Goal: Task Accomplishment & Management: Manage account settings

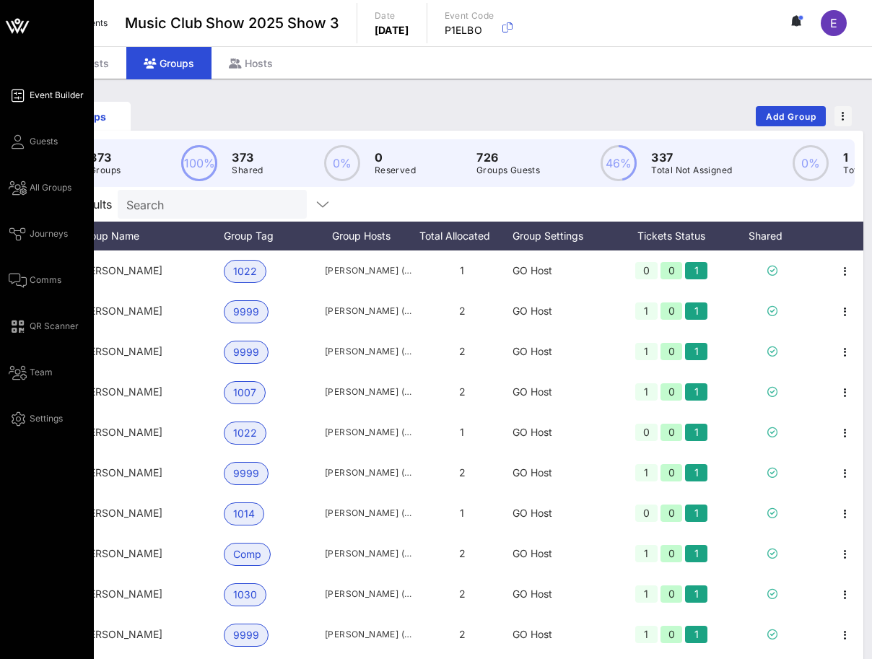
click at [49, 94] on span "Event Builder" at bounding box center [57, 95] width 54 height 13
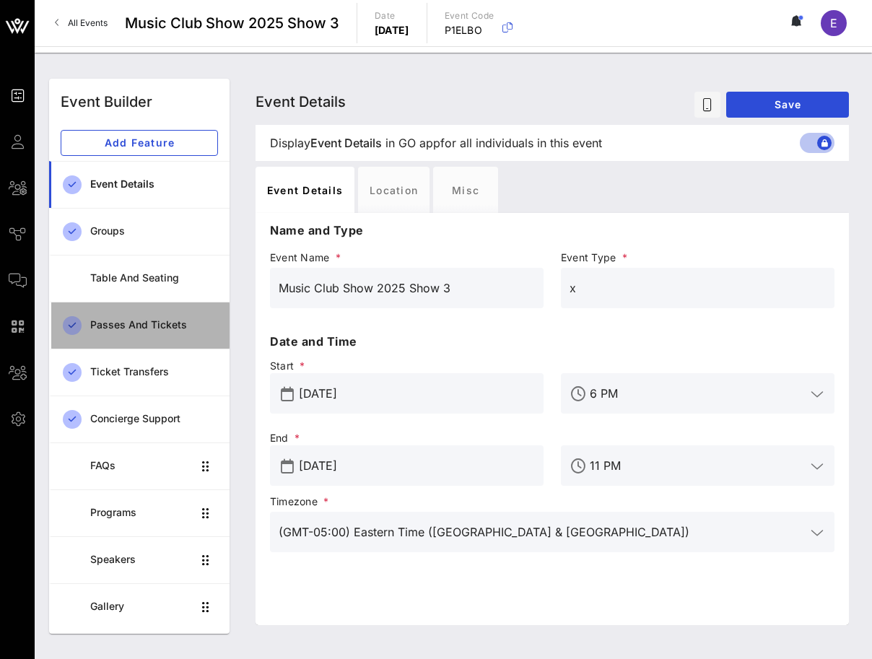
click at [150, 322] on div "Passes and Tickets" at bounding box center [154, 325] width 128 height 12
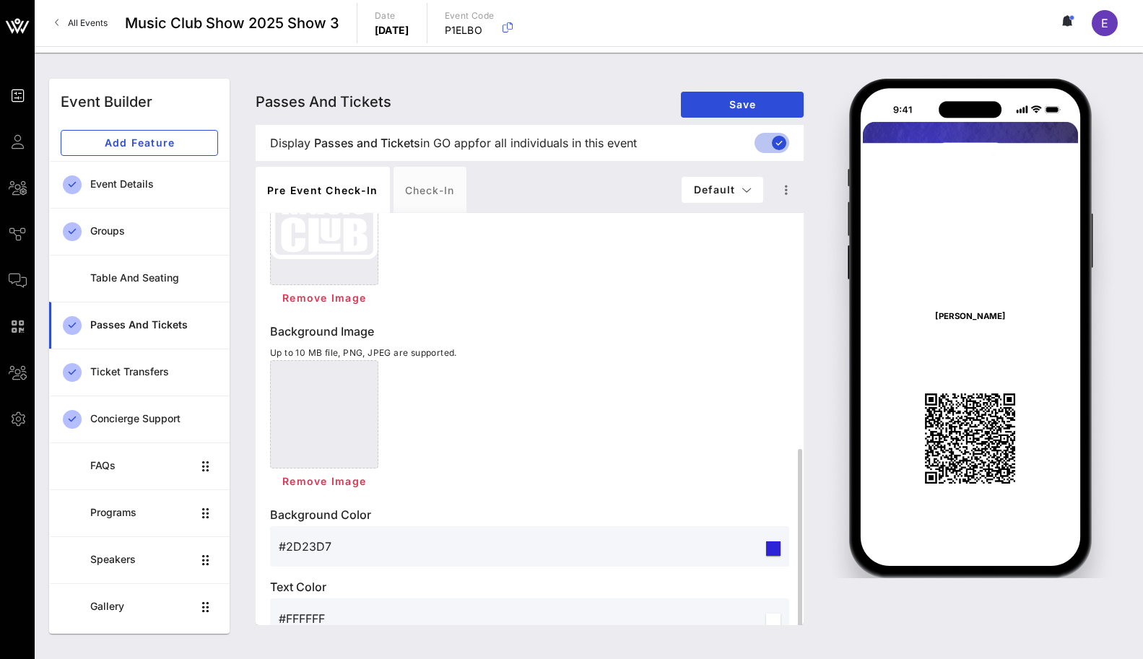
scroll to position [469, 0]
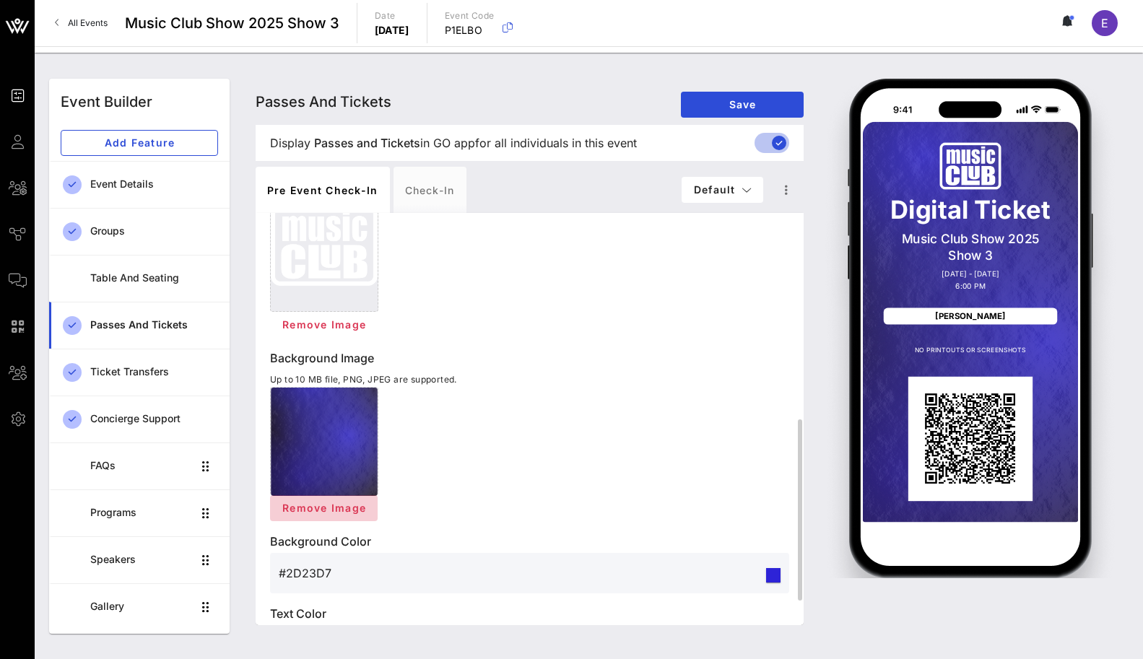
click at [328, 511] on span "Remove Image" at bounding box center [324, 508] width 85 height 12
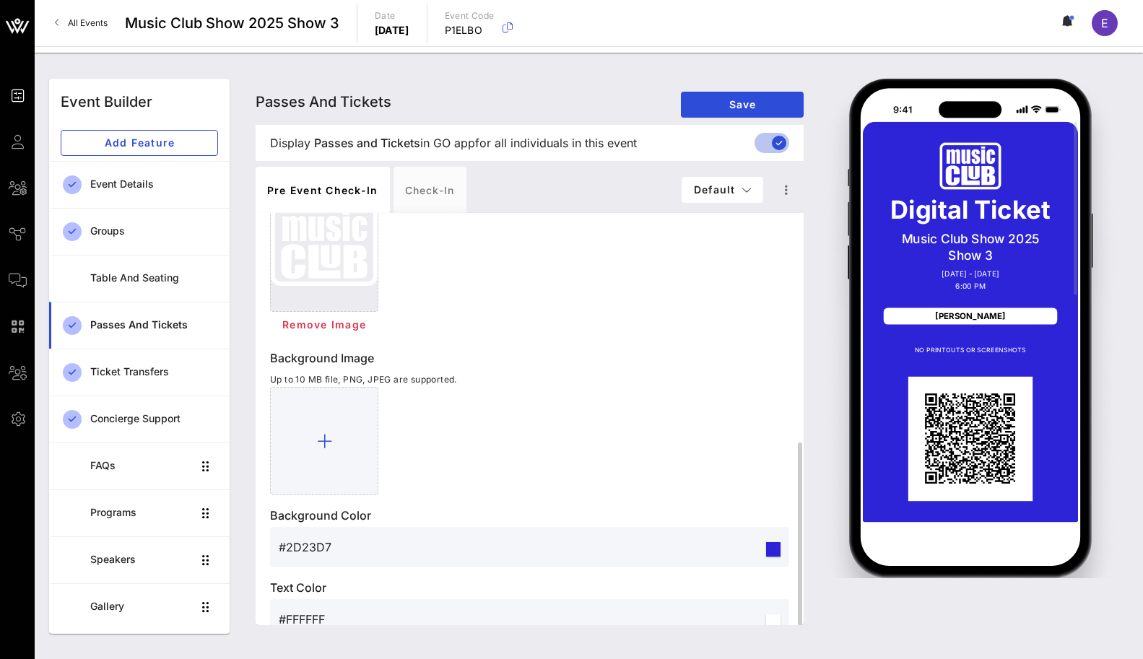
scroll to position [498, 0]
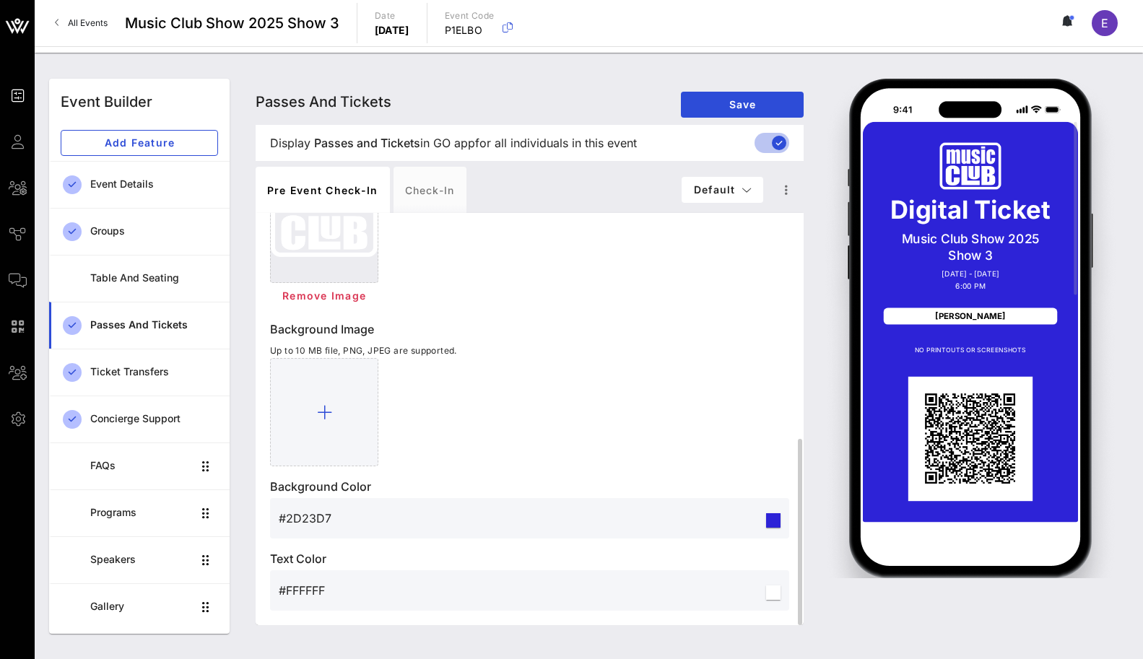
click at [444, 505] on div "#2D23D7" at bounding box center [521, 518] width 485 height 40
click at [767, 521] on div at bounding box center [773, 521] width 14 height 14
click at [776, 522] on div at bounding box center [773, 521] width 14 height 14
click at [342, 529] on input "#2D23D7" at bounding box center [521, 518] width 485 height 23
type input "#0F0F10"
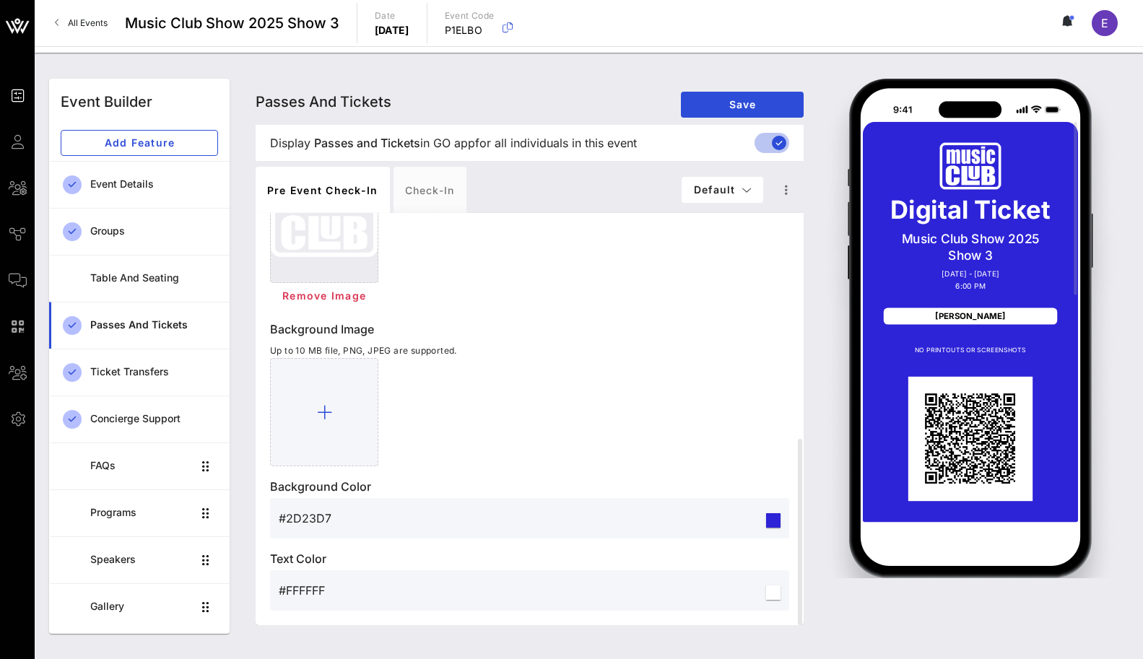
type input "*********"
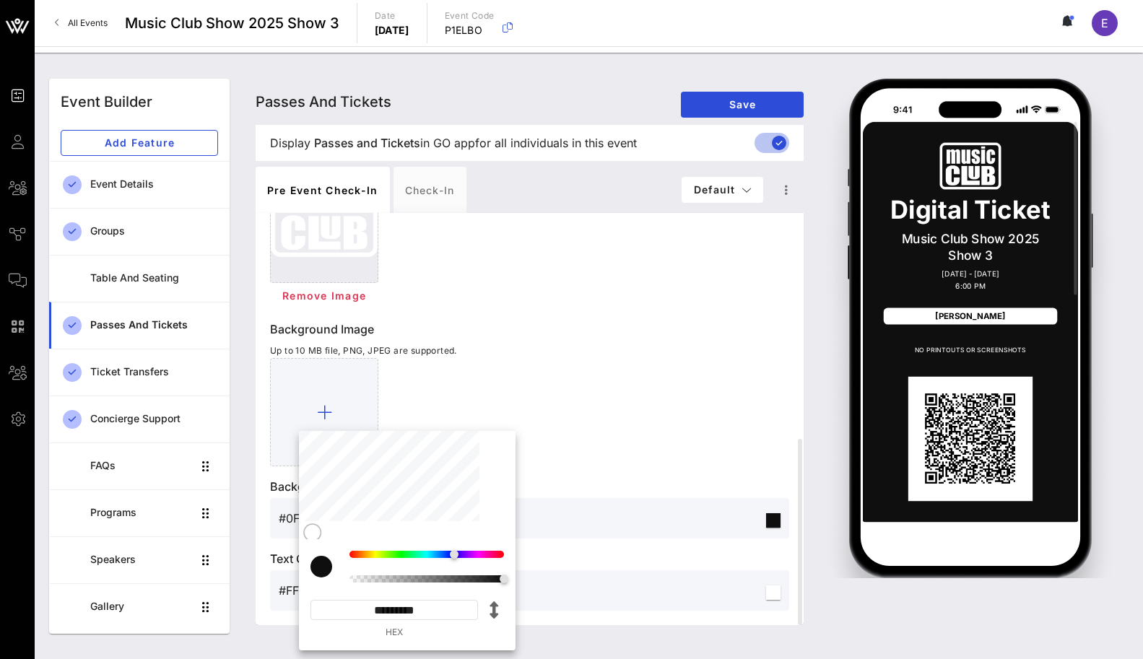
click at [311, 524] on div at bounding box center [407, 485] width 217 height 108
type input "#202022"
type input "*********"
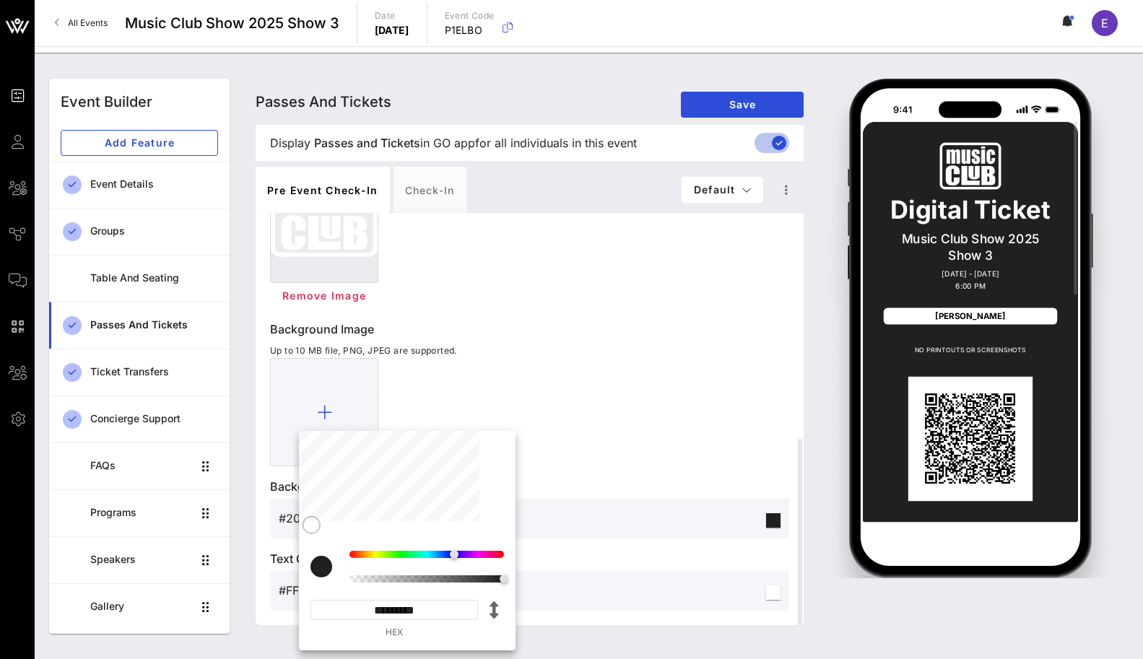
type input "#2D2C3A"
type input "*********"
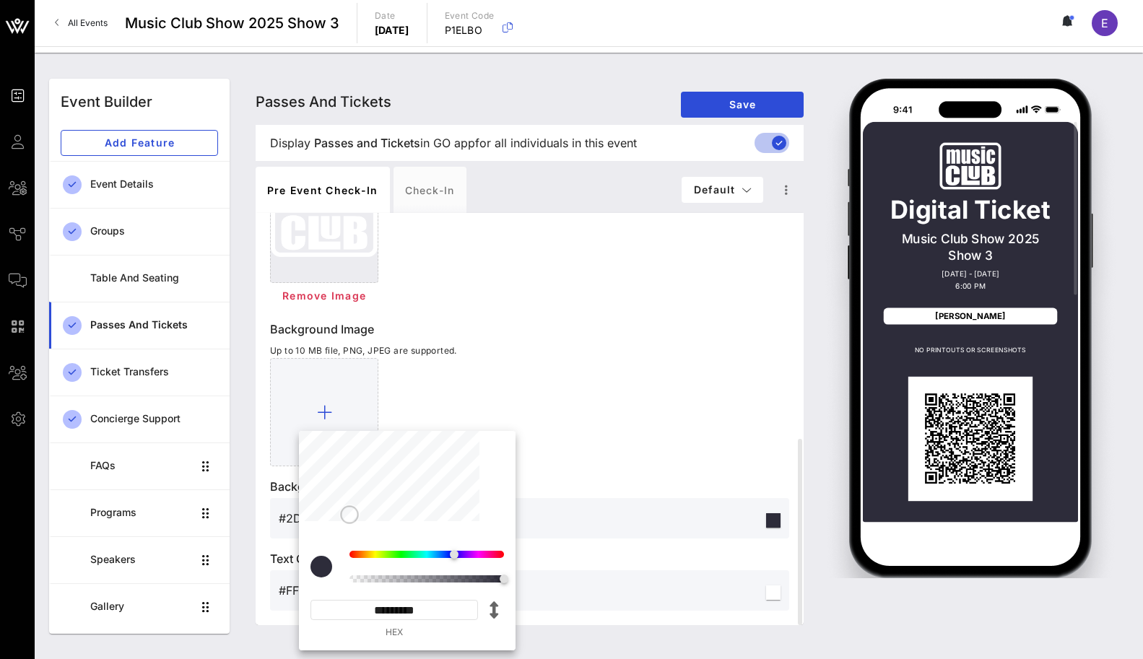
type input "#2C2B4D"
type input "*********"
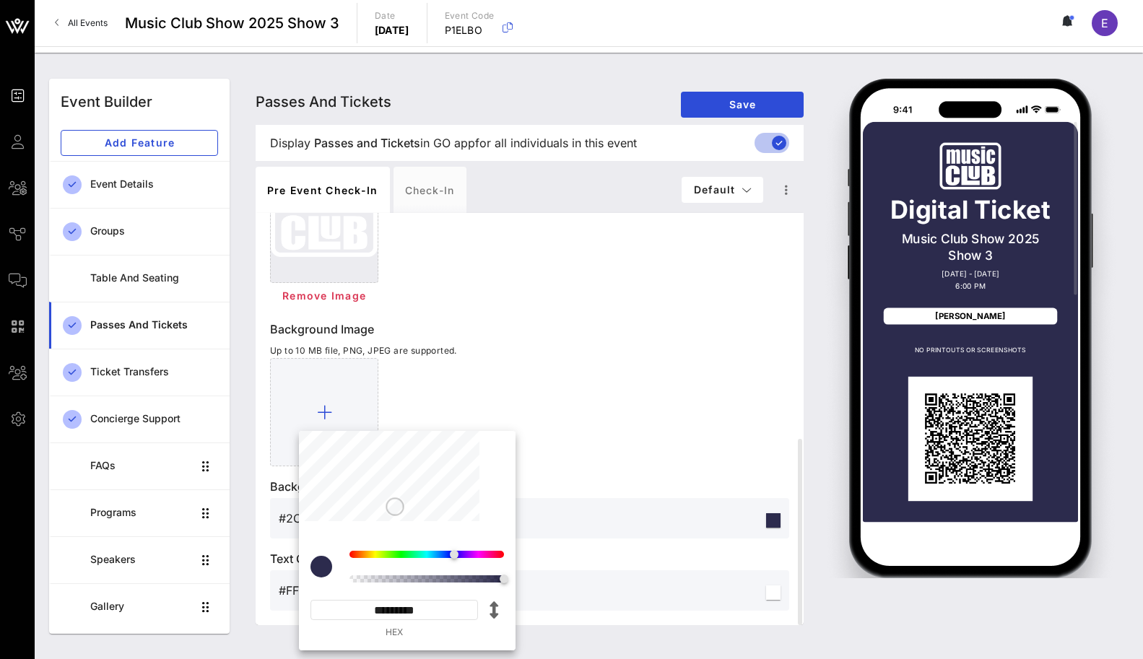
type input "#1A1749"
type input "*********"
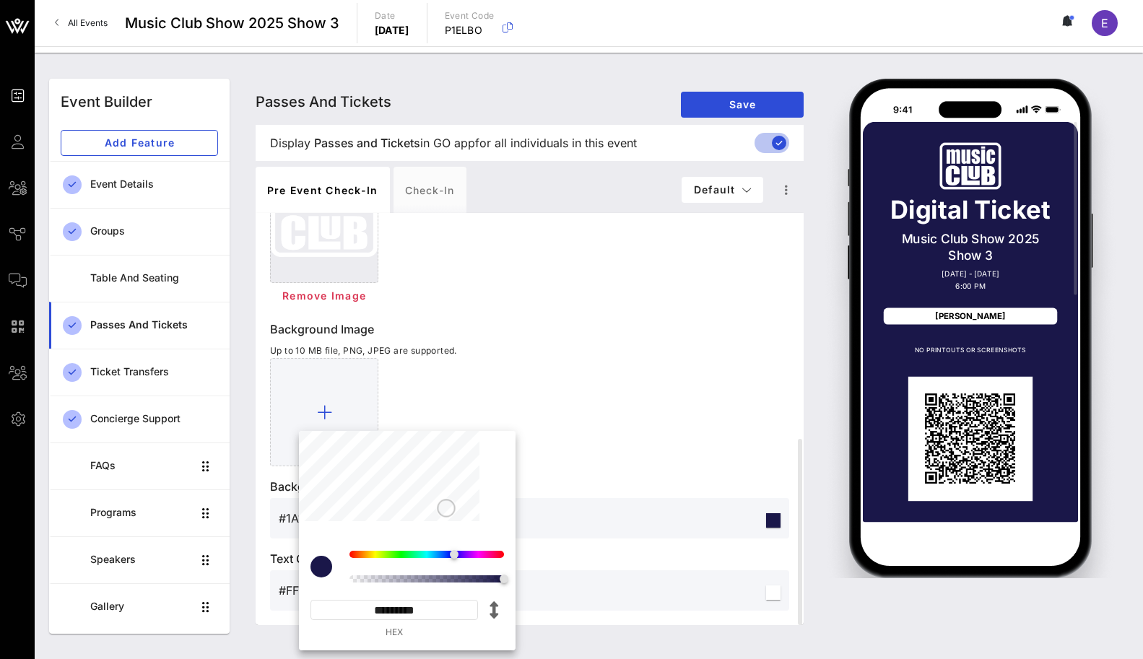
type input "#1E1E25"
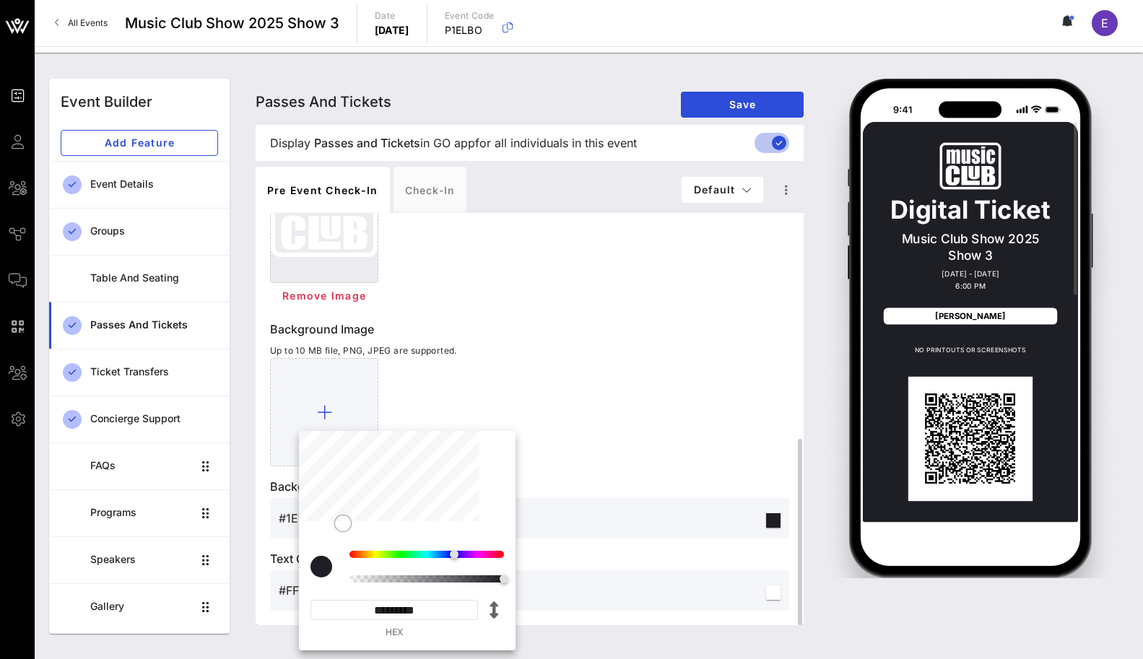
click at [533, 358] on div at bounding box center [529, 412] width 519 height 108
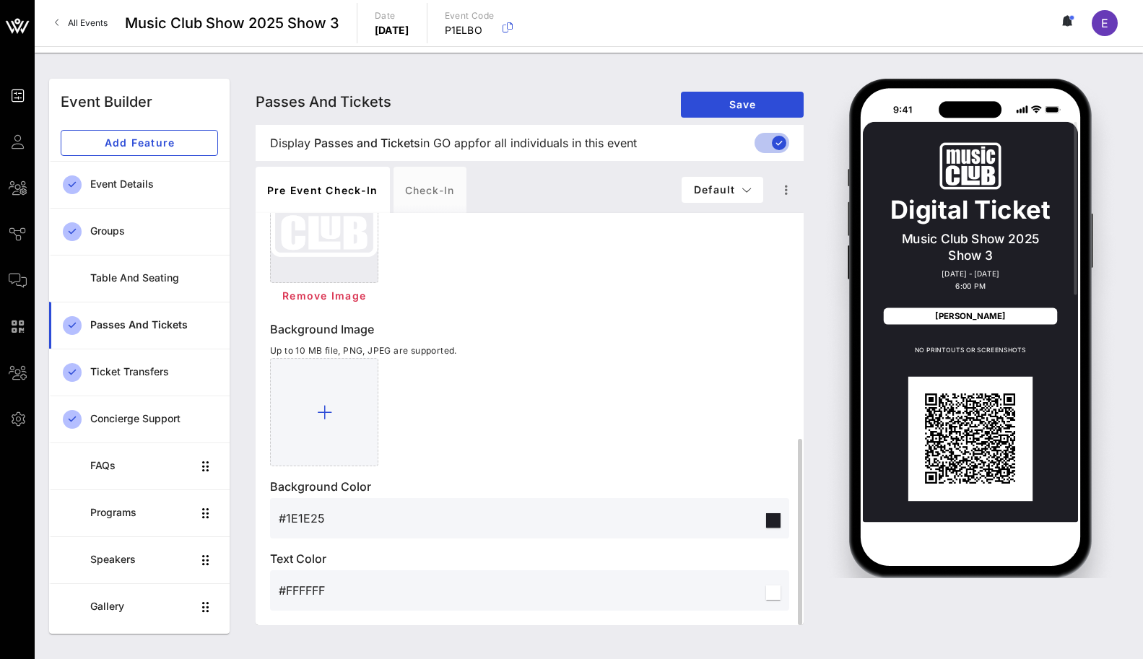
click at [313, 516] on input "#1E1E25" at bounding box center [521, 518] width 485 height 23
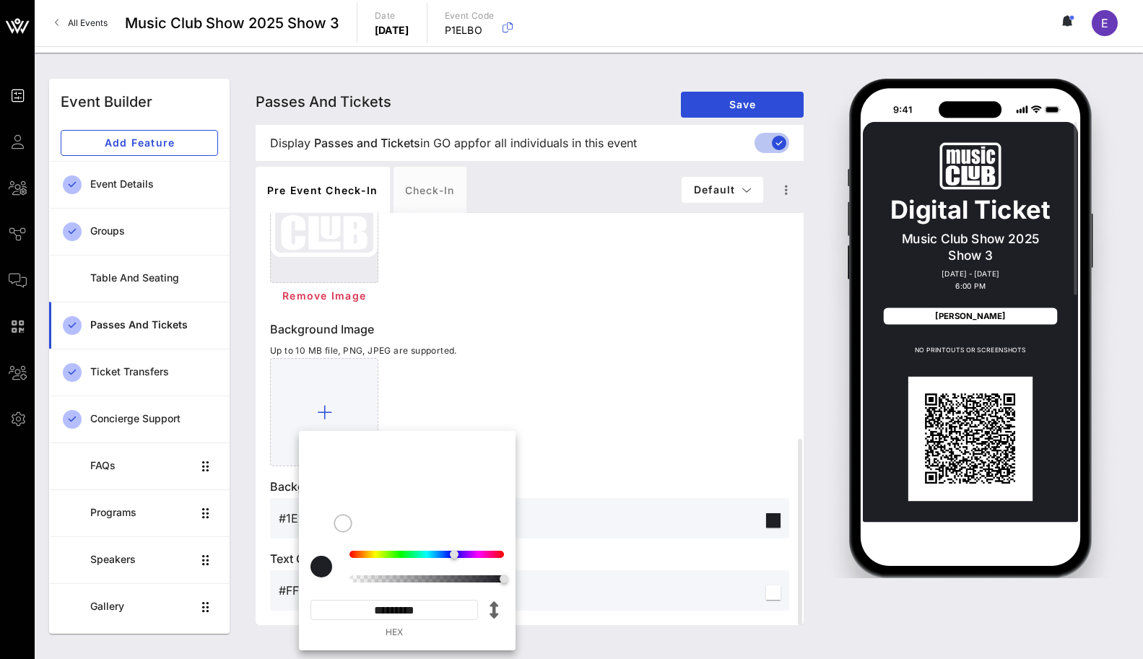
click at [394, 610] on input "*********" at bounding box center [395, 610] width 168 height 20
paste input
type input "*******"
type input "#CBCBCB"
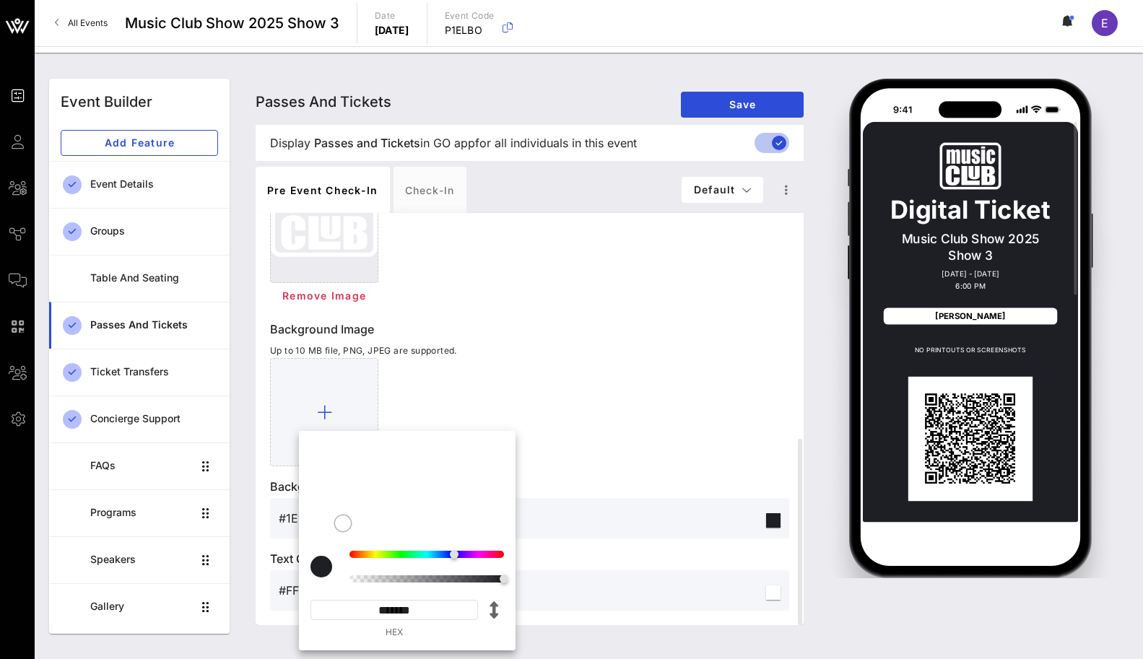
type input "*********"
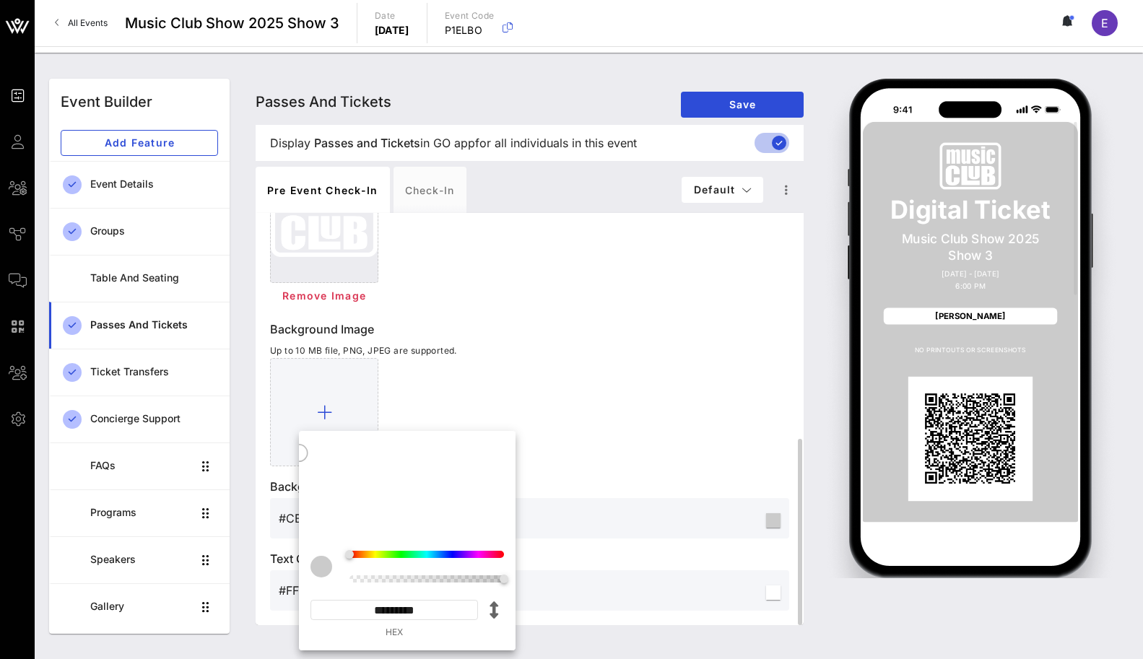
click at [576, 373] on div at bounding box center [529, 412] width 519 height 108
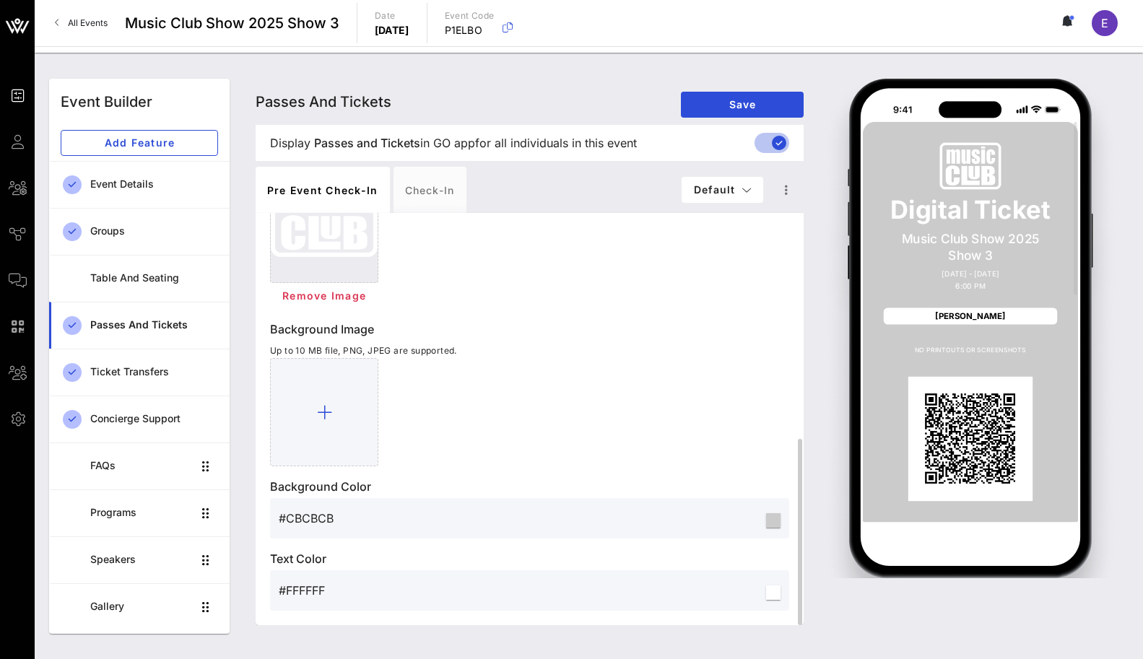
click at [315, 582] on input "#FFFFFF" at bounding box center [521, 590] width 485 height 23
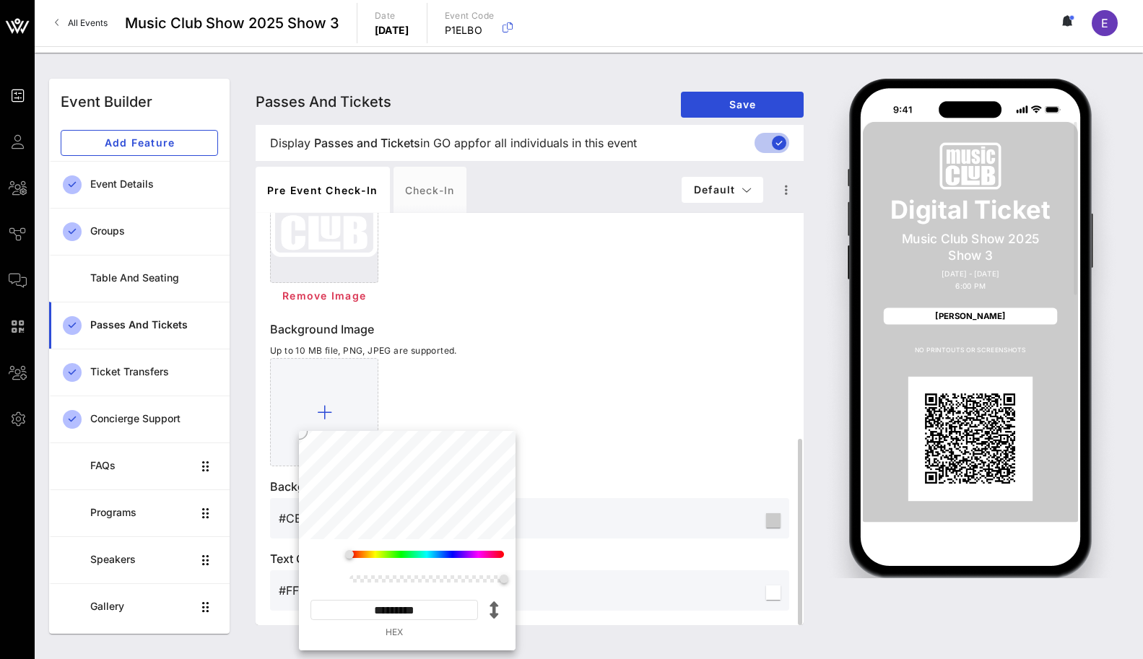
click at [315, 582] on input "#FFFFFF" at bounding box center [521, 590] width 485 height 23
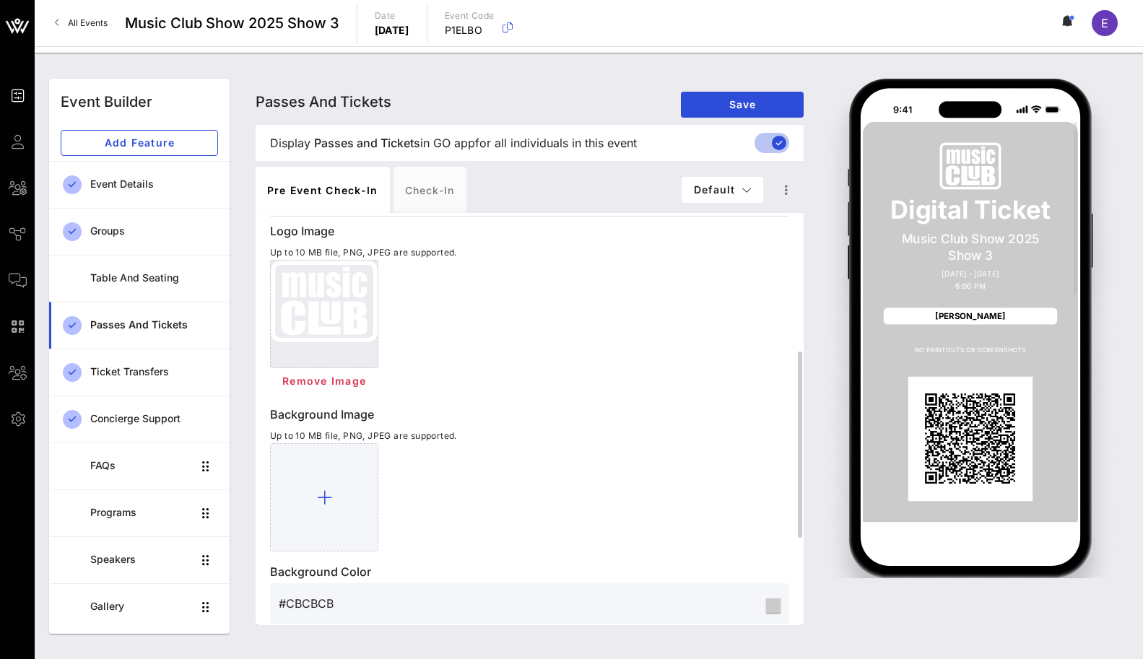
scroll to position [380, 0]
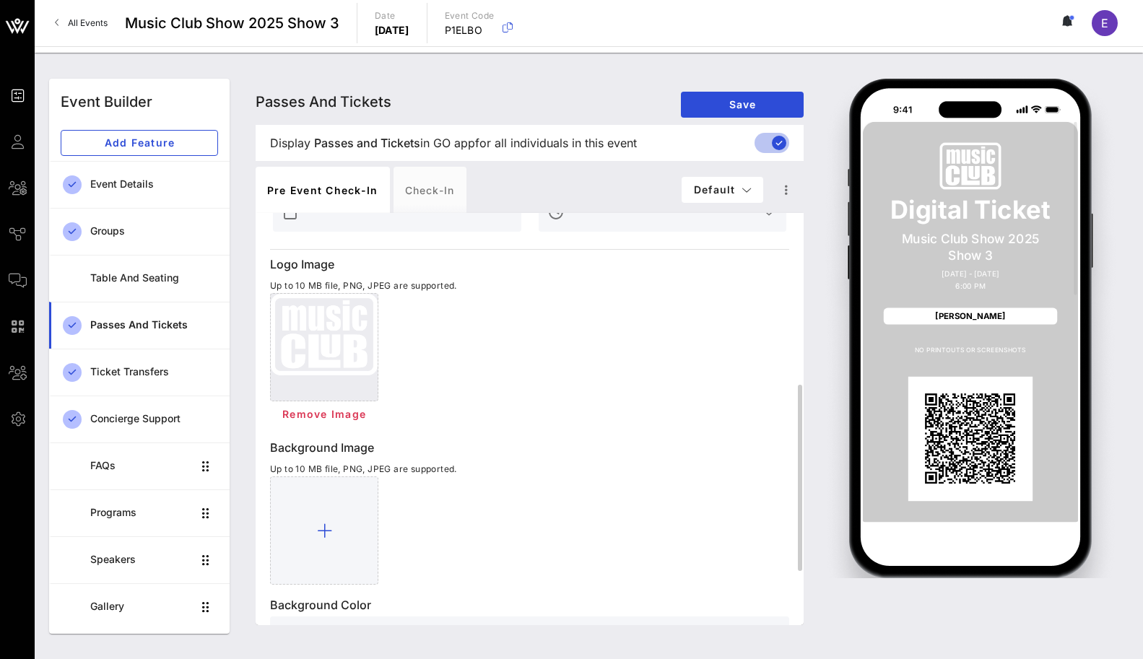
click at [327, 337] on div at bounding box center [324, 335] width 107 height 82
click at [319, 413] on span "Remove Image" at bounding box center [324, 414] width 85 height 12
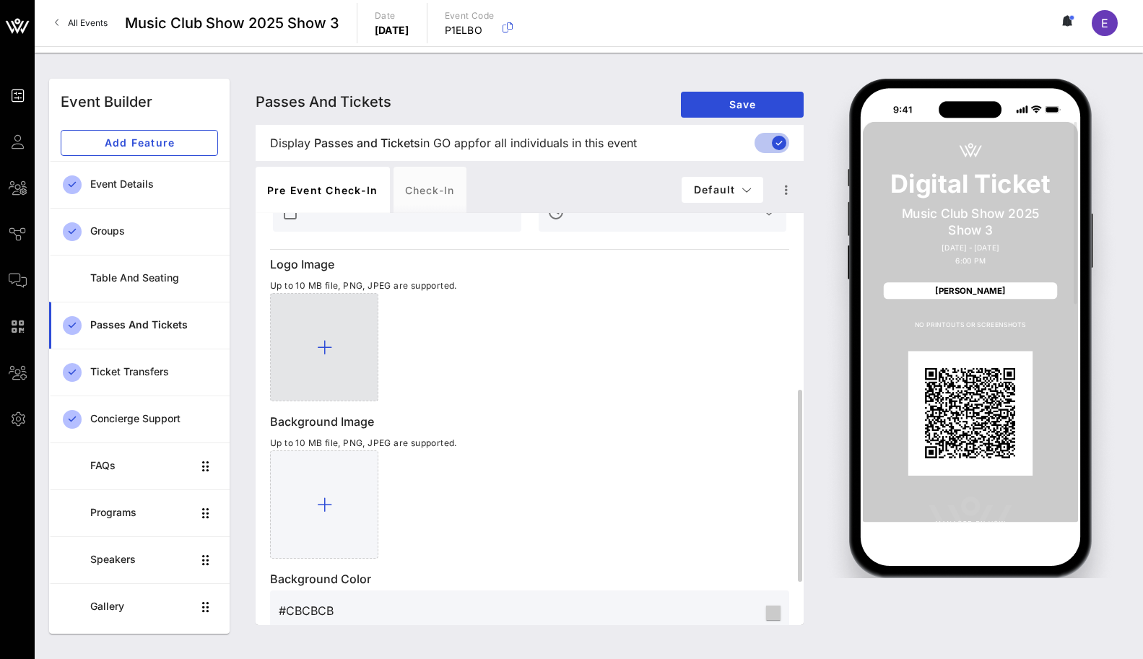
click at [322, 359] on div at bounding box center [324, 347] width 108 height 108
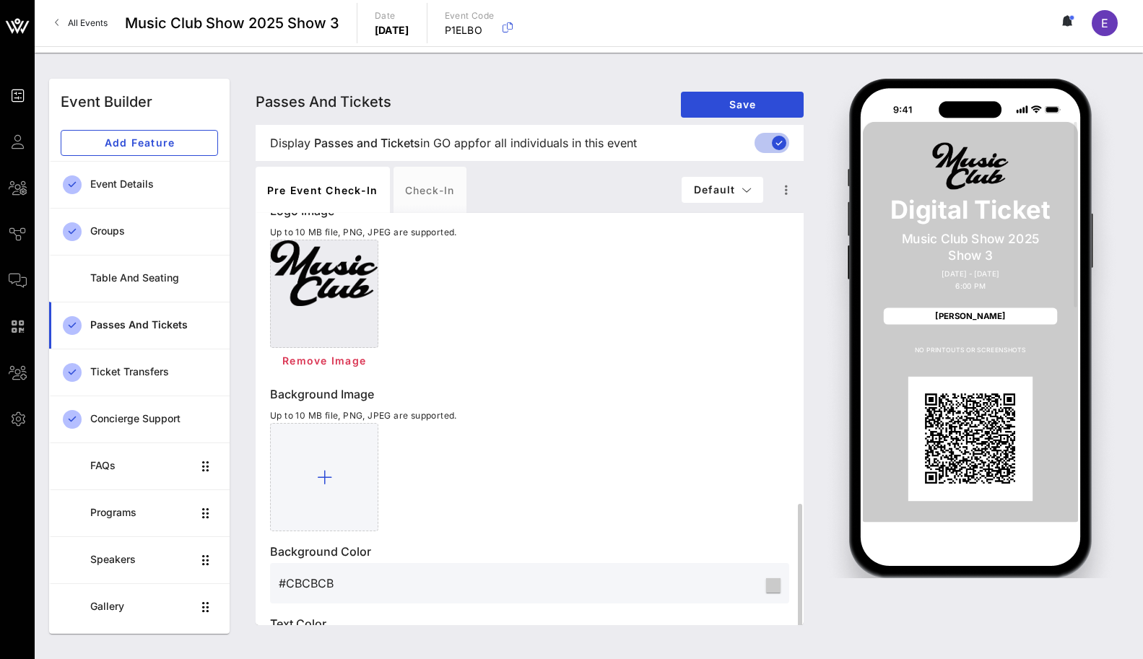
scroll to position [498, 0]
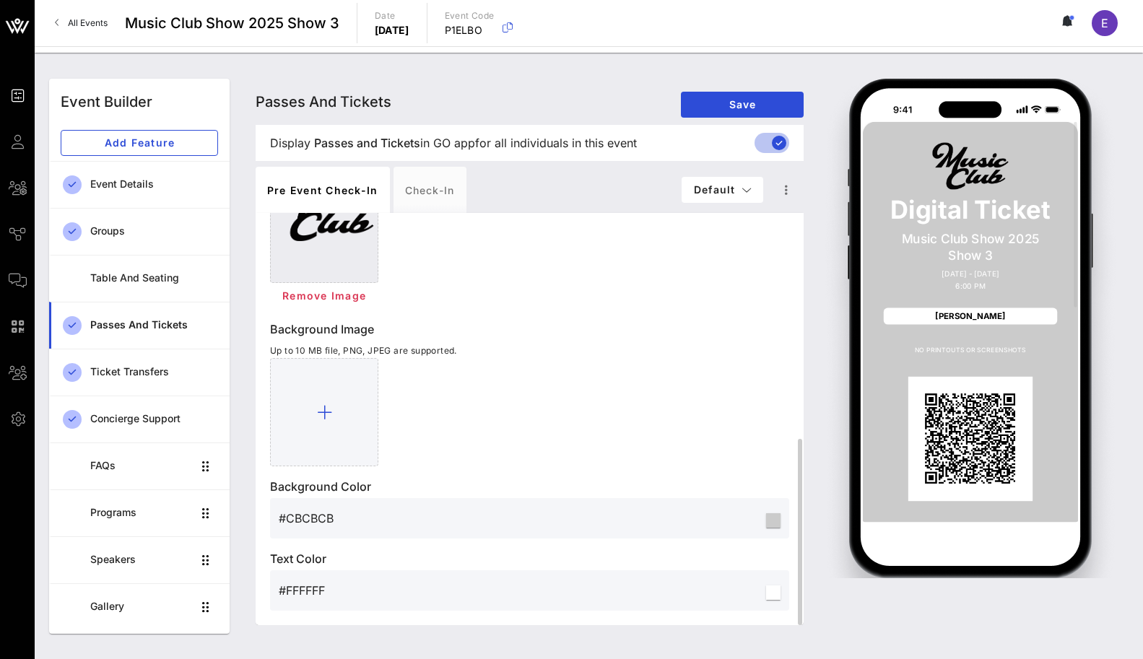
click at [317, 586] on input "#FFFFFF" at bounding box center [521, 590] width 485 height 23
click at [311, 598] on input "#FFFFFF" at bounding box center [521, 590] width 485 height 23
click at [313, 586] on input "#FFFFFF" at bounding box center [521, 590] width 485 height 23
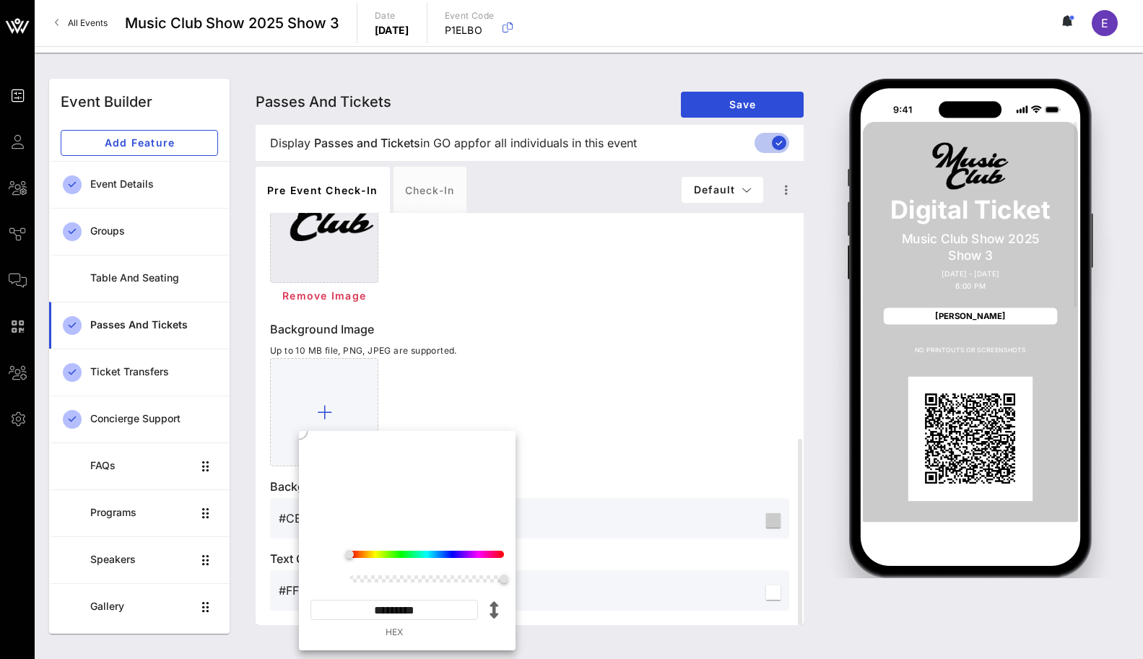
click at [375, 609] on input "*********" at bounding box center [395, 610] width 168 height 20
drag, startPoint x: 375, startPoint y: 609, endPoint x: 405, endPoint y: 610, distance: 30.3
click at [405, 610] on input "*********" at bounding box center [395, 610] width 168 height 20
paste input
type input "*******"
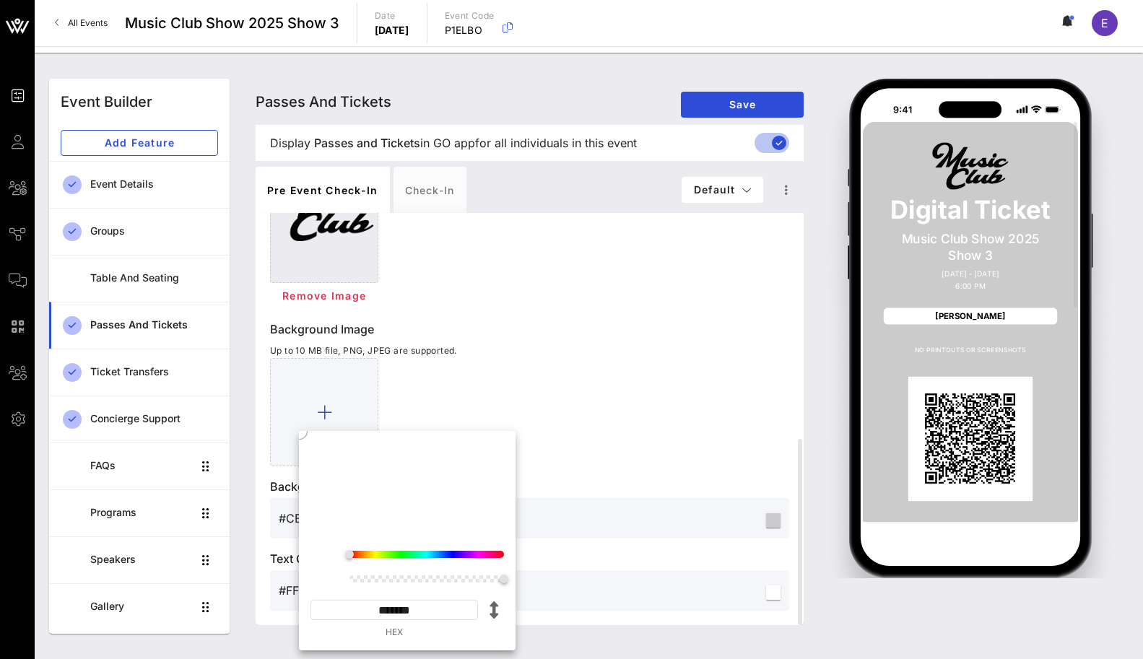
type input "#0D0C0C"
type input "*********"
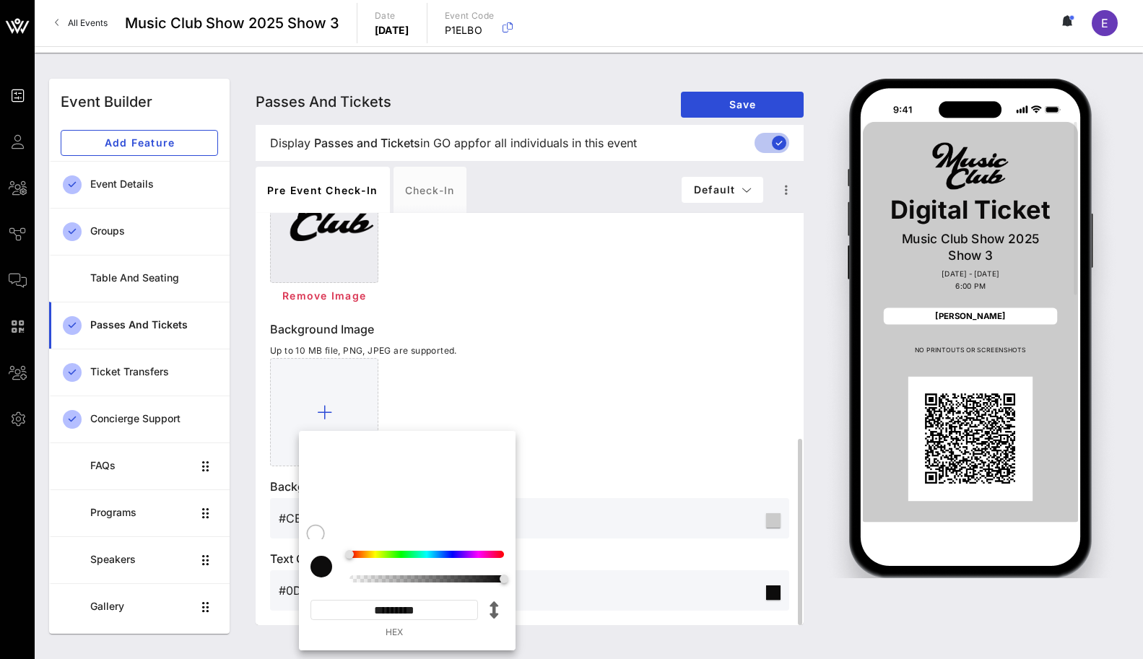
click at [558, 388] on div at bounding box center [529, 412] width 519 height 108
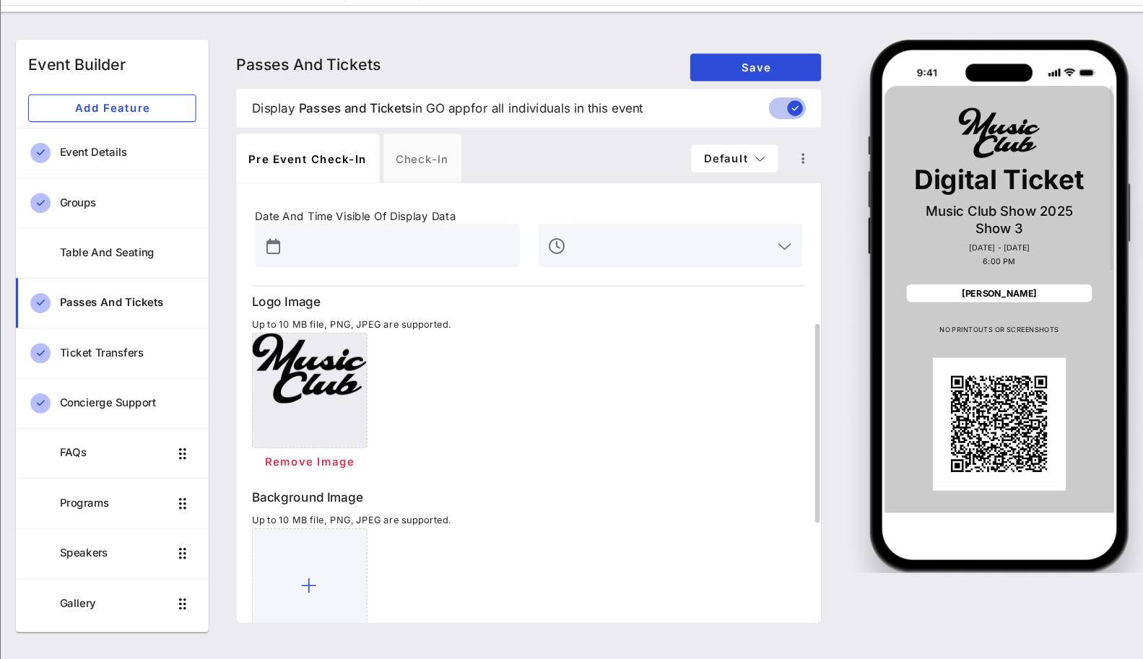
scroll to position [278, 0]
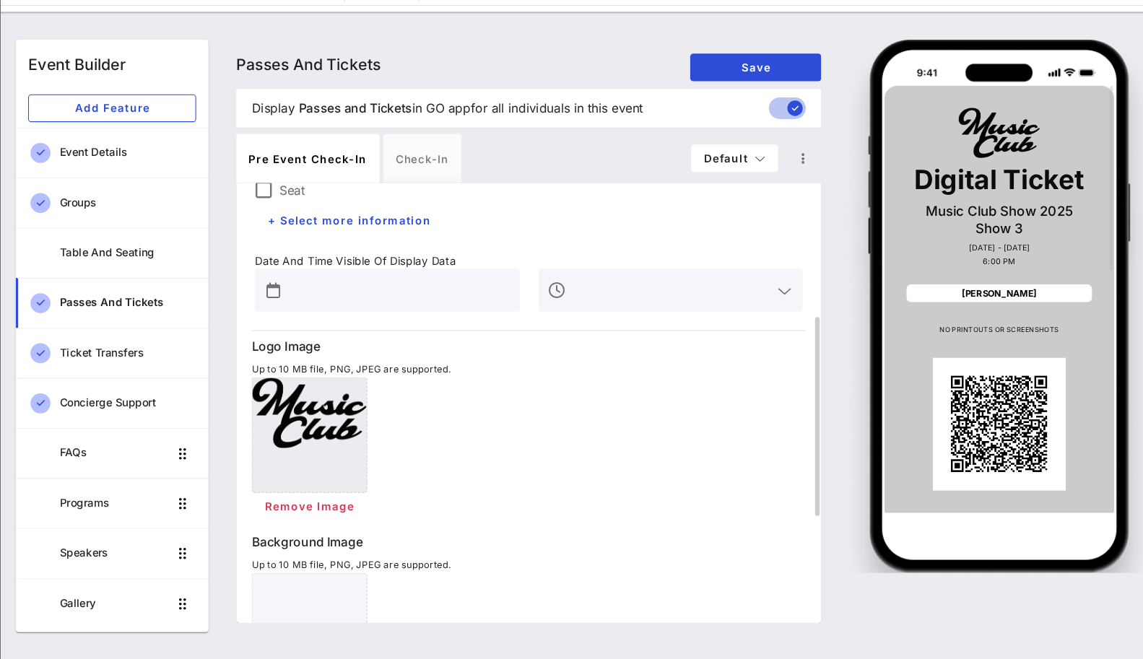
click at [412, 314] on input "text" at bounding box center [407, 313] width 211 height 23
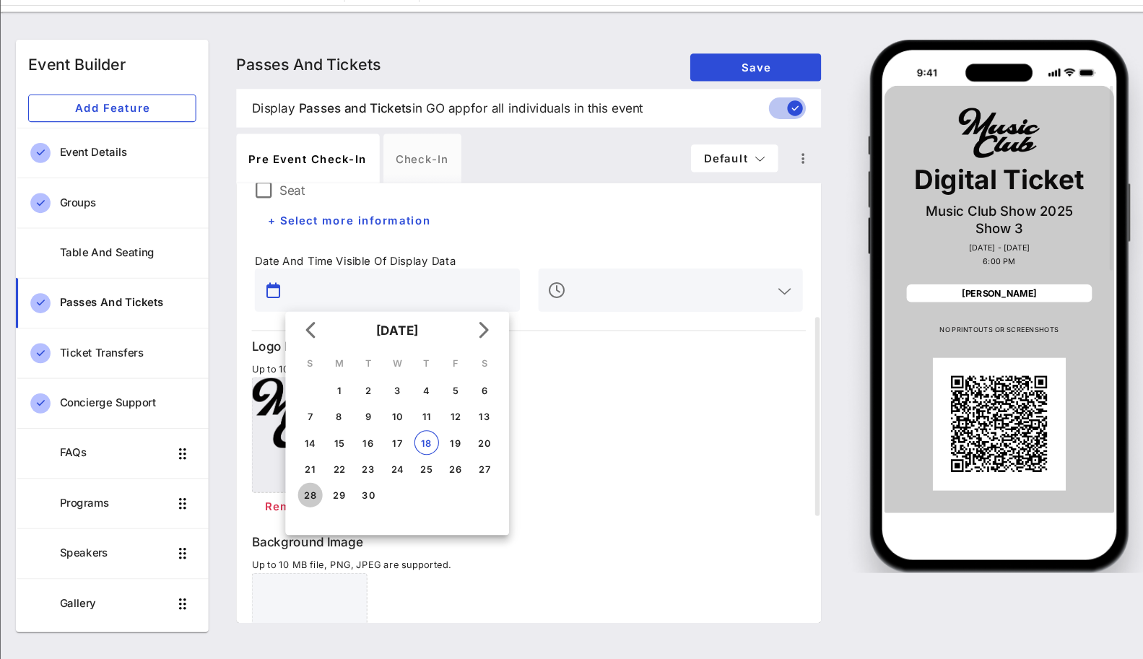
click at [321, 503] on div "28" at bounding box center [324, 506] width 23 height 11
type input "[DATE]"
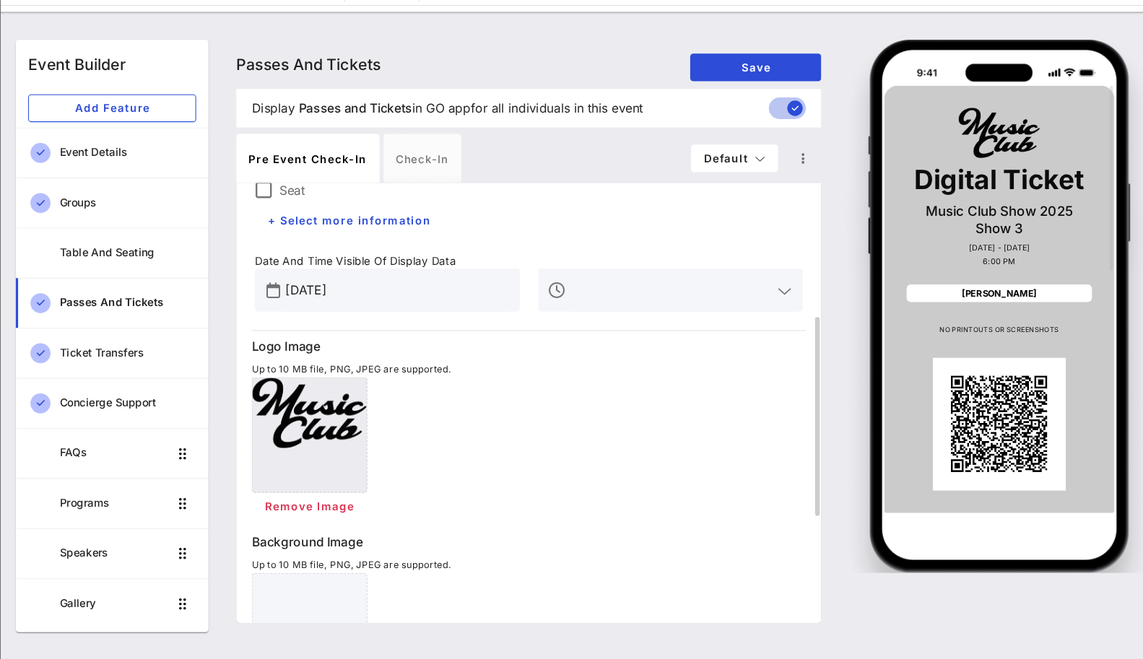
click at [605, 317] on input "text" at bounding box center [663, 313] width 191 height 23
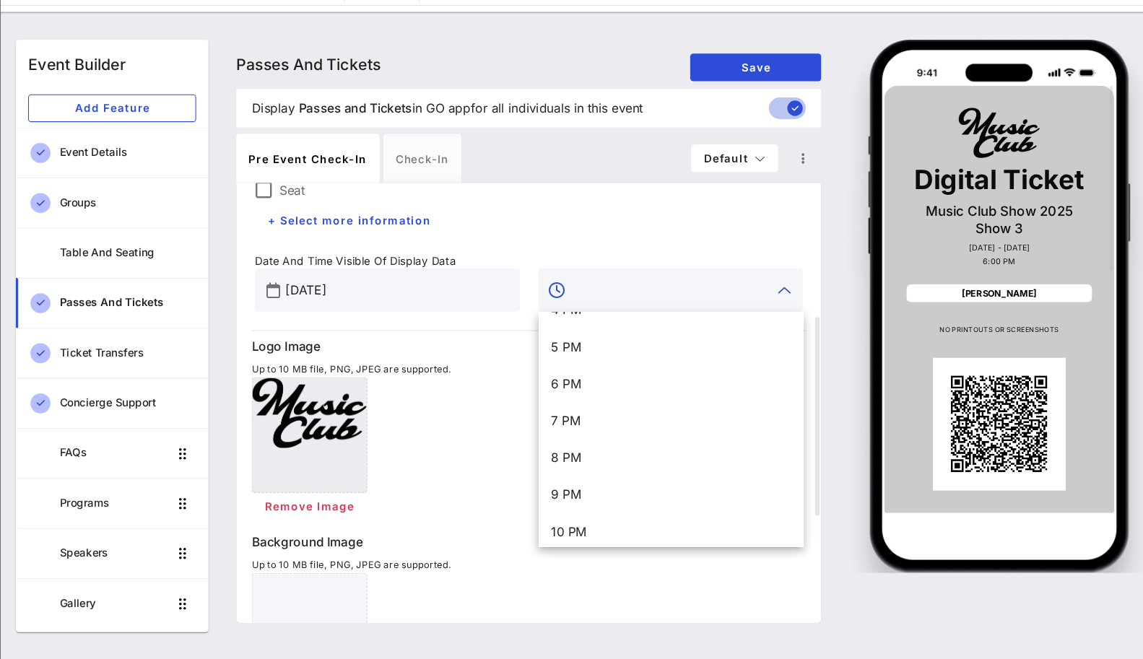
scroll to position [584, 0]
click at [568, 393] on div "6 PM" at bounding box center [662, 397] width 225 height 14
type input "6 PM"
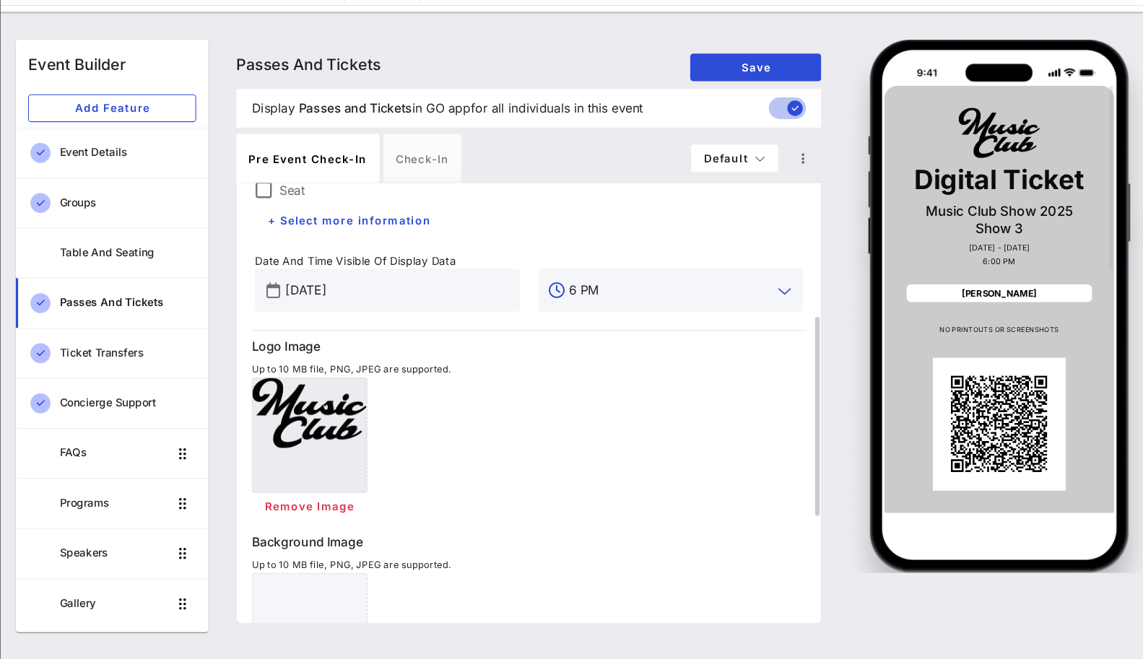
click at [543, 412] on div "Remove Image" at bounding box center [529, 462] width 519 height 134
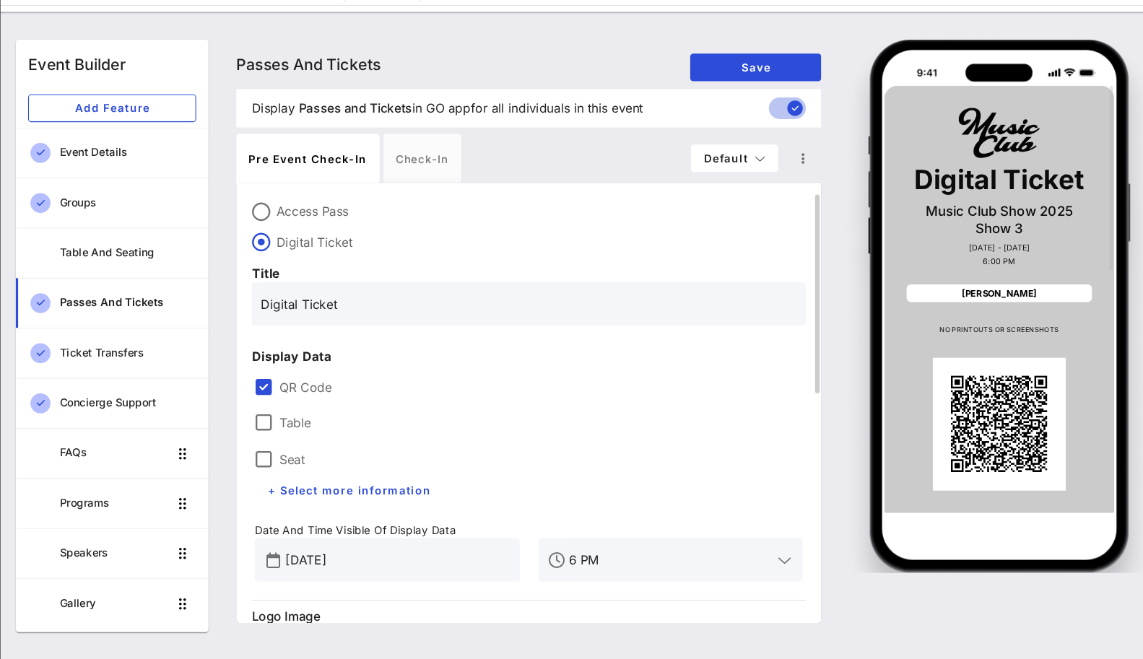
scroll to position [25, 0]
click at [285, 443] on div at bounding box center [281, 438] width 25 height 25
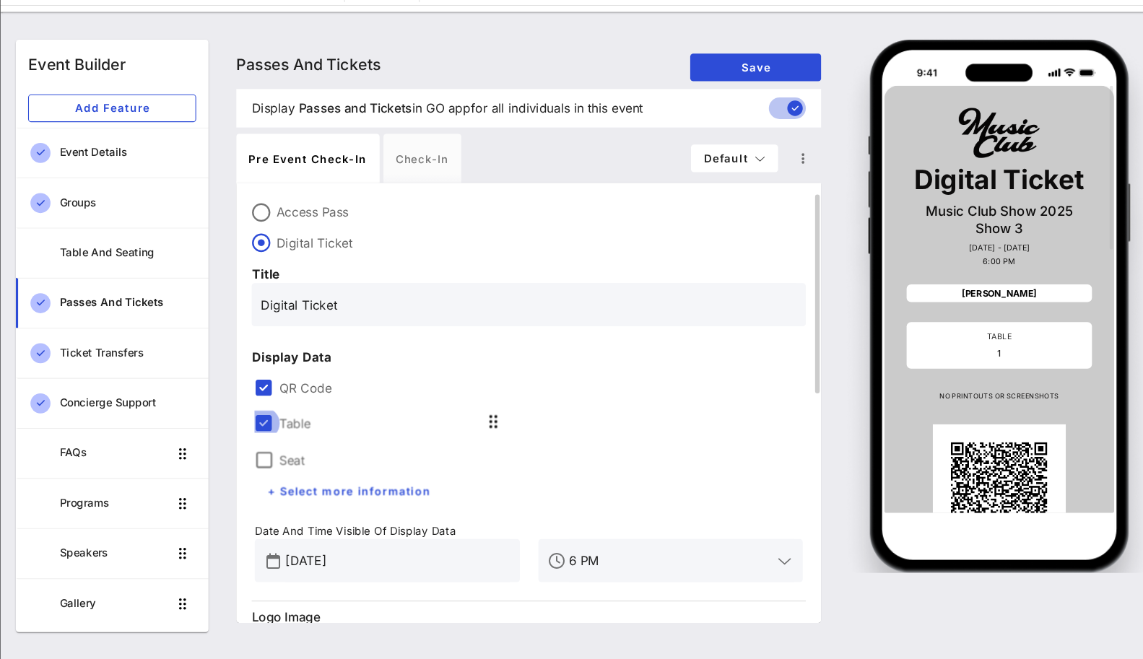
click at [285, 432] on div at bounding box center [281, 438] width 25 height 25
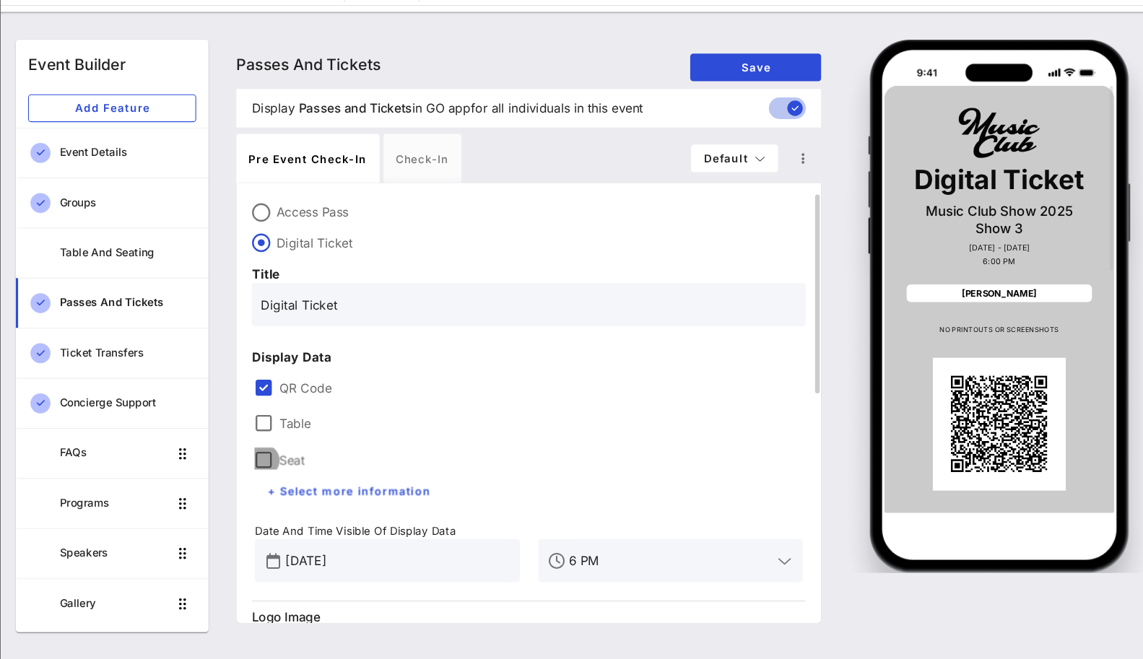
click at [284, 463] on div at bounding box center [281, 473] width 25 height 25
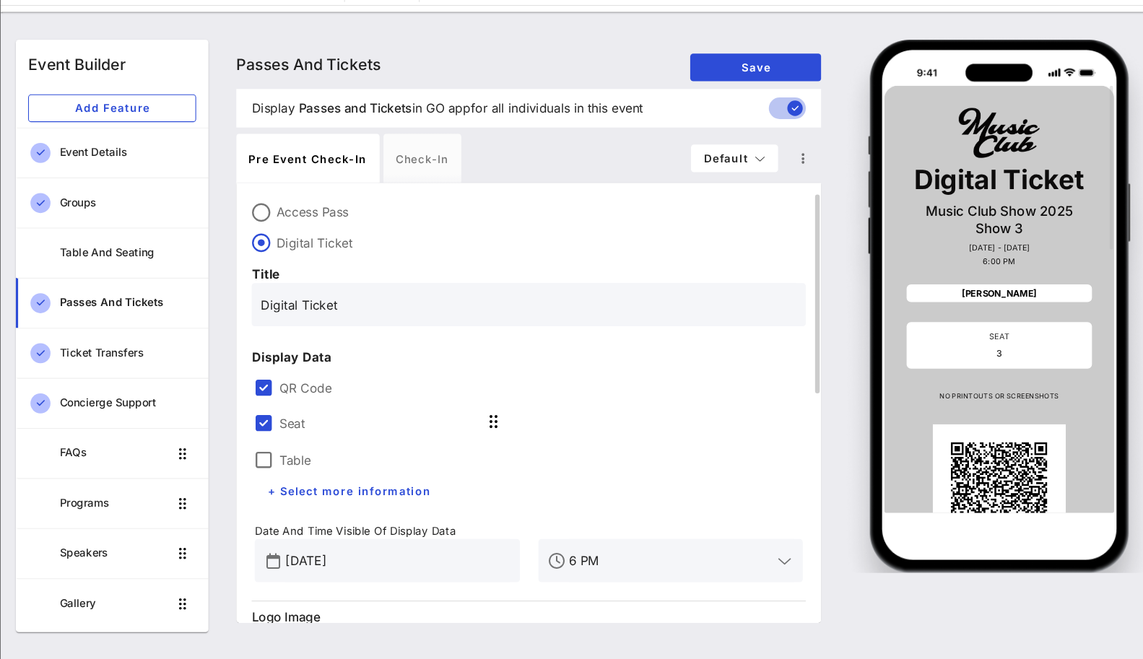
click at [284, 463] on div at bounding box center [281, 473] width 25 height 25
click at [291, 475] on div at bounding box center [281, 473] width 25 height 25
click at [290, 441] on div at bounding box center [281, 438] width 25 height 25
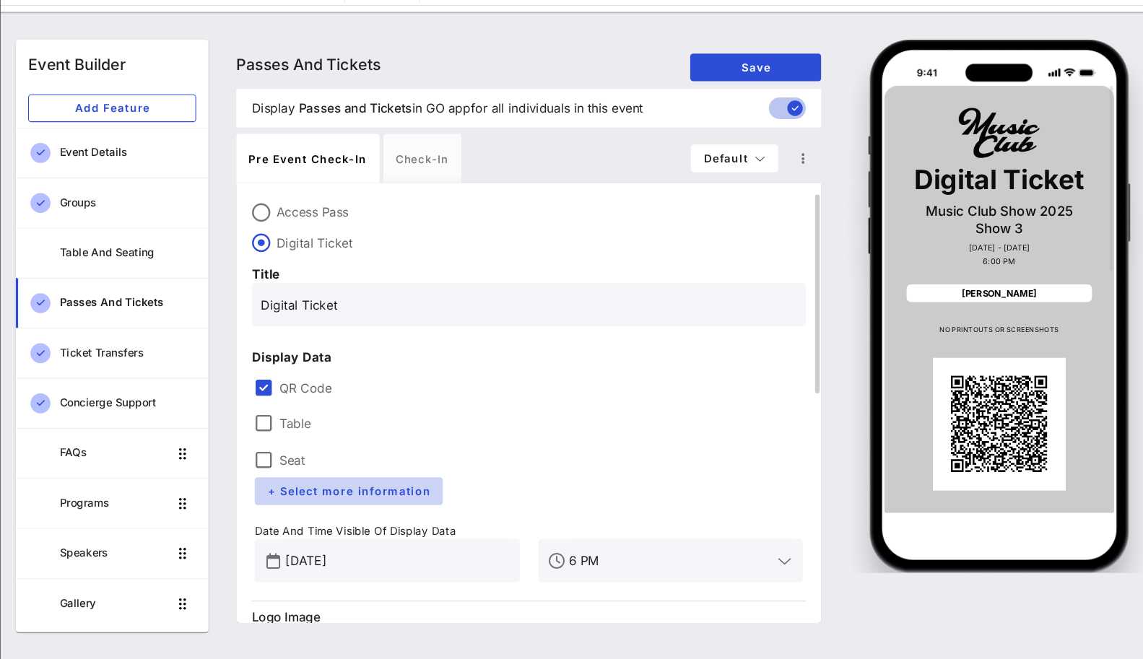
click at [290, 500] on span "+ Select more information" at bounding box center [361, 501] width 153 height 12
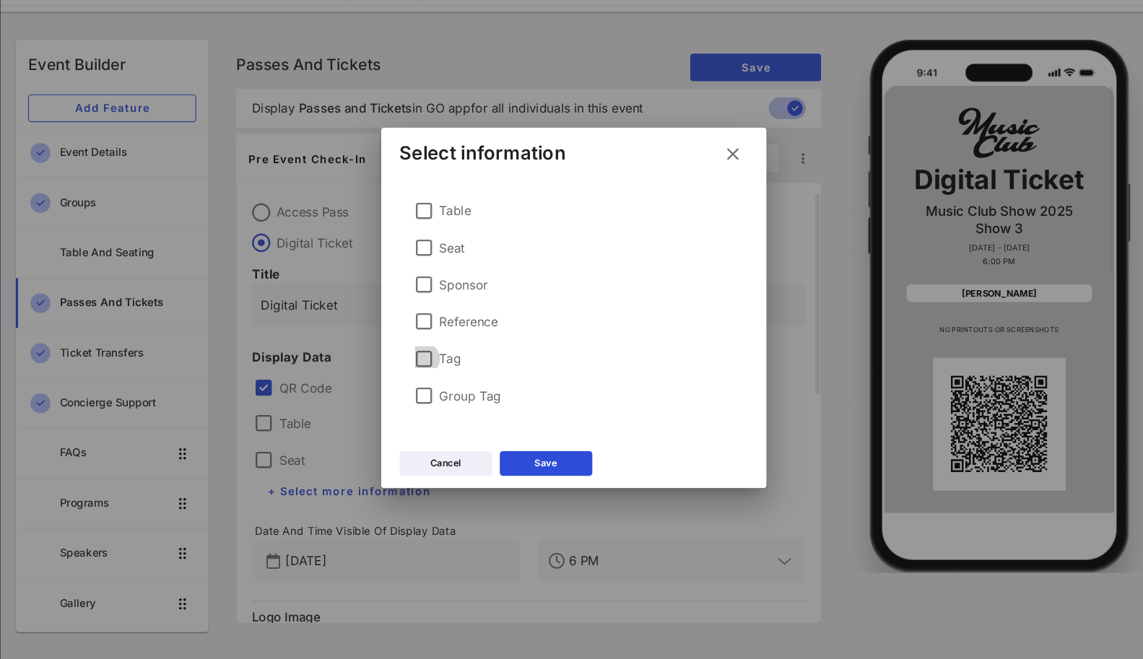
click at [440, 378] on div at bounding box center [432, 377] width 25 height 25
click at [540, 472] on div "Save" at bounding box center [545, 476] width 21 height 14
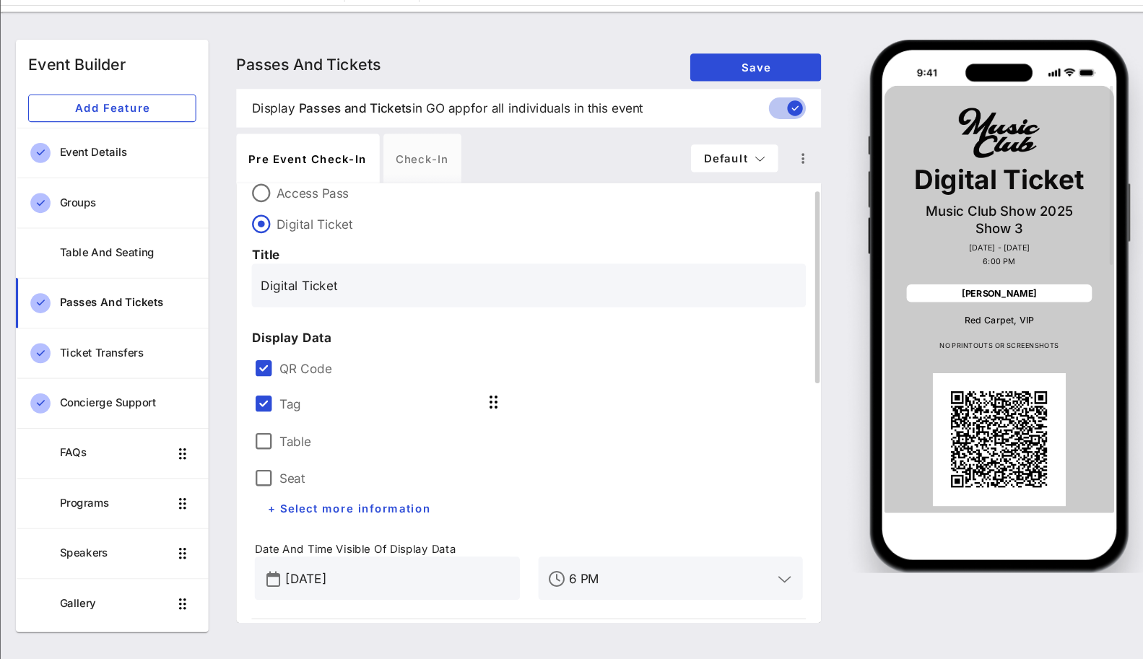
scroll to position [24, 0]
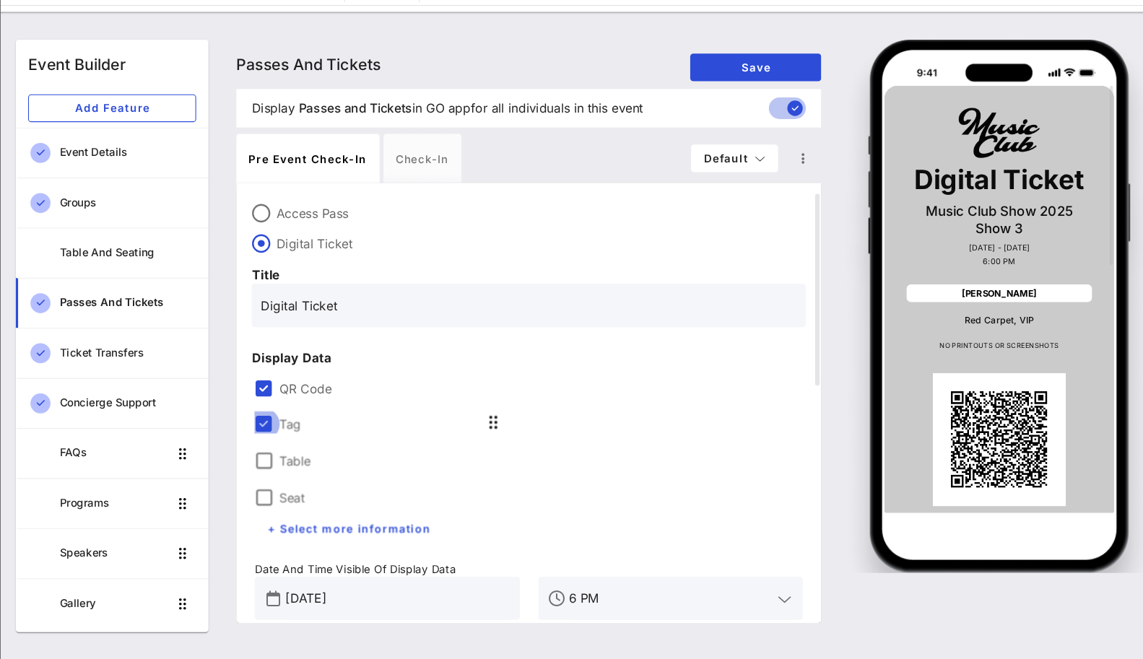
click at [282, 442] on div at bounding box center [281, 439] width 25 height 25
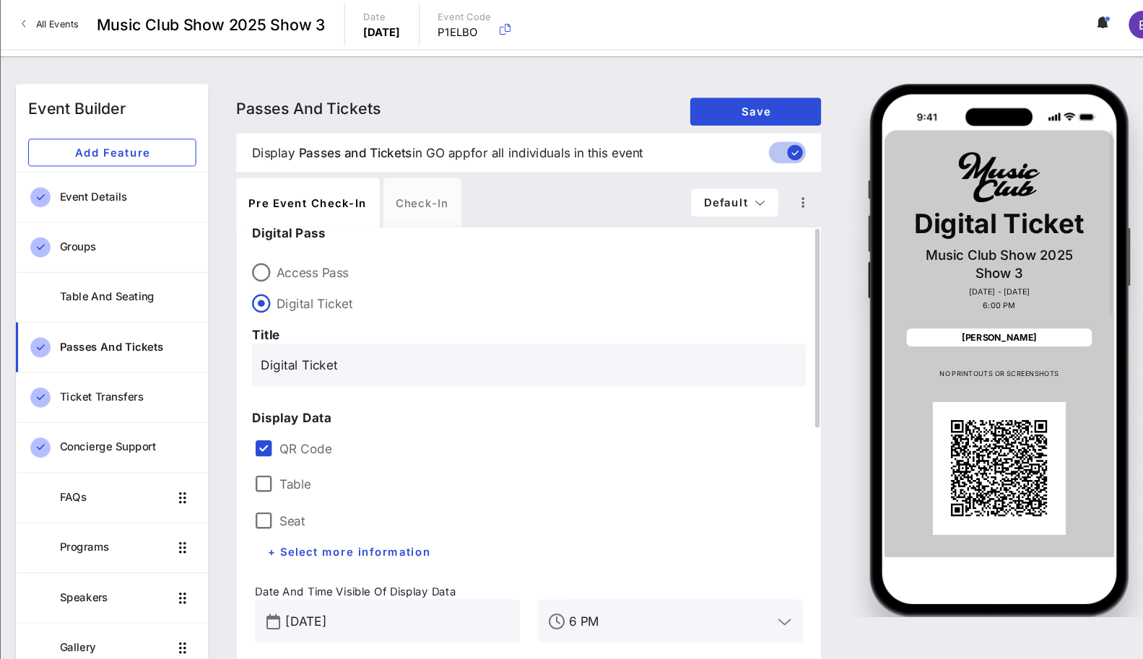
scroll to position [8, 0]
click at [498, 346] on input "Digital Ticket" at bounding box center [530, 343] width 502 height 23
click at [308, 344] on input "Digital Ticket" at bounding box center [530, 343] width 502 height 23
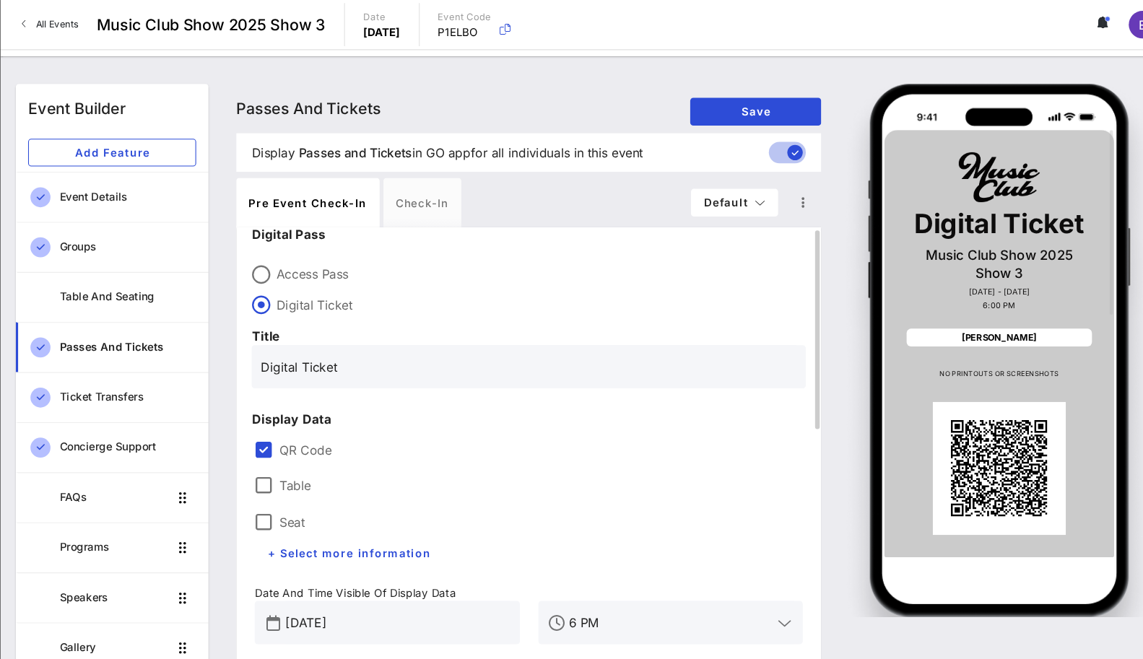
click at [308, 344] on input "Digital Ticket" at bounding box center [530, 343] width 502 height 23
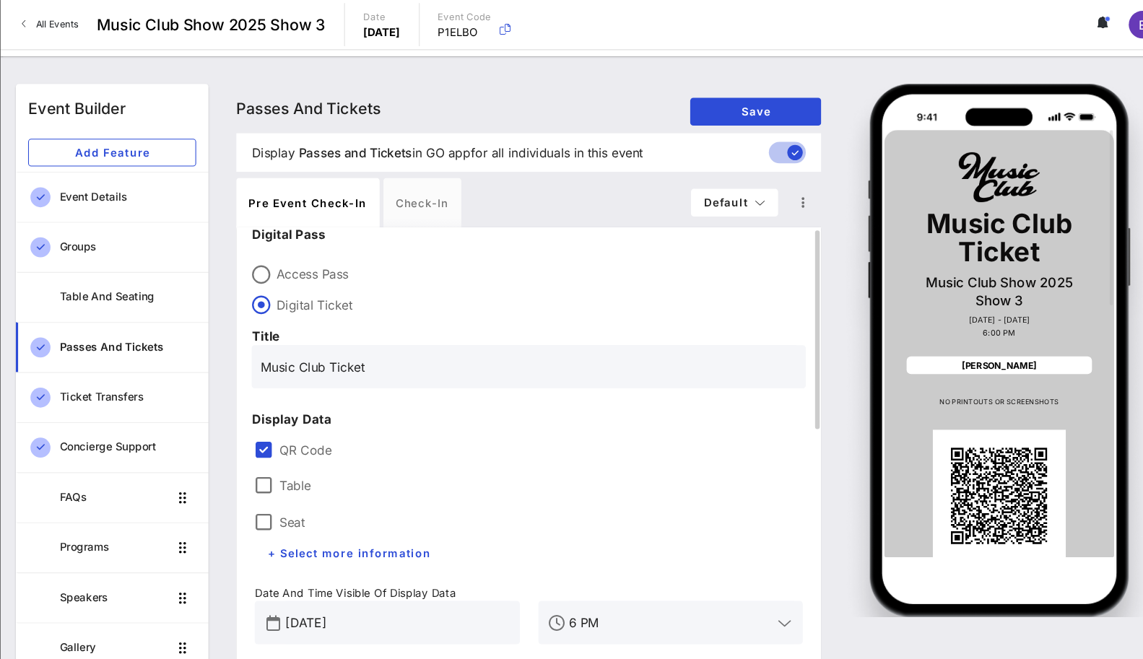
click at [433, 306] on p "Title" at bounding box center [529, 314] width 519 height 17
drag, startPoint x: 342, startPoint y: 342, endPoint x: 276, endPoint y: 342, distance: 66.4
click at [276, 342] on div "Music Club Ticket" at bounding box center [529, 344] width 519 height 40
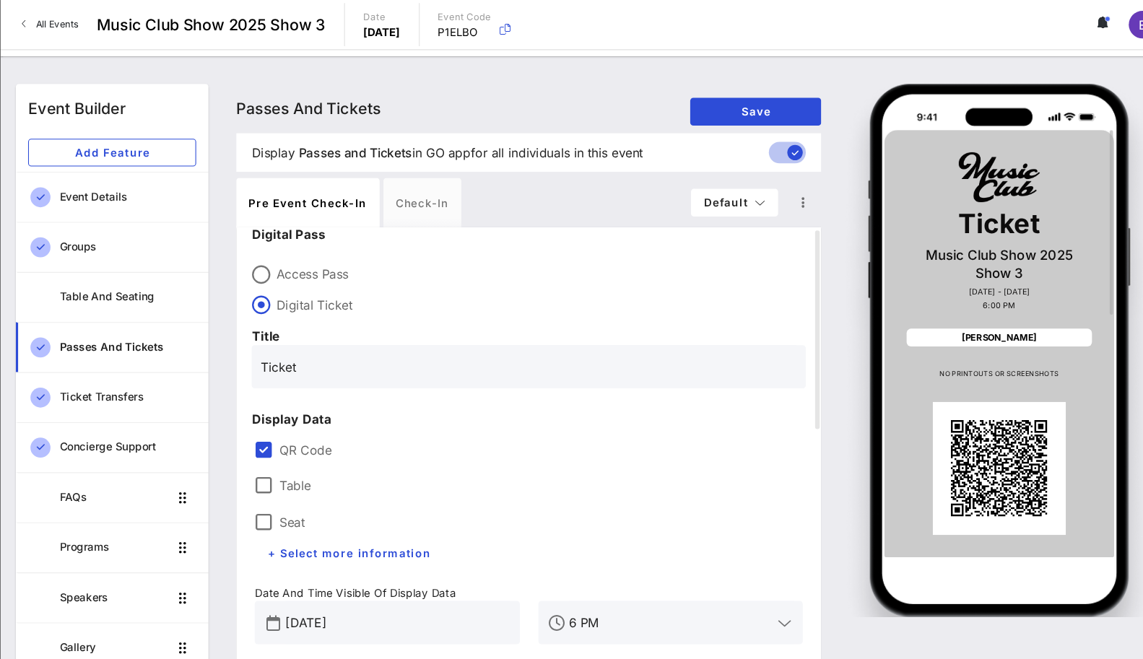
click at [872, 209] on p "Ticket" at bounding box center [970, 209] width 173 height 26
click at [857, 248] on div "Ticket Music Club Show 2025 Show 3 Sep 28 - Sep 28, 2025 6:00 PM Amanda Gorman …" at bounding box center [970, 326] width 299 height 506
click at [337, 343] on input "Ticket" at bounding box center [530, 343] width 502 height 23
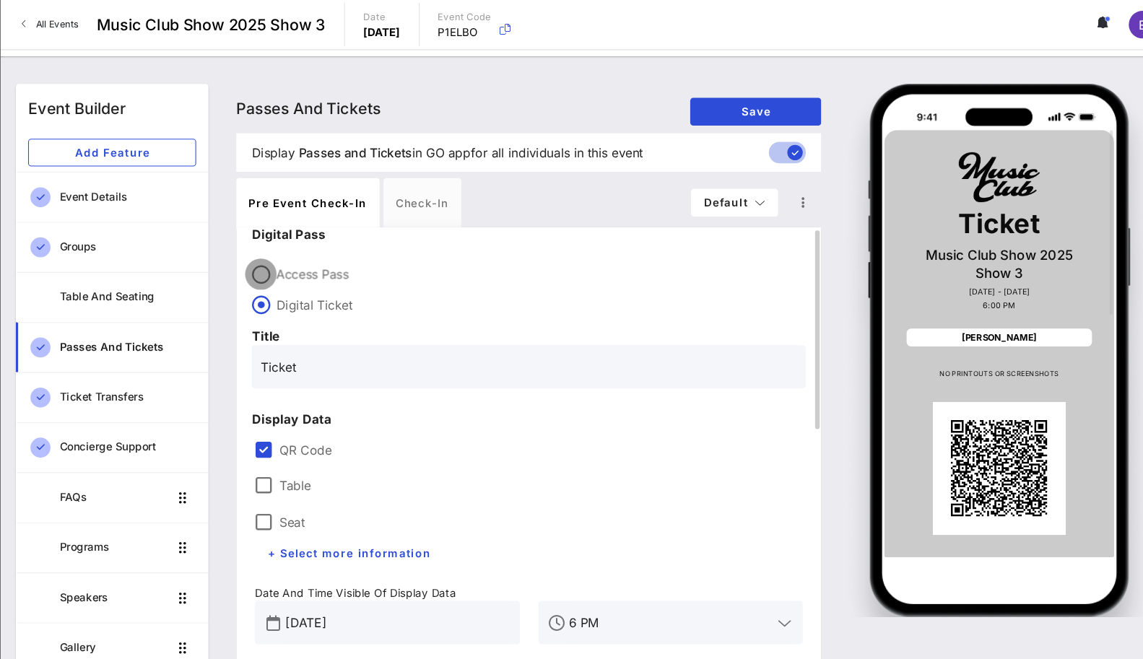
click at [281, 256] on div at bounding box center [279, 257] width 25 height 25
click at [281, 287] on div at bounding box center [279, 286] width 25 height 25
click at [316, 345] on input "Ticket" at bounding box center [530, 343] width 502 height 23
click at [283, 250] on div at bounding box center [279, 257] width 25 height 25
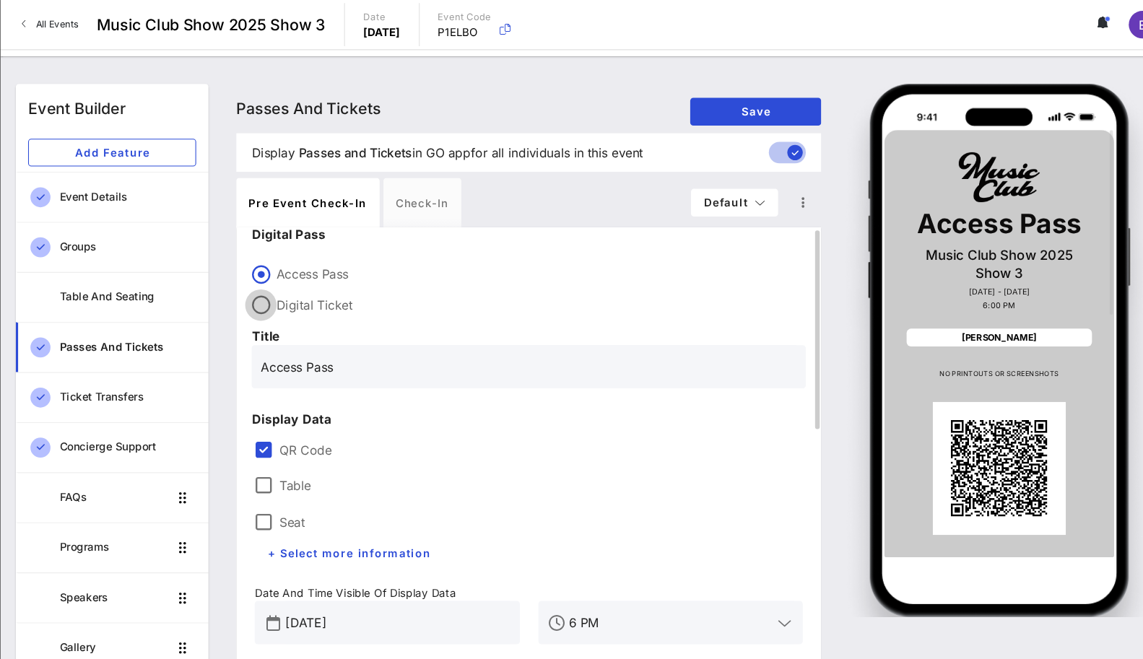
click at [285, 281] on div at bounding box center [279, 286] width 25 height 25
click at [283, 254] on div at bounding box center [279, 257] width 25 height 25
click at [285, 277] on div at bounding box center [279, 286] width 25 height 25
click at [288, 348] on input "Digital Ticket" at bounding box center [530, 343] width 502 height 23
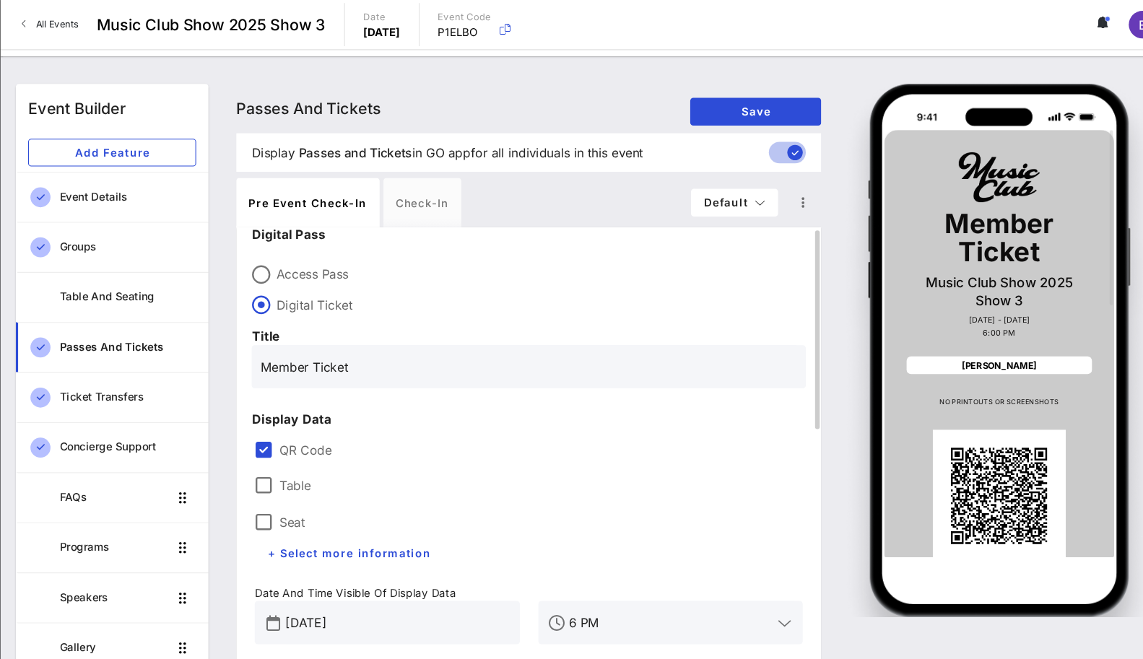
click at [354, 343] on input "Member Ticket" at bounding box center [530, 343] width 502 height 23
click at [324, 348] on input "Member Ticket" at bounding box center [530, 343] width 502 height 23
click at [331, 348] on input "Member Ticket" at bounding box center [530, 343] width 502 height 23
click at [408, 382] on div "Display Data" at bounding box center [529, 393] width 537 height 35
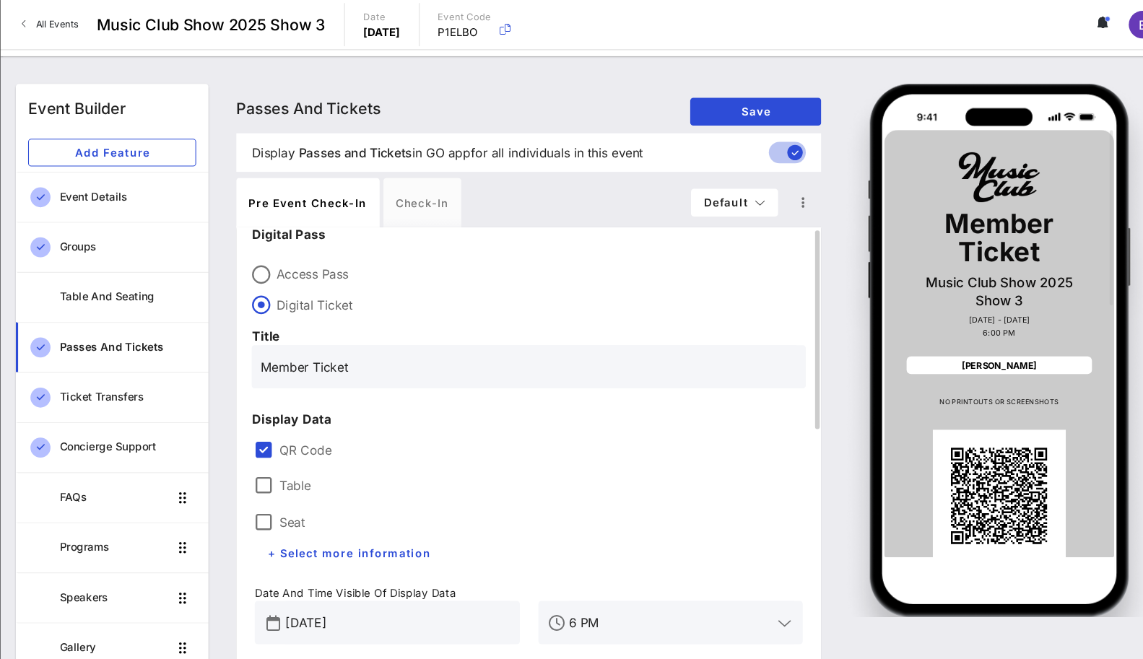
click at [498, 275] on div "Access Pass Digital Ticket" at bounding box center [529, 269] width 519 height 52
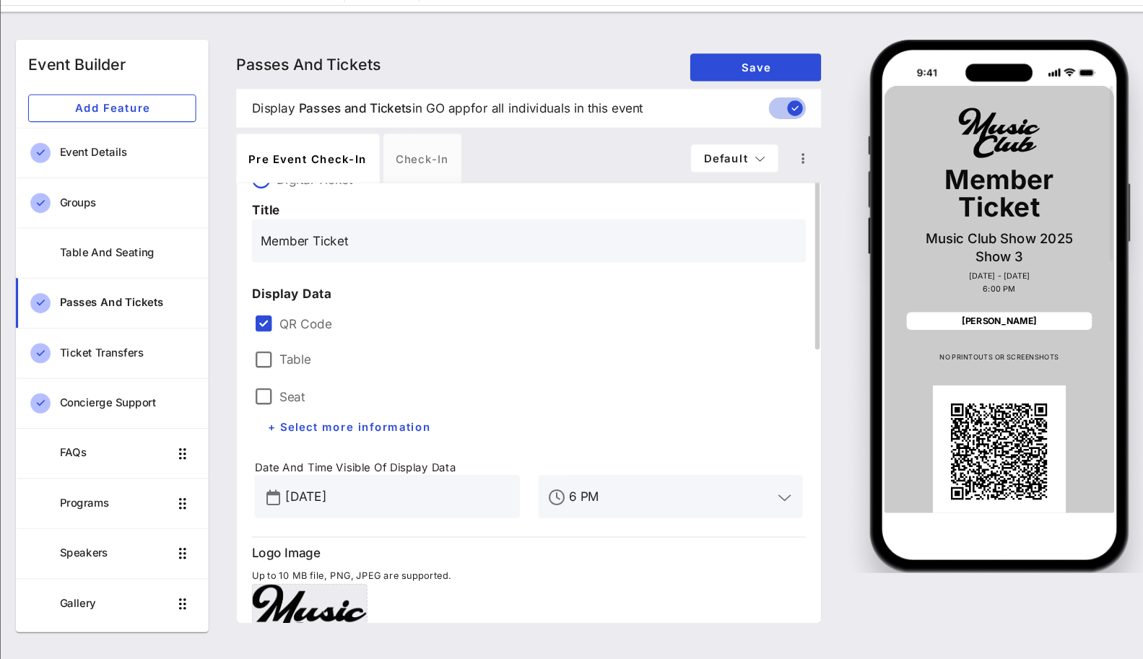
scroll to position [0, 0]
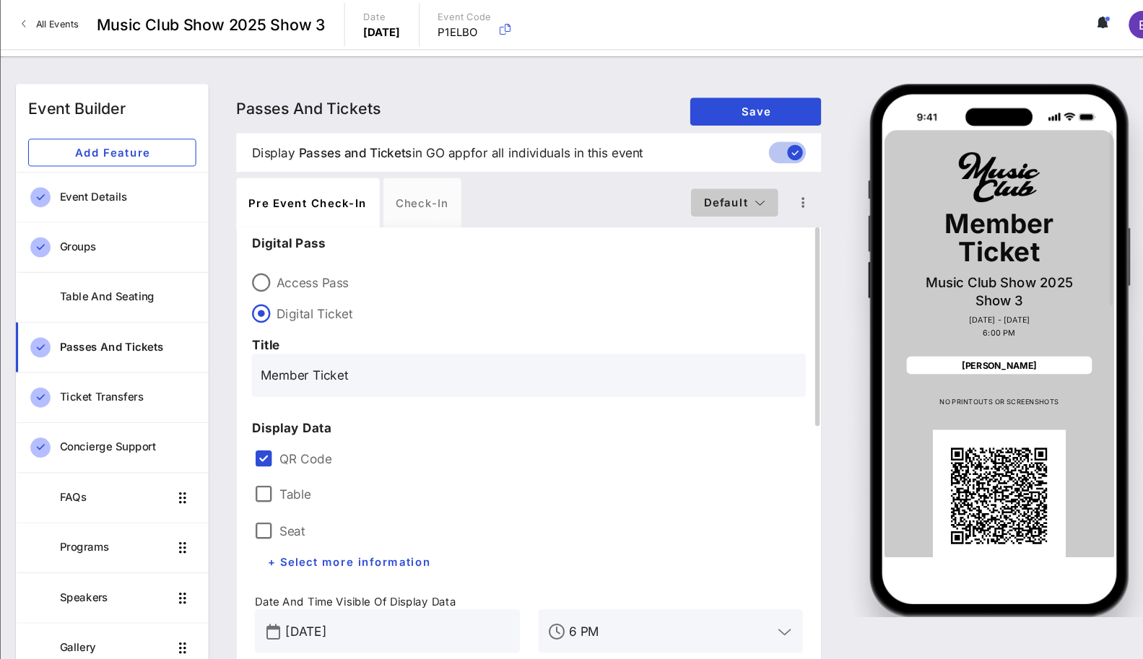
click at [703, 193] on span "Default" at bounding box center [722, 189] width 59 height 12
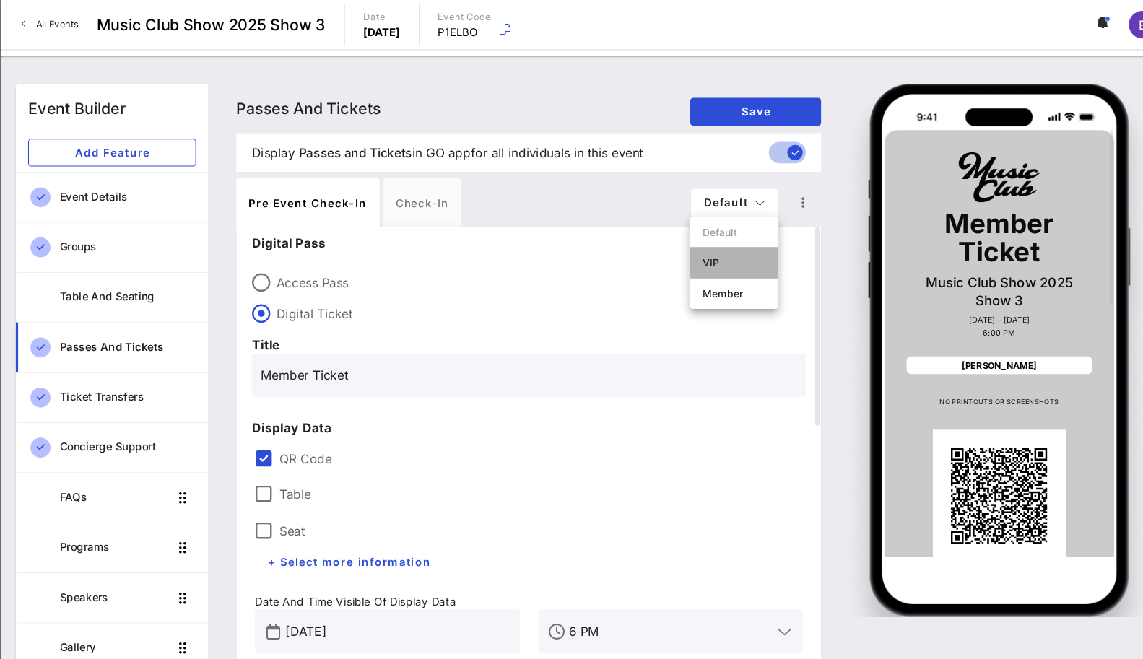
click at [706, 238] on div "VIP" at bounding box center [722, 246] width 82 height 29
type input "VIP"
type input "#2D23D7"
type input "#ffffff"
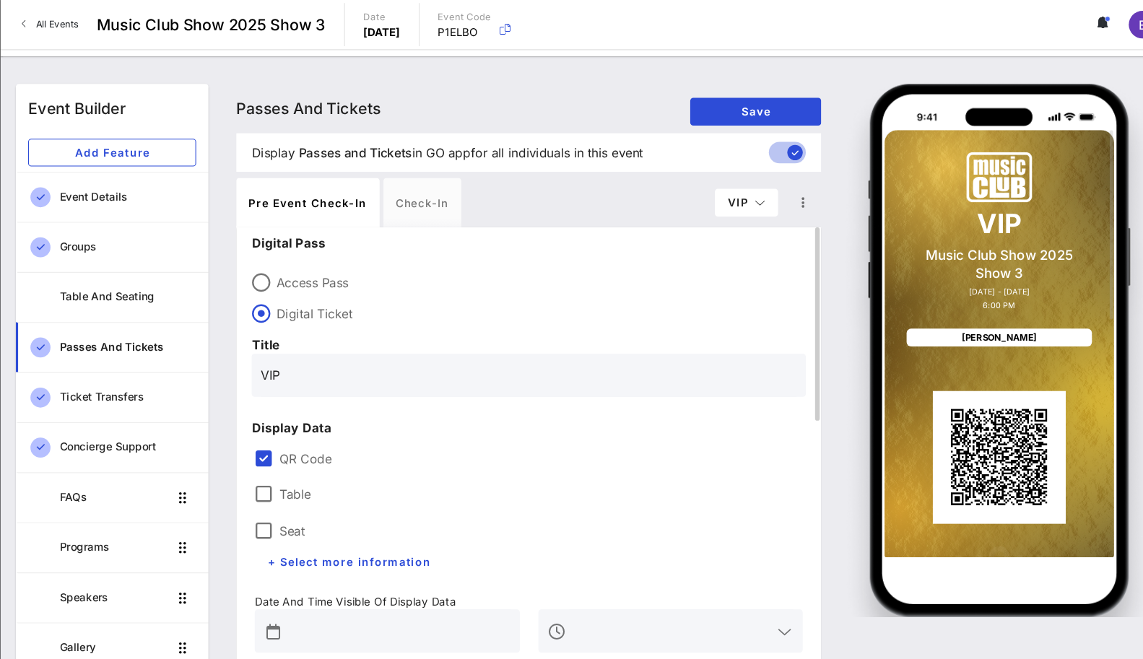
click at [365, 347] on input "VIP" at bounding box center [530, 351] width 502 height 23
click at [391, 386] on div "Display Data" at bounding box center [529, 401] width 537 height 35
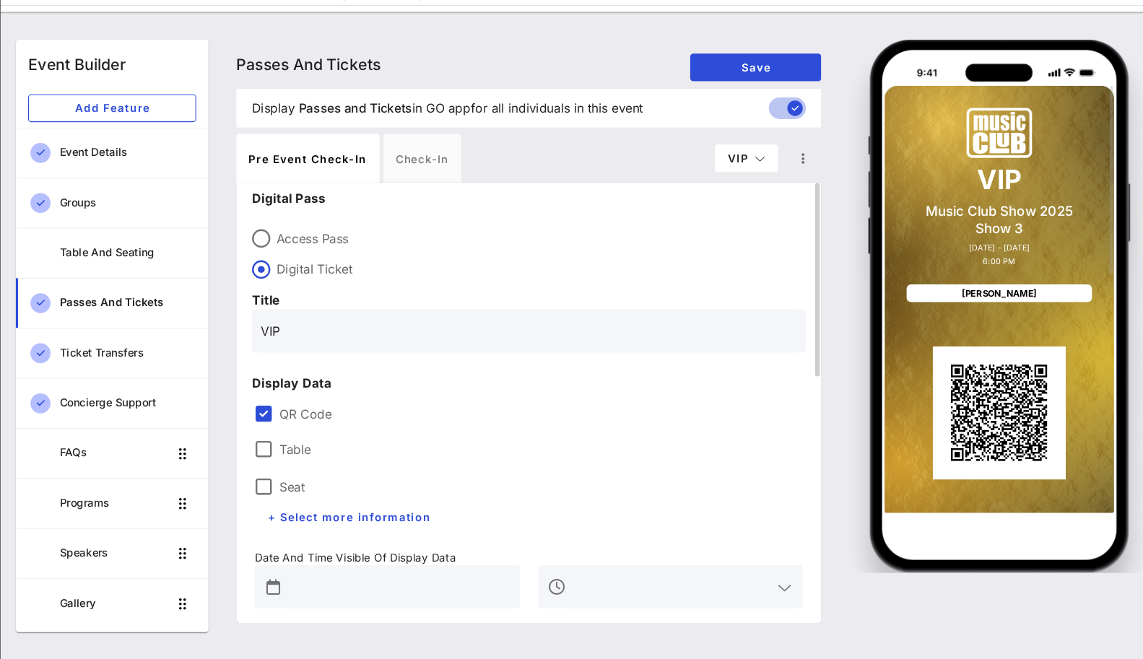
click at [323, 356] on input "VIP" at bounding box center [530, 351] width 502 height 23
click at [395, 310] on div "Digital Pass Access Pass Digital Ticket Title VIP Ticket" at bounding box center [529, 295] width 519 height 153
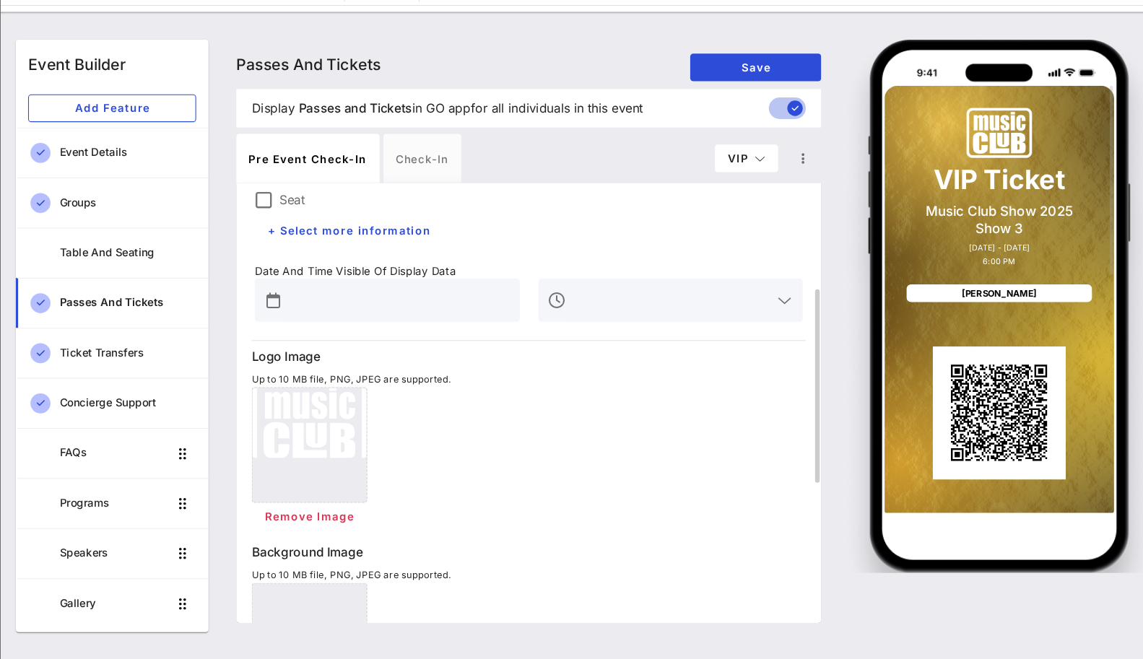
scroll to position [348, 0]
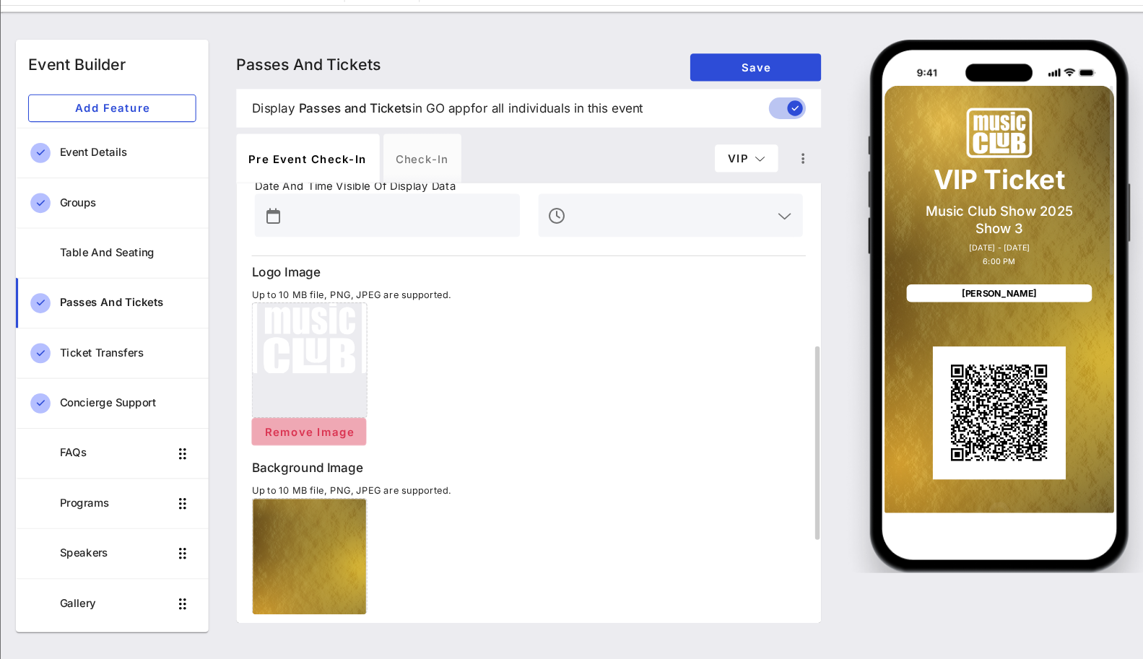
click at [343, 442] on span "Remove Image" at bounding box center [324, 446] width 85 height 12
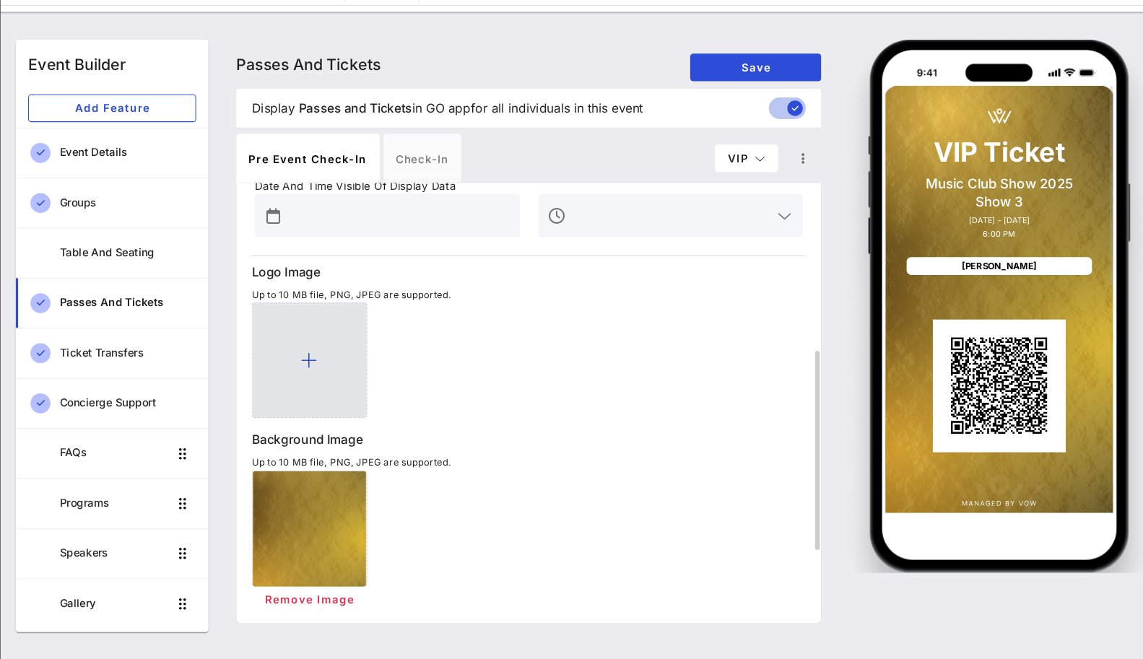
click at [333, 369] on div at bounding box center [324, 379] width 108 height 108
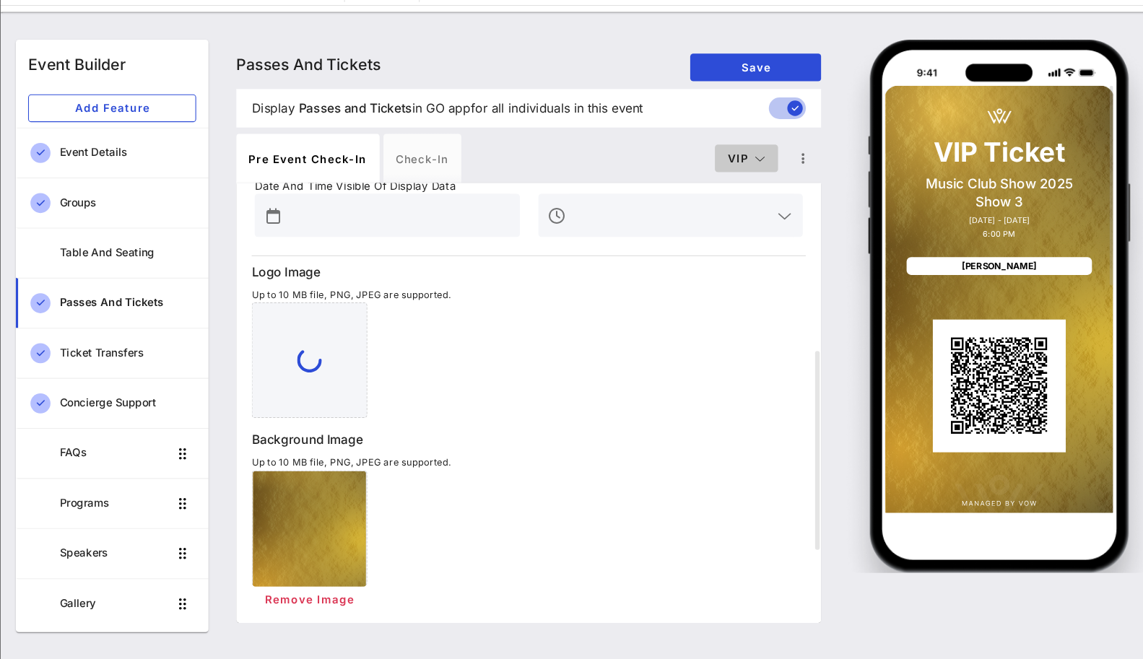
click at [735, 186] on span "VIP" at bounding box center [734, 189] width 36 height 12
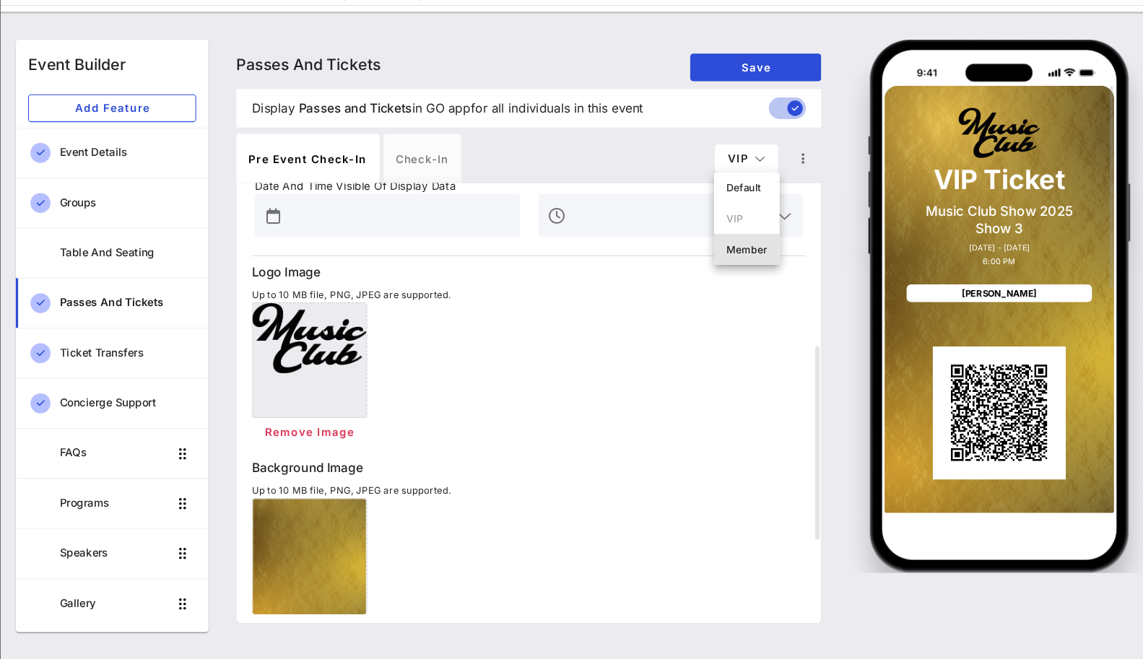
click at [727, 273] on div "Member" at bounding box center [734, 275] width 38 height 12
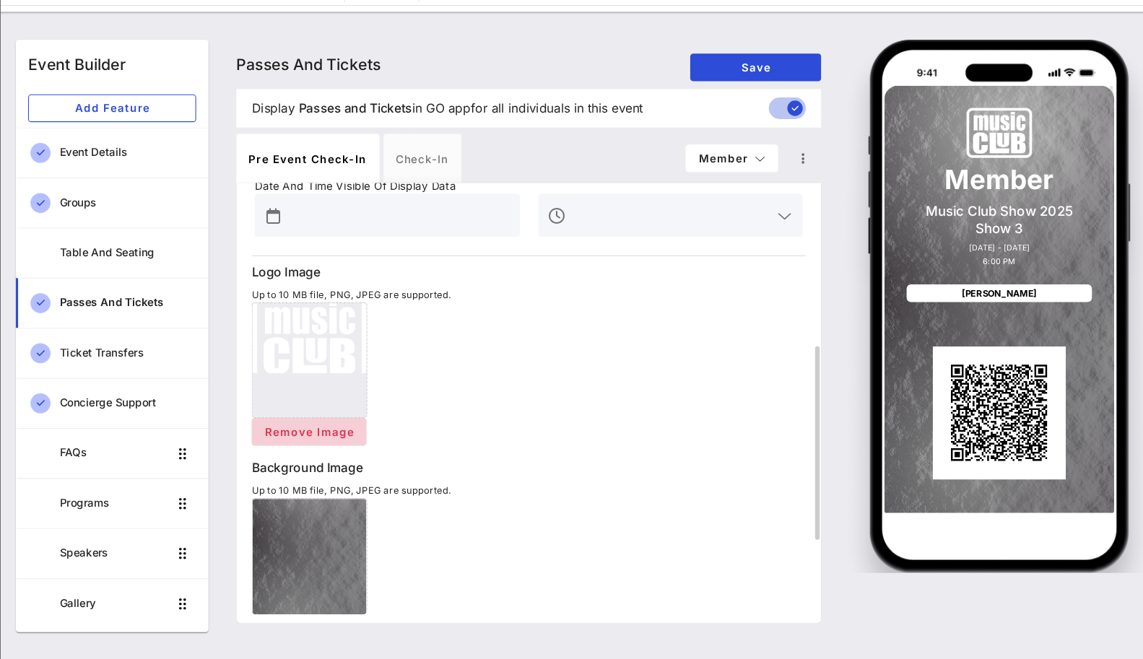
click at [344, 438] on button "Remove Image" at bounding box center [324, 446] width 108 height 26
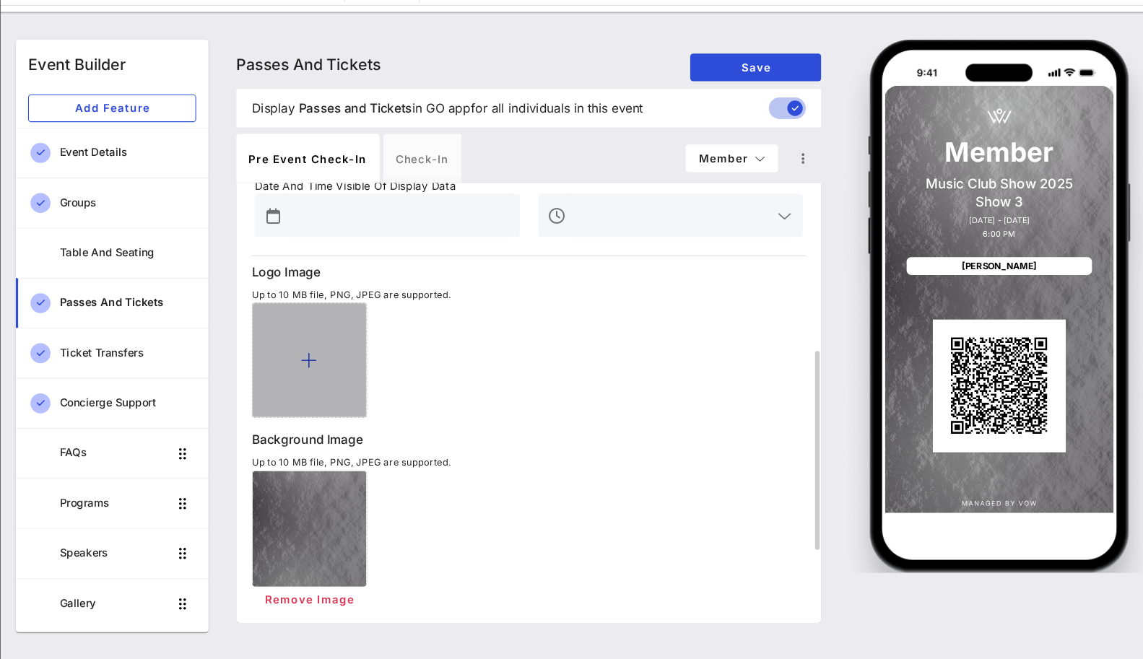
click at [330, 390] on div at bounding box center [324, 379] width 108 height 108
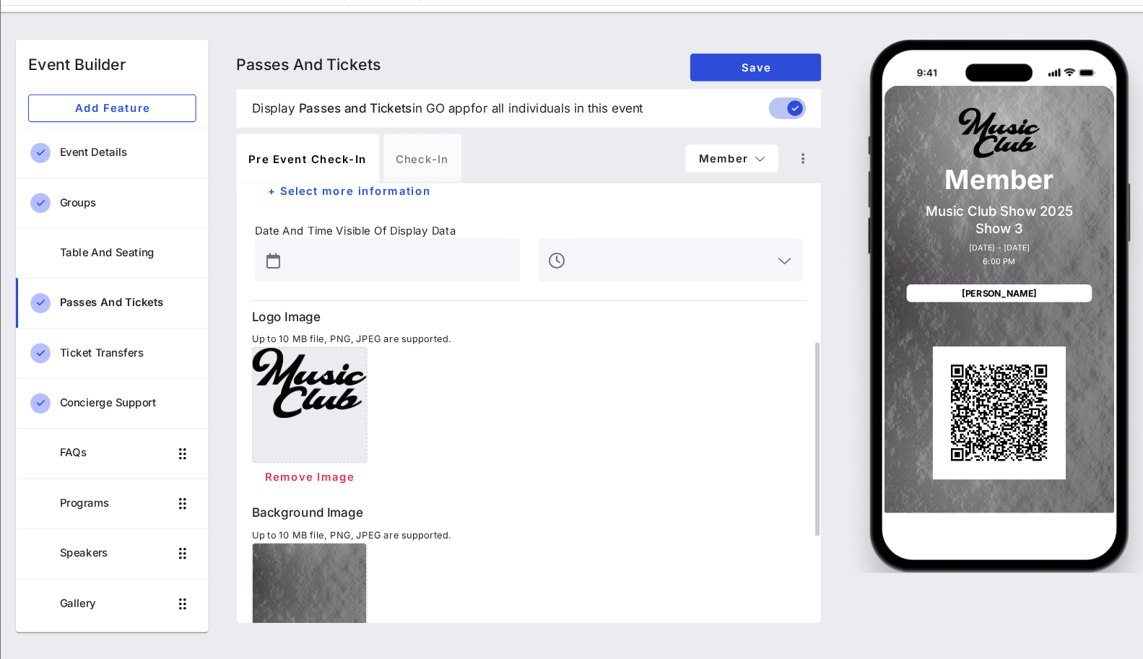
scroll to position [100, 0]
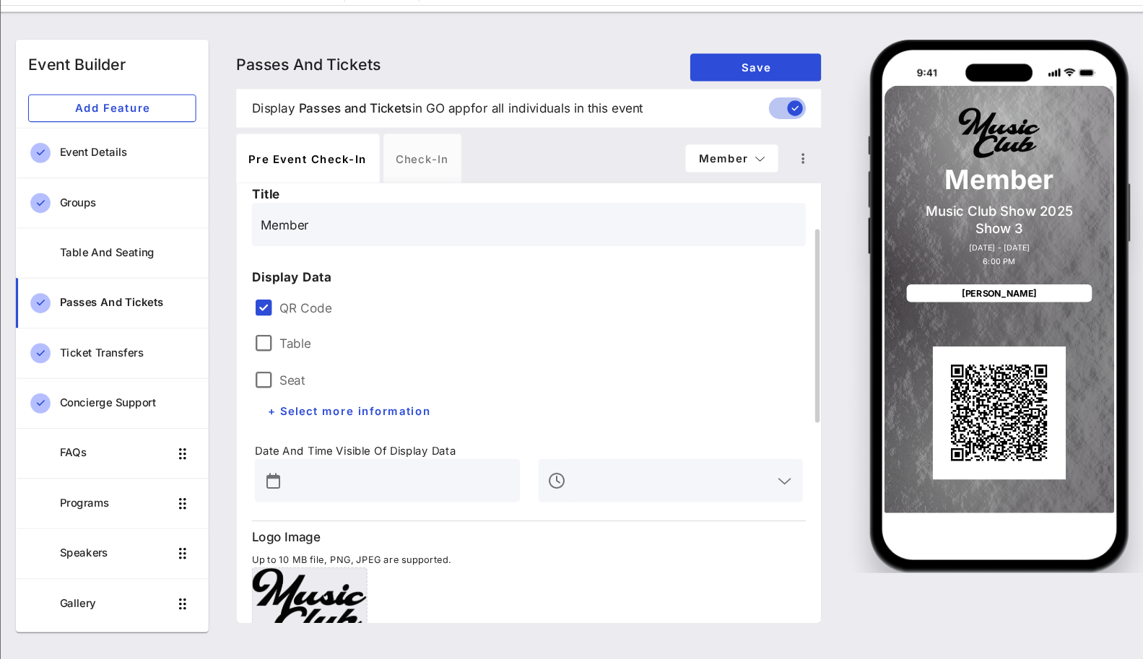
click at [281, 251] on input "Member" at bounding box center [530, 252] width 502 height 23
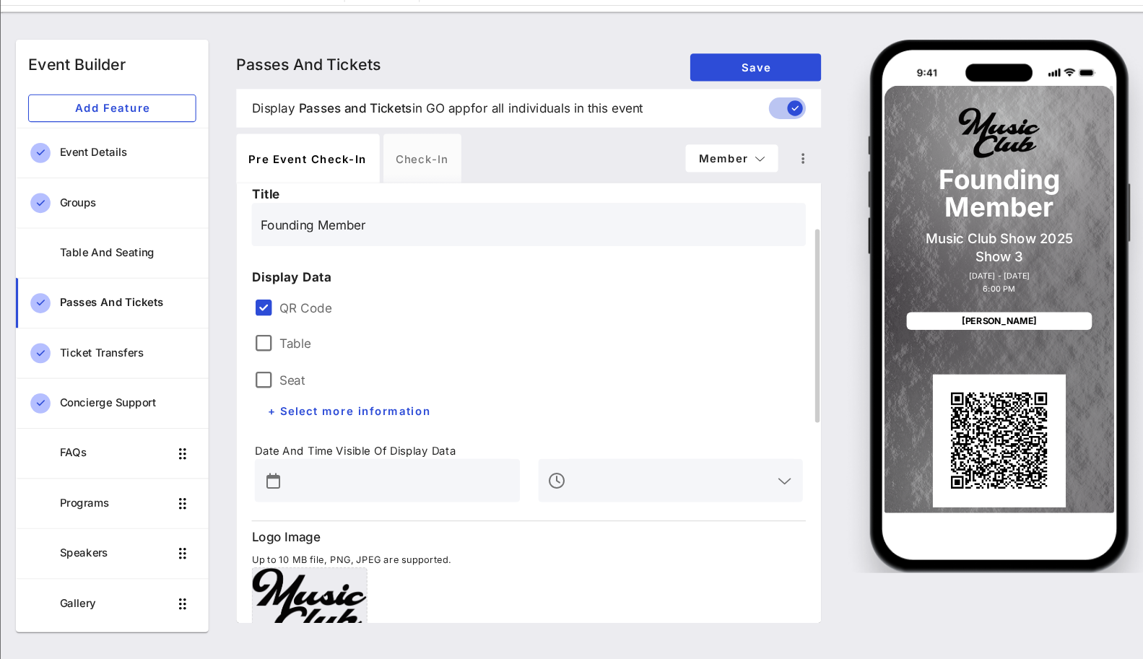
type input "Founding Member"
click at [468, 313] on div "QR Code" at bounding box center [529, 331] width 531 height 43
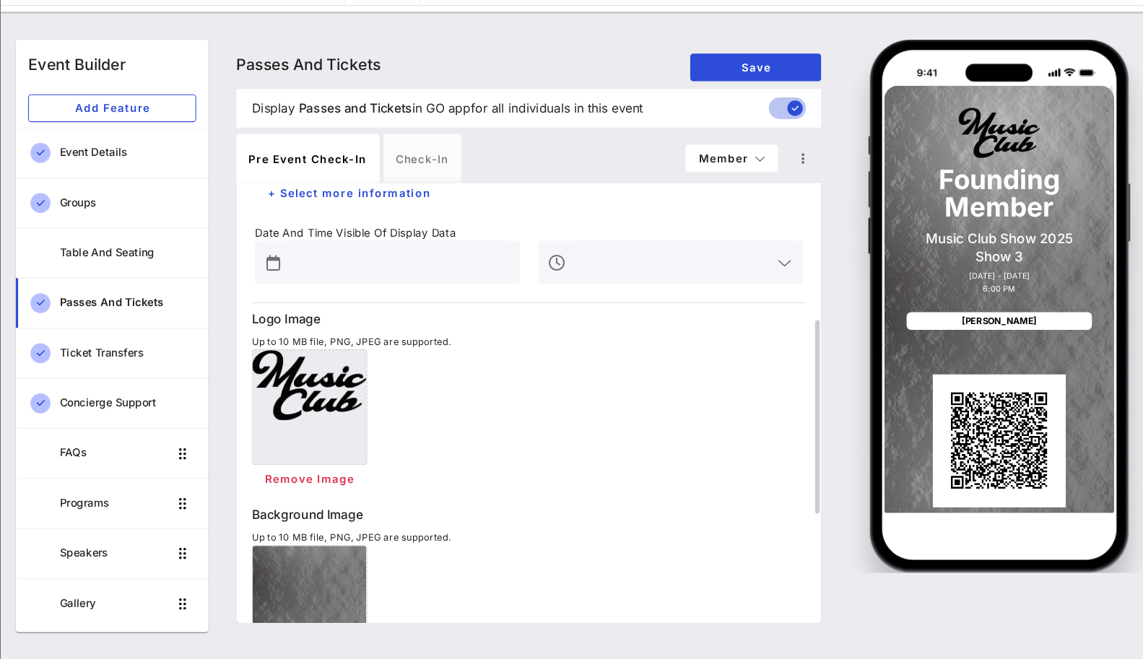
scroll to position [305, 0]
click at [436, 281] on input "text" at bounding box center [407, 286] width 211 height 23
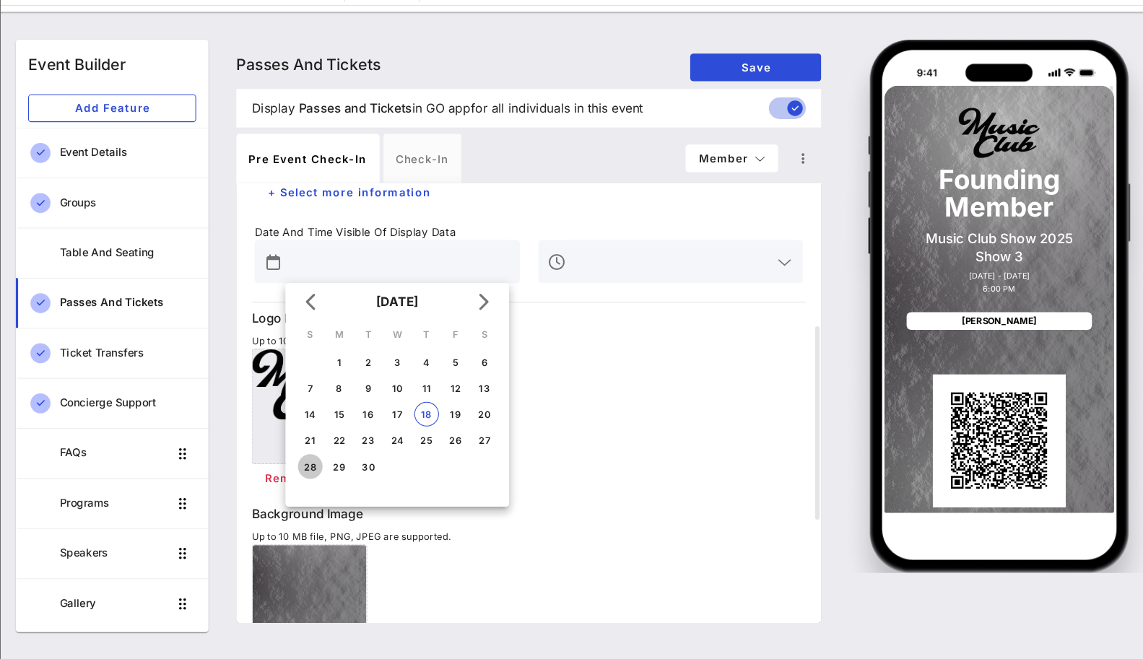
click at [326, 473] on button "28" at bounding box center [324, 478] width 23 height 23
type input "[DATE]"
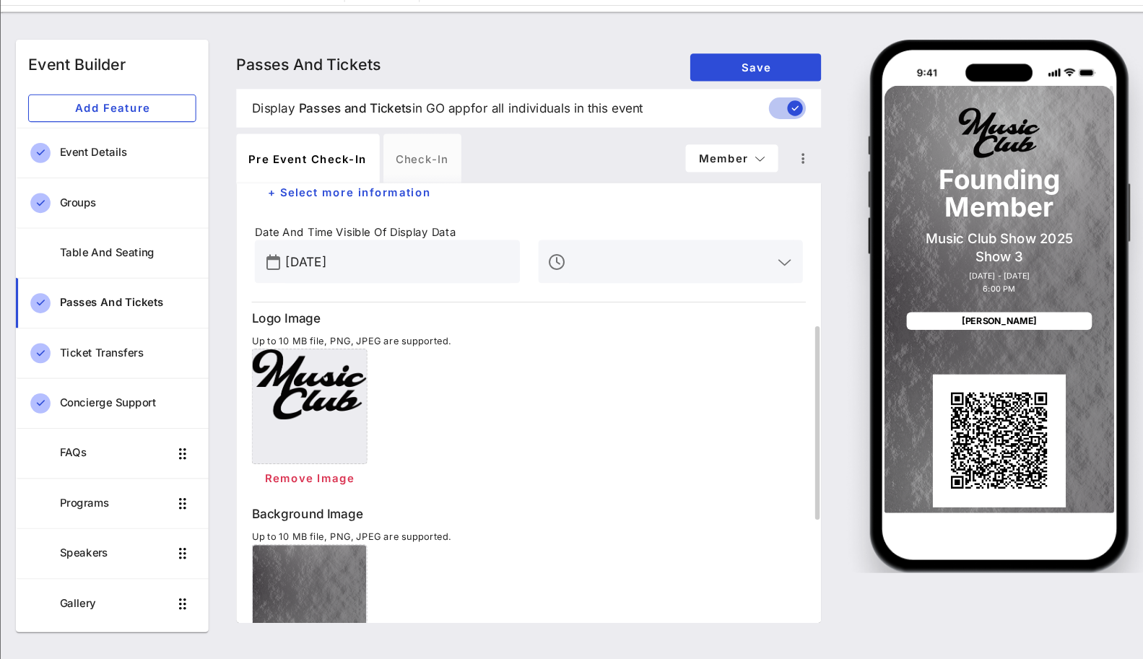
click at [571, 282] on input "text" at bounding box center [663, 286] width 191 height 23
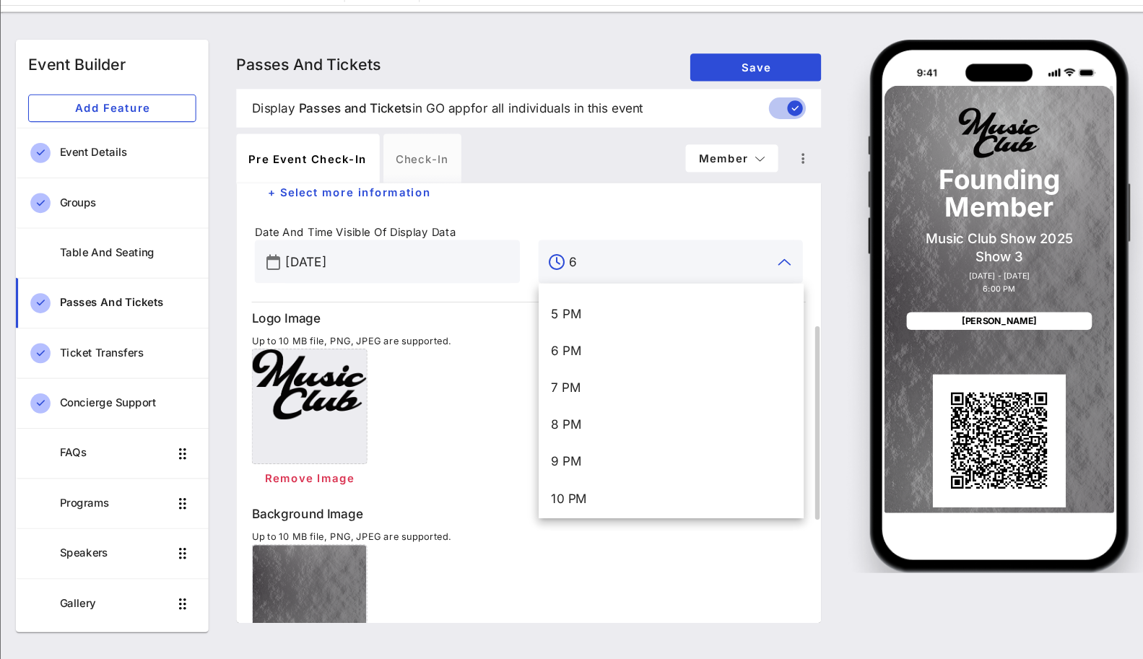
scroll to position [0, 0]
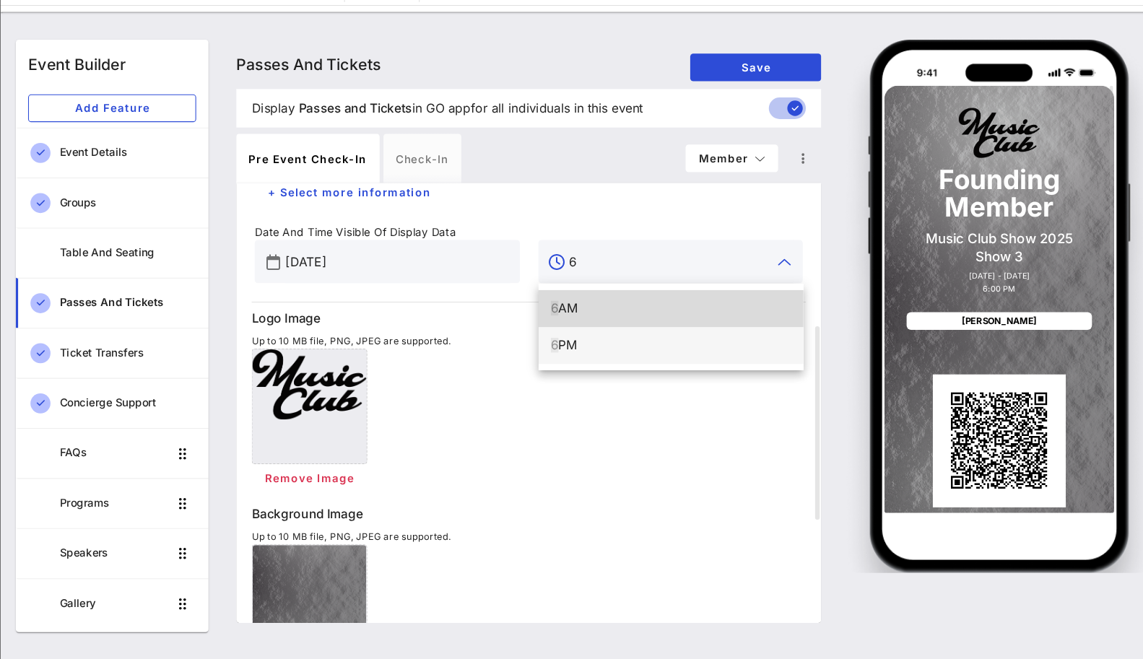
click at [580, 362] on div "6 PM" at bounding box center [662, 365] width 225 height 14
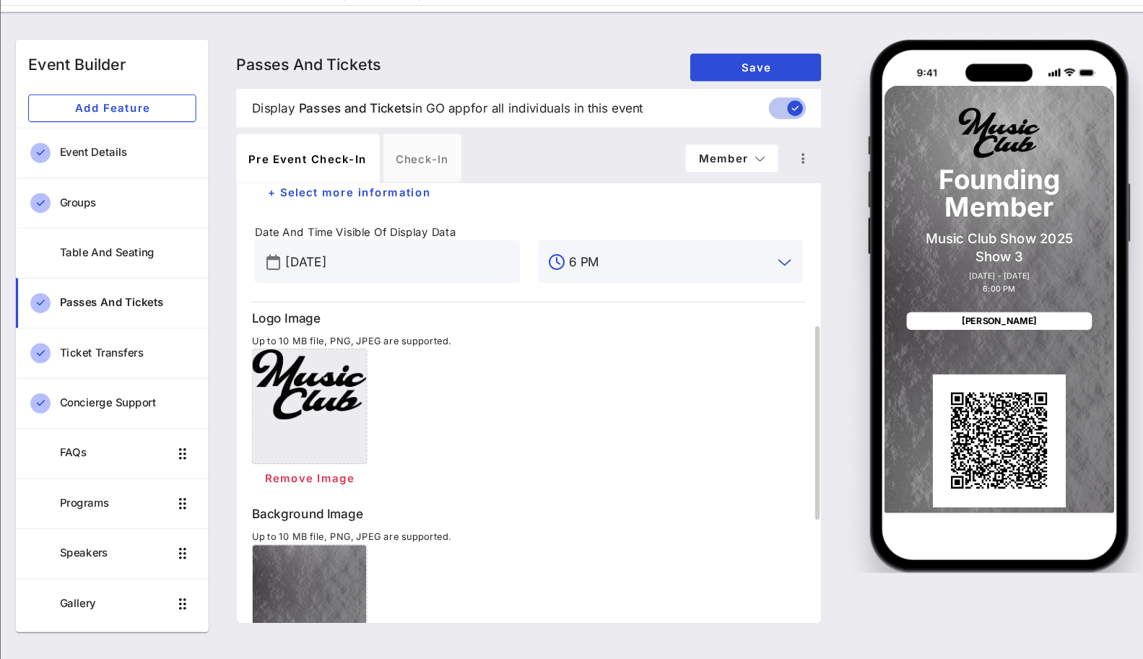
type input "6 PM"
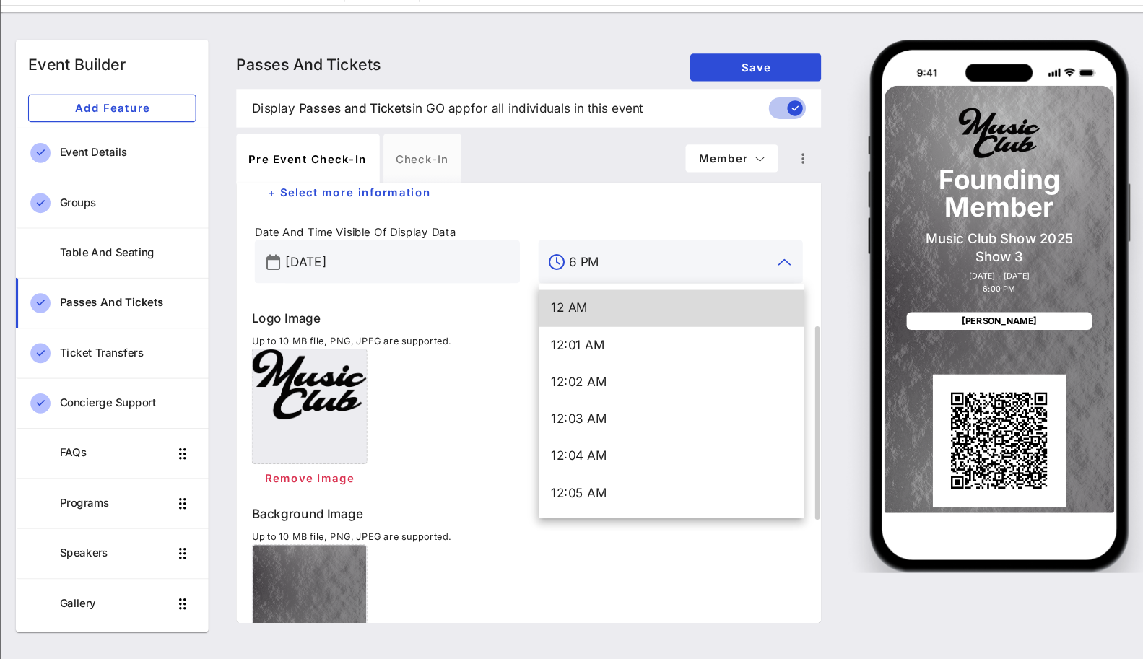
click at [636, 218] on div "Table Seat + Select more information" at bounding box center [529, 187] width 531 height 113
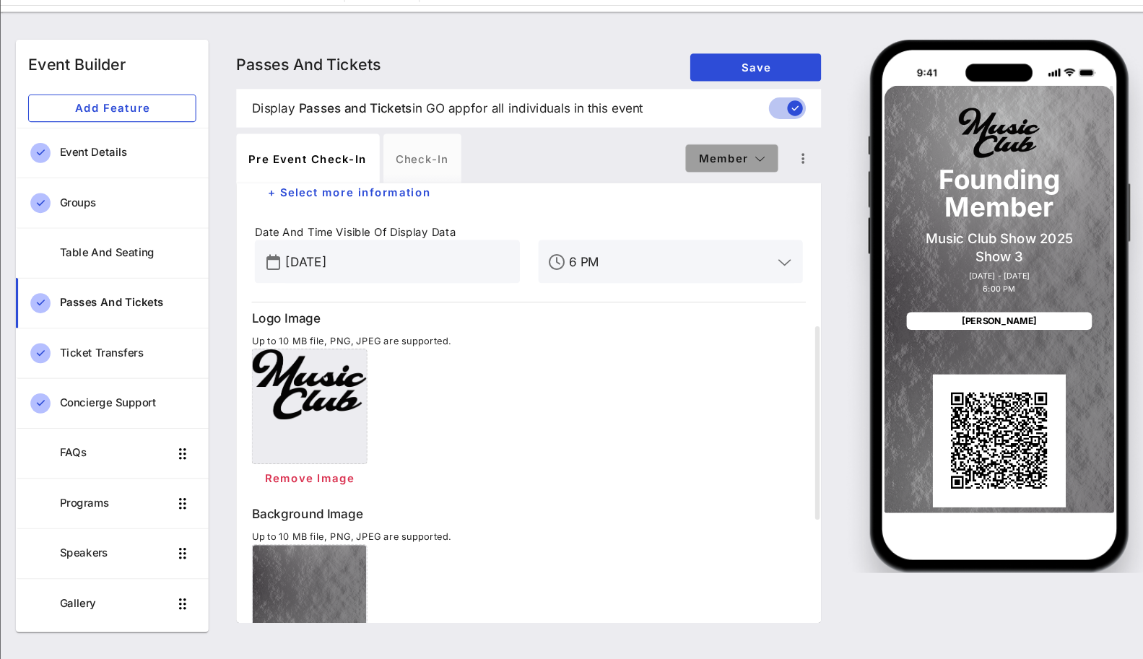
click at [724, 185] on span "Member" at bounding box center [720, 189] width 64 height 12
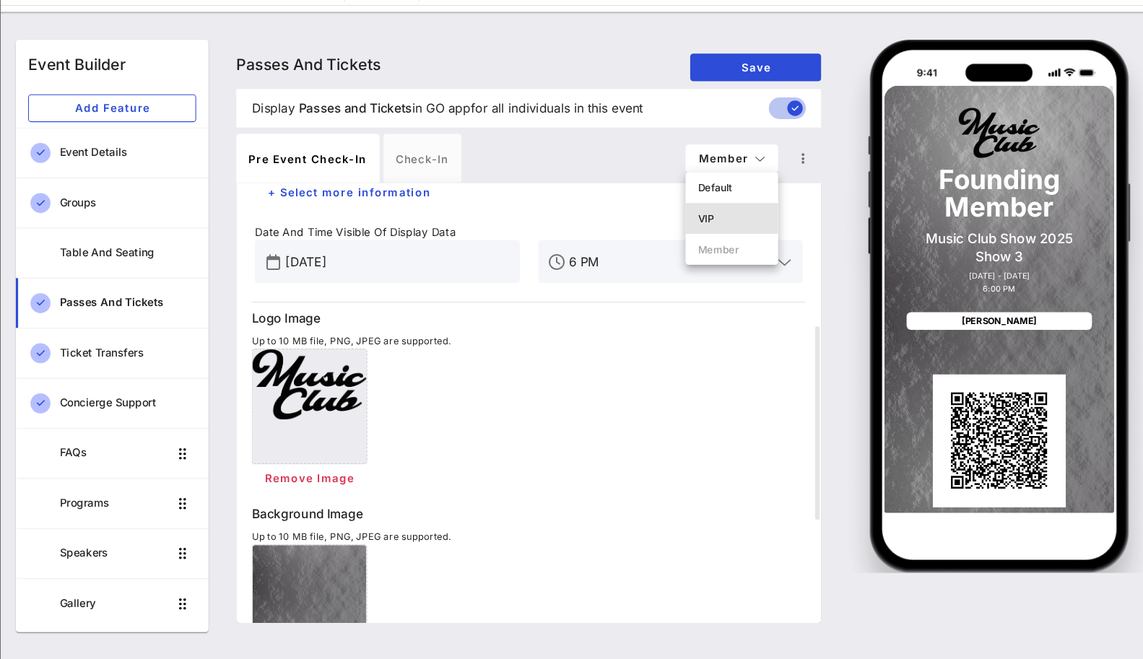
click at [707, 241] on div "VIP" at bounding box center [720, 247] width 64 height 12
type input "VIP Ticket"
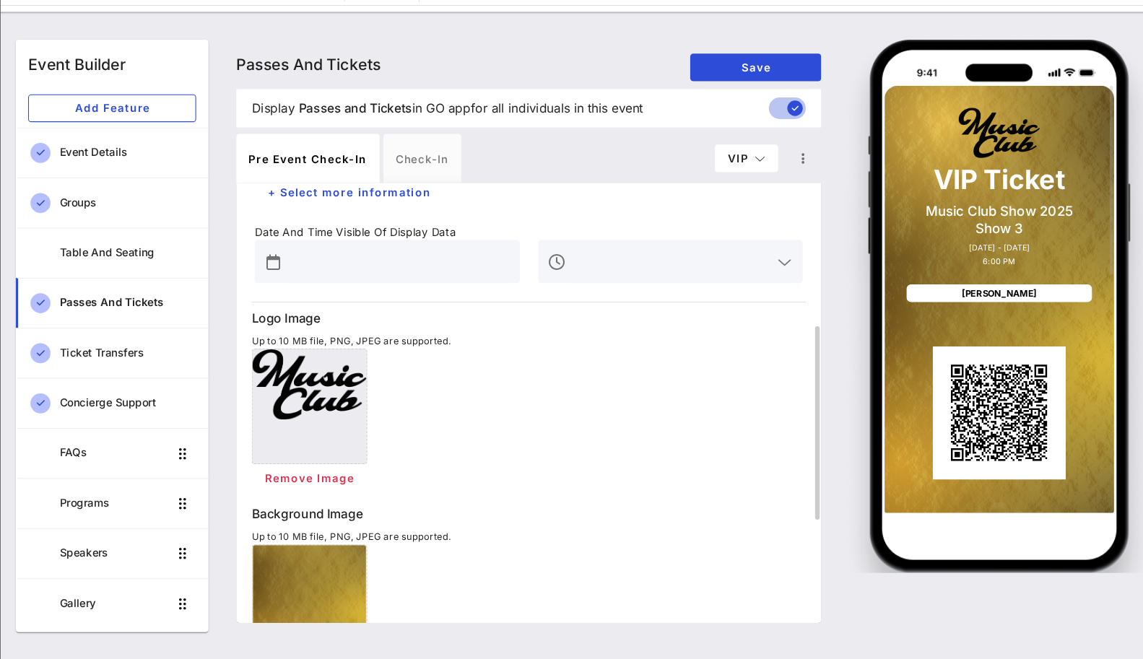
click at [403, 296] on input "text" at bounding box center [407, 286] width 211 height 23
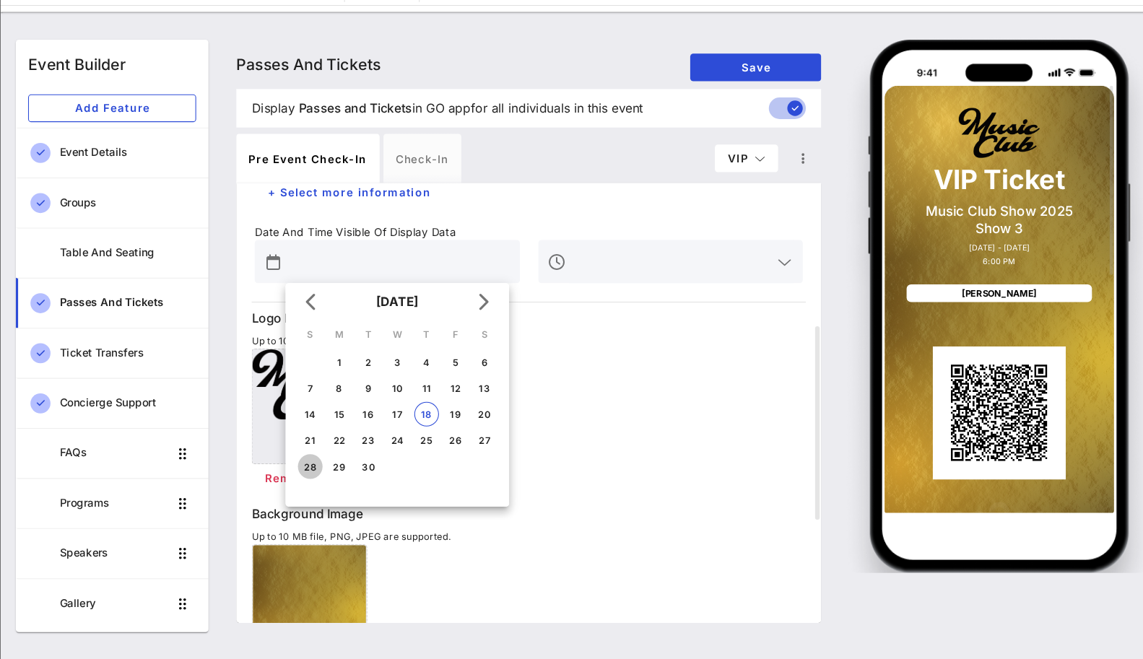
click at [326, 472] on button "28" at bounding box center [324, 478] width 23 height 23
type input "[DATE]"
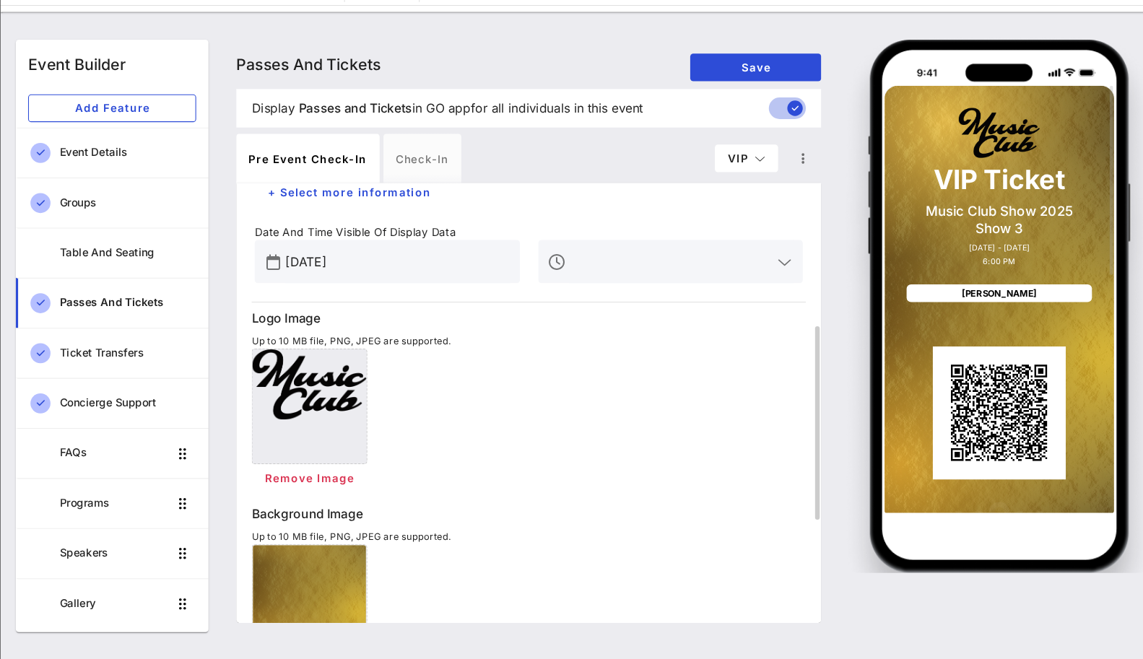
click at [651, 267] on div at bounding box center [673, 287] width 211 height 40
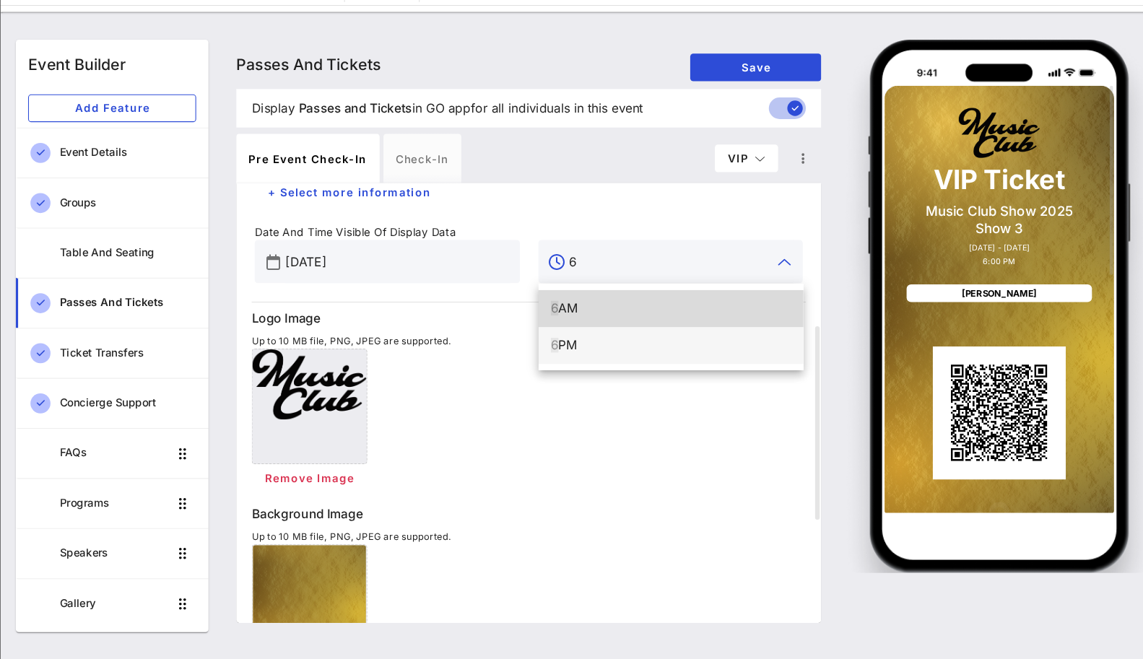
click at [575, 373] on div "6 PM" at bounding box center [662, 365] width 225 height 31
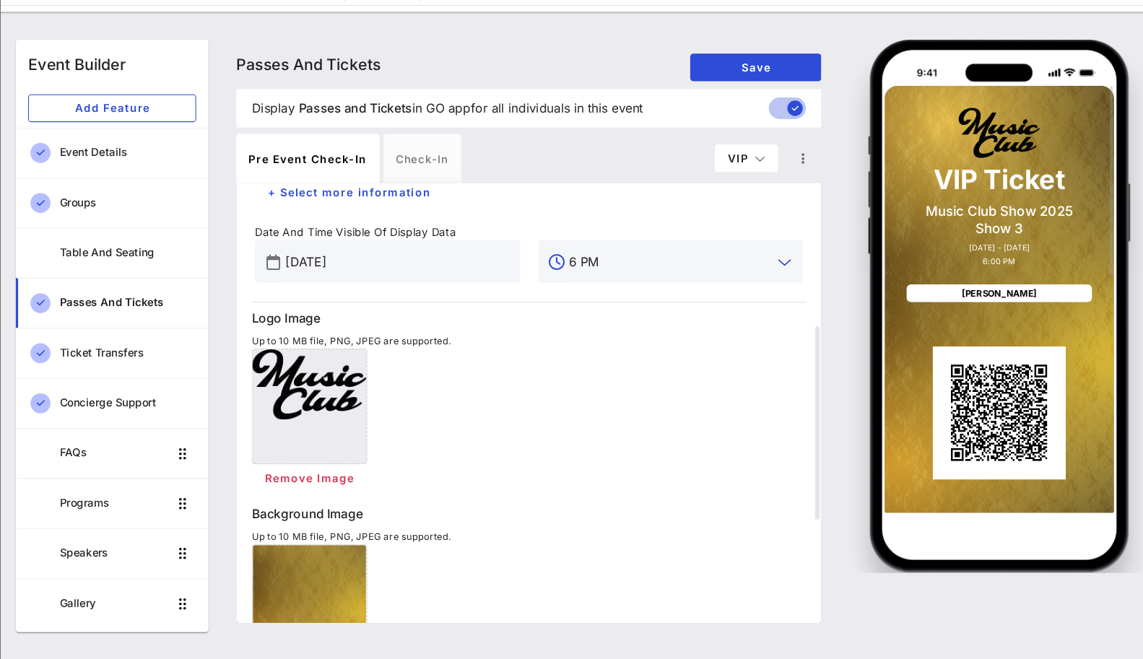
type input "6 PM"
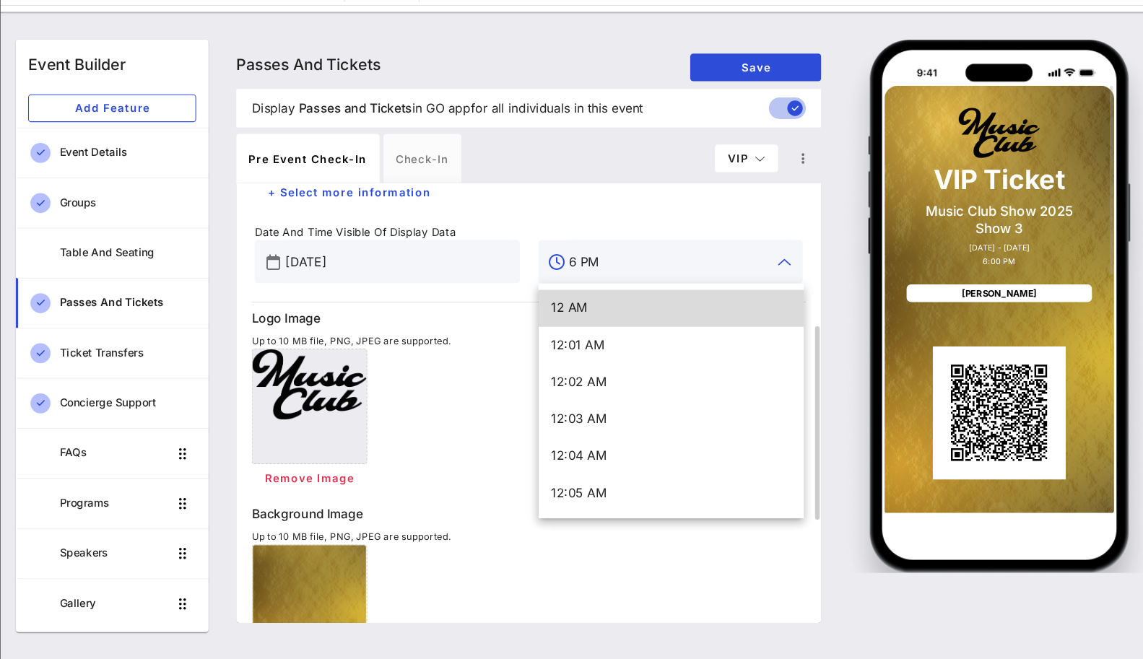
click at [517, 371] on div "Remove Image" at bounding box center [529, 435] width 519 height 134
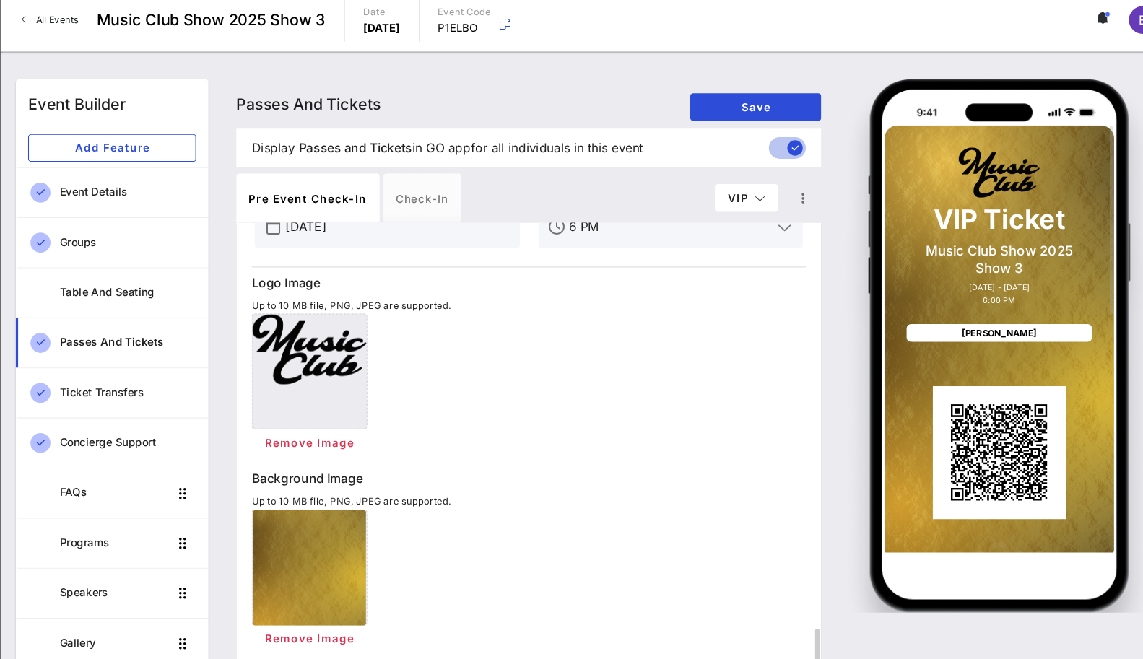
scroll to position [524, 0]
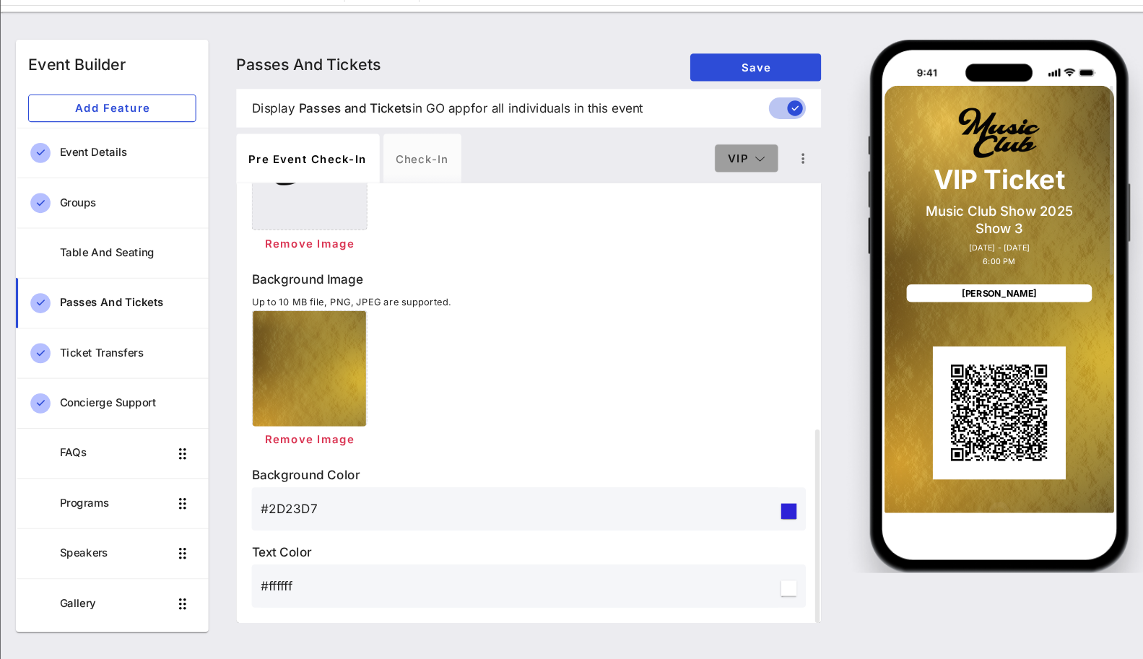
click at [758, 178] on button "VIP" at bounding box center [733, 190] width 59 height 26
click at [727, 217] on div "Default" at bounding box center [734, 218] width 38 height 12
type input "Member Ticket"
type input "#CBCBCB"
type input "#0D0C0C"
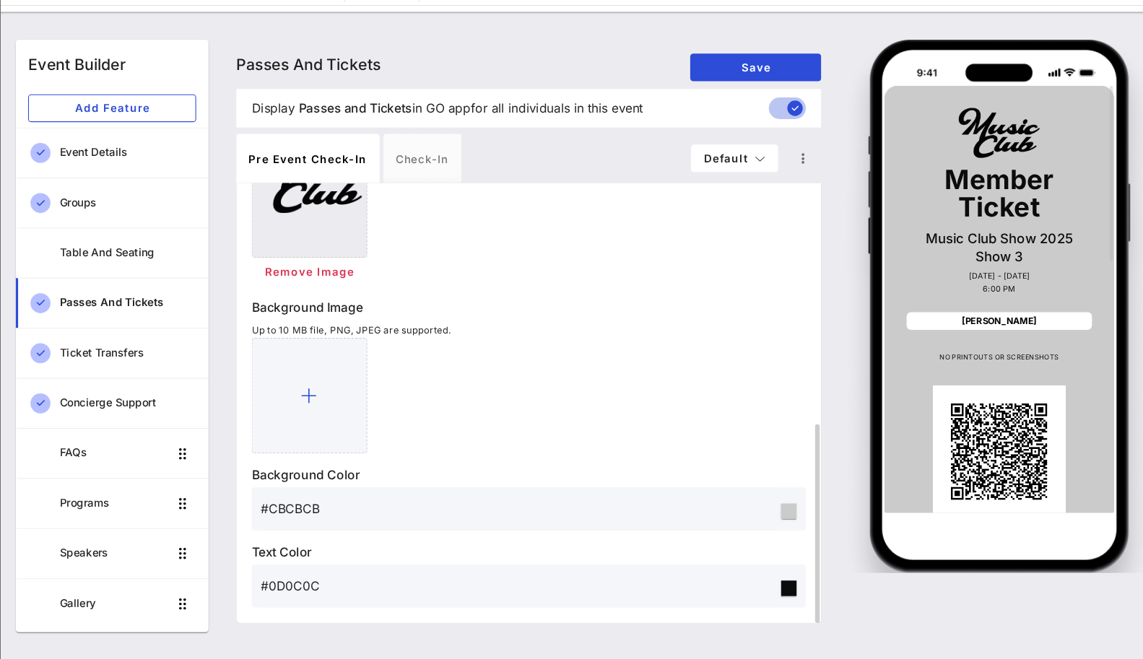
scroll to position [498, 0]
drag, startPoint x: 934, startPoint y: 445, endPoint x: 934, endPoint y: 404, distance: 41.2
click at [872, 404] on div "QR Code" at bounding box center [971, 464] width 125 height 125
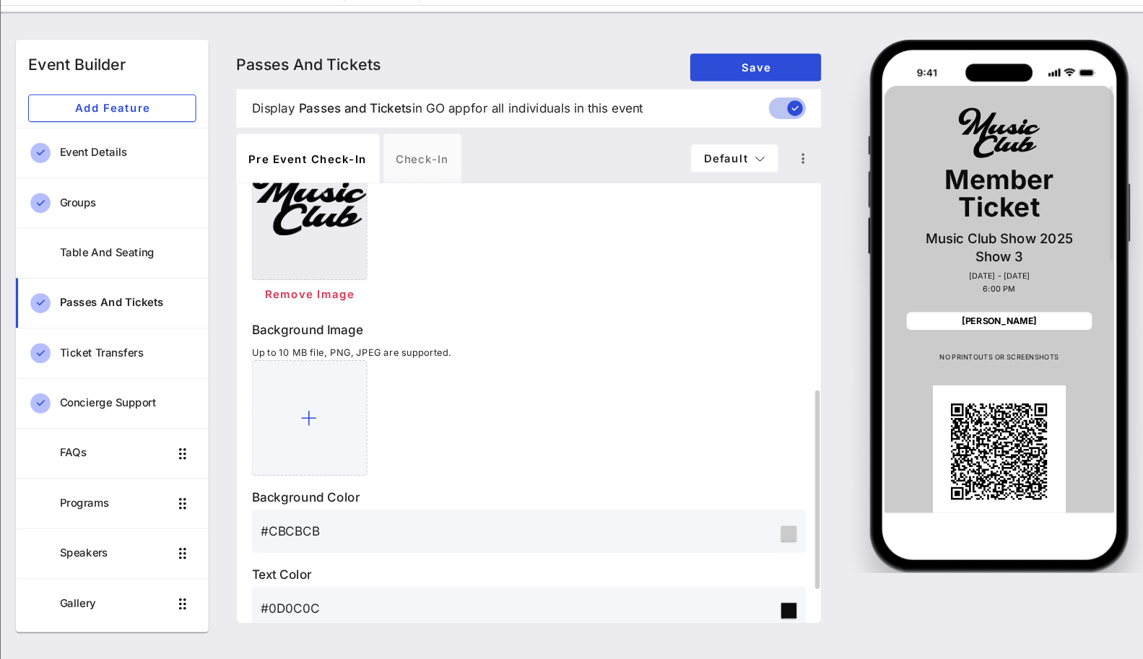
scroll to position [462, 0]
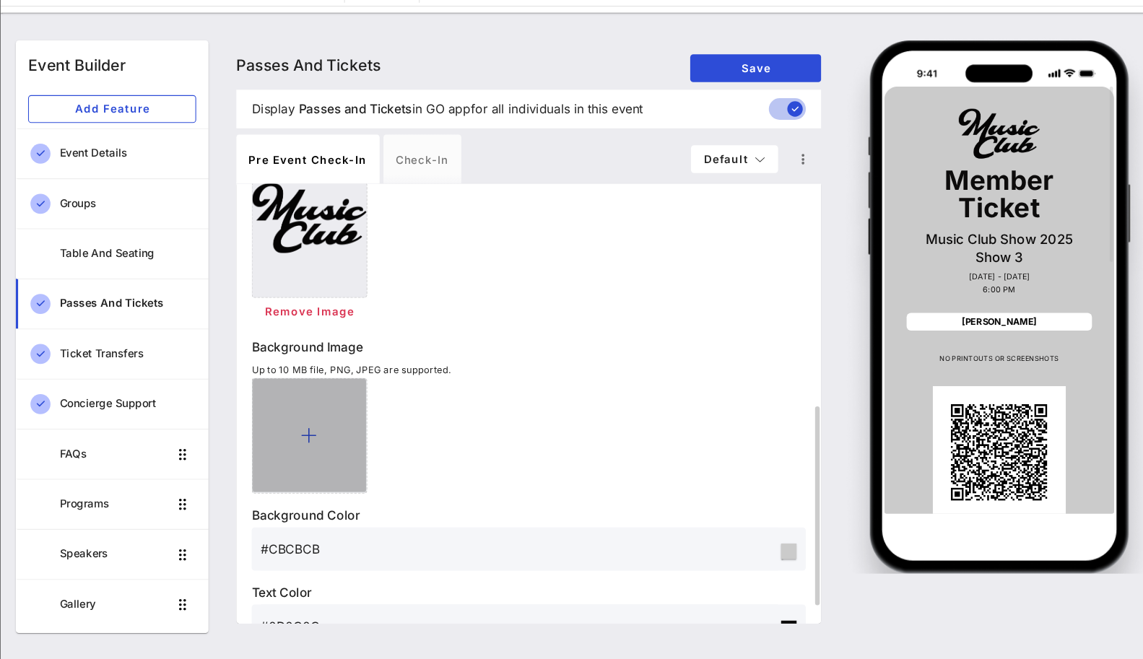
click at [339, 441] on div at bounding box center [324, 449] width 108 height 108
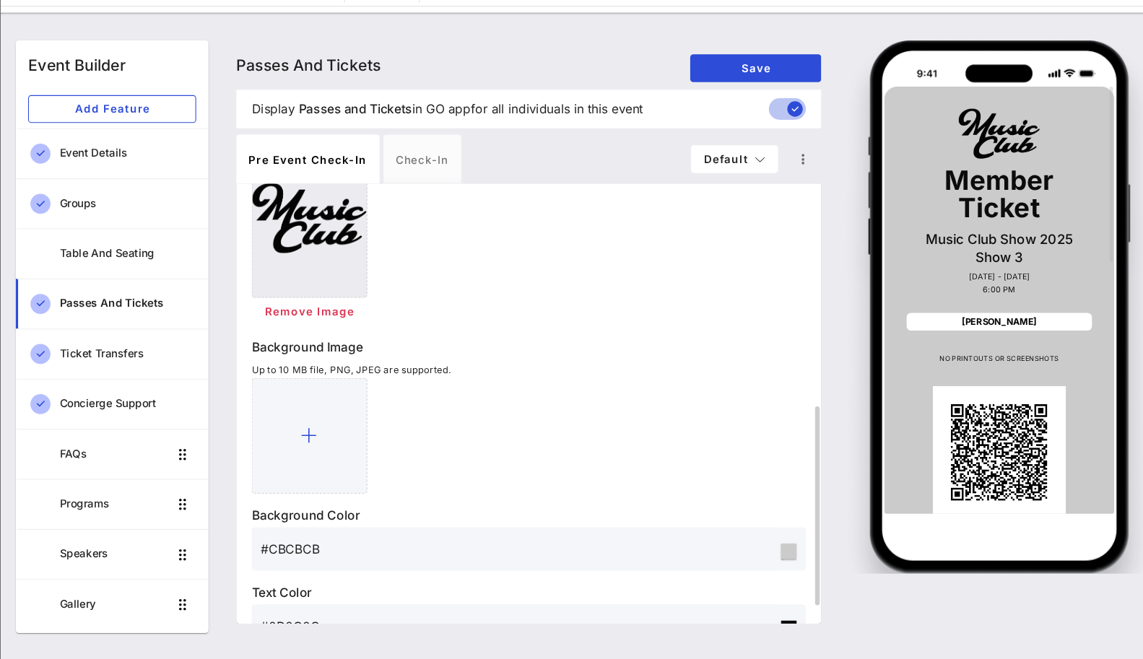
click at [654, 408] on div at bounding box center [529, 449] width 519 height 108
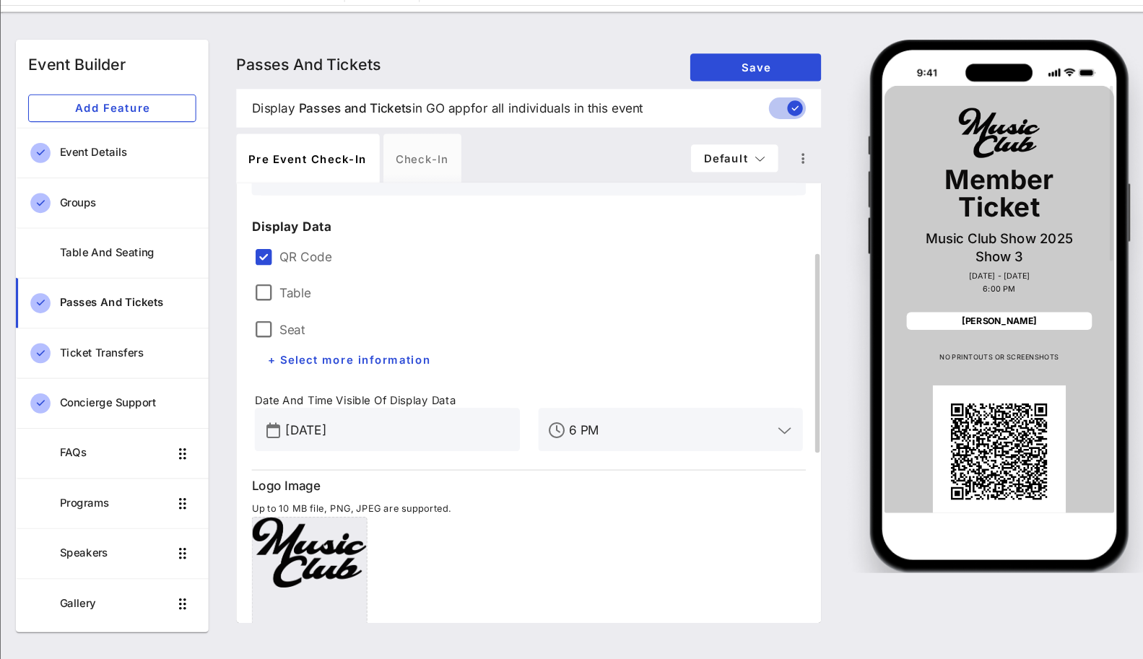
scroll to position [131, 0]
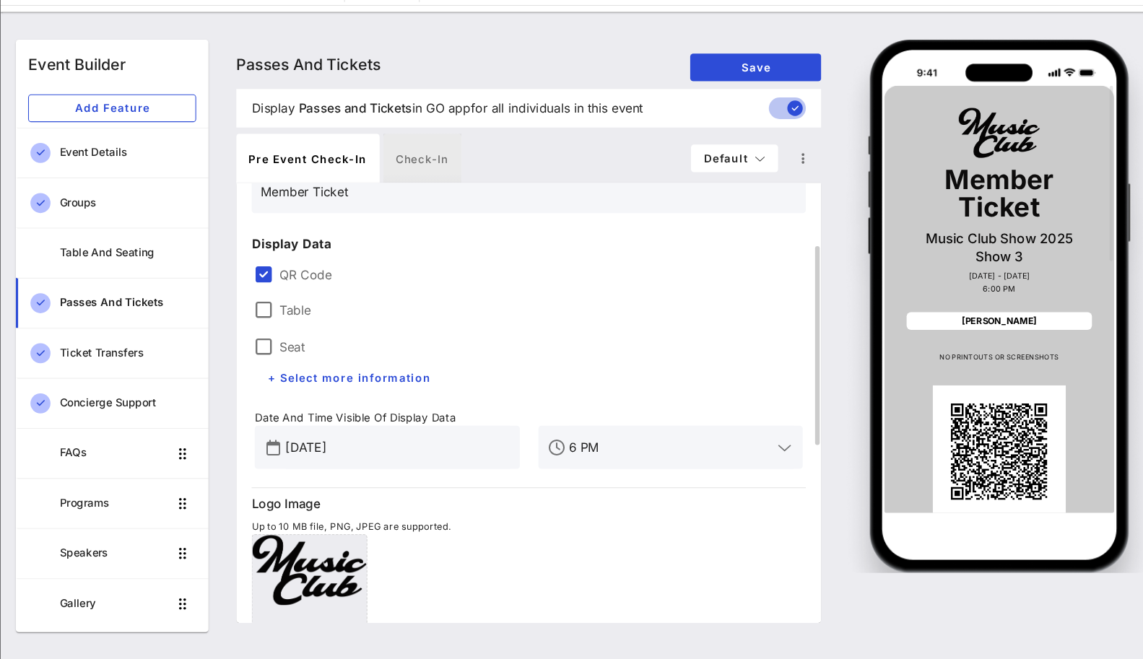
click at [430, 197] on div "Check-in" at bounding box center [430, 190] width 73 height 46
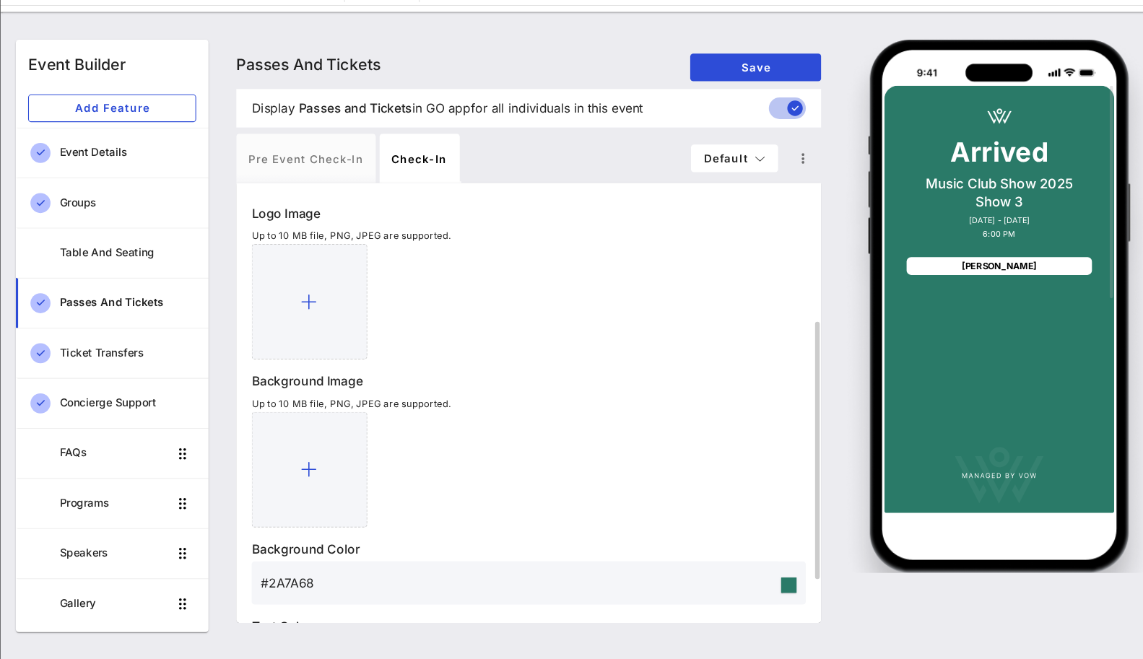
scroll to position [293, 0]
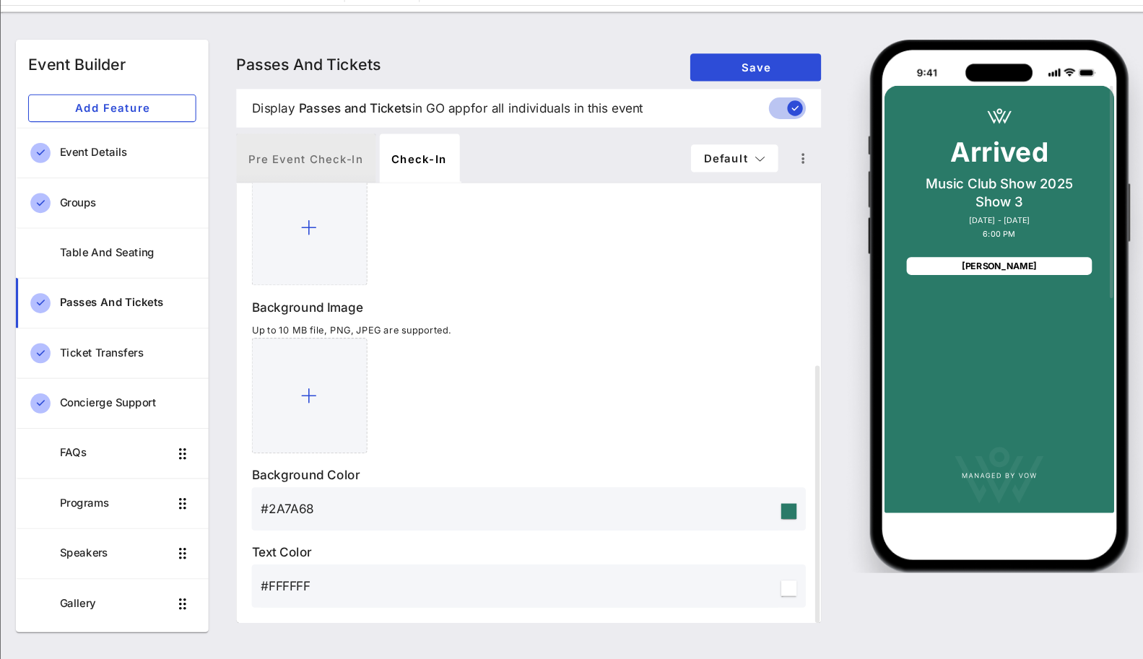
click at [355, 182] on div "Pre Event Check-in" at bounding box center [321, 190] width 131 height 46
type input "Member Ticket"
type input "#CBCBCB"
type input "#0D0C0C"
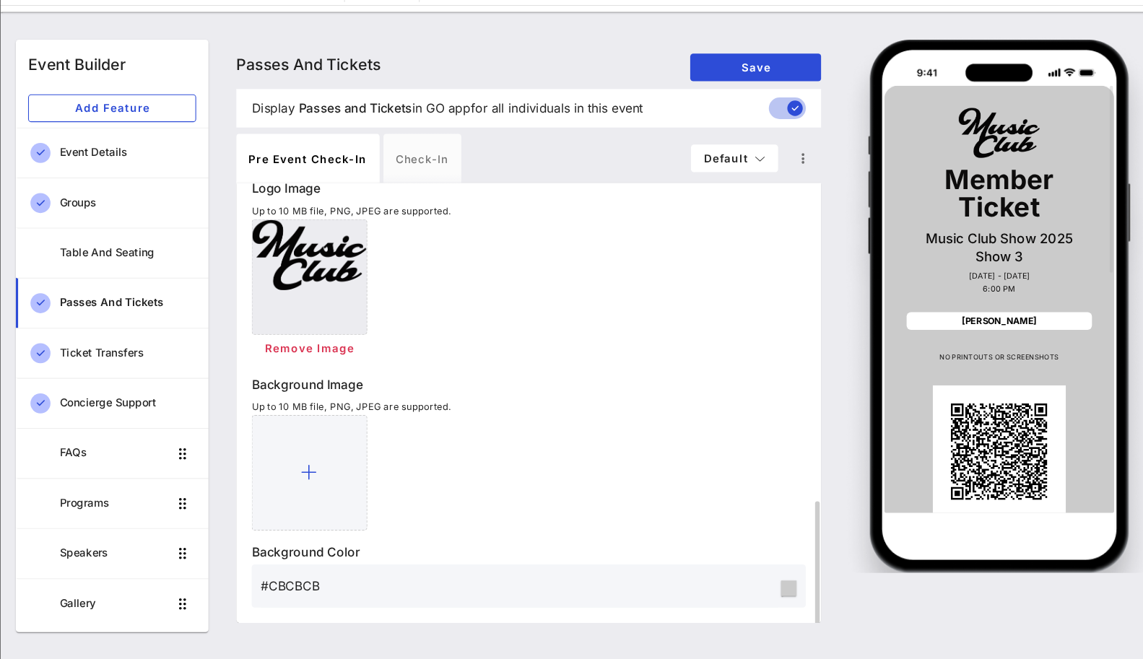
scroll to position [498, 0]
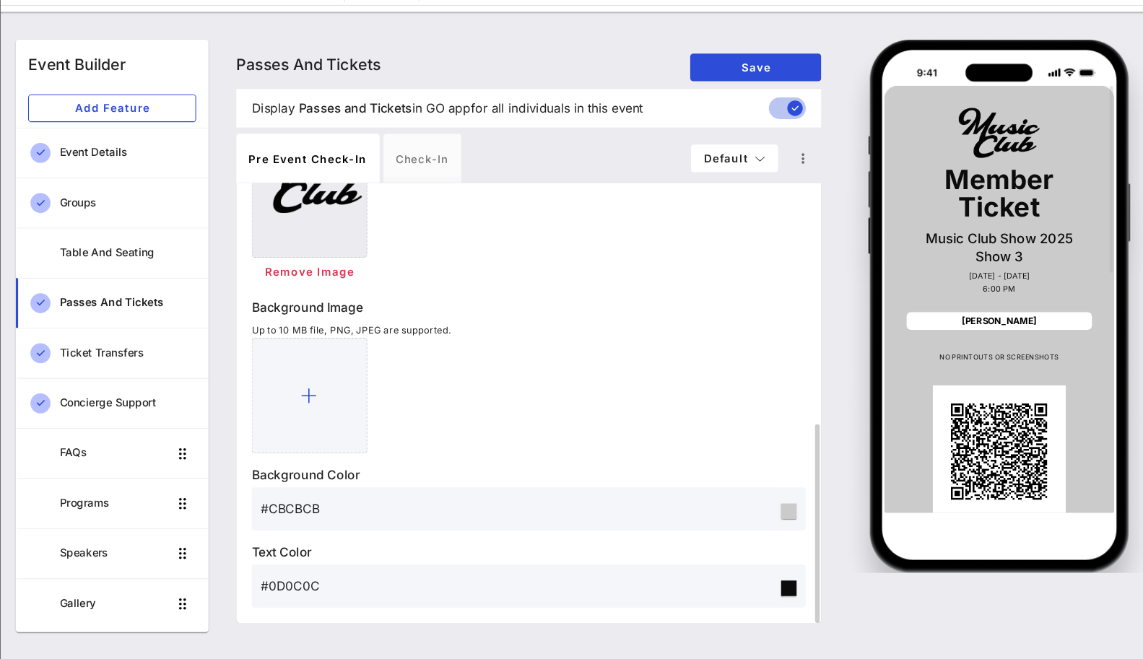
click at [324, 522] on input "#CBCBCB" at bounding box center [521, 518] width 485 height 23
click at [316, 578] on div "#0D0C0C" at bounding box center [521, 591] width 485 height 40
click at [316, 593] on input "#0D0C0C" at bounding box center [521, 590] width 485 height 23
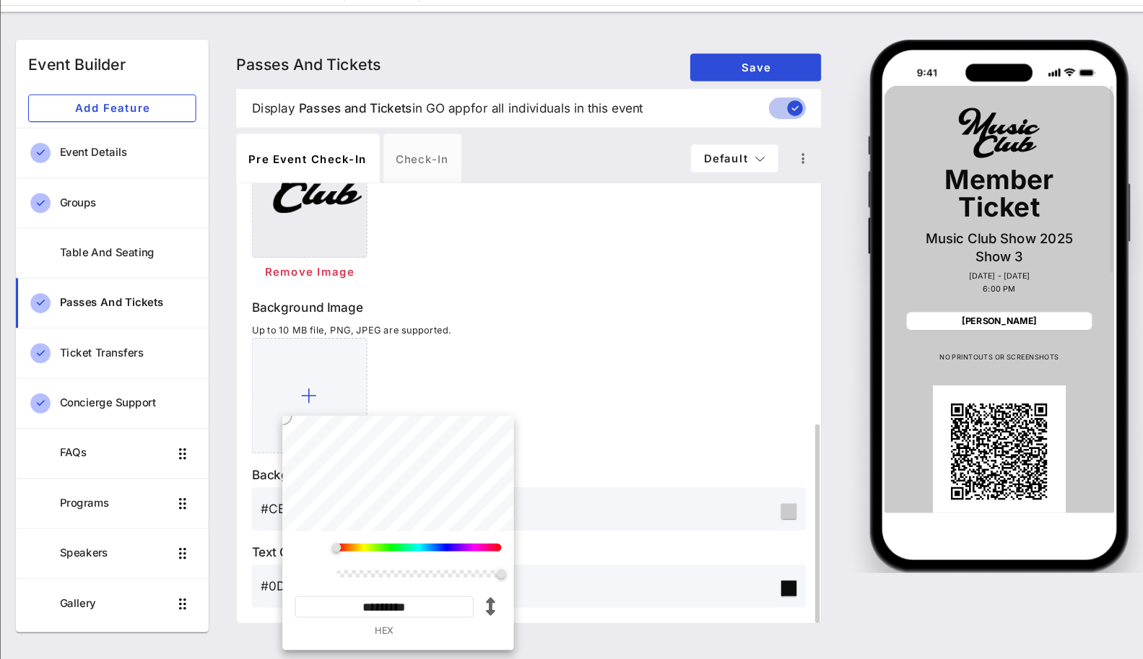
click at [316, 593] on input "#0D0C0C" at bounding box center [521, 590] width 485 height 23
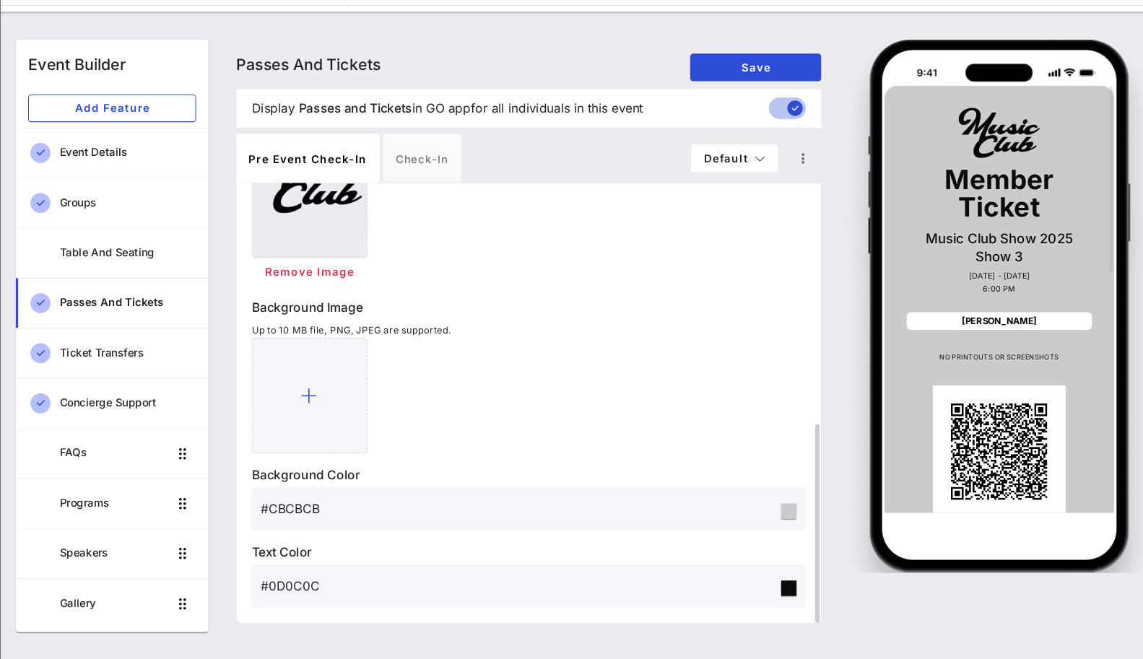
click at [602, 222] on div "Remove Image" at bounding box center [529, 242] width 519 height 134
click at [711, 191] on span "Default" at bounding box center [722, 189] width 59 height 12
click at [699, 248] on div "VIP" at bounding box center [722, 247] width 59 height 12
type input "VIP Ticket"
type input "#2D23D7"
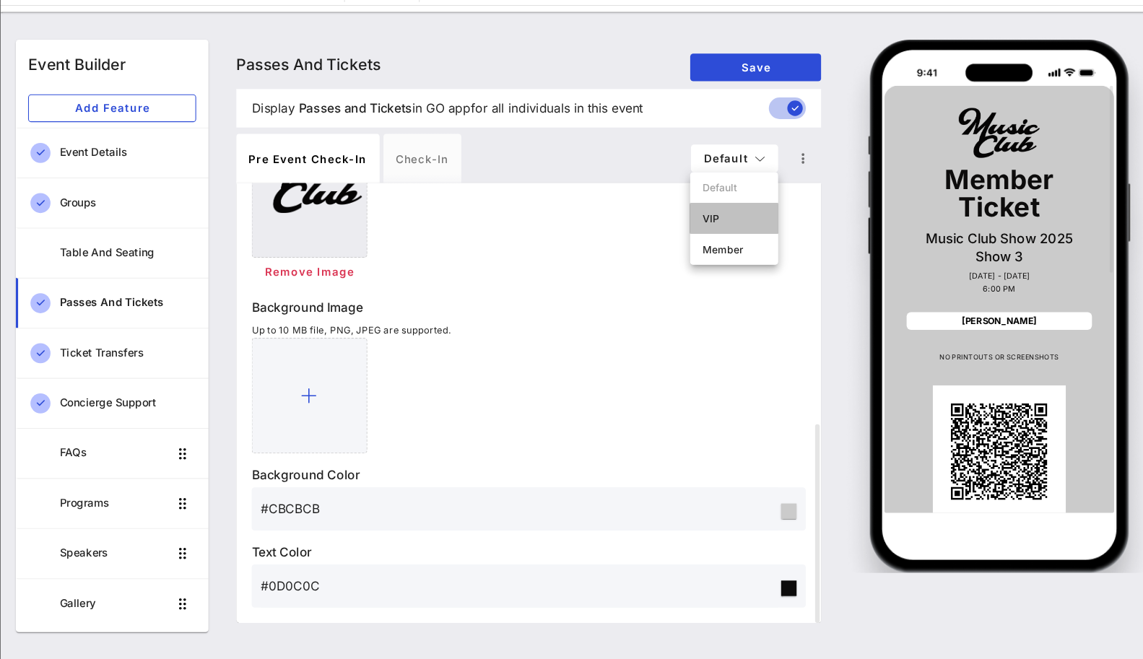
type input "#ffffff"
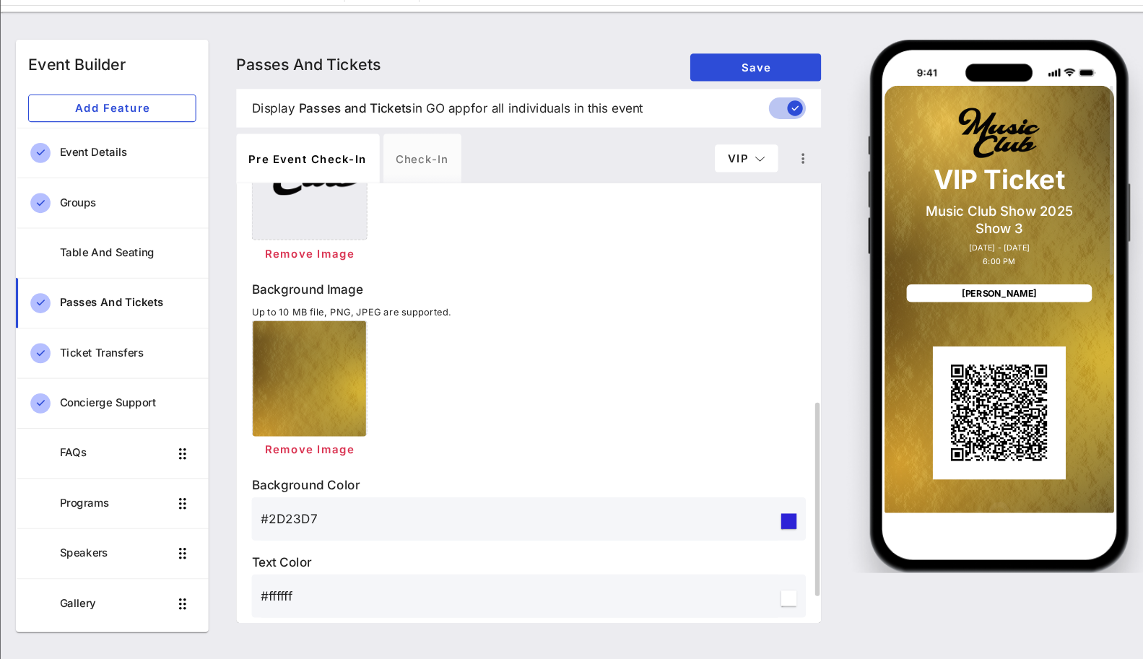
scroll to position [524, 0]
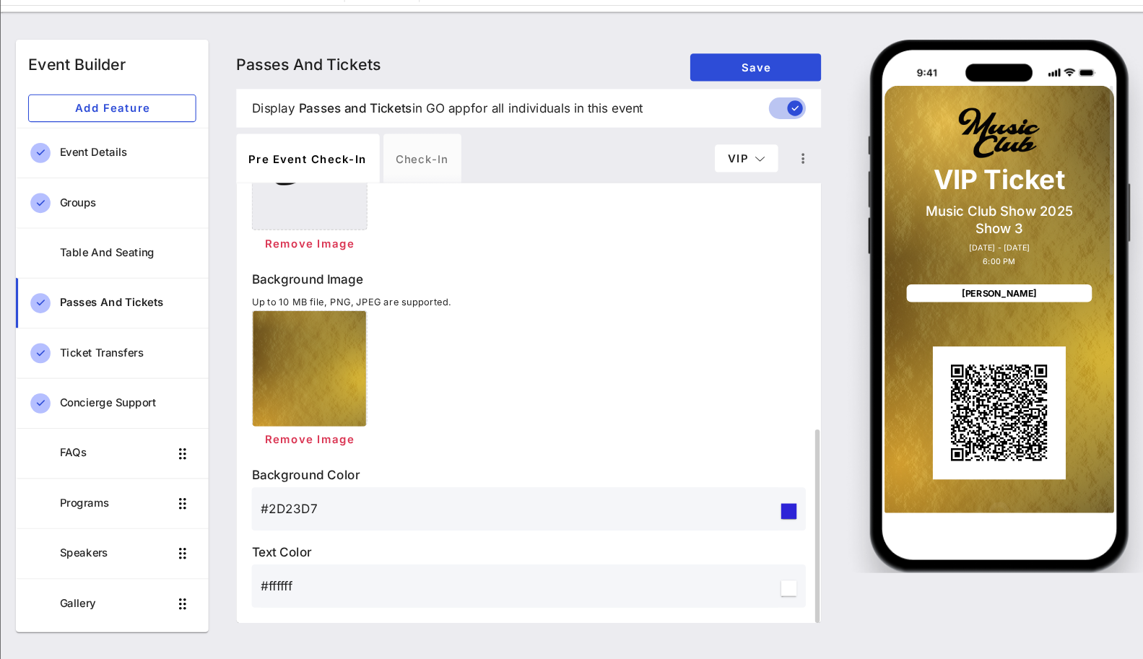
click at [315, 527] on input "#2D23D7" at bounding box center [521, 518] width 485 height 23
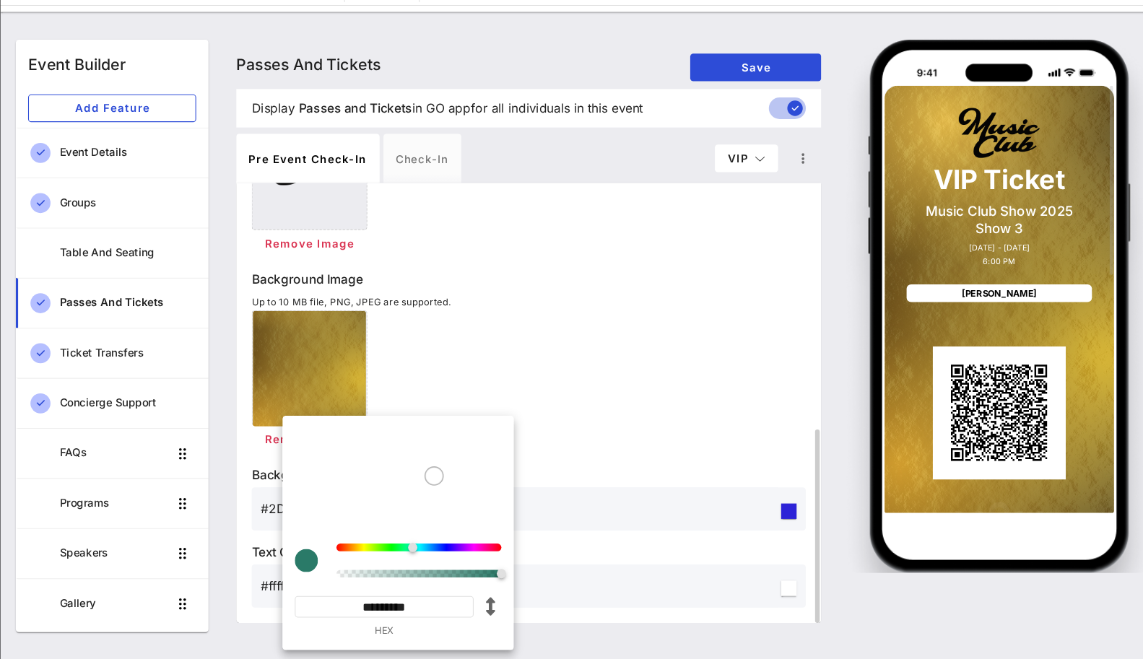
click at [602, 410] on div "Remove Image" at bounding box center [529, 399] width 519 height 134
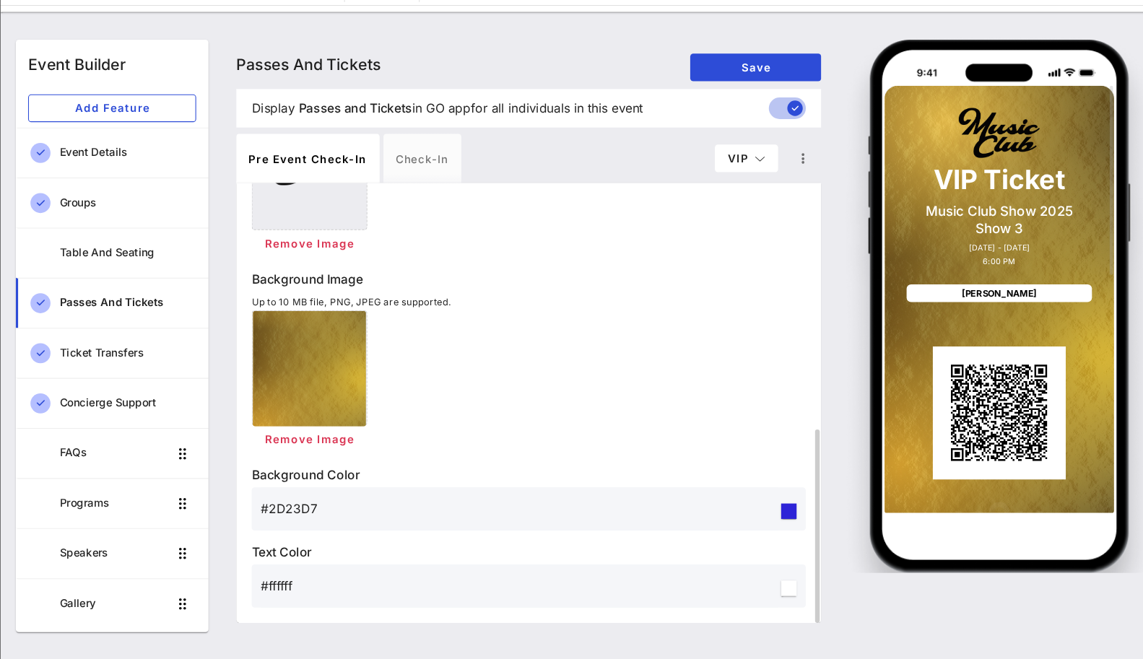
click at [312, 586] on input "#ffffff" at bounding box center [521, 590] width 485 height 23
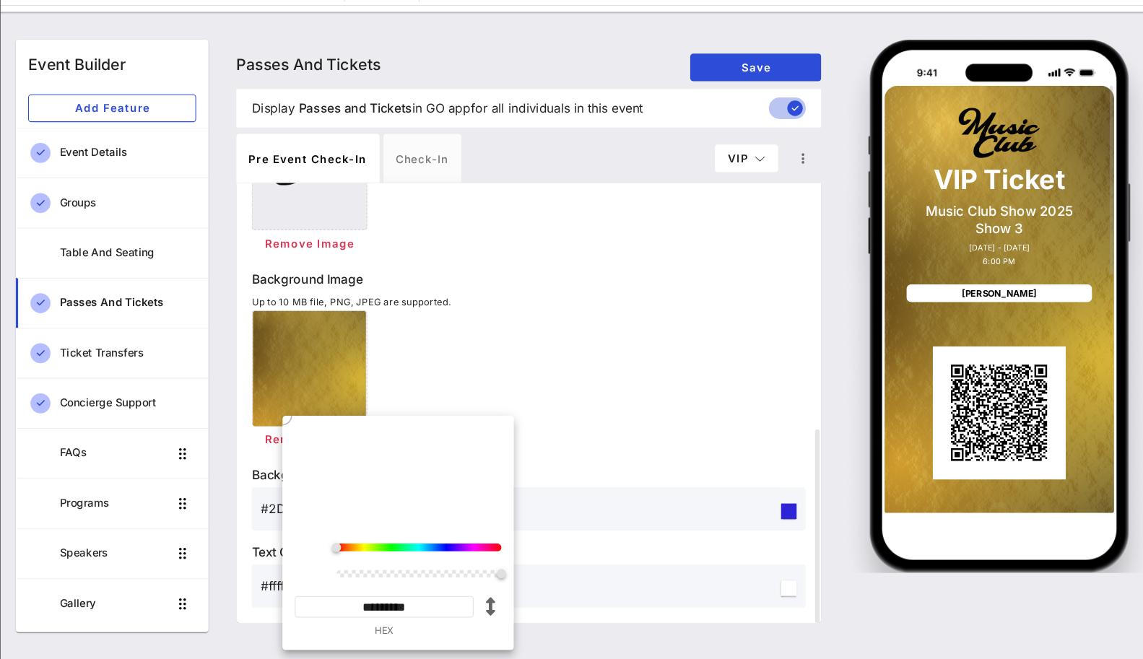
click at [399, 605] on input "*********" at bounding box center [395, 610] width 168 height 20
paste input
type input "*******"
type input "#0D0C0C"
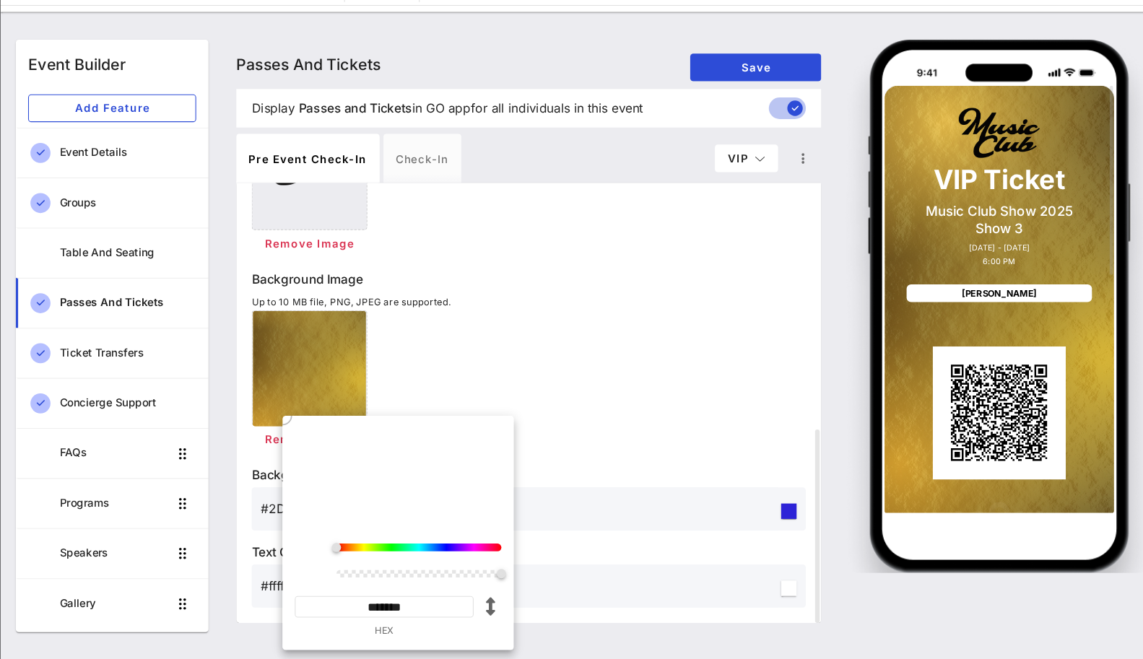
type input "*********"
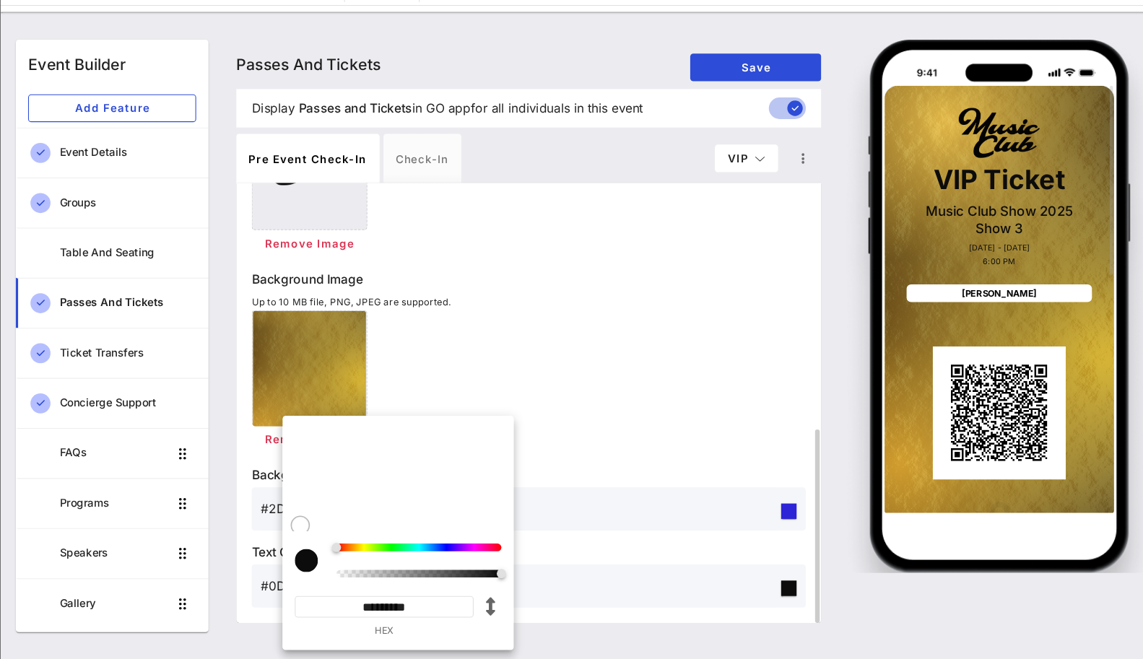
click at [648, 384] on div "Remove Image" at bounding box center [529, 399] width 519 height 134
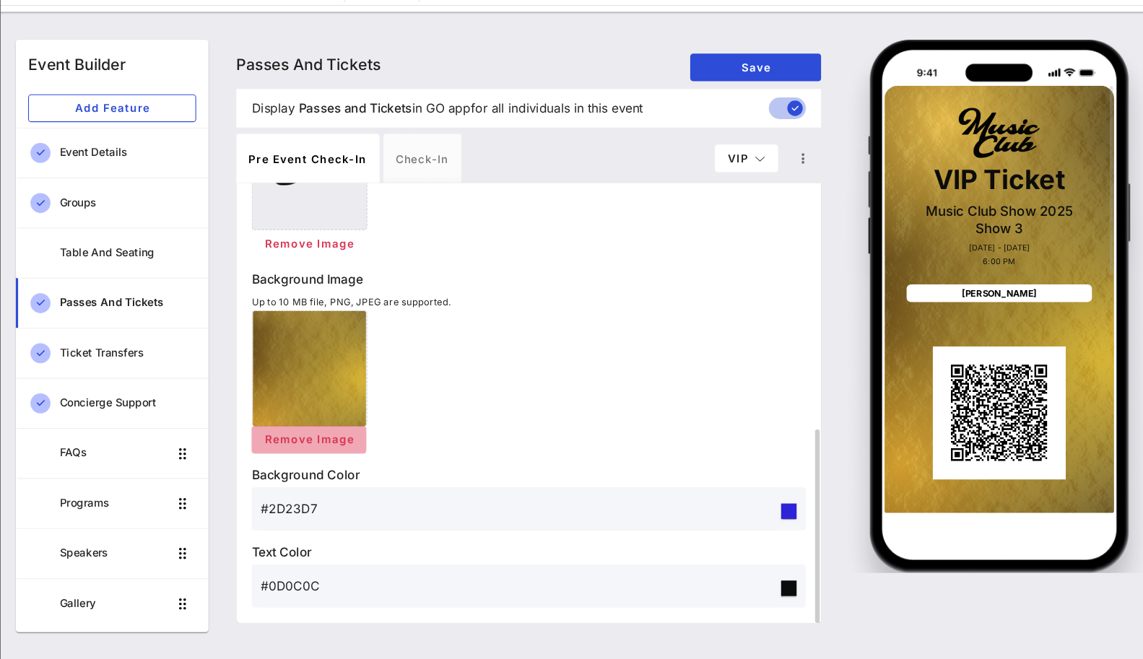
click at [356, 448] on span "Remove Image" at bounding box center [324, 453] width 85 height 12
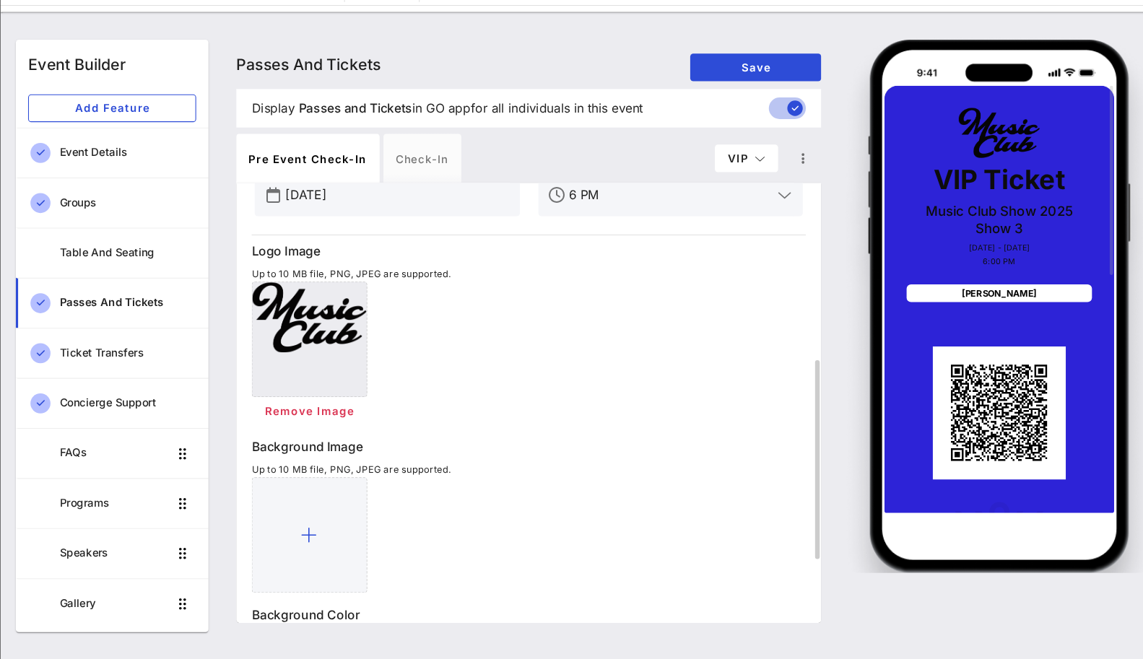
scroll to position [350, 0]
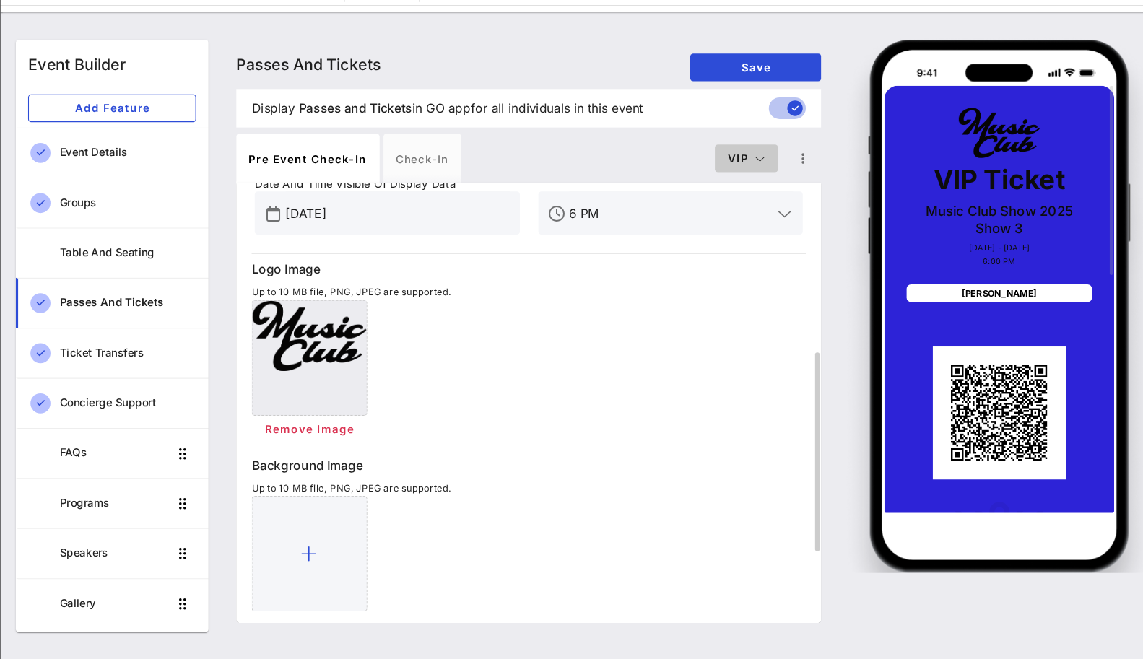
click at [740, 195] on span "VIP" at bounding box center [734, 189] width 36 height 12
click at [733, 217] on div "Default" at bounding box center [734, 218] width 38 height 12
type input "Member Ticket"
type input "#CBCBCB"
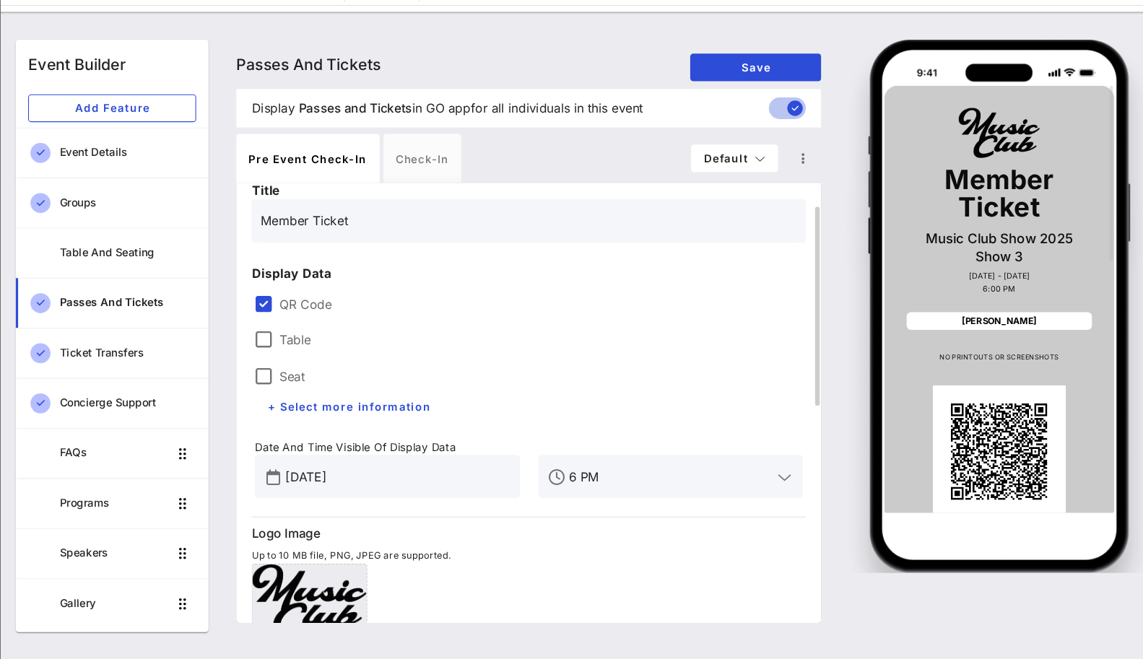
scroll to position [76, 0]
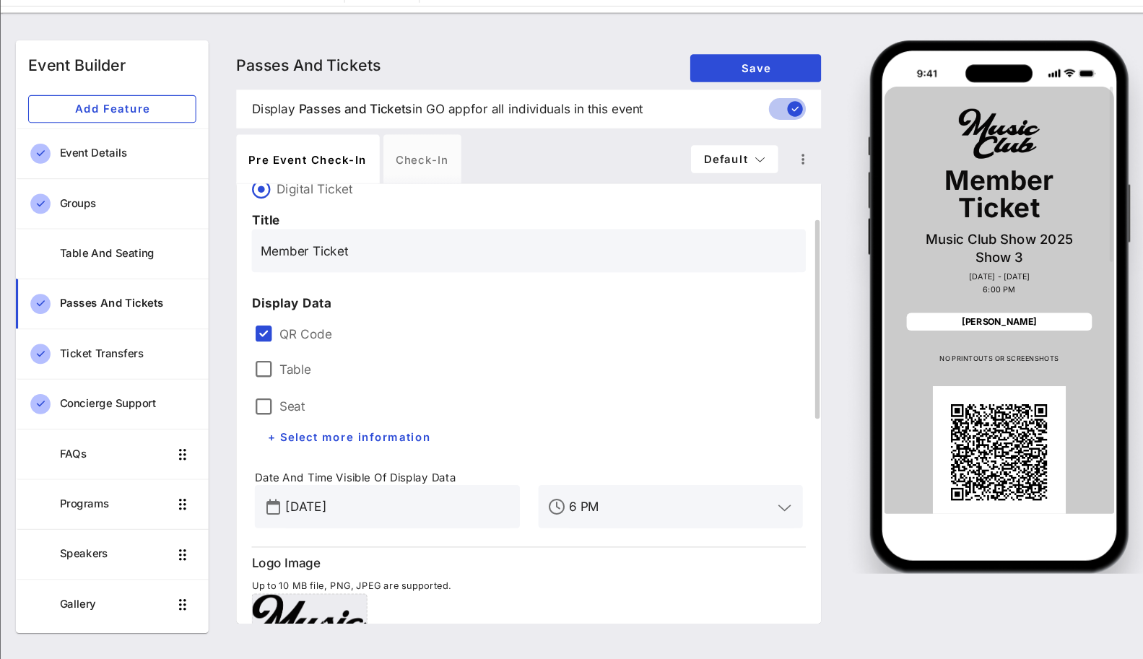
click at [324, 275] on input "Member Ticket" at bounding box center [530, 275] width 502 height 23
click at [336, 272] on input "Member Ticket" at bounding box center [530, 275] width 502 height 23
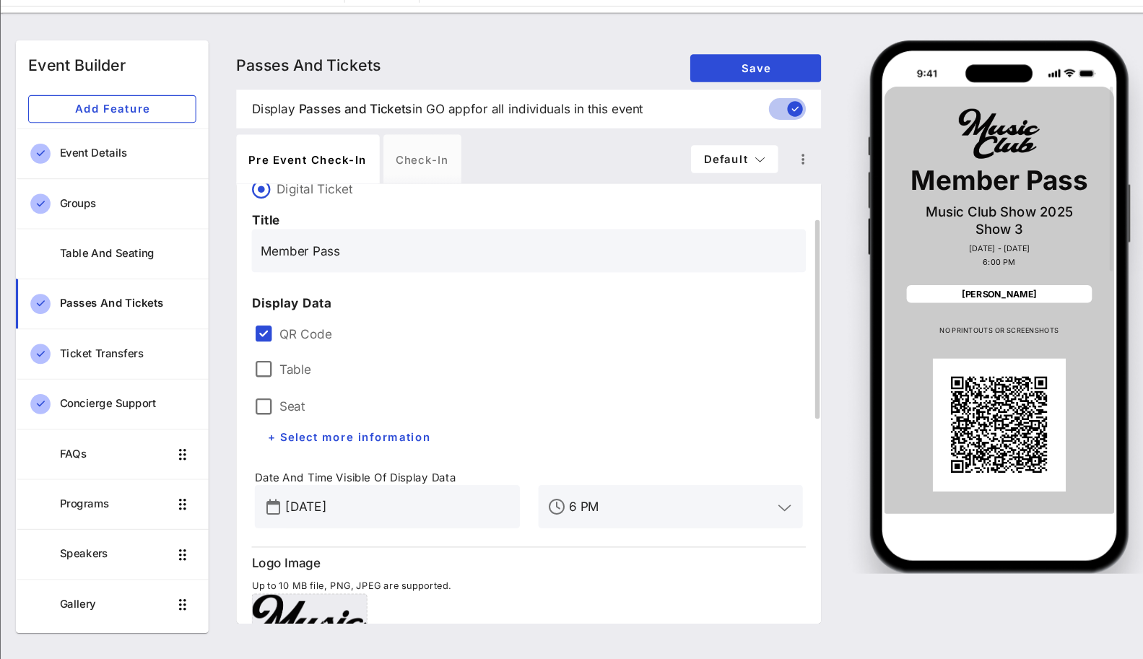
click at [503, 369] on div "Table" at bounding box center [397, 385] width 248 height 35
click at [715, 194] on span "Default" at bounding box center [722, 189] width 59 height 12
click at [703, 244] on div "VIP" at bounding box center [722, 247] width 59 height 12
type input "VIP Ticket"
type input "#2D23D7"
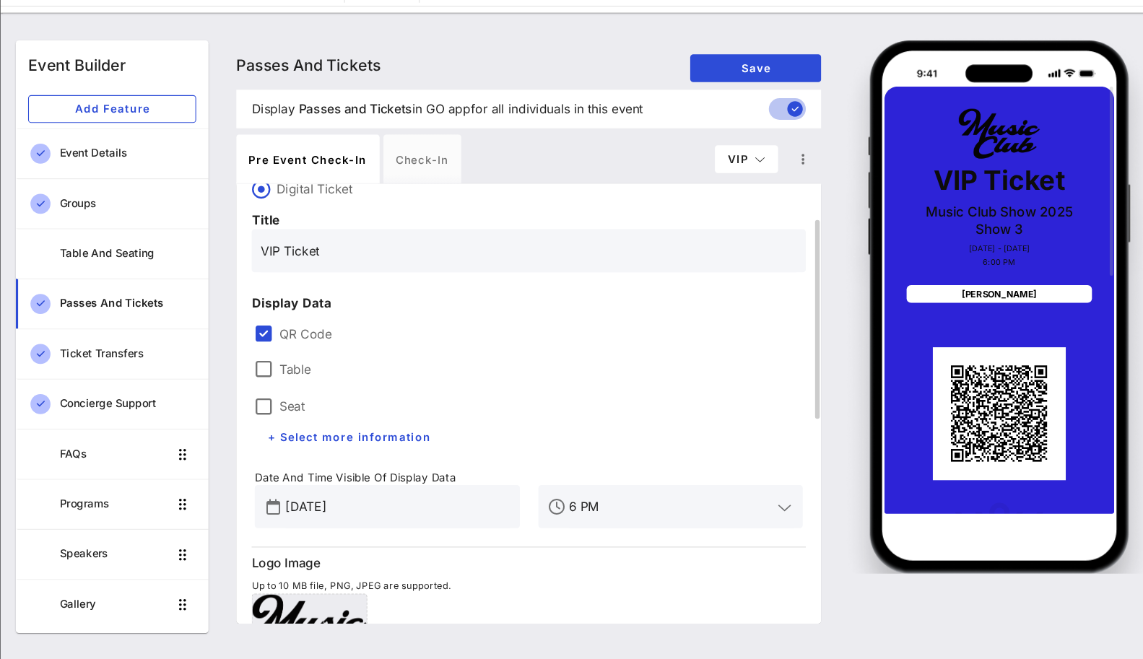
click at [321, 281] on input "VIP Ticket" at bounding box center [530, 275] width 502 height 23
click at [716, 197] on button "VIP" at bounding box center [733, 190] width 59 height 26
click at [730, 275] on div "Member" at bounding box center [734, 275] width 38 height 12
type input "Founding Member"
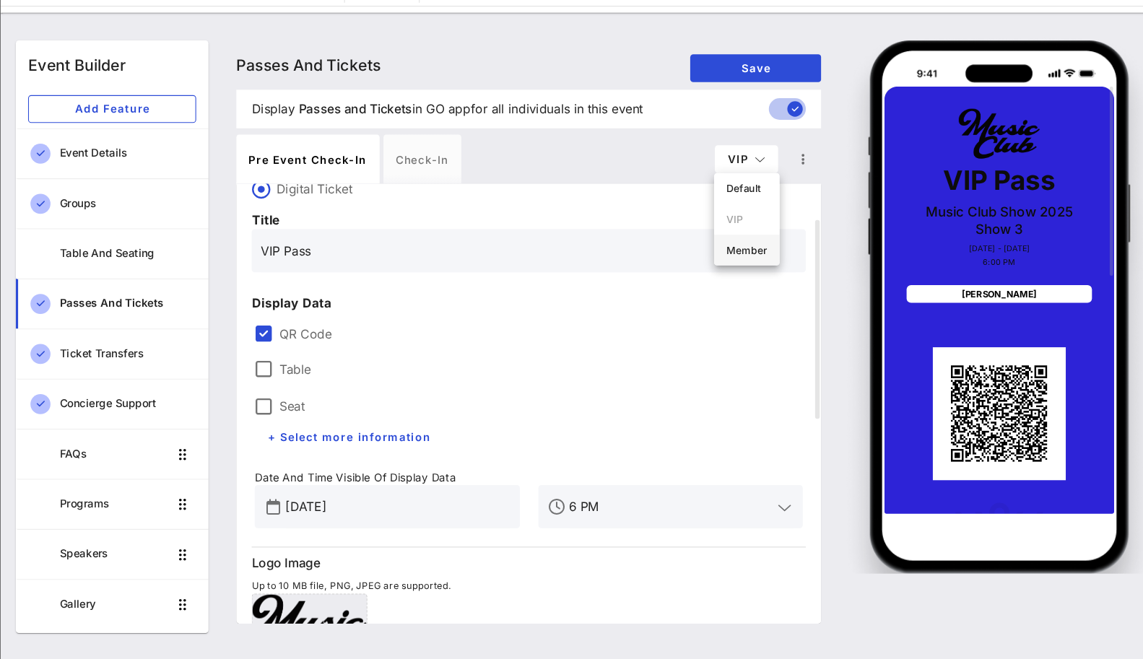
type input "#ffffff"
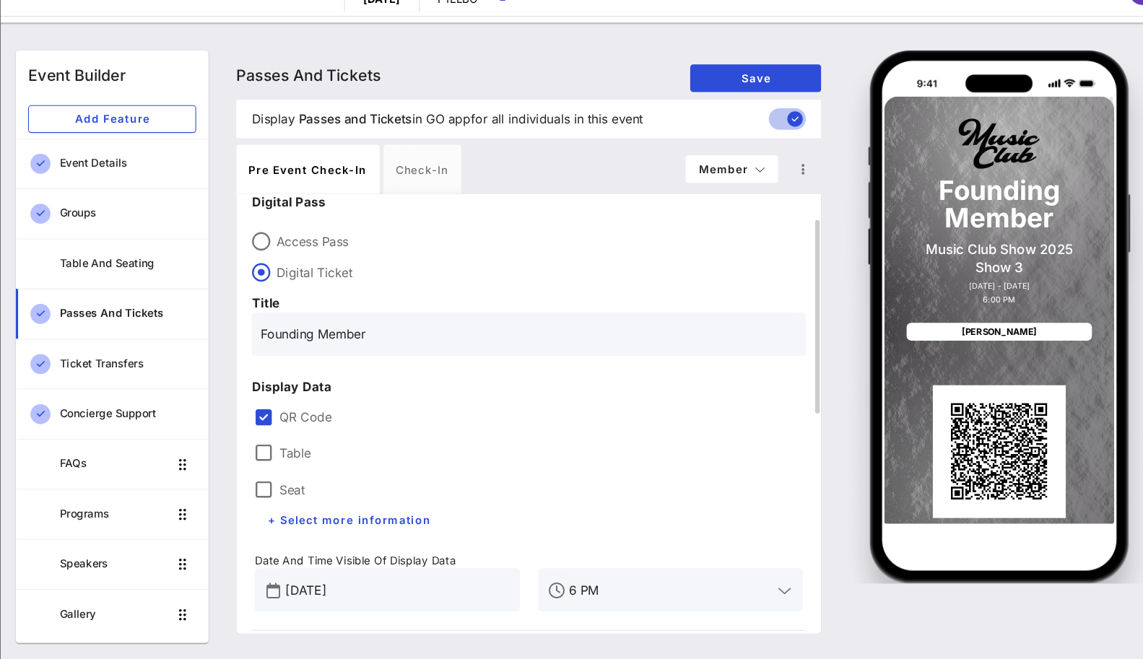
scroll to position [0, 0]
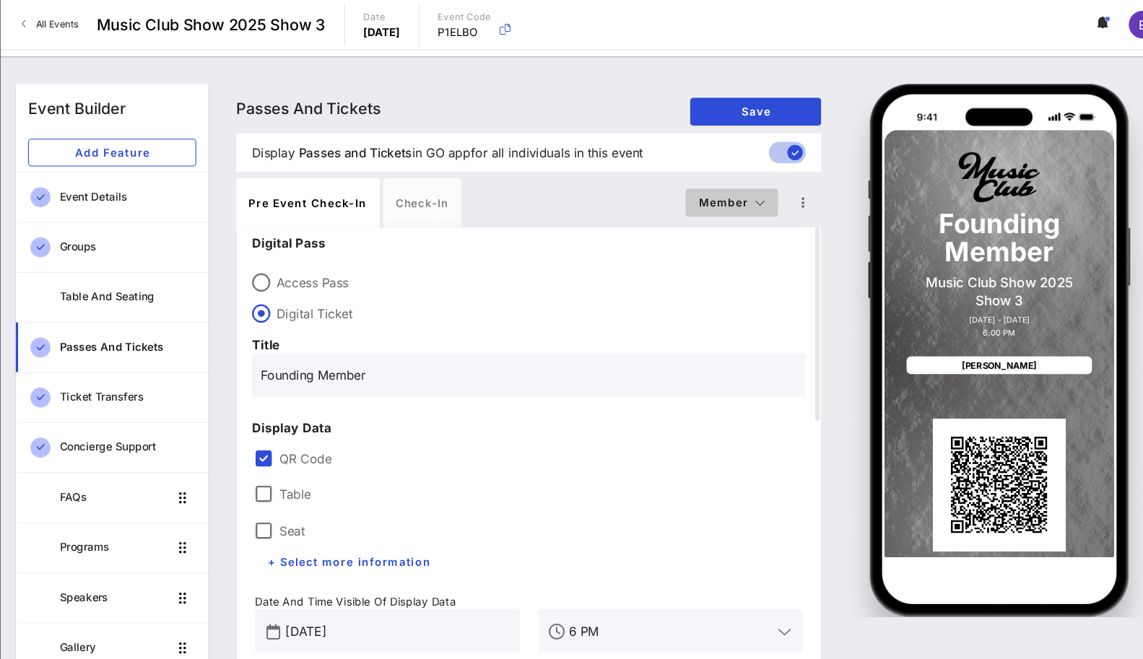
click at [736, 188] on span "Member" at bounding box center [720, 189] width 64 height 12
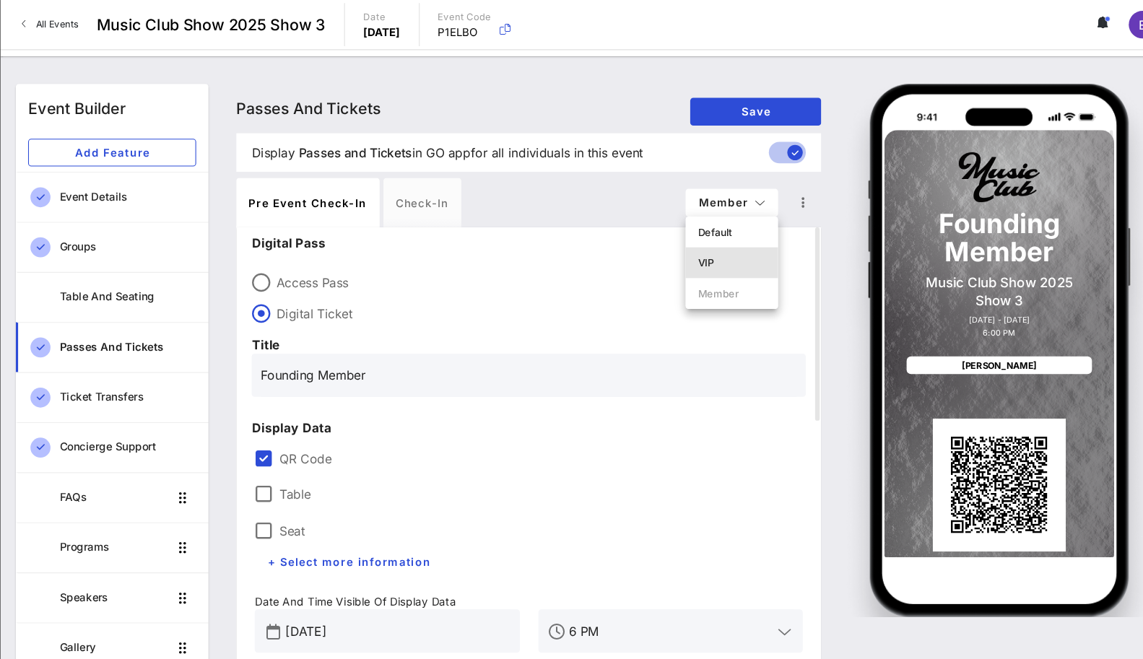
click at [714, 235] on div "VIP" at bounding box center [720, 246] width 87 height 29
type input "VIP Pass"
type input "#0D0C0C"
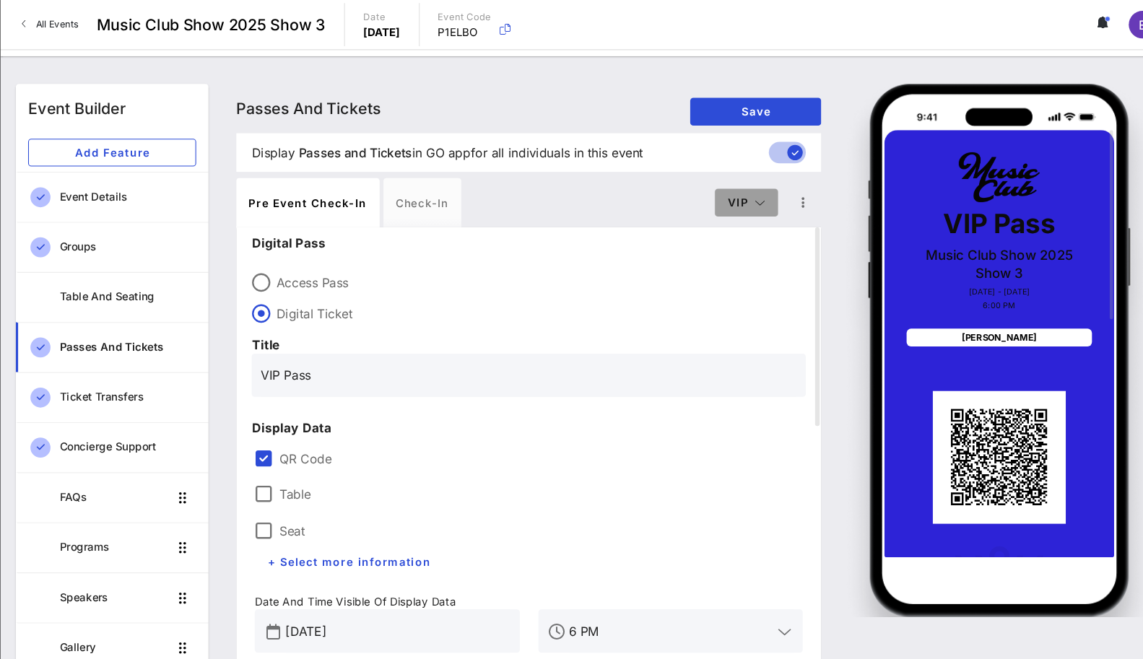
click at [726, 194] on span "VIP" at bounding box center [734, 189] width 36 height 12
click at [723, 221] on div "Default" at bounding box center [734, 218] width 38 height 12
type input "Member Pass"
type input "#CBCBCB"
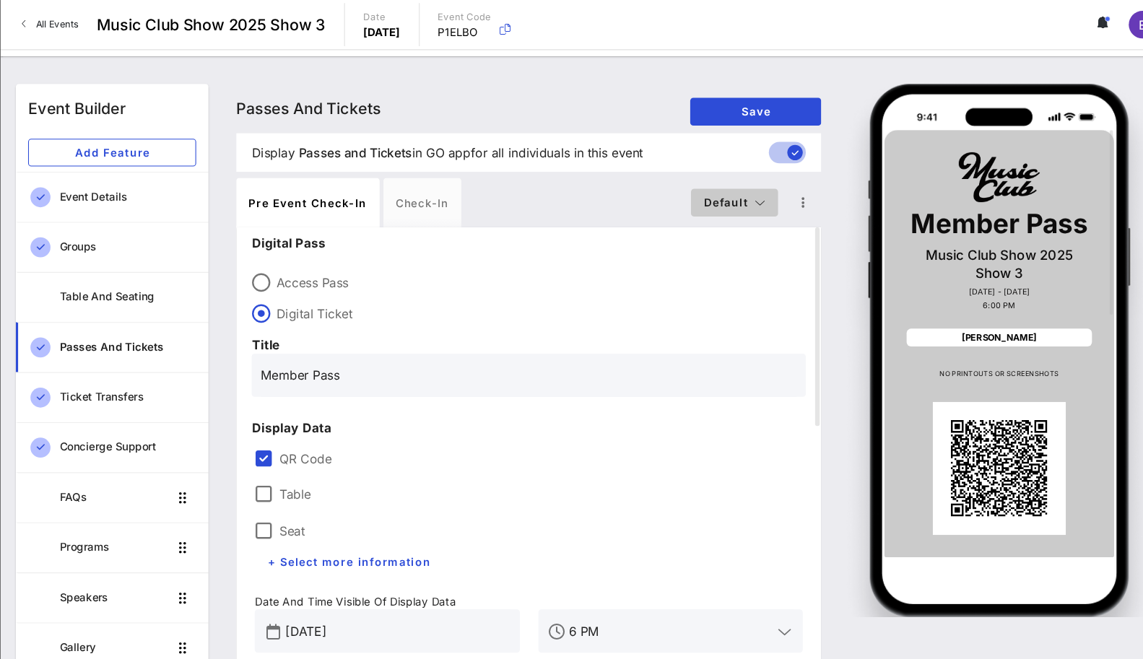
click at [732, 188] on span "Default" at bounding box center [722, 189] width 59 height 12
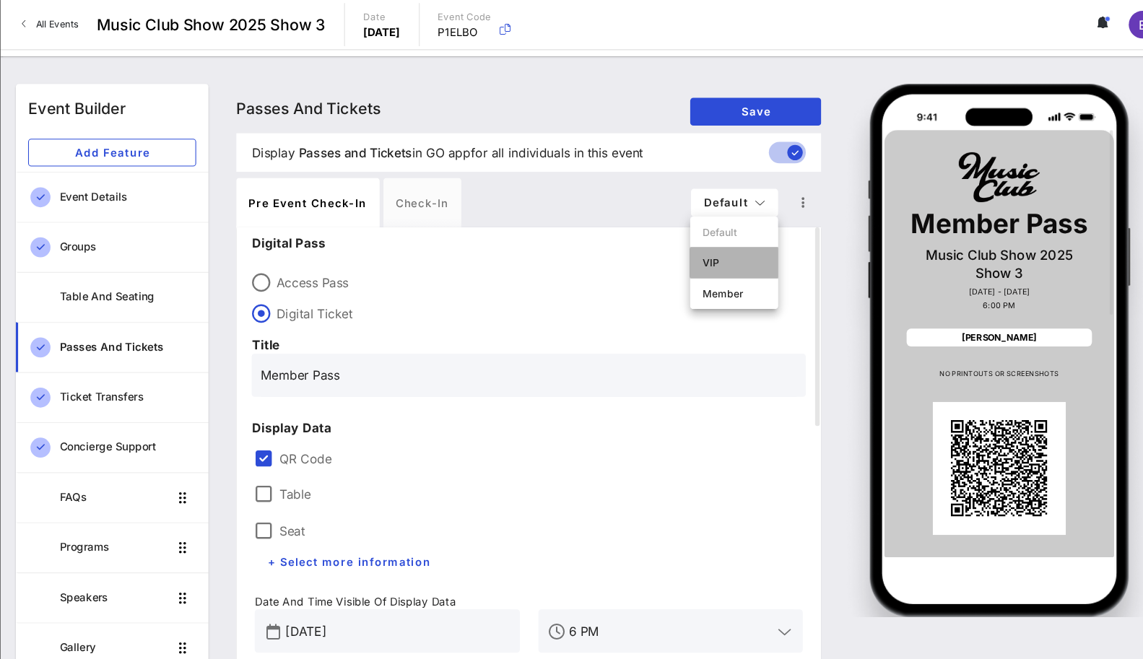
click at [728, 241] on div "VIP" at bounding box center [722, 247] width 59 height 12
type input "VIP Pass"
type input "#2D23D7"
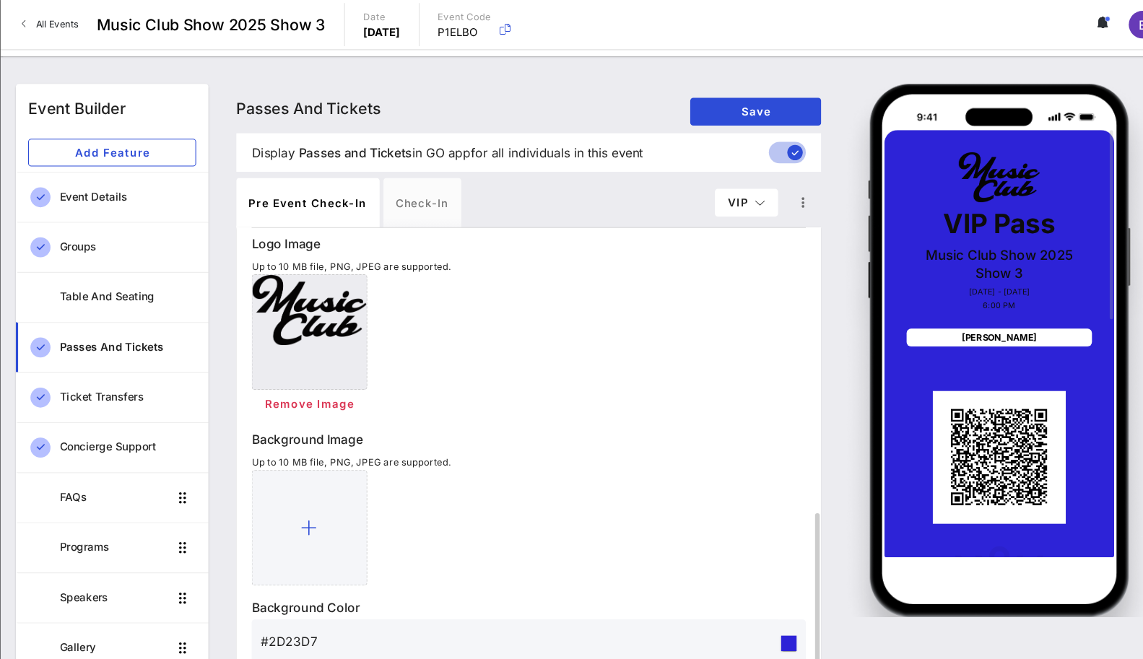
scroll to position [498, 0]
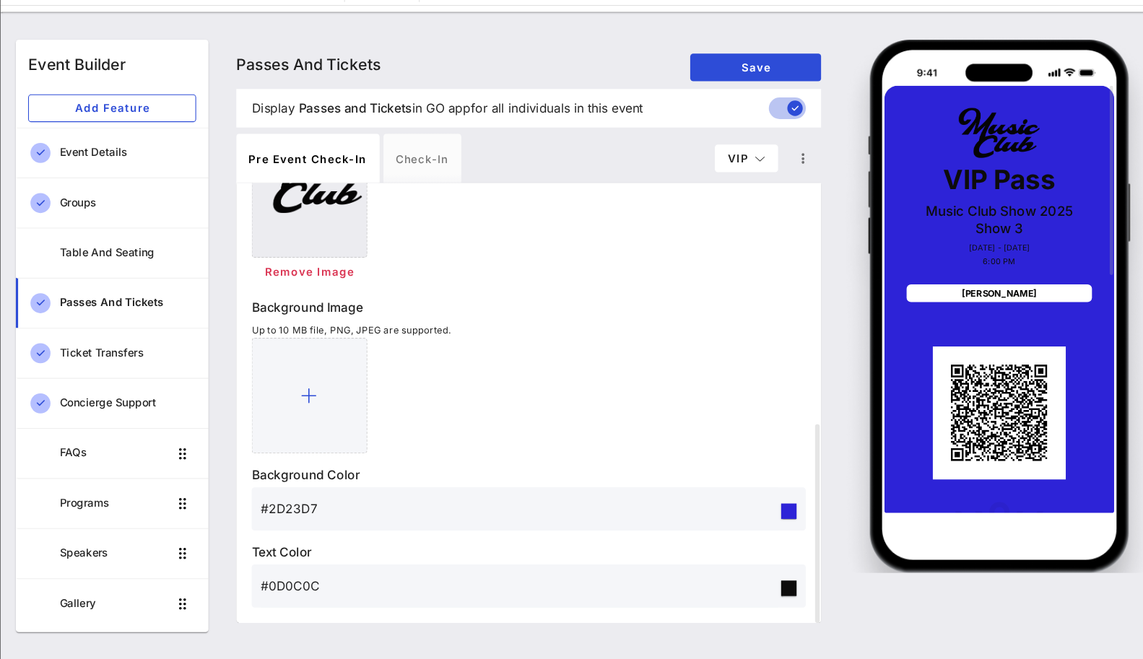
click at [433, 523] on input "#2D23D7" at bounding box center [521, 518] width 485 height 23
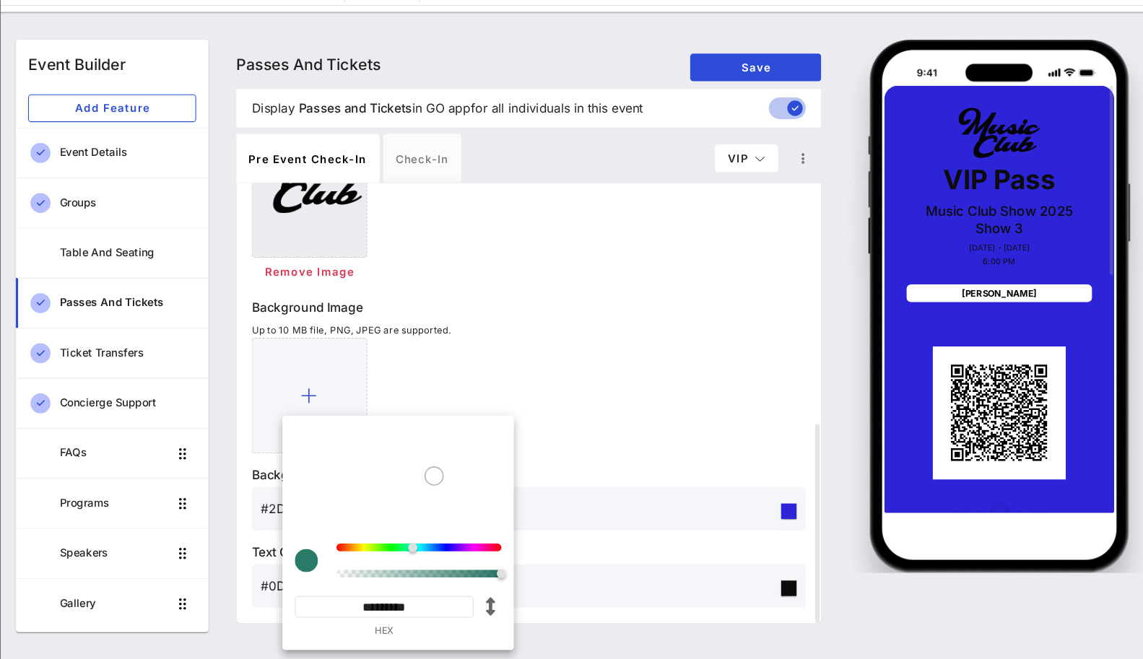
click at [394, 608] on input "*********" at bounding box center [395, 610] width 168 height 20
click at [516, 291] on div "Remove Image" at bounding box center [529, 296] width 519 height 26
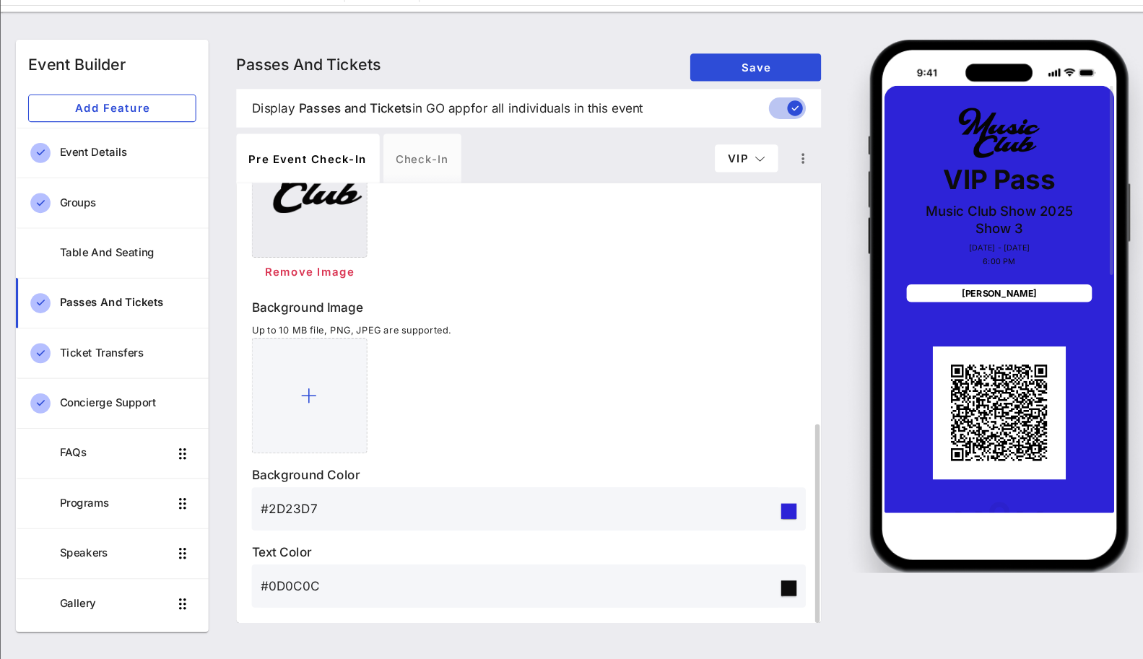
click at [778, 521] on div at bounding box center [773, 521] width 14 height 14
click at [747, 515] on input "#2D23D7" at bounding box center [521, 518] width 485 height 23
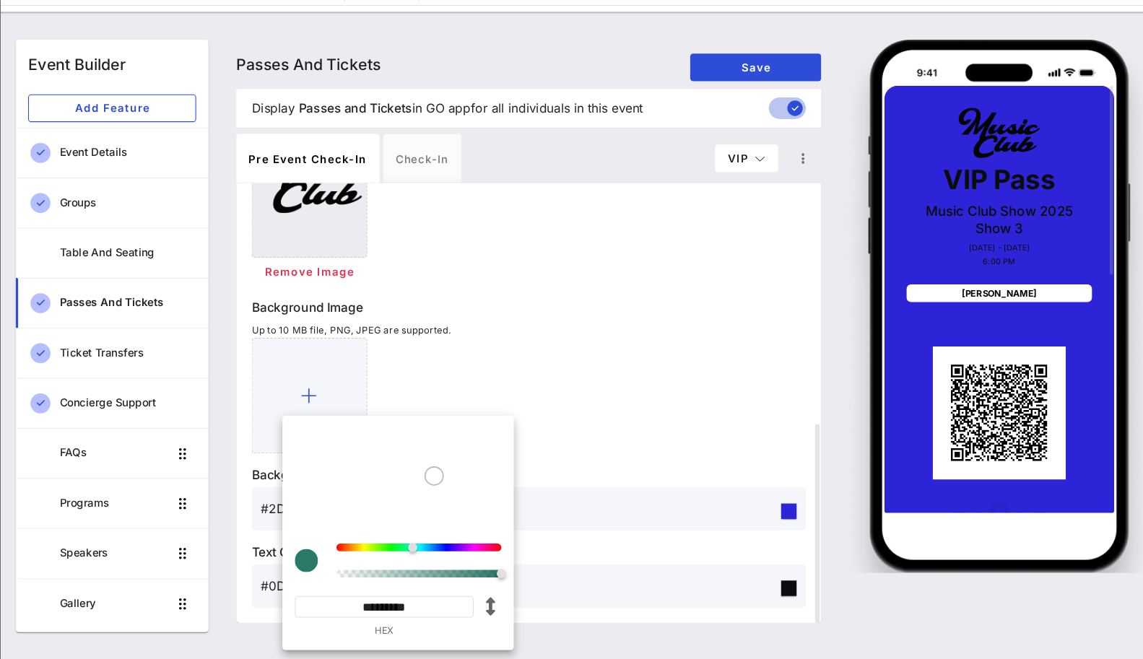
click at [629, 376] on div at bounding box center [529, 412] width 519 height 108
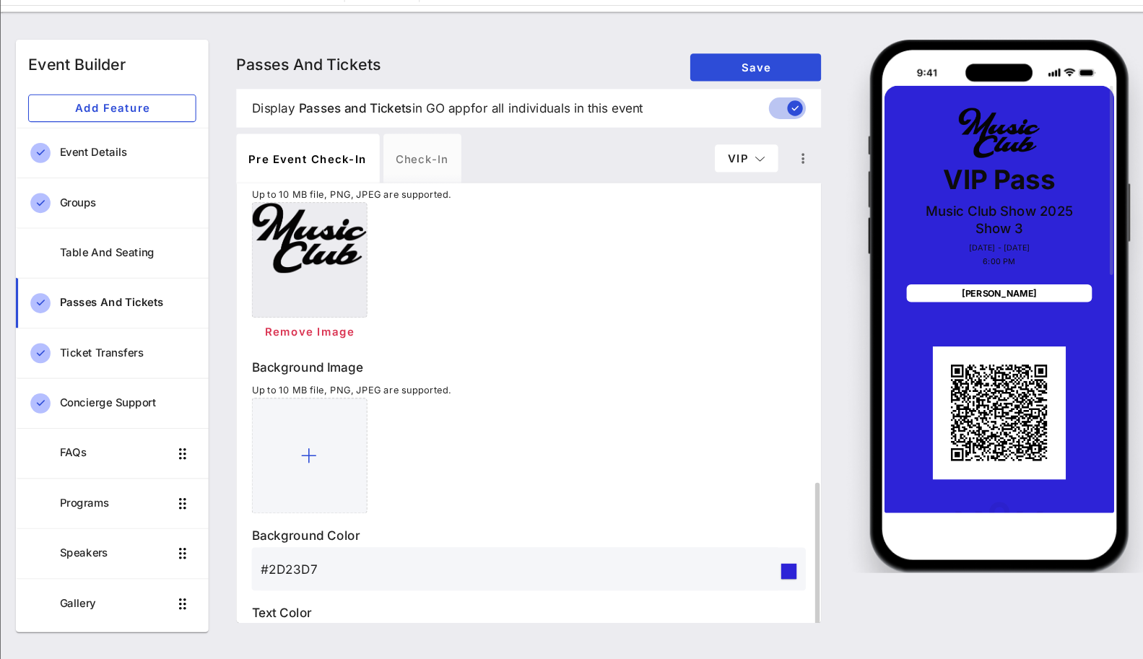
scroll to position [150, 0]
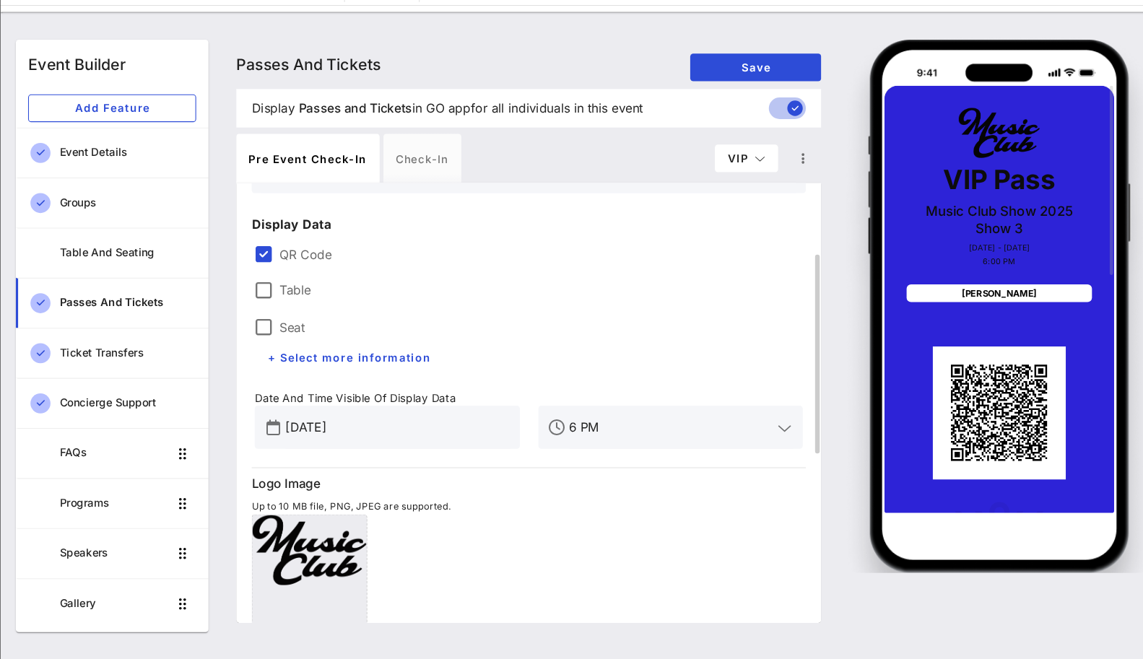
click at [719, 207] on div "Pre Event Check-in Check-in VIP" at bounding box center [530, 190] width 548 height 46
click at [722, 191] on span "VIP" at bounding box center [734, 189] width 36 height 12
click at [723, 272] on div "Member" at bounding box center [734, 275] width 38 height 12
type input "Founding Member"
type input "#ffffff"
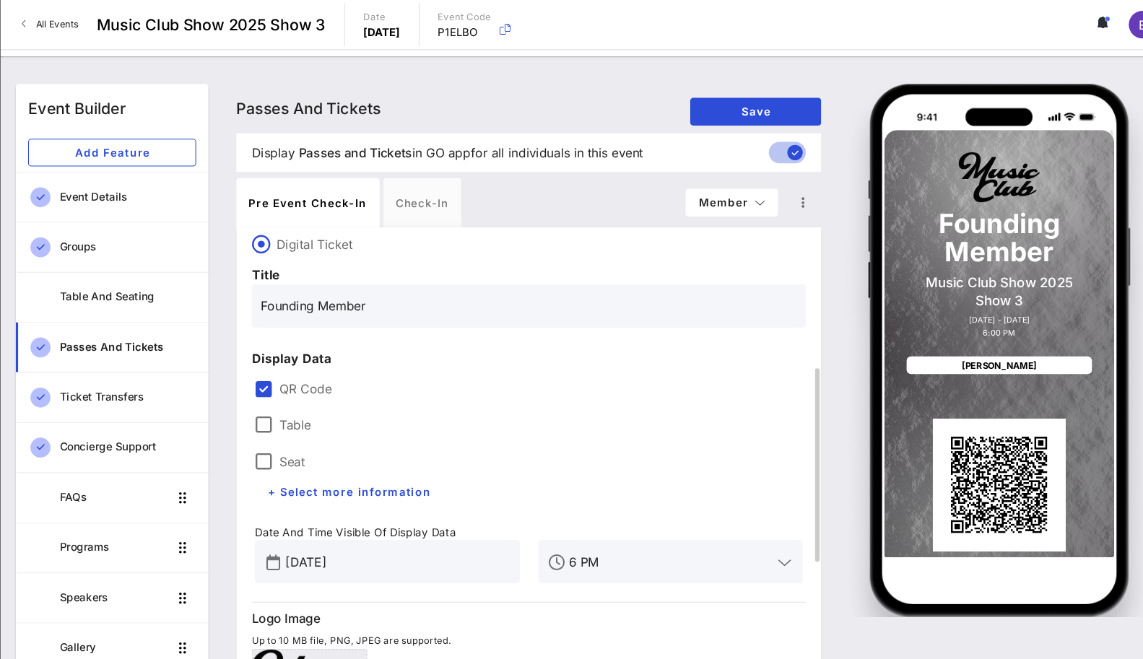
scroll to position [0, 0]
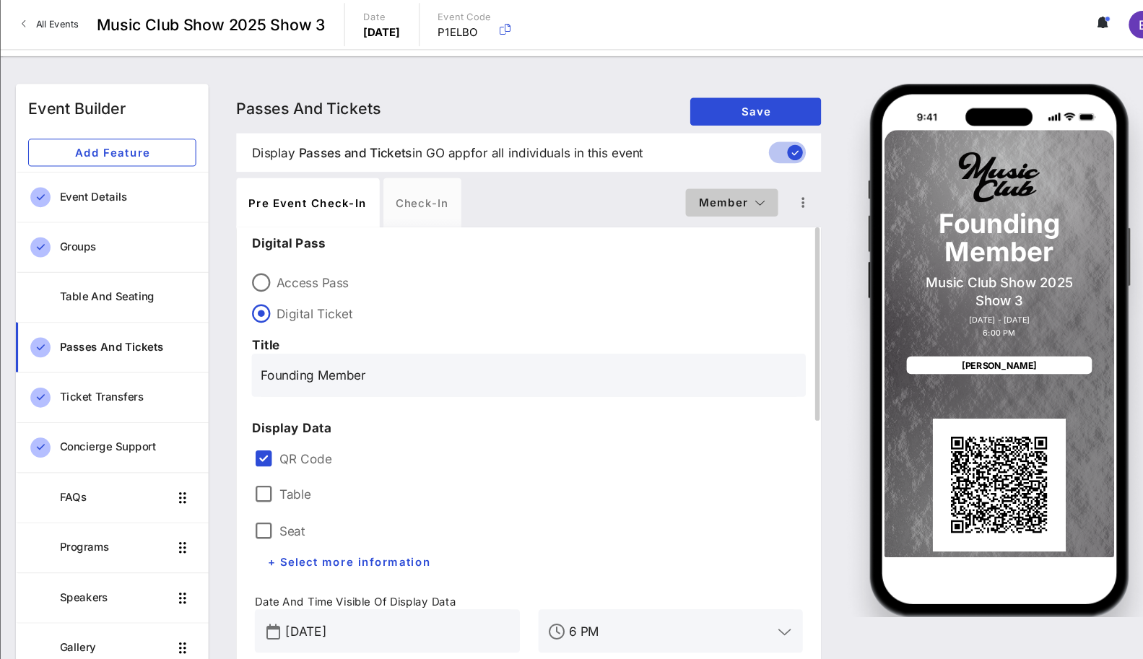
click at [748, 190] on icon "button" at bounding box center [747, 190] width 10 height 10
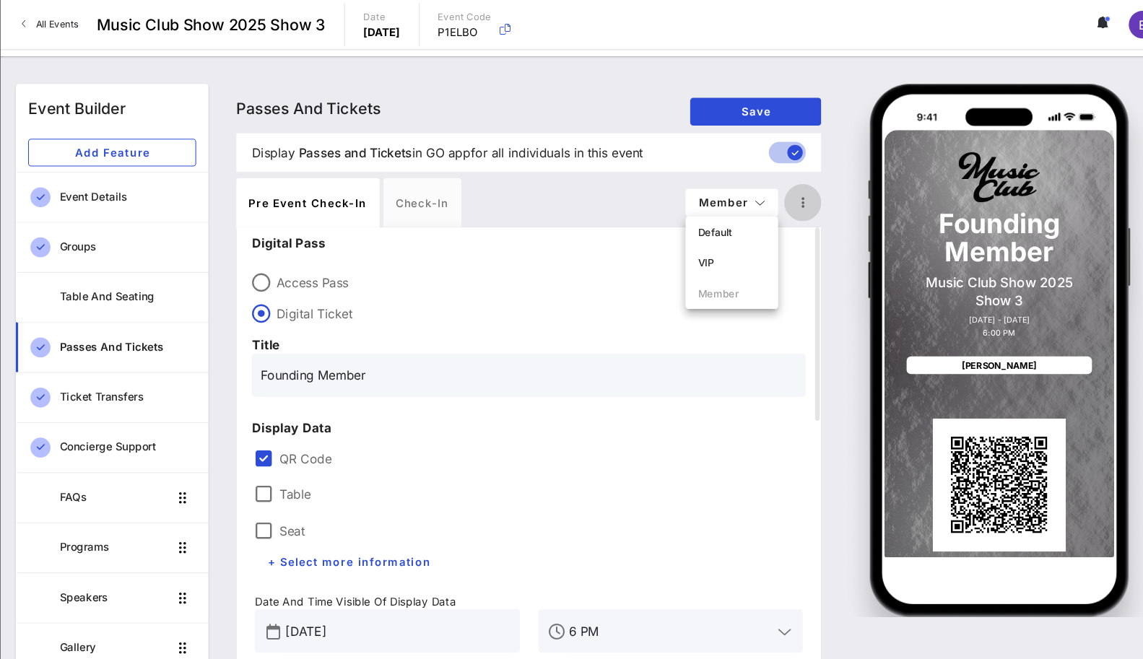
click at [781, 187] on icon "button" at bounding box center [786, 189] width 17 height 17
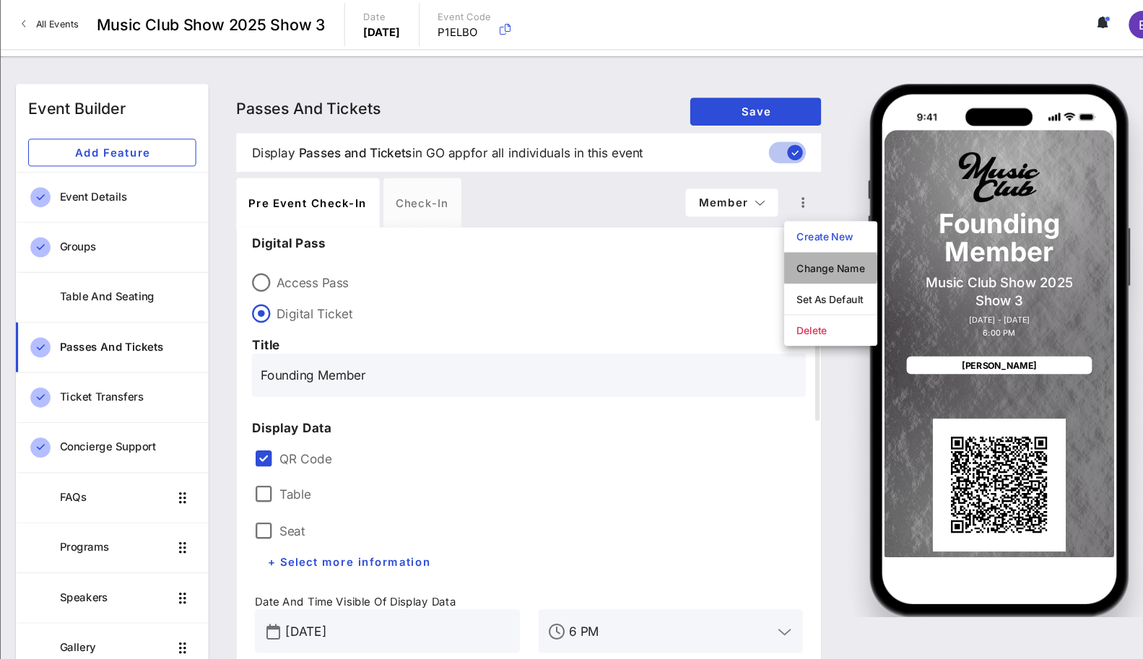
click at [785, 248] on div "Change Name" at bounding box center [813, 252] width 64 height 12
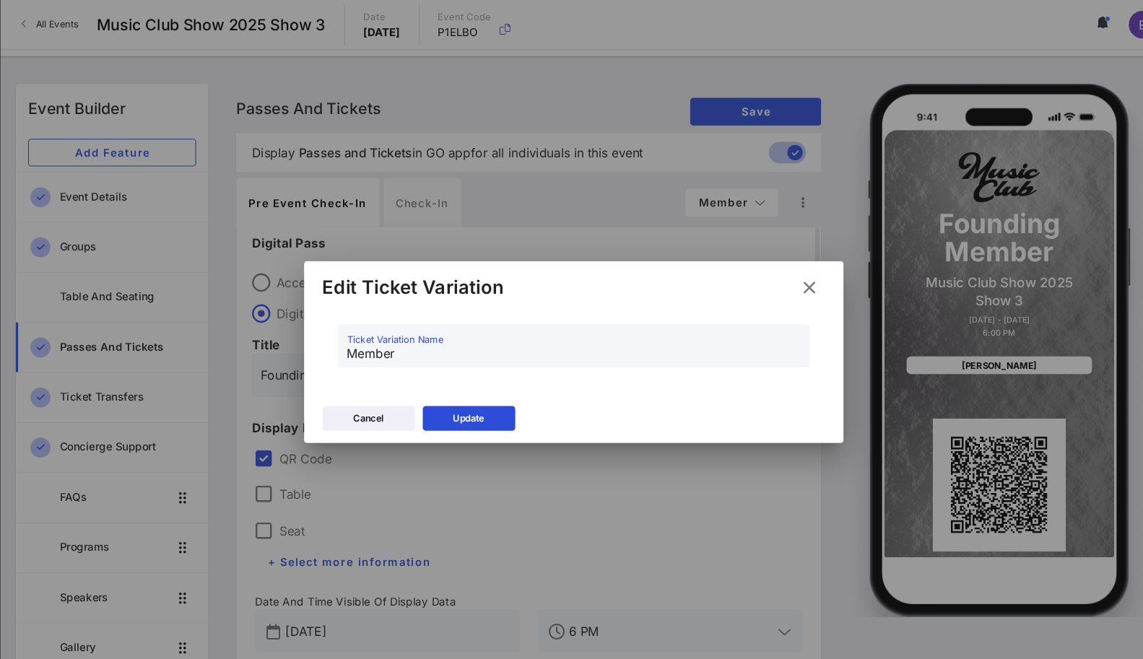
click at [363, 330] on input "Member" at bounding box center [572, 331] width 425 height 23
type input "Founding Member"
click at [463, 399] on button "Update" at bounding box center [473, 392] width 87 height 23
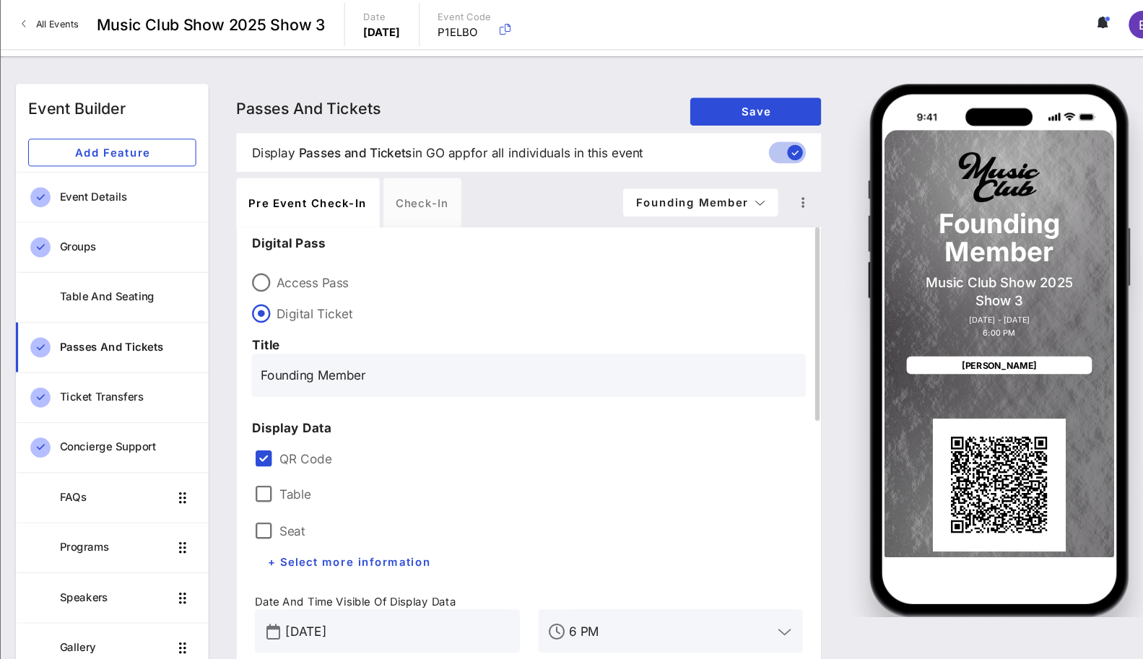
click at [521, 295] on label "Digital Ticket" at bounding box center [541, 294] width 496 height 14
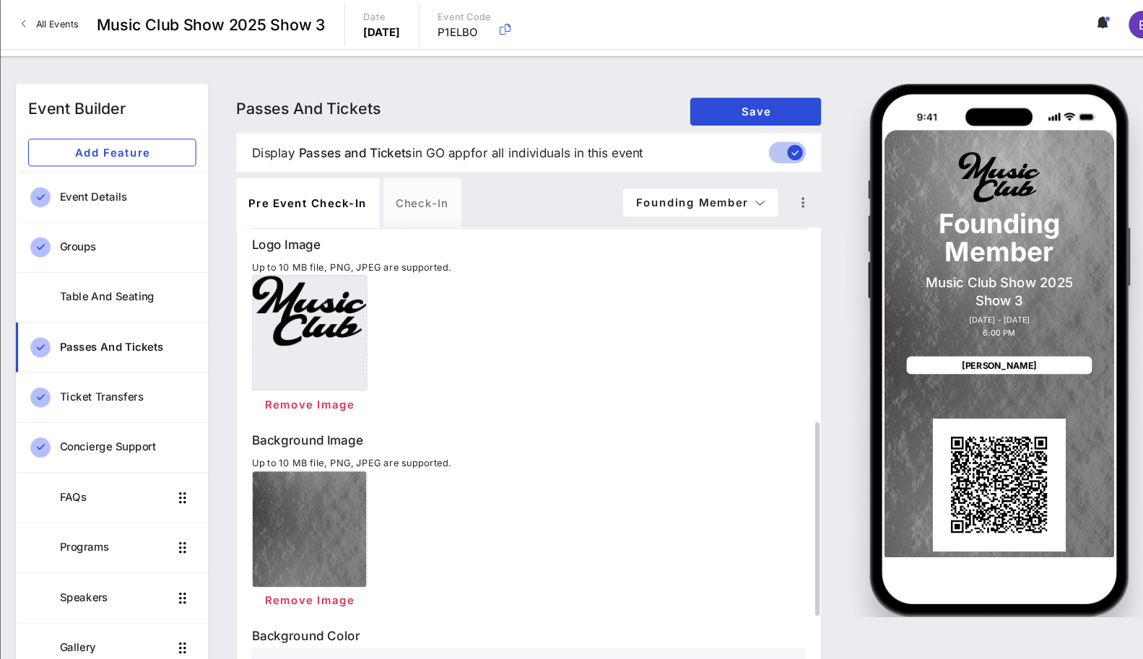
scroll to position [524, 0]
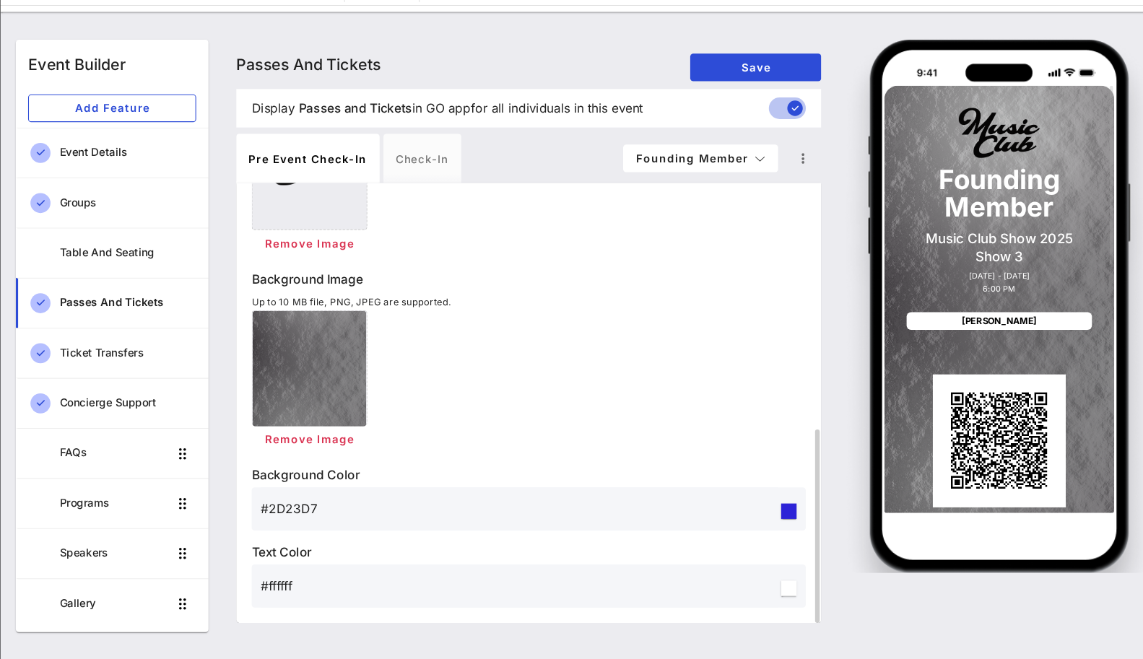
click at [306, 584] on input "#ffffff" at bounding box center [521, 590] width 485 height 23
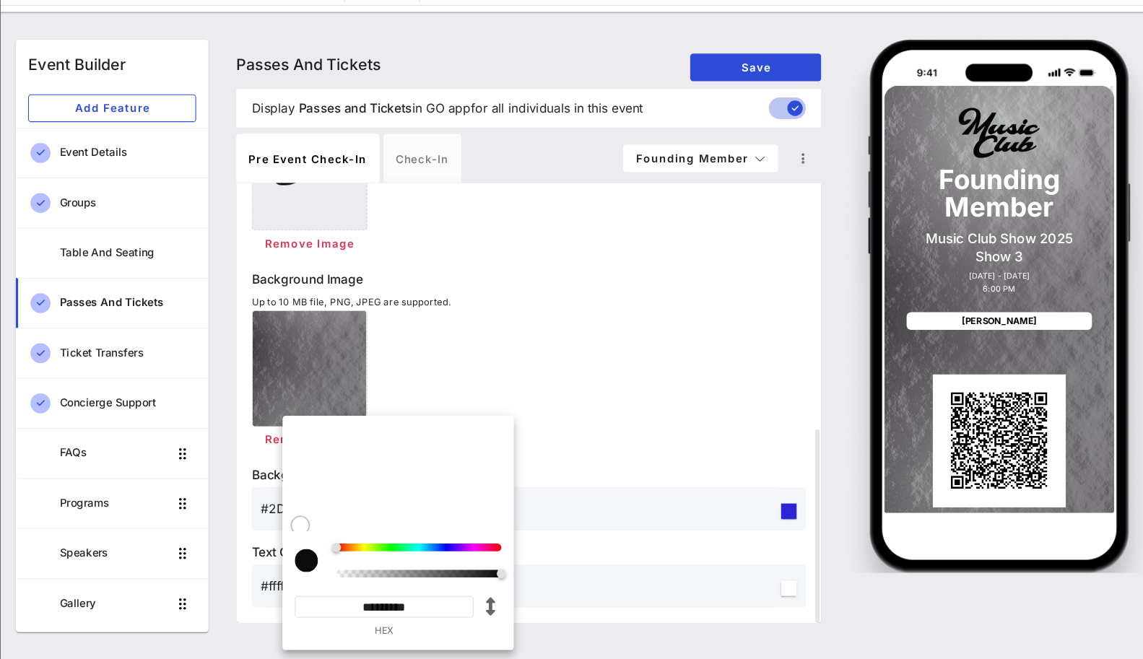
click at [402, 608] on input "*********" at bounding box center [395, 610] width 168 height 20
click at [431, 608] on input "*********" at bounding box center [395, 610] width 168 height 20
click at [586, 466] on div "Remove Image" at bounding box center [529, 454] width 519 height 26
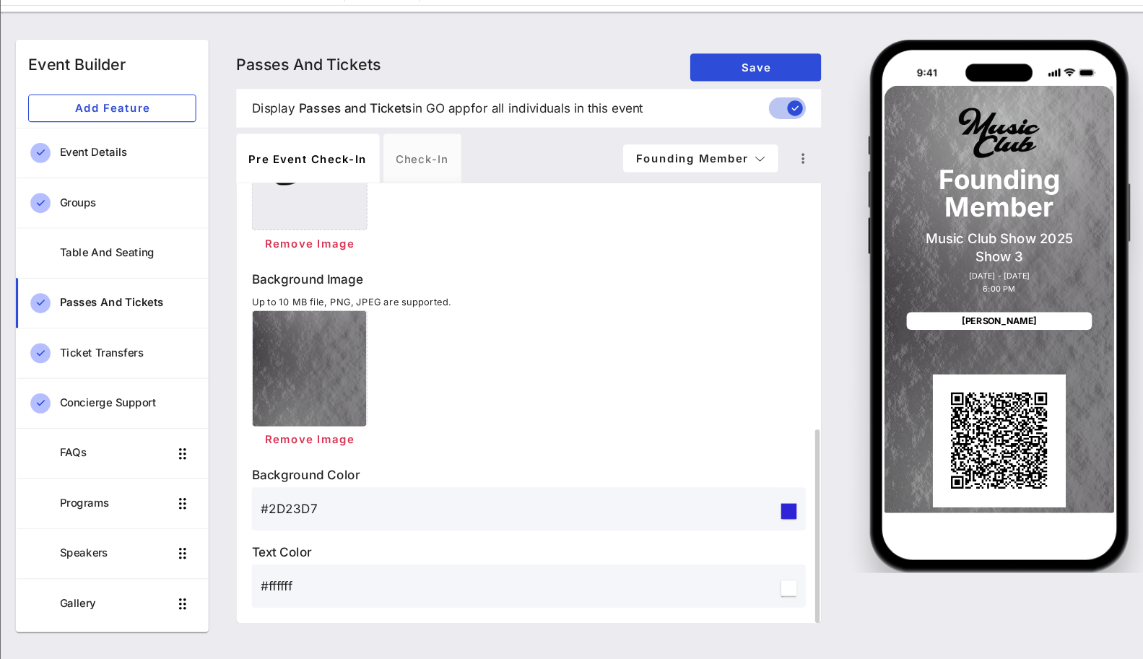
click at [301, 584] on input "#ffffff" at bounding box center [521, 590] width 485 height 23
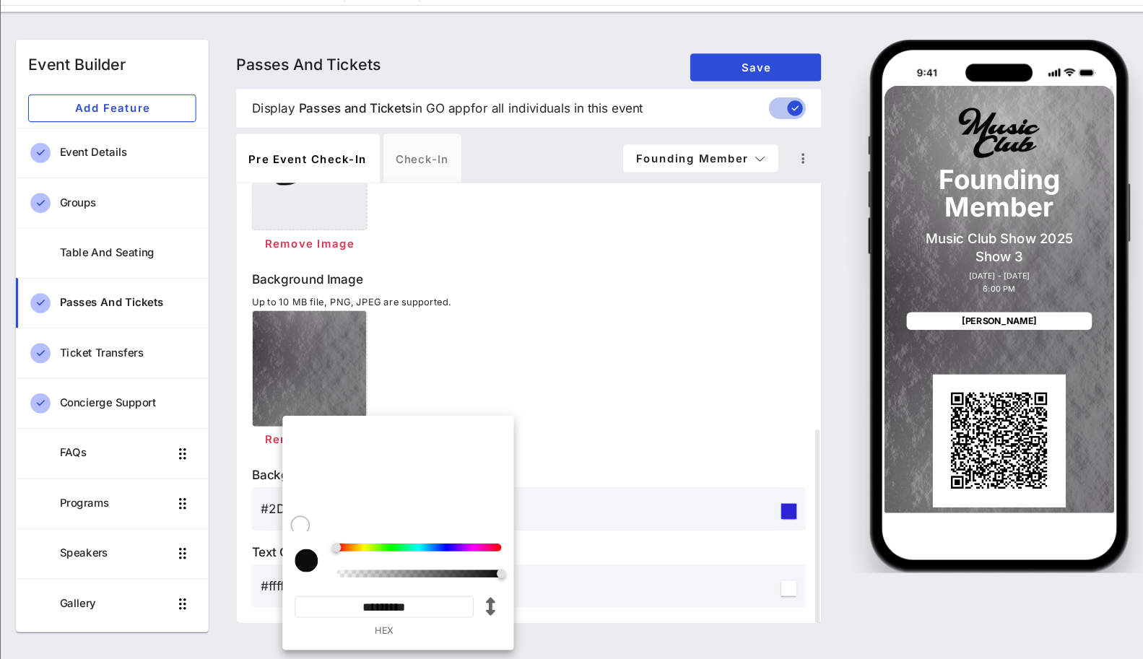
click at [430, 612] on input "*********" at bounding box center [395, 610] width 168 height 20
type input "*********"
click at [583, 492] on p "Background Color" at bounding box center [529, 486] width 519 height 17
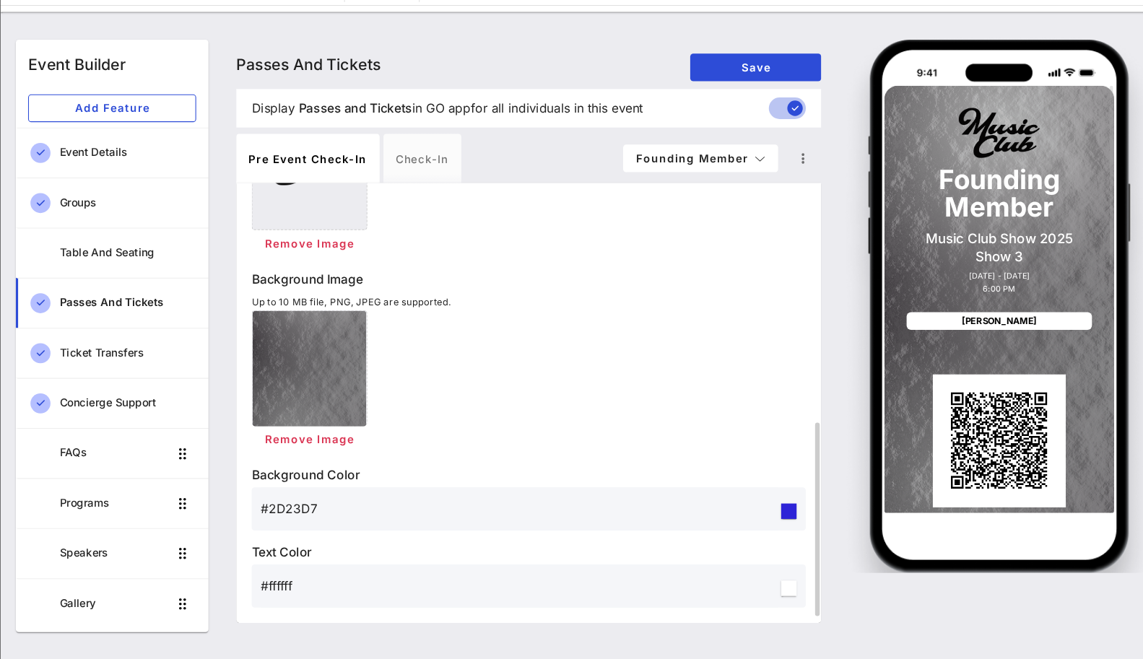
scroll to position [520, 0]
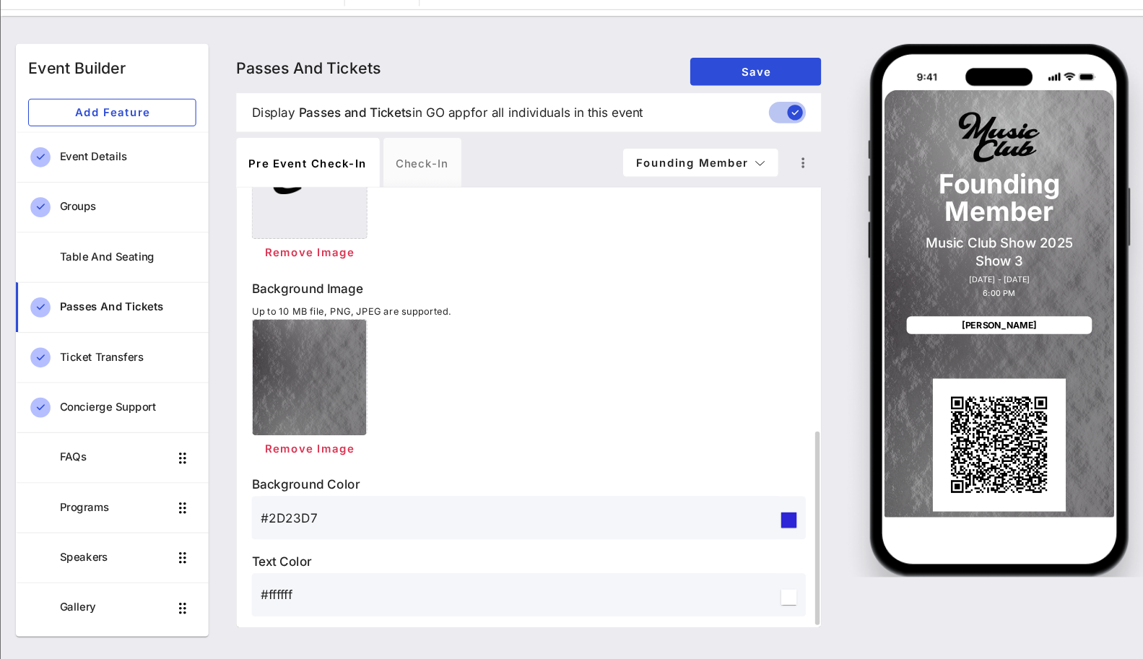
click at [774, 596] on div at bounding box center [773, 597] width 14 height 14
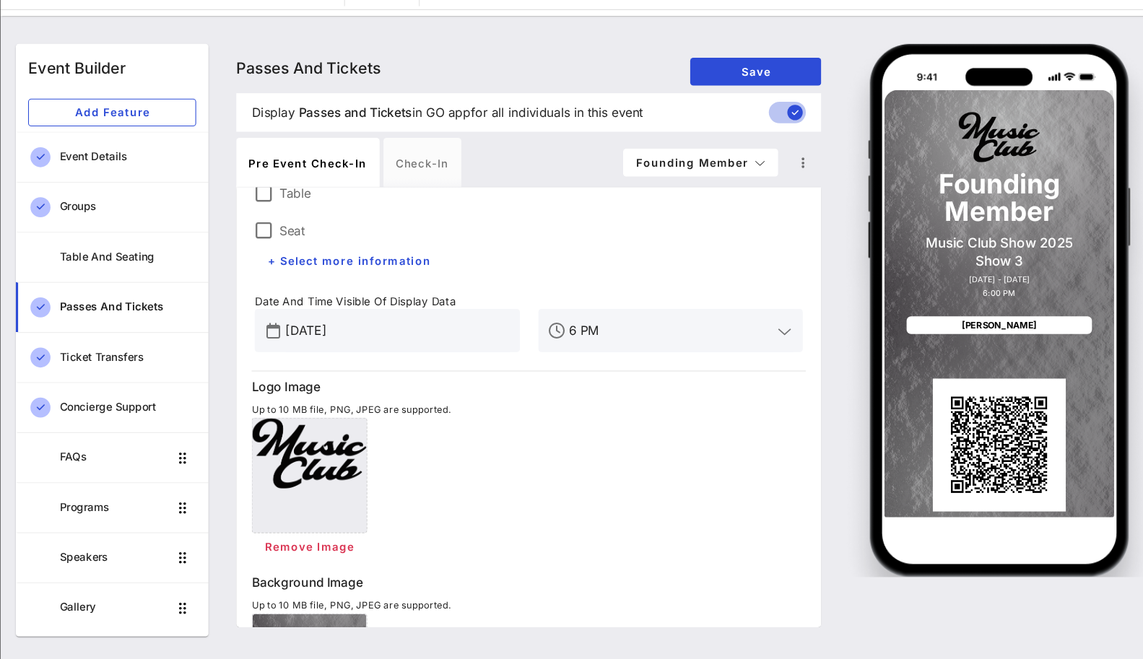
scroll to position [124, 0]
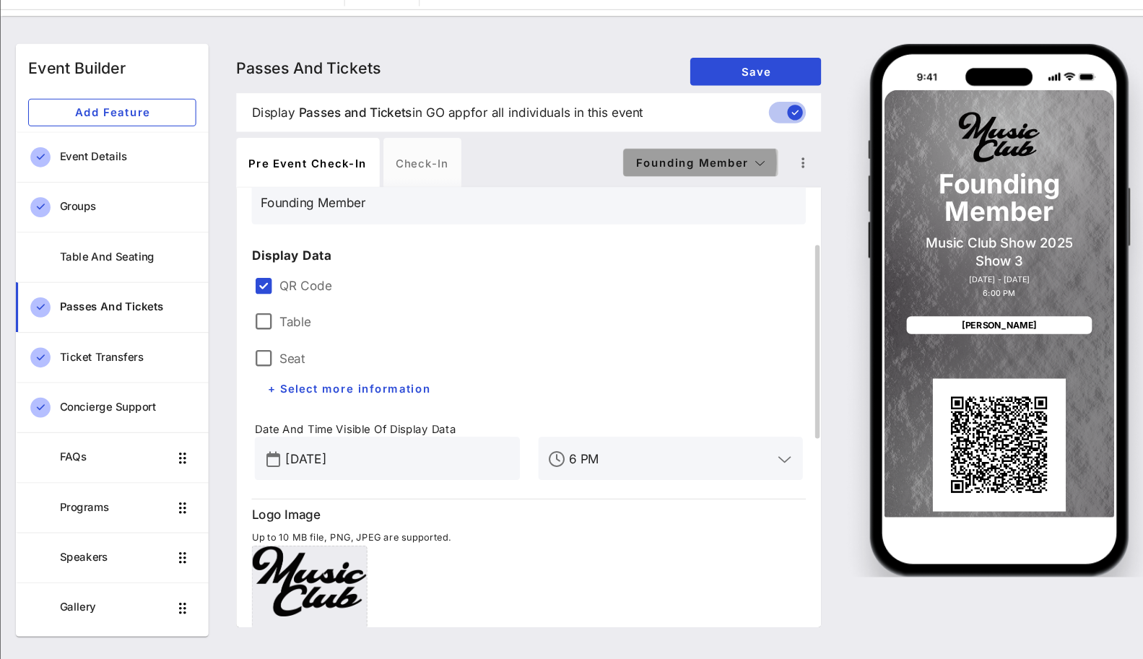
click at [675, 181] on button "Founding Member" at bounding box center [690, 190] width 145 height 26
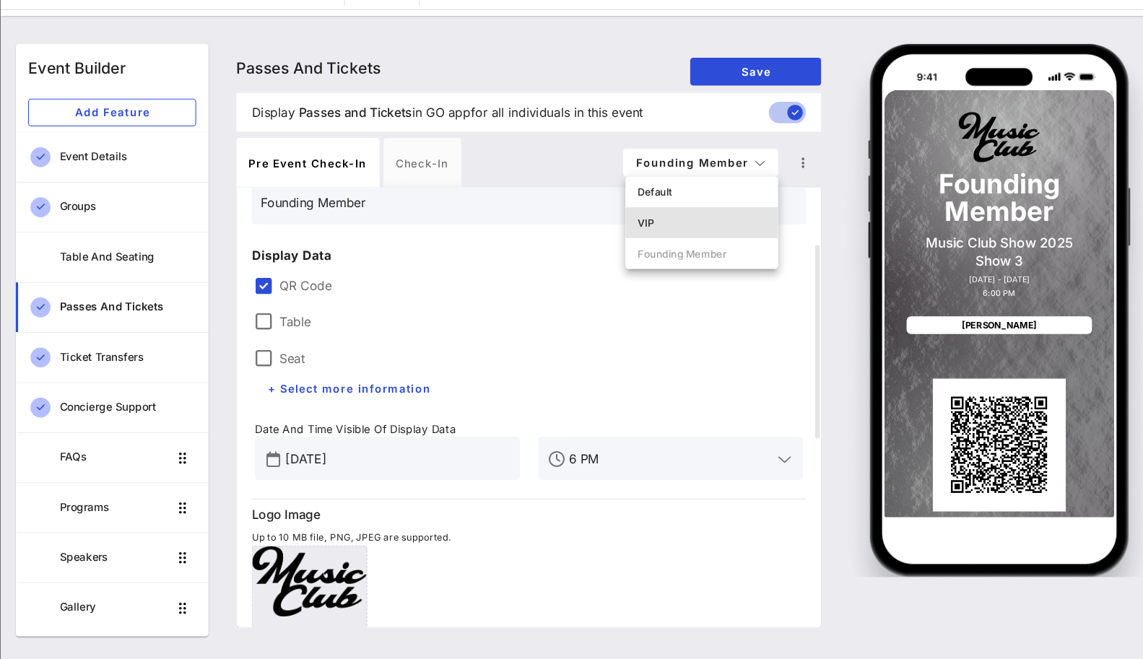
click at [664, 245] on div "VIP" at bounding box center [692, 247] width 120 height 12
type input "VIP Pass"
type input "#0D0C0C"
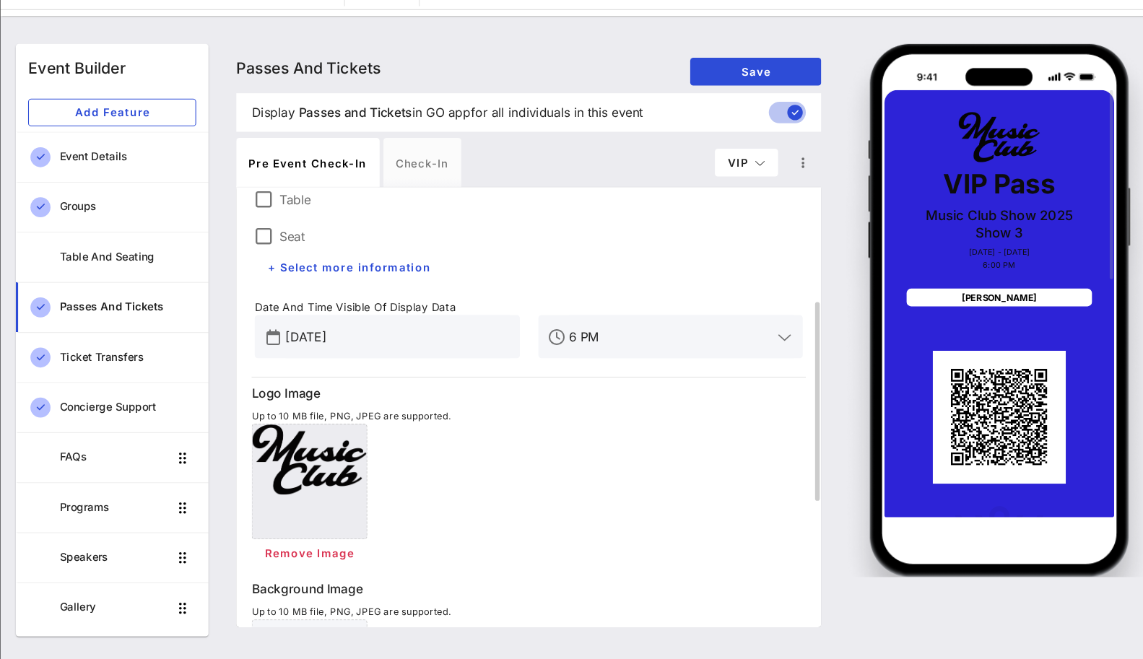
scroll to position [498, 0]
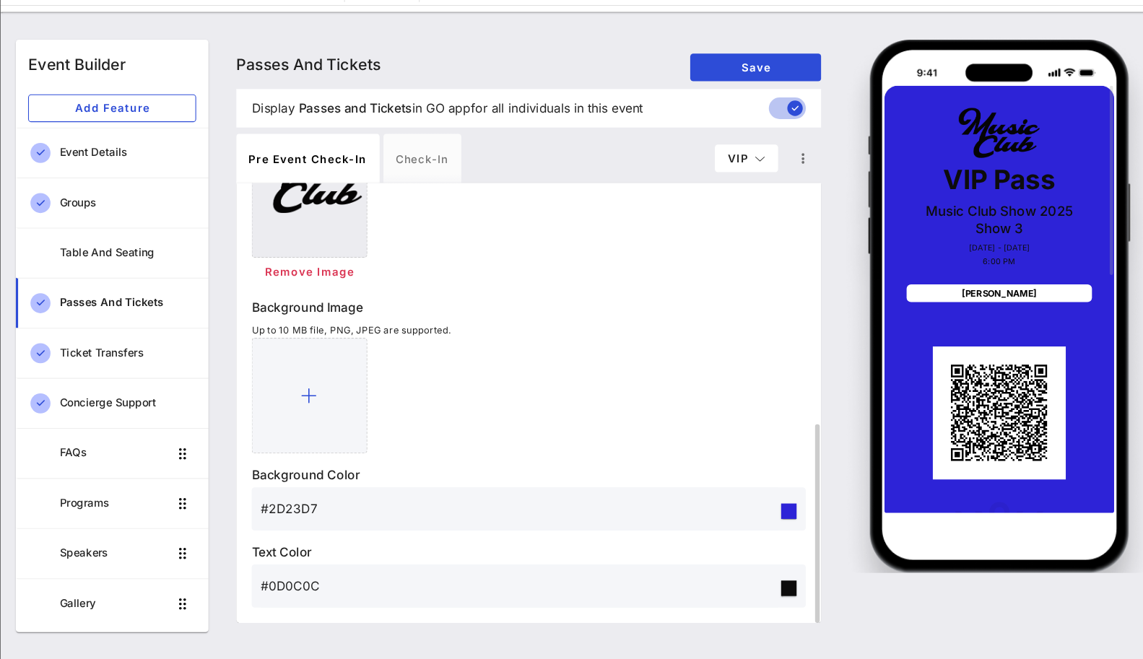
click at [320, 585] on input "#0D0C0C" at bounding box center [521, 590] width 485 height 23
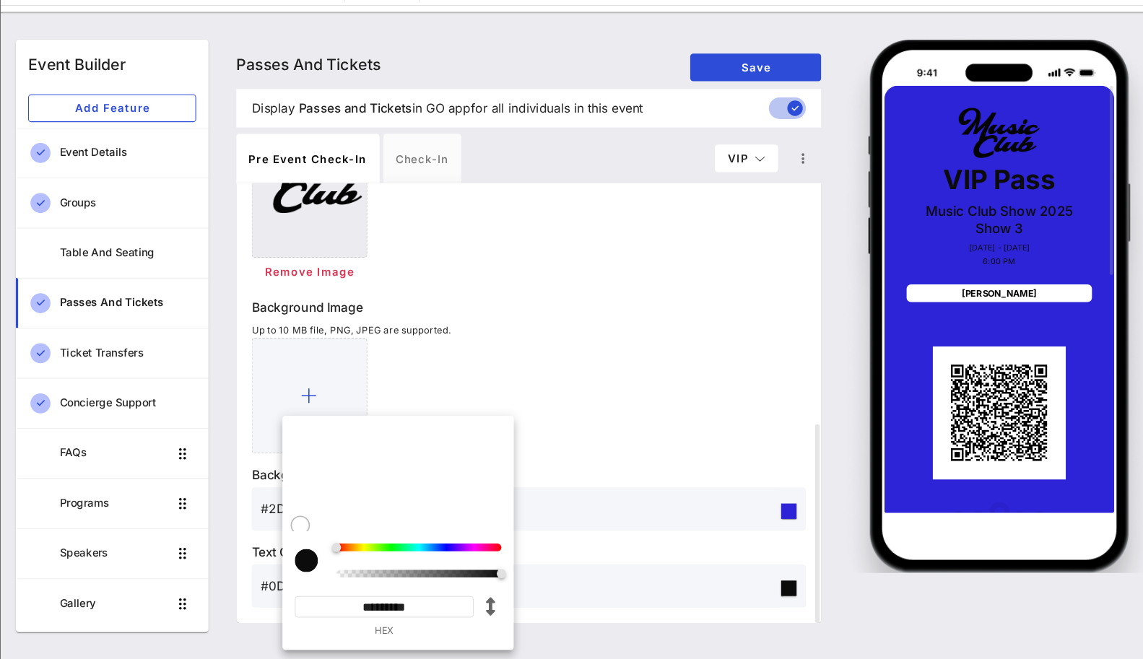
click at [400, 607] on input "*********" at bounding box center [395, 610] width 168 height 20
click at [622, 358] on div at bounding box center [529, 412] width 519 height 108
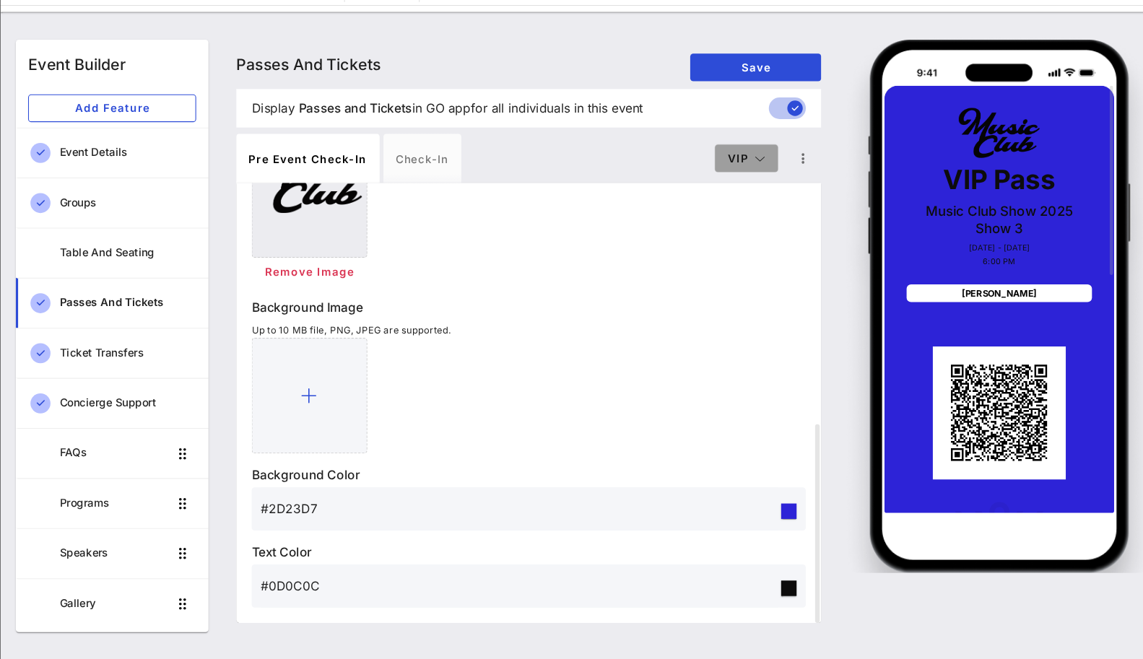
click at [735, 186] on span "VIP" at bounding box center [734, 189] width 36 height 12
click at [724, 263] on div "Founding Member" at bounding box center [756, 275] width 106 height 29
type input "Founding Member"
type input "#ffffff"
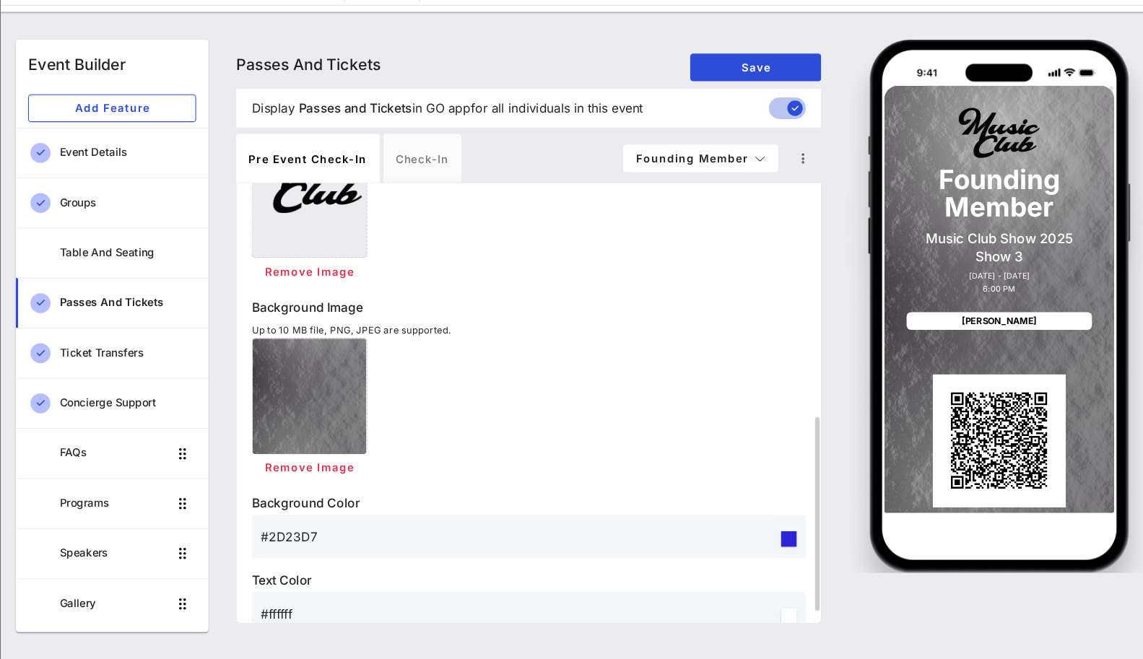
scroll to position [524, 0]
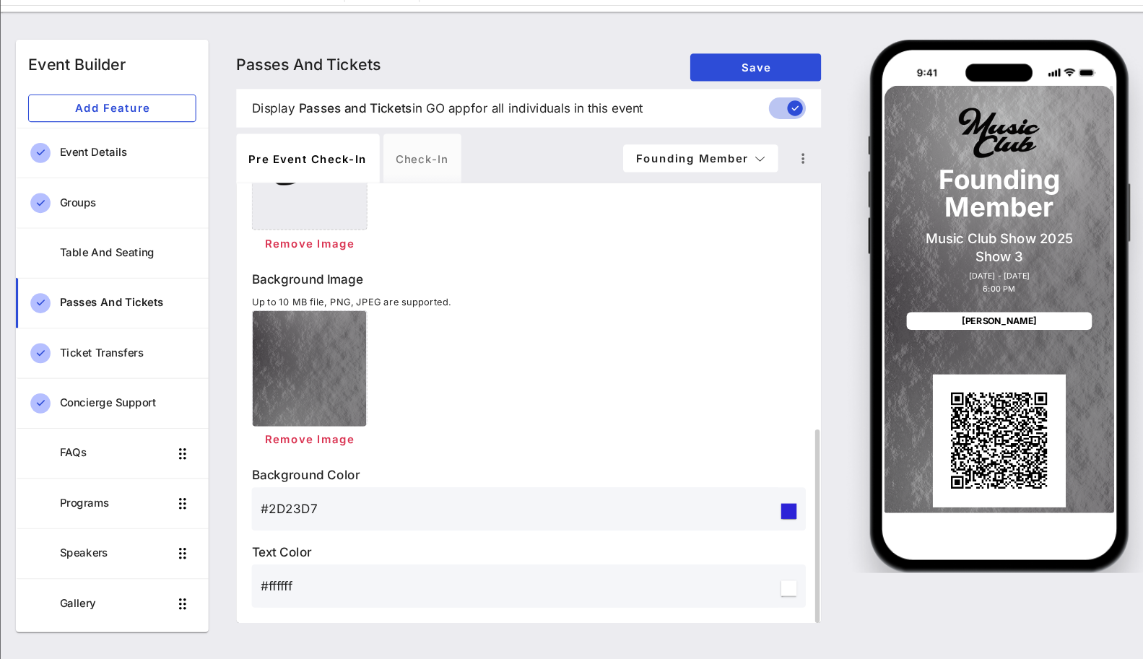
click at [287, 592] on input "#ffffff" at bounding box center [521, 590] width 485 height 23
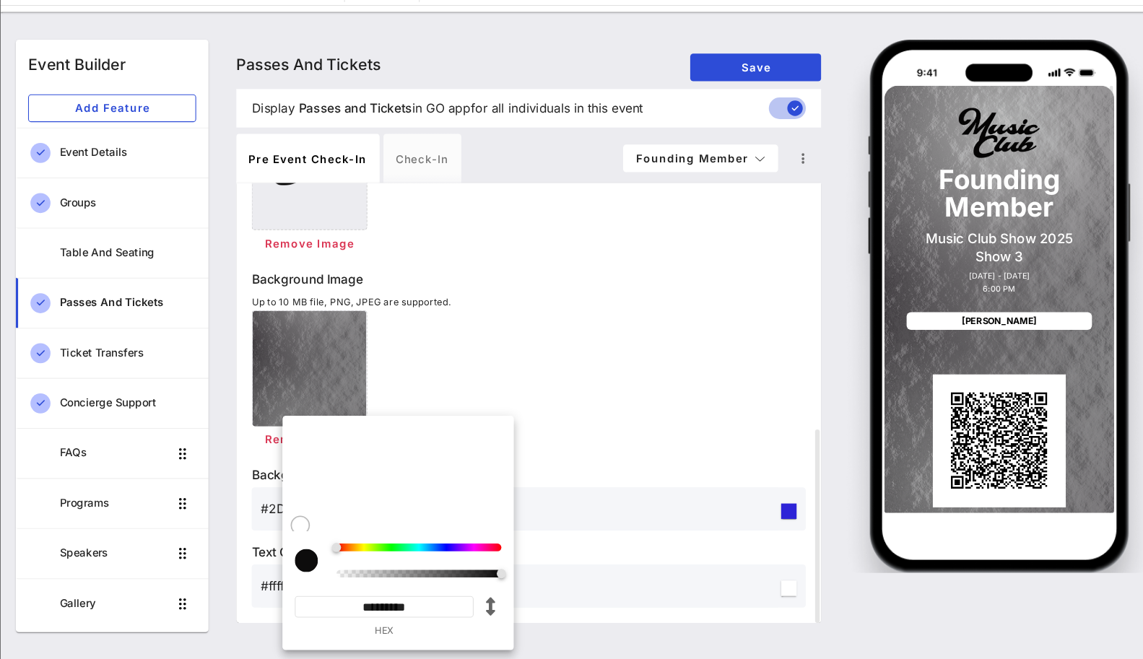
click at [389, 604] on input "*********" at bounding box center [395, 610] width 168 height 20
click at [547, 525] on input "#2D23D7" at bounding box center [521, 518] width 485 height 23
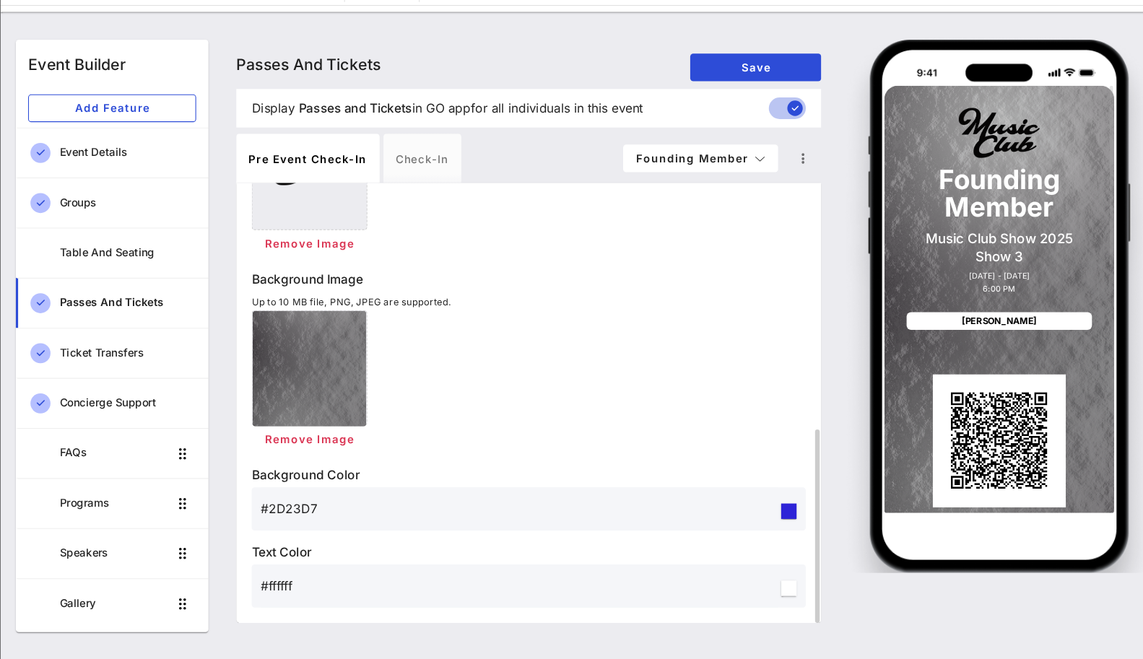
click at [542, 566] on p "Text Color" at bounding box center [529, 558] width 519 height 17
click at [337, 462] on button "Remove Image" at bounding box center [324, 454] width 108 height 26
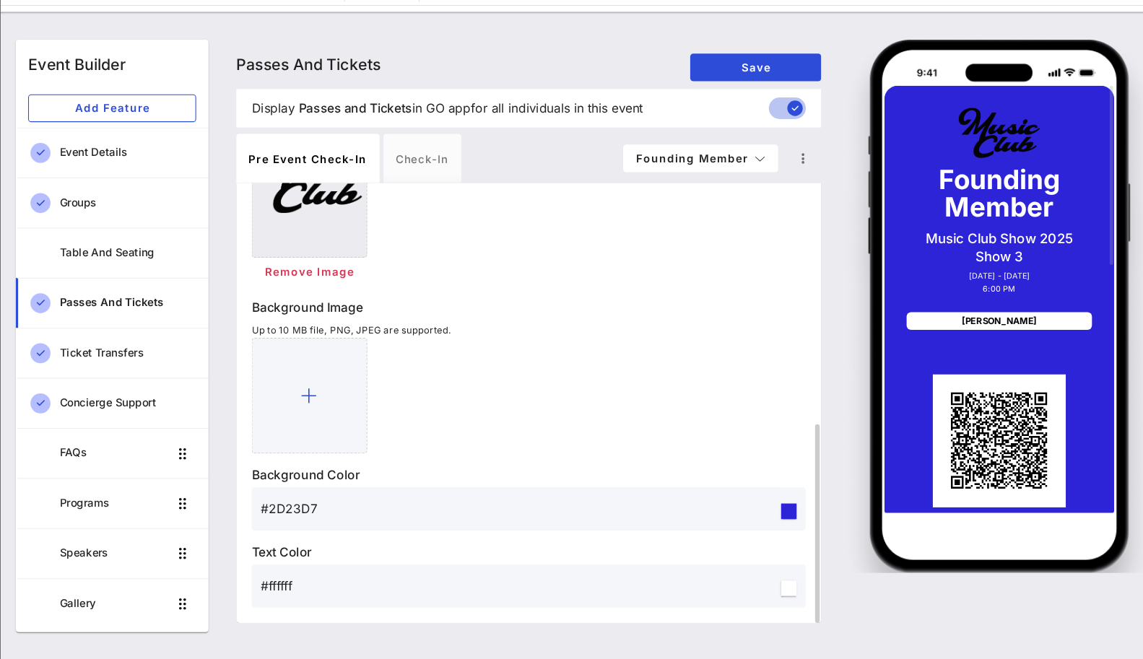
click at [306, 592] on input "#ffffff" at bounding box center [521, 590] width 485 height 23
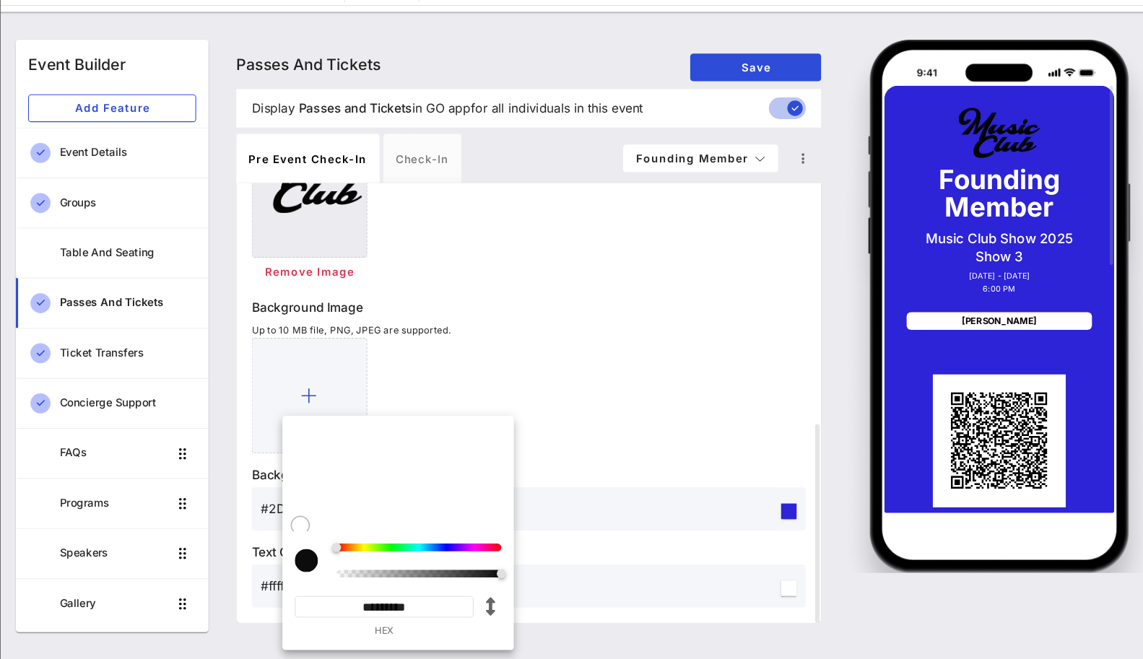
click at [420, 616] on input "*********" at bounding box center [395, 610] width 168 height 20
click at [432, 616] on input "*********" at bounding box center [395, 610] width 168 height 20
click at [491, 615] on icon "button" at bounding box center [493, 610] width 17 height 17
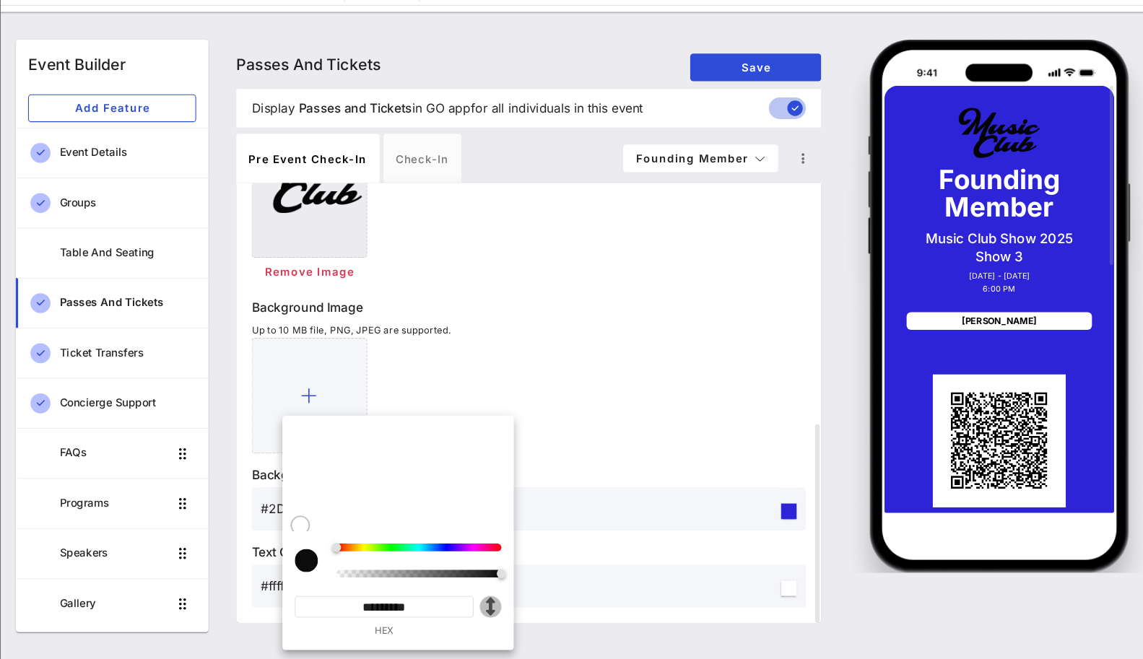
click at [491, 615] on icon "button" at bounding box center [493, 610] width 17 height 17
click at [441, 607] on input "*********" at bounding box center [395, 610] width 168 height 20
click at [315, 566] on div at bounding box center [322, 567] width 22 height 22
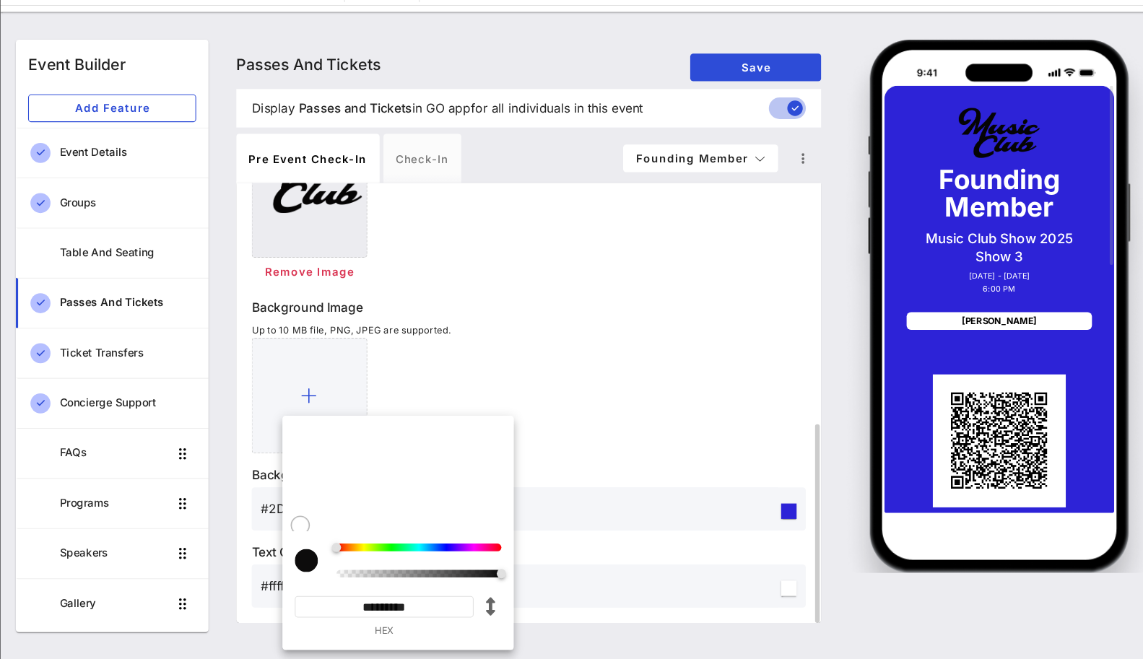
click at [573, 558] on p "Text Color" at bounding box center [529, 558] width 519 height 17
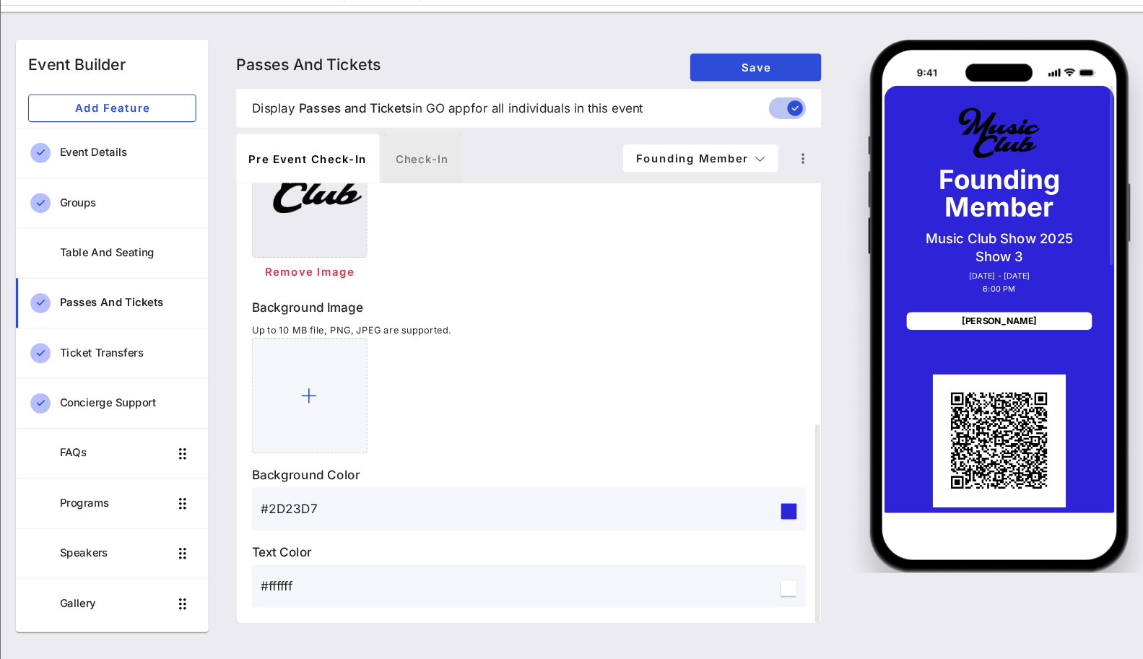
click at [435, 194] on div "Check-in" at bounding box center [430, 190] width 73 height 46
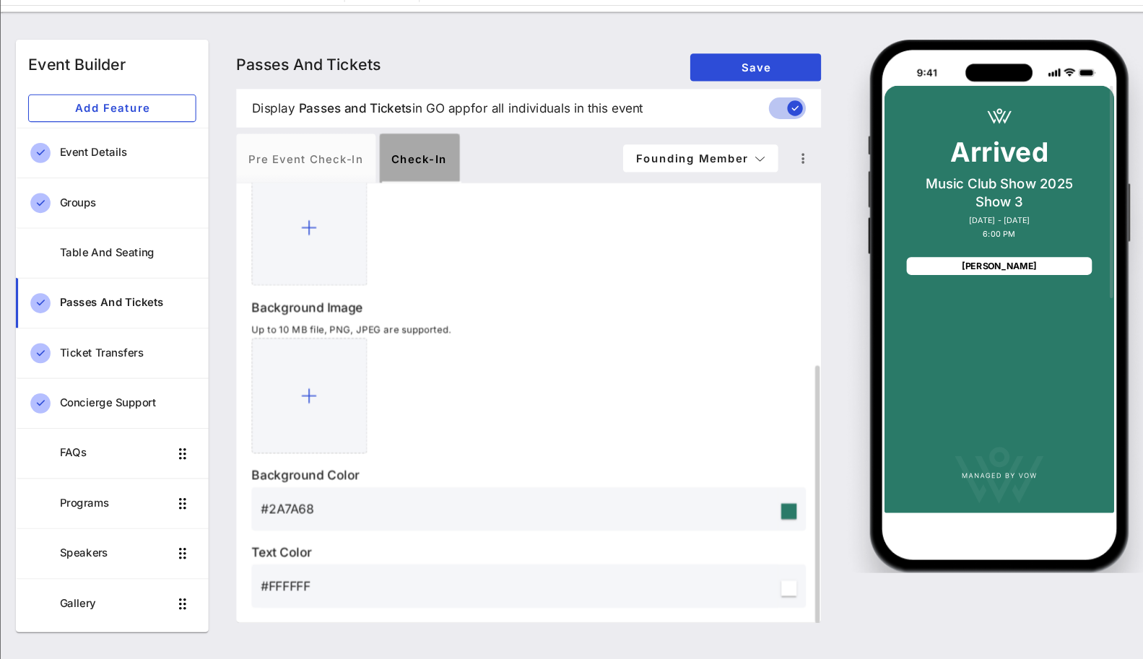
scroll to position [293, 0]
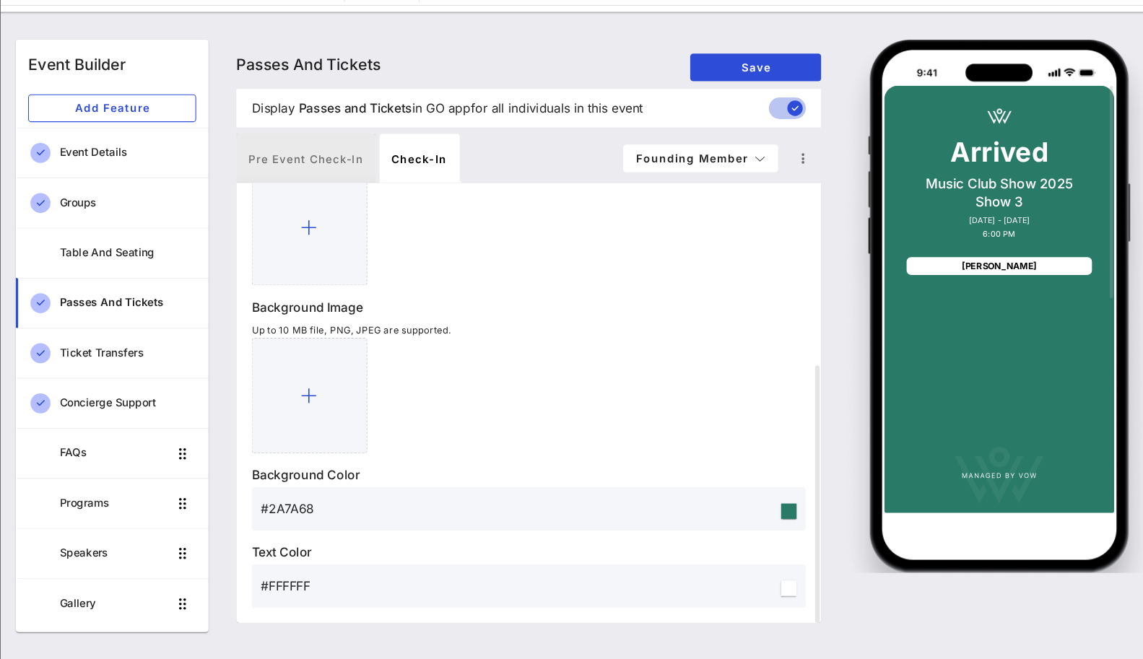
click at [358, 186] on div "Pre Event Check-in" at bounding box center [321, 190] width 131 height 46
type input "Founding Member"
type input "#2D23D7"
type input "#ffffff"
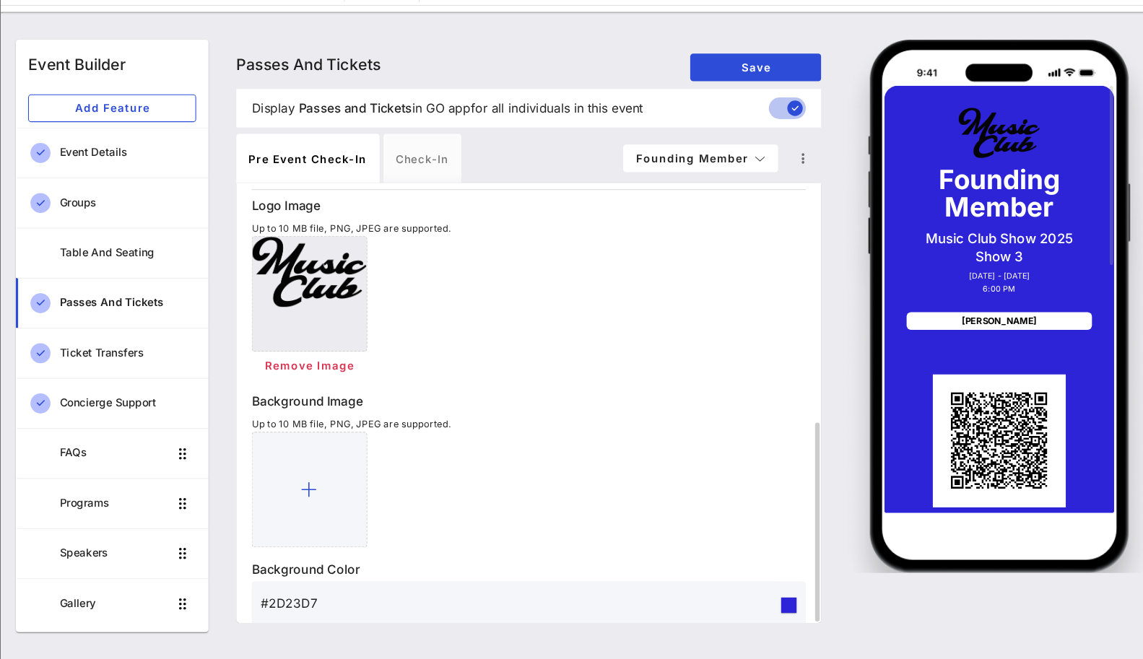
scroll to position [222, 0]
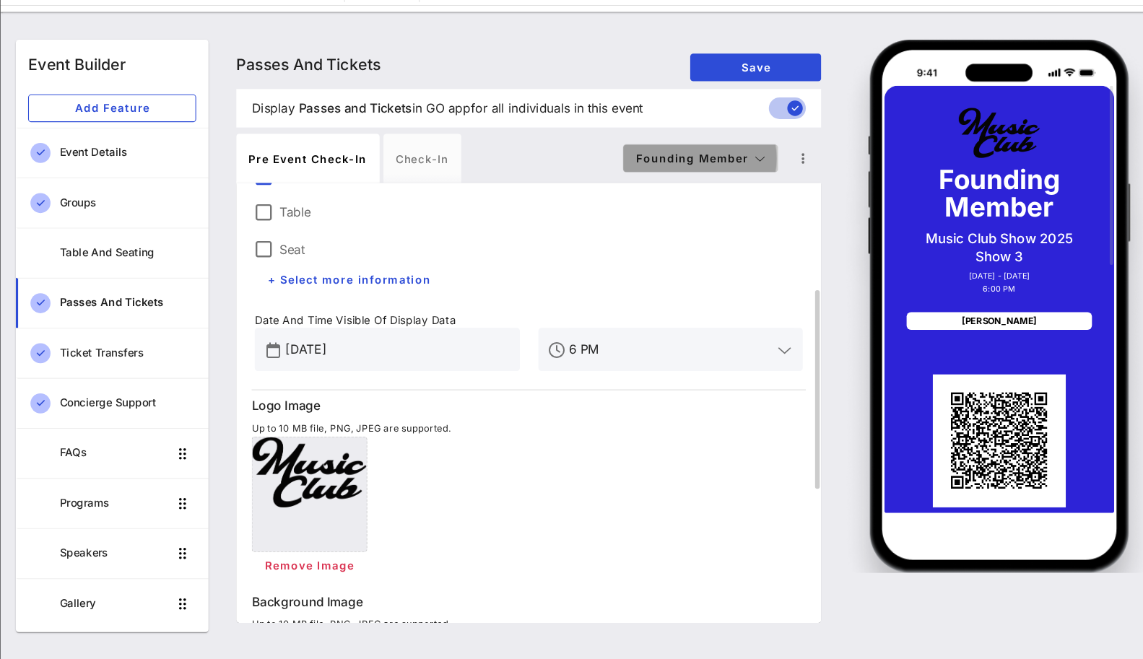
click at [732, 190] on span "Founding Member" at bounding box center [691, 189] width 122 height 12
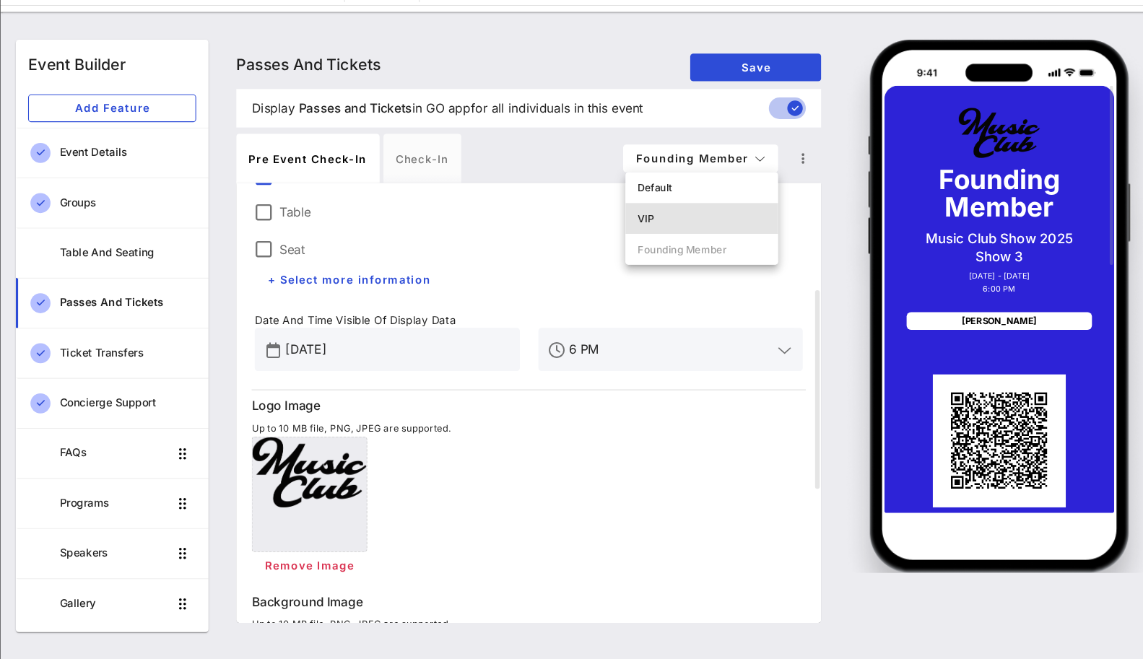
click at [683, 242] on div "VIP" at bounding box center [692, 247] width 120 height 12
type input "VIP Pass"
type input "#0D0C0C"
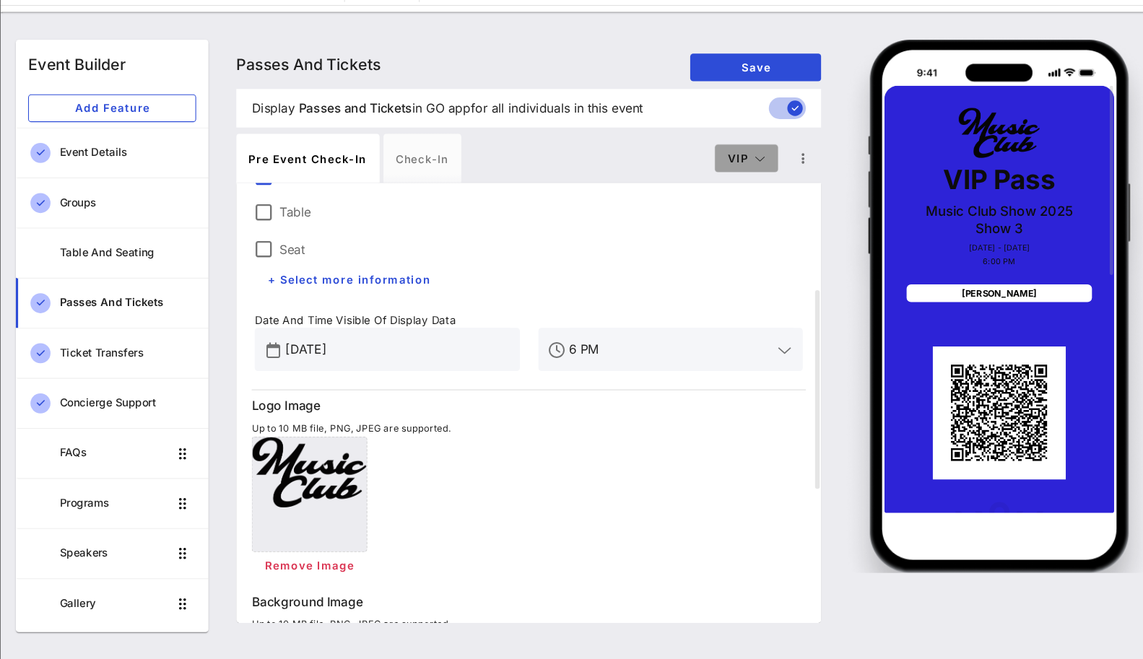
click at [712, 185] on button "VIP" at bounding box center [733, 190] width 59 height 26
click at [721, 208] on div "Default" at bounding box center [756, 217] width 106 height 29
type input "Member Pass"
type input "#CBCBCB"
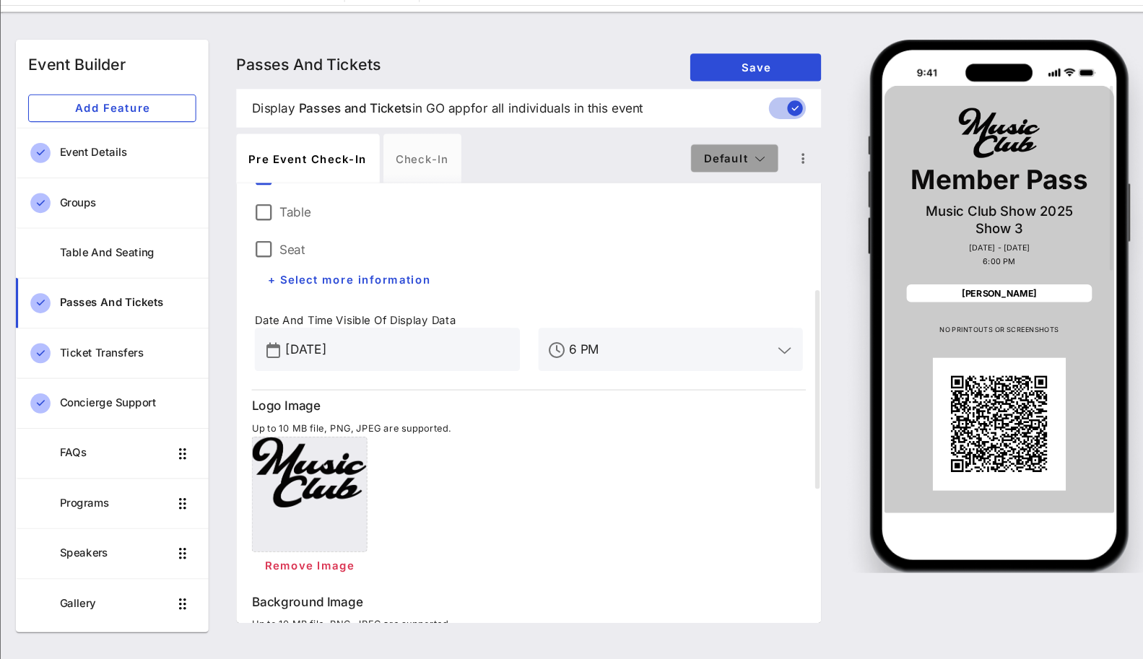
click at [740, 182] on button "Default" at bounding box center [723, 190] width 82 height 26
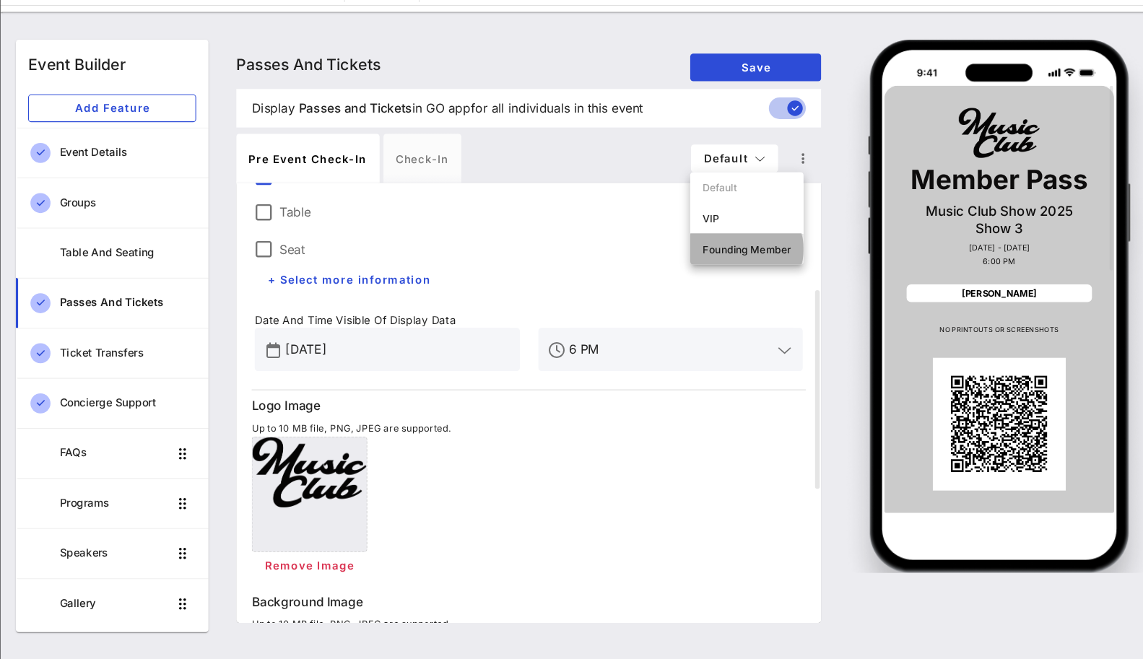
click at [728, 265] on div "Founding Member" at bounding box center [734, 275] width 106 height 29
type input "Founding Member"
type input "#2D23D7"
type input "#ffffff"
click at [730, 273] on div "Table Seat + Select more information" at bounding box center [529, 269] width 531 height 113
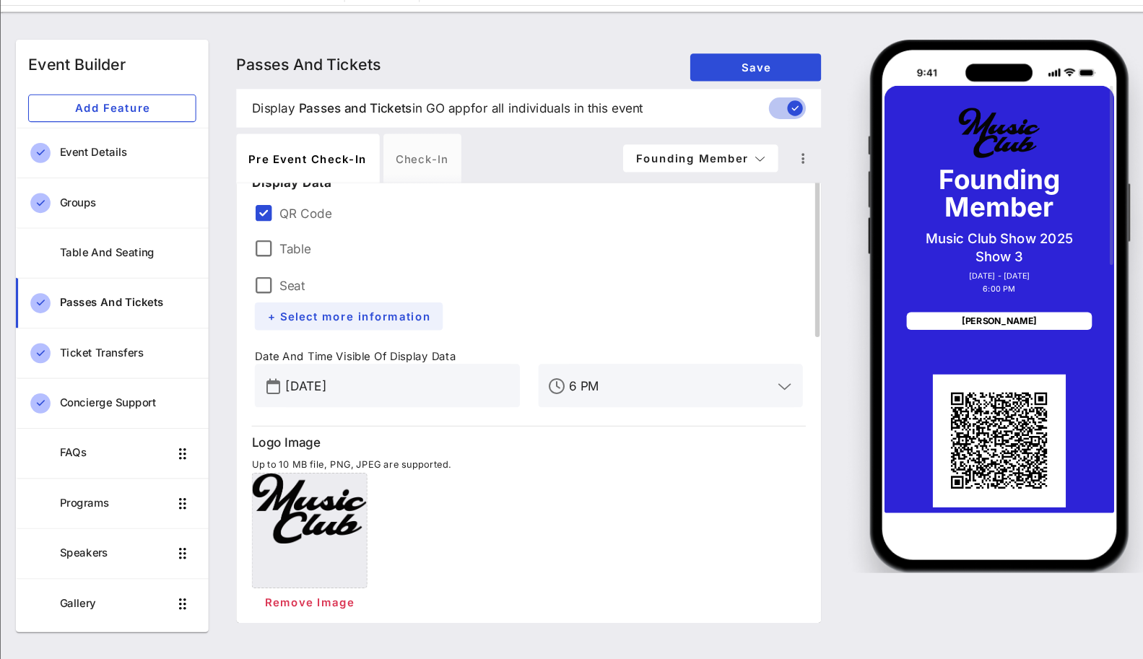
scroll to position [101, 0]
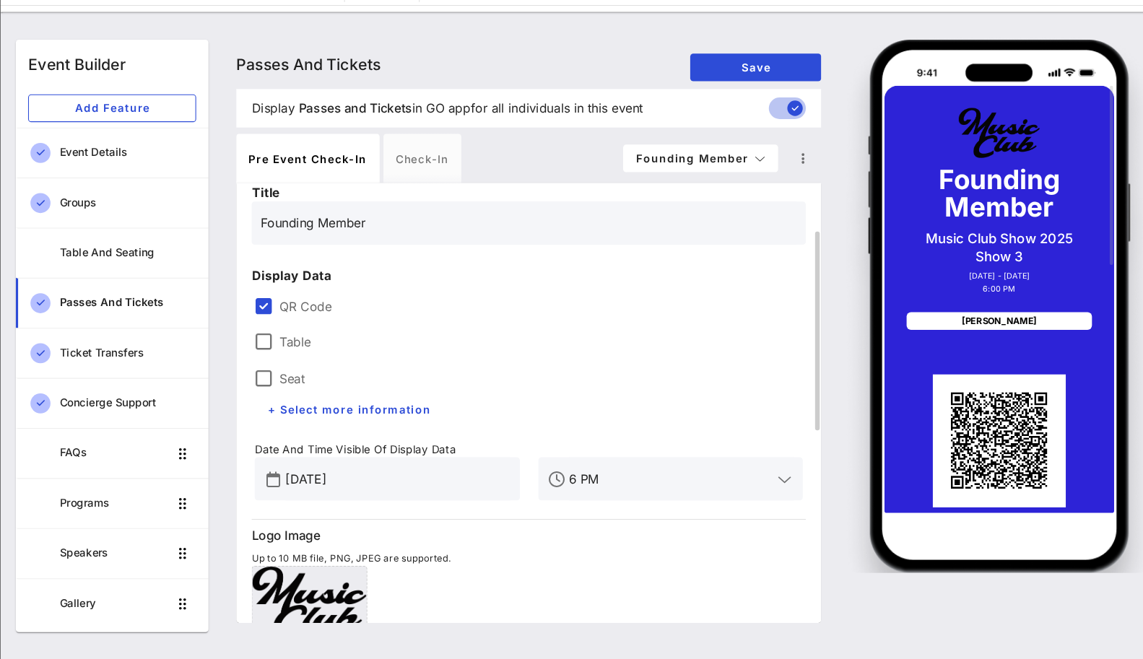
click at [412, 248] on input "Founding Member" at bounding box center [530, 250] width 502 height 23
type input "Founding Member Pass"
click at [488, 350] on div "Table" at bounding box center [391, 360] width 237 height 20
click at [558, 334] on label "QR Code" at bounding box center [541, 328] width 490 height 14
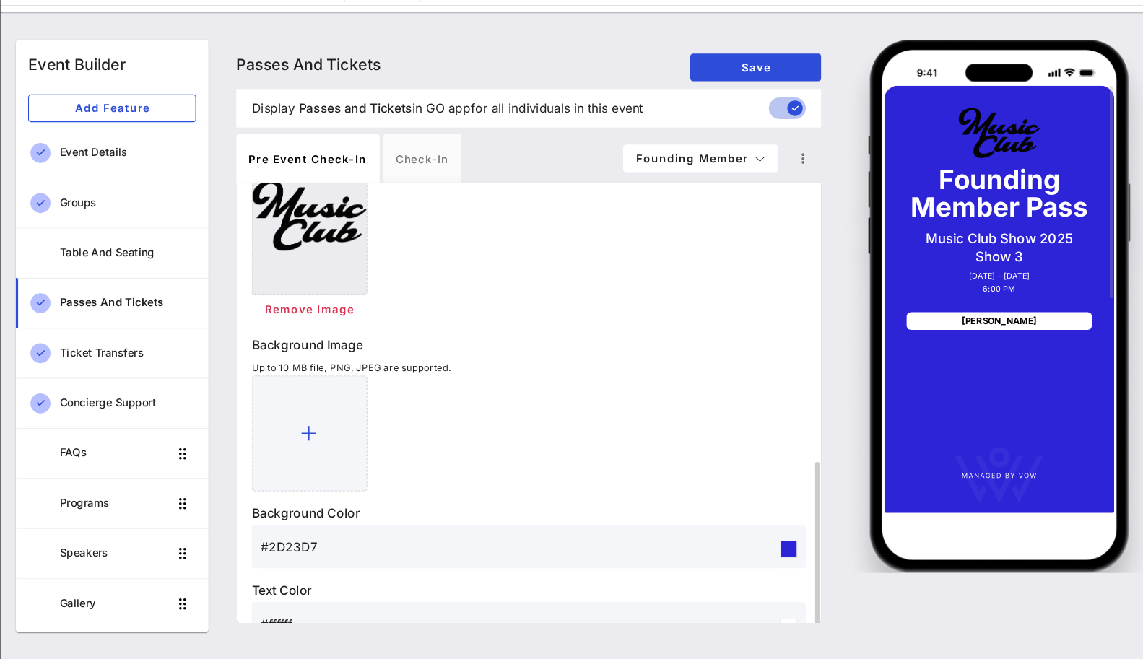
scroll to position [498, 0]
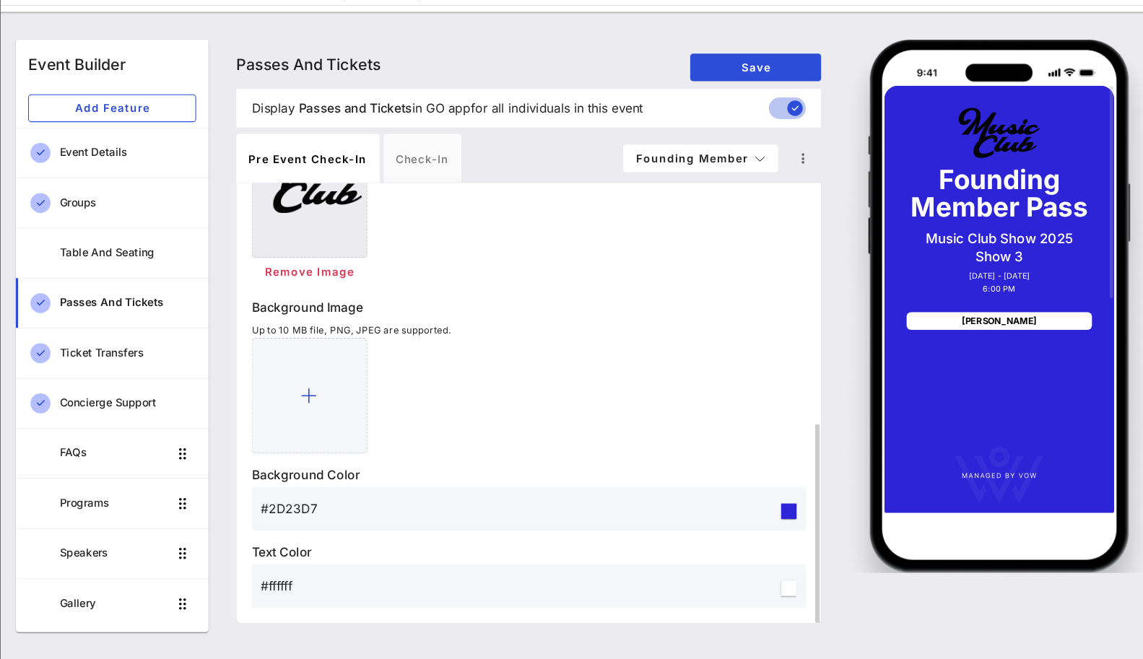
click at [736, 595] on input "#ffffff" at bounding box center [521, 590] width 485 height 23
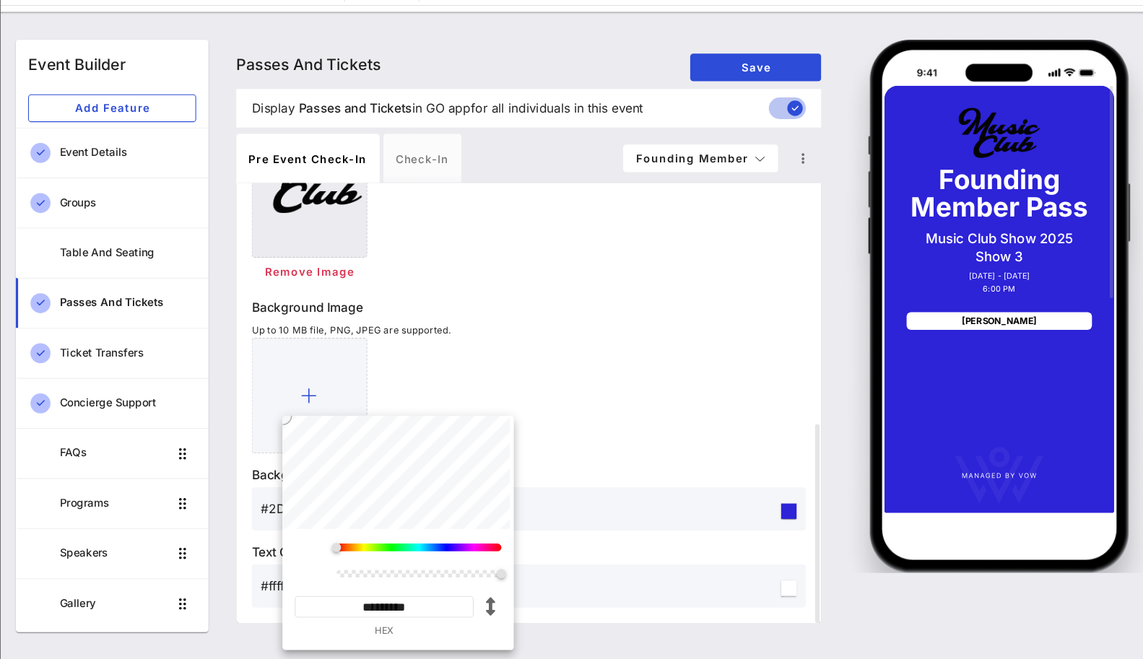
click at [401, 612] on input "*********" at bounding box center [395, 610] width 168 height 20
paste input
type input "*******"
type input "#FD3F05"
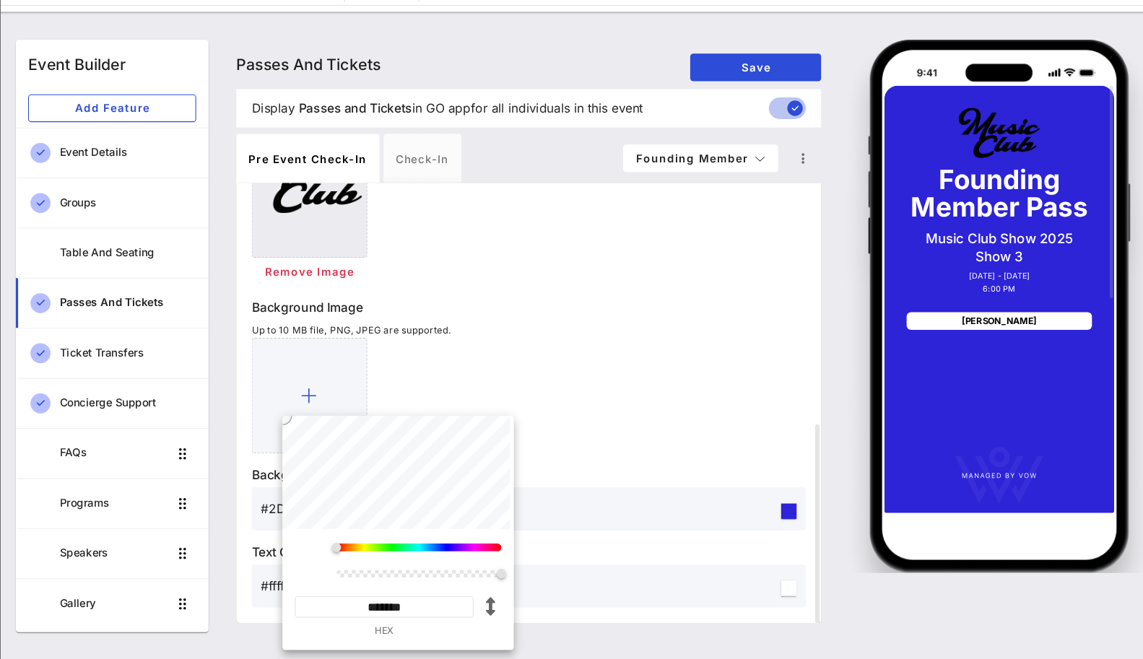
type input "*********"
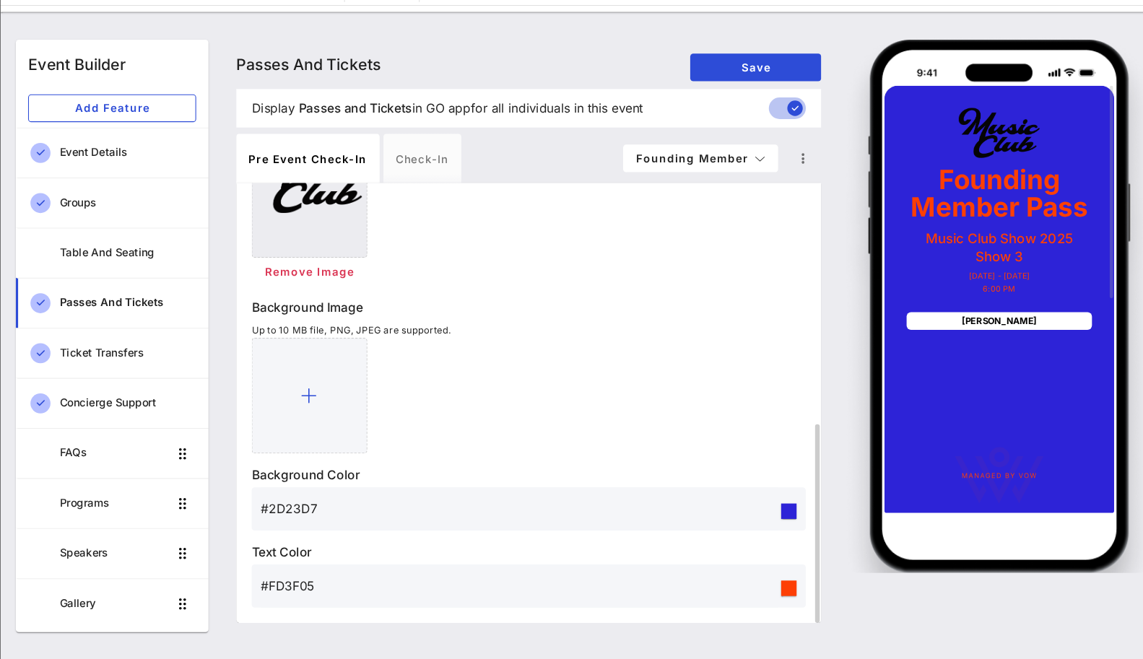
click at [312, 521] on input "#2D23D7" at bounding box center [521, 518] width 485 height 23
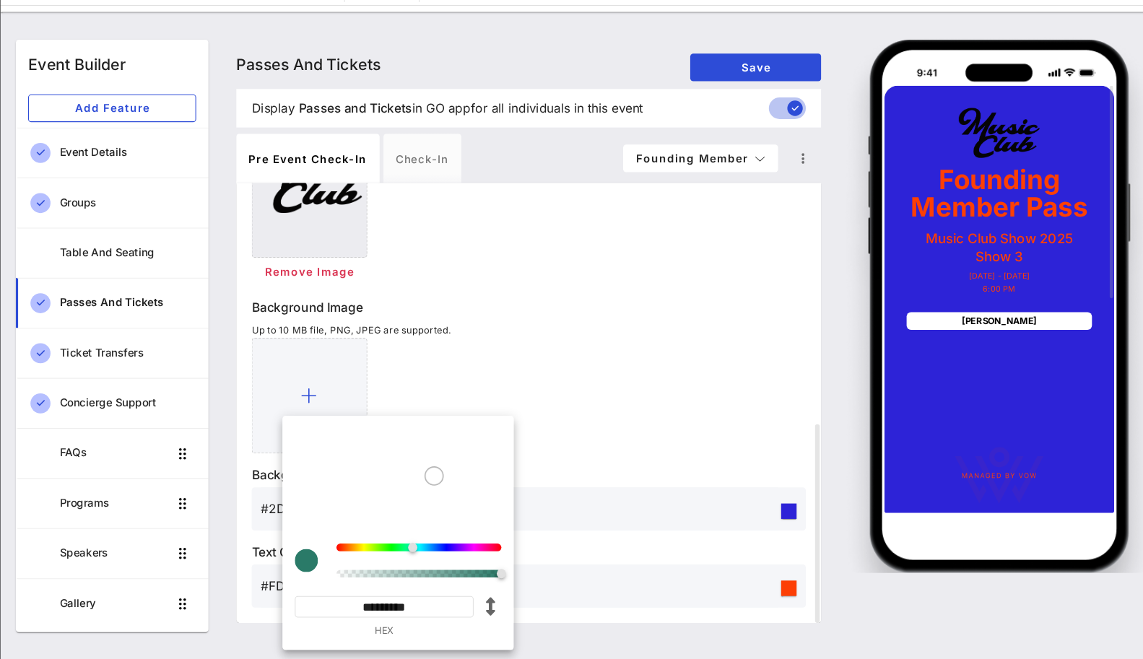
click at [377, 608] on input "*********" at bounding box center [395, 610] width 168 height 20
paste input
type input "*******"
type input "#FD3F05"
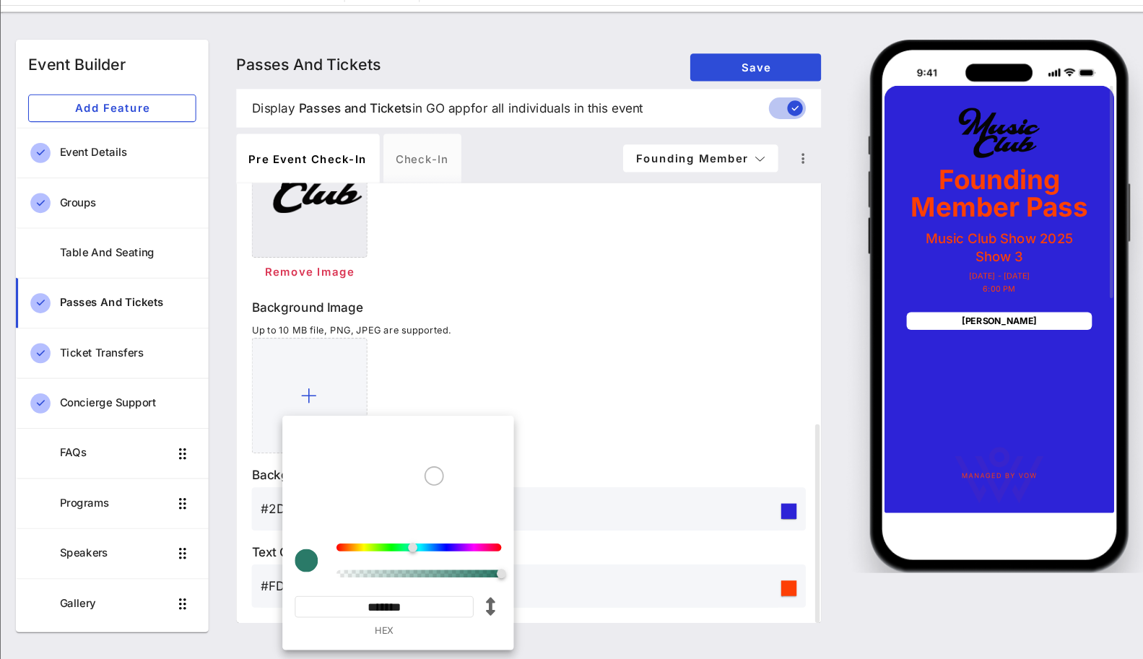
type input "*********"
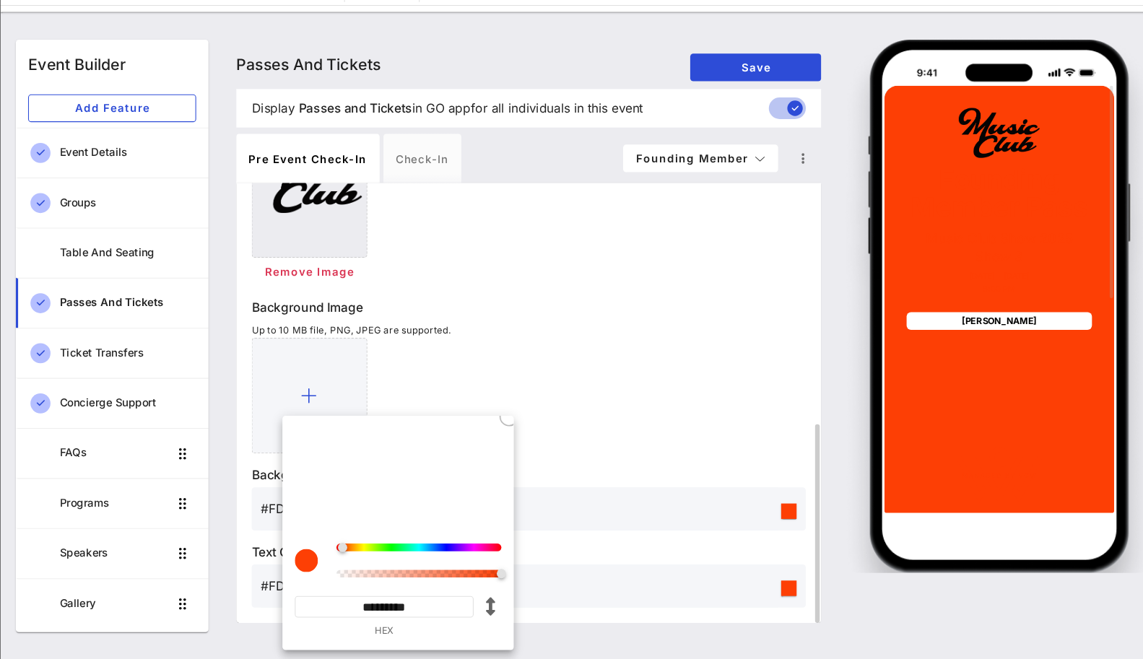
click at [622, 488] on p "Background Color" at bounding box center [529, 486] width 519 height 17
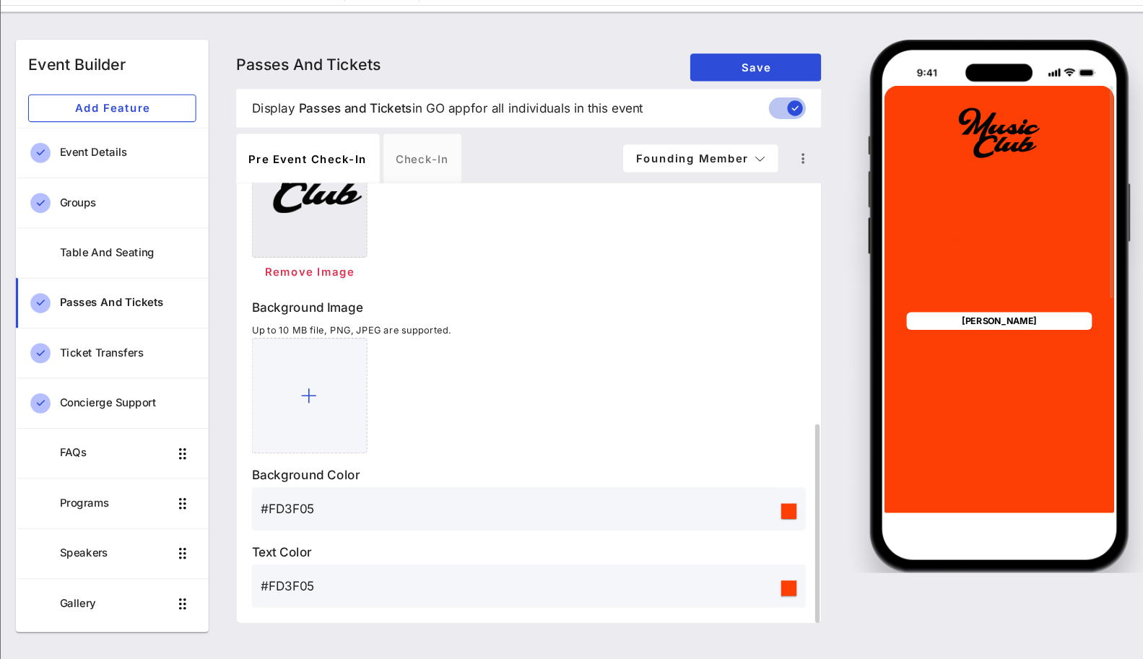
click at [381, 603] on div "#FD3F05" at bounding box center [521, 591] width 485 height 40
click at [311, 590] on input "#FD3F05" at bounding box center [521, 590] width 485 height 23
click at [314, 587] on input "#FD3F05" at bounding box center [521, 590] width 485 height 23
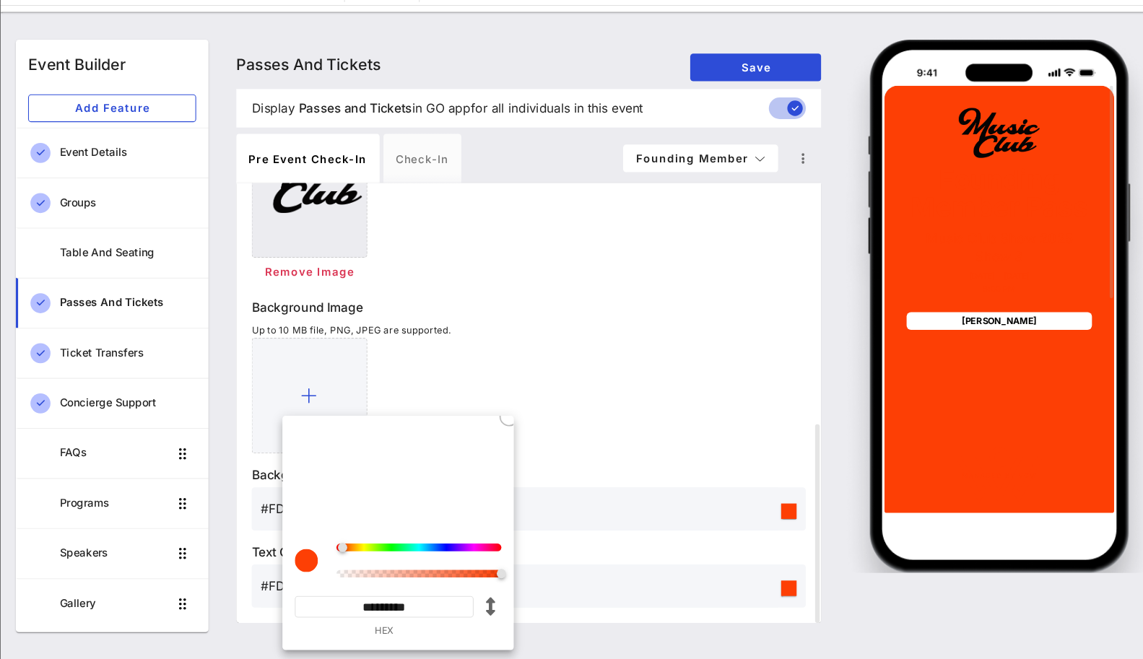
click at [381, 610] on input "*********" at bounding box center [395, 610] width 168 height 20
paste input
type input "*******"
type input "#0D0C0C"
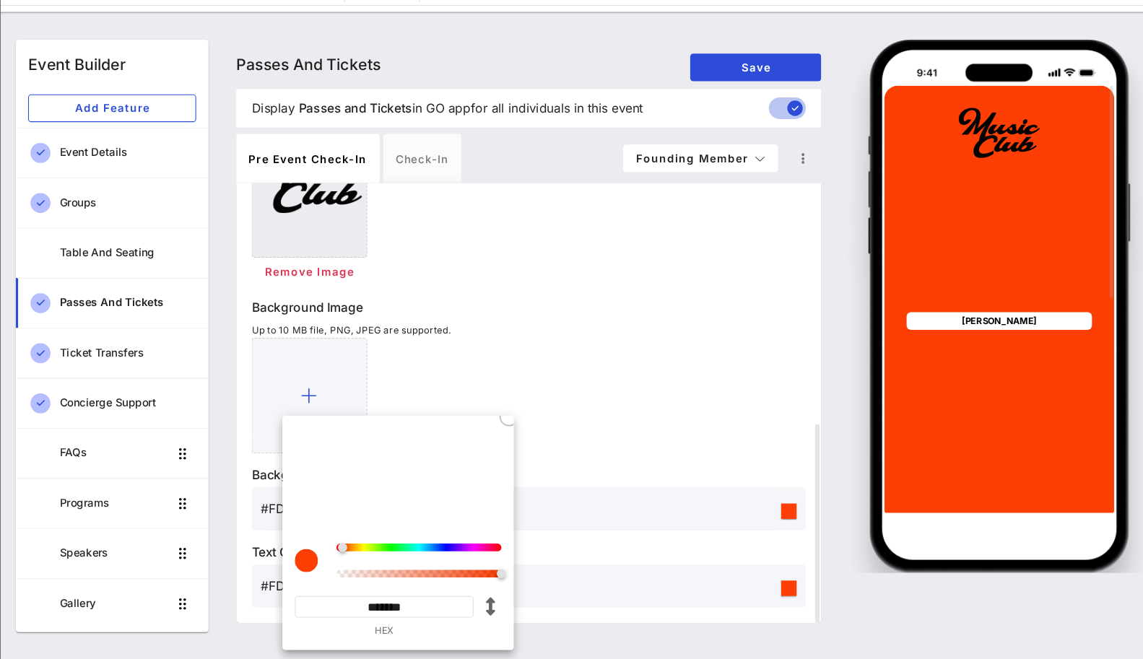
type input "*********"
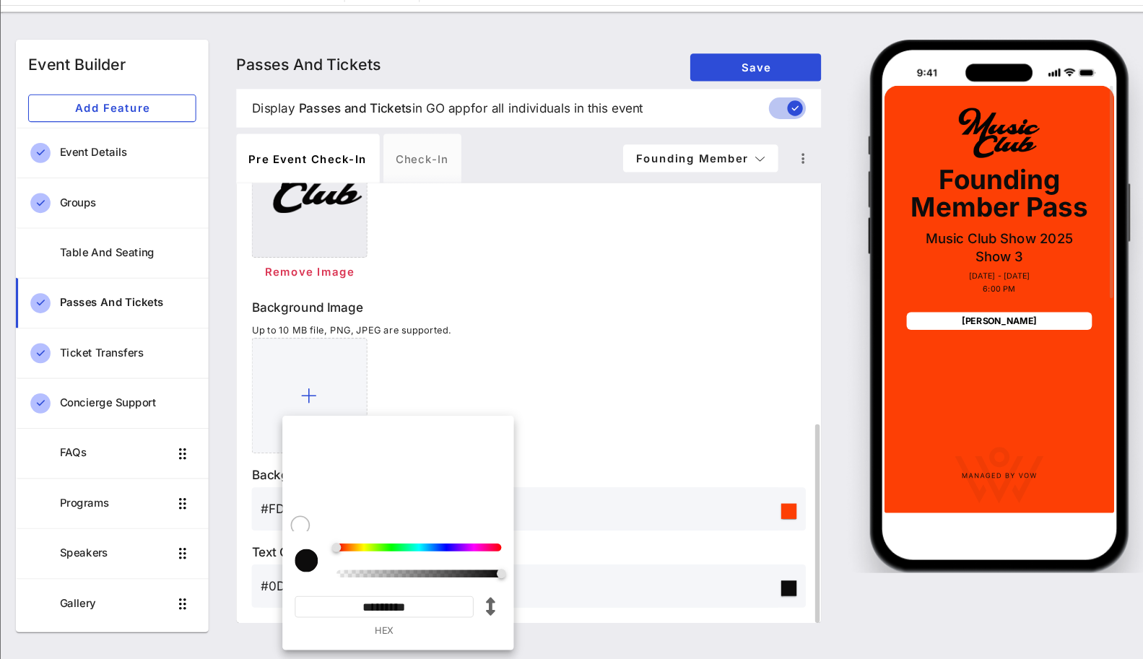
click at [582, 463] on div at bounding box center [529, 412] width 519 height 108
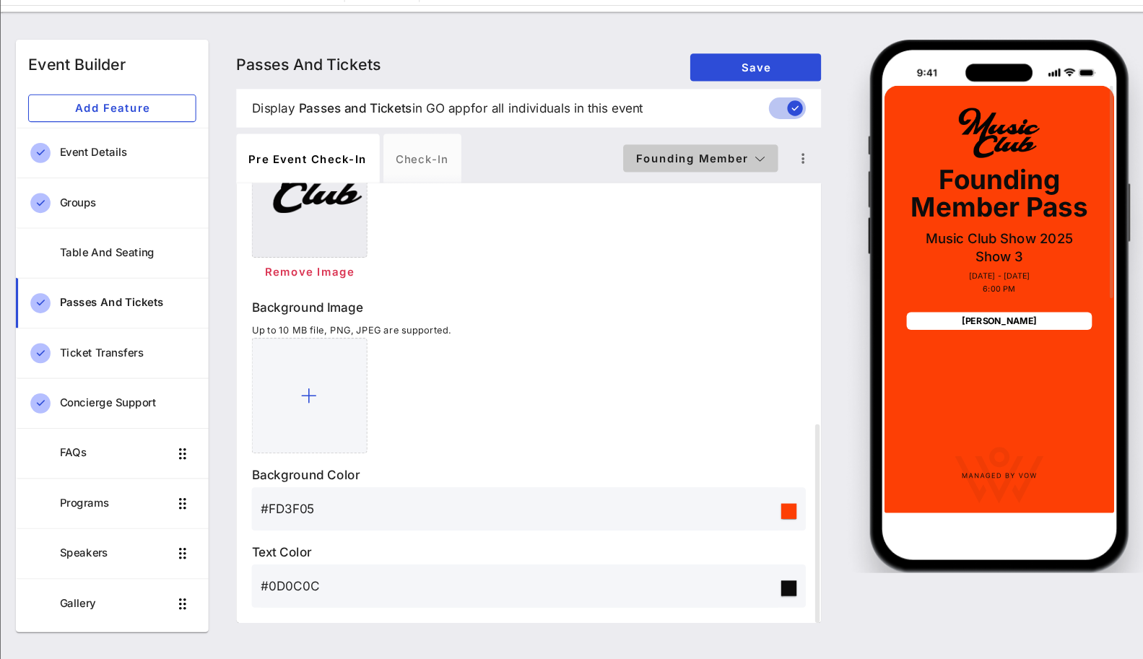
click at [706, 181] on button "Founding Member" at bounding box center [690, 190] width 145 height 26
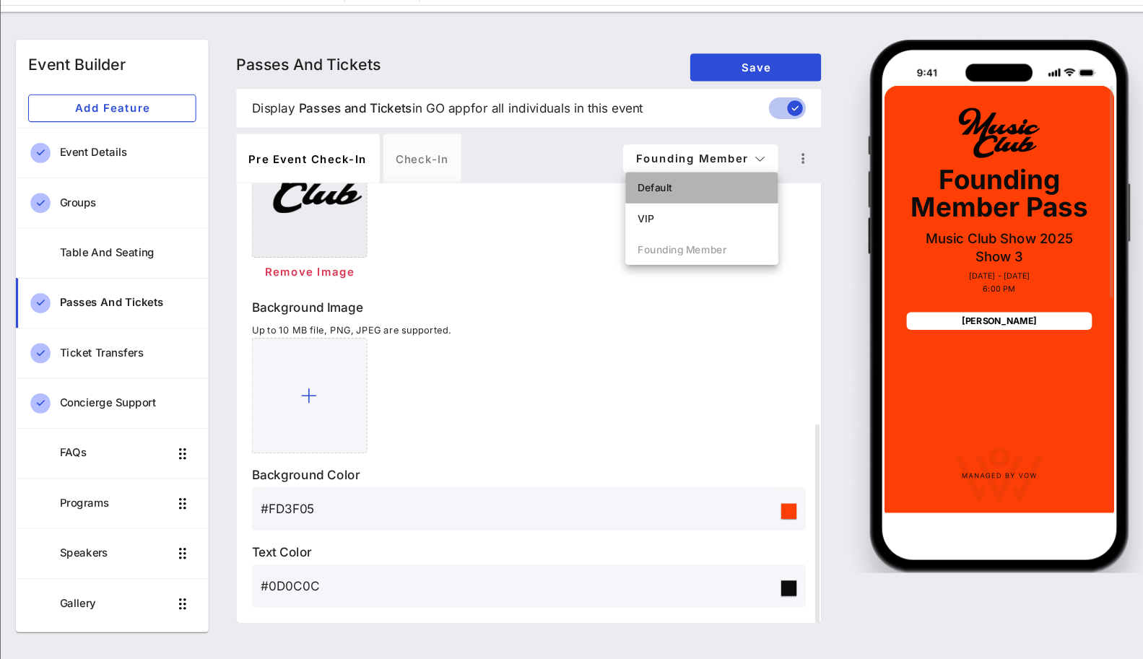
click at [670, 222] on div "Default" at bounding box center [692, 218] width 120 height 12
type input "Member Pass"
type input "#CBCBCB"
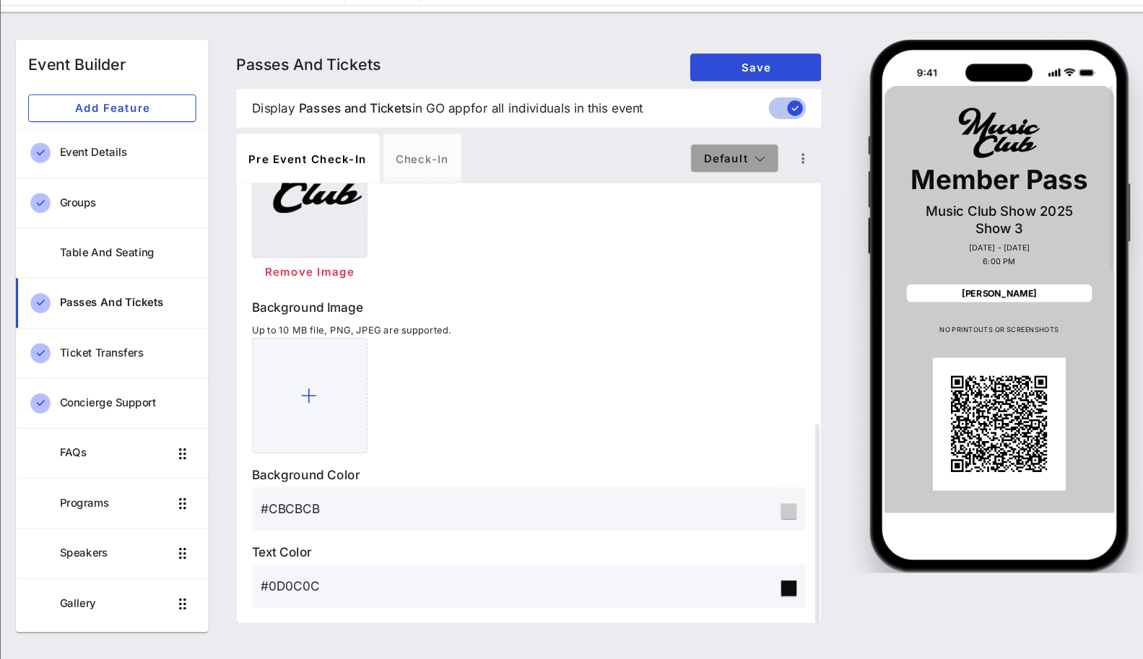
click at [683, 191] on button "Default" at bounding box center [723, 190] width 82 height 26
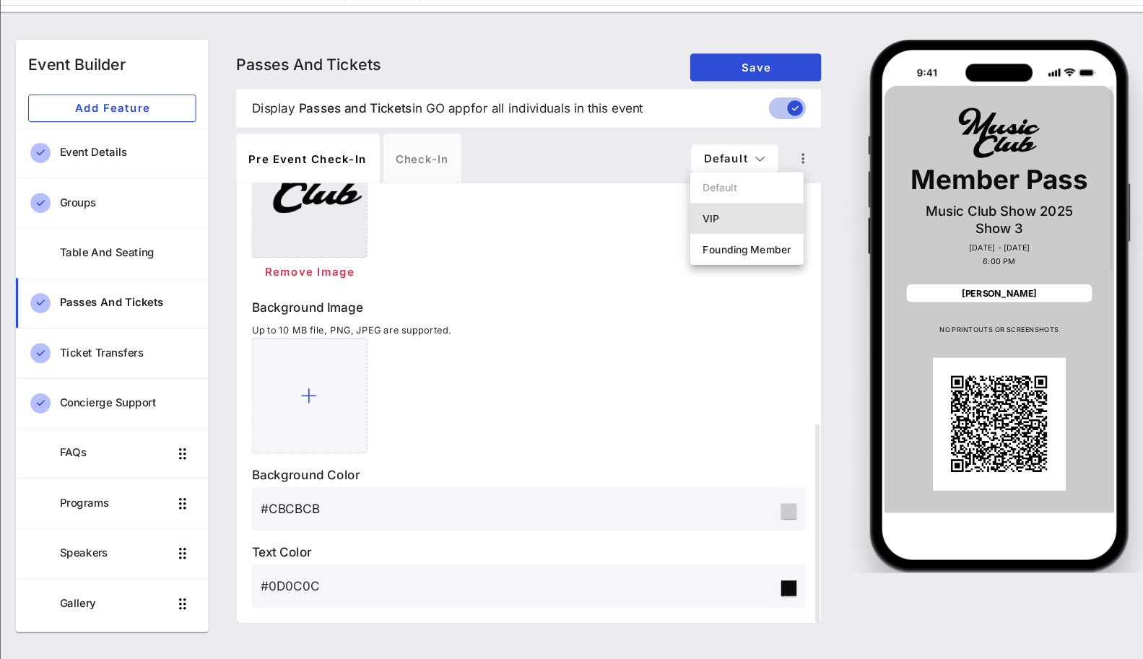
click at [694, 242] on div "VIP" at bounding box center [734, 247] width 83 height 12
type input "VIP Pass"
type input "#2D23D7"
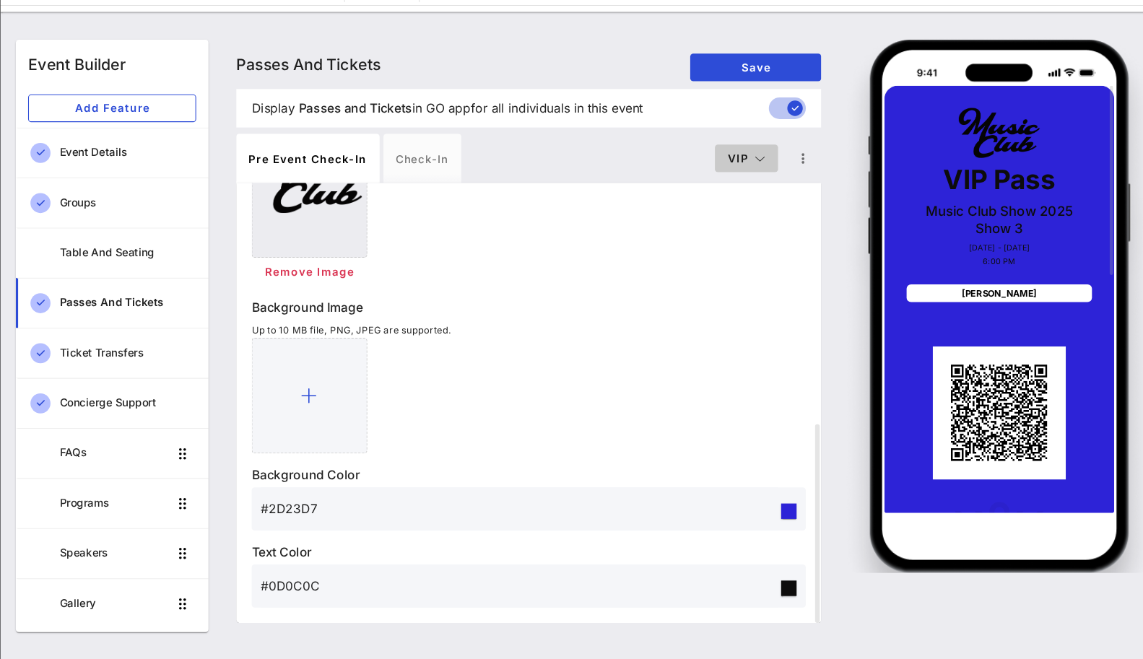
click at [727, 191] on span "VIP" at bounding box center [734, 189] width 36 height 12
click at [730, 267] on div "Founding Member" at bounding box center [756, 275] width 106 height 29
type input "Founding Member Pass"
type input "#FD3F05"
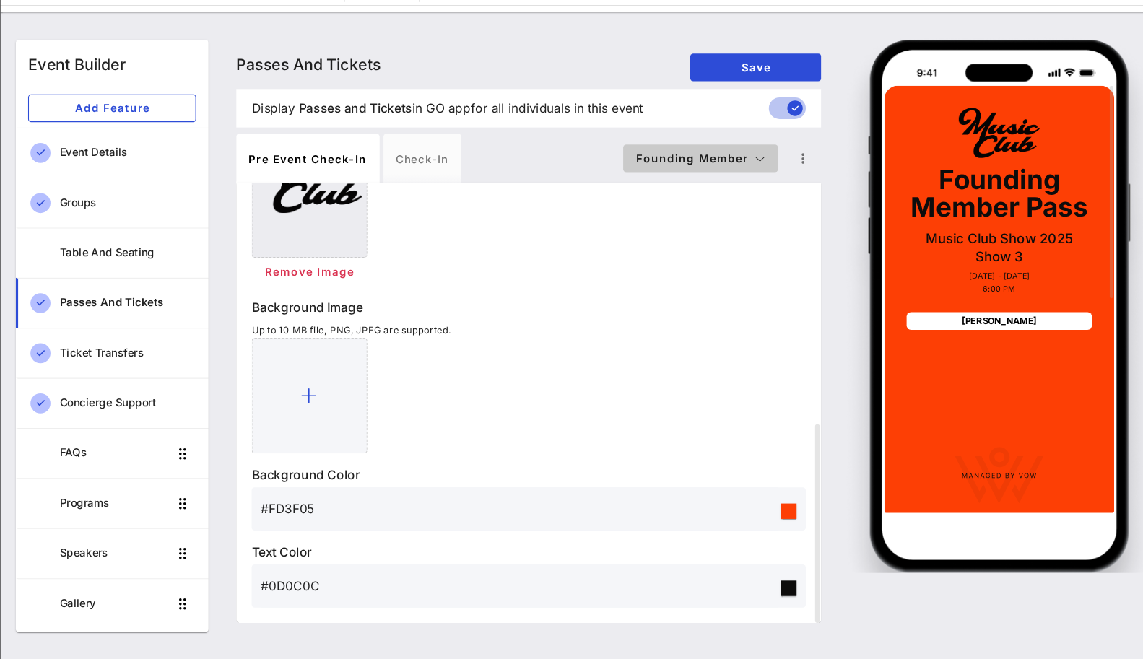
click at [729, 193] on span "Founding Member" at bounding box center [691, 189] width 122 height 12
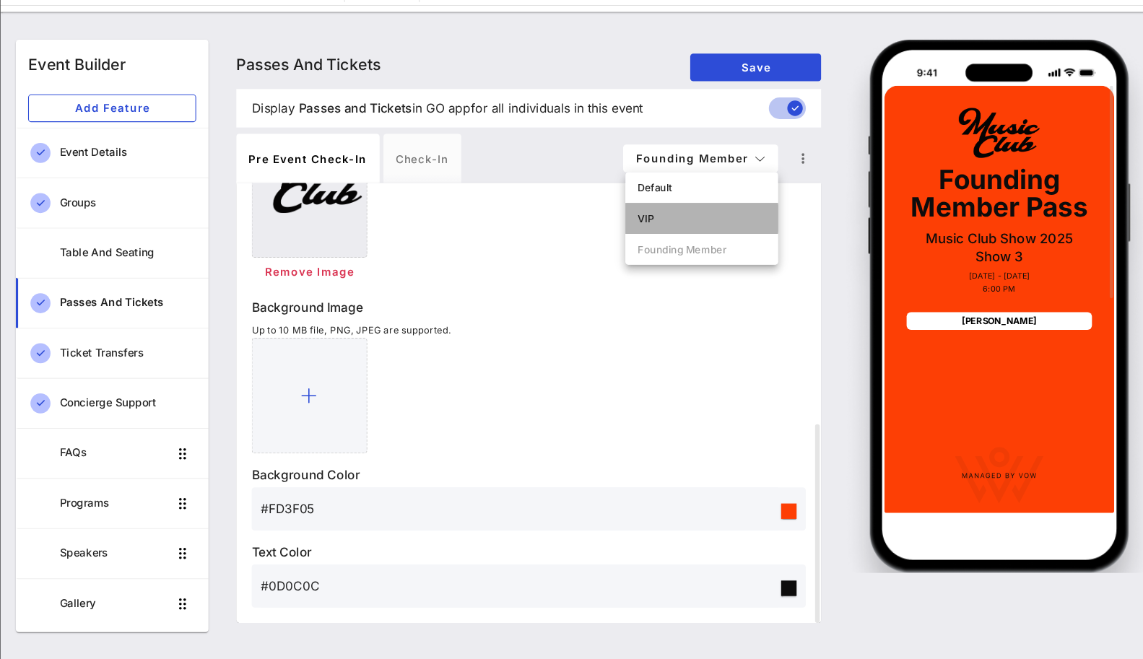
click at [696, 249] on div "VIP" at bounding box center [692, 247] width 120 height 12
type input "VIP Pass"
type input "#2D23D7"
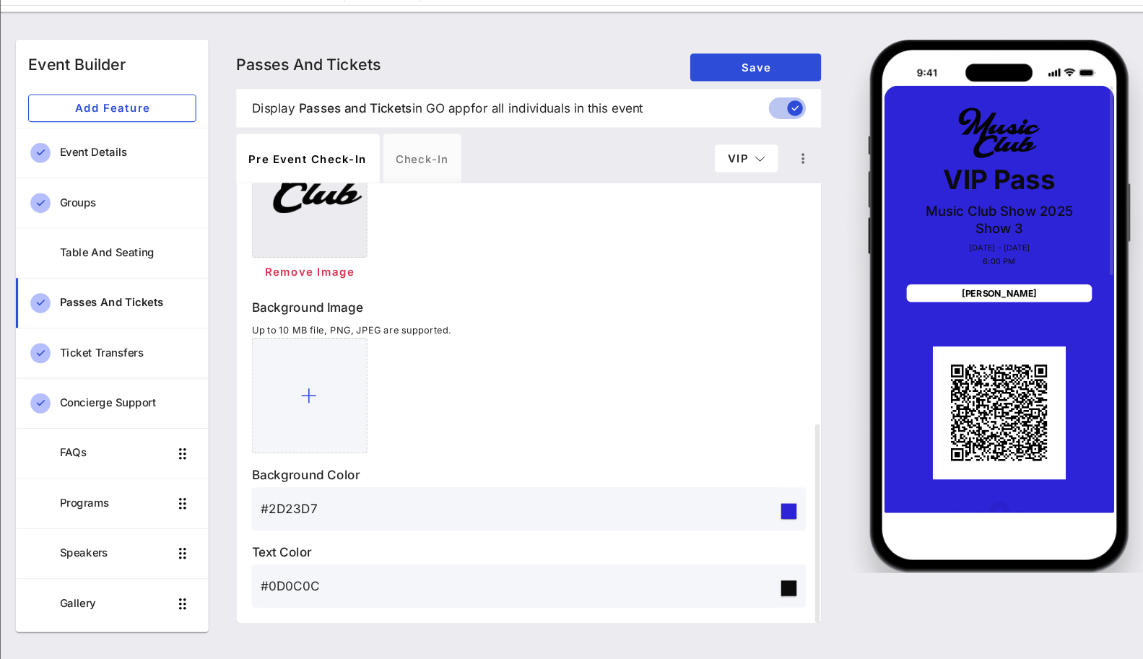
click at [732, 174] on div "Pre Event Check-in Check-in VIP" at bounding box center [530, 190] width 548 height 46
click at [732, 181] on button "VIP" at bounding box center [733, 190] width 59 height 26
click at [728, 274] on div "Founding Member" at bounding box center [756, 275] width 83 height 12
type input "Founding Member Pass"
type input "#FD3F05"
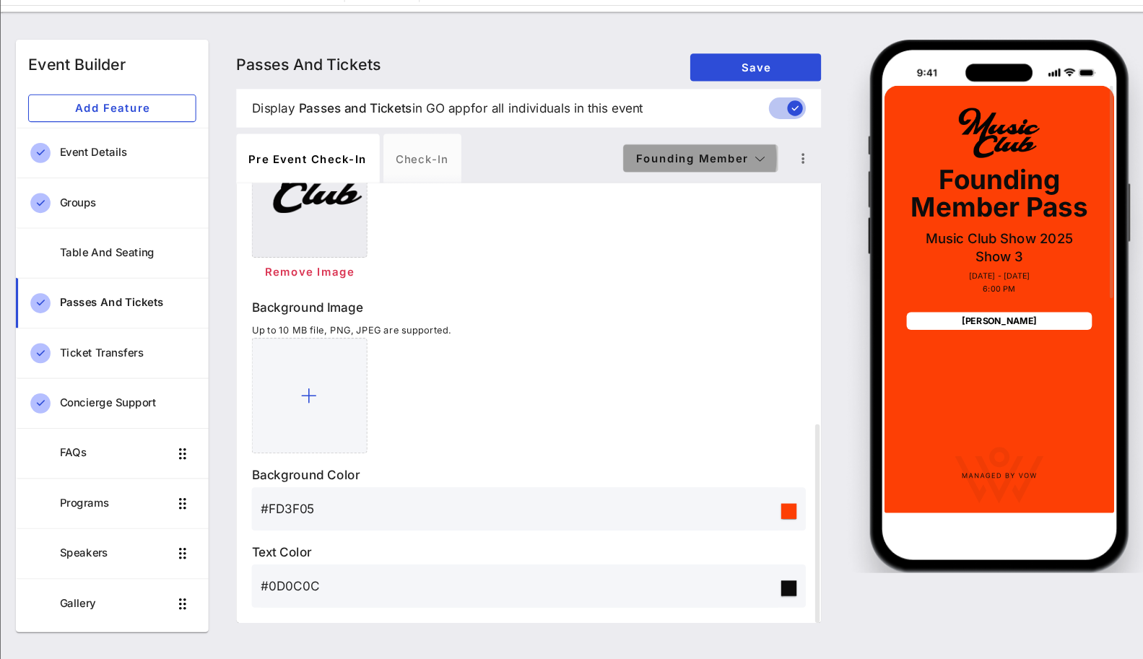
click at [722, 189] on span "Founding Member" at bounding box center [691, 189] width 122 height 12
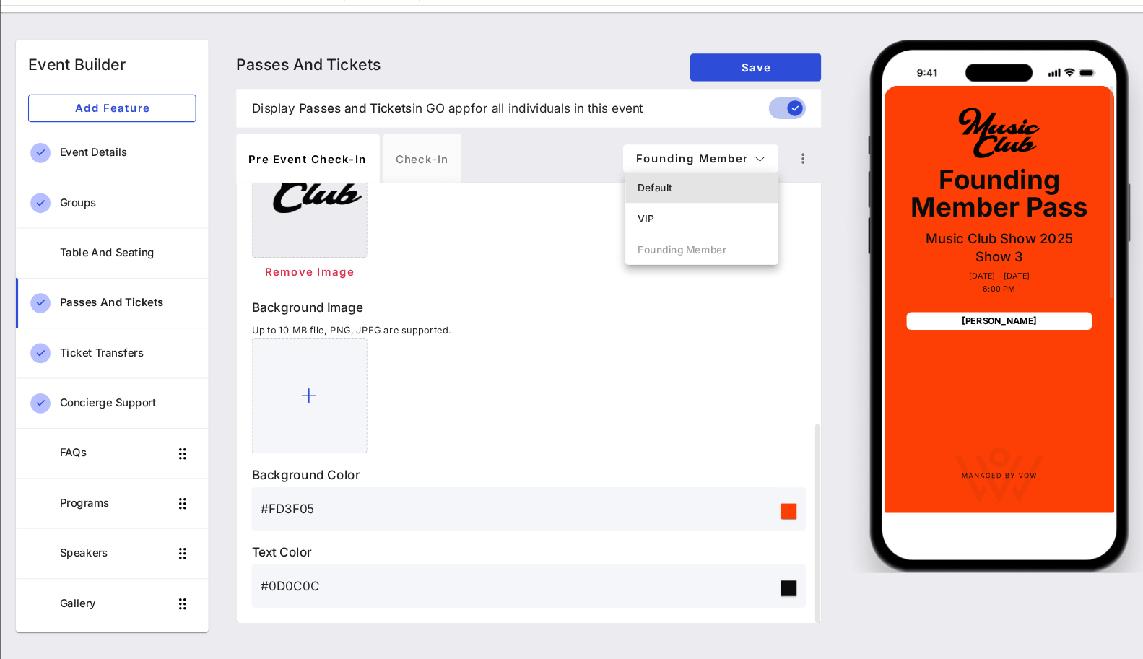
click at [714, 212] on div "Default" at bounding box center [692, 218] width 120 height 12
type input "Member Pass"
type input "#CBCBCB"
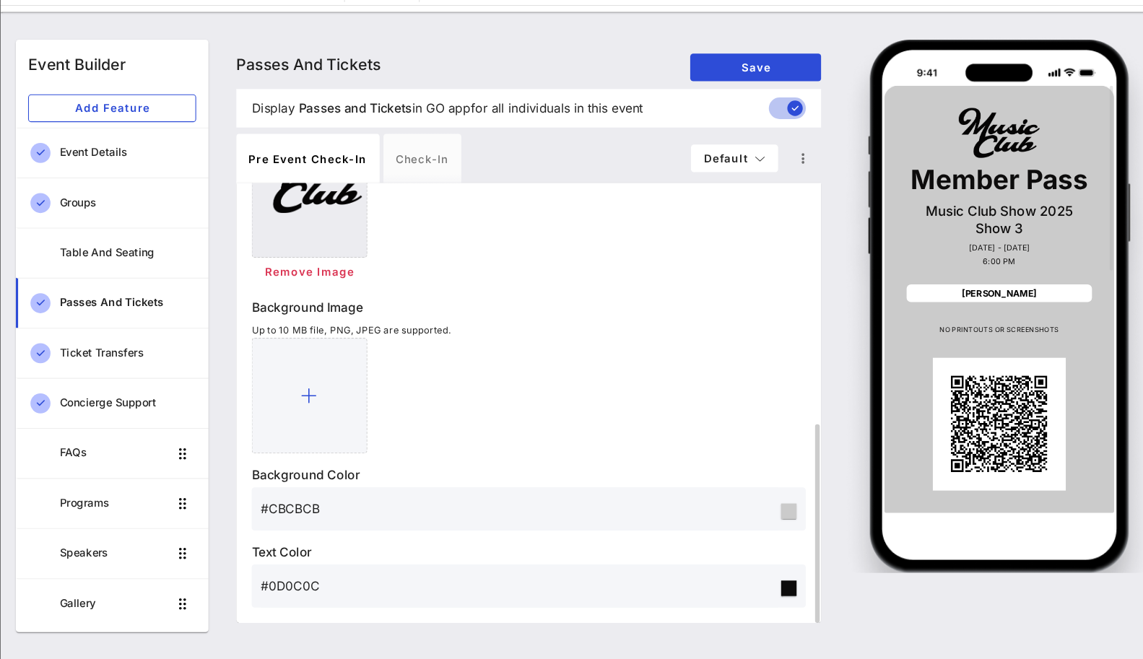
click at [699, 290] on div "Remove Image" at bounding box center [529, 296] width 519 height 26
click at [708, 194] on span "Default" at bounding box center [722, 189] width 59 height 12
click at [706, 241] on div "VIP" at bounding box center [734, 247] width 83 height 12
type input "VIP Pass"
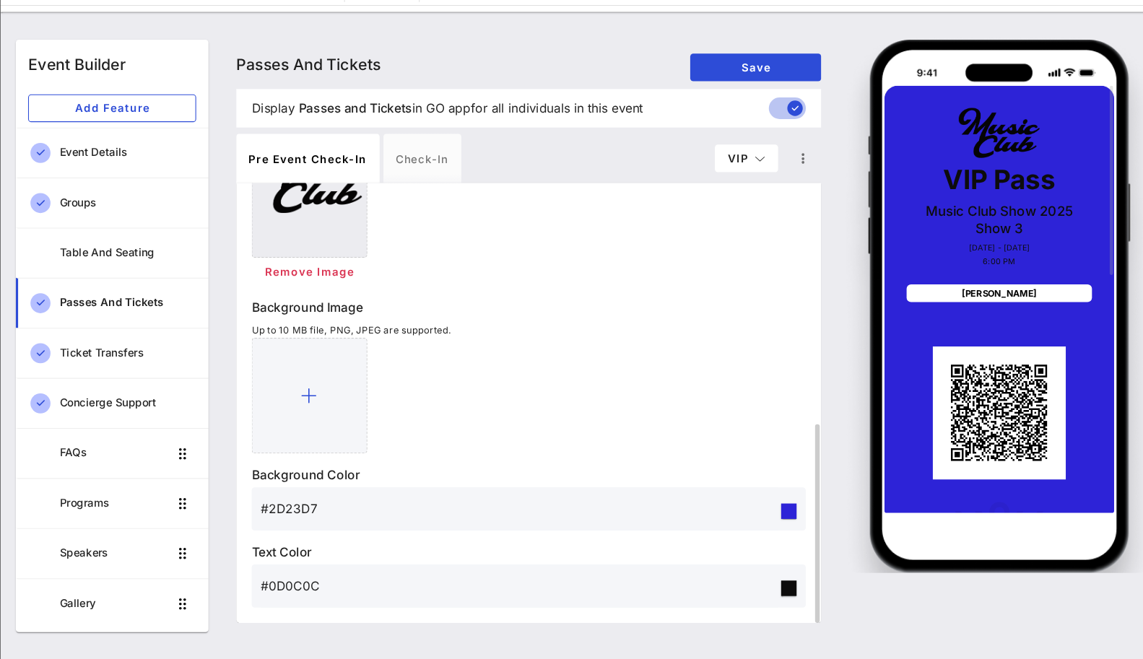
click at [527, 525] on input "#2D23D7" at bounding box center [521, 518] width 485 height 23
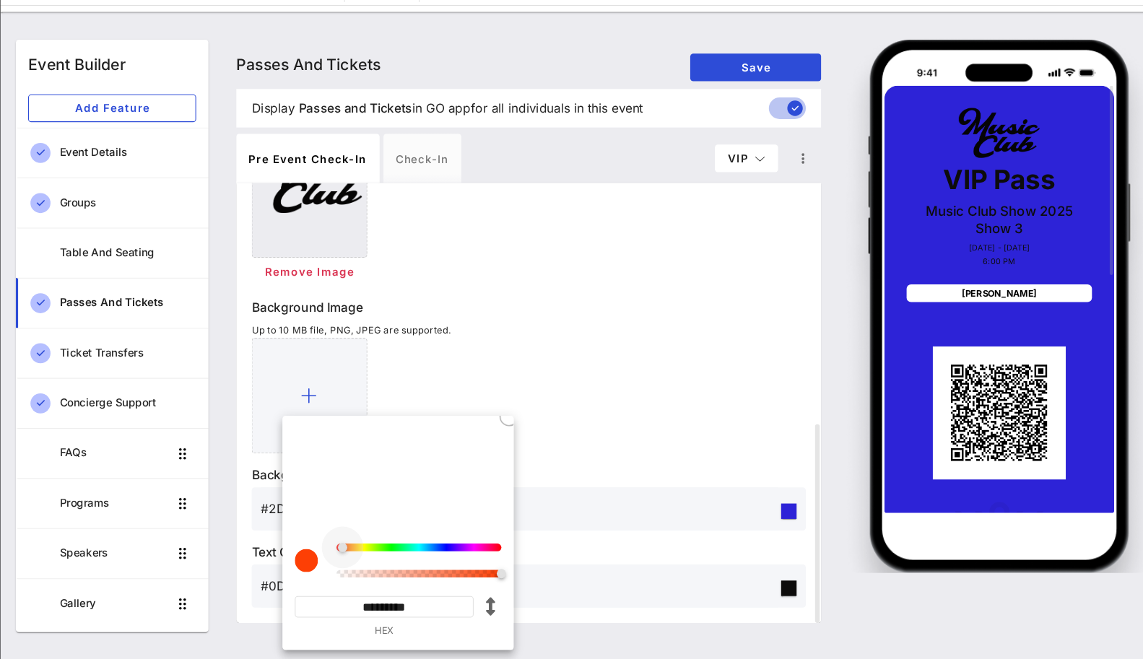
type input "#FD4605"
type input "*********"
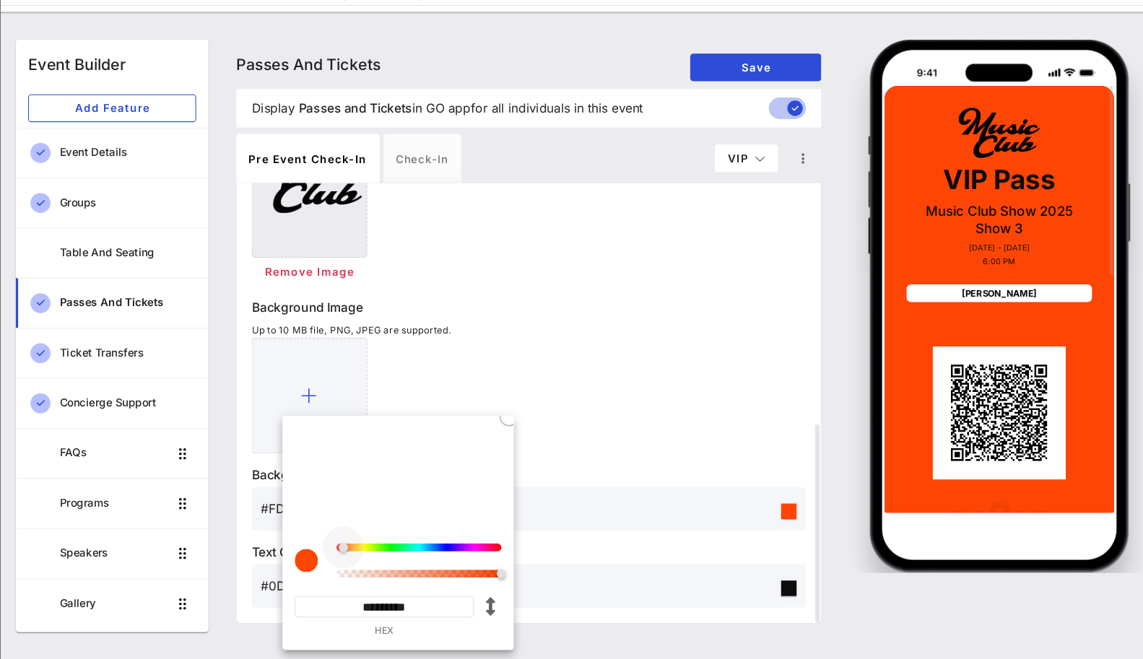
type input "#FD4D05"
type input "*********"
type input "#FD4605"
type input "*********"
type input "#FD3805"
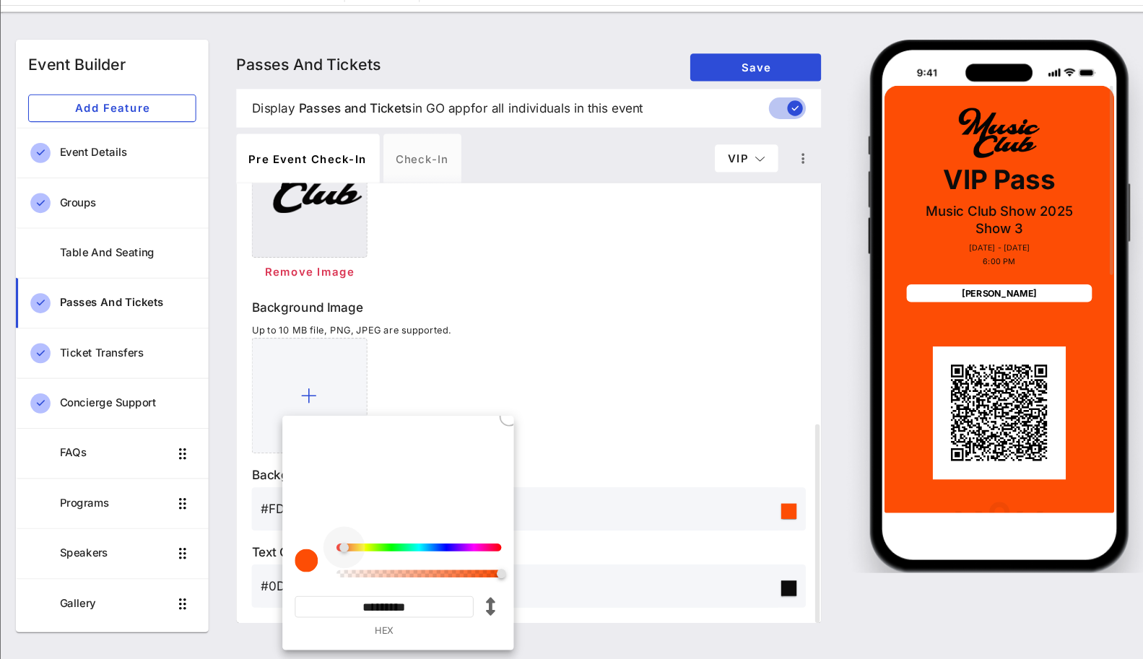
type input "*********"
type input "#FD1C05"
type input "*********"
type input "#FD0505"
type input "*********"
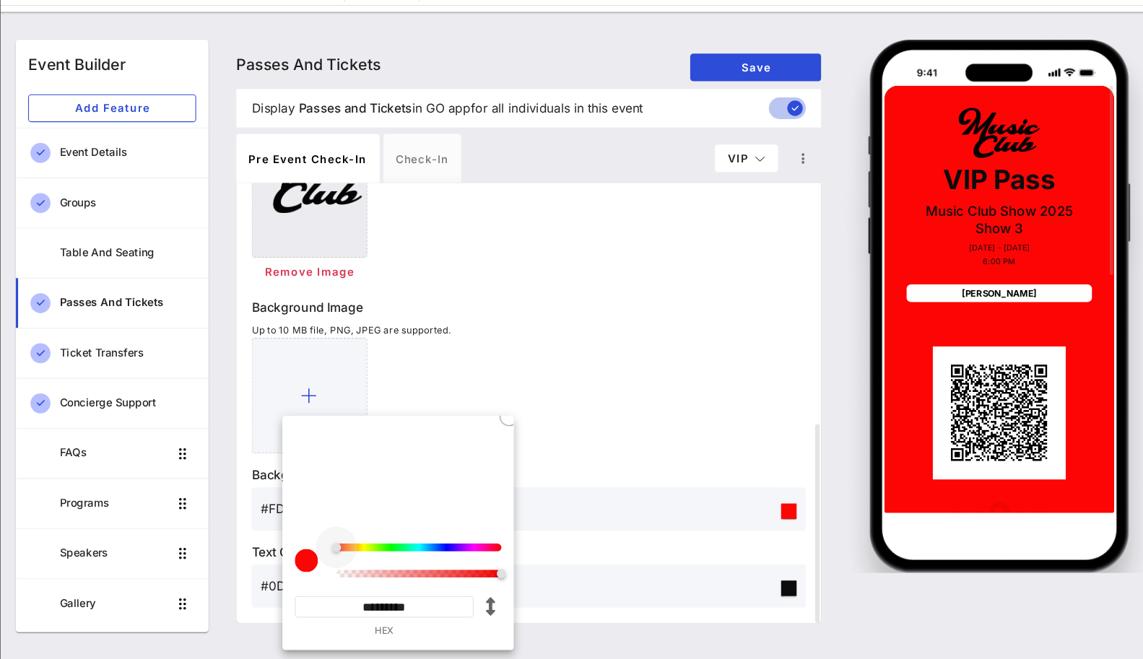
type input "#FD0705"
type input "*********"
type input "#FD0E05"
type input "*********"
type input "#FD1505"
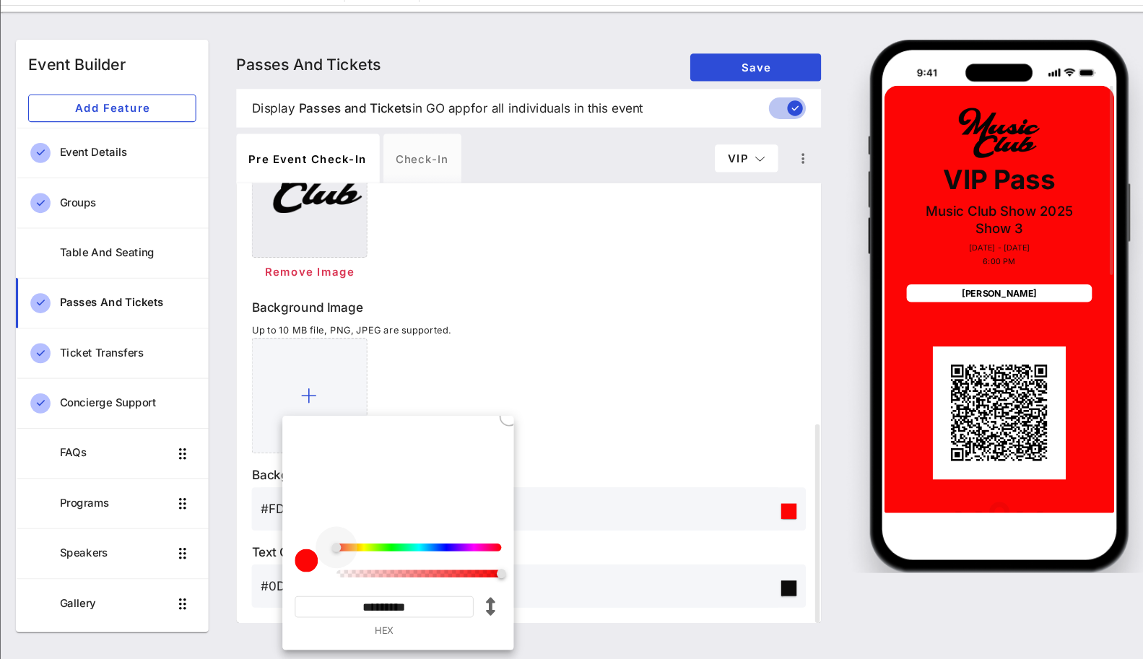
type input "*********"
type input "#FD1C05"
type input "*********"
type input "#FD2305"
type input "*********"
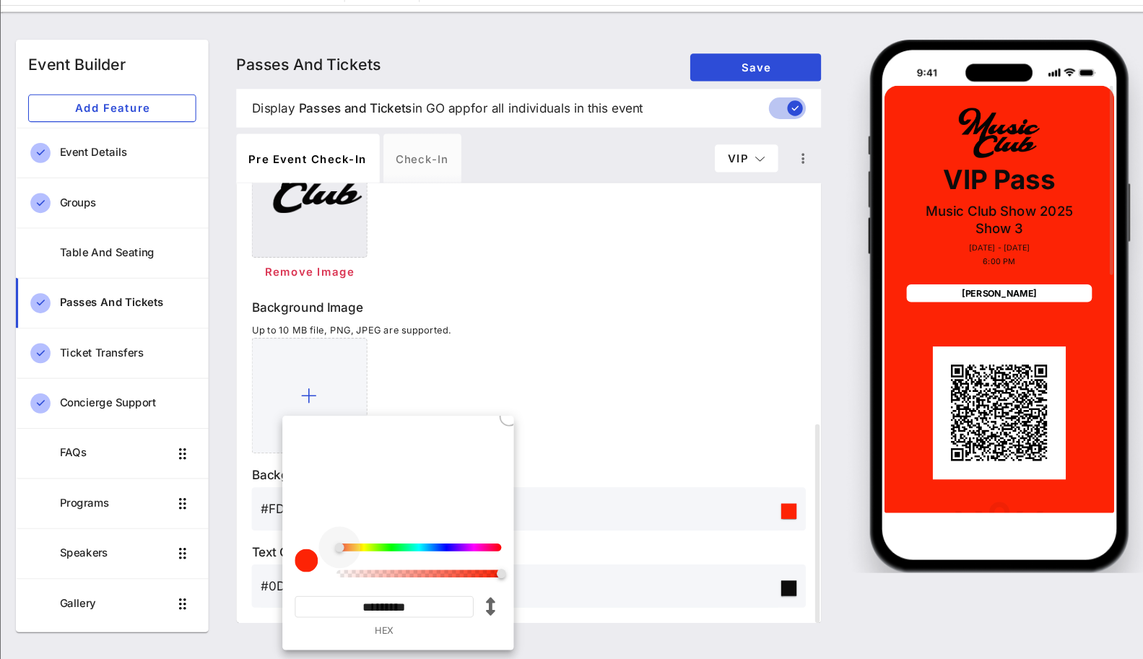
type input "#FD2A05"
type input "*********"
type input "#FD3105"
type input "*********"
type input "#FD3805"
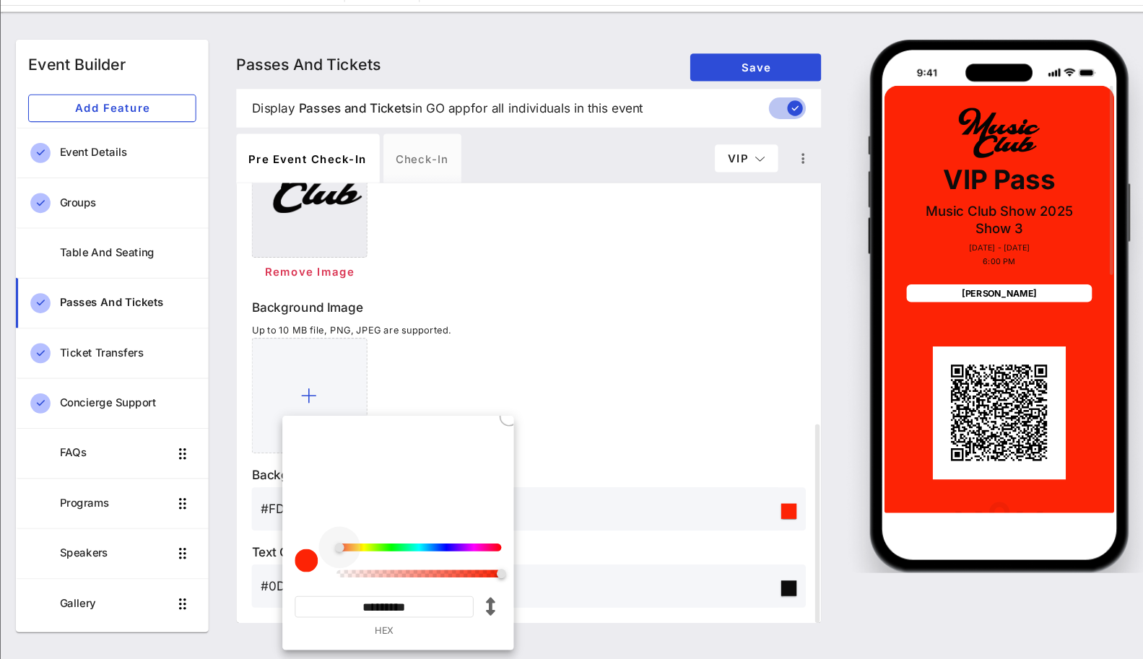
type input "*********"
type input "#FD3F05"
type input "*********"
type input "#FD4605"
type input "*********"
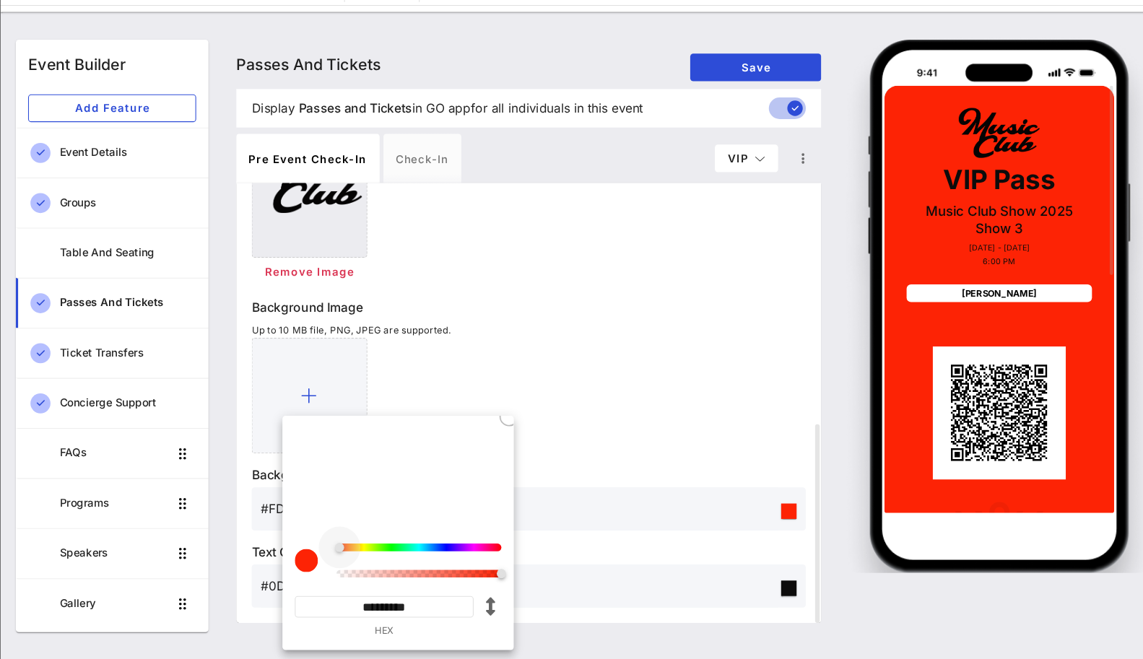
type input "#FD4D05"
type input "*********"
type input "#FD5405"
type input "*********"
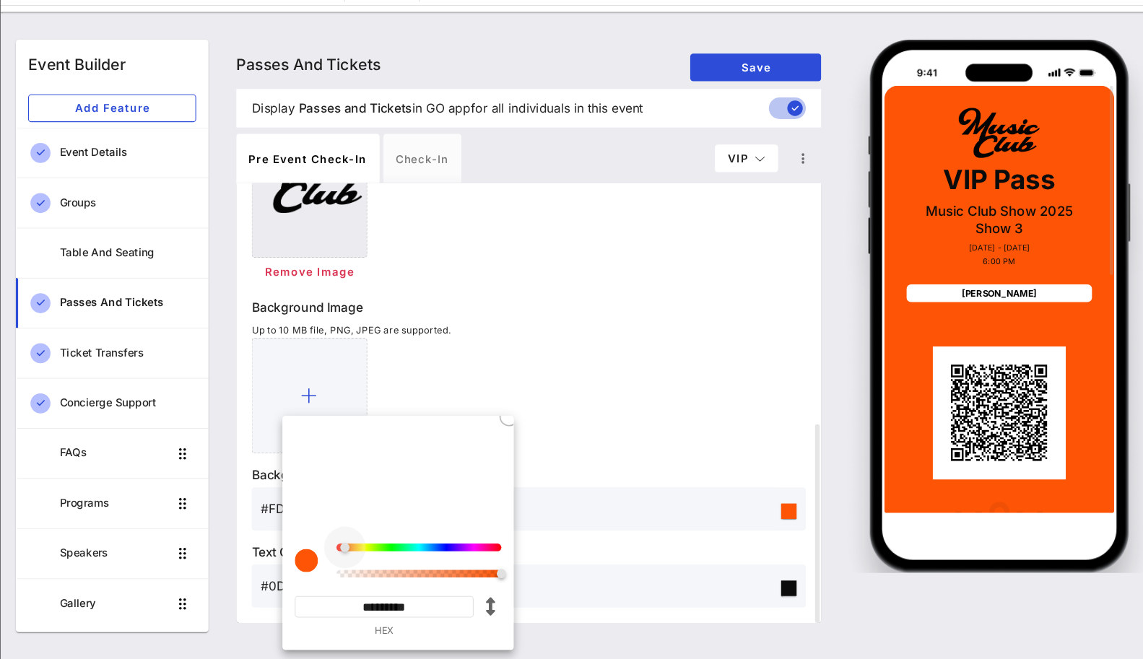
type input "#FD5B05"
type input "*********"
type input "#FD6205"
type input "*********"
type input "#FD6905"
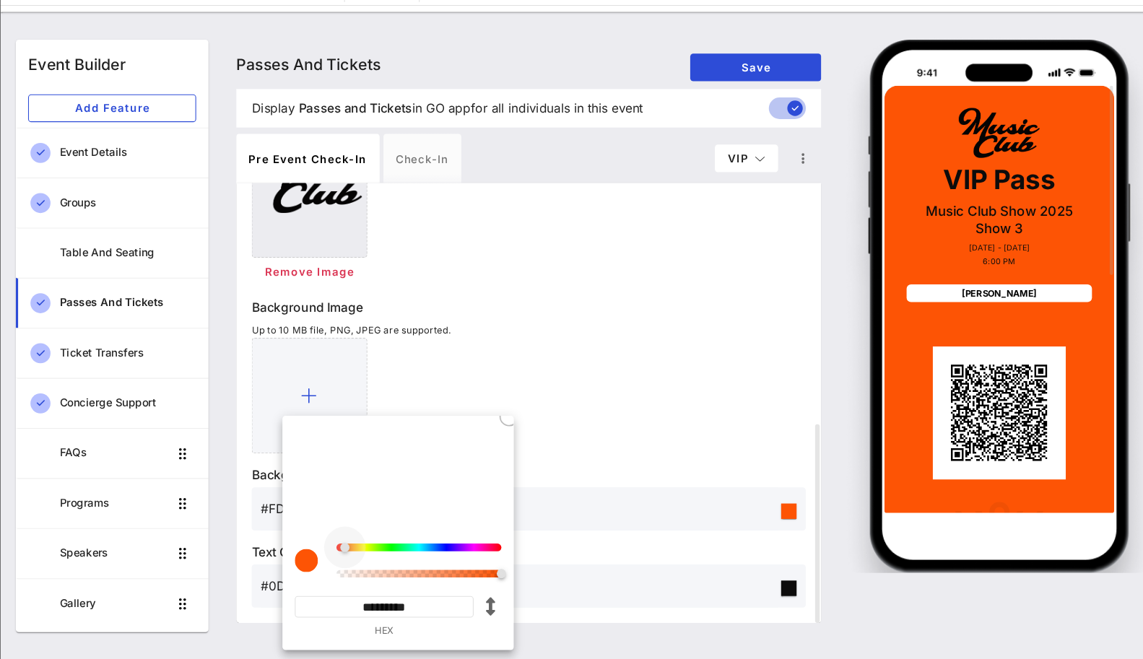
type input "*********"
type input "#FD7005"
type input "*********"
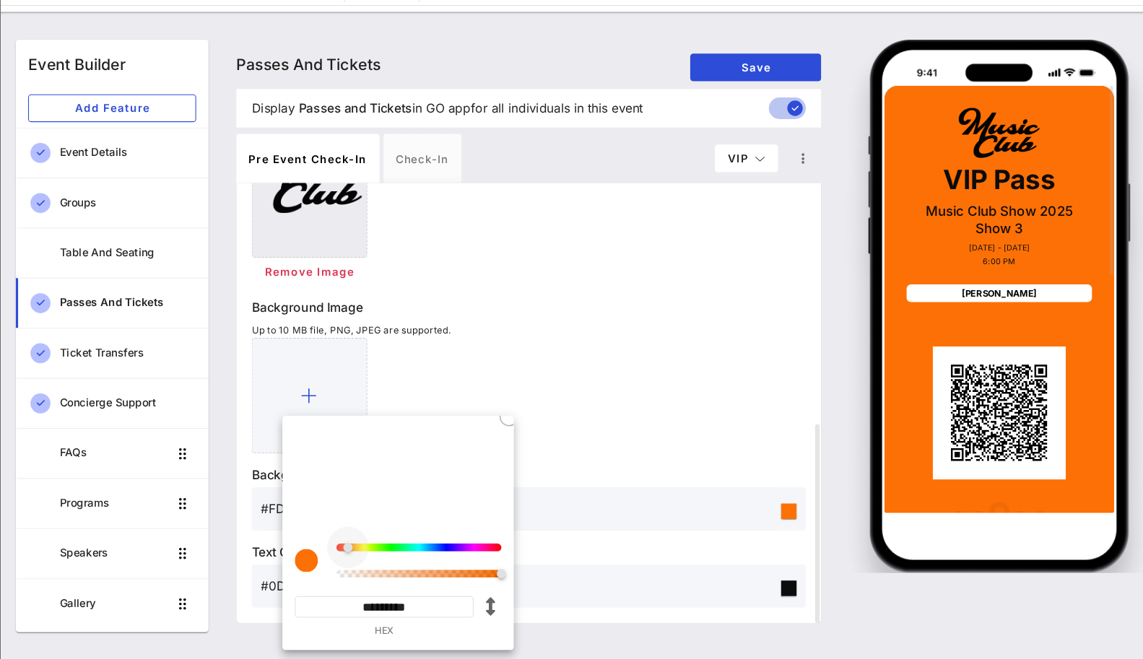
type input "#FD7705"
type input "*********"
type input "#FD7E05"
type input "*********"
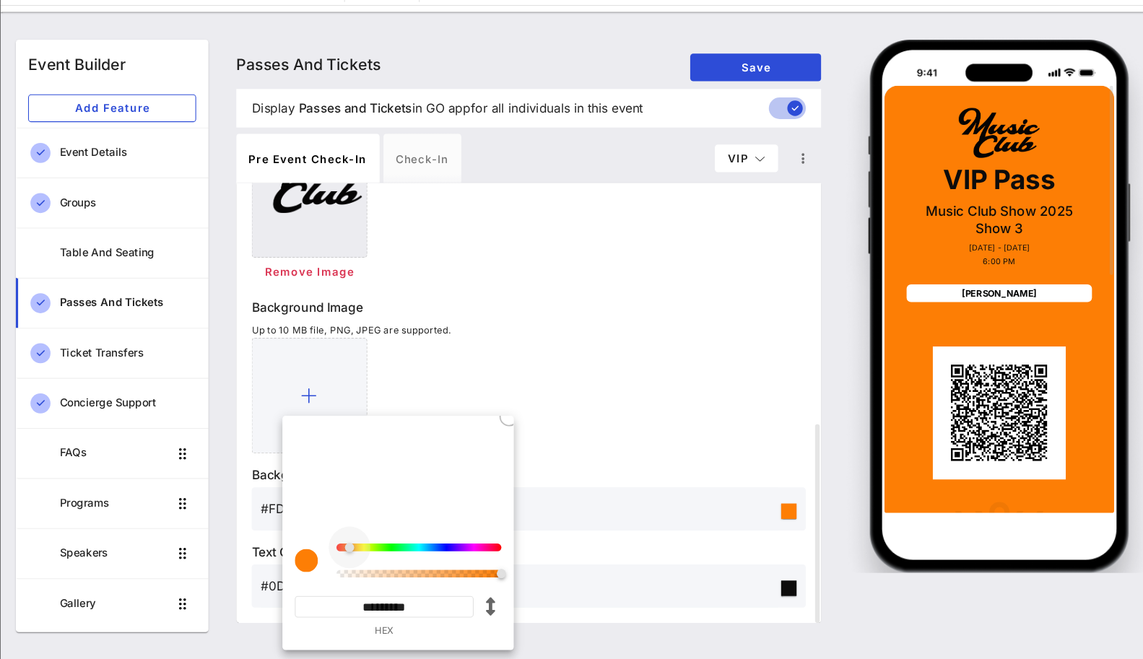
type input "#FD8405"
type input "*********"
type input "#FD9205"
type input "*********"
type input "#FD9905"
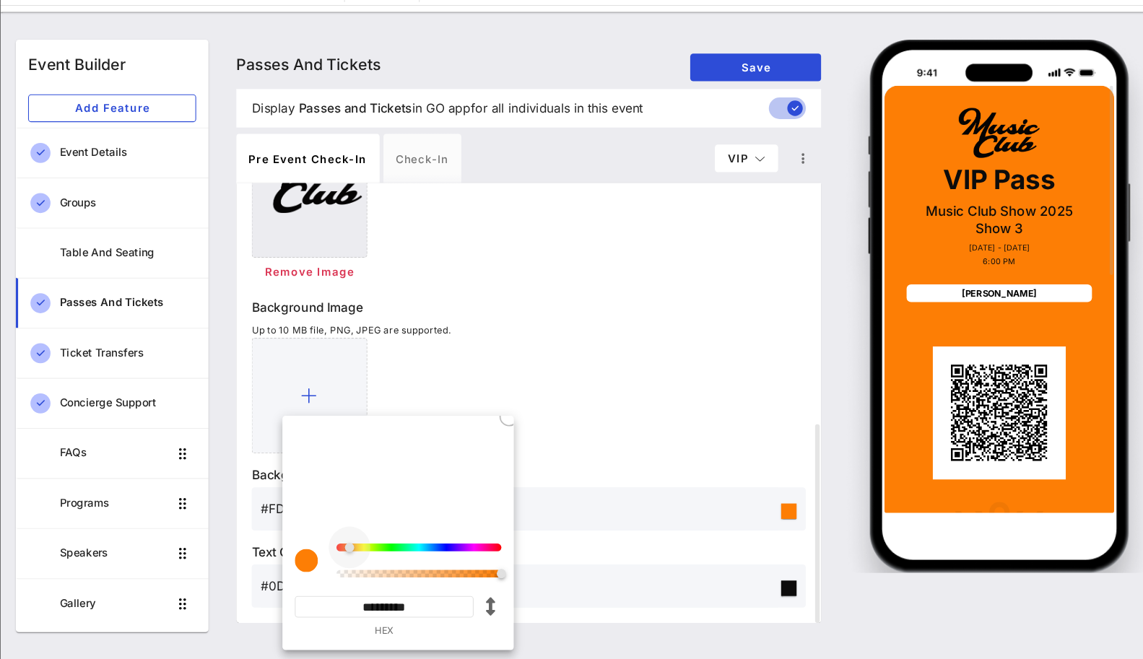
type input "*********"
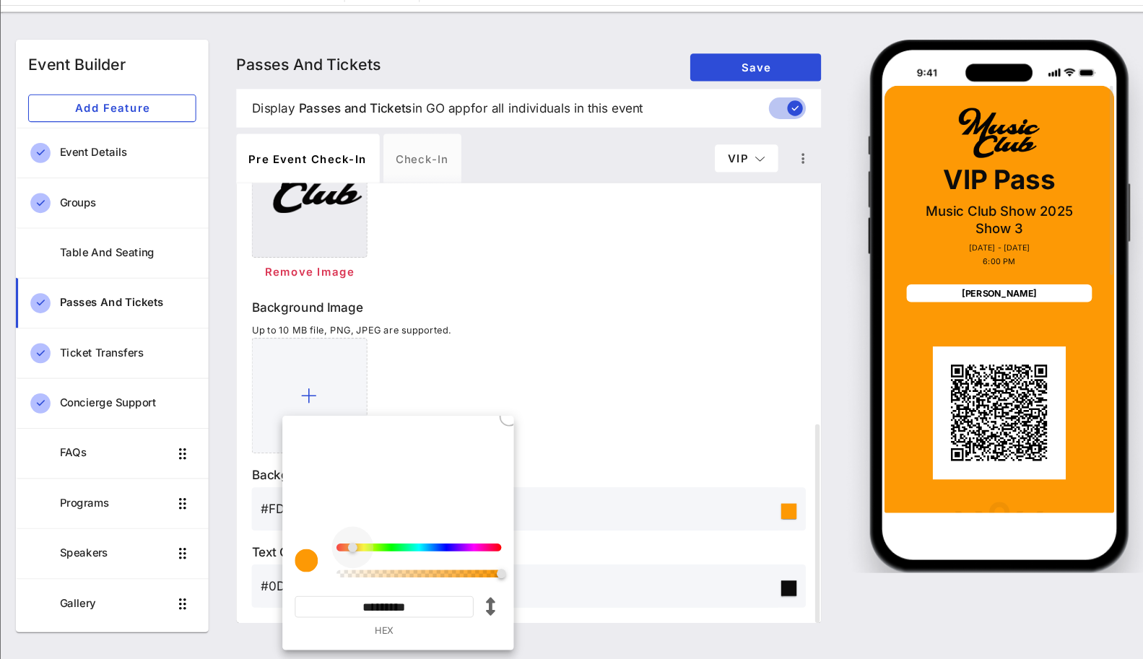
drag, startPoint x: 358, startPoint y: 558, endPoint x: 368, endPoint y: 557, distance: 9.4
click at [368, 557] on div at bounding box center [364, 554] width 9 height 9
click at [579, 433] on div at bounding box center [529, 412] width 519 height 108
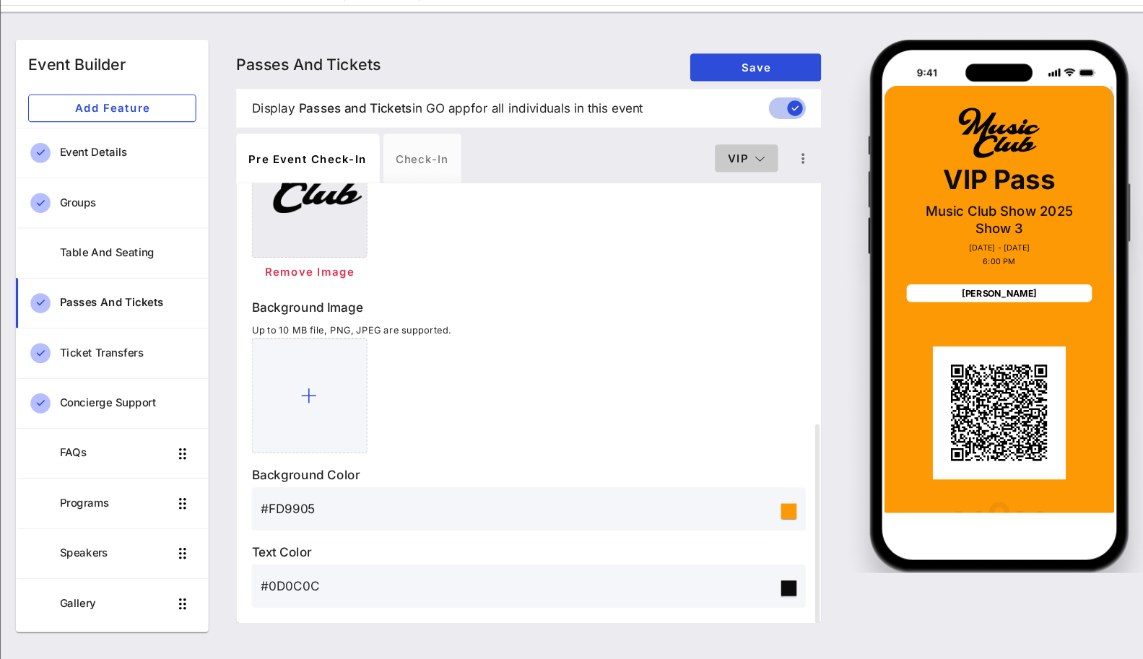
click at [730, 186] on span "VIP" at bounding box center [734, 189] width 36 height 12
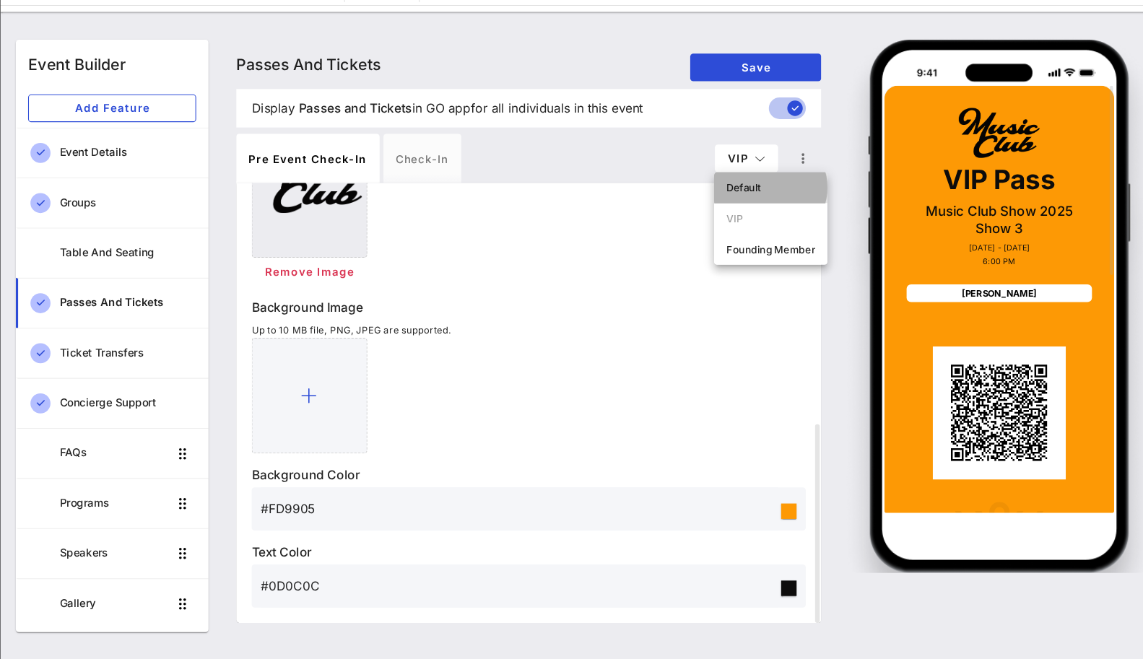
click at [728, 212] on div "Default" at bounding box center [756, 218] width 83 height 12
type input "Member Pass"
type input "#CBCBCB"
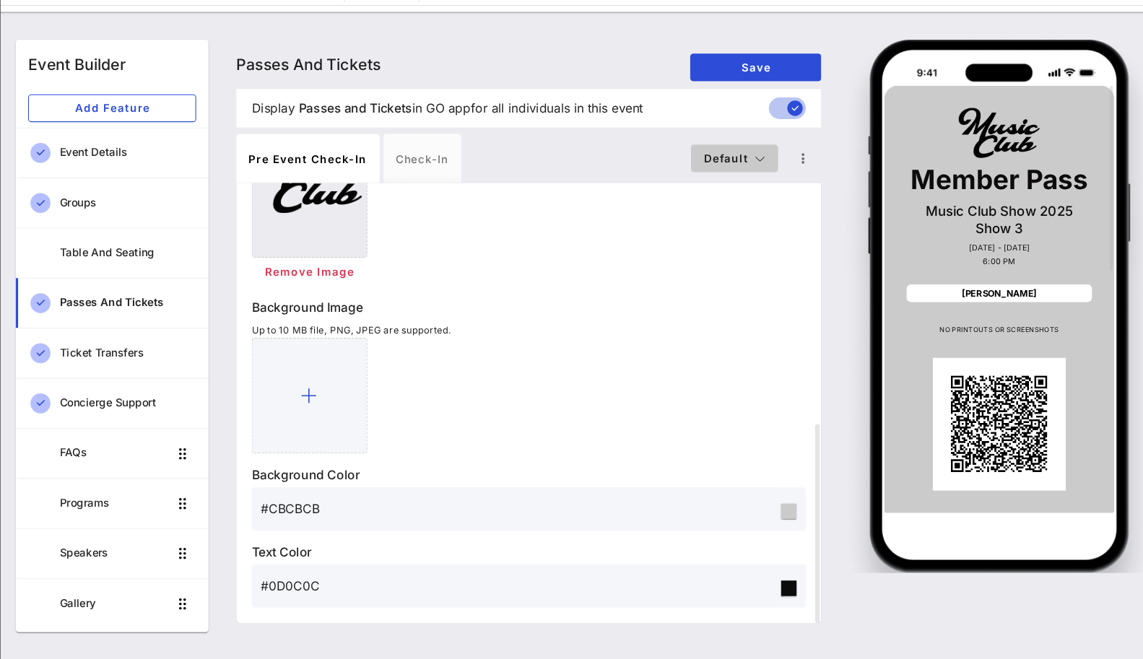
click at [733, 186] on span "Default" at bounding box center [722, 189] width 59 height 12
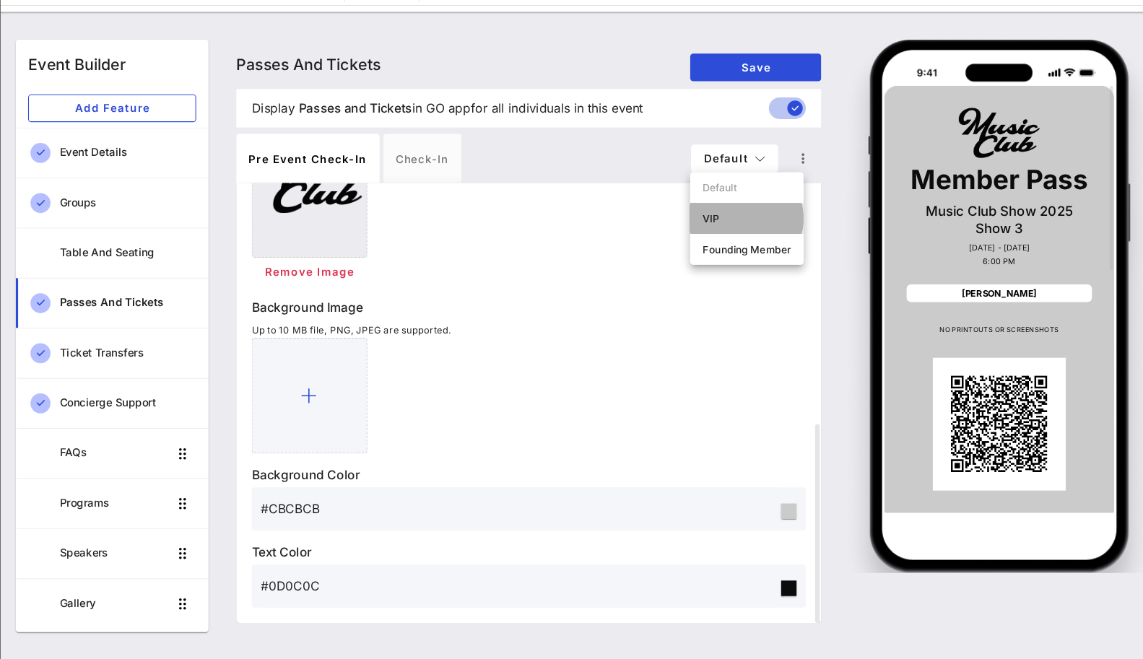
click at [727, 243] on div "VIP" at bounding box center [734, 247] width 83 height 12
type input "VIP Pass"
type input "#FD9905"
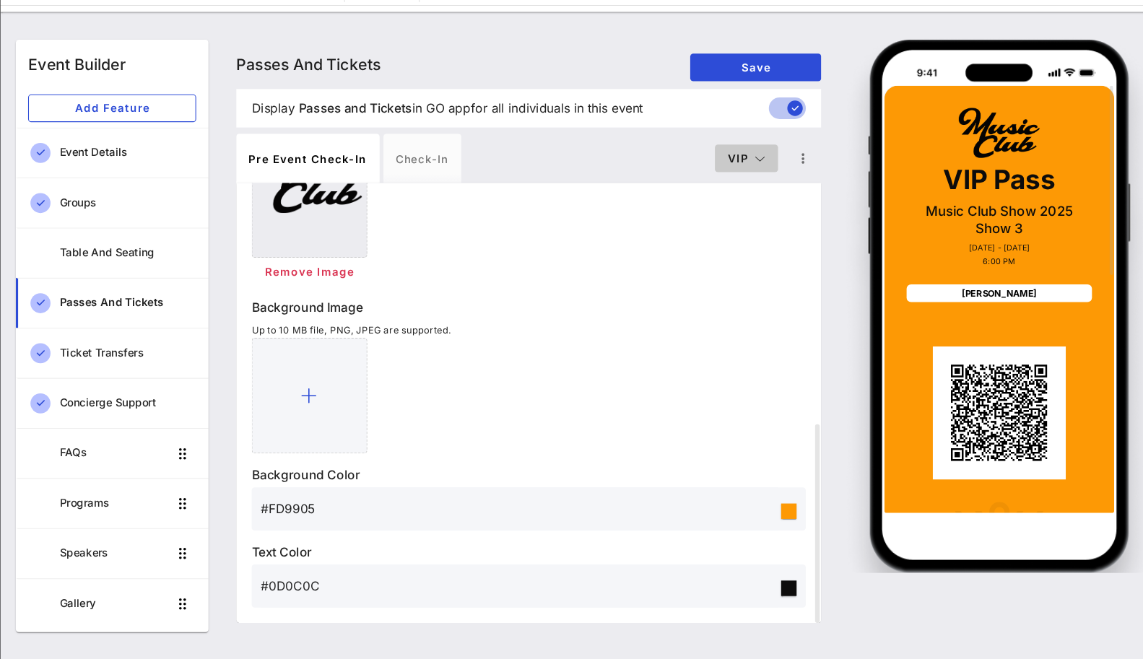
click at [731, 179] on button "VIP" at bounding box center [733, 190] width 59 height 26
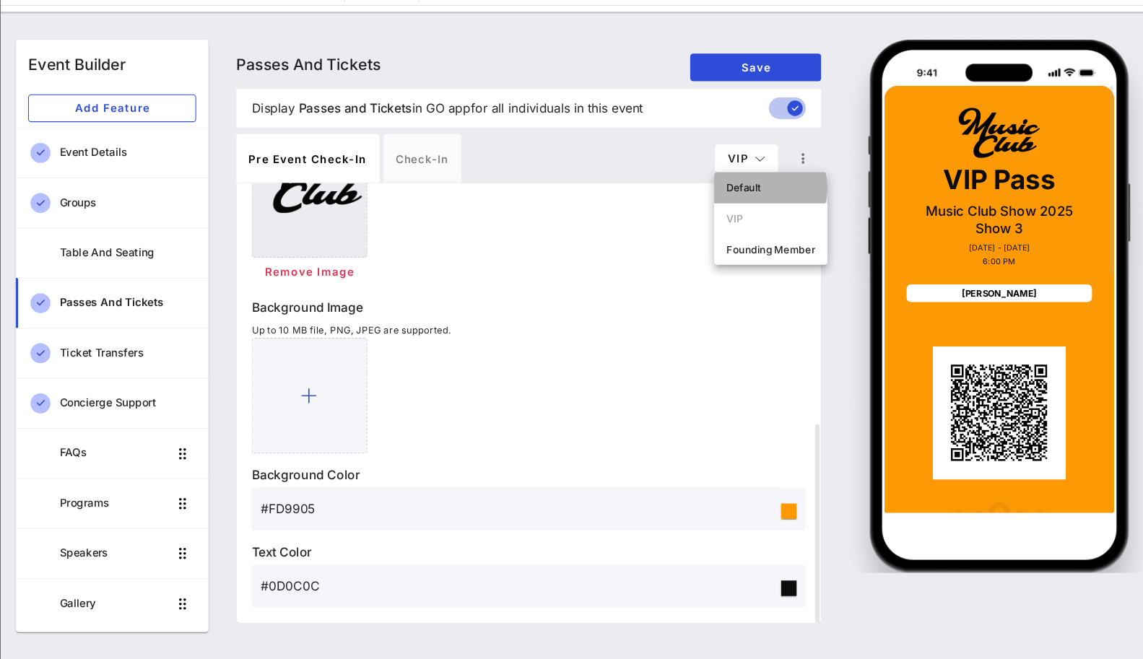
click at [729, 222] on div "Default" at bounding box center [756, 218] width 83 height 12
type input "Member Pass"
type input "#CBCBCB"
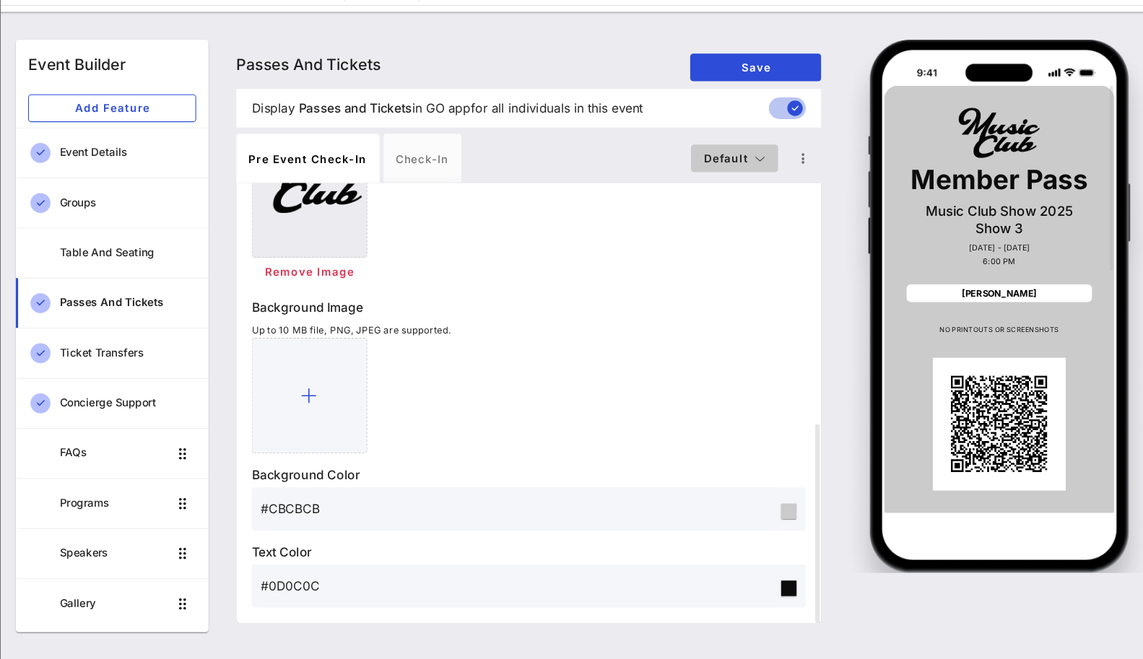
click at [728, 193] on span "Default" at bounding box center [722, 189] width 59 height 12
click at [610, 244] on div "Remove Image" at bounding box center [529, 242] width 519 height 134
click at [324, 515] on input "#CBCBCB" at bounding box center [521, 518] width 485 height 23
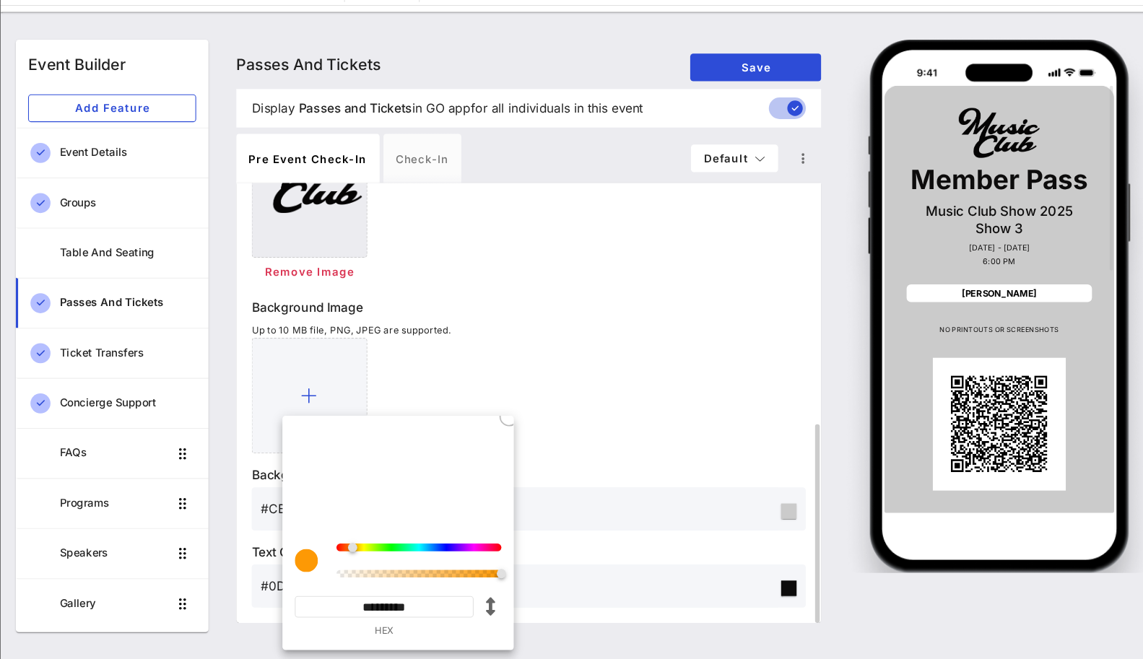
click at [594, 419] on div at bounding box center [529, 412] width 519 height 108
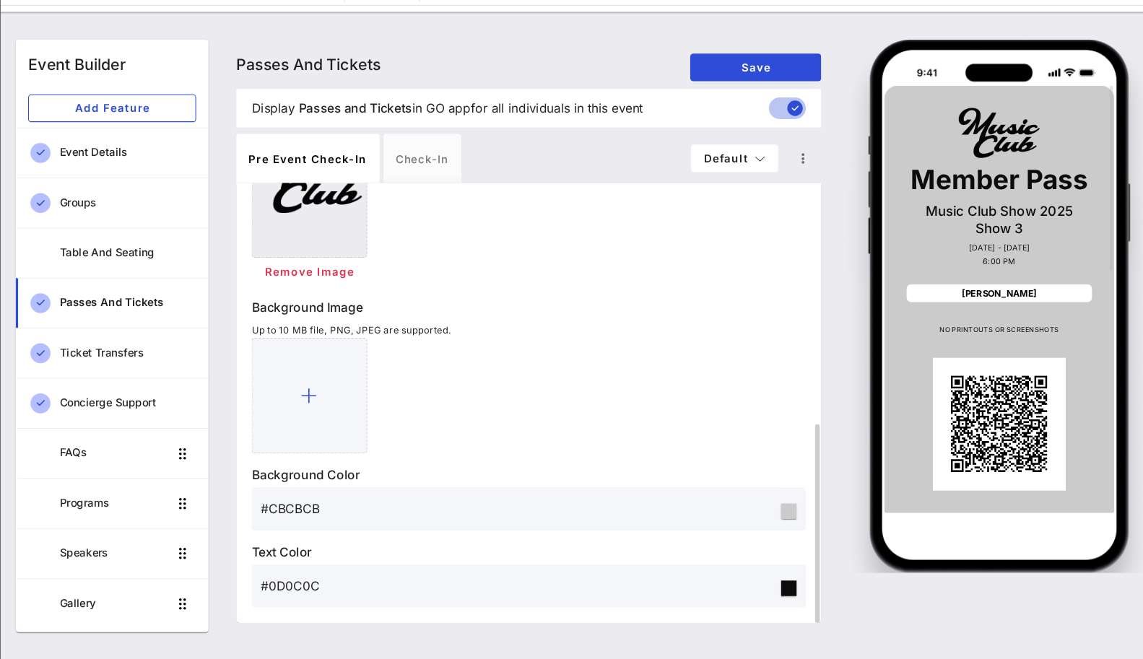
click at [313, 517] on input "#CBCBCB" at bounding box center [521, 518] width 485 height 23
drag, startPoint x: 290, startPoint y: 519, endPoint x: 333, endPoint y: 519, distance: 42.6
click at [333, 519] on input "#CBCBCB" at bounding box center [521, 518] width 485 height 23
drag, startPoint x: 335, startPoint y: 521, endPoint x: 287, endPoint y: 524, distance: 48.5
click at [287, 524] on input "#CBCBCB" at bounding box center [521, 518] width 485 height 23
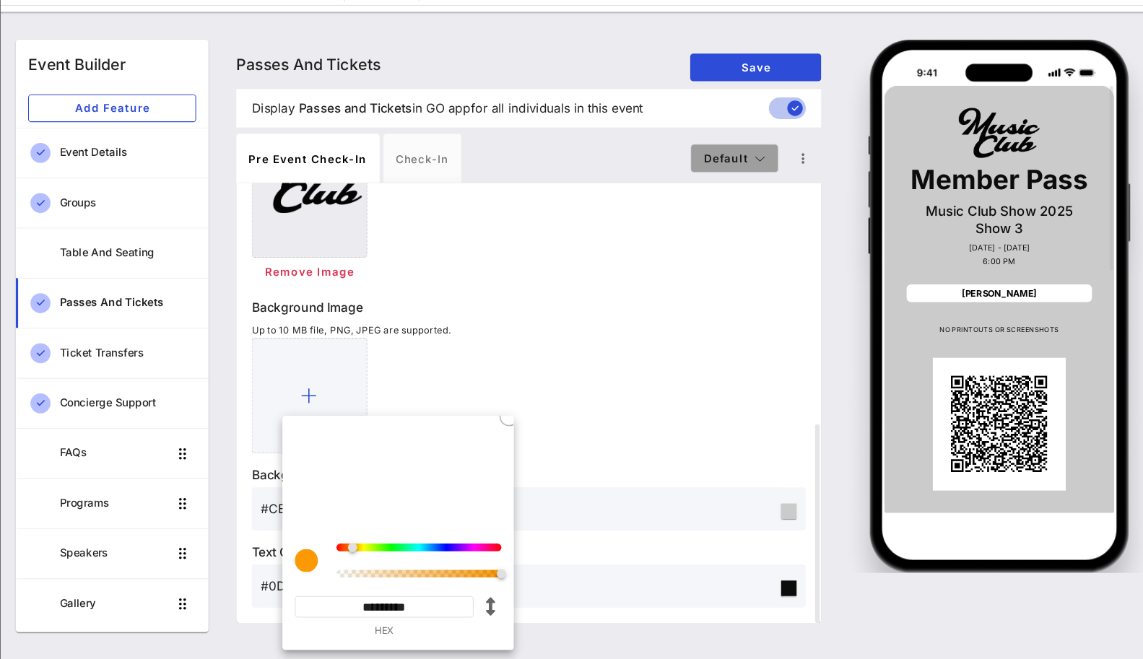
click at [745, 185] on icon "button" at bounding box center [747, 190] width 10 height 10
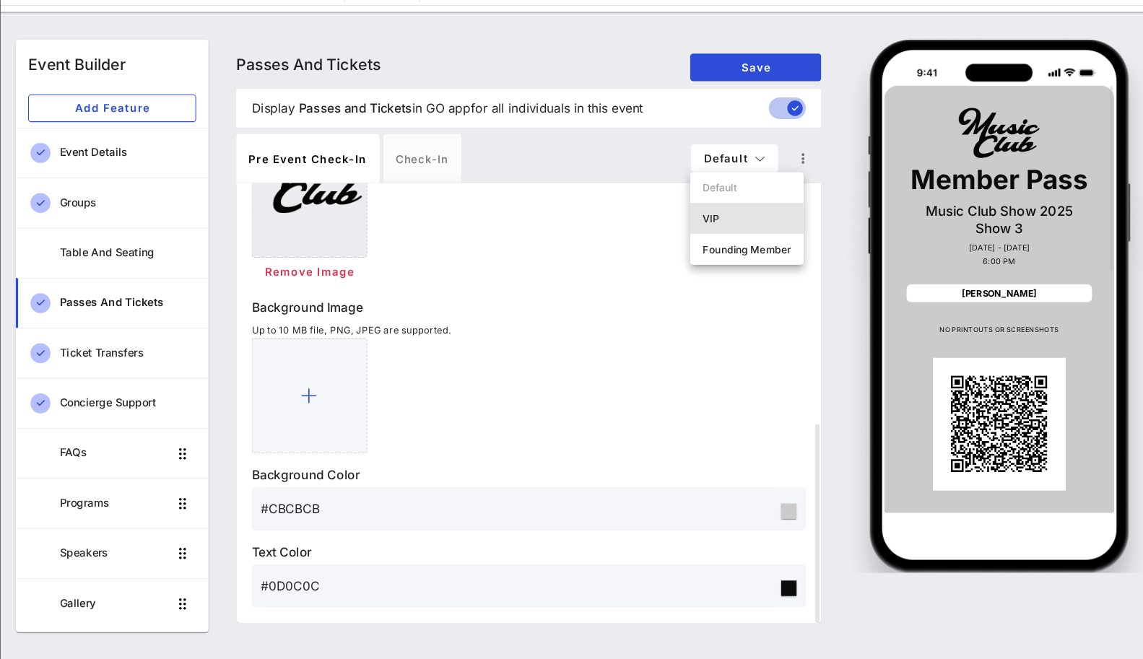
click at [708, 249] on div "VIP" at bounding box center [734, 247] width 83 height 12
type input "VIP Pass"
type input "#FD9905"
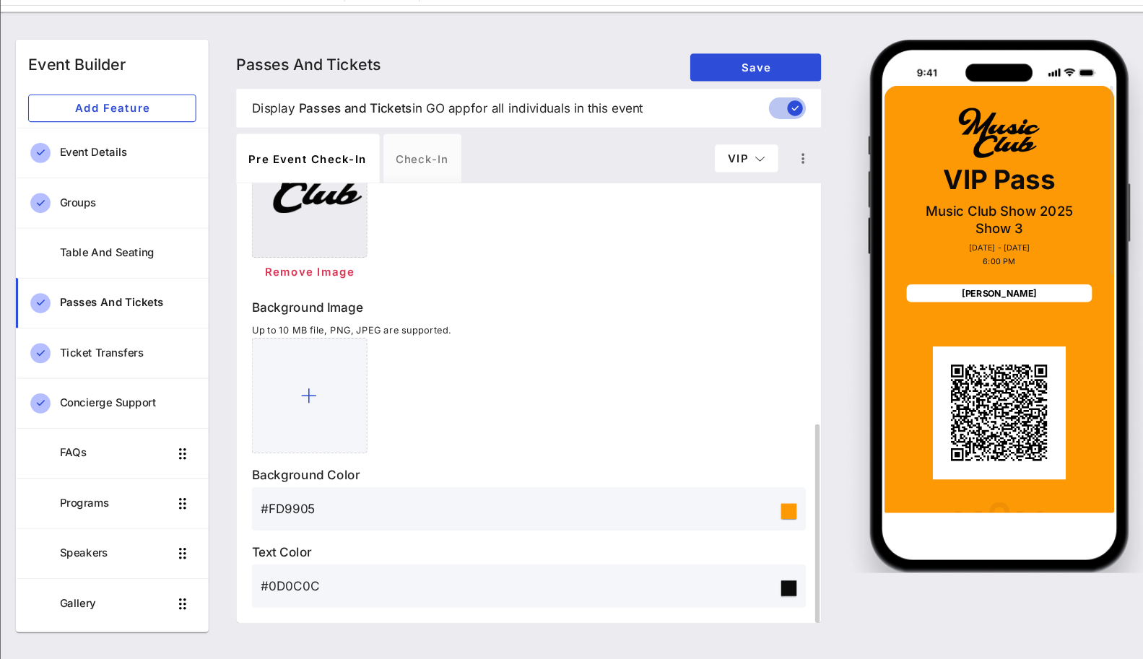
drag, startPoint x: 333, startPoint y: 516, endPoint x: 287, endPoint y: 523, distance: 46.7
click at [287, 523] on input "#FD9905" at bounding box center [521, 518] width 485 height 23
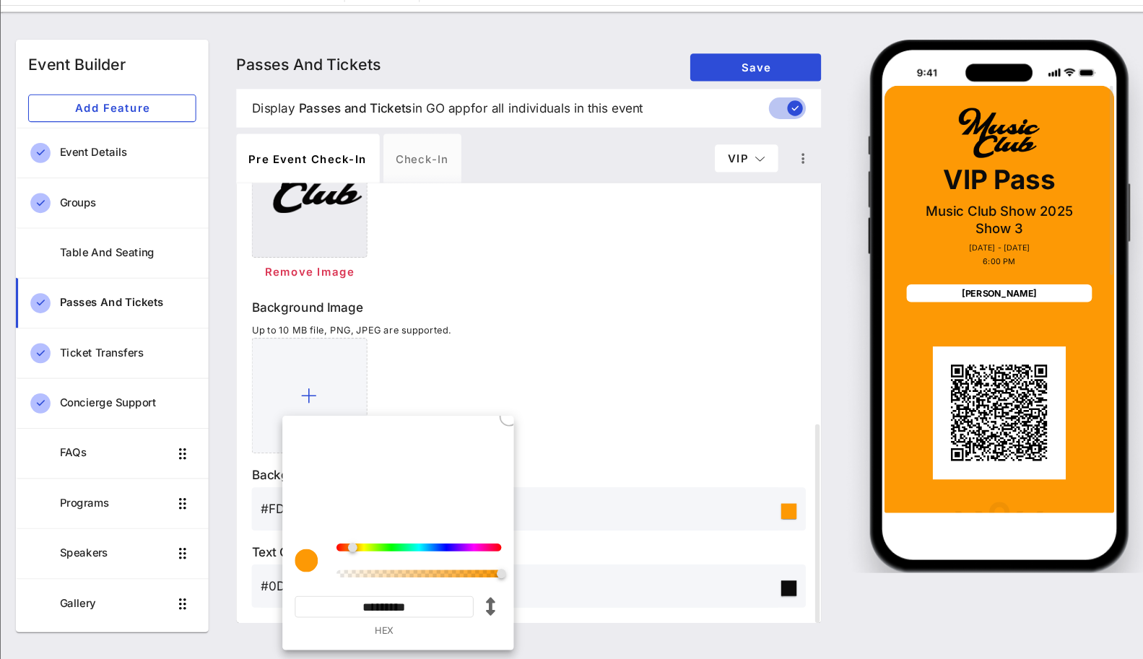
click at [405, 612] on input "*********" at bounding box center [395, 610] width 168 height 20
paste input
type input "*******"
type input "#CBCBCB"
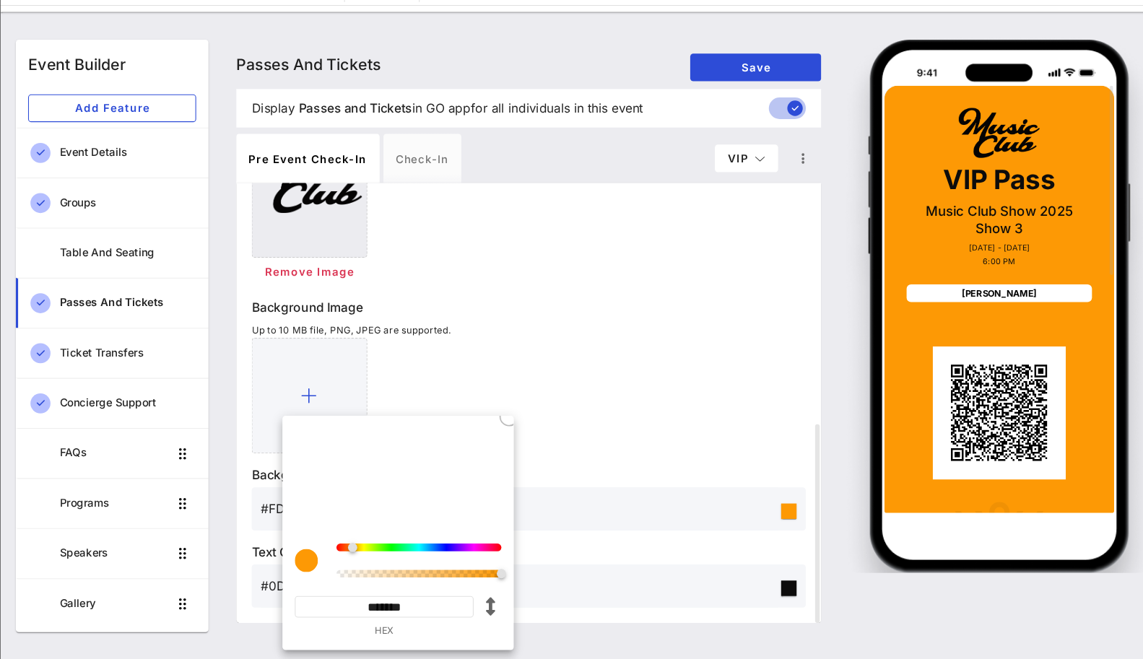
type input "*********"
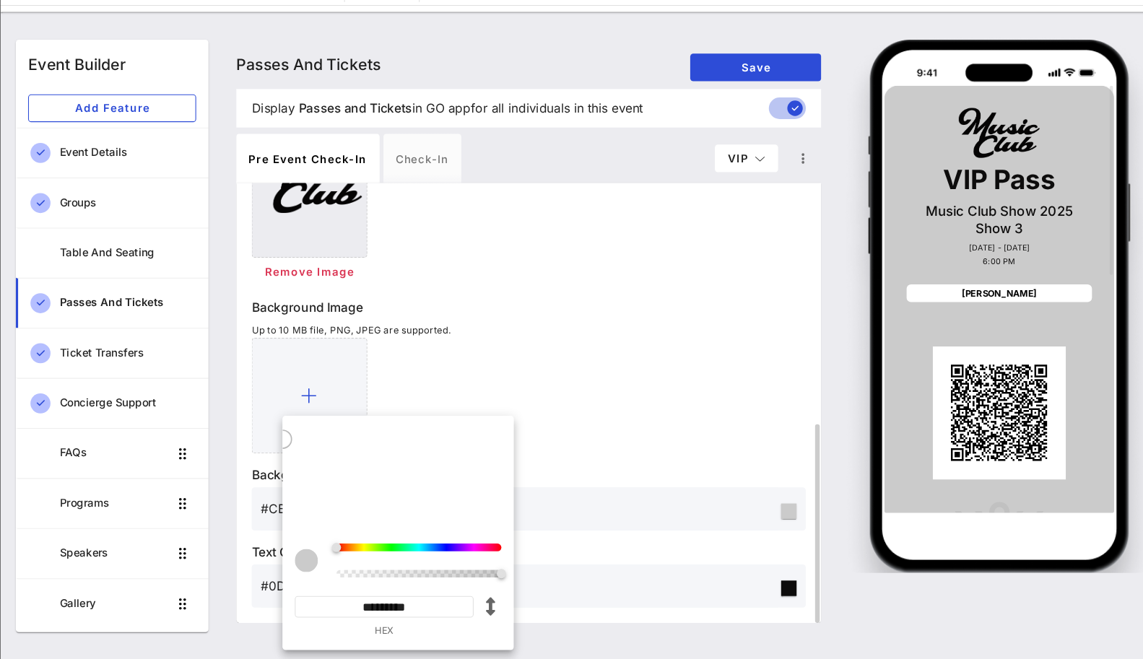
click at [572, 472] on div "Logo Image Up to 10 MB file, PNG, JPEG are supported. Remove Image Background I…" at bounding box center [529, 374] width 519 height 474
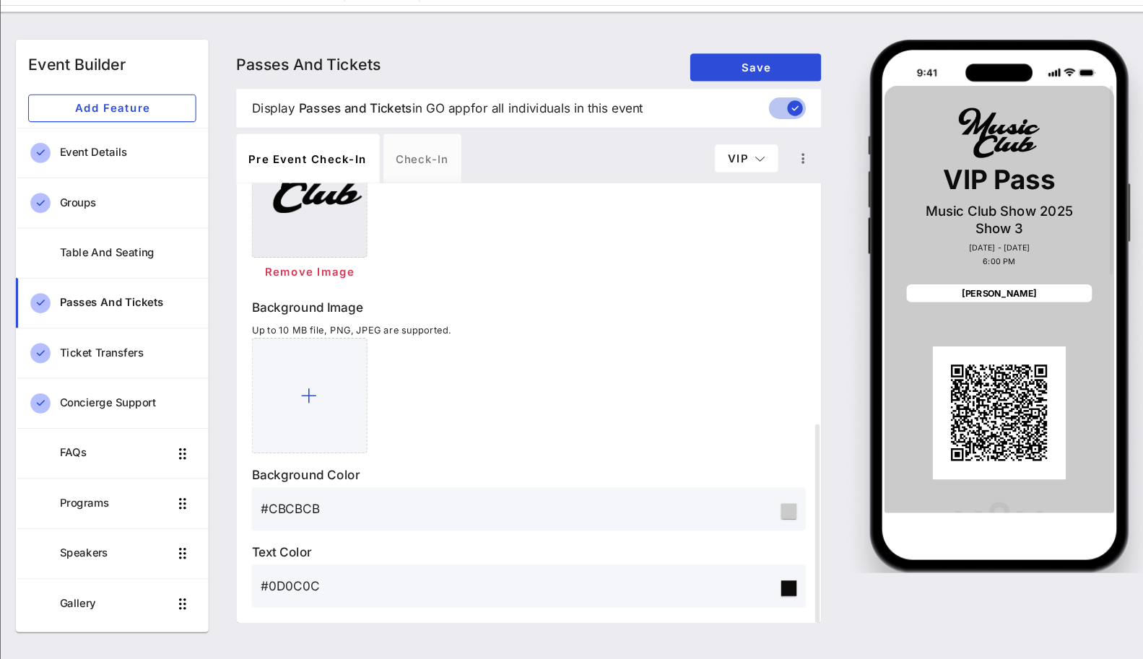
click at [334, 589] on input "#0D0C0C" at bounding box center [521, 590] width 485 height 23
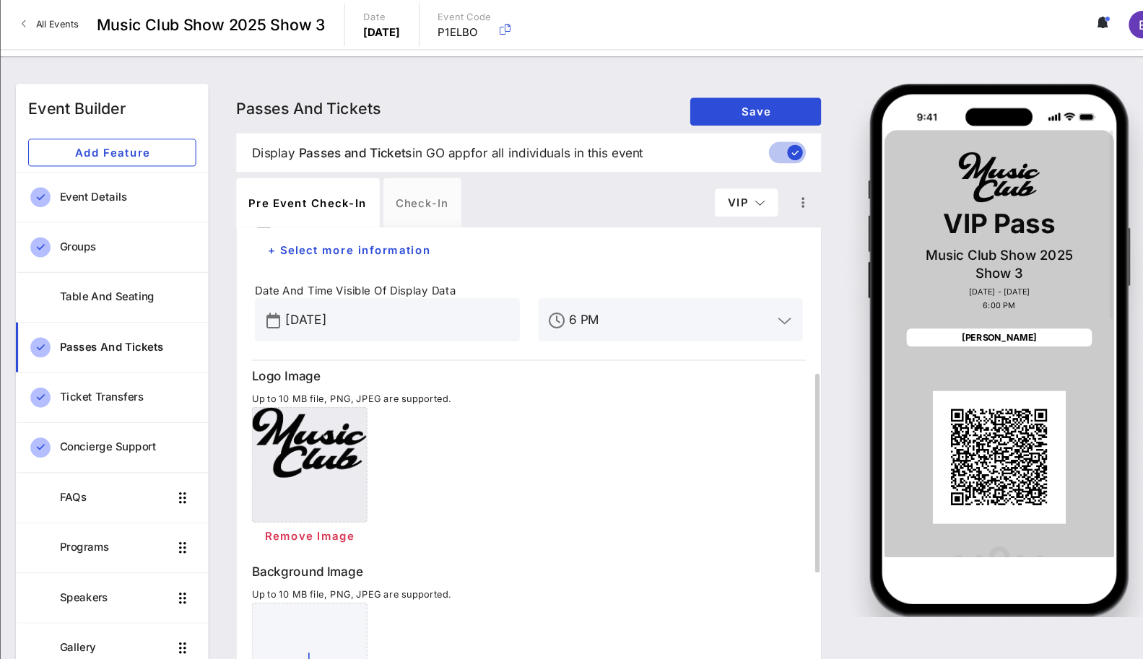
scroll to position [271, 0]
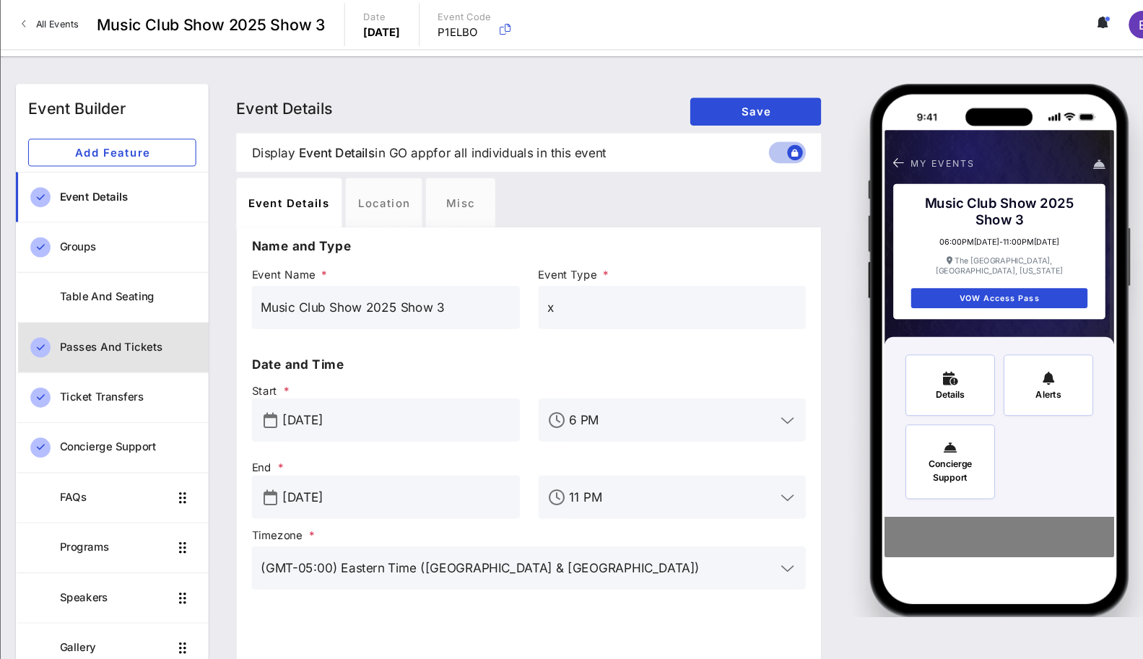
click at [194, 311] on div "Passes and Tickets" at bounding box center [154, 326] width 128 height 30
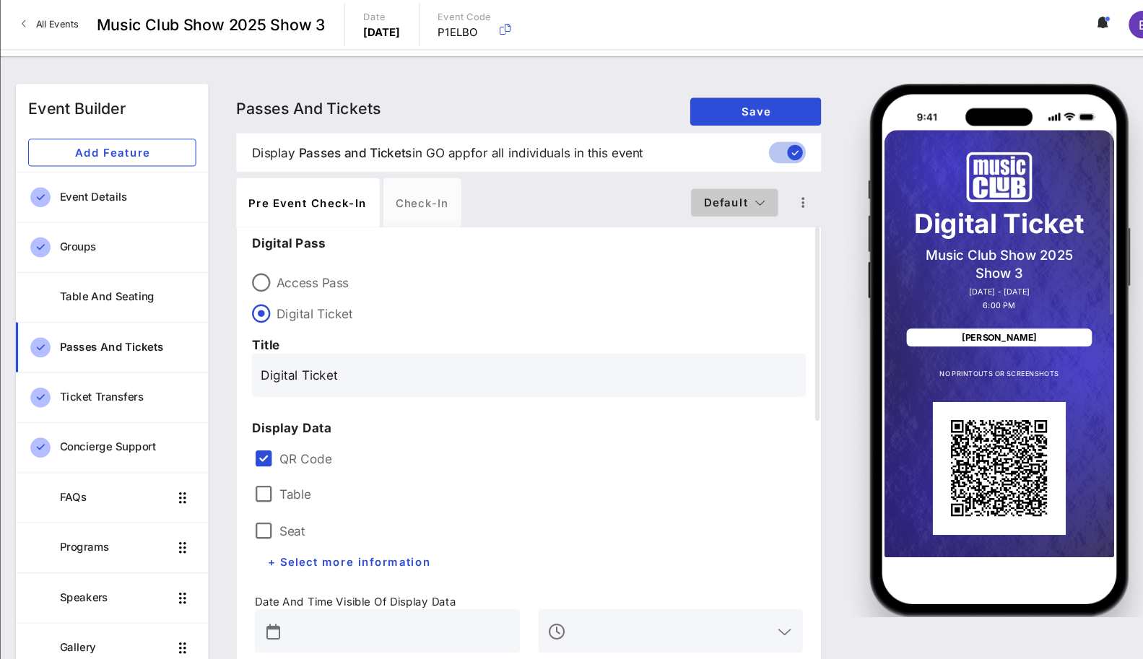
click at [742, 189] on icon "button" at bounding box center [747, 190] width 10 height 10
click at [722, 212] on div "Default VIP Member" at bounding box center [722, 246] width 82 height 87
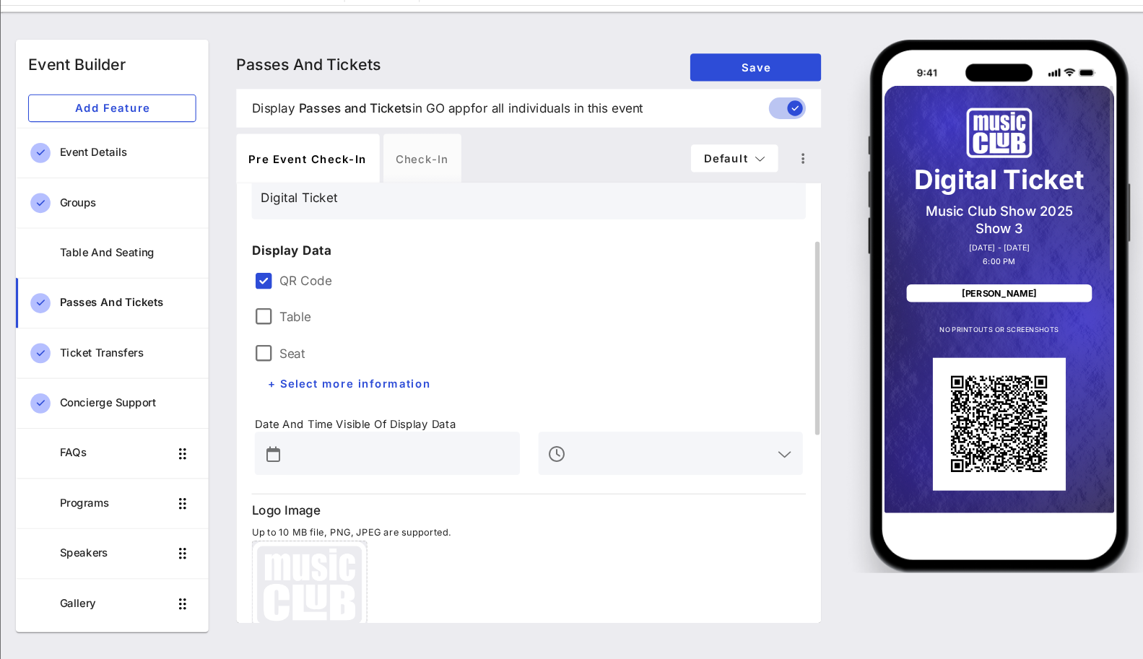
scroll to position [67, 0]
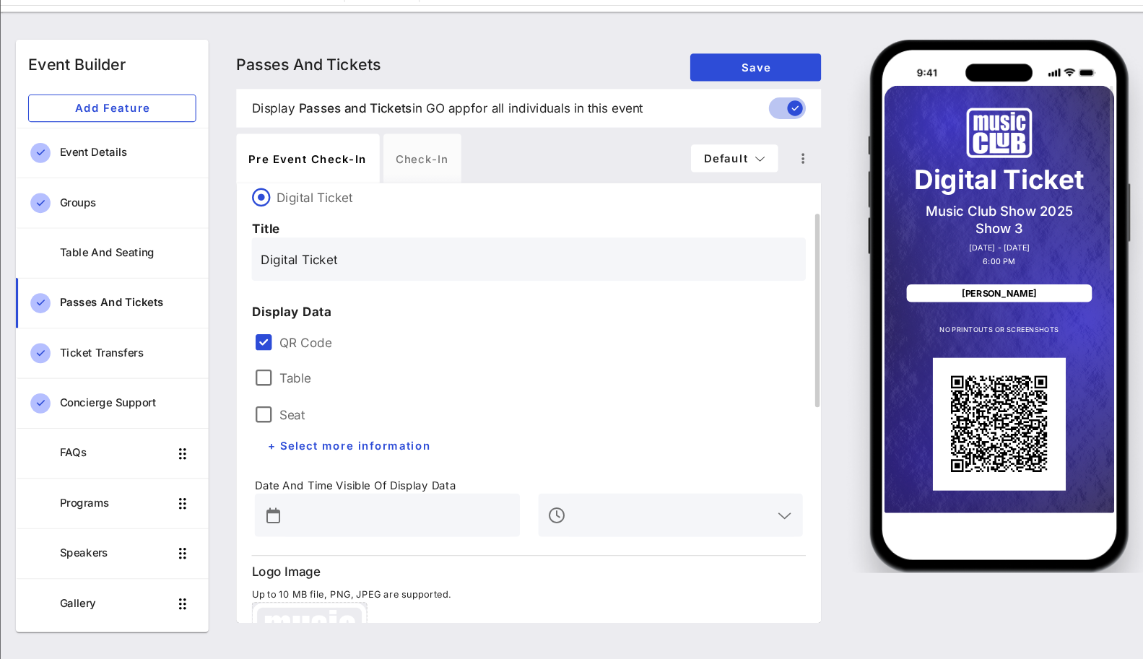
click at [311, 285] on input "Digital Ticket" at bounding box center [530, 284] width 502 height 23
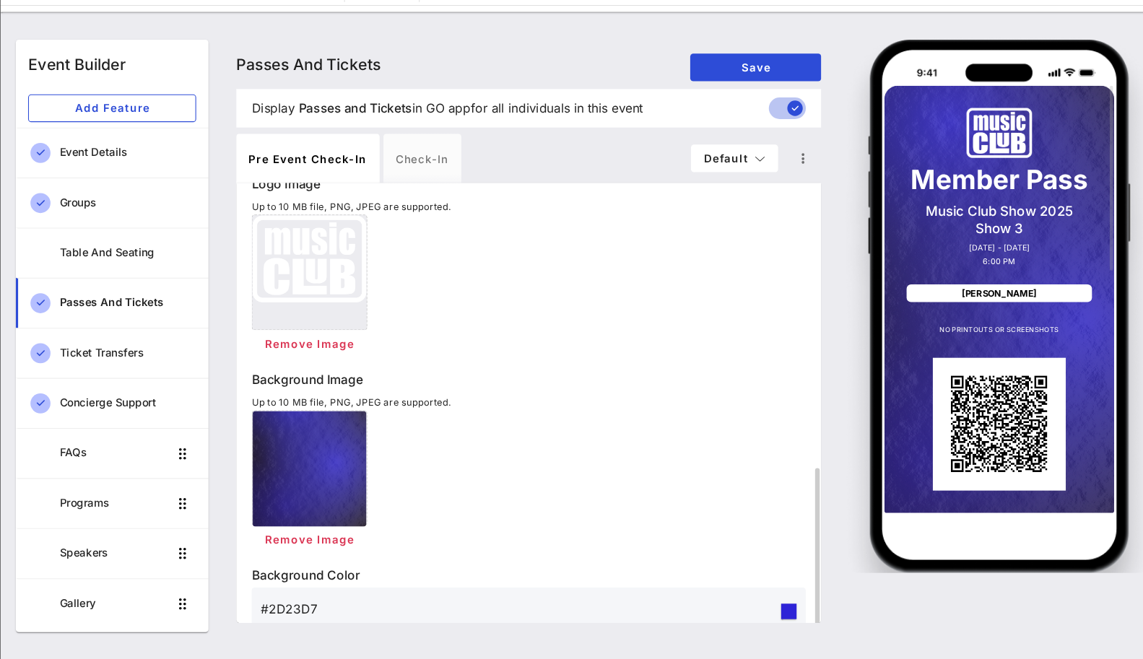
scroll to position [524, 0]
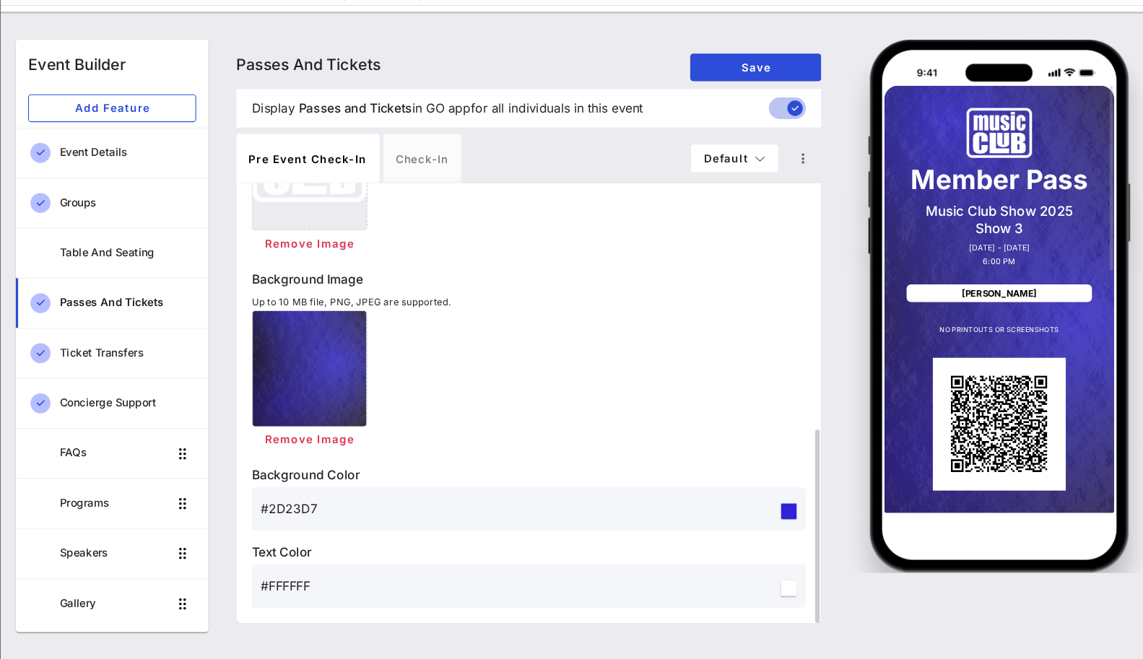
type input "Member Pass"
click at [309, 592] on input "#FFFFFF" at bounding box center [521, 590] width 485 height 23
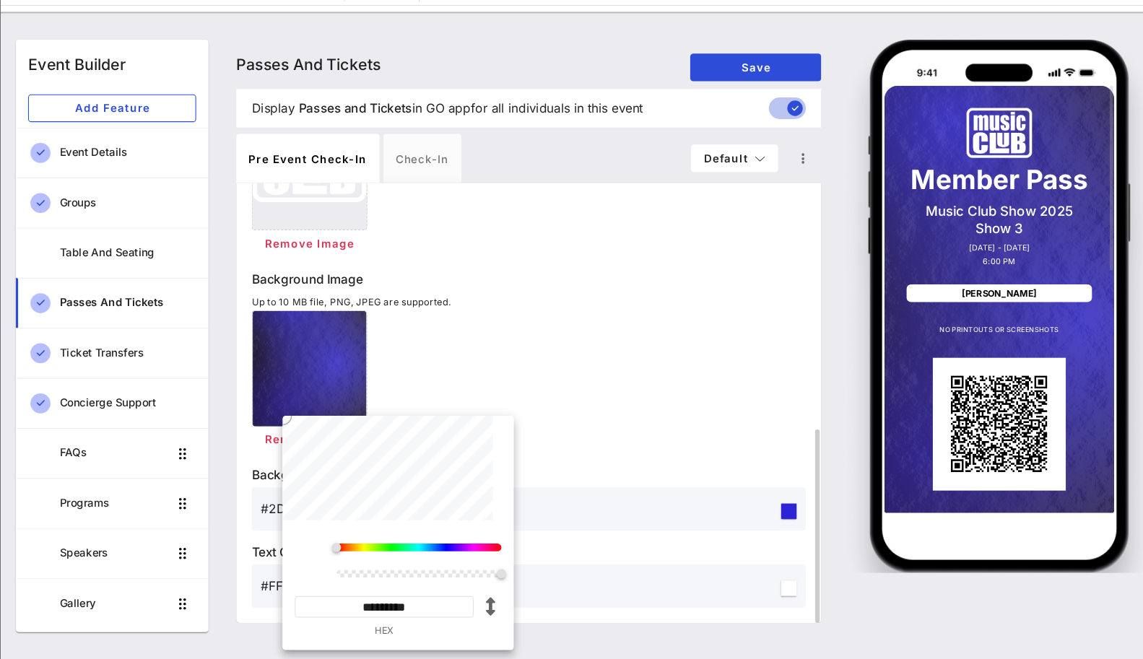
click at [584, 464] on div "Remove Image" at bounding box center [529, 454] width 519 height 26
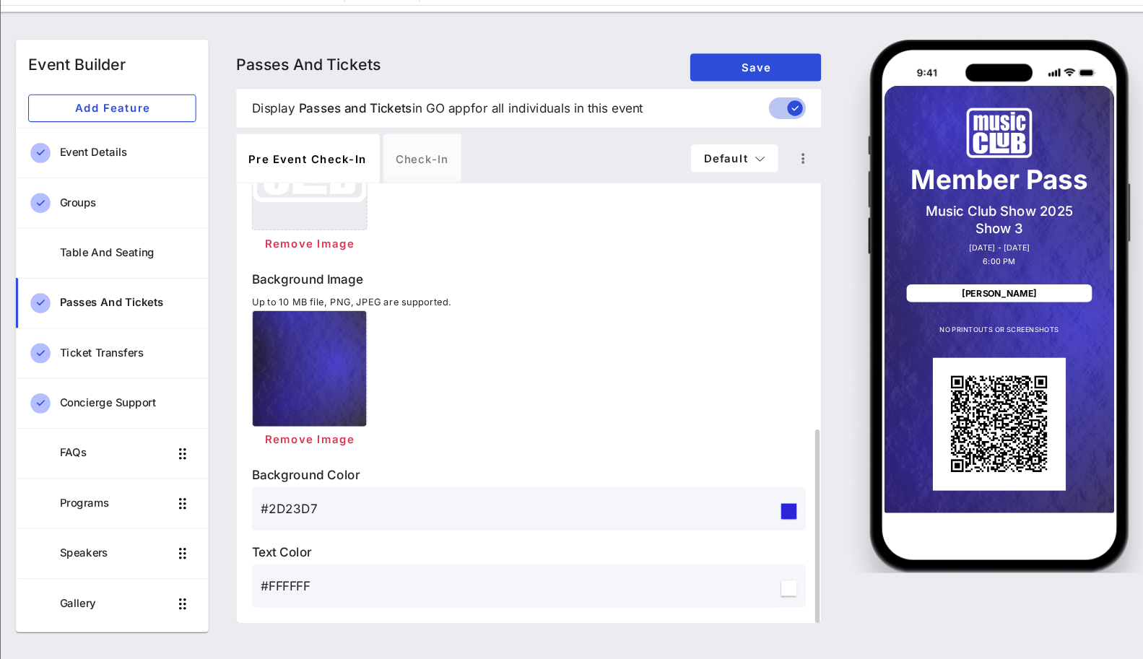
click at [313, 518] on input "#2D23D7" at bounding box center [521, 518] width 485 height 23
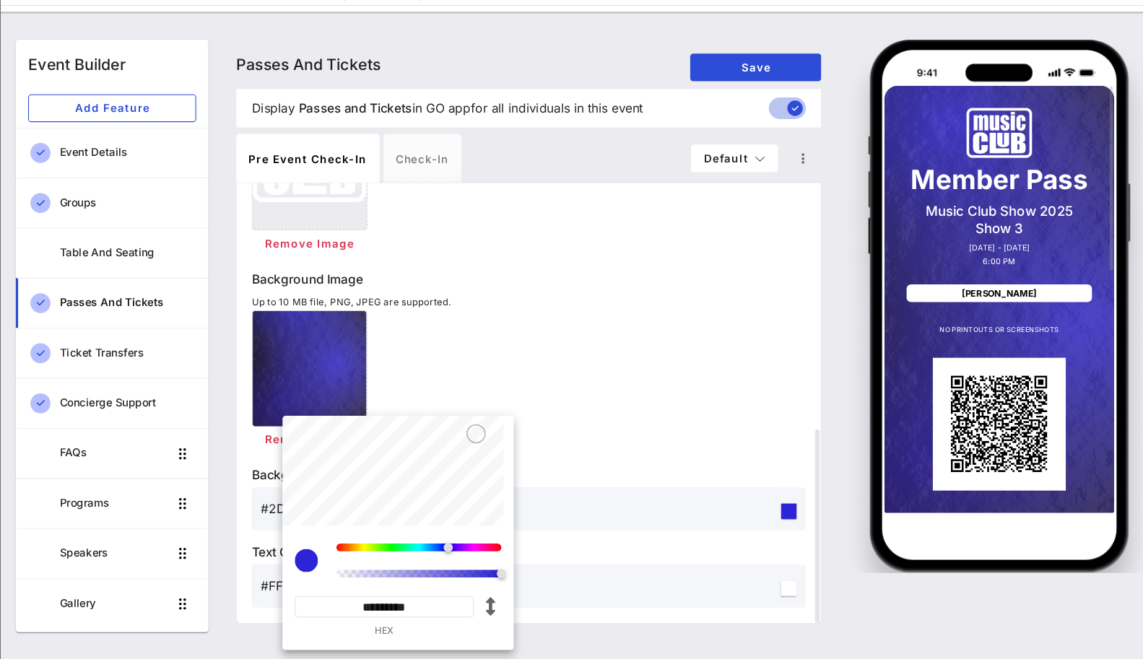
click at [399, 607] on input "*********" at bounding box center [395, 610] width 168 height 20
paste input
type input "*******"
type input "#CBCBCB"
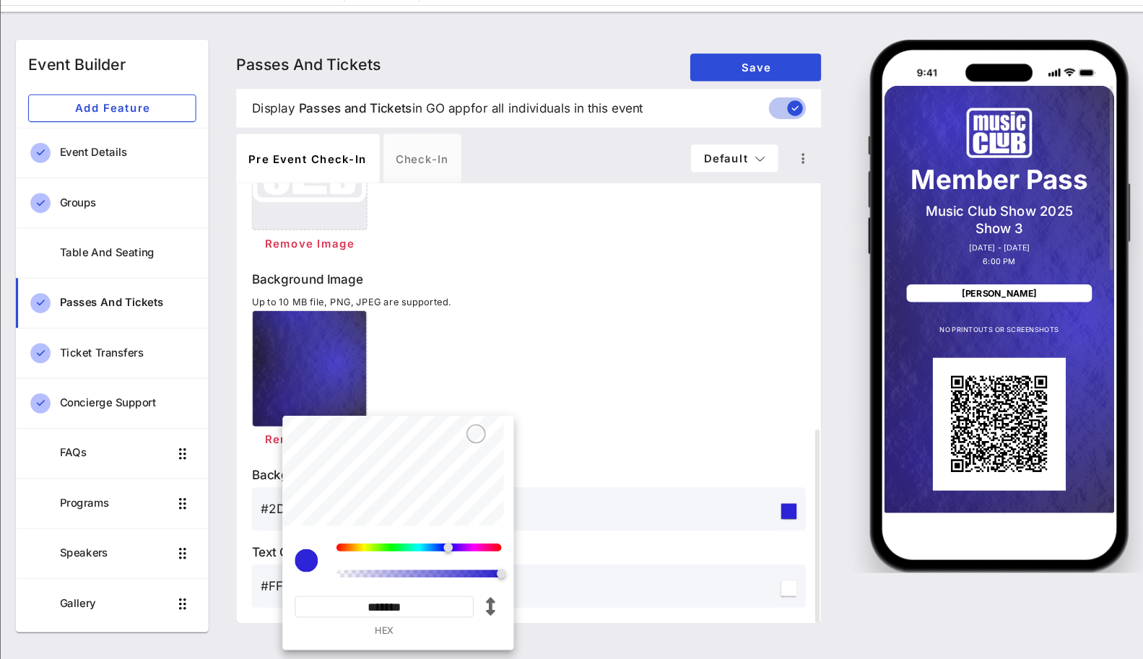
type input "*********"
click at [636, 351] on div "Remove Image" at bounding box center [529, 399] width 519 height 134
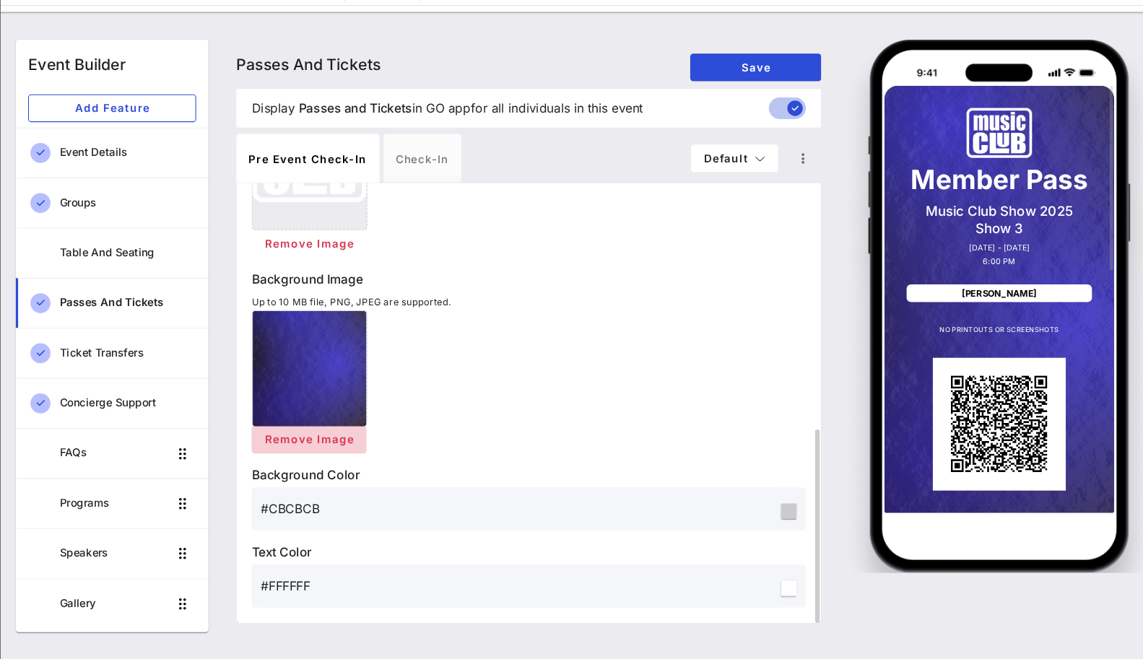
click at [348, 458] on span "Remove Image" at bounding box center [324, 453] width 85 height 12
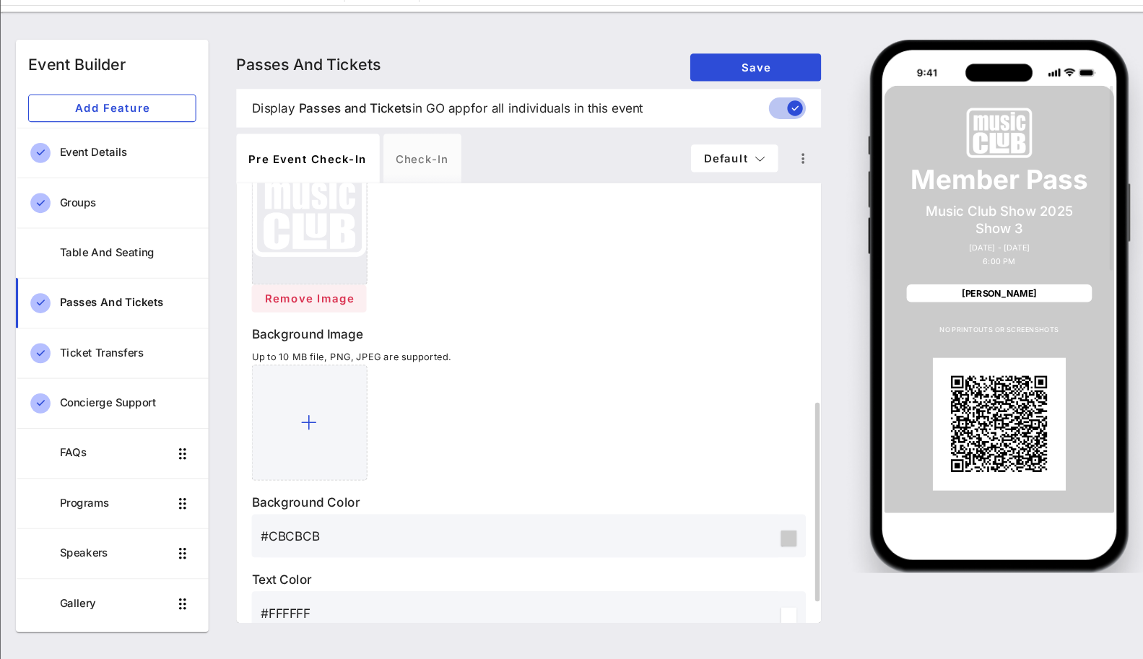
scroll to position [468, 0]
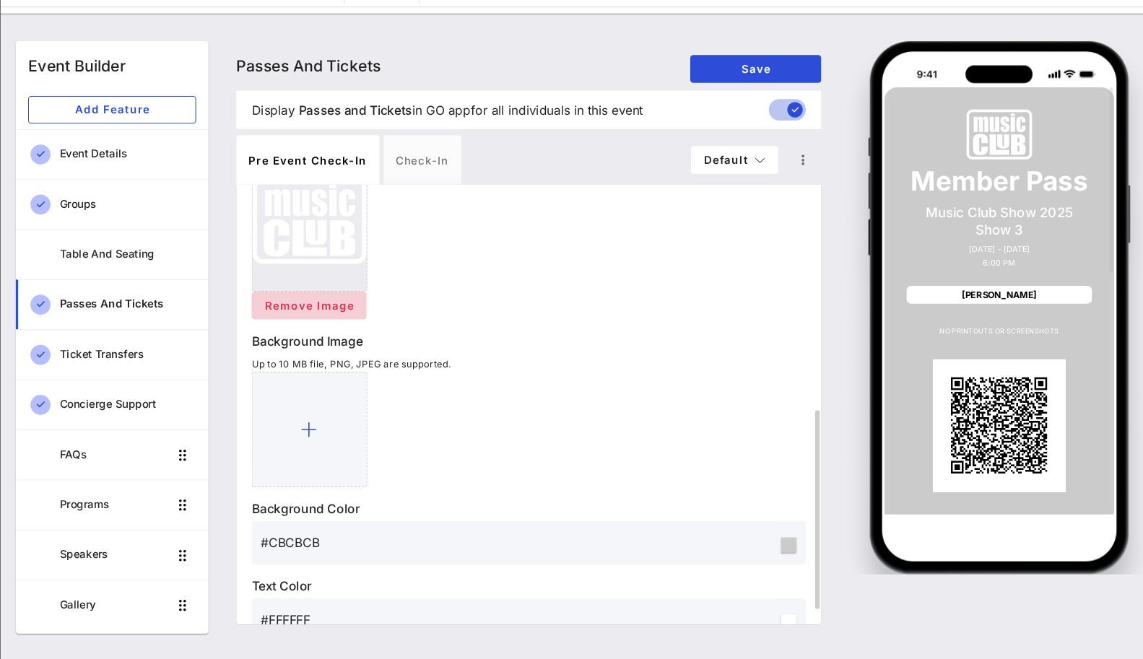
click at [345, 337] on button "Remove Image" at bounding box center [324, 326] width 108 height 26
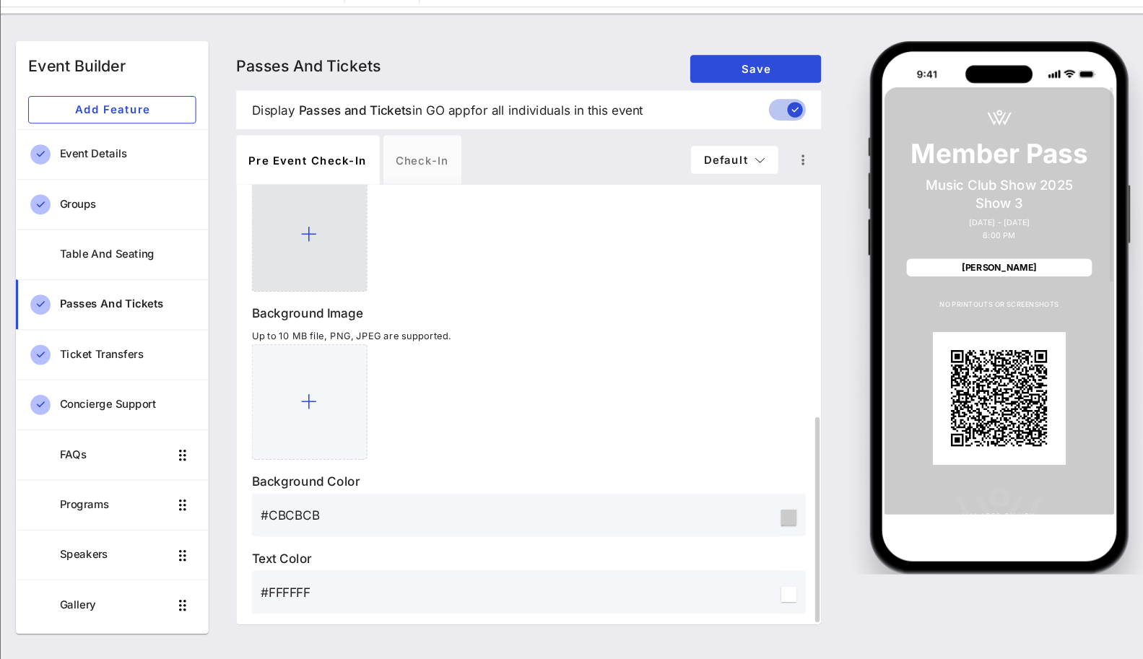
click at [326, 282] on div at bounding box center [324, 259] width 108 height 108
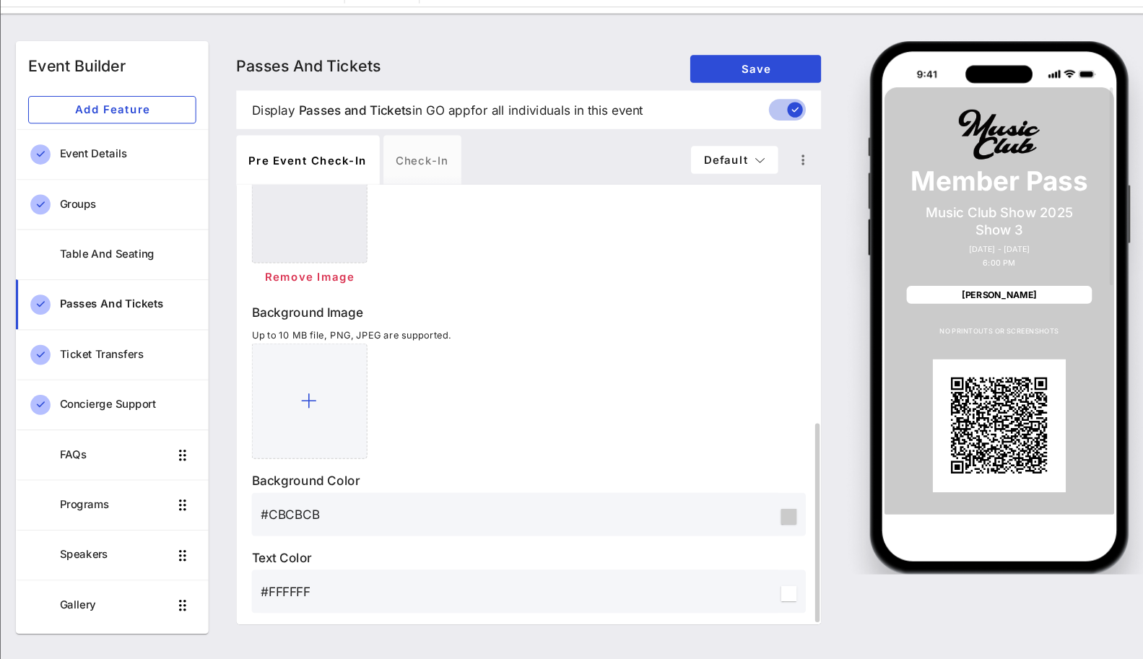
scroll to position [498, 0]
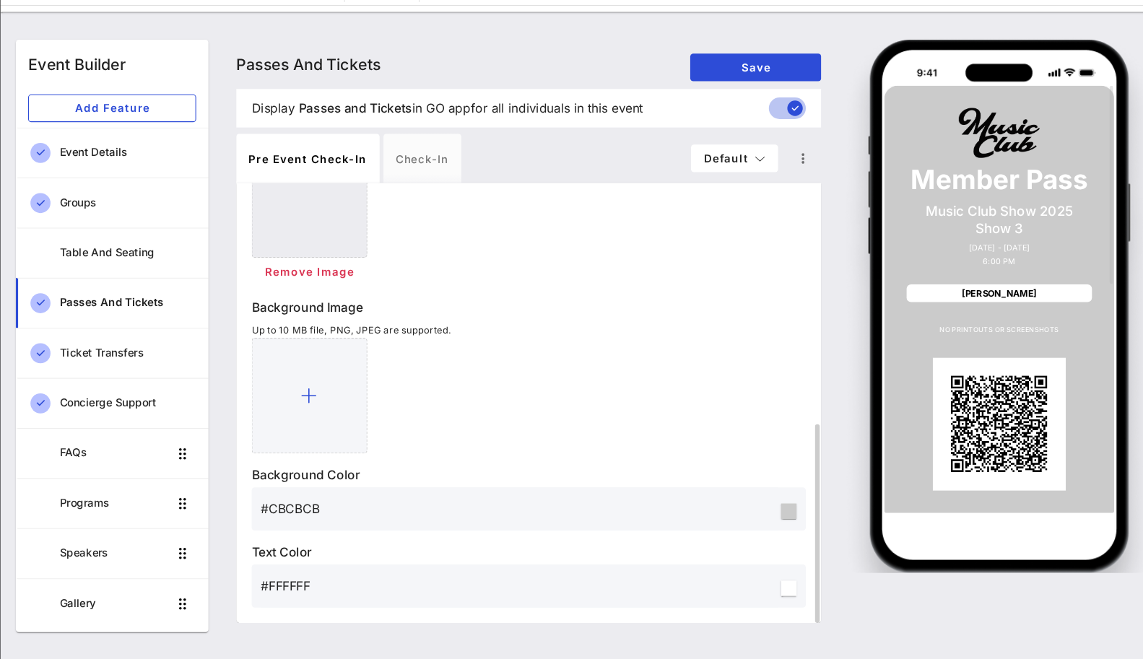
click at [313, 582] on input "#FFFFFF" at bounding box center [521, 590] width 485 height 23
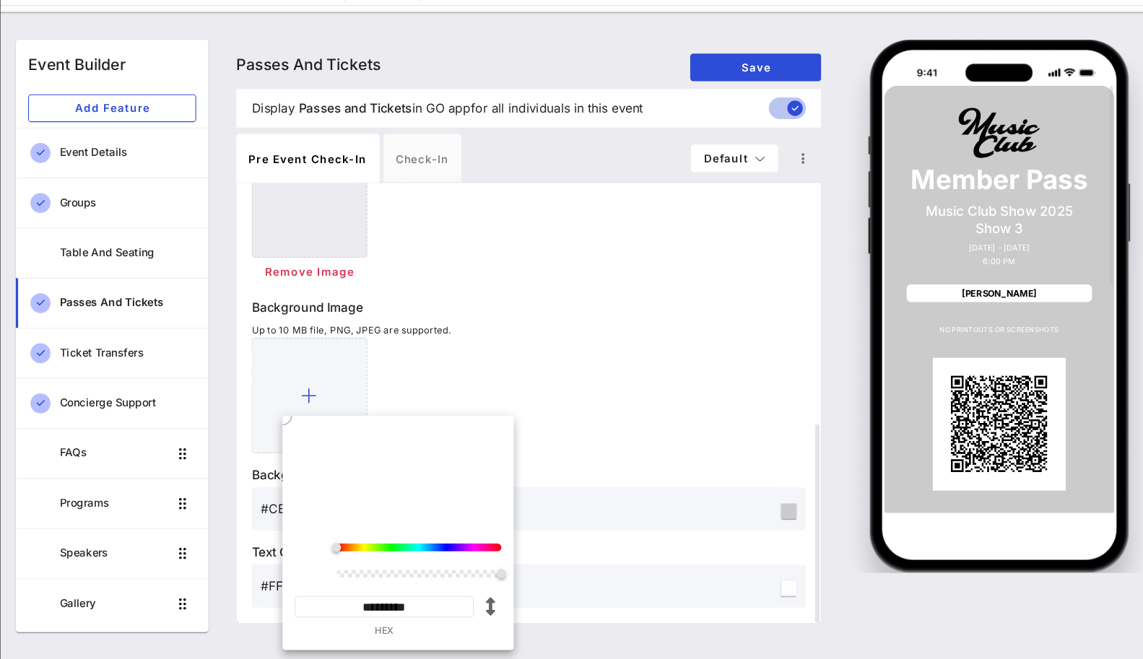
click at [382, 607] on input "*********" at bounding box center [395, 610] width 168 height 20
paste input
type input "*******"
type input "#0D0C0C"
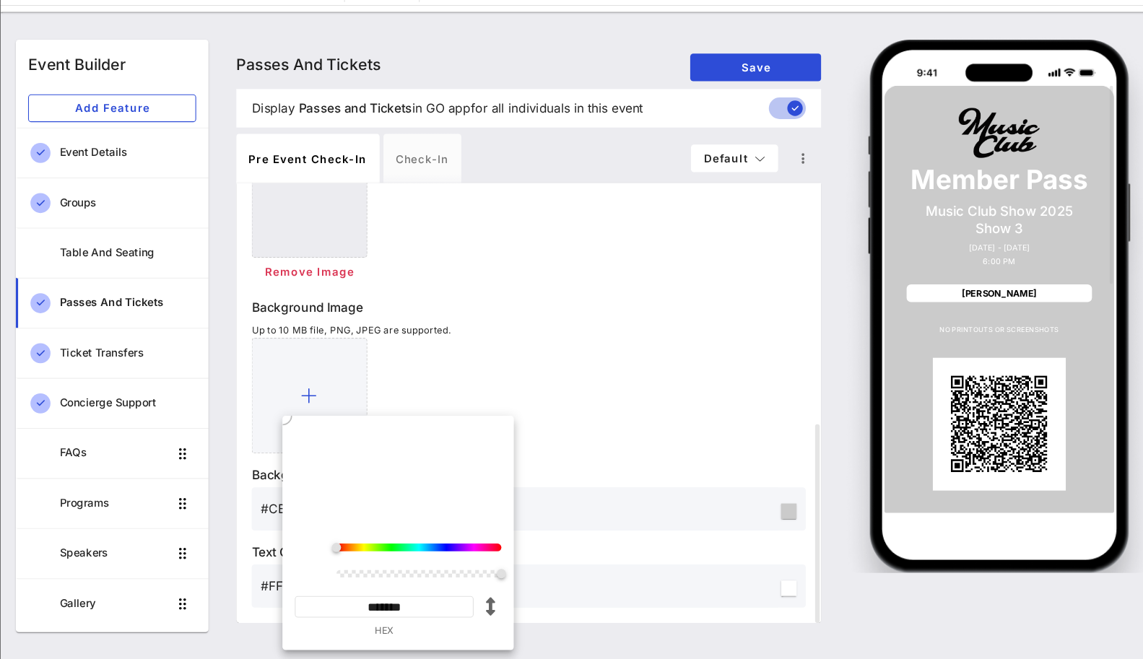
type input "*********"
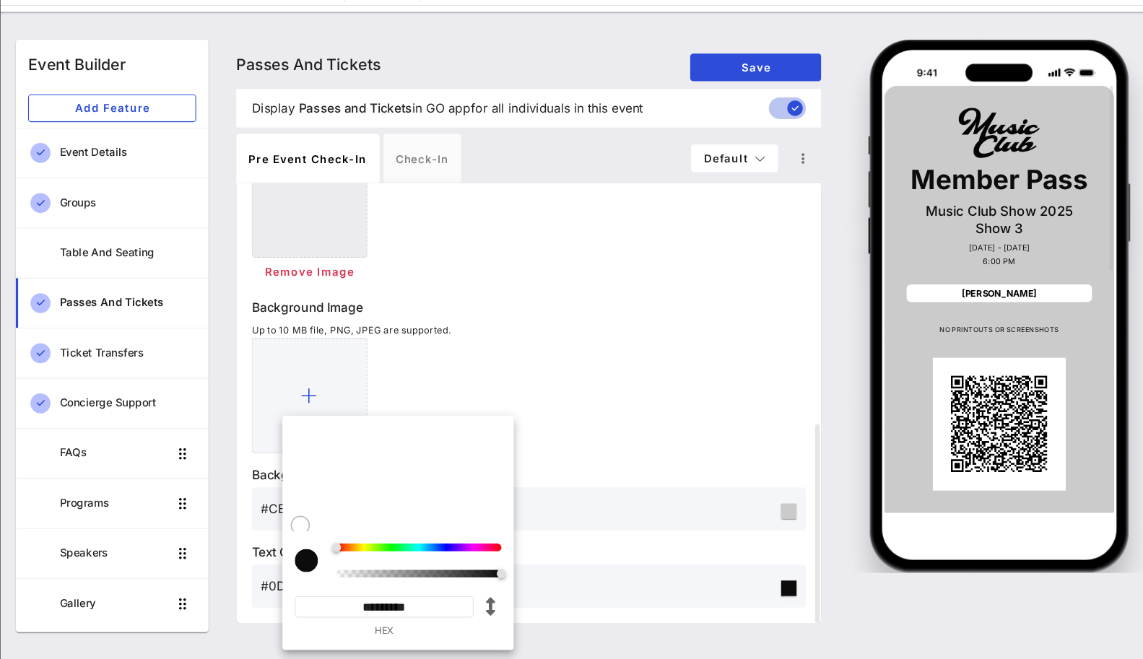
click at [615, 383] on div at bounding box center [529, 412] width 519 height 108
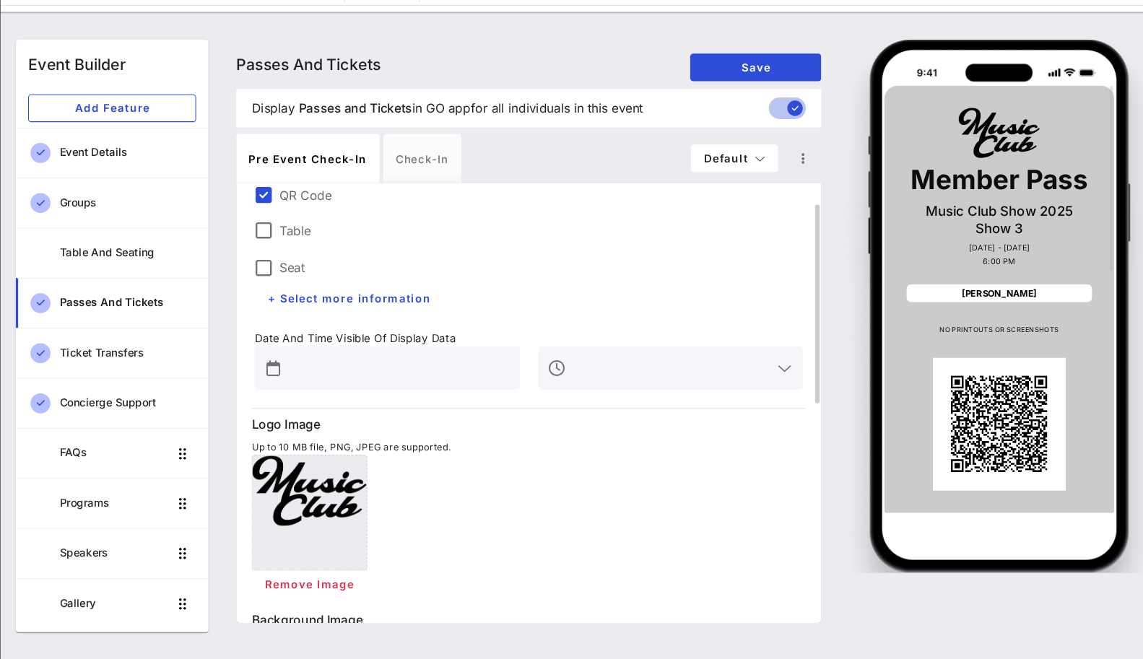
scroll to position [145, 0]
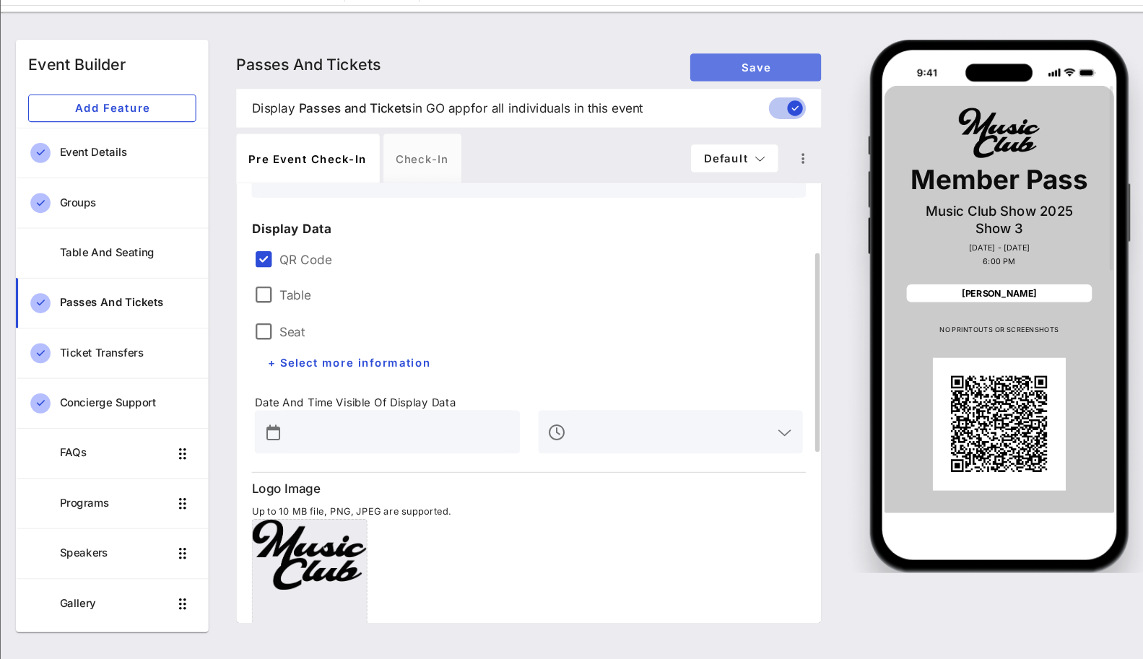
click at [727, 111] on button "Save" at bounding box center [742, 105] width 123 height 26
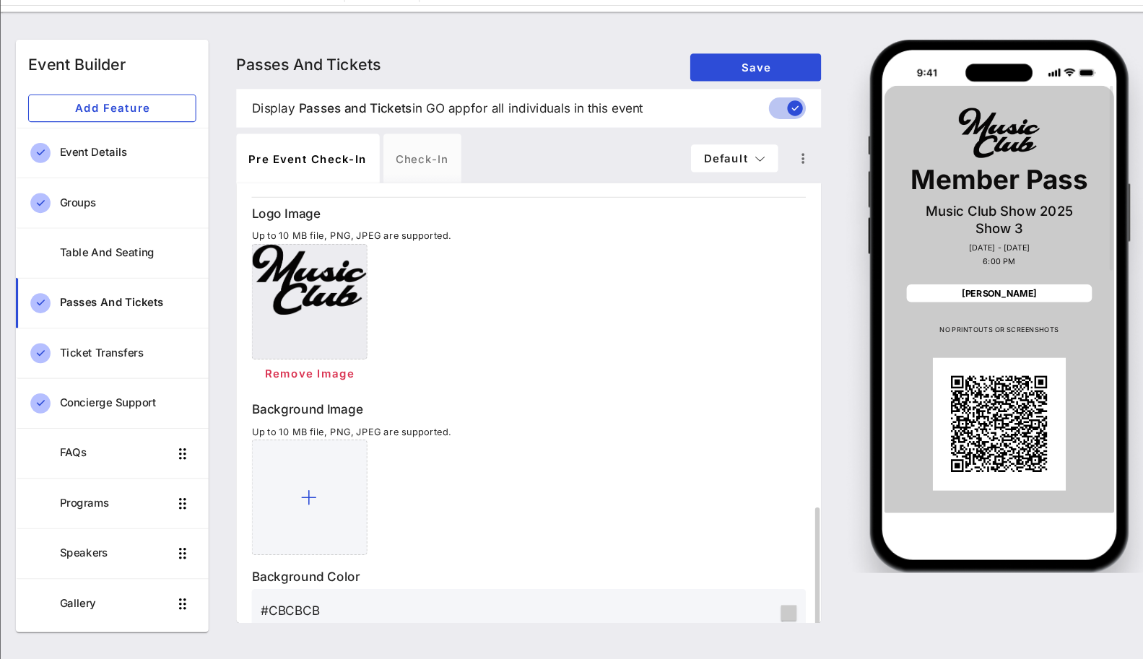
scroll to position [230, 0]
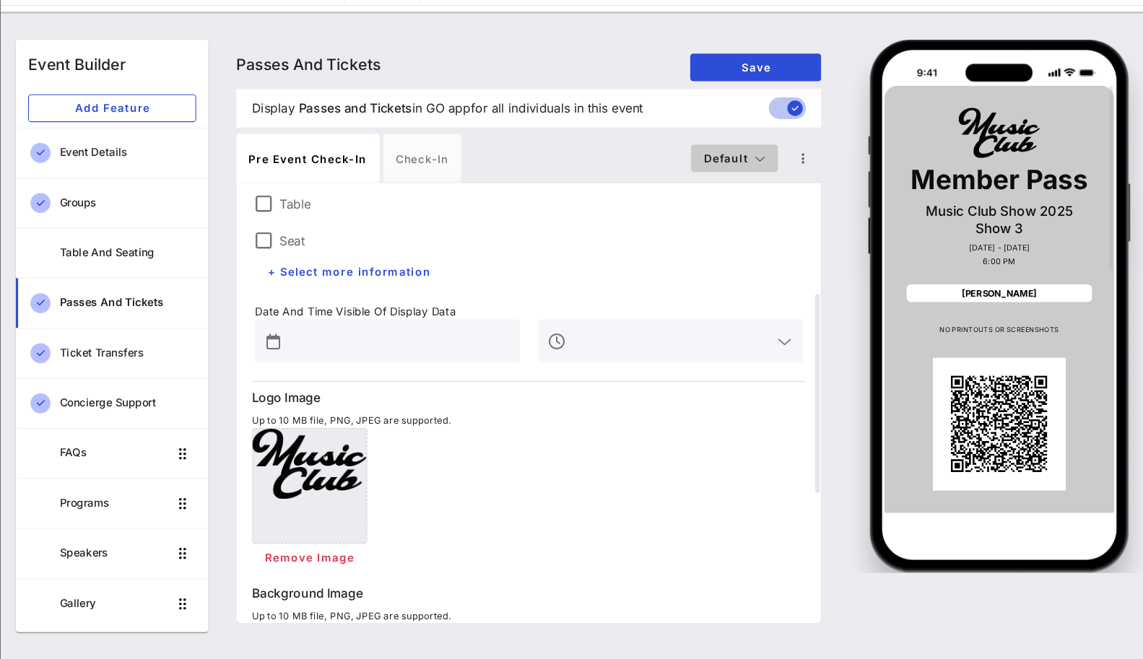
click at [713, 196] on button "Default" at bounding box center [723, 190] width 82 height 26
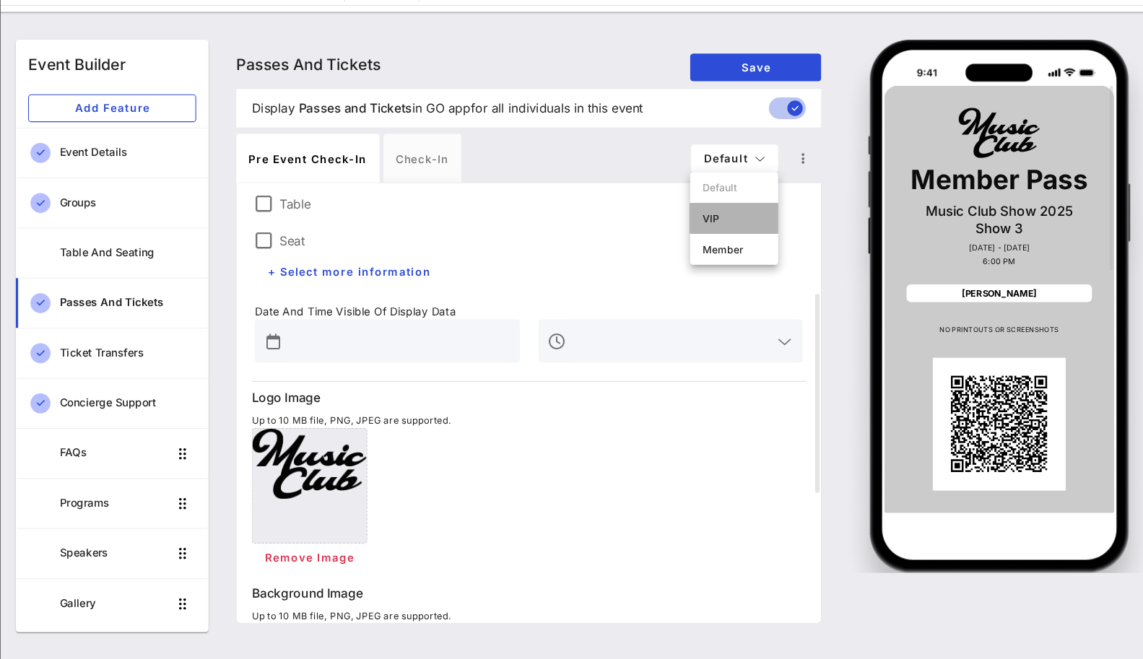
click at [714, 254] on div "VIP" at bounding box center [722, 246] width 82 height 29
type input "VIP"
type input "#2D23D7"
type input "#ffffff"
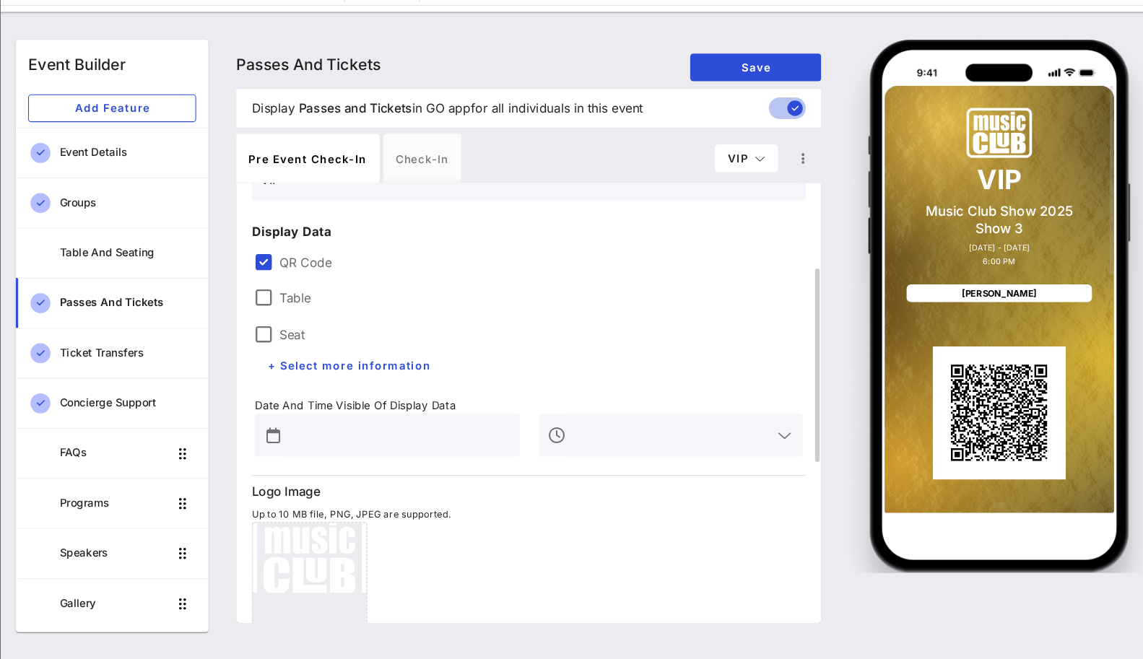
scroll to position [52, 0]
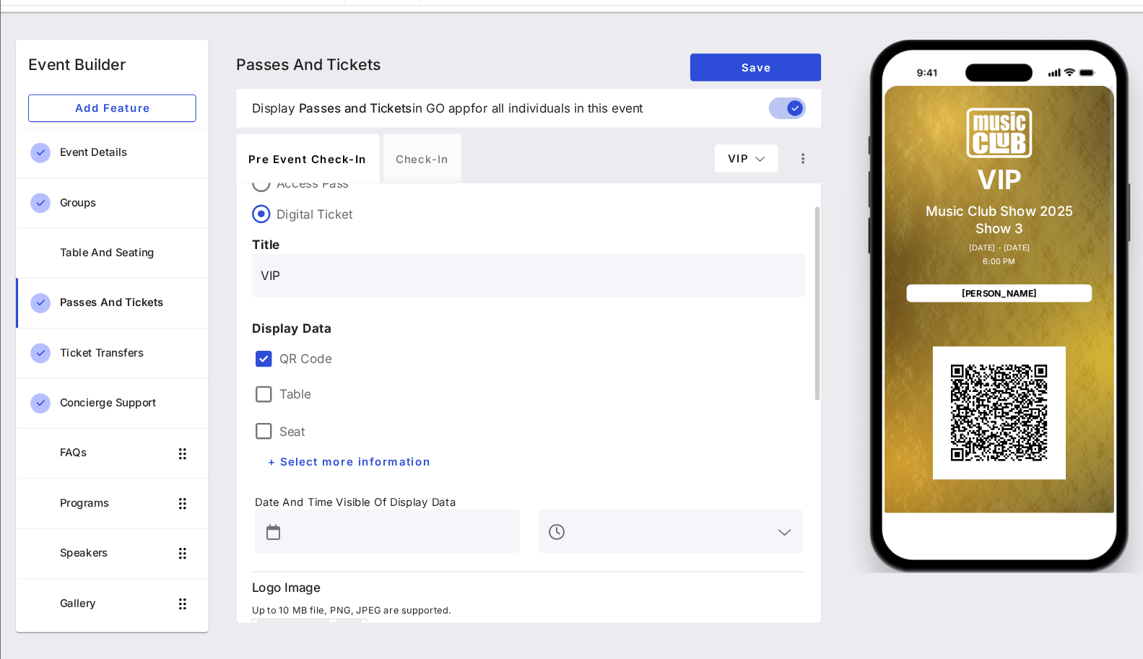
click at [321, 299] on input "VIP" at bounding box center [530, 299] width 502 height 23
type input "VIP Pass"
click at [454, 371] on label "QR Code" at bounding box center [541, 378] width 490 height 14
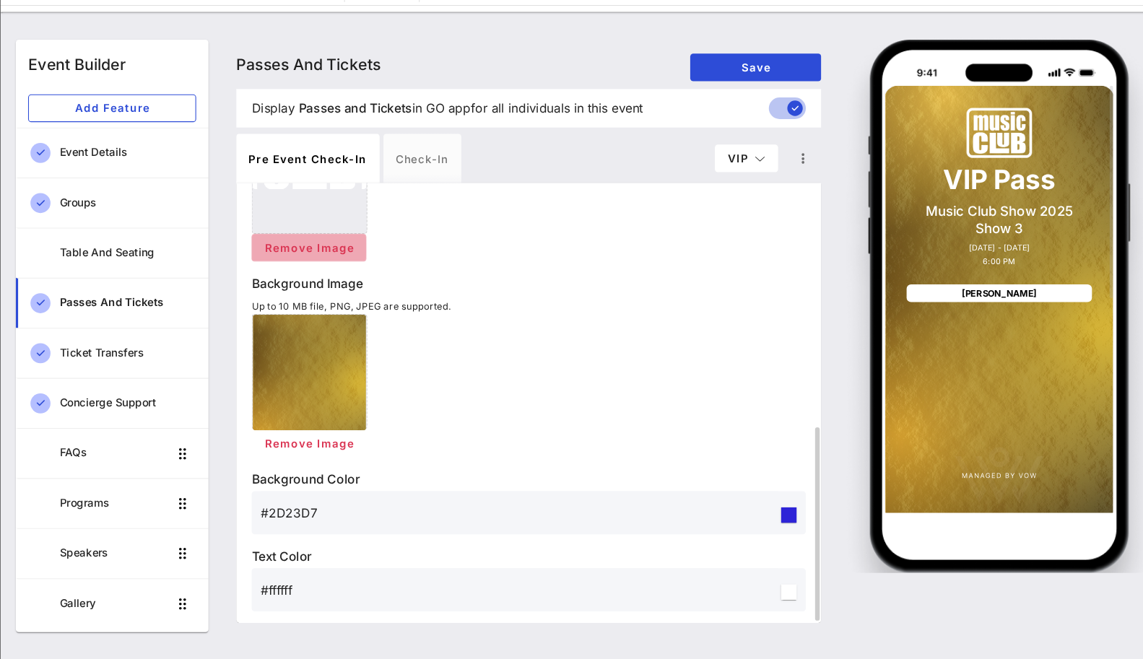
click at [350, 272] on span "Remove Image" at bounding box center [324, 273] width 85 height 12
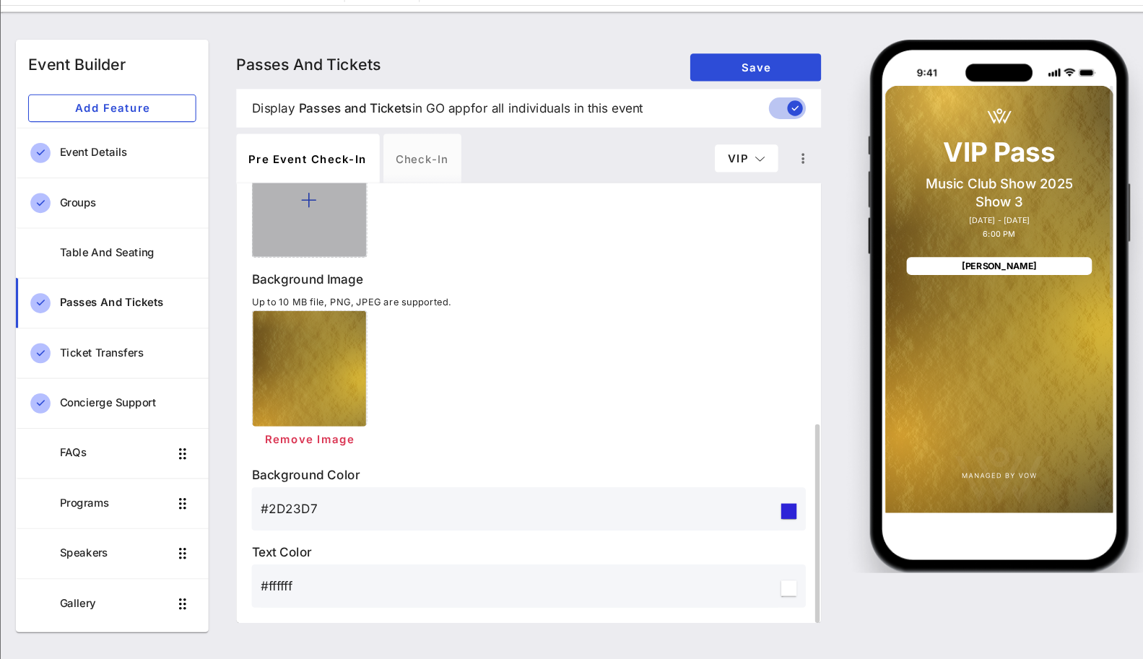
click at [341, 246] on div at bounding box center [324, 229] width 108 height 108
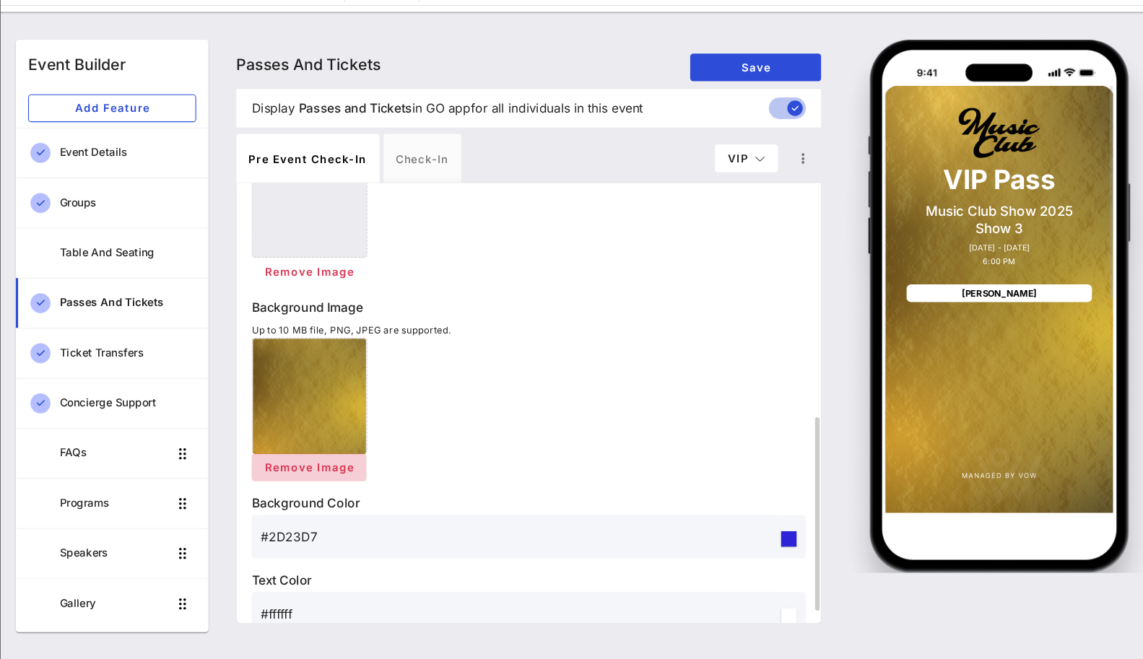
click at [341, 473] on span "Remove Image" at bounding box center [324, 479] width 85 height 12
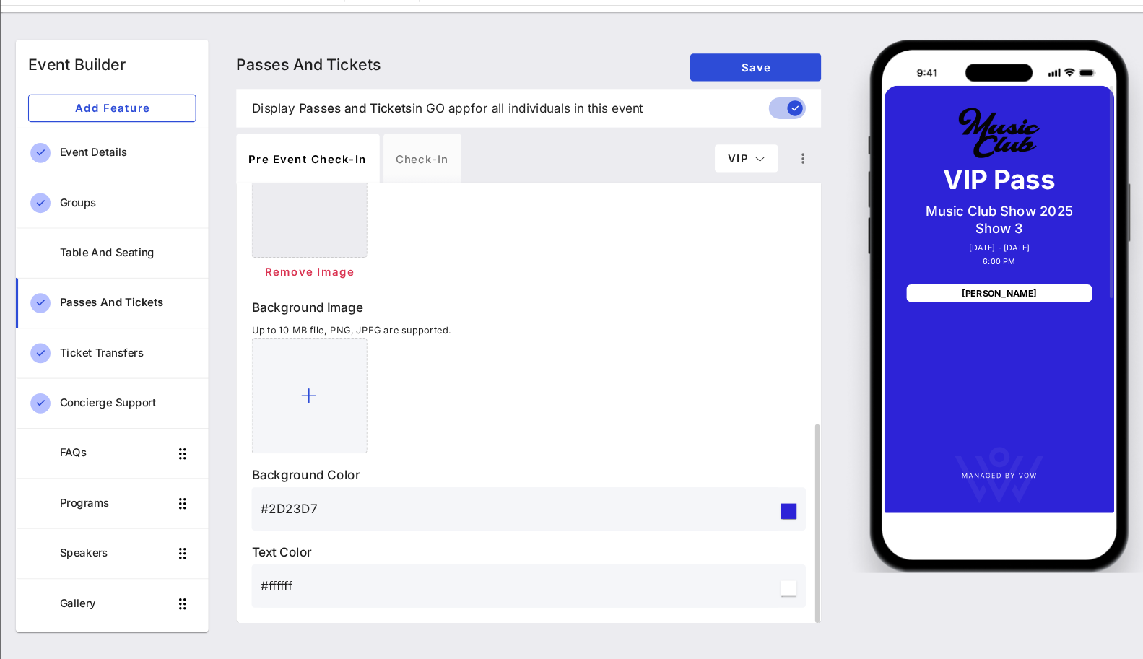
click at [315, 516] on input "#2D23D7" at bounding box center [521, 518] width 485 height 23
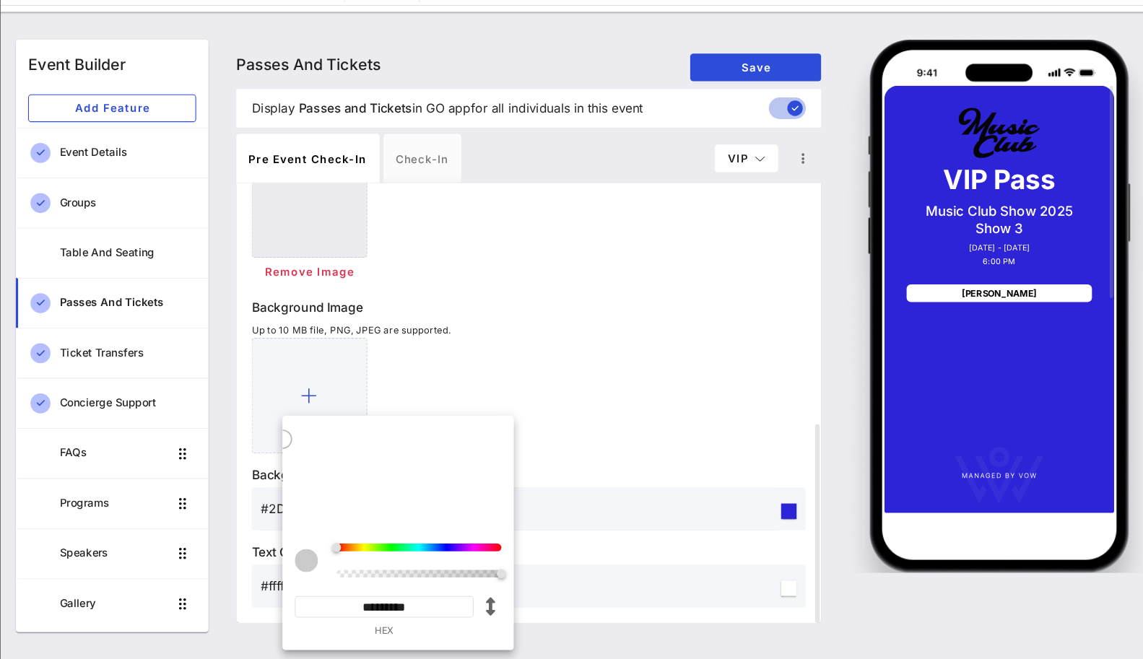
click at [430, 612] on input "*********" at bounding box center [395, 610] width 168 height 20
click at [562, 398] on div at bounding box center [529, 412] width 519 height 108
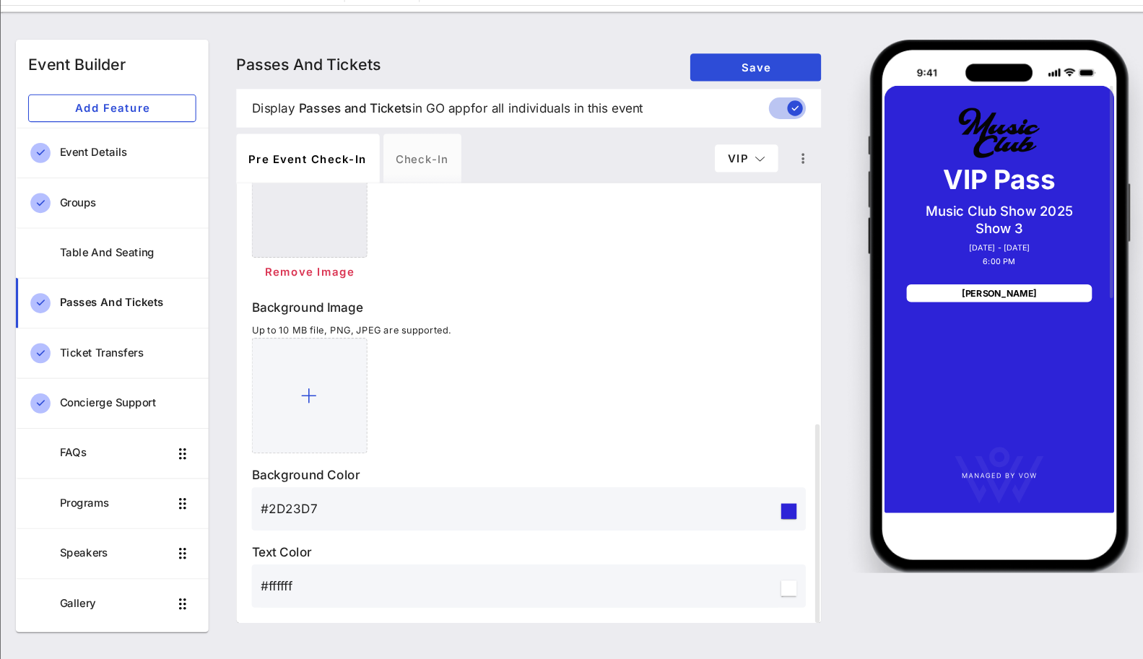
click at [307, 588] on input "#ffffff" at bounding box center [521, 590] width 485 height 23
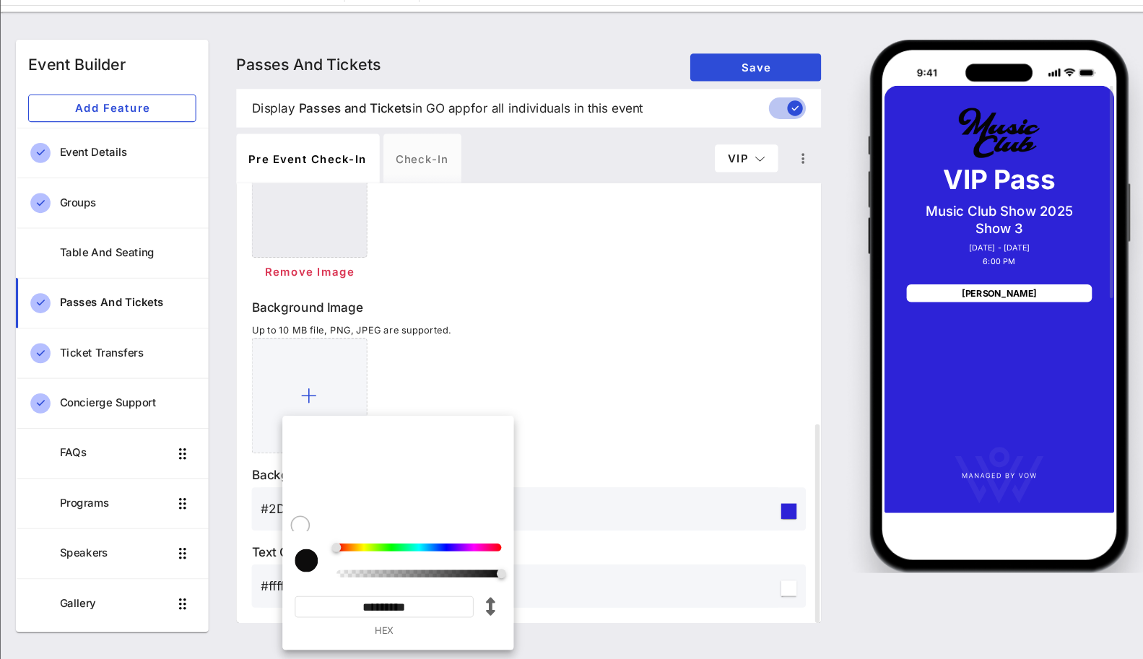
click at [400, 610] on input "*********" at bounding box center [395, 610] width 168 height 20
paste input
type input "*********"
click at [575, 436] on div at bounding box center [529, 412] width 519 height 108
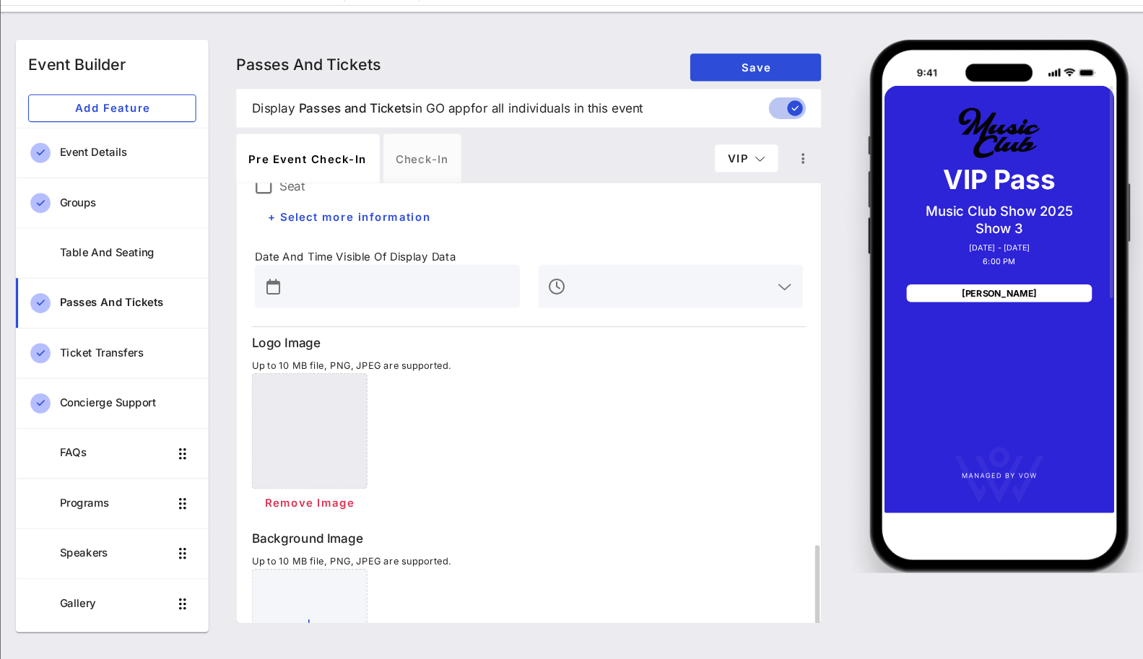
scroll to position [227, 0]
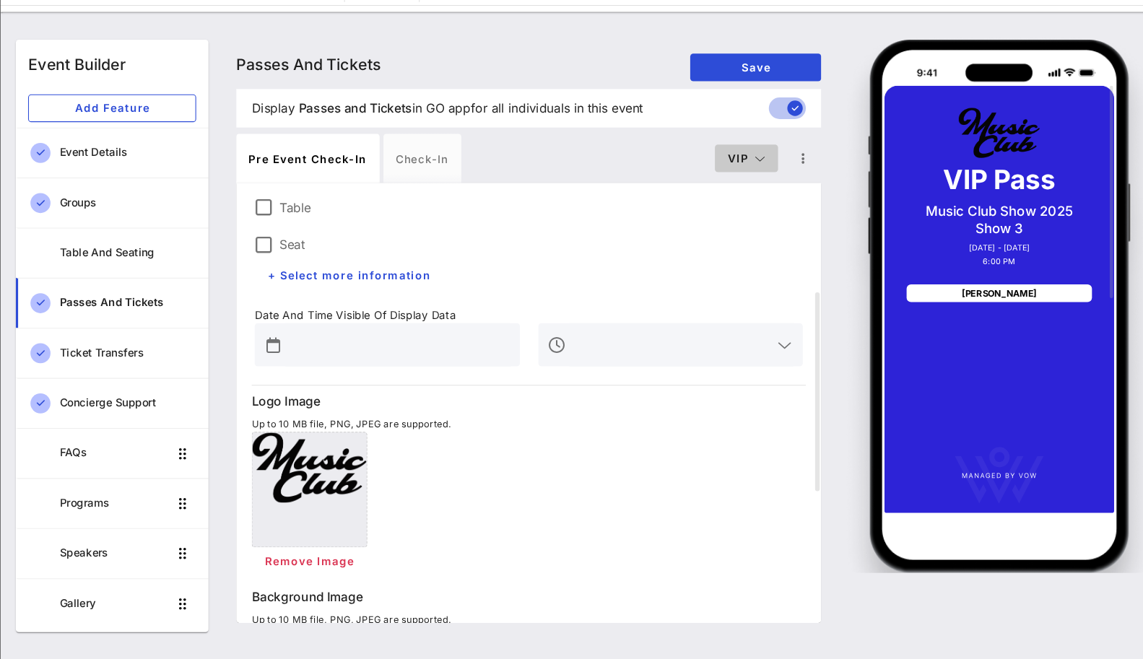
click at [739, 191] on span "VIP" at bounding box center [734, 189] width 36 height 12
click at [728, 105] on span "Save" at bounding box center [743, 104] width 100 height 12
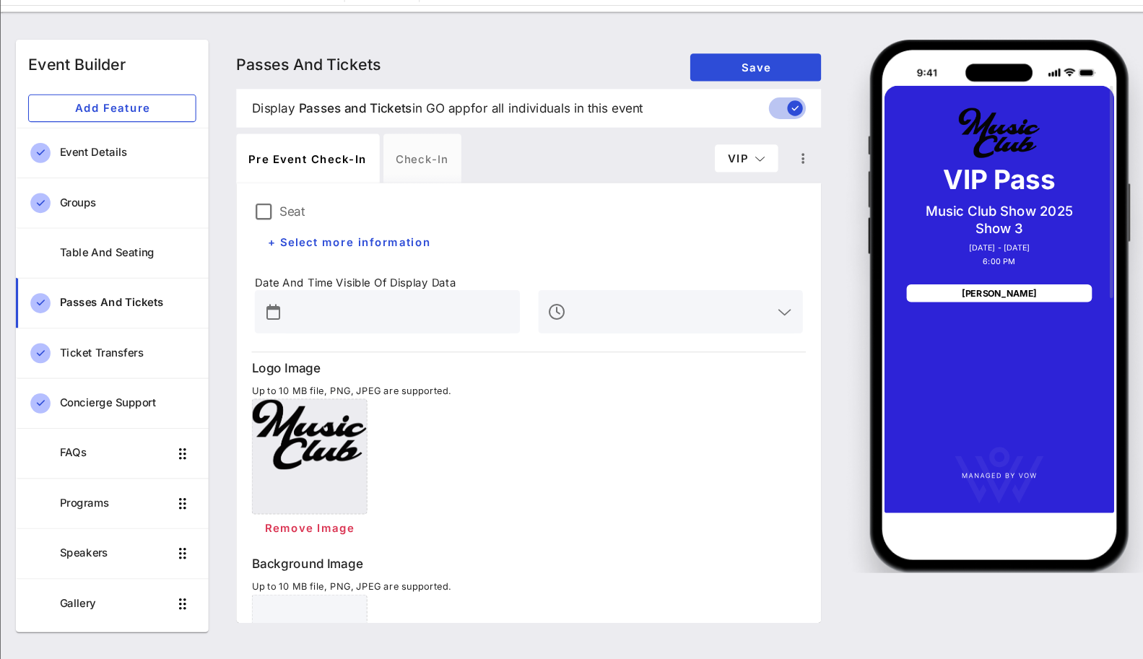
scroll to position [498, 0]
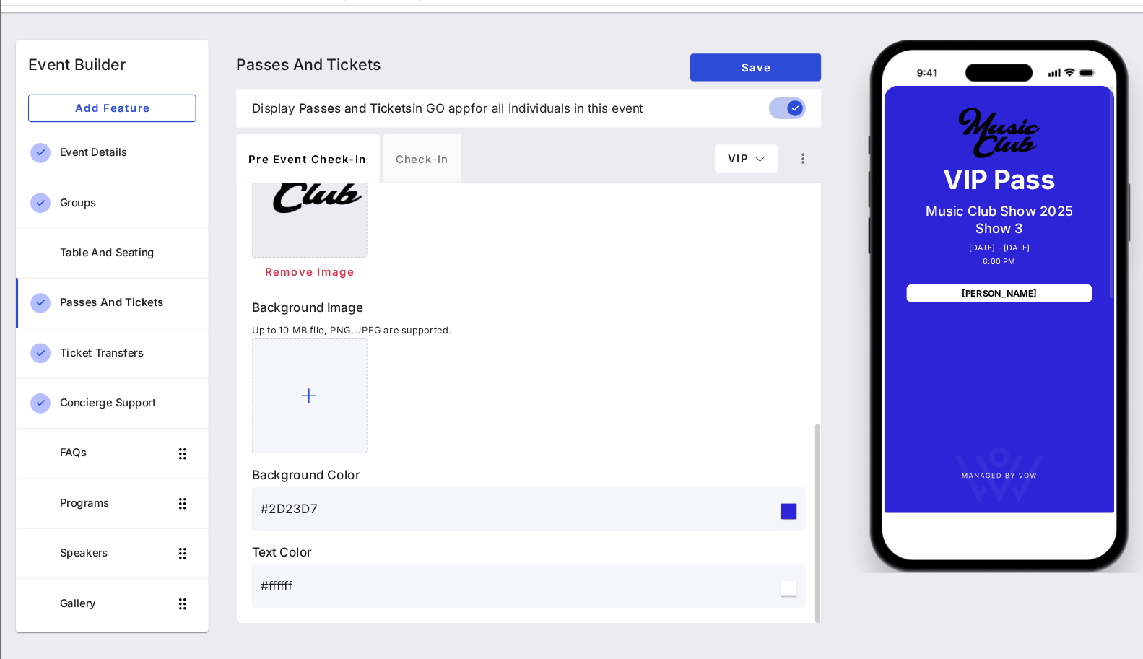
click at [307, 520] on input "#2D23D7" at bounding box center [521, 518] width 485 height 23
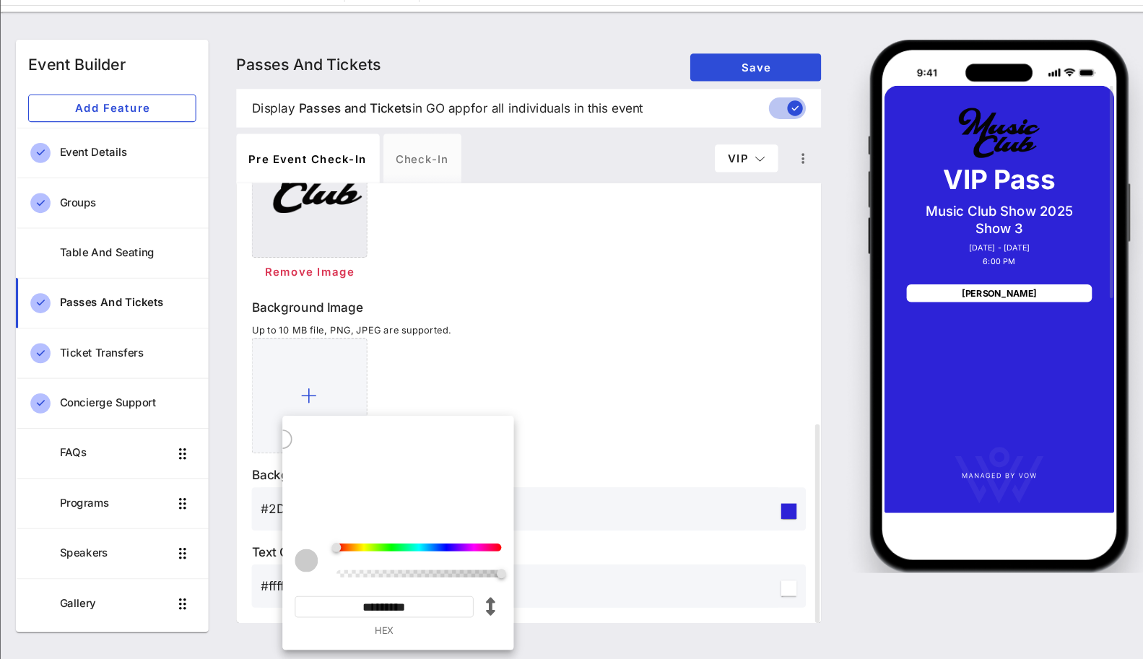
click at [407, 610] on input "*********" at bounding box center [395, 610] width 168 height 20
click at [562, 463] on div at bounding box center [529, 412] width 519 height 108
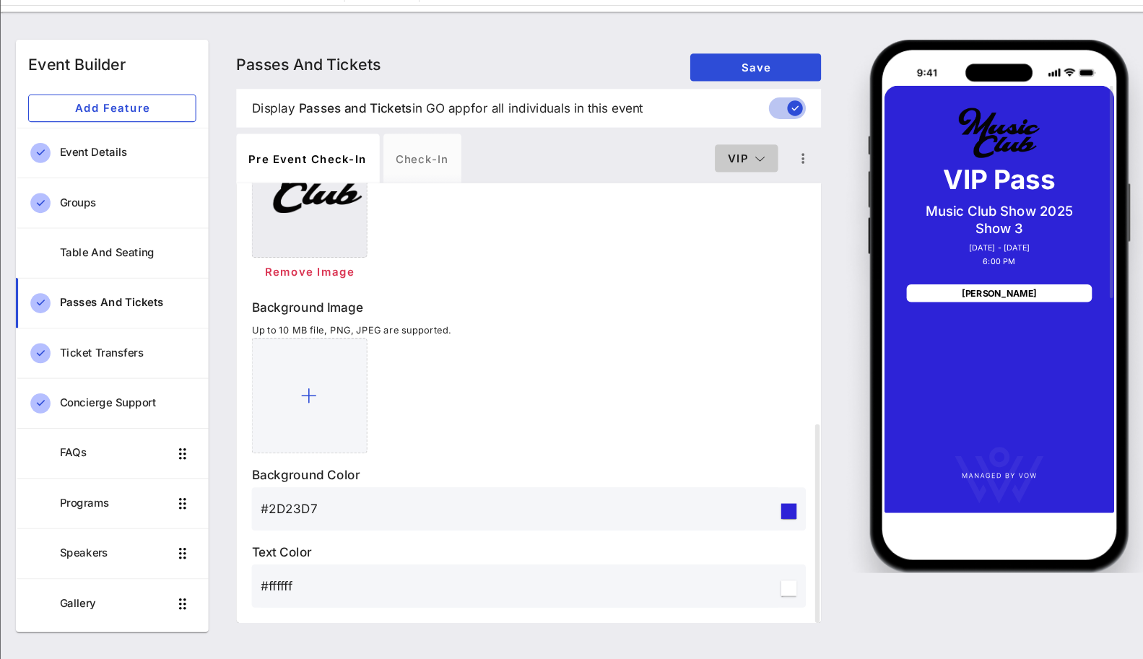
click at [723, 180] on button "VIP" at bounding box center [733, 190] width 59 height 26
click at [719, 280] on div "Member" at bounding box center [734, 275] width 38 height 12
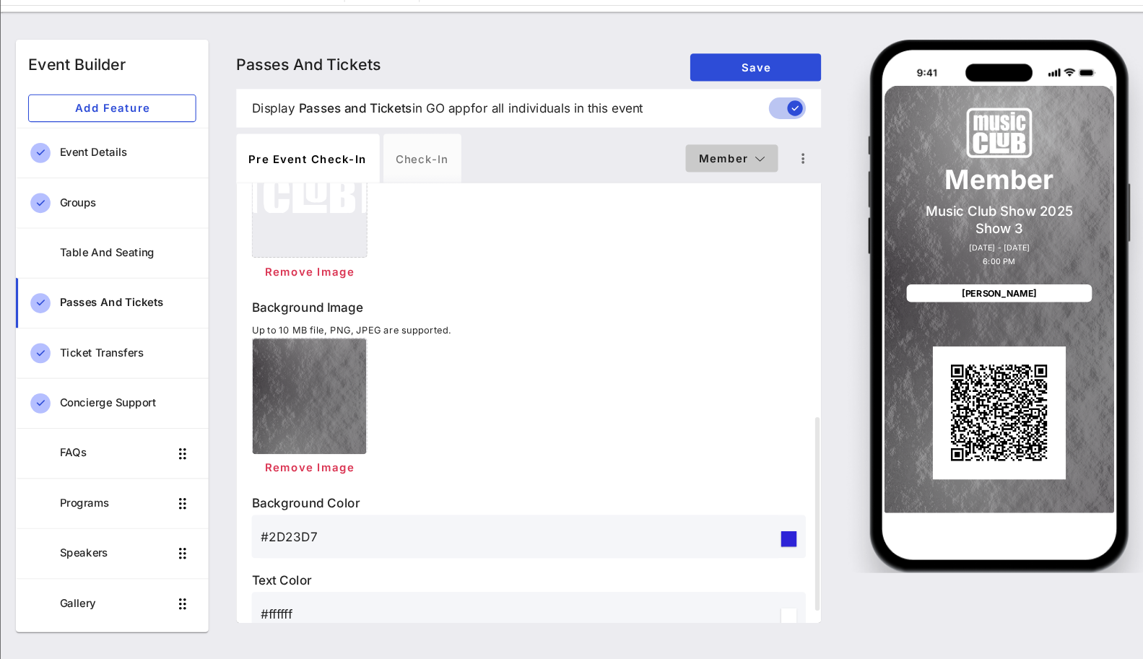
click at [709, 180] on button "Member" at bounding box center [720, 190] width 87 height 26
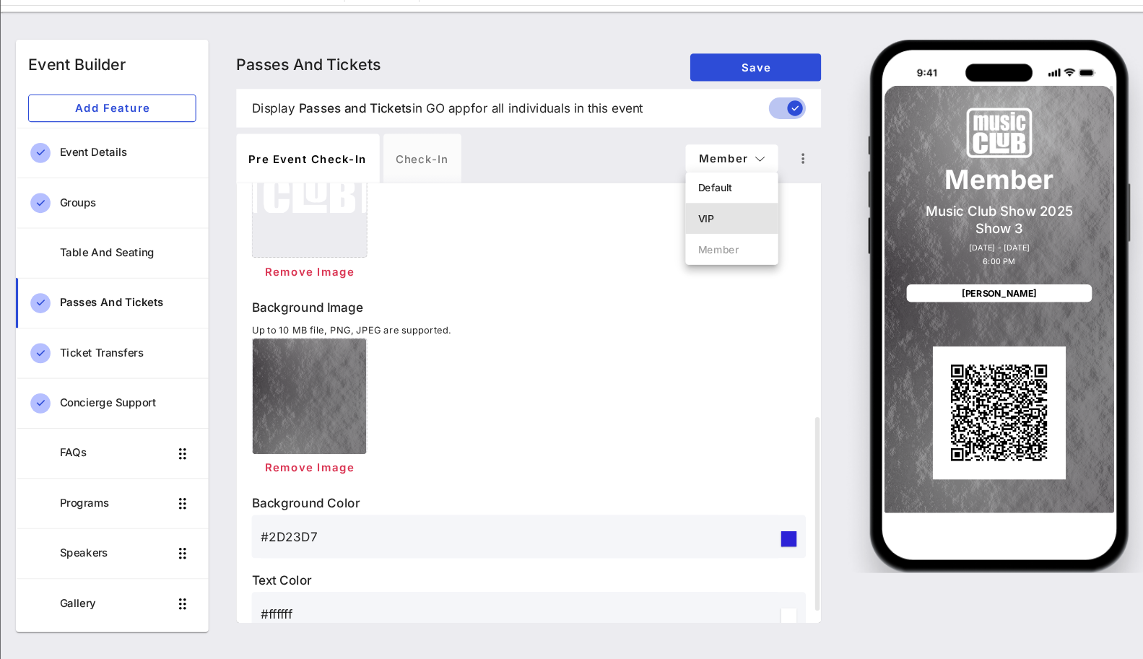
click at [710, 246] on div "VIP" at bounding box center [720, 247] width 64 height 12
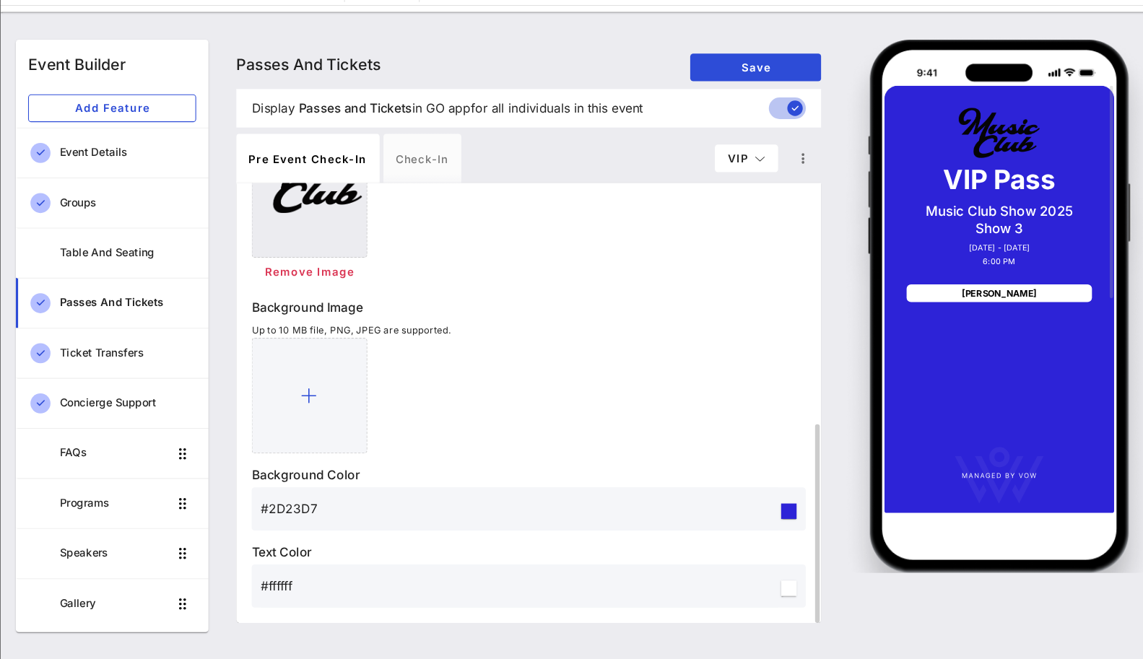
click at [371, 521] on input "#2D23D7" at bounding box center [521, 518] width 485 height 23
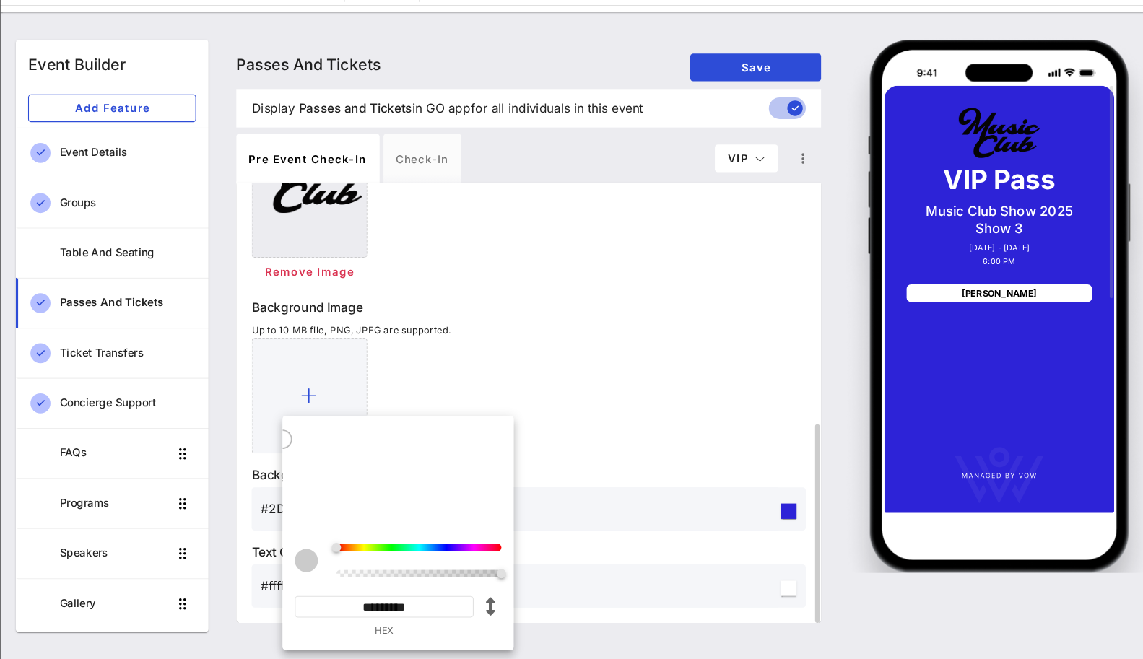
click at [465, 350] on div "Background Image Up to 10 MB file, PNG, JPEG are supported." at bounding box center [529, 394] width 519 height 146
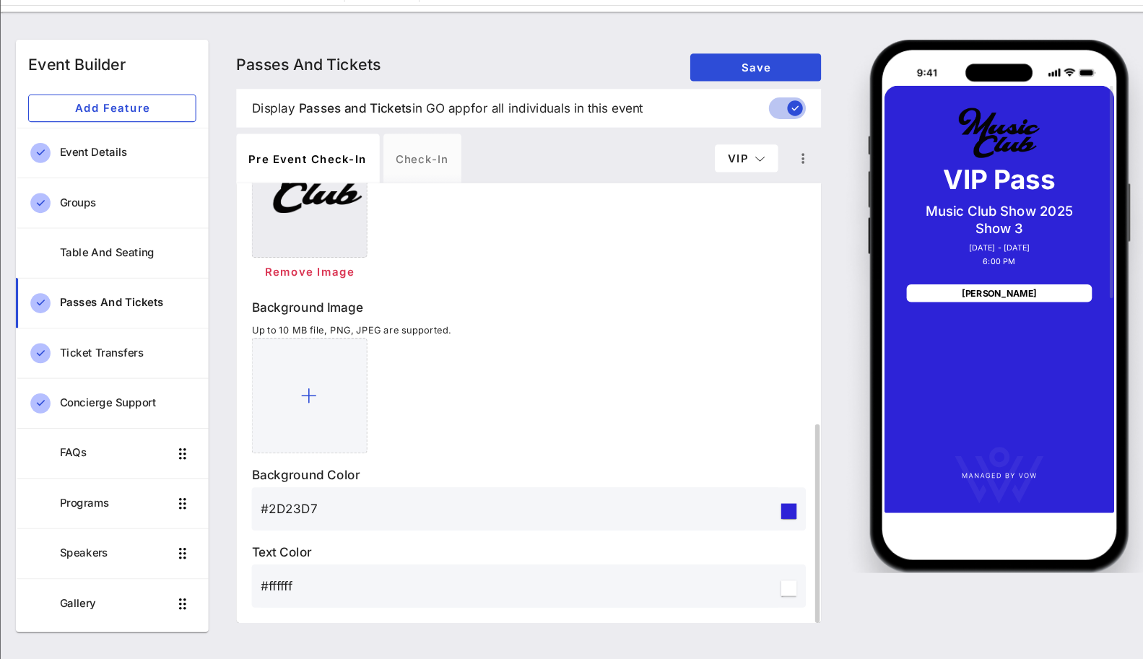
click at [284, 521] on input "#2D23D7" at bounding box center [521, 518] width 485 height 23
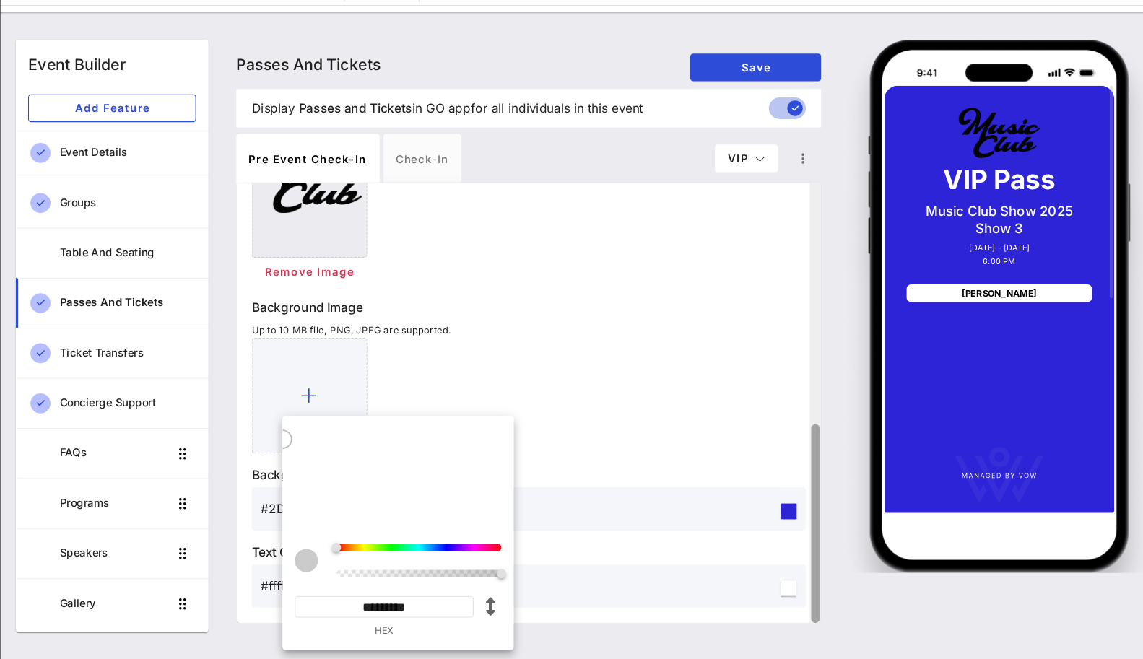
click at [796, 480] on div at bounding box center [798, 419] width 11 height 412
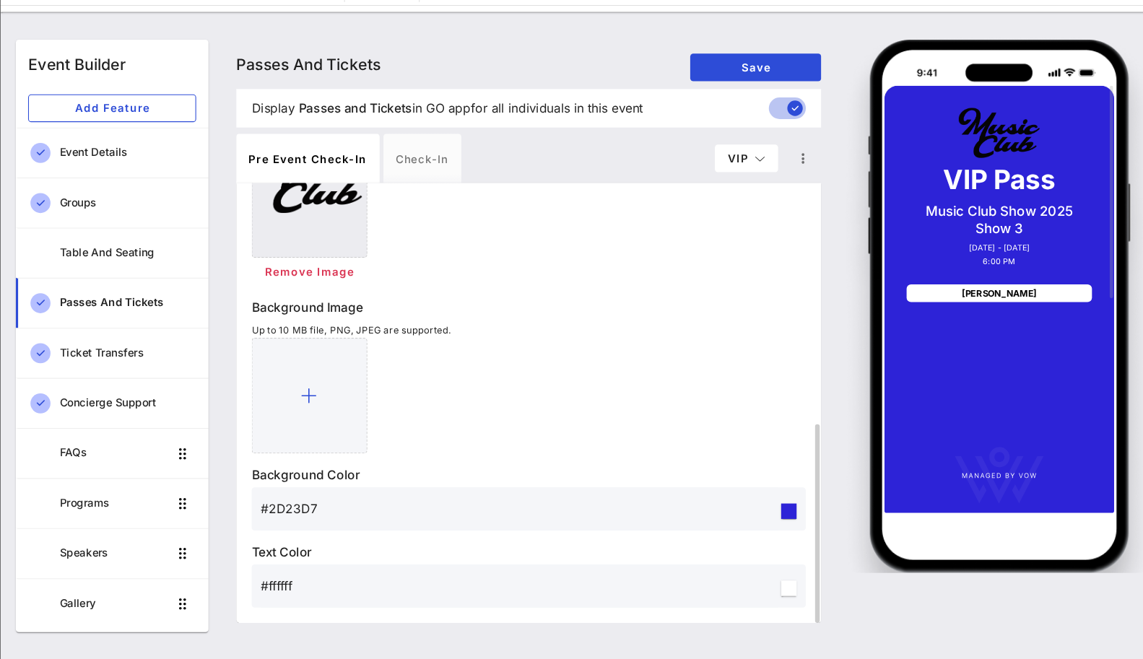
click at [767, 521] on div at bounding box center [773, 521] width 14 height 14
click at [772, 521] on div at bounding box center [773, 521] width 14 height 14
click at [742, 192] on icon "button" at bounding box center [747, 190] width 10 height 10
click at [725, 279] on div "Member" at bounding box center [734, 275] width 38 height 12
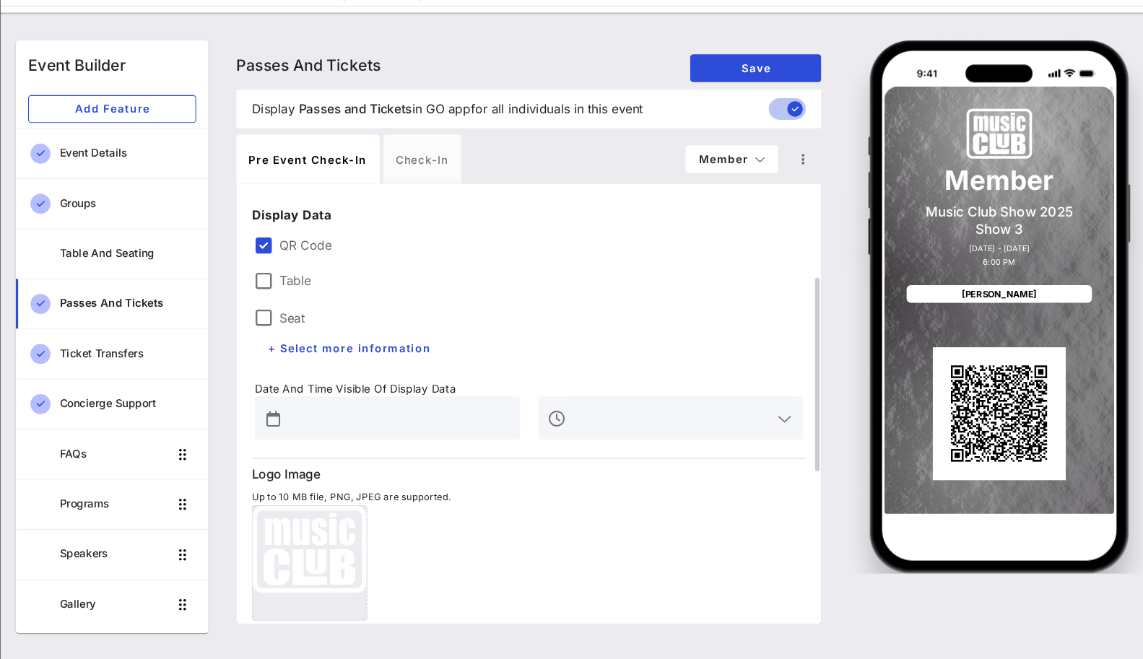
scroll to position [77, 0]
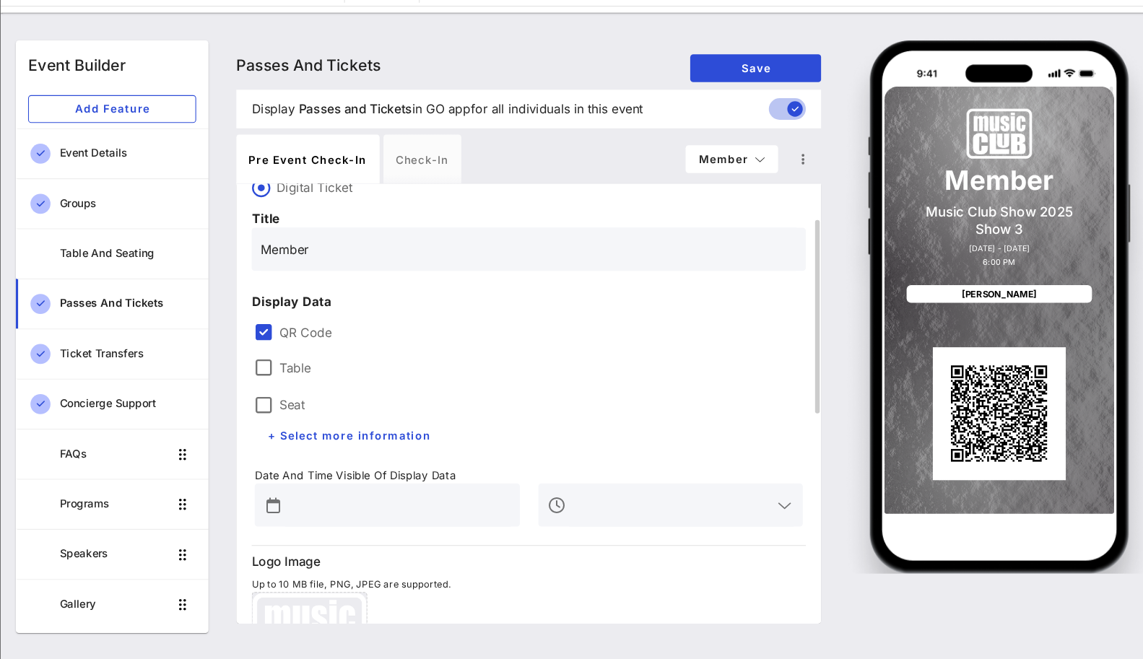
click at [278, 274] on div "Member" at bounding box center [529, 274] width 519 height 40
click at [280, 272] on input "Member" at bounding box center [530, 274] width 502 height 23
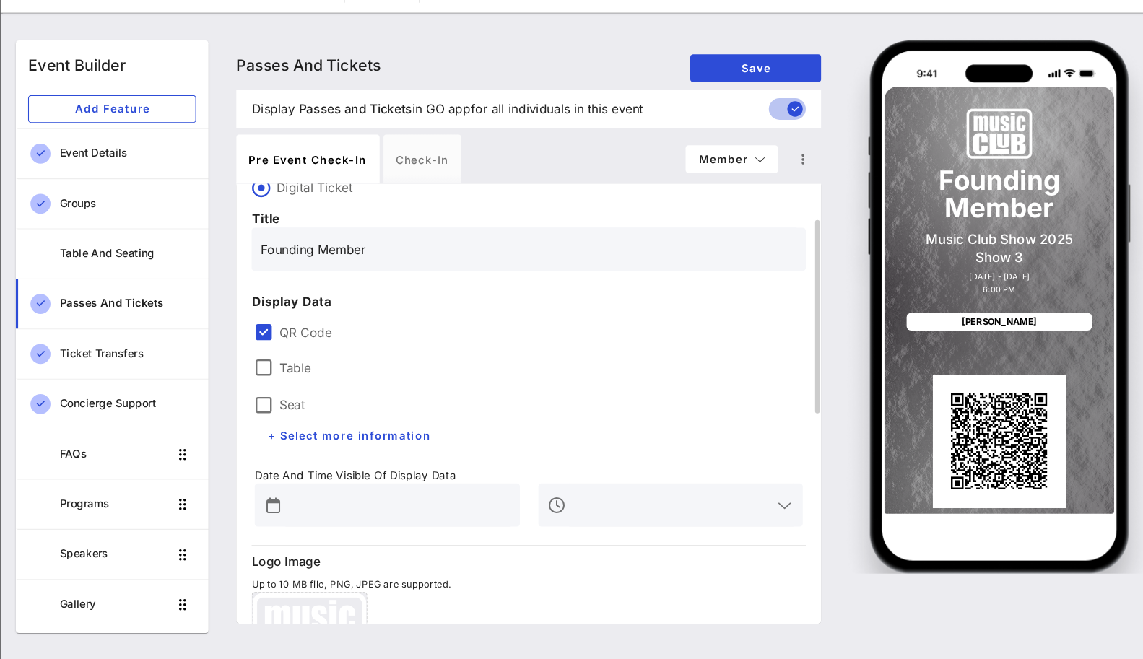
click at [402, 277] on input "Founding Member" at bounding box center [530, 274] width 502 height 23
type input "Founding Member Pass"
click at [487, 365] on div "Table Seat + Select more information" at bounding box center [397, 414] width 266 height 113
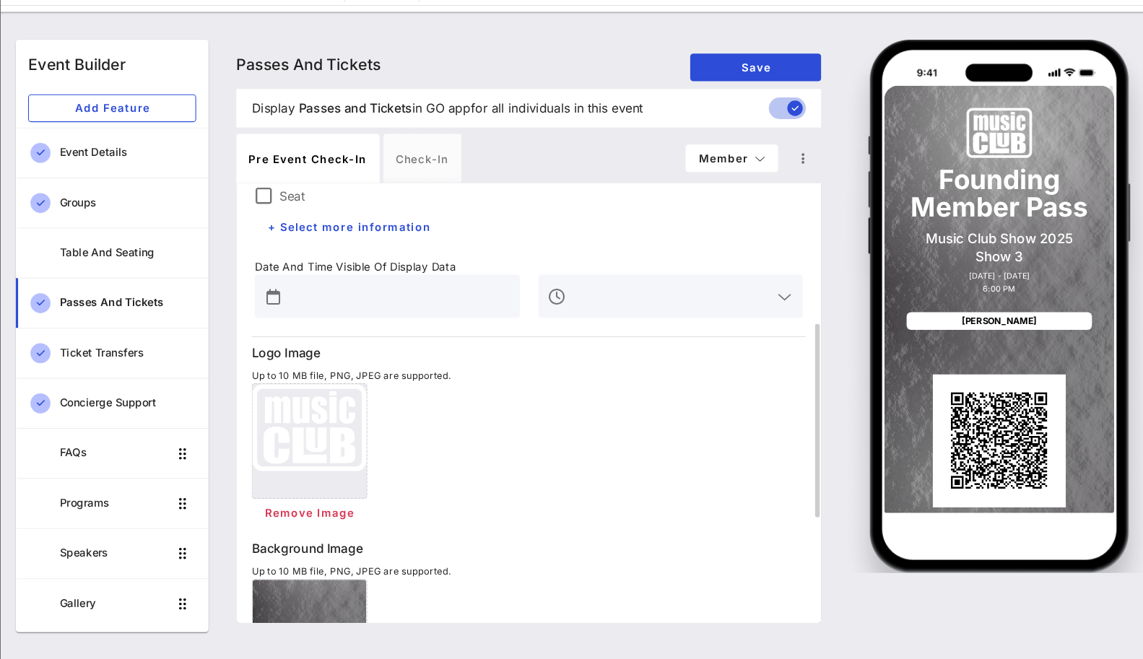
scroll to position [283, 0]
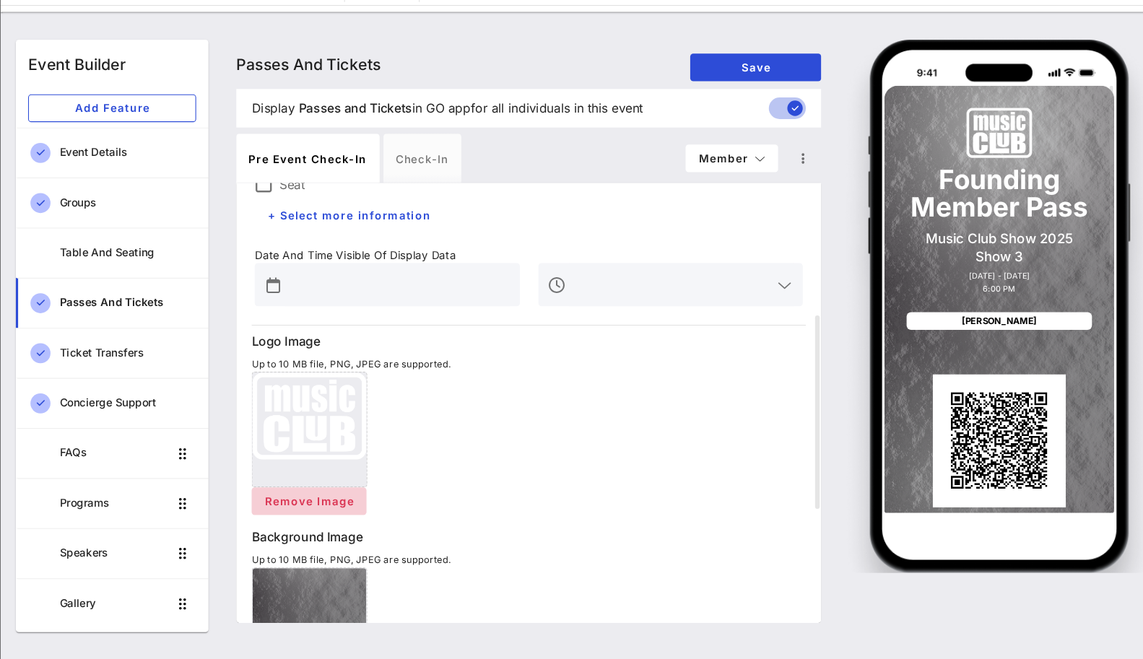
click at [330, 506] on span "Remove Image" at bounding box center [324, 511] width 85 height 12
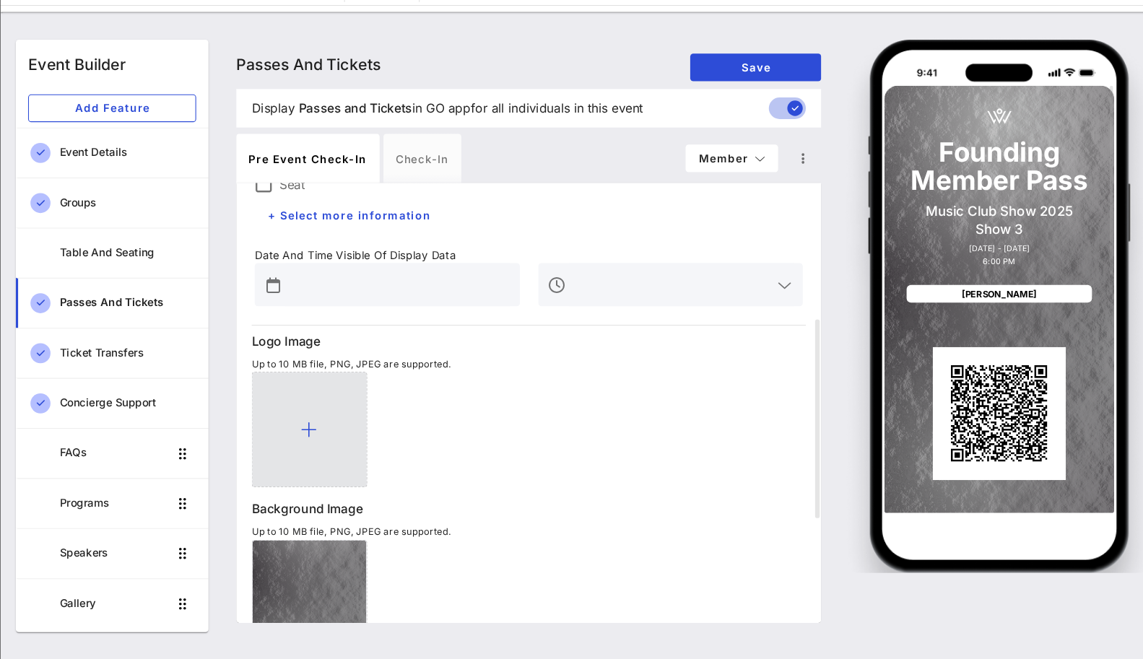
click at [335, 453] on div at bounding box center [324, 444] width 108 height 108
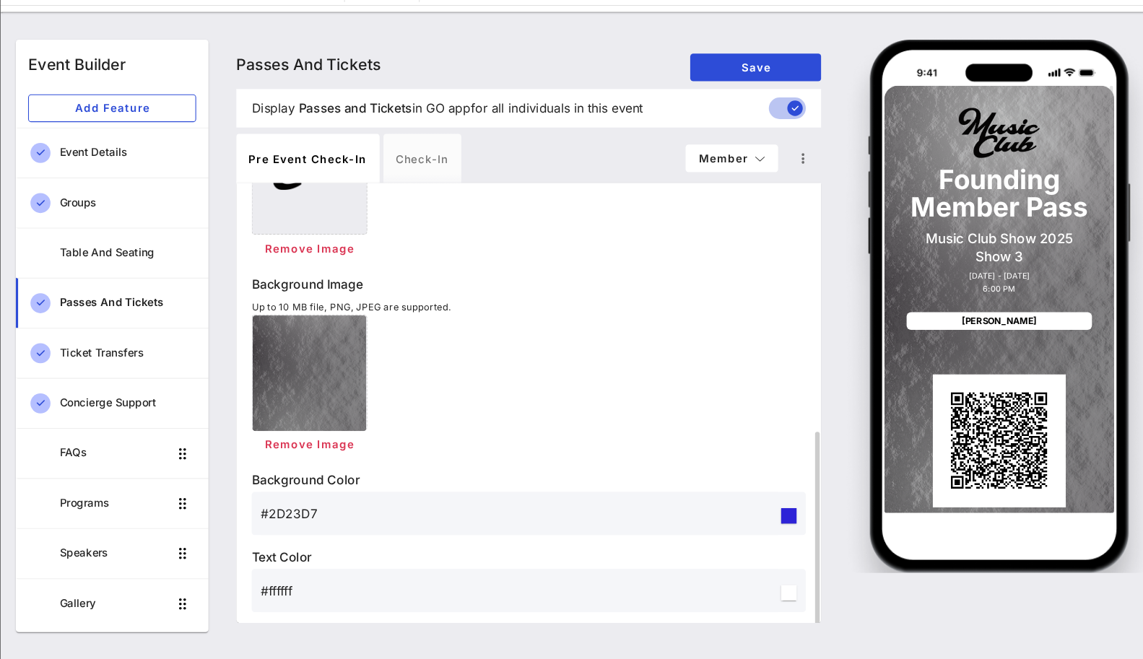
scroll to position [524, 0]
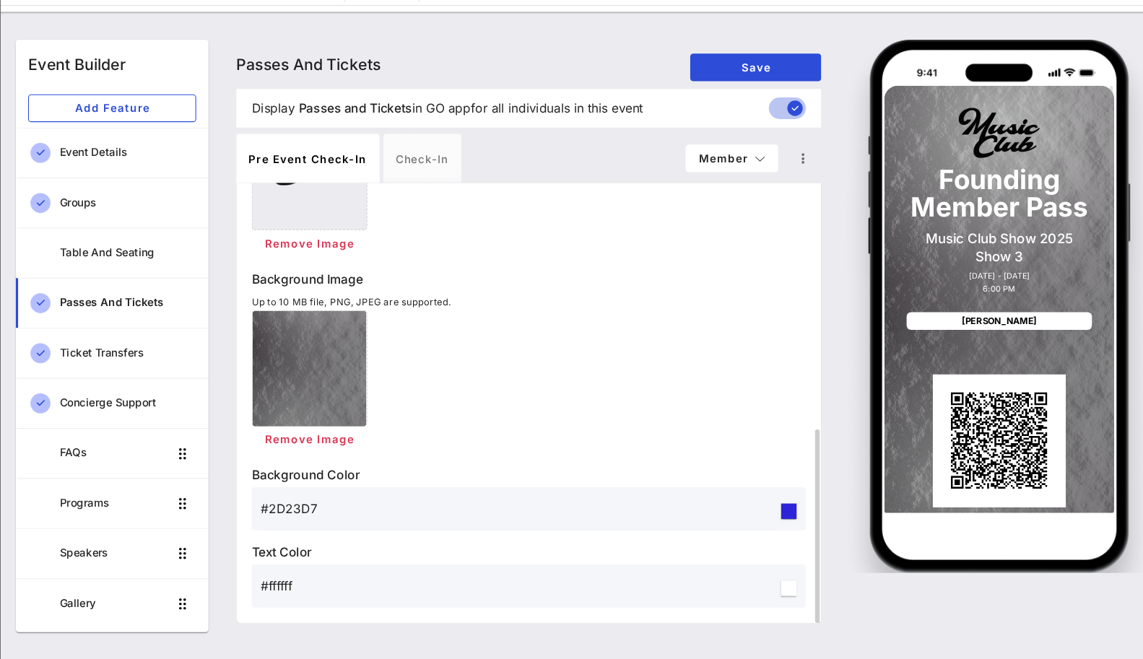
click at [305, 593] on input "#ffffff" at bounding box center [521, 590] width 485 height 23
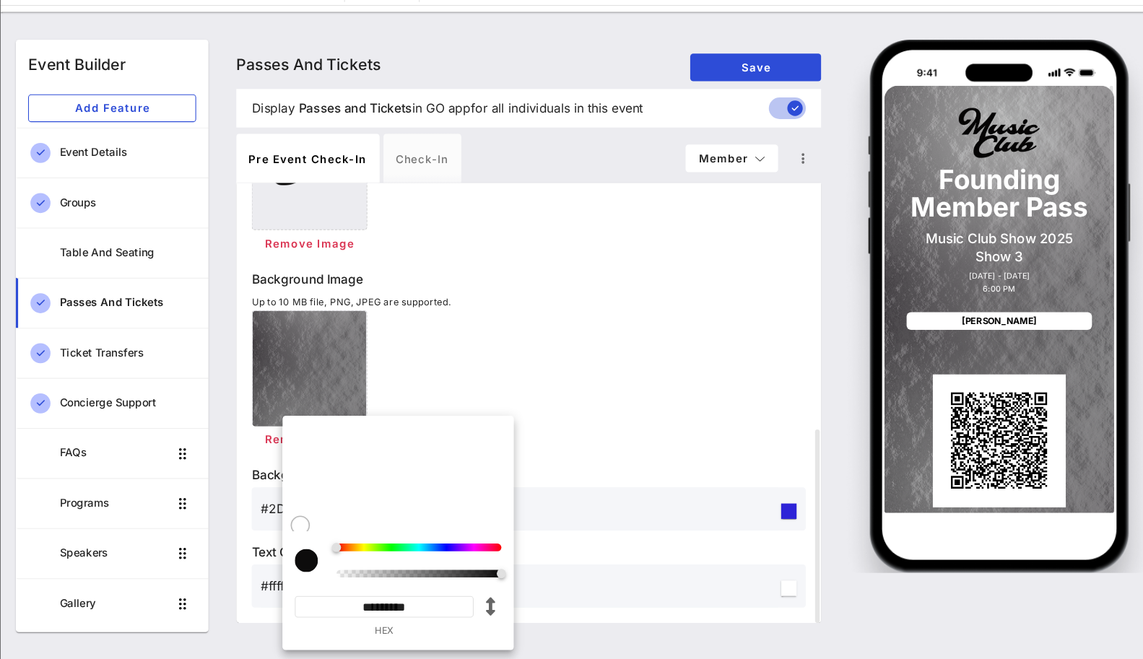
click at [433, 612] on input "*********" at bounding box center [395, 610] width 168 height 20
click at [567, 425] on div "Remove Image" at bounding box center [529, 399] width 519 height 134
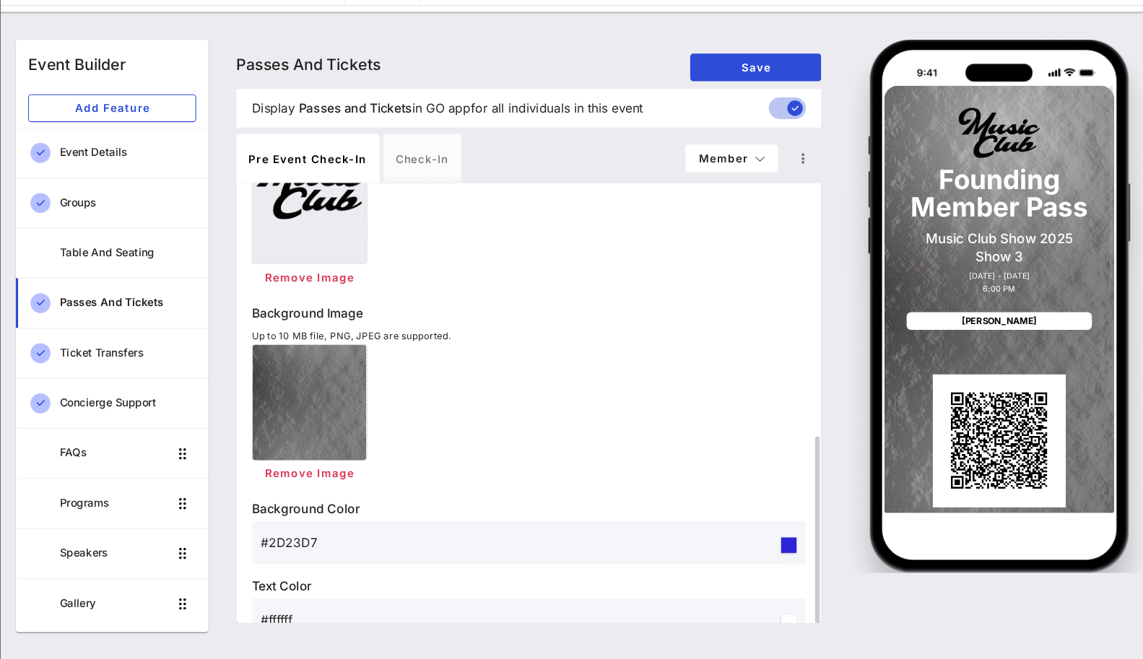
scroll to position [467, 0]
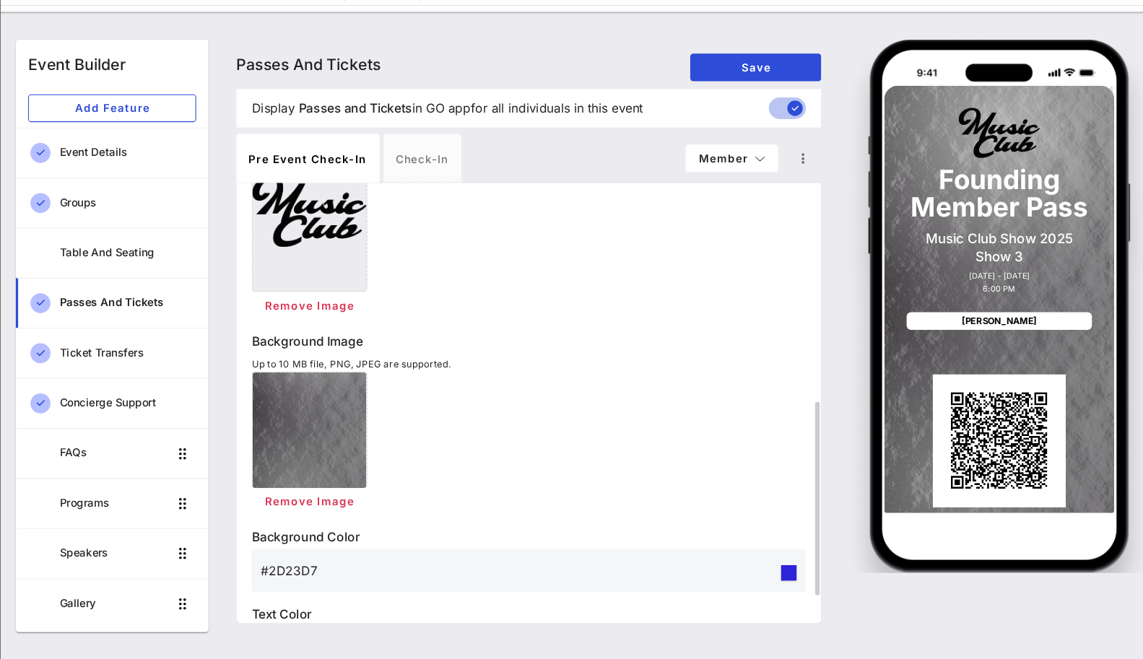
click at [706, 123] on div "Passes and Tickets Passes and Tickets Passes and Tickets Save" at bounding box center [530, 102] width 548 height 46
click at [706, 111] on button "Save" at bounding box center [742, 105] width 123 height 26
click at [711, 94] on button "Save" at bounding box center [742, 105] width 123 height 26
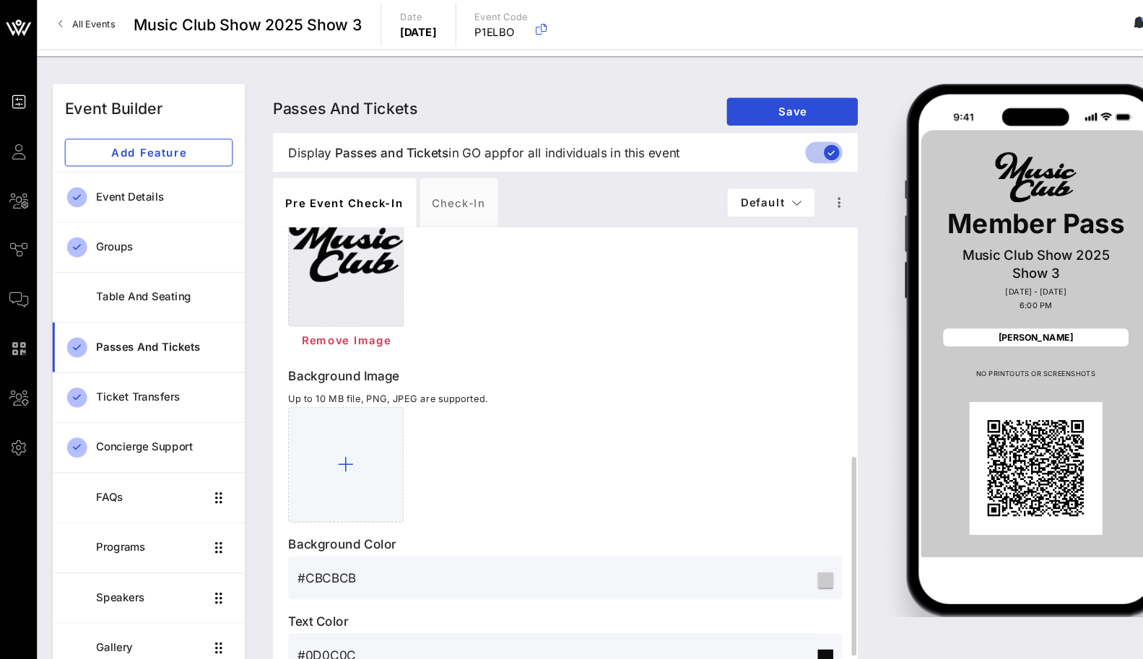
scroll to position [498, 0]
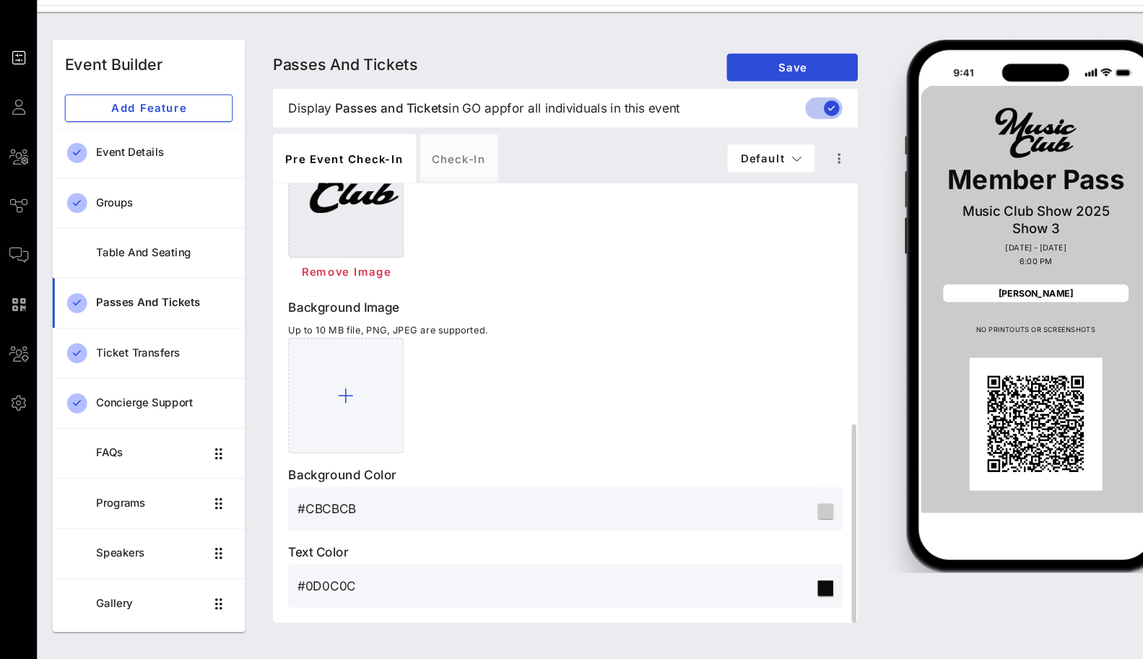
click at [316, 517] on input "#CBCBCB" at bounding box center [521, 518] width 485 height 23
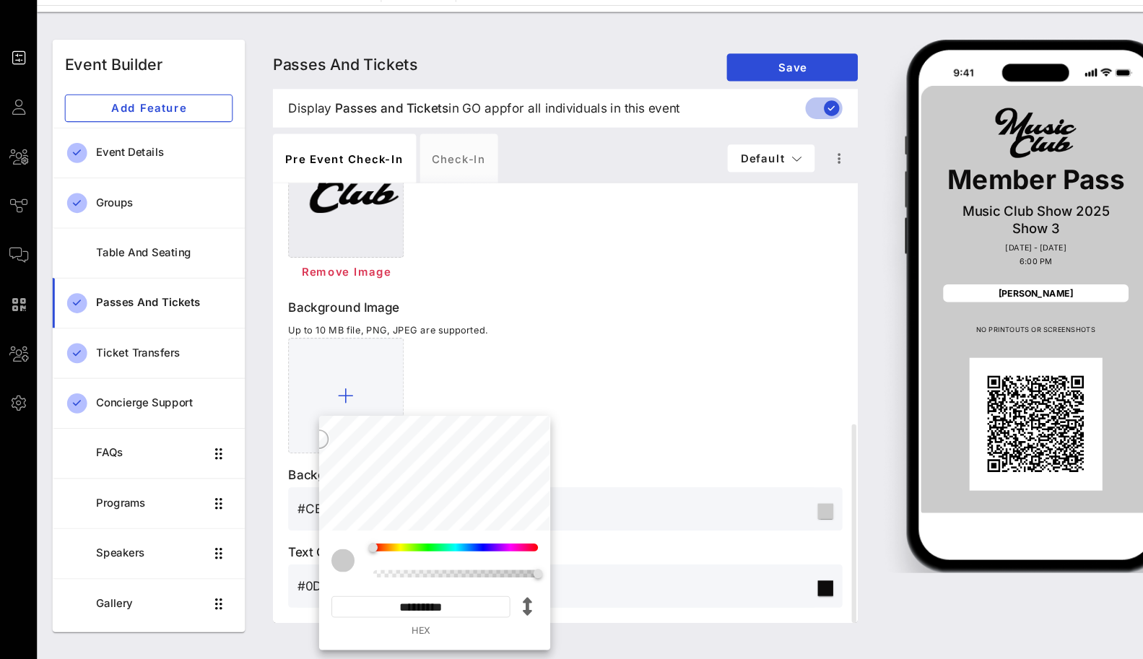
click at [404, 607] on input "*********" at bounding box center [395, 610] width 168 height 20
click at [608, 376] on div at bounding box center [529, 412] width 519 height 108
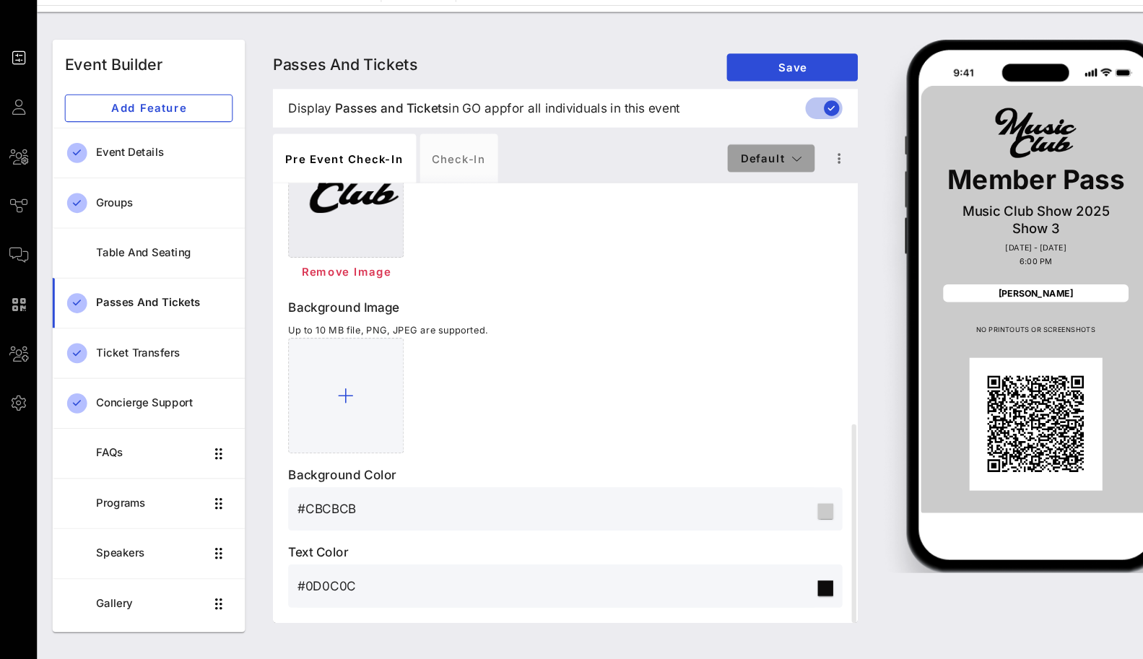
click at [737, 178] on button "Default" at bounding box center [723, 190] width 82 height 26
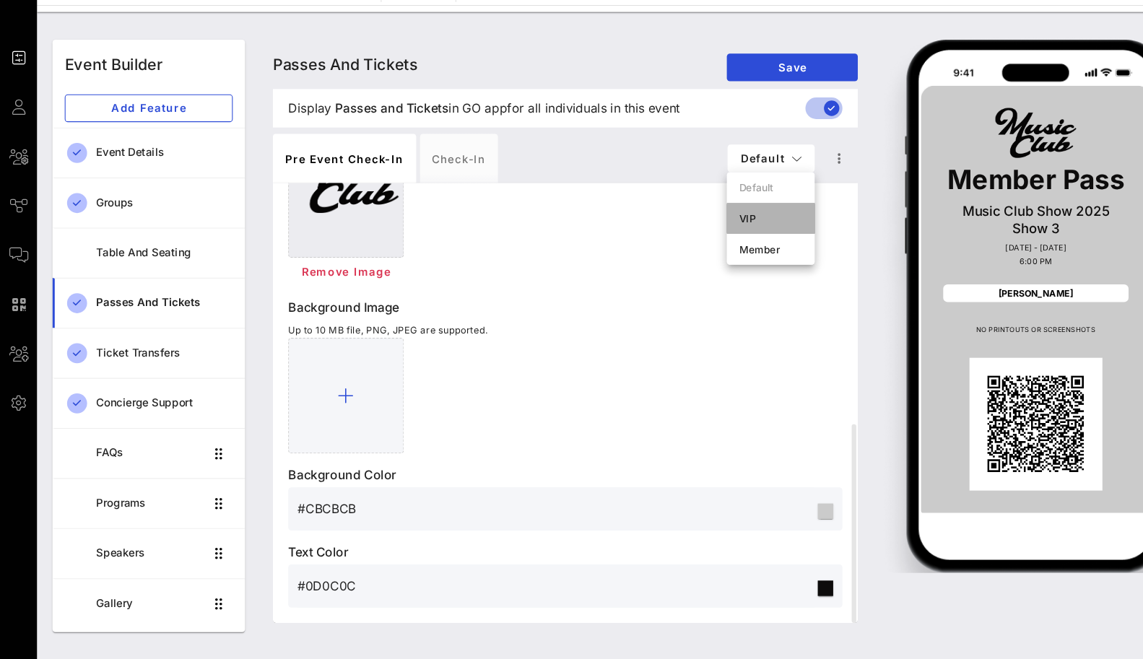
click at [711, 254] on div "VIP" at bounding box center [722, 246] width 82 height 29
type input "VIP Pass"
type input "#2D23D7"
type input "#ffffff"
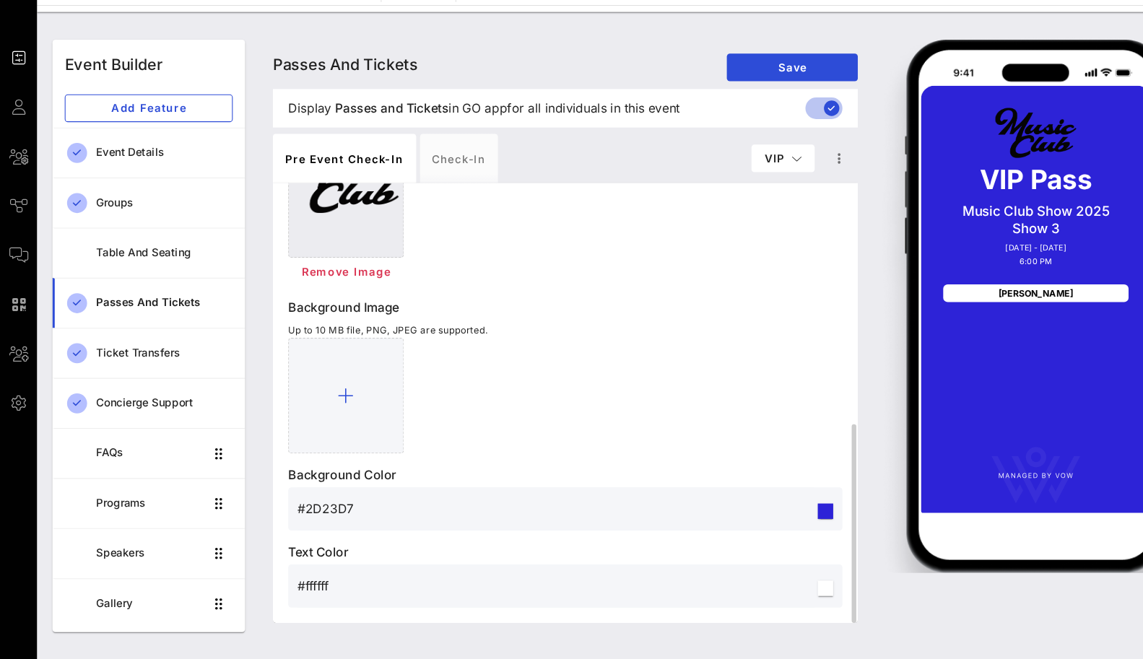
click at [376, 516] on input "#2D23D7" at bounding box center [521, 518] width 485 height 23
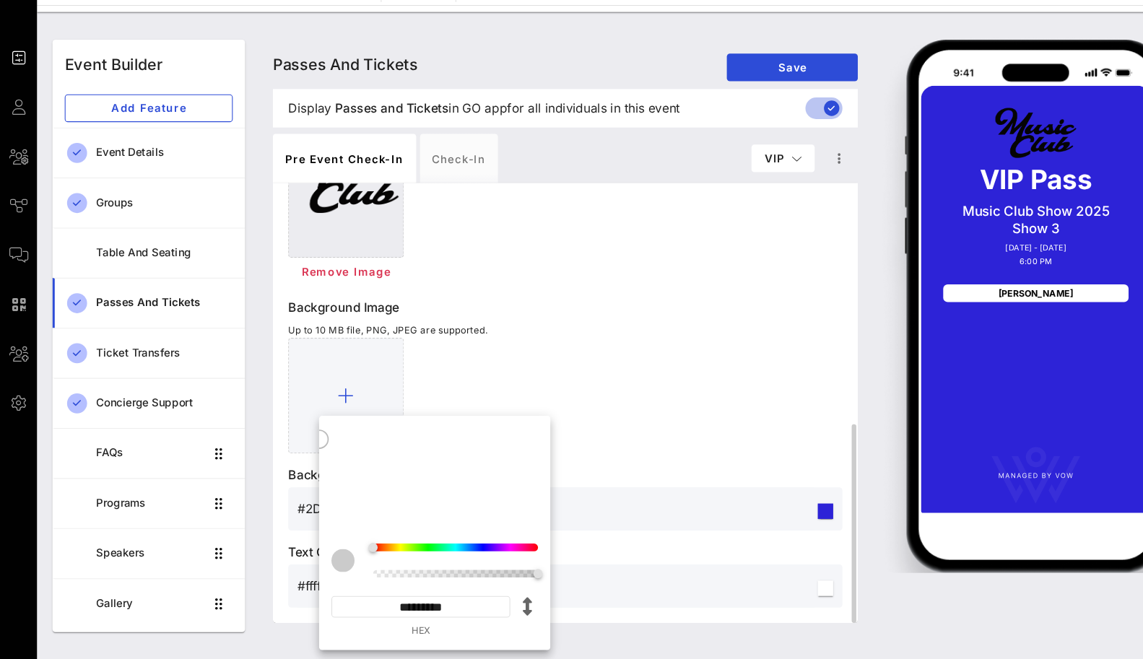
click at [566, 404] on div at bounding box center [529, 412] width 519 height 108
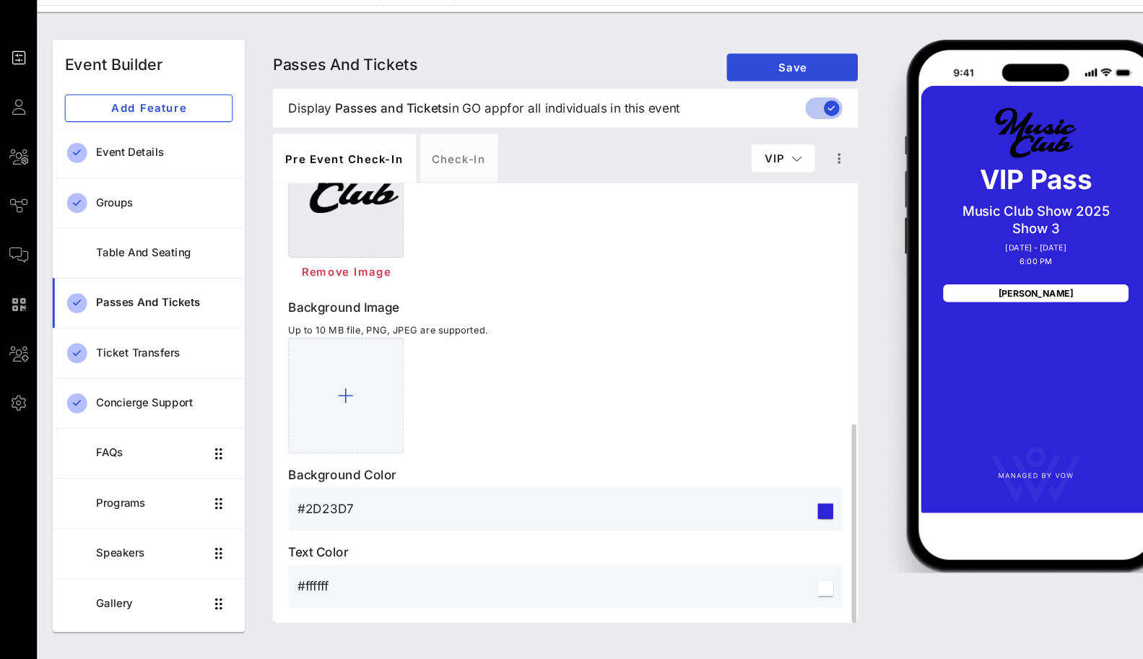
click at [312, 517] on input "#2D23D7" at bounding box center [521, 518] width 485 height 23
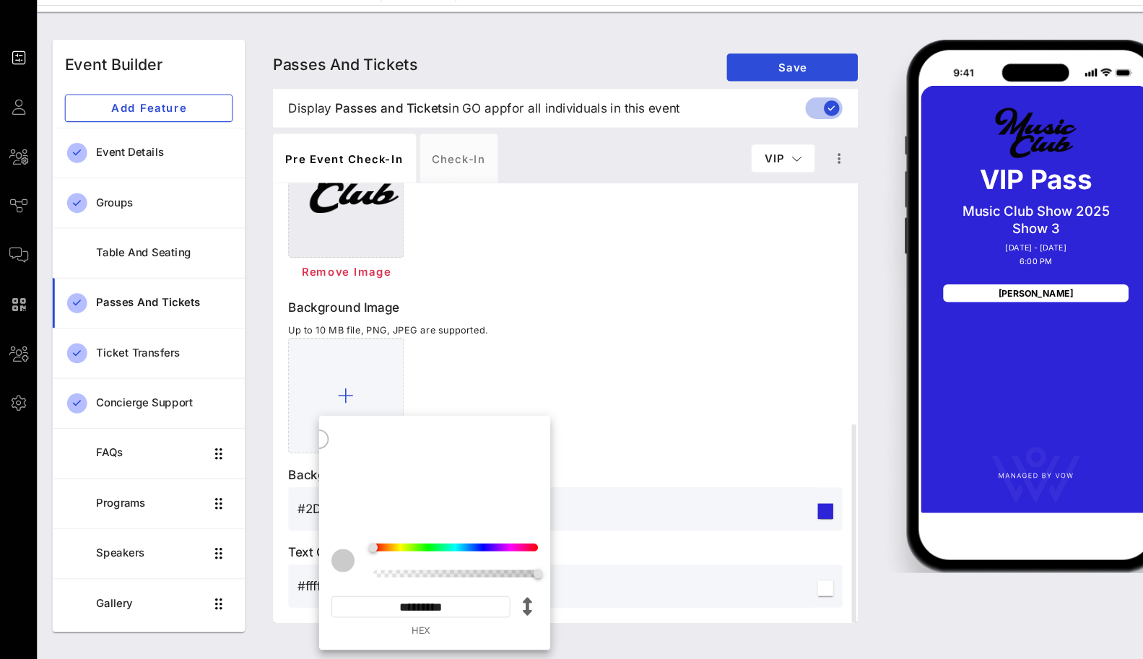
click at [391, 609] on input "*********" at bounding box center [395, 610] width 168 height 20
click at [711, 435] on div at bounding box center [529, 412] width 519 height 108
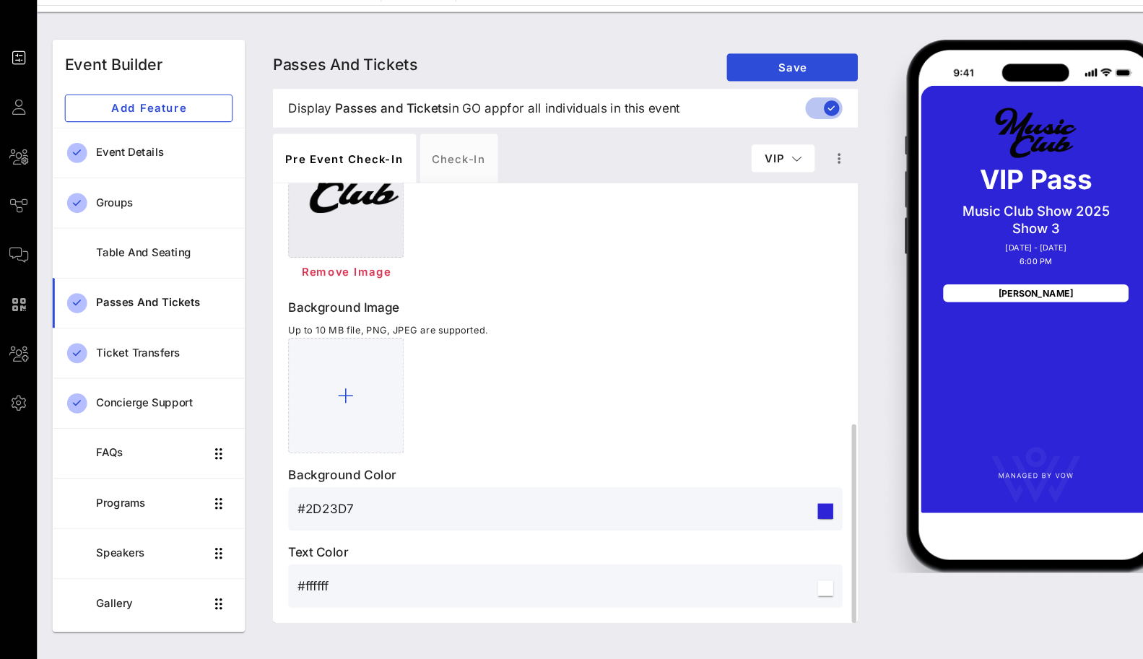
click at [774, 515] on div at bounding box center [773, 521] width 14 height 14
click at [738, 461] on div at bounding box center [529, 412] width 519 height 108
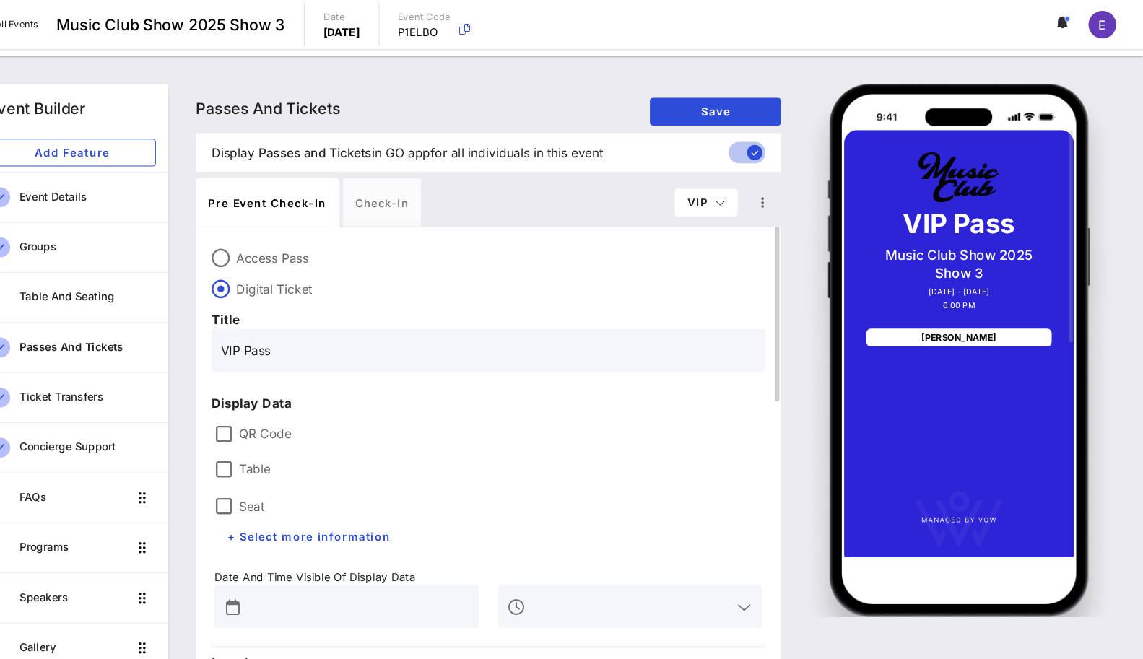
scroll to position [0, 0]
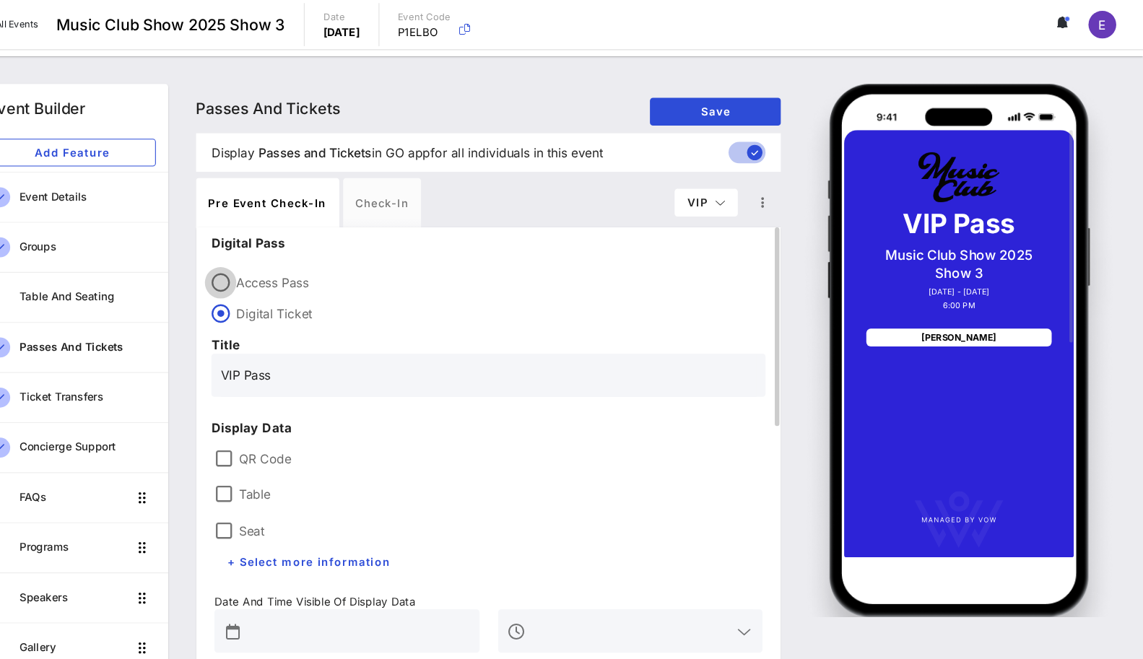
click at [280, 261] on div at bounding box center [279, 265] width 25 height 25
click at [284, 291] on div at bounding box center [279, 294] width 25 height 25
click at [446, 251] on div "Access Pass Digital Ticket" at bounding box center [529, 277] width 519 height 52
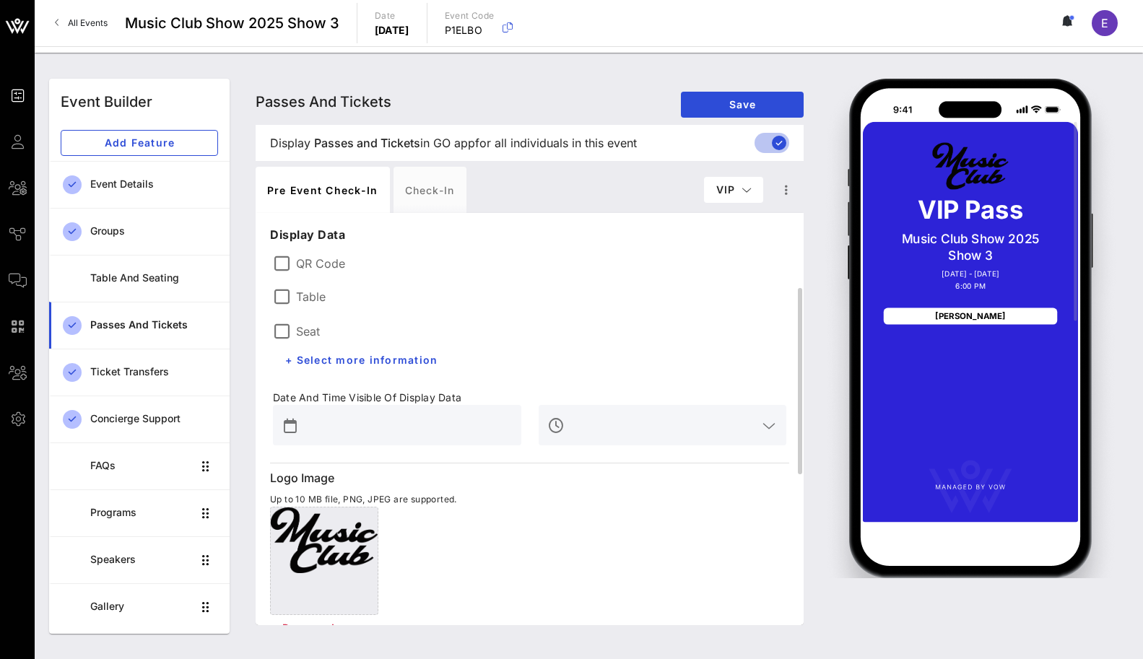
click at [85, 24] on span "All Events" at bounding box center [88, 22] width 40 height 11
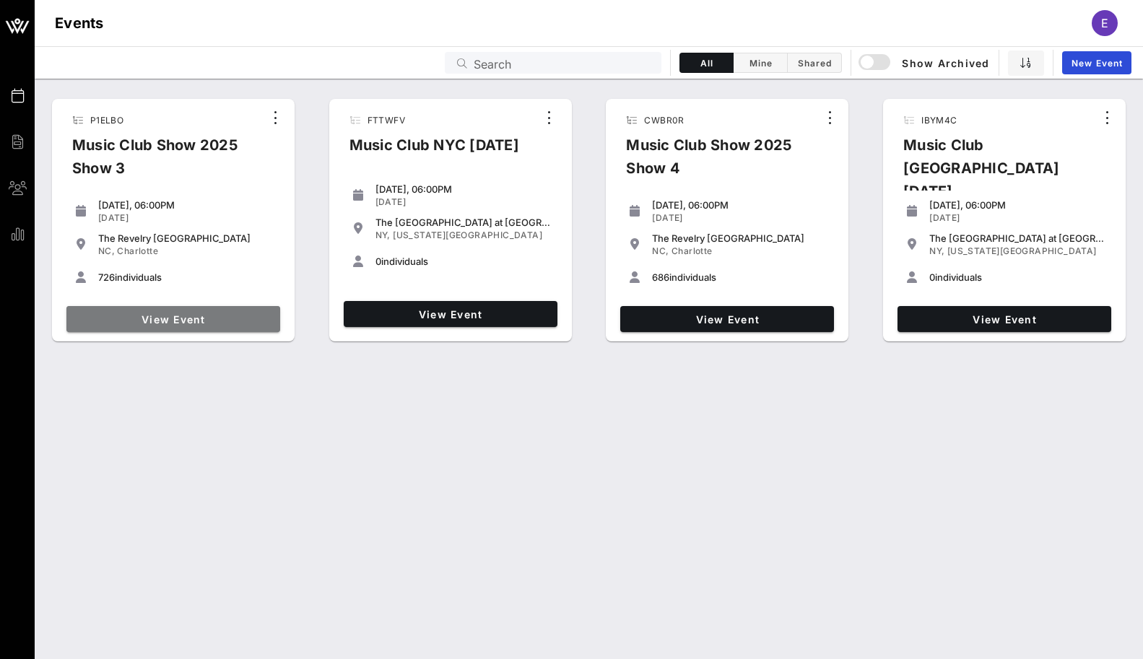
click at [216, 324] on span "View Event" at bounding box center [173, 319] width 202 height 12
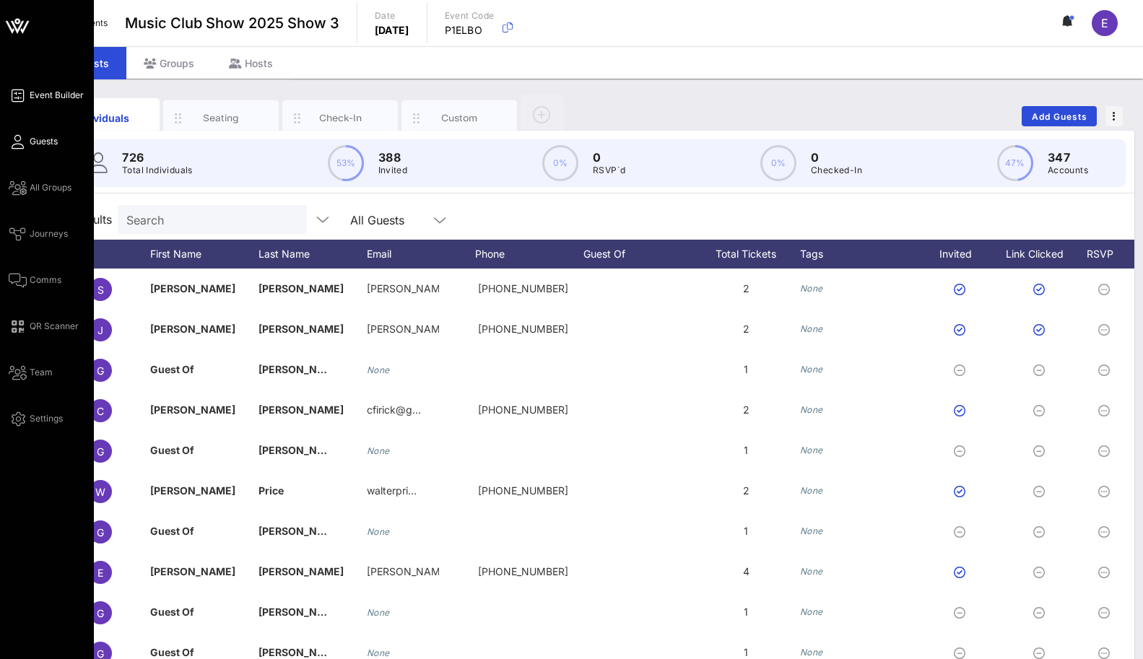
click at [32, 98] on span "Event Builder" at bounding box center [57, 95] width 54 height 13
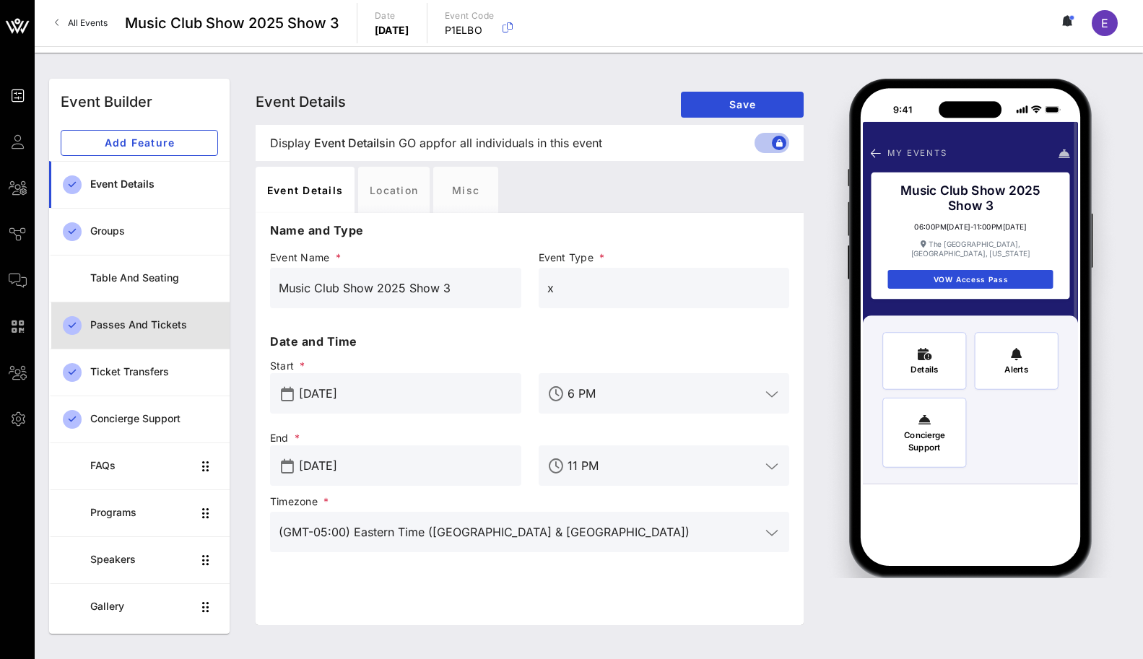
click at [180, 329] on div "Passes and Tickets" at bounding box center [154, 325] width 128 height 12
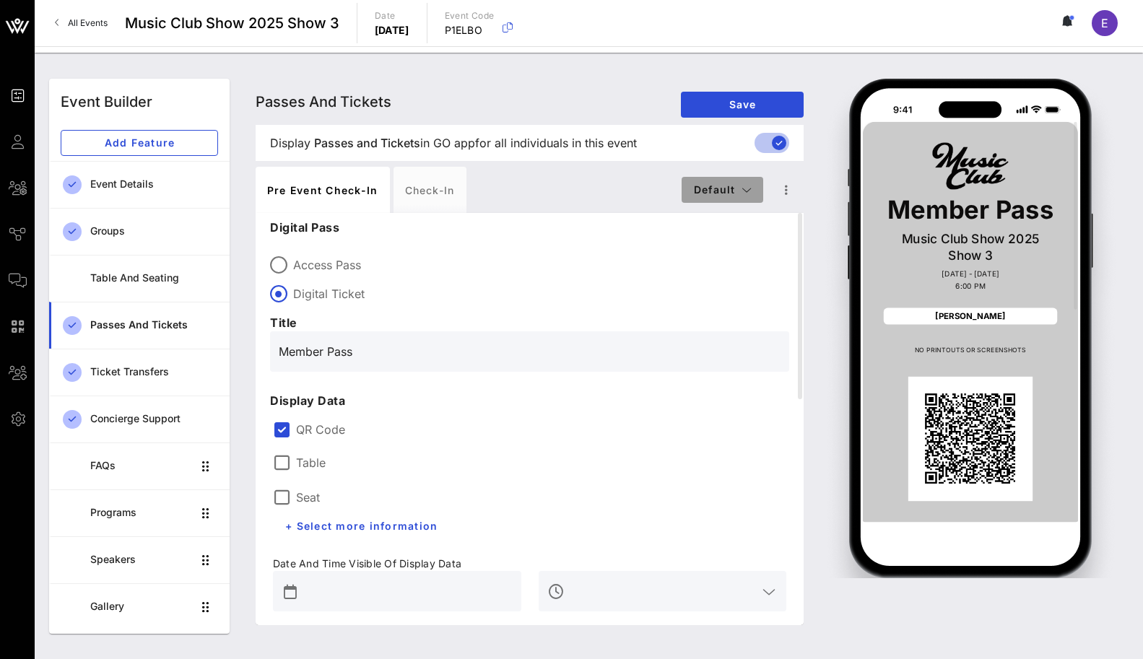
click at [733, 190] on span "Default" at bounding box center [722, 189] width 59 height 12
click at [709, 241] on div "VIP" at bounding box center [722, 247] width 59 height 12
type input "VIP Pass"
type input "#2D23D7"
type input "#ffffff"
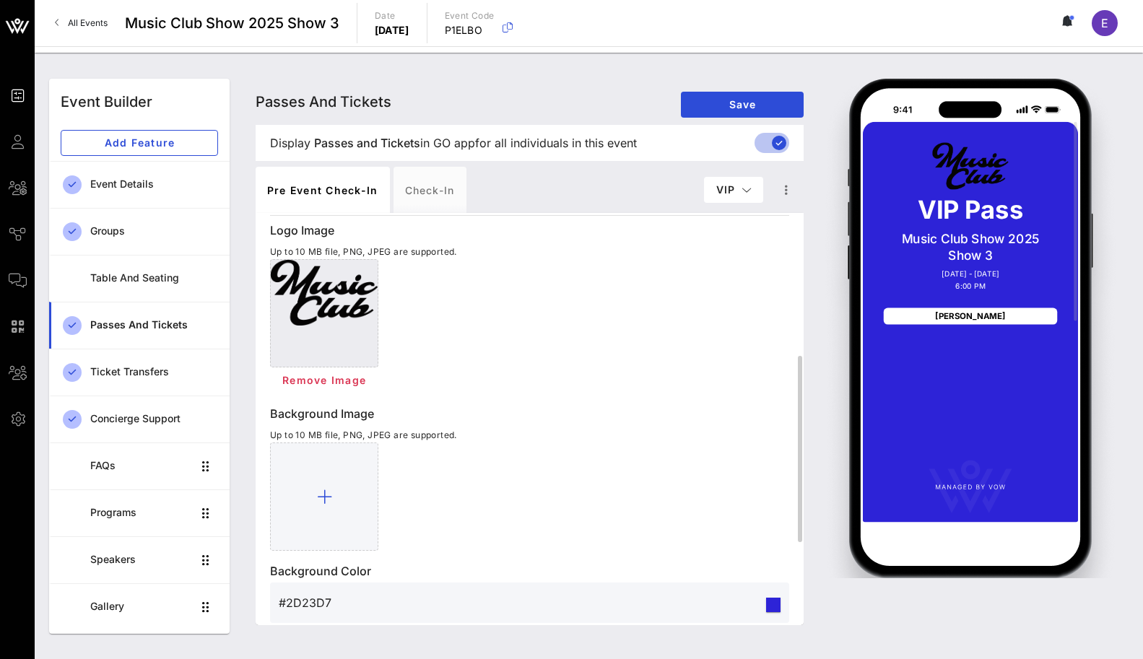
scroll to position [498, 0]
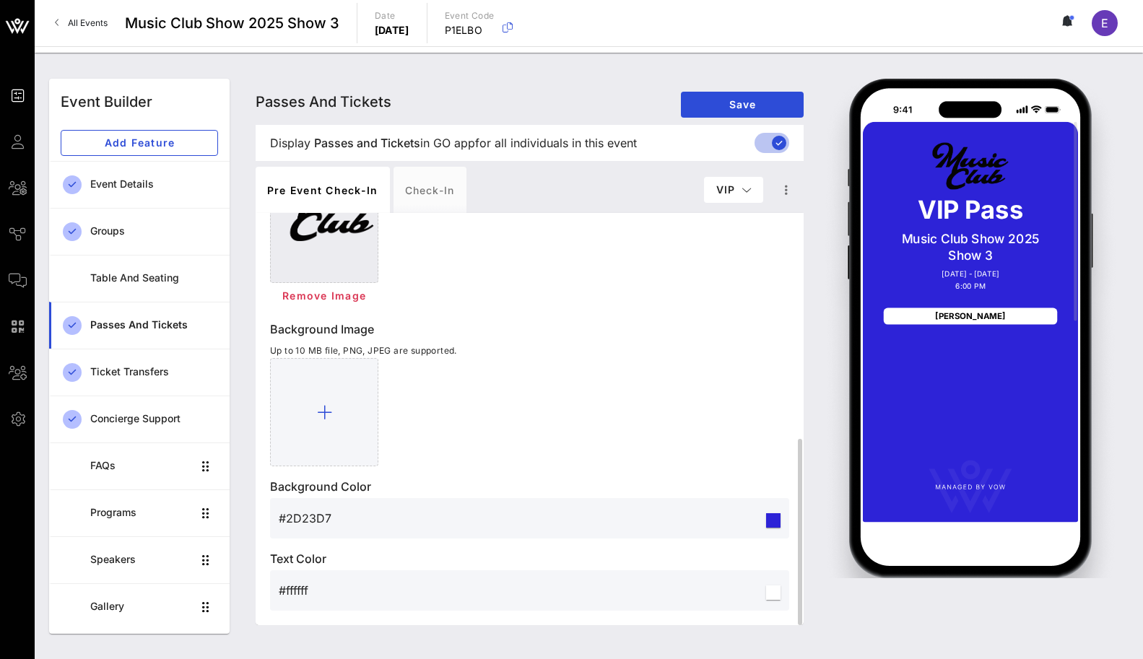
click at [316, 519] on input "#2D23D7" at bounding box center [521, 518] width 485 height 23
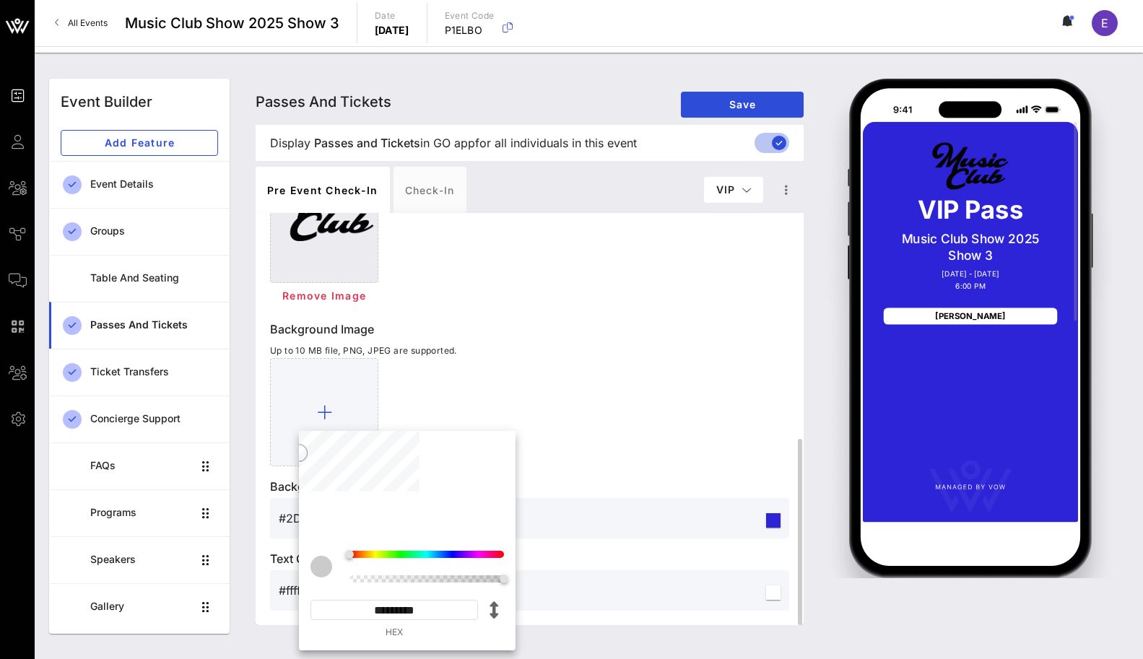
click at [586, 454] on div at bounding box center [529, 412] width 519 height 108
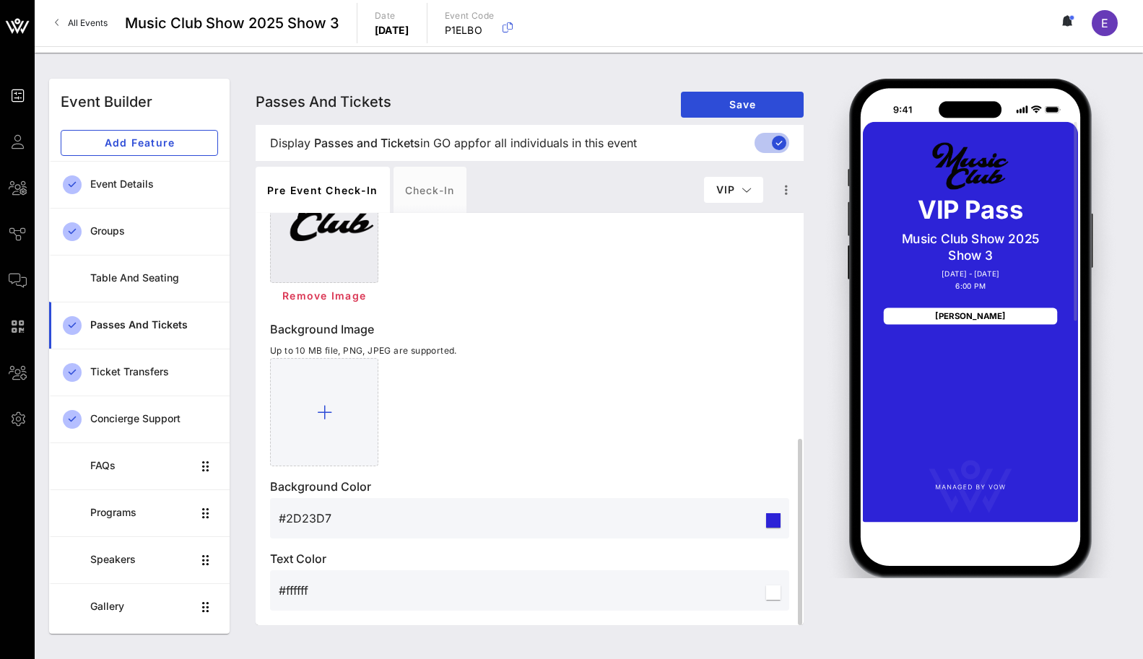
click at [776, 516] on div at bounding box center [773, 521] width 14 height 14
click at [596, 530] on div "#2D23D7" at bounding box center [521, 518] width 485 height 40
click at [300, 518] on input "#2D23D7" at bounding box center [521, 518] width 485 height 23
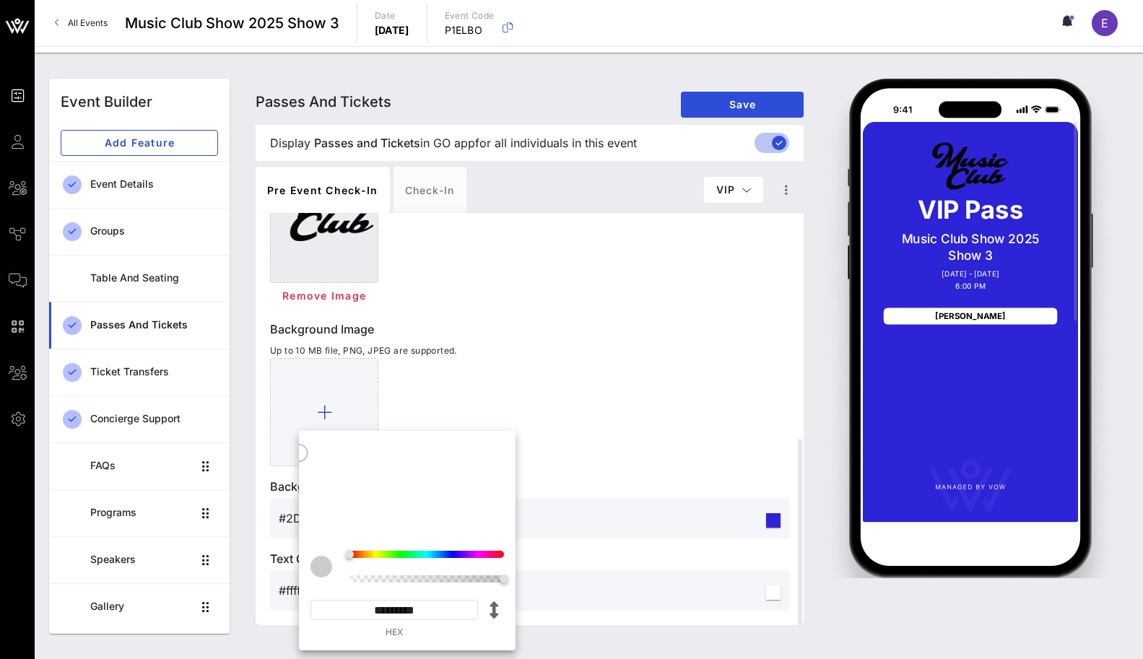
click at [373, 602] on input "*********" at bounding box center [395, 610] width 168 height 20
type input "#CBCBCB"
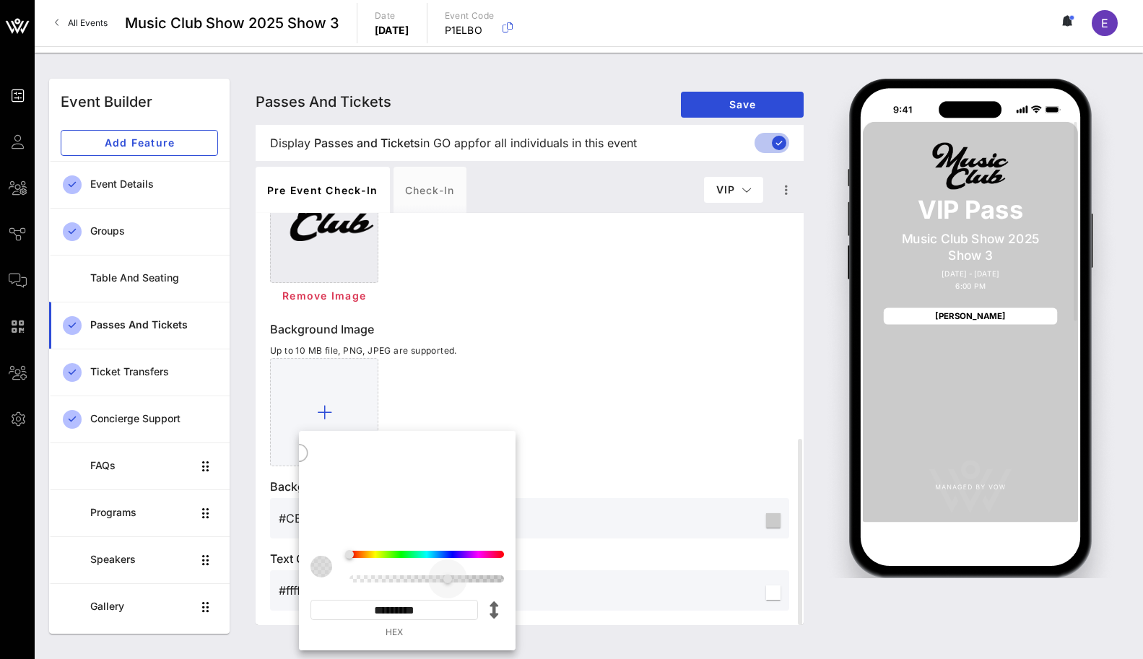
type input "*********"
drag, startPoint x: 505, startPoint y: 579, endPoint x: 527, endPoint y: 571, distance: 24.0
click at [527, 571] on div "Event Builder Guests All Groups Journeys Comms QR Scanner Team Settings Music C…" at bounding box center [571, 329] width 1143 height 659
click at [582, 418] on div at bounding box center [529, 412] width 519 height 108
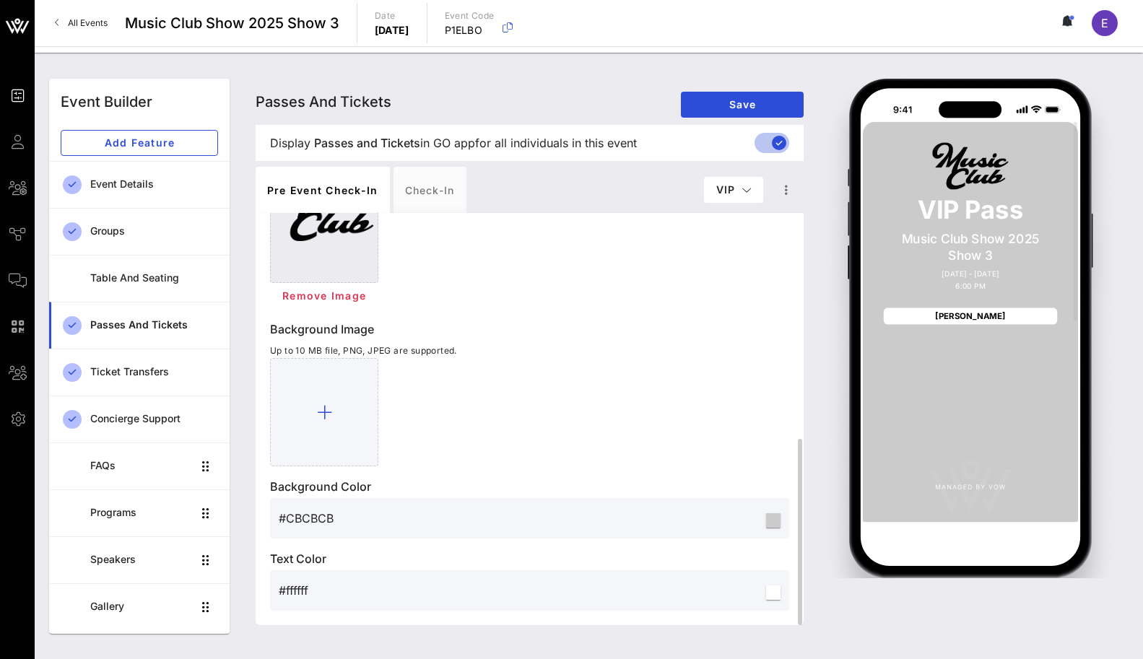
click at [302, 588] on input "#ffffff" at bounding box center [521, 590] width 485 height 23
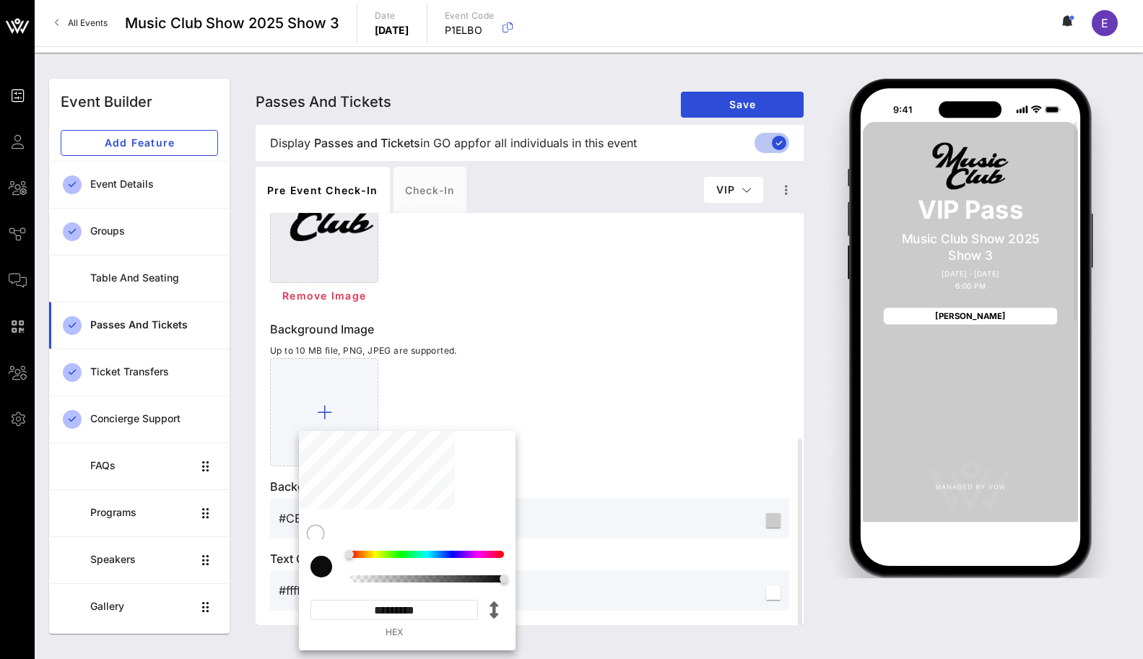
click at [438, 610] on input "*********" at bounding box center [395, 610] width 168 height 20
type input "#0D0C0C"
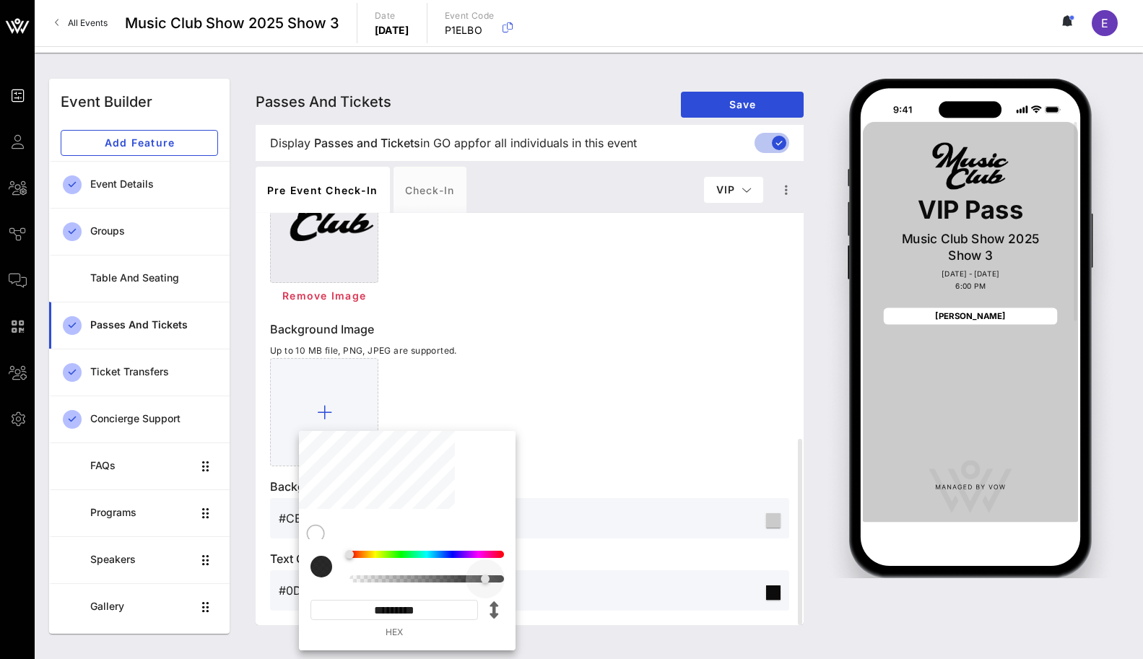
type input "*********"
drag, startPoint x: 501, startPoint y: 579, endPoint x: 535, endPoint y: 573, distance: 35.3
click at [535, 573] on div "Event Builder Guests All Groups Journeys Comms QR Scanner Team Settings Music C…" at bounding box center [571, 329] width 1143 height 659
click at [612, 408] on div at bounding box center [529, 412] width 519 height 108
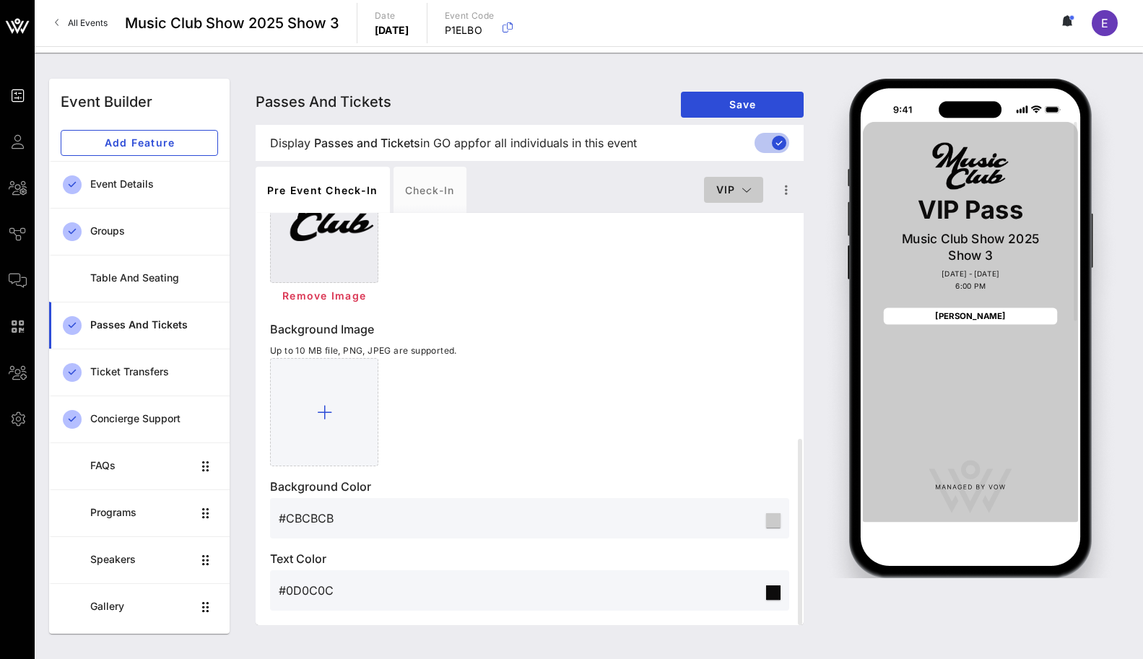
click at [736, 188] on span "VIP" at bounding box center [734, 189] width 36 height 12
click at [731, 212] on div "Default" at bounding box center [734, 218] width 38 height 12
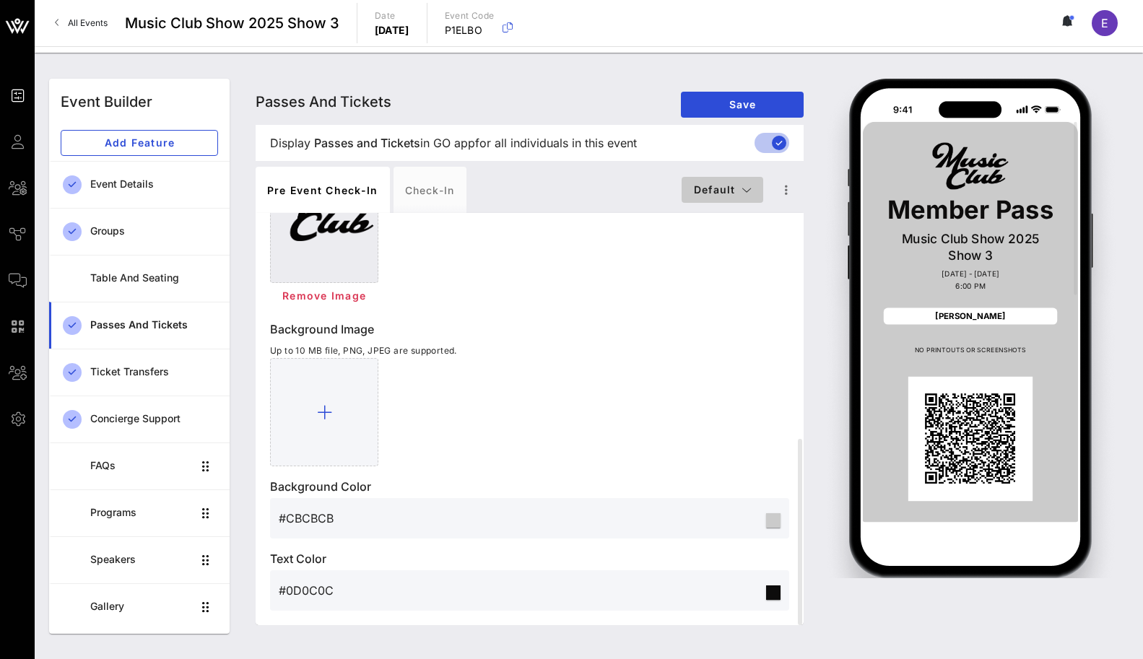
click at [733, 194] on span "Default" at bounding box center [722, 189] width 59 height 12
click at [731, 230] on div "Default VIP Member" at bounding box center [722, 246] width 82 height 87
click at [722, 179] on button "Default" at bounding box center [723, 190] width 82 height 26
click at [716, 246] on div "VIP" at bounding box center [722, 247] width 59 height 12
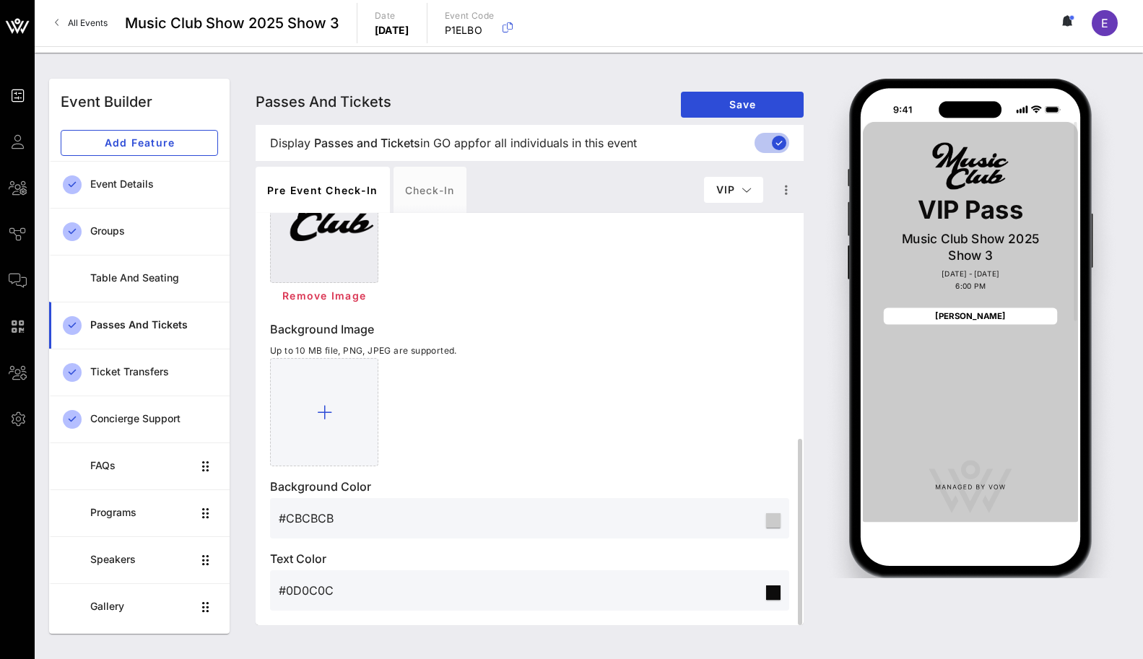
click at [602, 331] on p "Background Image" at bounding box center [529, 329] width 519 height 17
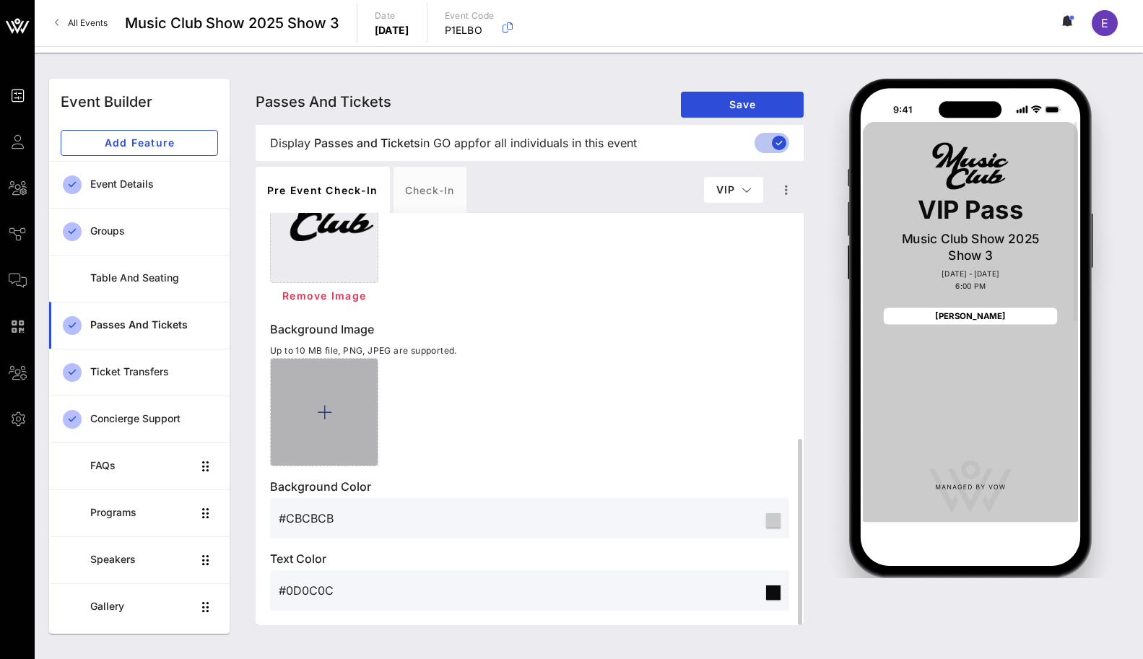
click at [334, 423] on div at bounding box center [324, 412] width 108 height 108
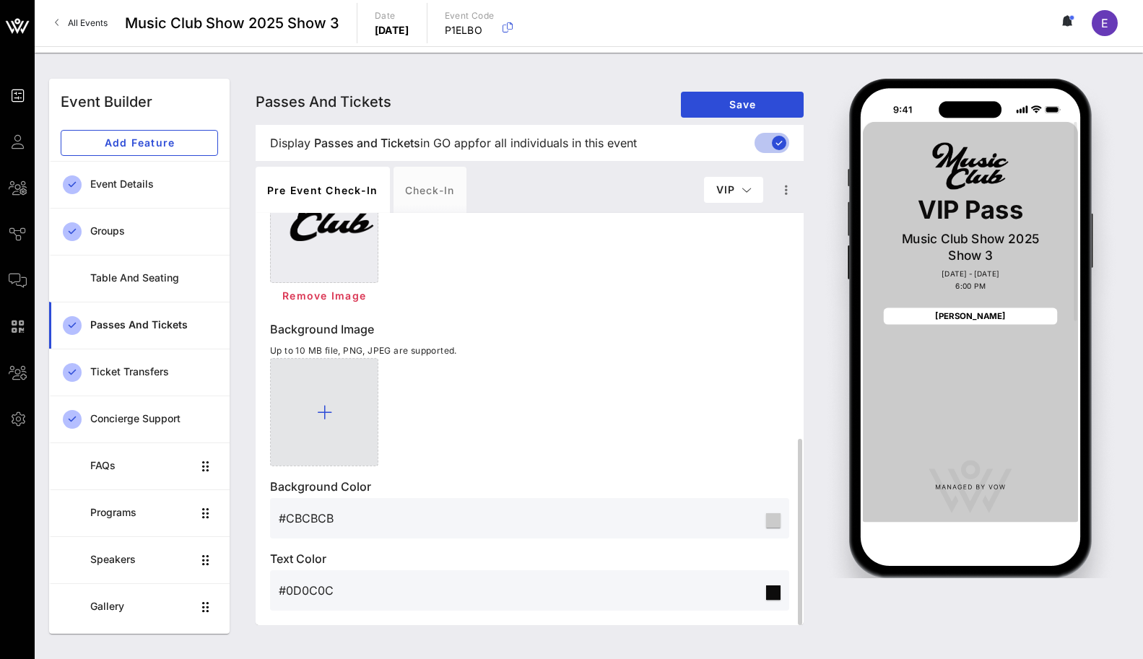
click at [314, 416] on div at bounding box center [324, 412] width 108 height 108
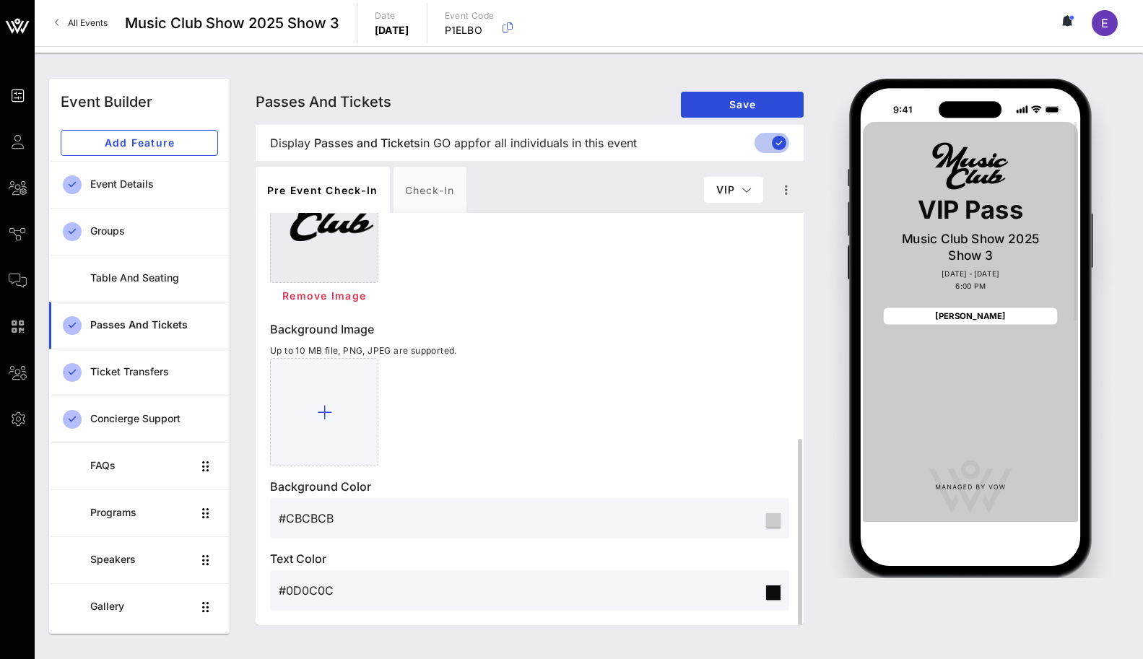
click at [623, 330] on p "Background Image" at bounding box center [529, 329] width 519 height 17
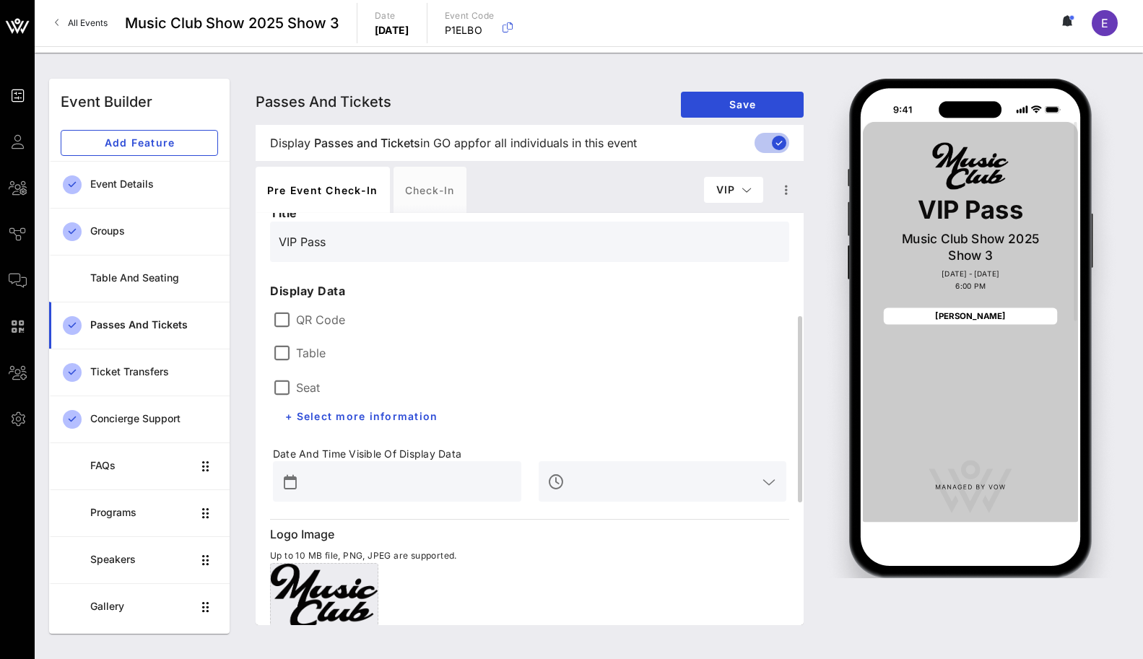
scroll to position [53, 0]
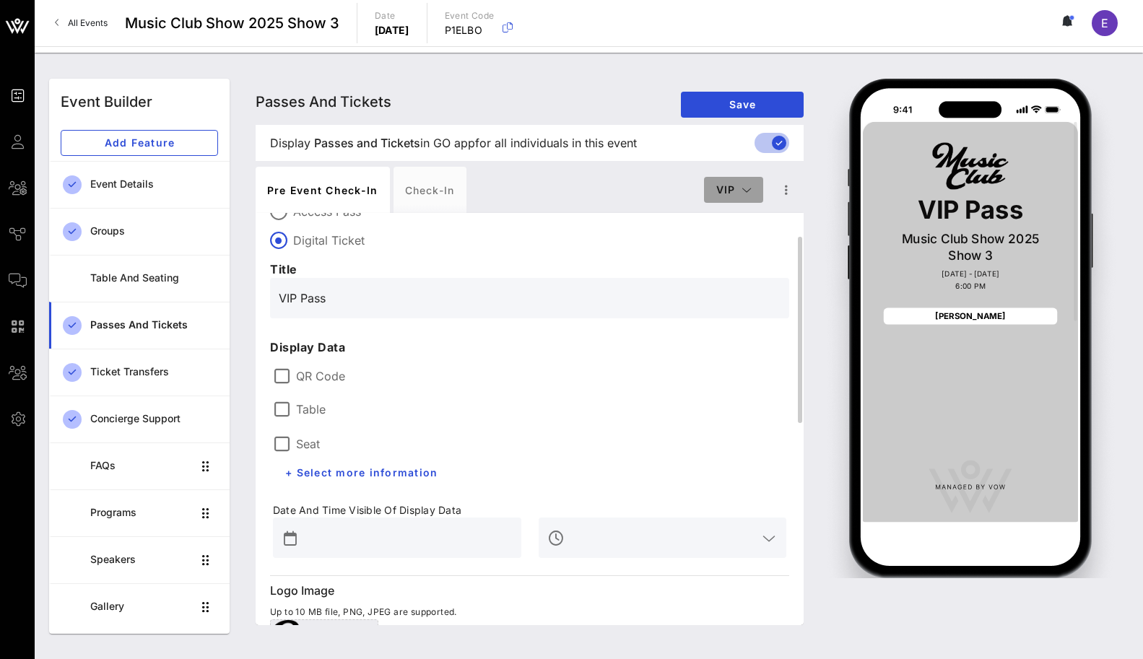
click at [725, 198] on button "VIP" at bounding box center [733, 190] width 59 height 26
click at [727, 269] on div "Member" at bounding box center [734, 275] width 38 height 12
type input "Founding Member Pass"
type input "#2D23D7"
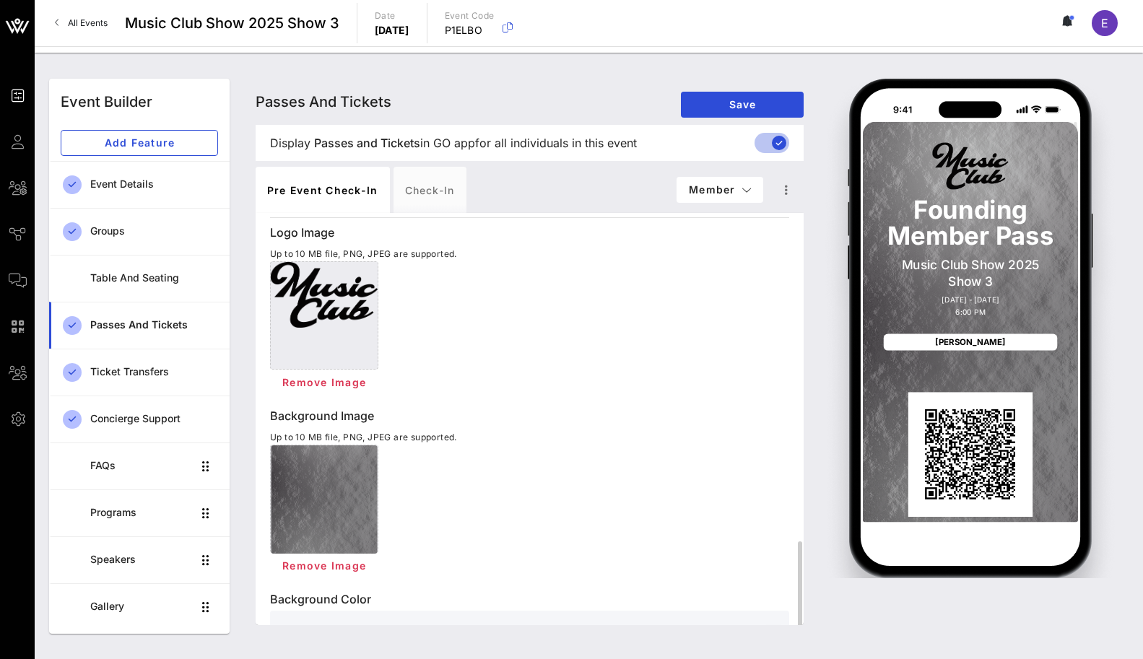
scroll to position [514, 0]
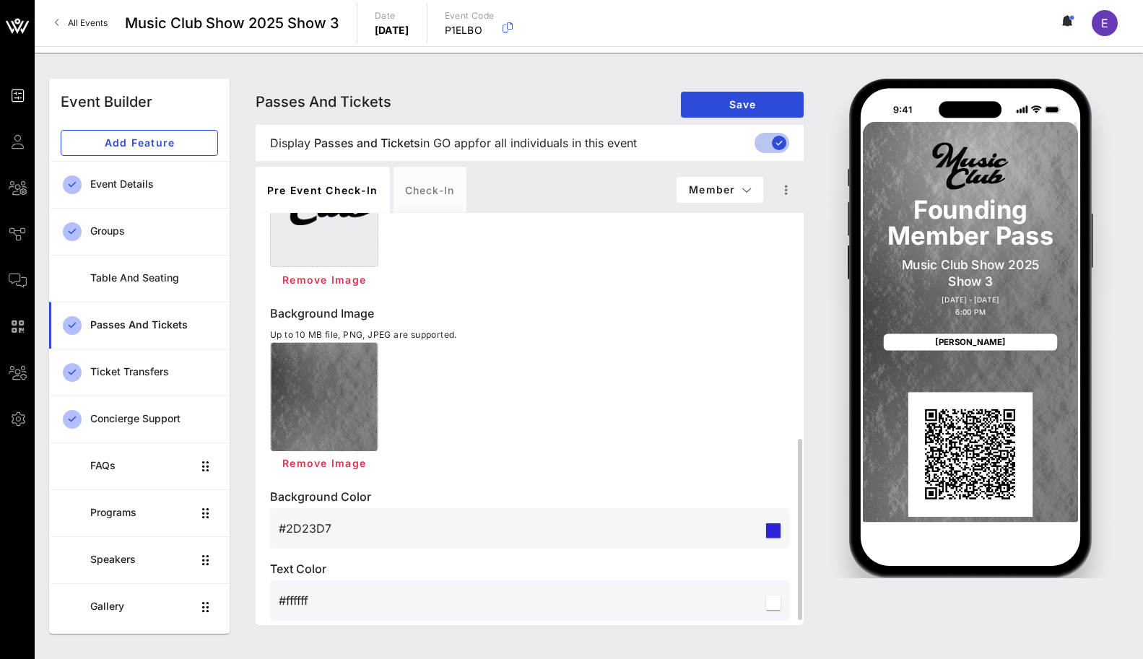
click at [305, 594] on input "#ffffff" at bounding box center [521, 600] width 485 height 23
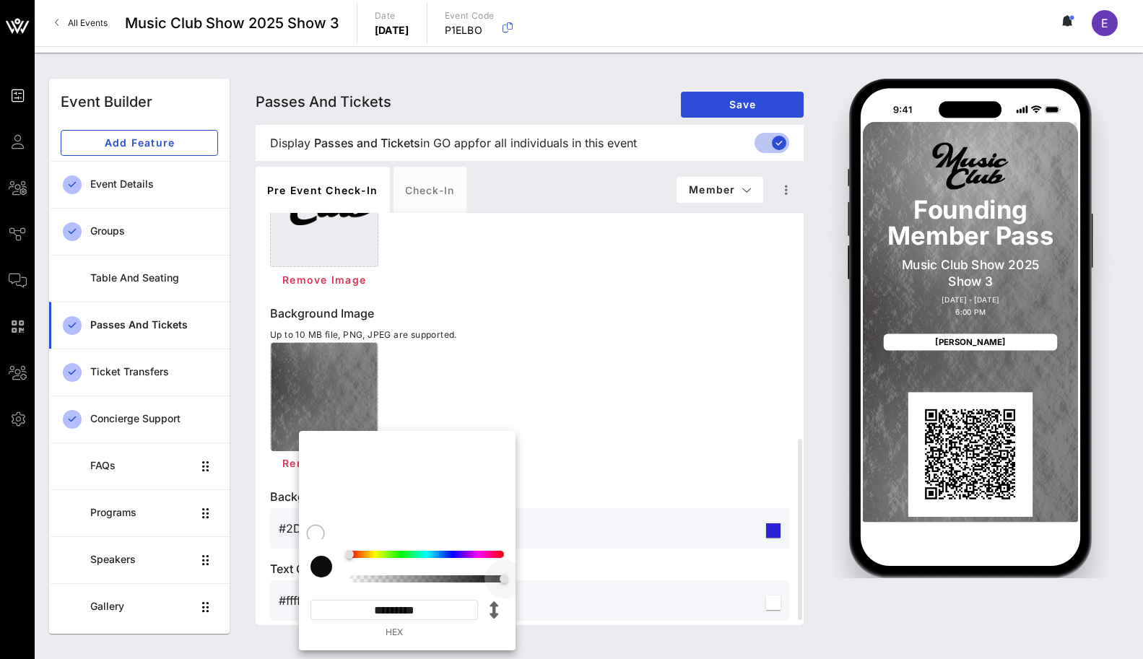
type input "#0D0C0C"
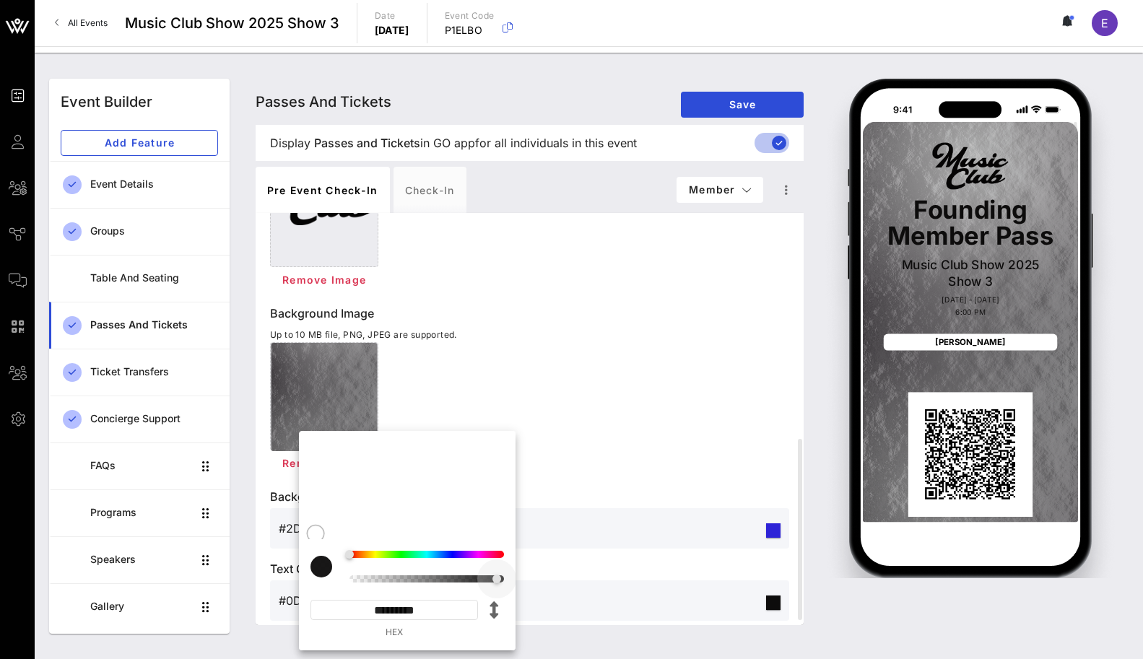
type input "*********"
drag, startPoint x: 494, startPoint y: 579, endPoint x: 530, endPoint y: 574, distance: 36.4
click at [530, 574] on div "Event Builder Guests All Groups Journeys Comms QR Scanner Team Settings Music C…" at bounding box center [571, 329] width 1143 height 659
click at [605, 474] on div "Remove Image" at bounding box center [529, 464] width 519 height 26
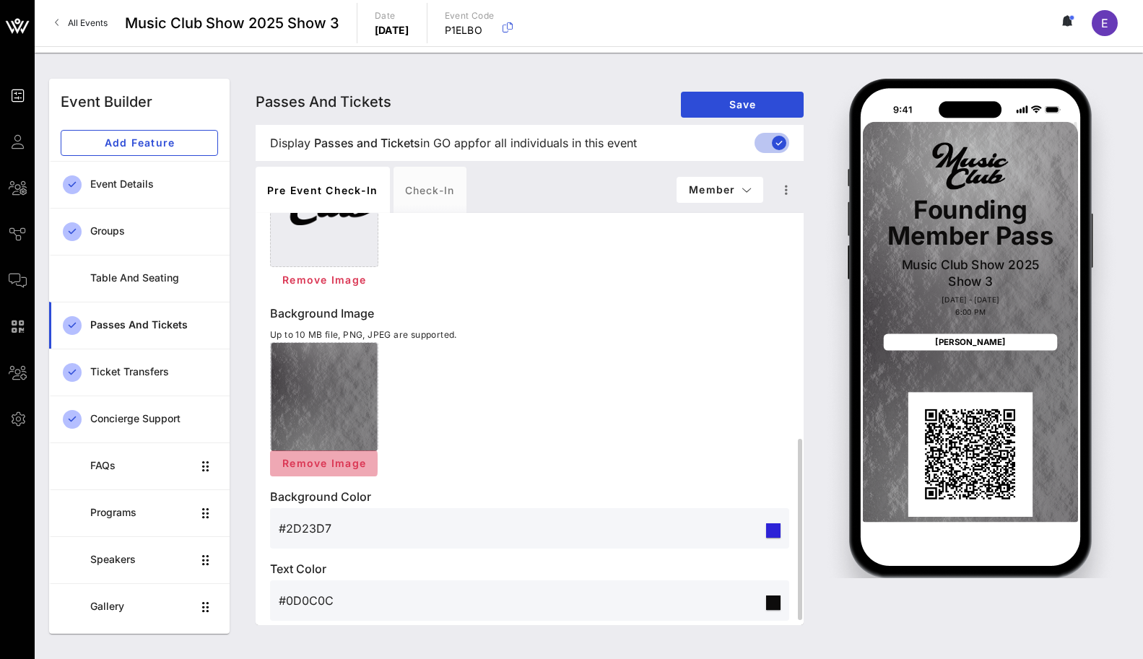
click at [335, 467] on span "Remove Image" at bounding box center [324, 463] width 85 height 12
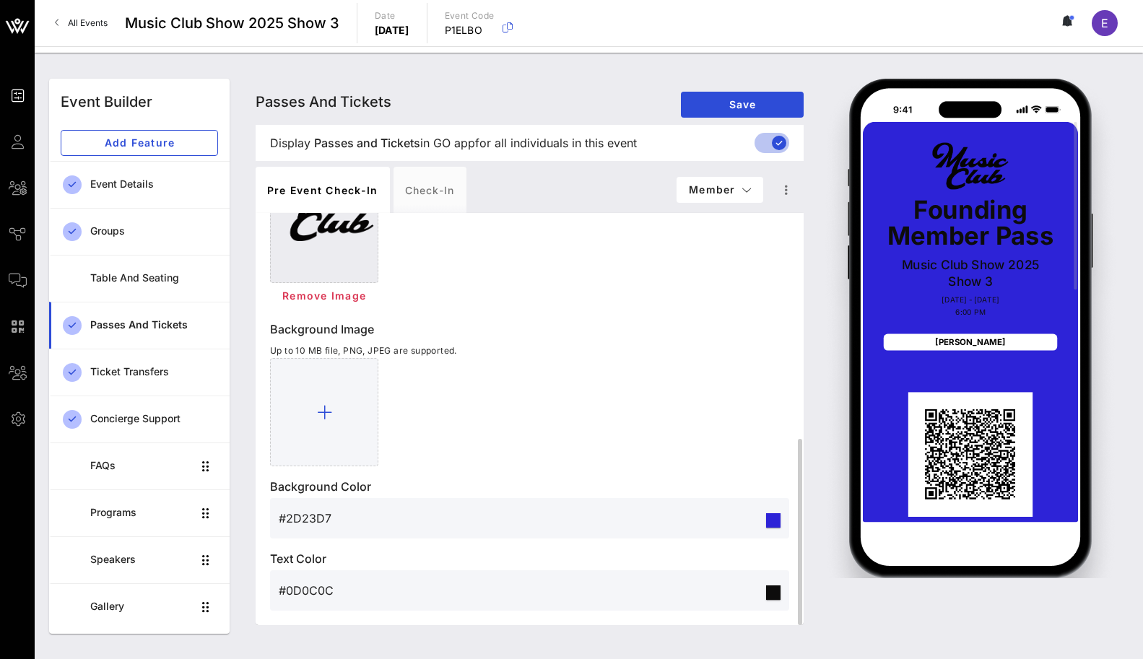
click at [760, 513] on input "#2D23D7" at bounding box center [521, 518] width 485 height 23
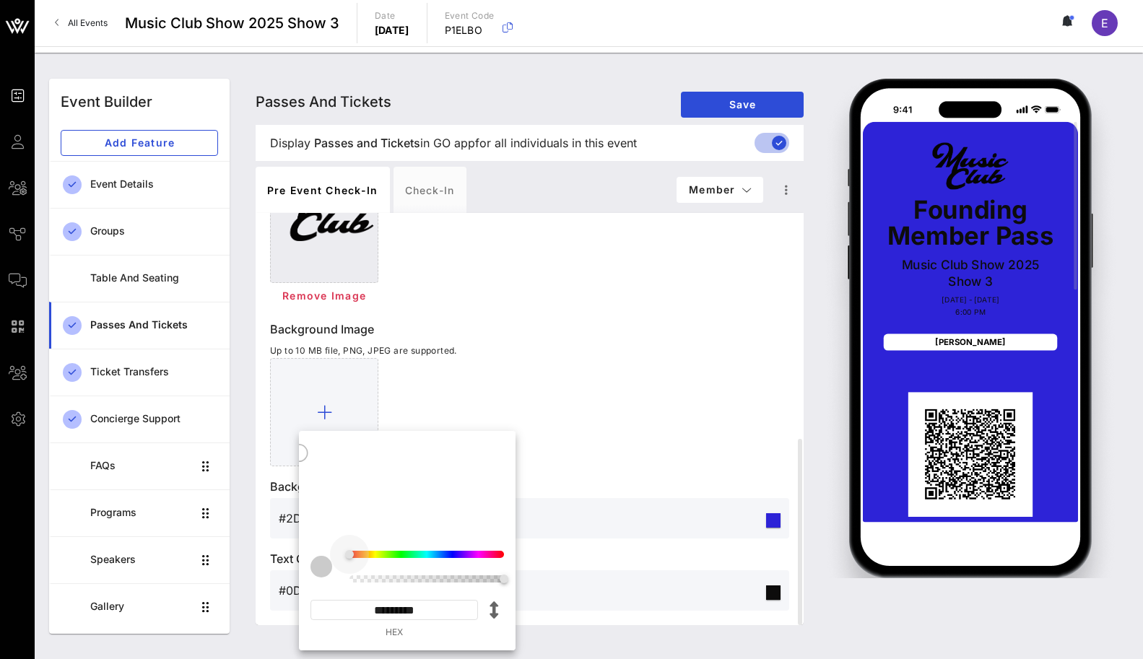
drag, startPoint x: 352, startPoint y: 558, endPoint x: 332, endPoint y: 568, distance: 23.3
click at [332, 568] on div "* *" at bounding box center [408, 567] width 194 height 32
type input "#CBCBCB"
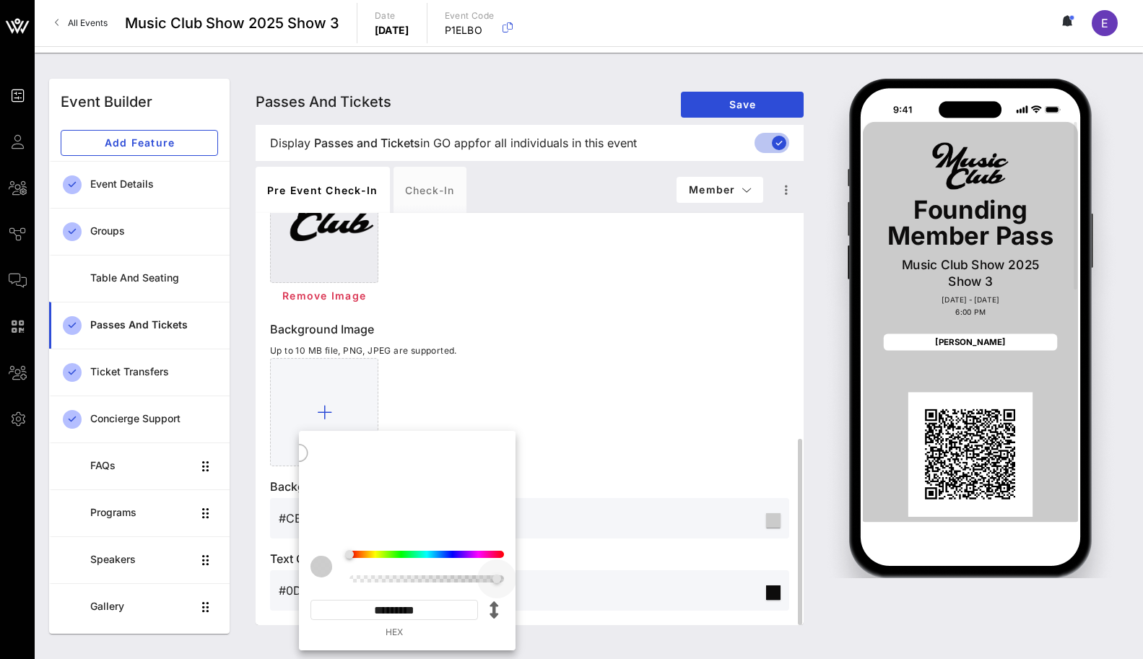
type input "*********"
drag, startPoint x: 505, startPoint y: 581, endPoint x: 546, endPoint y: 579, distance: 41.2
click at [546, 579] on div "Event Builder Guests All Groups Journeys Comms QR Scanner Team Settings Music C…" at bounding box center [571, 329] width 1143 height 659
click at [570, 452] on div at bounding box center [529, 412] width 519 height 108
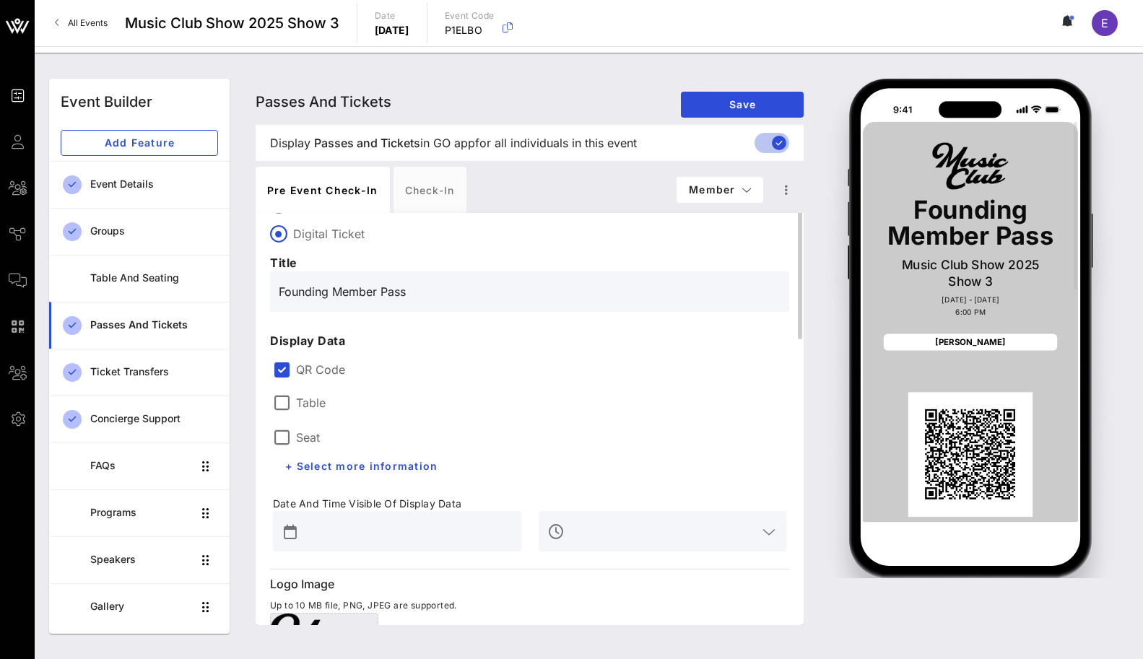
scroll to position [0, 0]
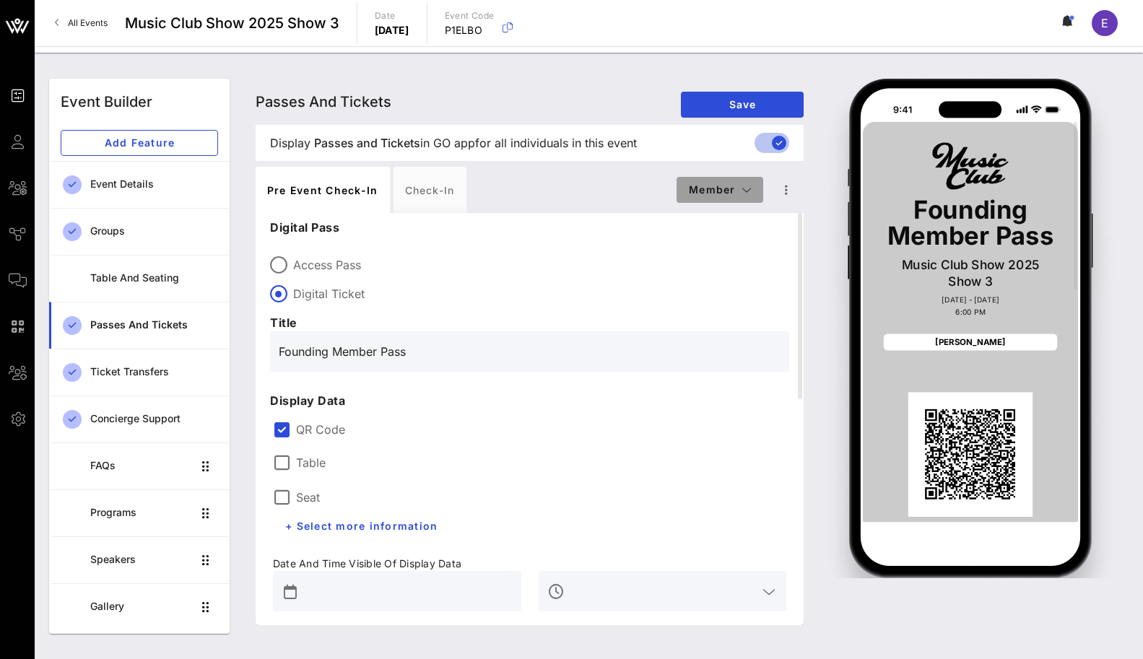
click at [713, 196] on button "Member" at bounding box center [720, 190] width 87 height 26
click at [784, 194] on icon "button" at bounding box center [786, 189] width 17 height 17
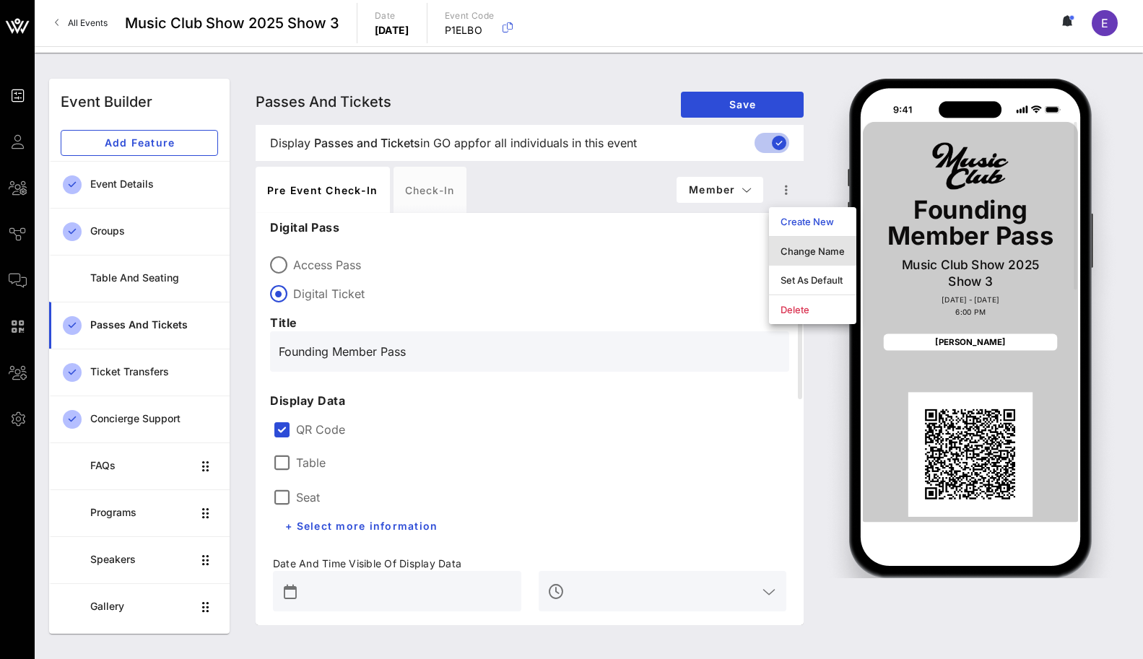
click at [791, 251] on div "Change Name" at bounding box center [813, 252] width 64 height 12
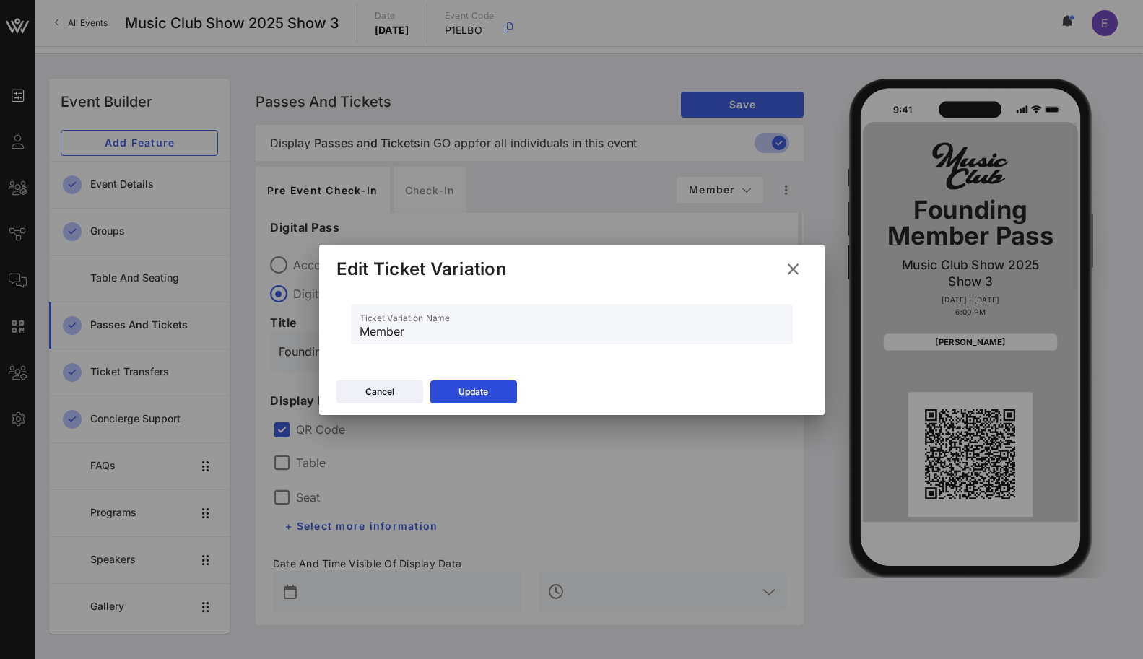
click at [355, 323] on div "Ticket Variation Name Member" at bounding box center [572, 324] width 442 height 40
click at [357, 324] on div "Ticket Variation Name Member" at bounding box center [572, 324] width 442 height 40
click at [360, 326] on input "Member" at bounding box center [572, 331] width 425 height 23
type input "Founding Member"
click at [475, 387] on icon at bounding box center [473, 392] width 12 height 12
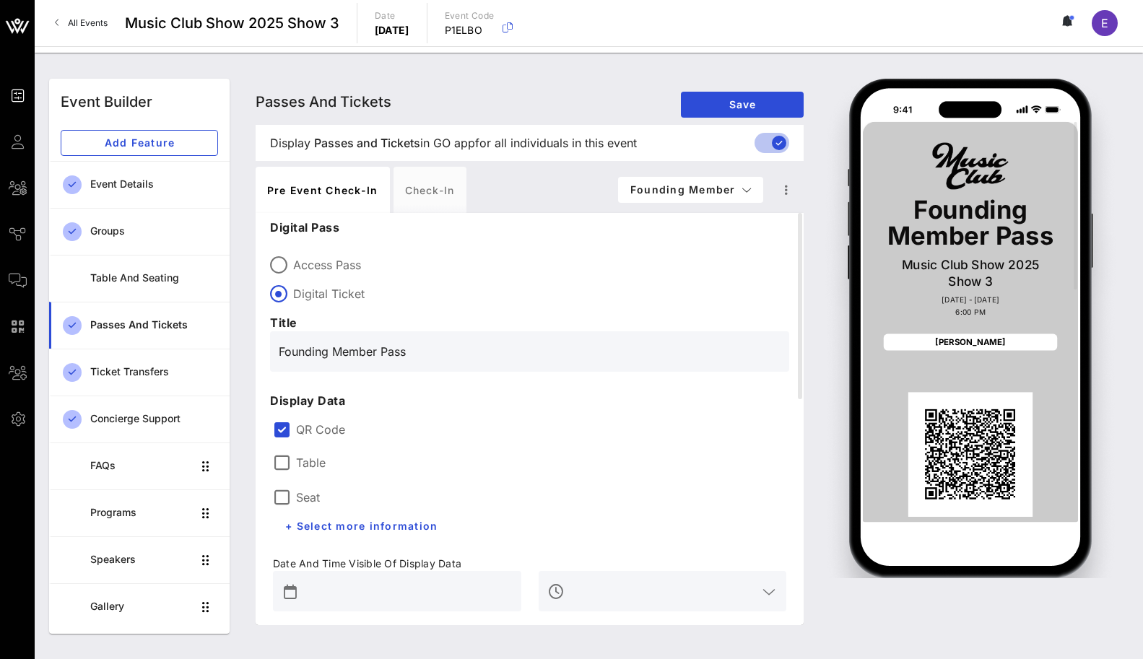
click at [723, 117] on div "Passes and Tickets Passes and Tickets Passes and Tickets Save" at bounding box center [530, 102] width 548 height 46
click at [722, 110] on span "Save" at bounding box center [743, 104] width 100 height 12
click at [571, 436] on label "QR Code" at bounding box center [541, 430] width 490 height 14
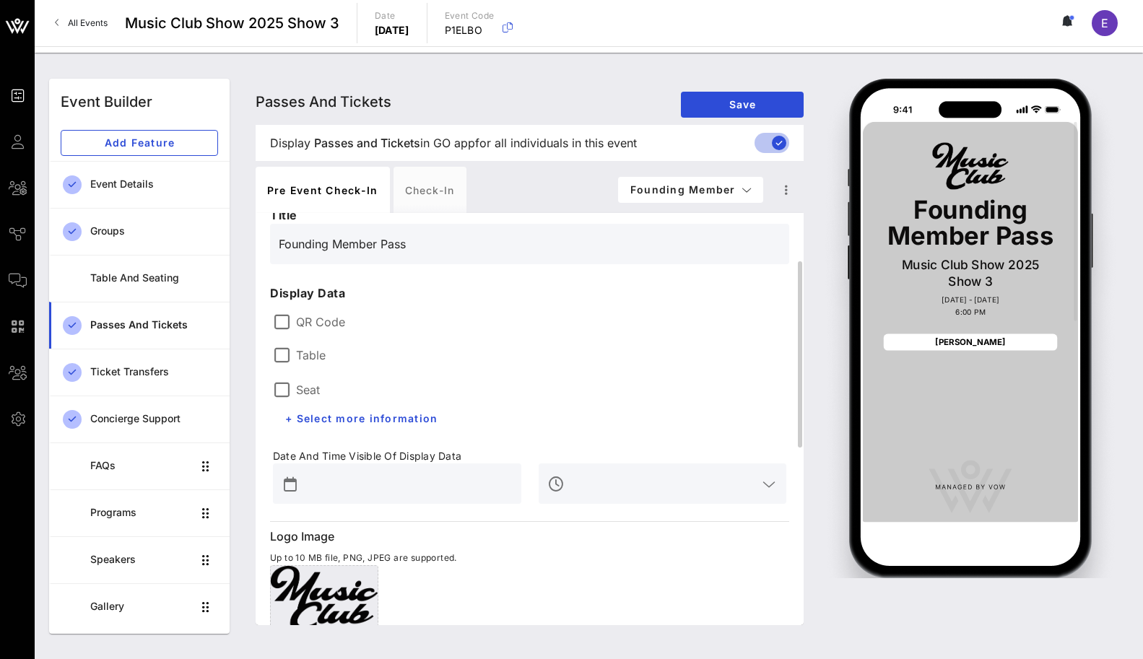
scroll to position [74, 0]
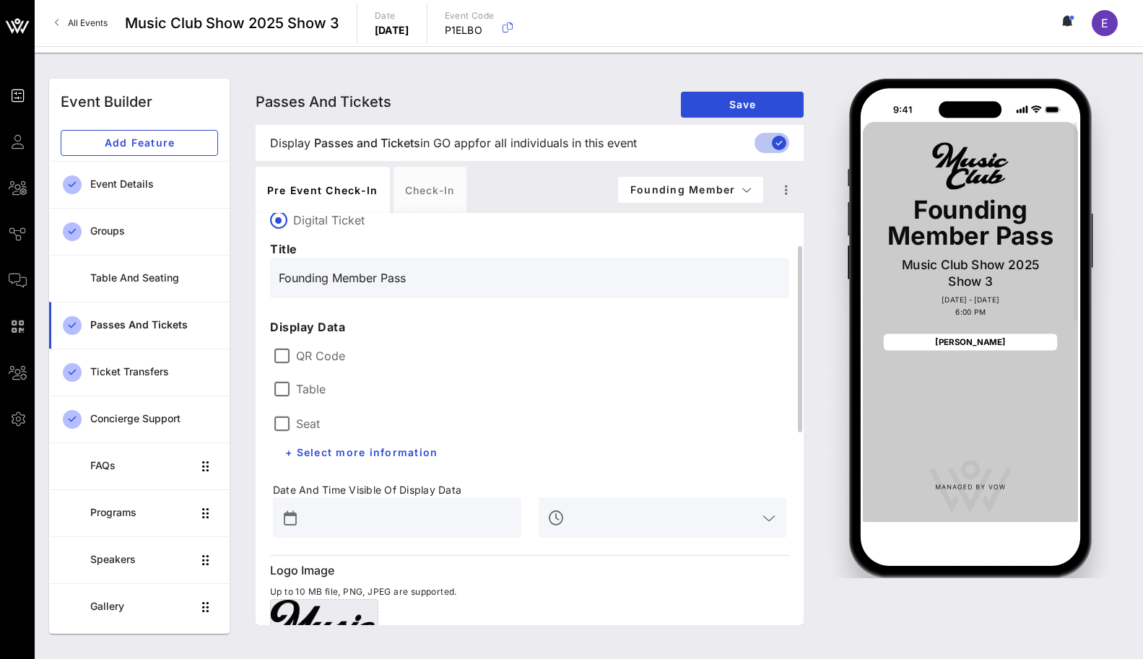
click at [544, 388] on div "Table Seat + Select more information" at bounding box center [529, 418] width 531 height 113
click at [385, 364] on div "Table Seat + Select more information" at bounding box center [397, 418] width 266 height 113
click at [306, 357] on label "QR Code" at bounding box center [541, 356] width 490 height 14
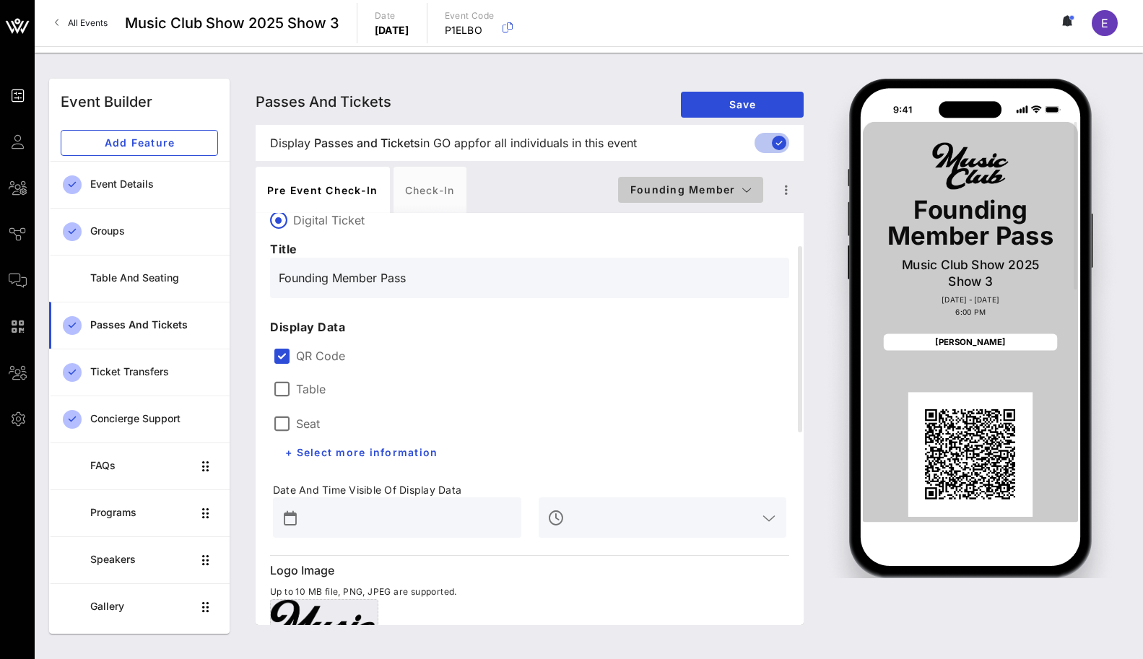
click at [733, 182] on button "Founding Member" at bounding box center [690, 190] width 145 height 26
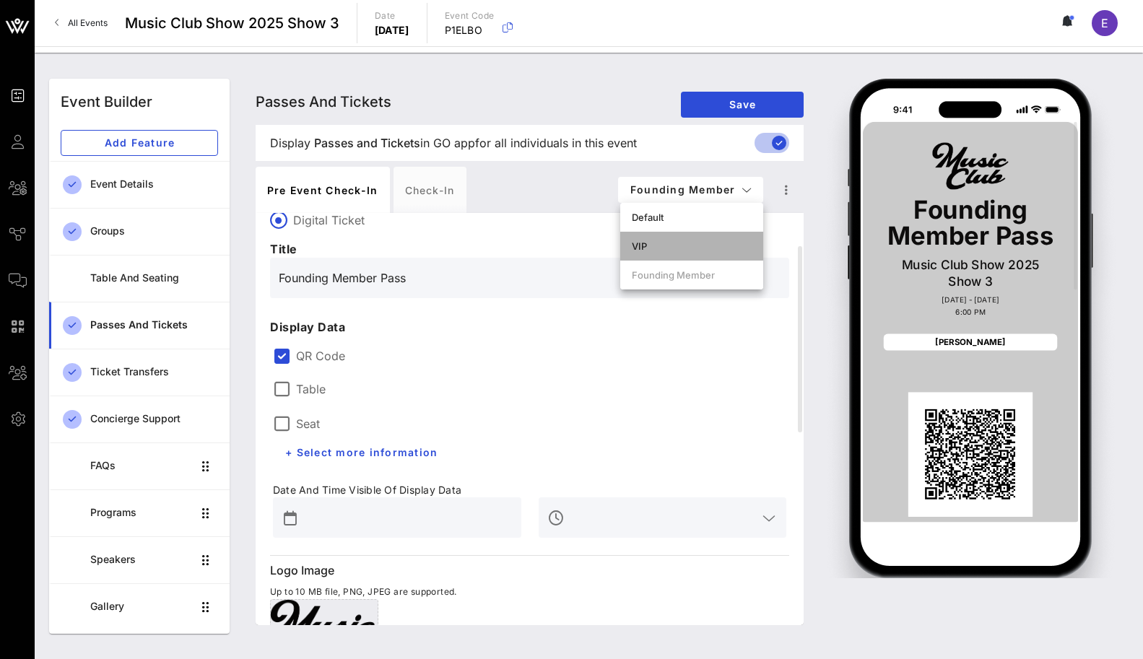
click at [708, 243] on div "VIP" at bounding box center [692, 247] width 120 height 12
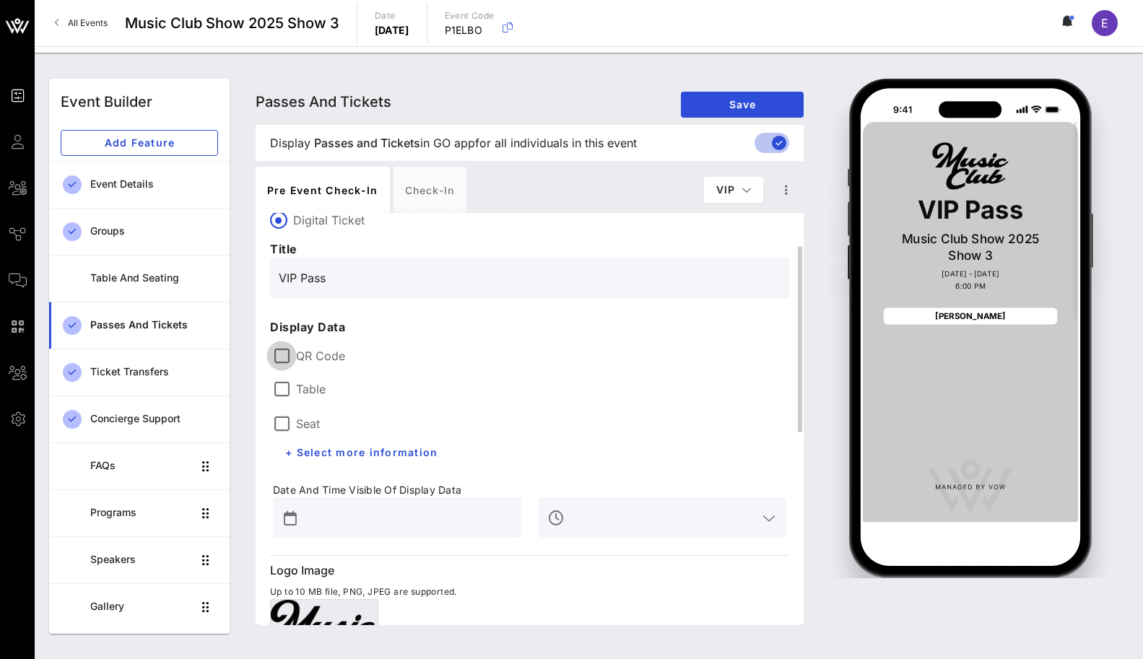
click at [274, 358] on div at bounding box center [281, 356] width 25 height 25
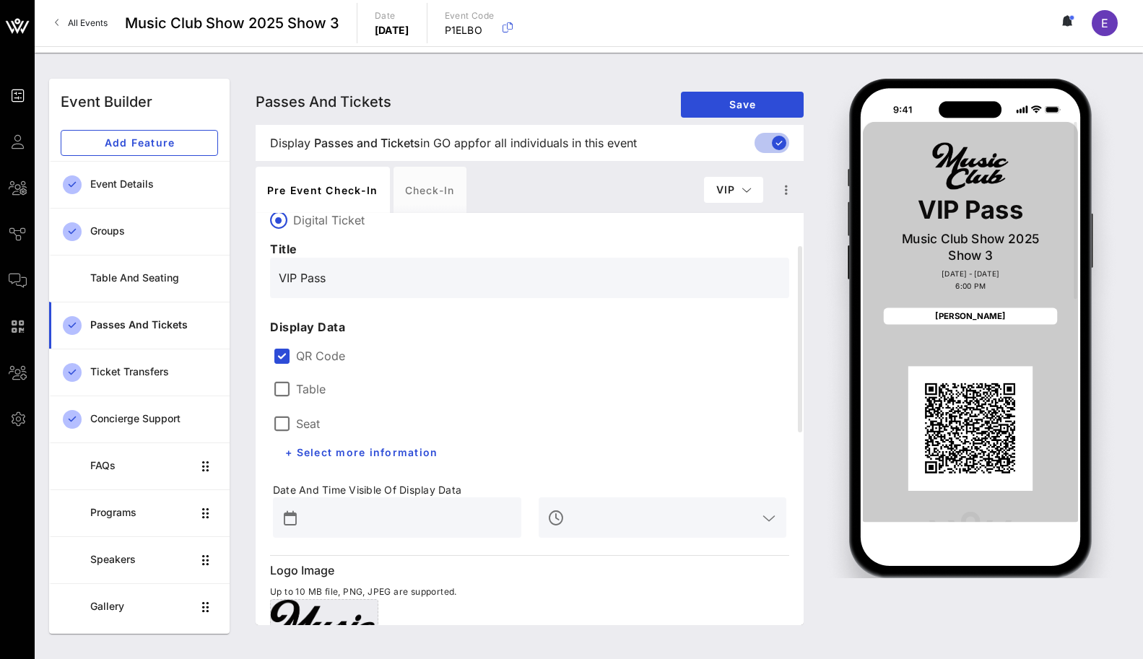
click at [719, 121] on div "Passes and Tickets Passes and Tickets Passes and Tickets Save" at bounding box center [530, 102] width 548 height 46
click at [719, 110] on span "Save" at bounding box center [743, 104] width 100 height 12
click at [738, 183] on button "VIP" at bounding box center [733, 190] width 59 height 26
click at [730, 217] on div "Default" at bounding box center [756, 218] width 83 height 12
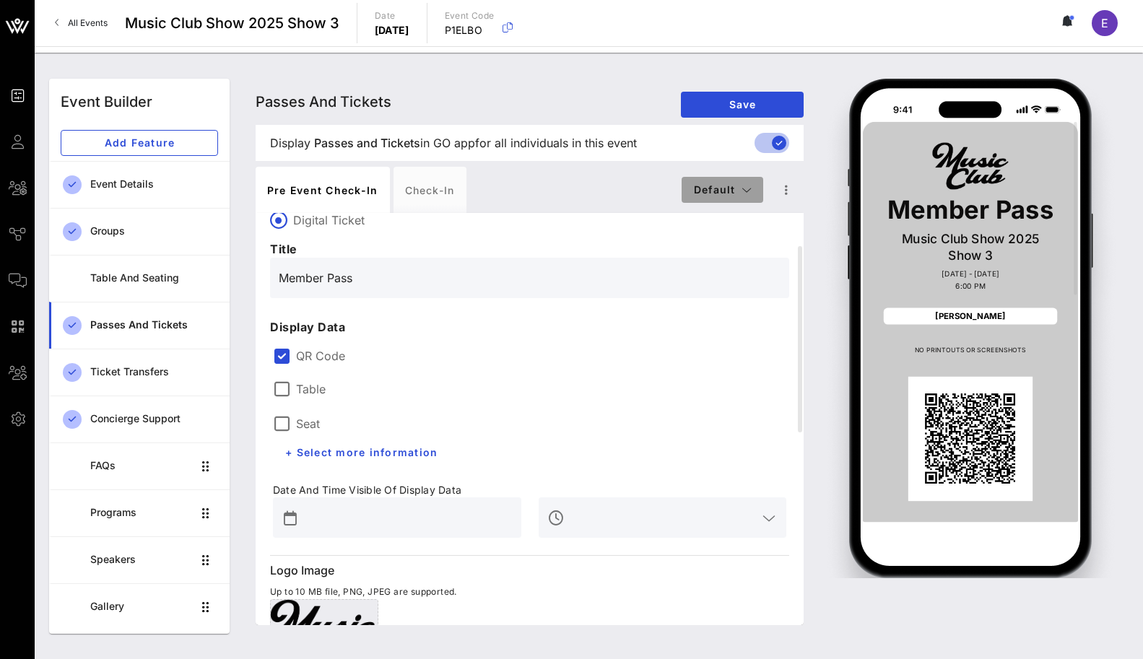
click at [717, 191] on span "Default" at bounding box center [722, 189] width 59 height 12
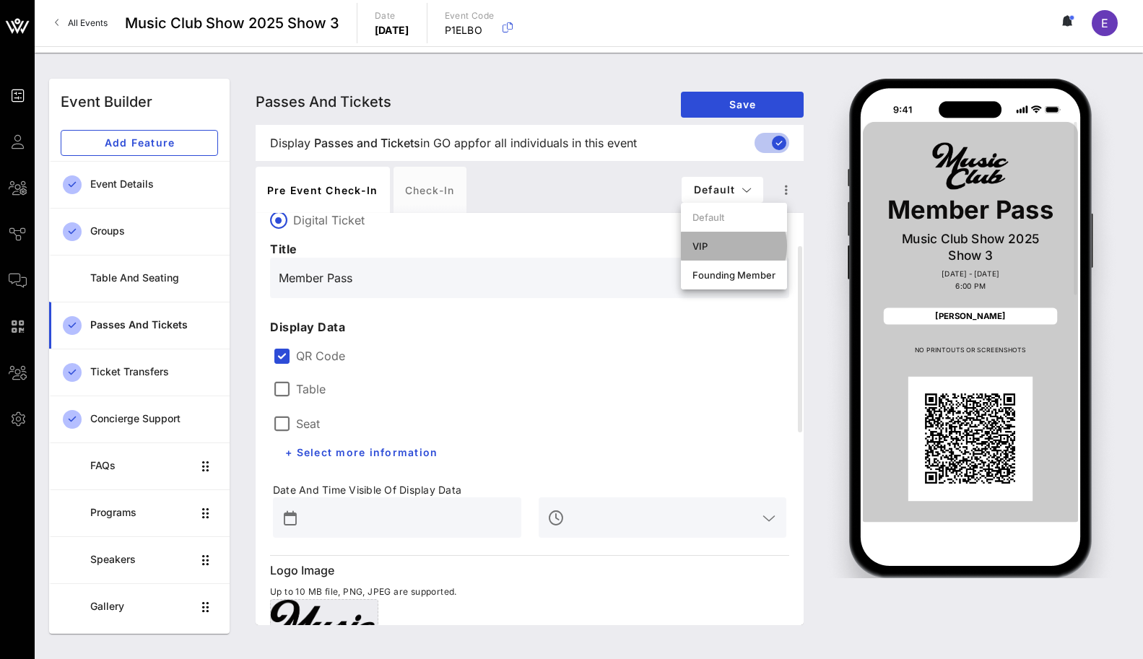
click at [717, 244] on div "VIP" at bounding box center [734, 247] width 83 height 12
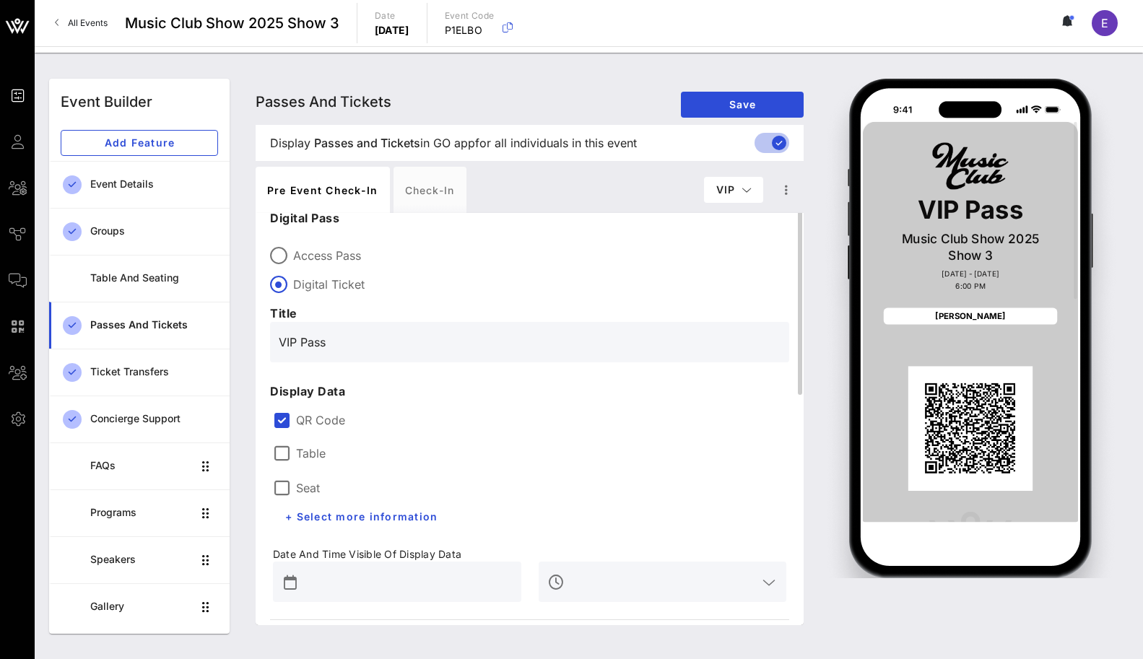
scroll to position [4, 0]
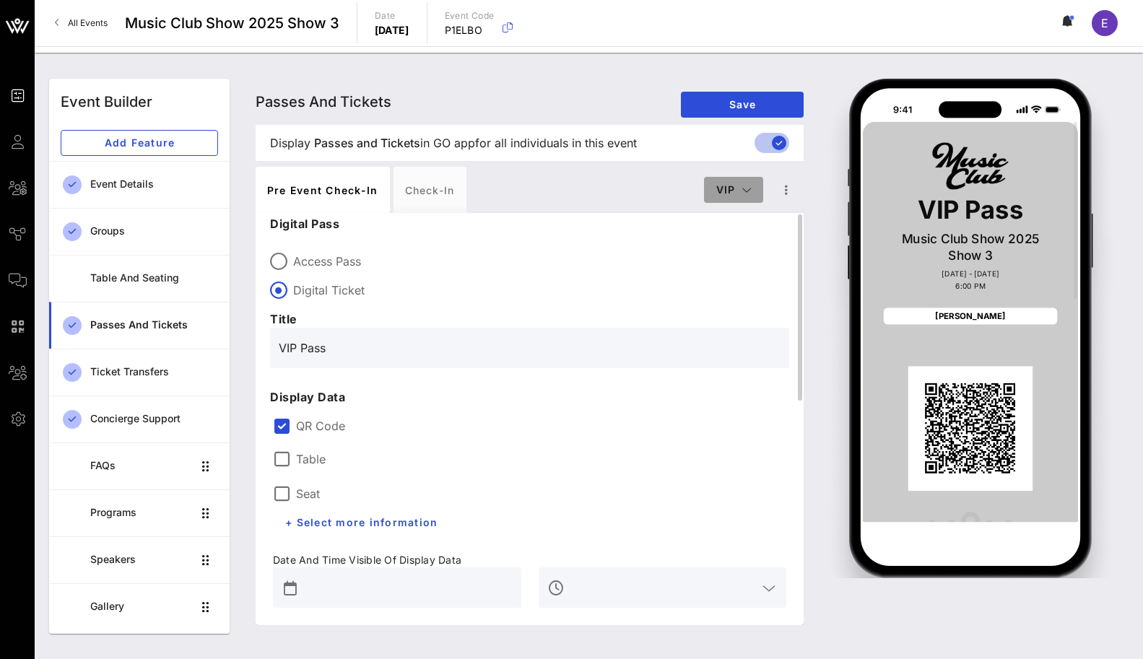
click at [726, 186] on span "VIP" at bounding box center [734, 189] width 36 height 12
click at [728, 217] on div "Default" at bounding box center [756, 218] width 83 height 12
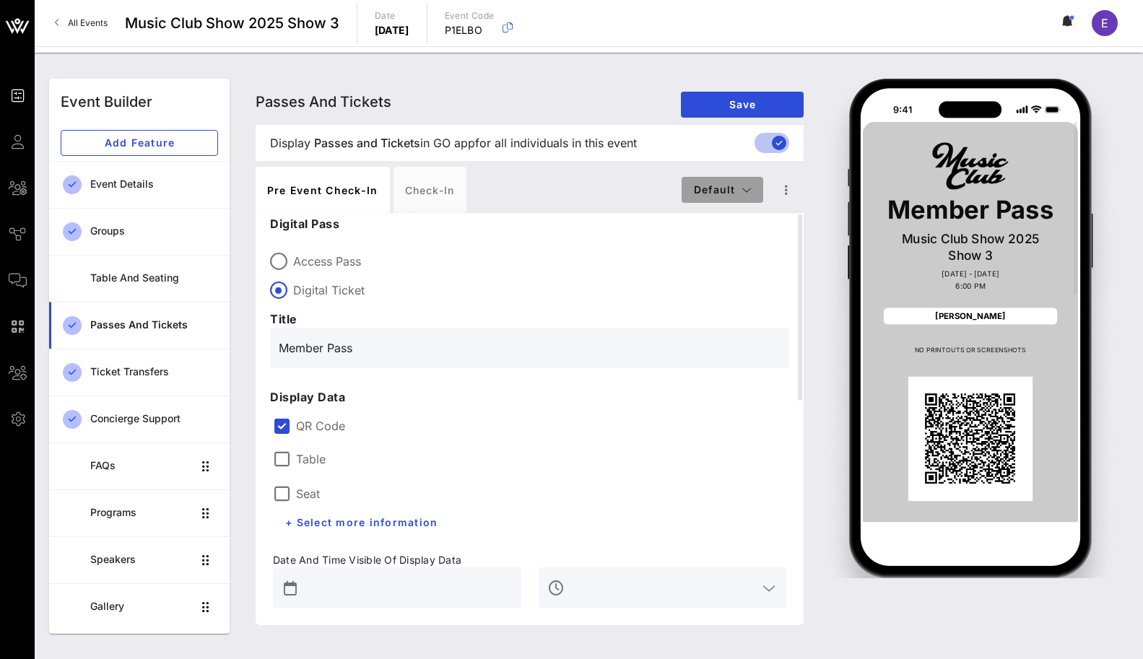
click at [733, 194] on span "Default" at bounding box center [722, 189] width 59 height 12
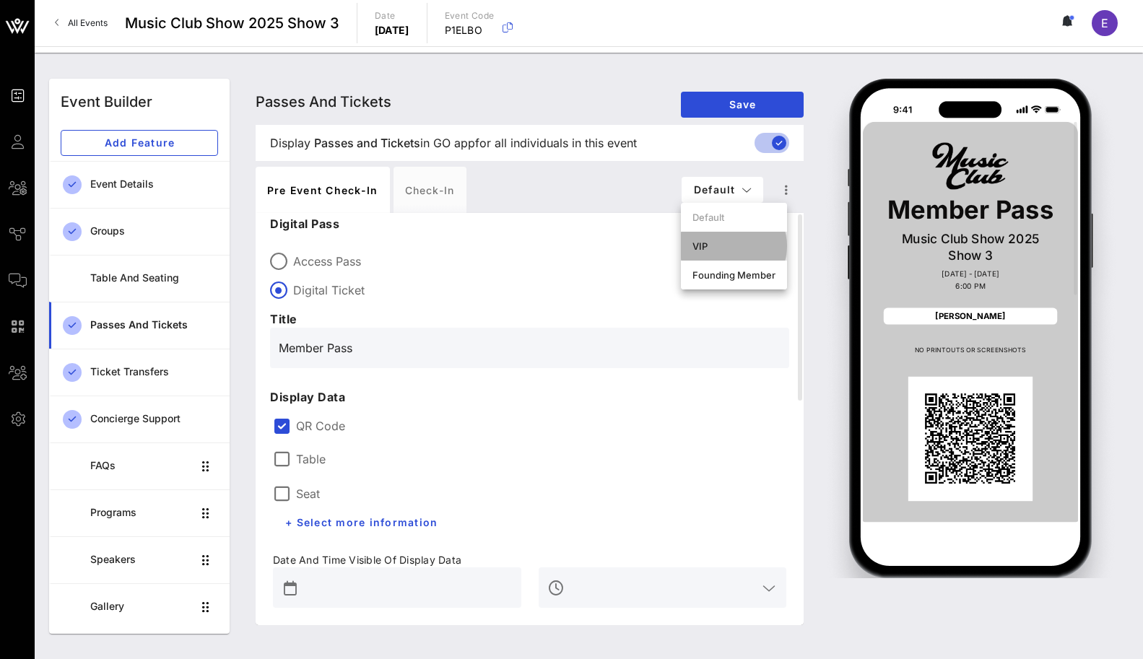
click at [735, 245] on div "VIP" at bounding box center [734, 247] width 83 height 12
type input "VIP Pass"
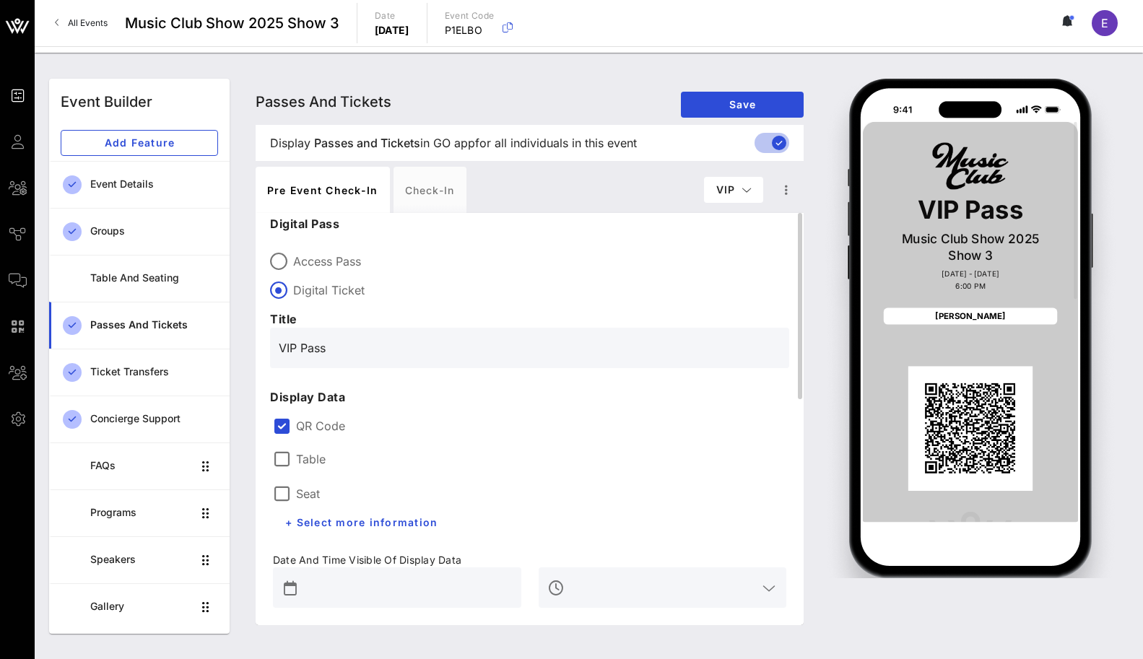
scroll to position [0, 0]
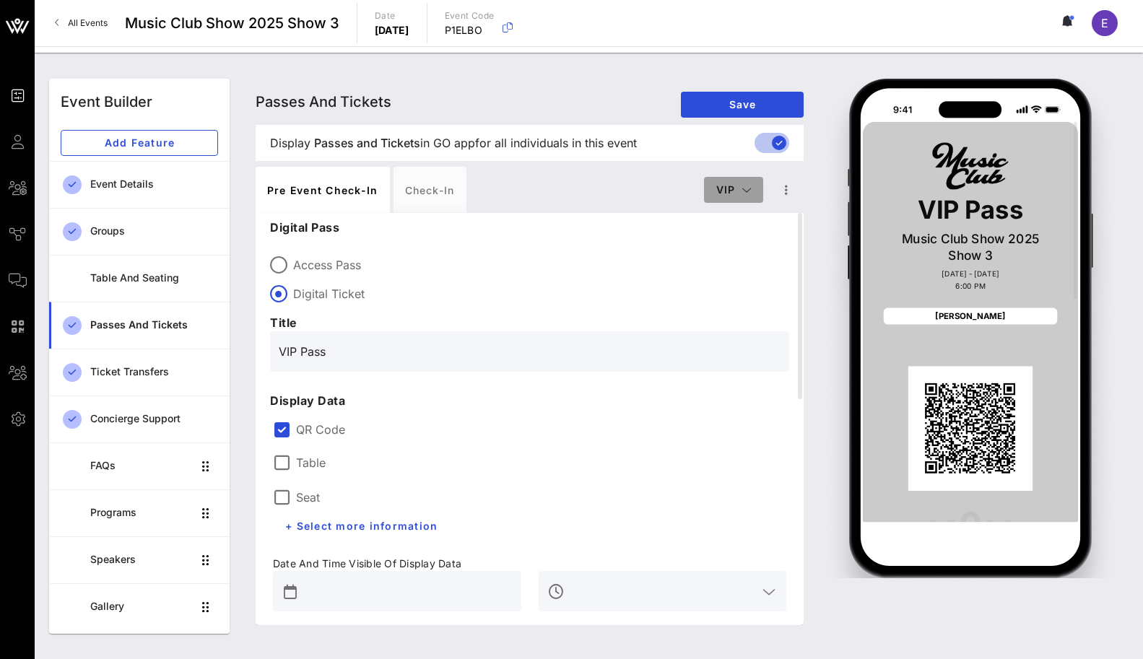
click at [724, 196] on button "VIP" at bounding box center [733, 190] width 59 height 26
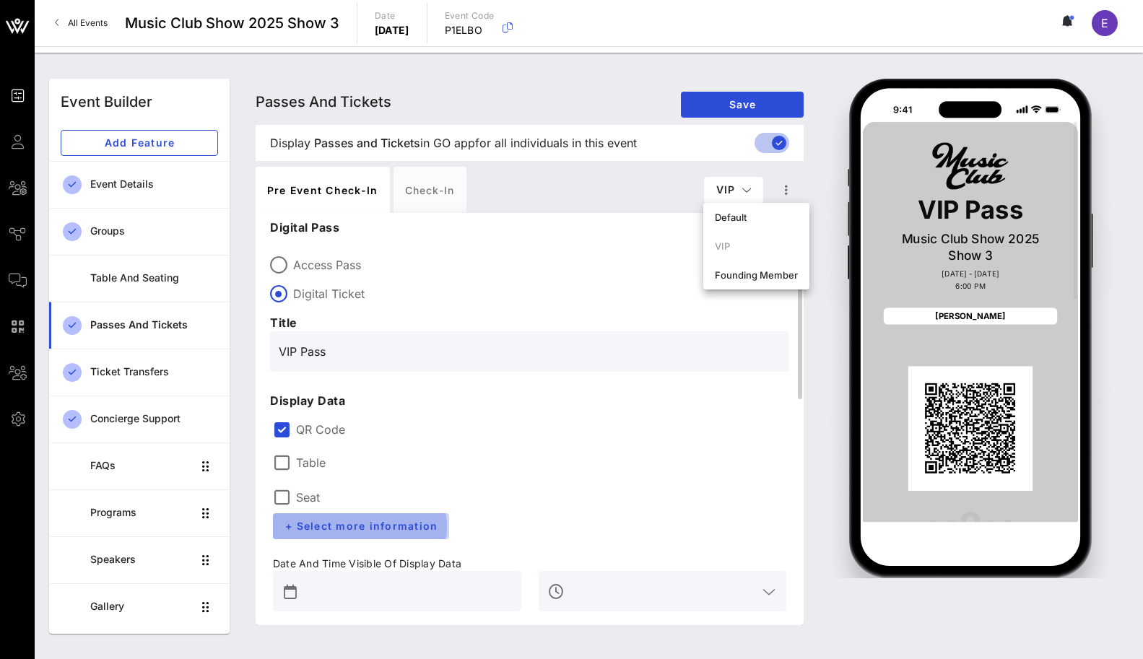
click at [402, 525] on span "+ Select more information" at bounding box center [361, 526] width 153 height 12
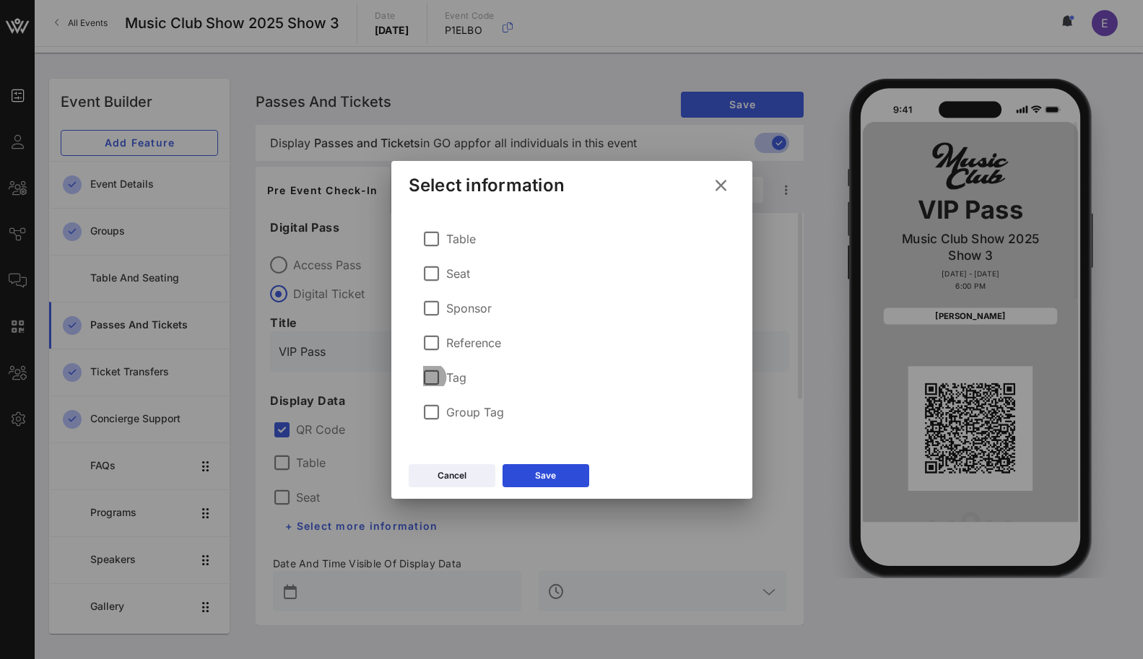
click at [433, 380] on div at bounding box center [432, 377] width 25 height 25
click at [430, 368] on div at bounding box center [432, 377] width 25 height 25
click at [461, 467] on button "Cancel" at bounding box center [452, 475] width 87 height 23
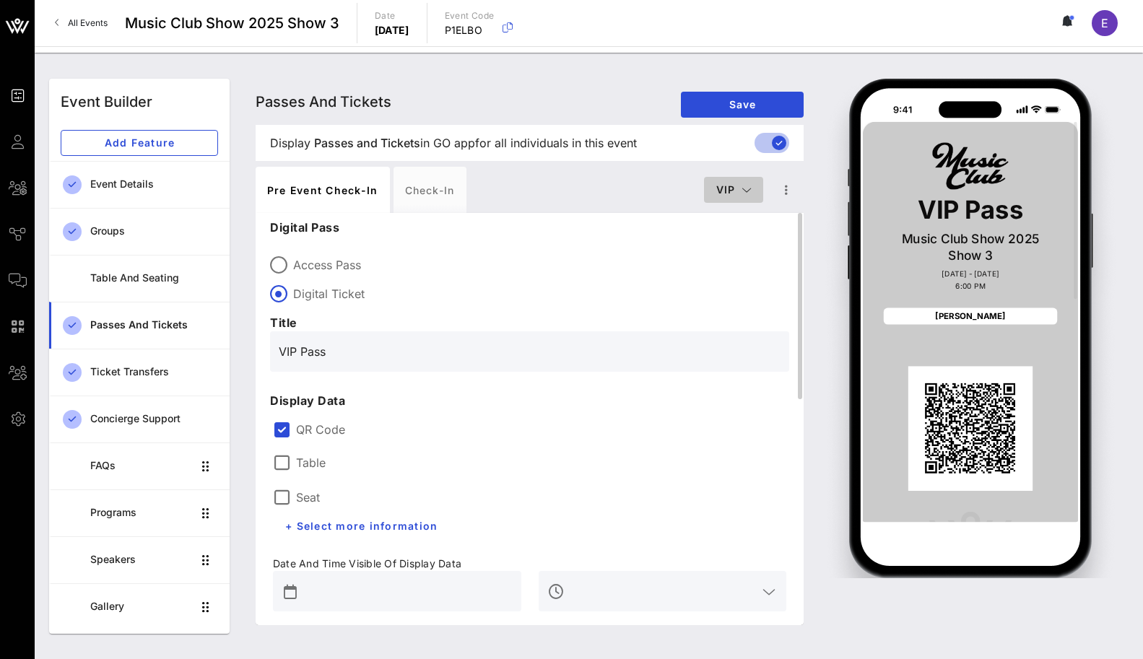
click at [736, 199] on button "VIP" at bounding box center [733, 190] width 59 height 26
click at [646, 230] on p "Digital Pass" at bounding box center [529, 227] width 519 height 17
click at [822, 82] on div "VIP Pass Music Club Show 2025 Show [DATE] - [DATE] 6:00 PM [PERSON_NAME]" at bounding box center [970, 326] width 299 height 506
click at [66, 23] on link "All Events" at bounding box center [81, 23] width 70 height 23
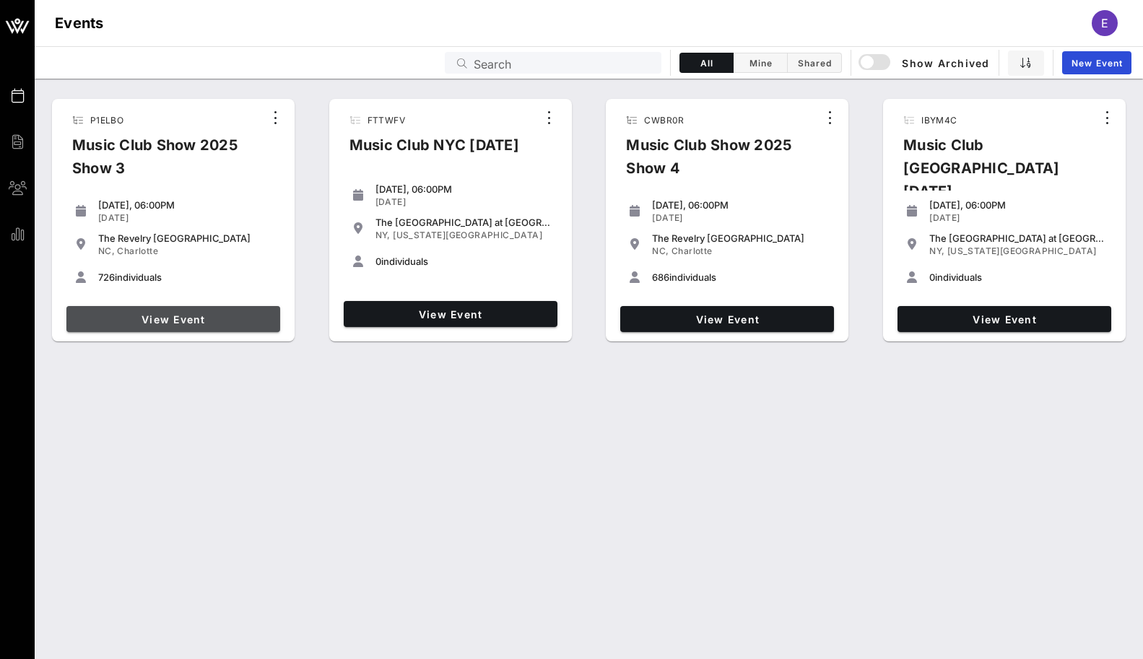
click at [178, 311] on link "View Event" at bounding box center [173, 319] width 214 height 26
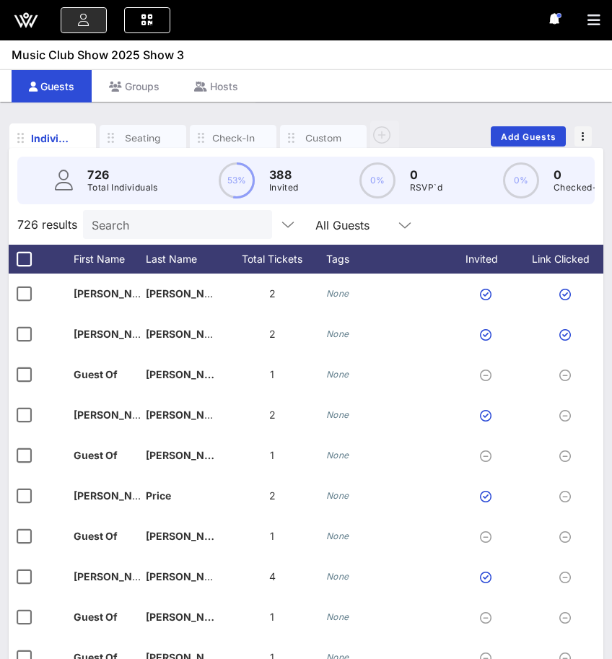
click at [137, 226] on input "Search" at bounding box center [176, 224] width 169 height 19
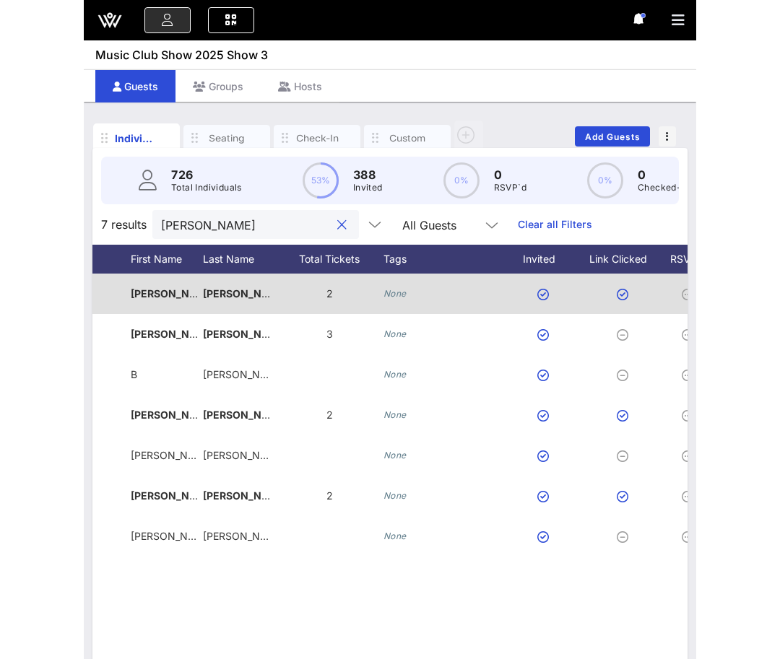
scroll to position [0, 48]
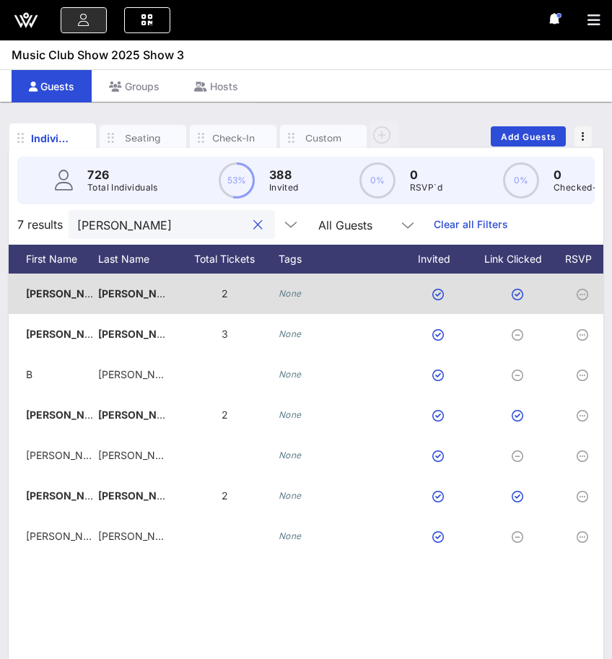
type input "[PERSON_NAME]"
click at [285, 292] on icon "None" at bounding box center [290, 293] width 23 height 11
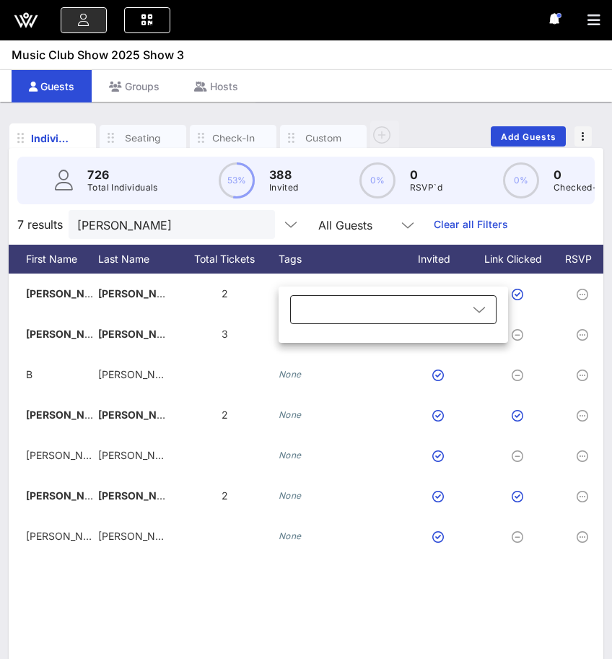
click at [313, 305] on div at bounding box center [383, 309] width 169 height 29
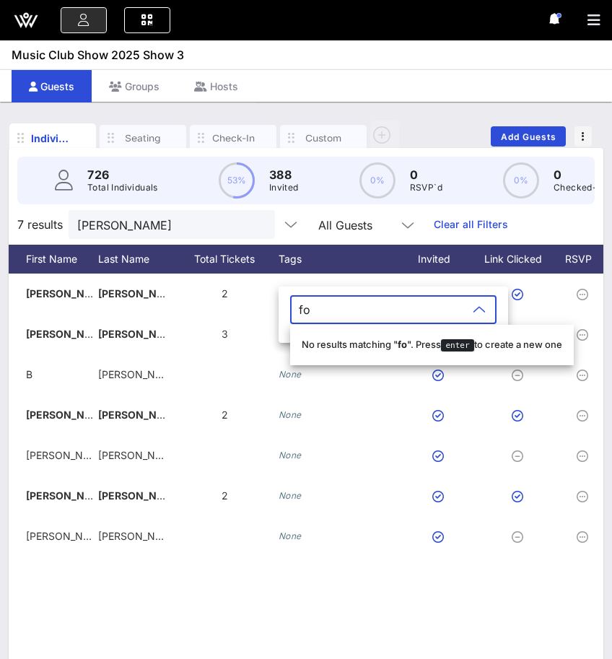
type input "f"
click at [473, 308] on icon at bounding box center [479, 309] width 13 height 17
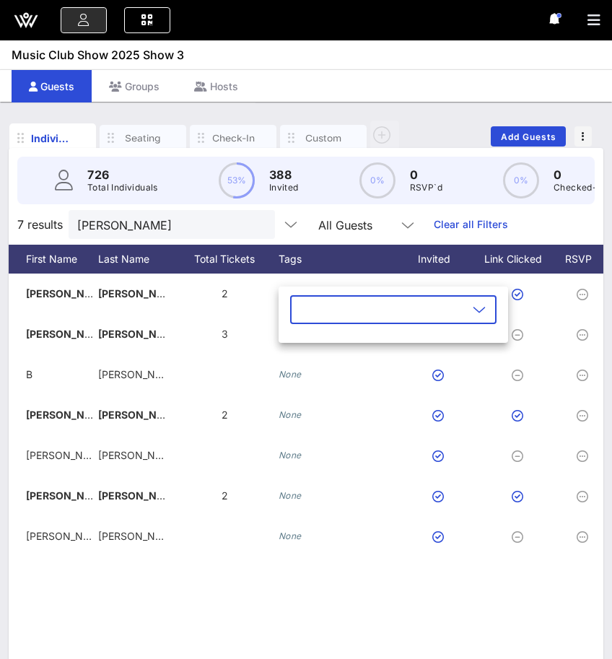
click at [534, 221] on div "7 results [PERSON_NAME] All Guests Clear all Filters" at bounding box center [306, 224] width 595 height 40
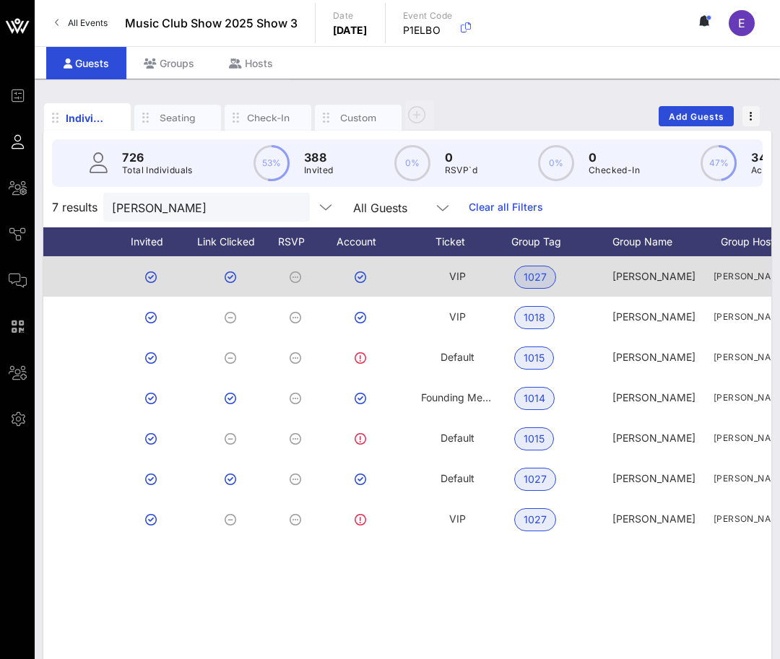
scroll to position [0, 620]
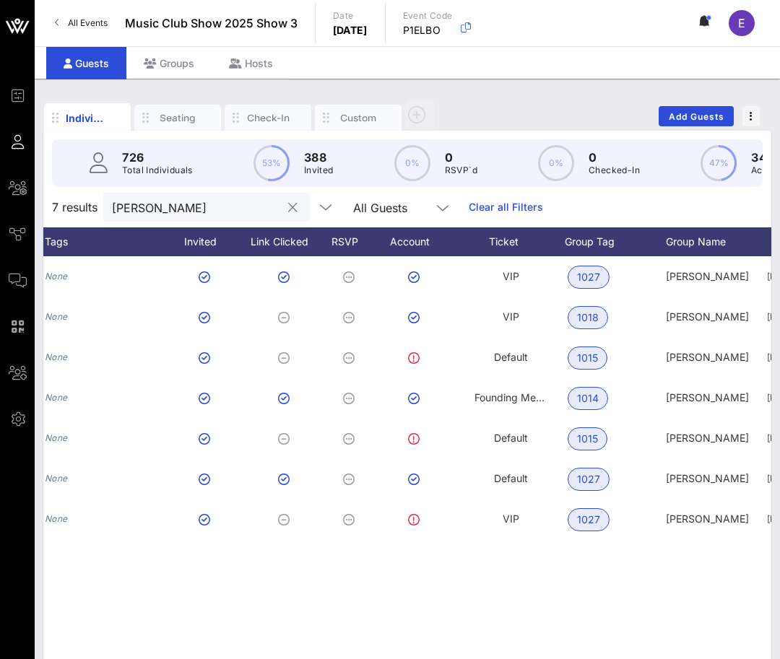
click at [288, 209] on button "clear icon" at bounding box center [292, 208] width 9 height 14
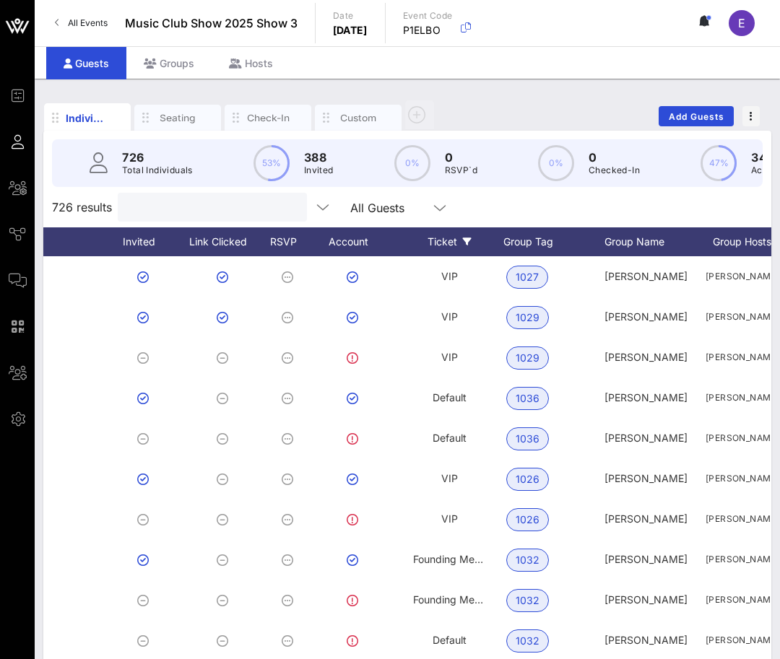
click at [465, 236] on div "Ticket" at bounding box center [449, 242] width 108 height 29
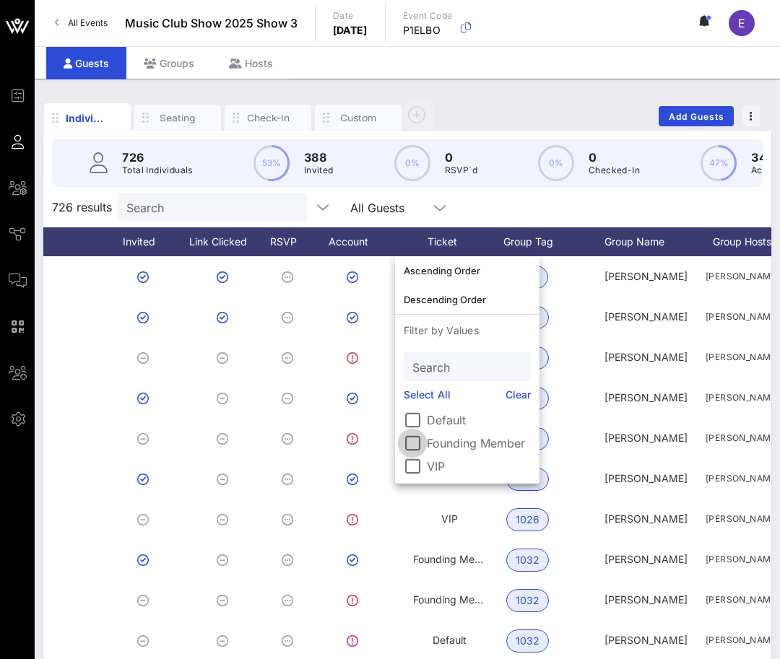
click at [413, 448] on div at bounding box center [412, 443] width 25 height 25
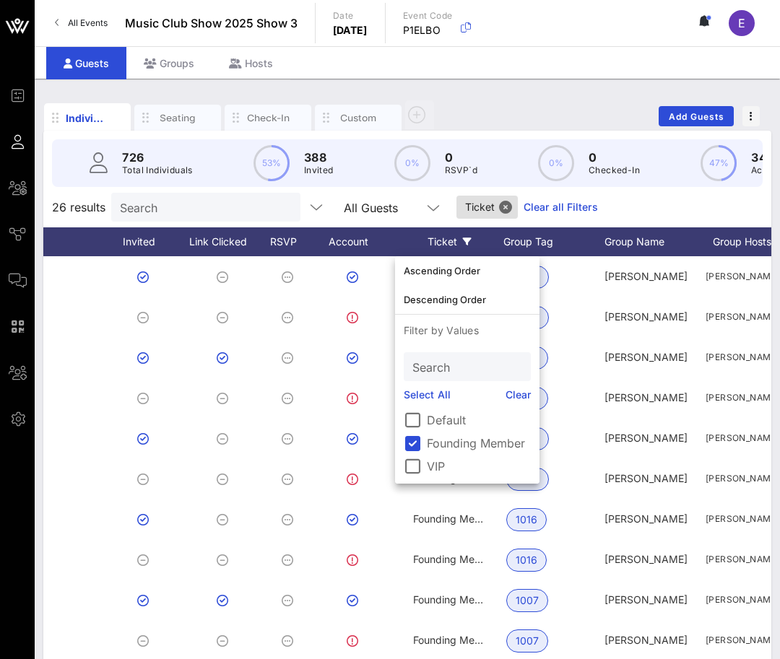
click at [516, 101] on div "Individuals Seating Check-In Custom Add Guests" at bounding box center [407, 116] width 728 height 46
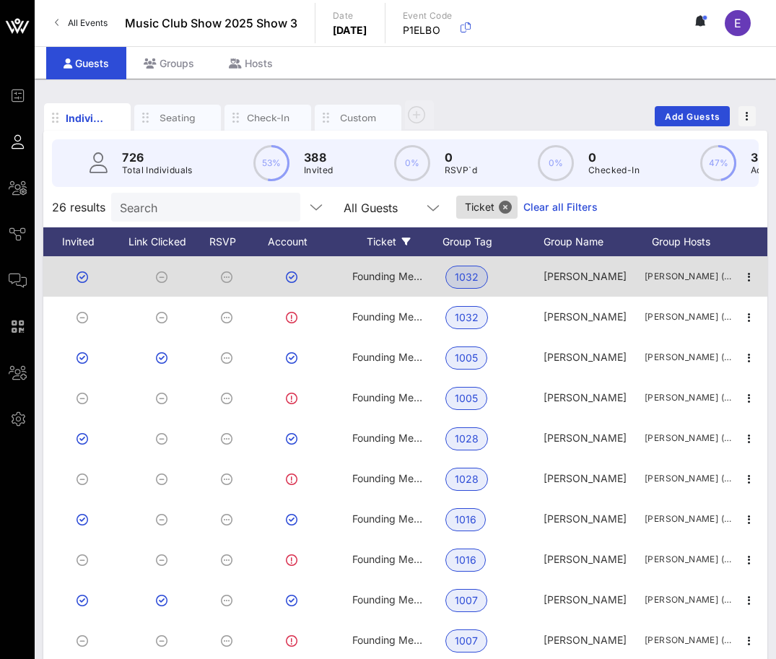
click at [389, 290] on div "Founding Member" at bounding box center [388, 276] width 72 height 40
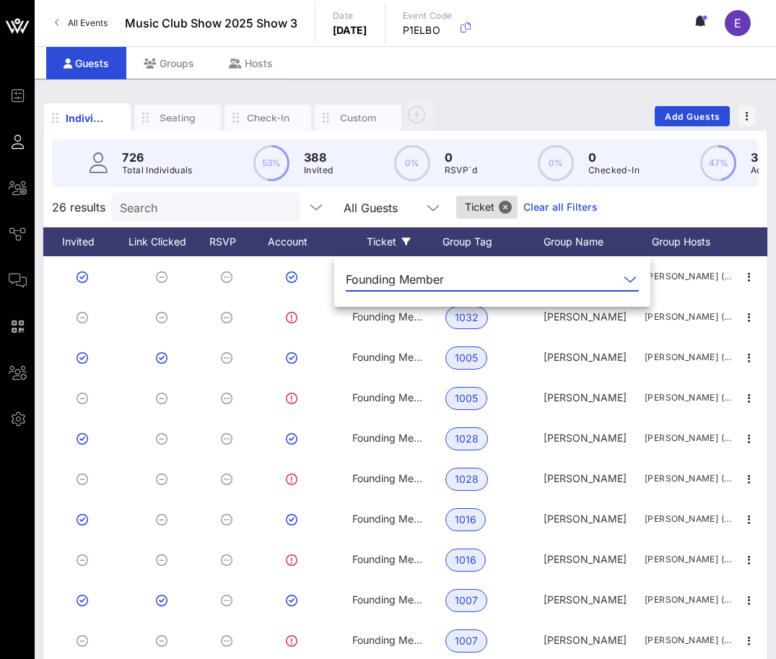
click at [496, 268] on input "text" at bounding box center [534, 279] width 169 height 23
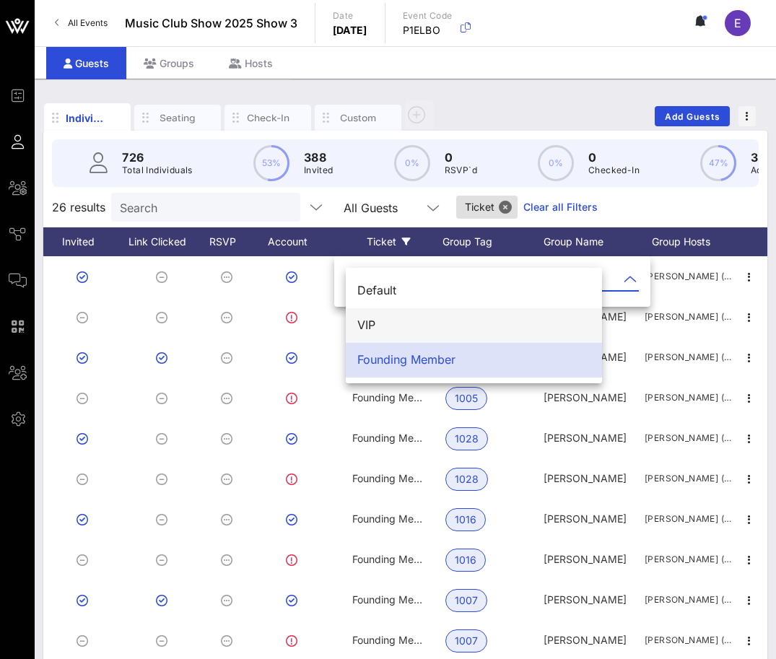
click at [470, 321] on div "VIP" at bounding box center [474, 326] width 233 height 14
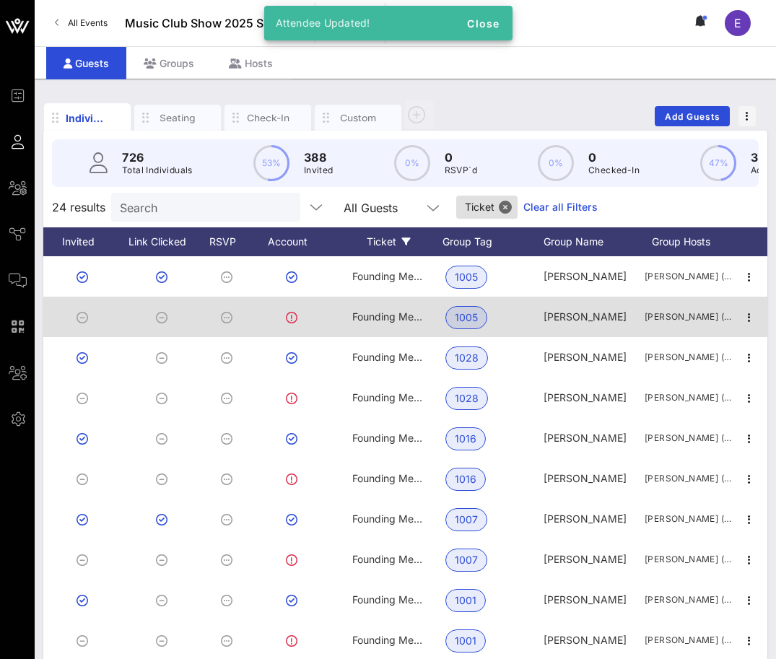
click at [394, 319] on span "Founding Member" at bounding box center [395, 317] width 86 height 12
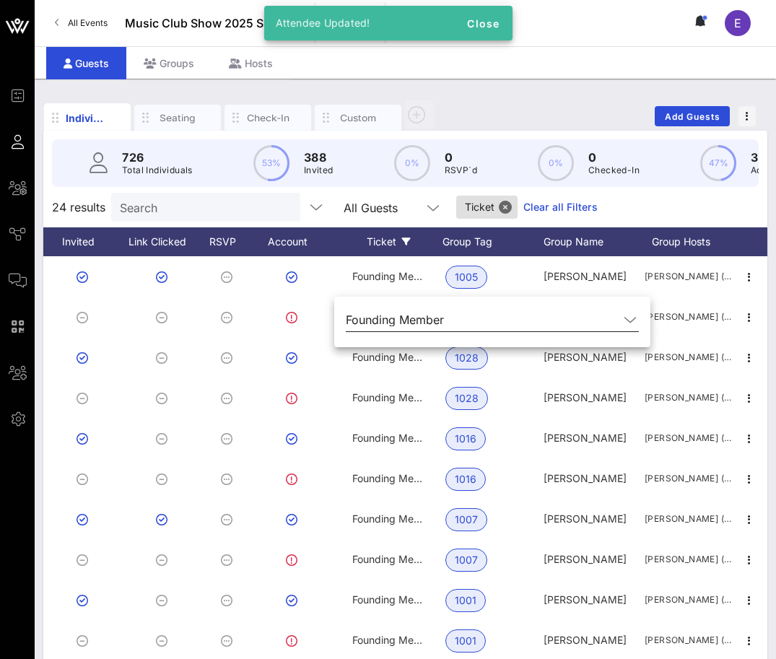
click at [431, 314] on div "Founding Member" at bounding box center [395, 319] width 98 height 13
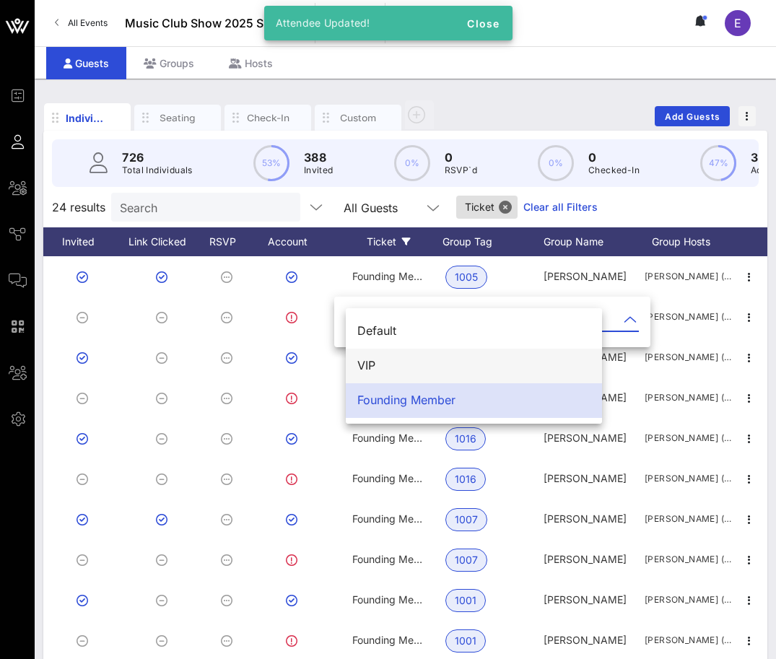
click at [406, 357] on div "VIP" at bounding box center [474, 365] width 233 height 31
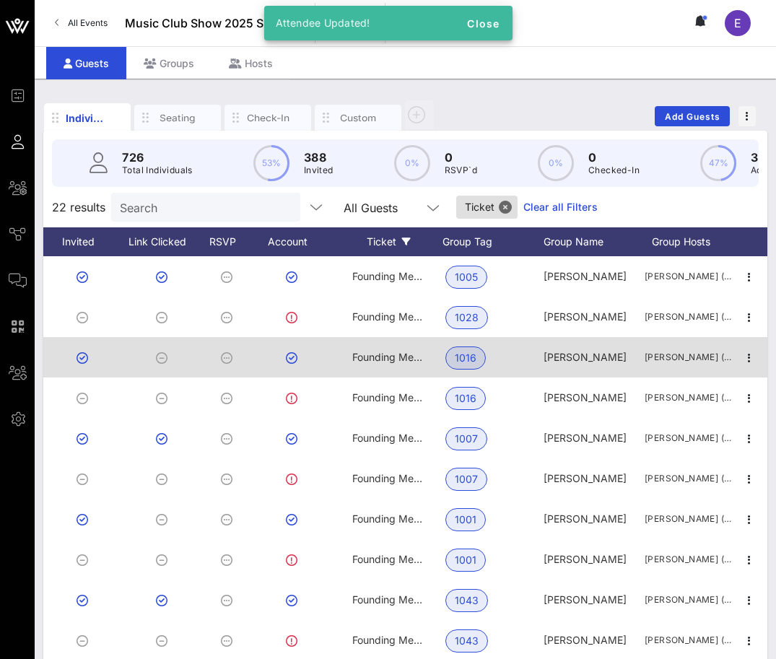
click at [401, 359] on span "Founding Member" at bounding box center [395, 357] width 86 height 12
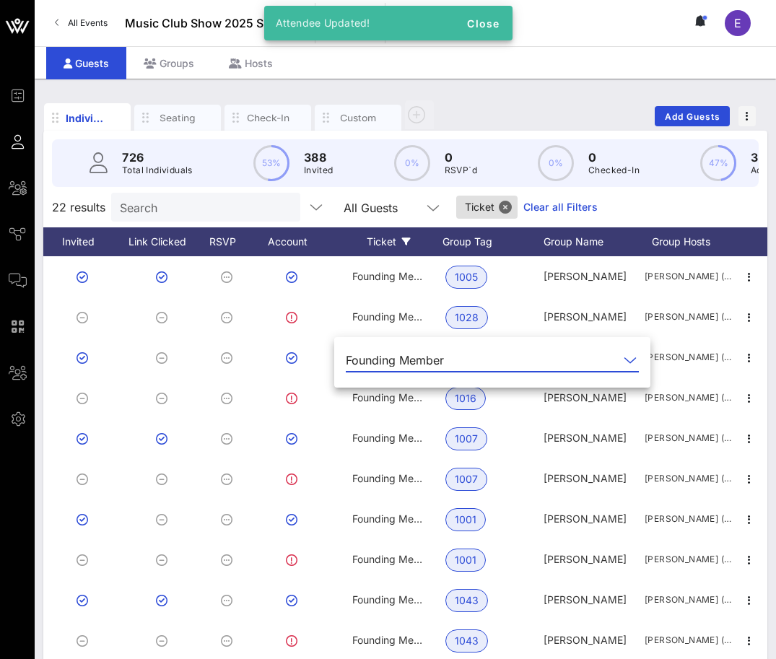
click at [404, 360] on div "Founding Member" at bounding box center [395, 360] width 98 height 13
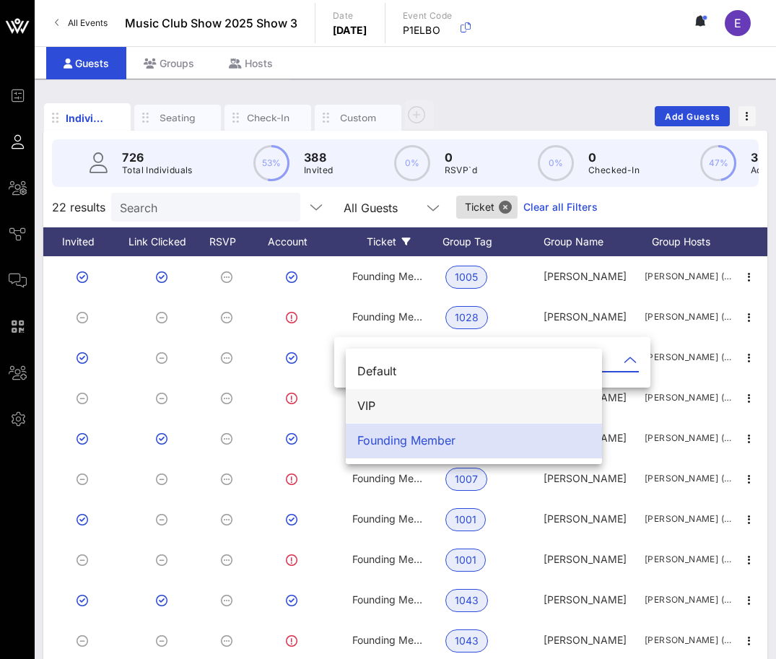
click at [401, 409] on div "VIP" at bounding box center [474, 406] width 233 height 14
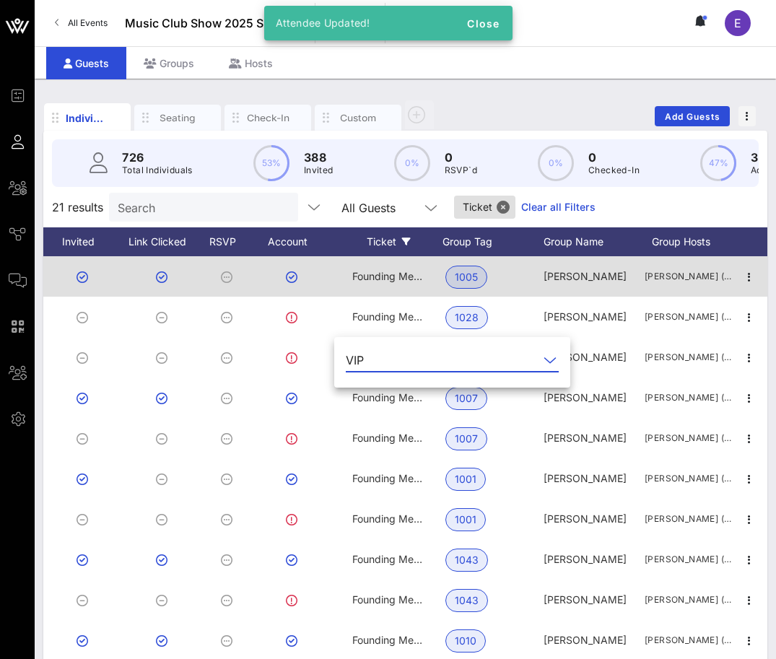
click at [395, 285] on div "Founding Member" at bounding box center [388, 276] width 72 height 40
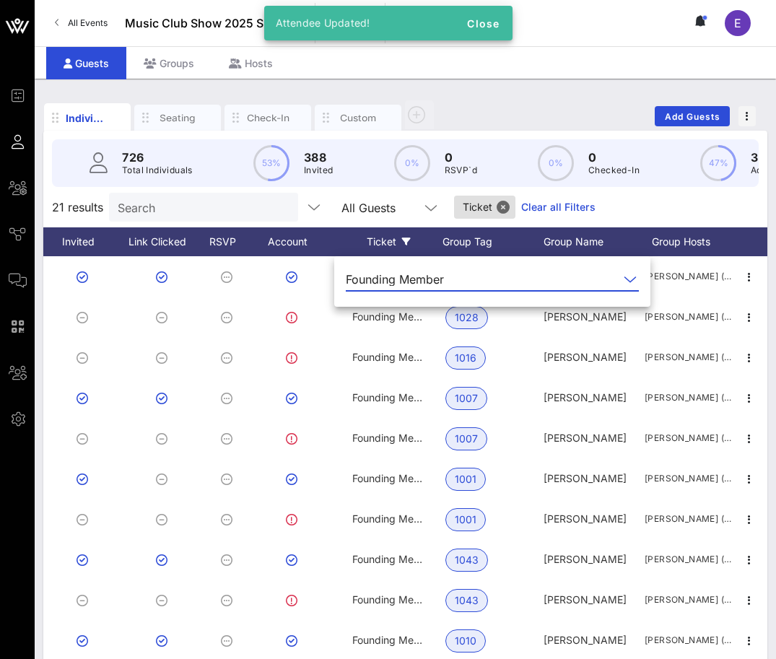
click at [397, 280] on div "Founding Member" at bounding box center [395, 279] width 98 height 13
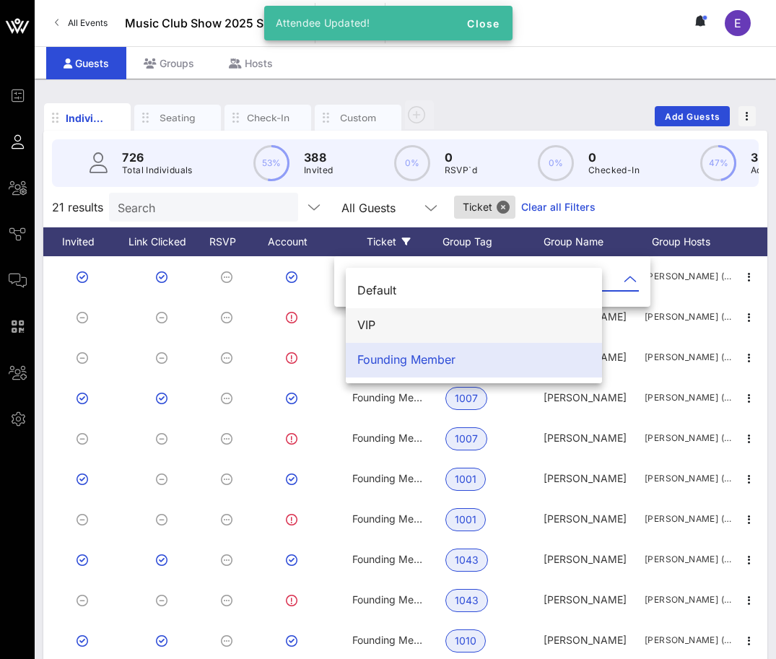
click at [397, 316] on div "VIP" at bounding box center [474, 325] width 233 height 31
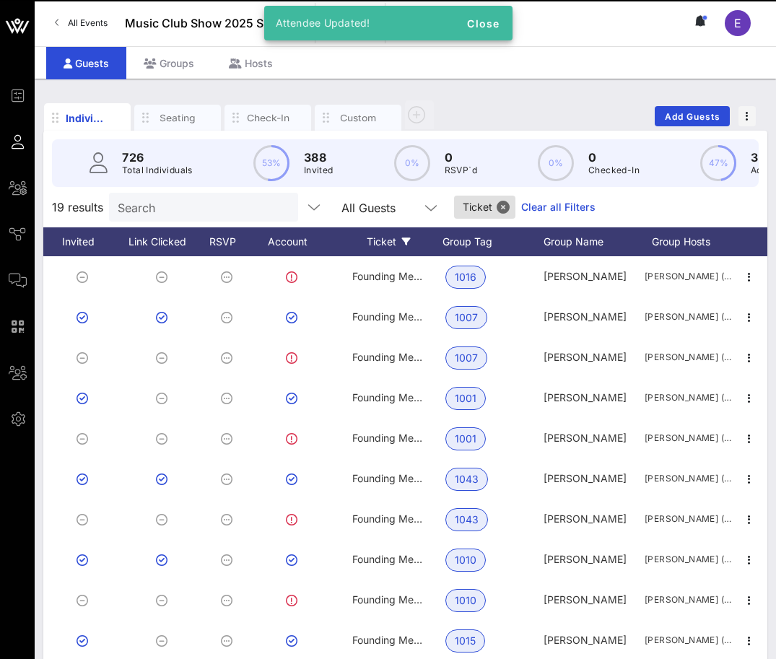
click at [397, 316] on span "Founding Member" at bounding box center [395, 317] width 86 height 12
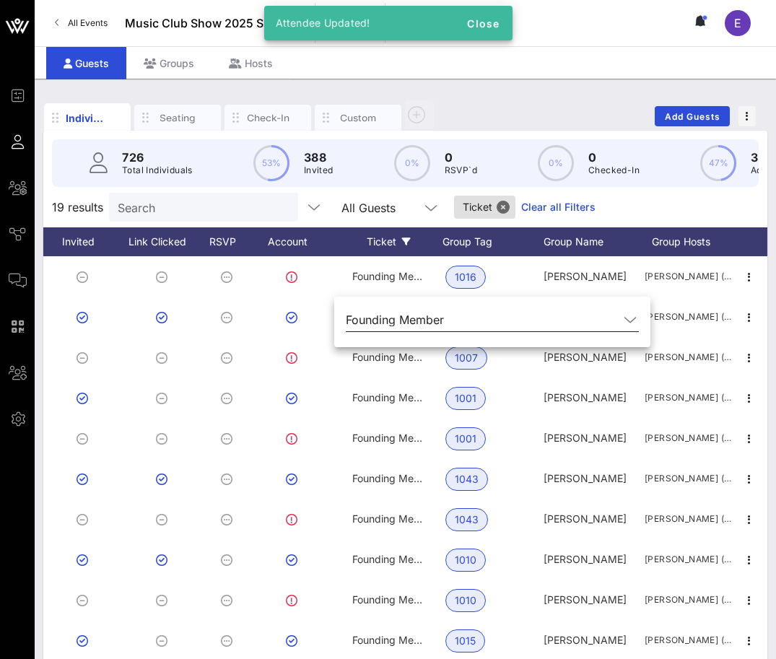
click at [397, 321] on div "Founding Member" at bounding box center [395, 319] width 98 height 13
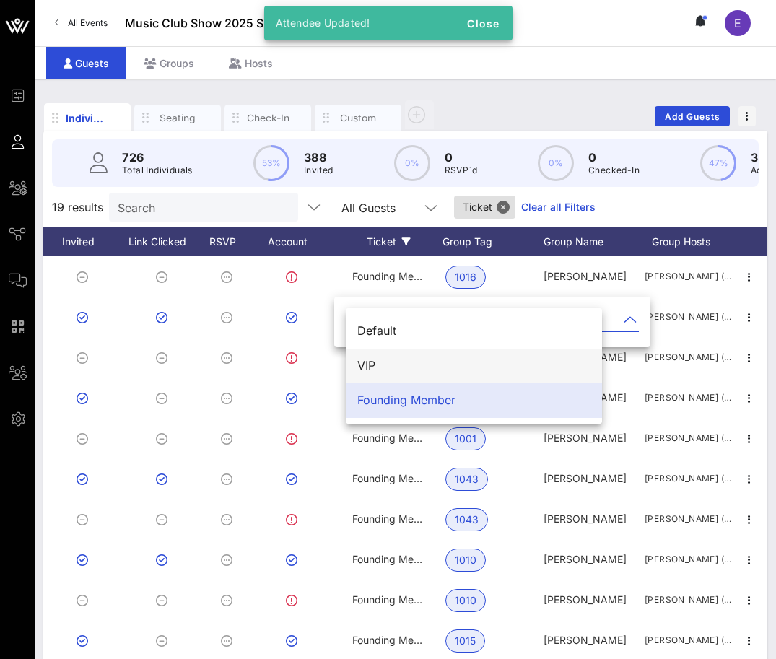
click at [396, 371] on div "VIP" at bounding box center [474, 366] width 233 height 14
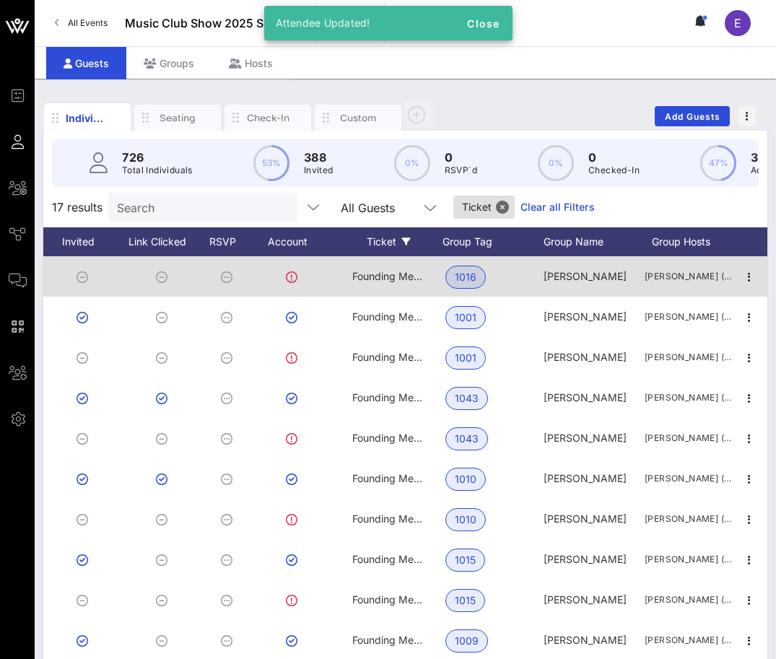
click at [385, 289] on div "Founding Member" at bounding box center [388, 276] width 72 height 40
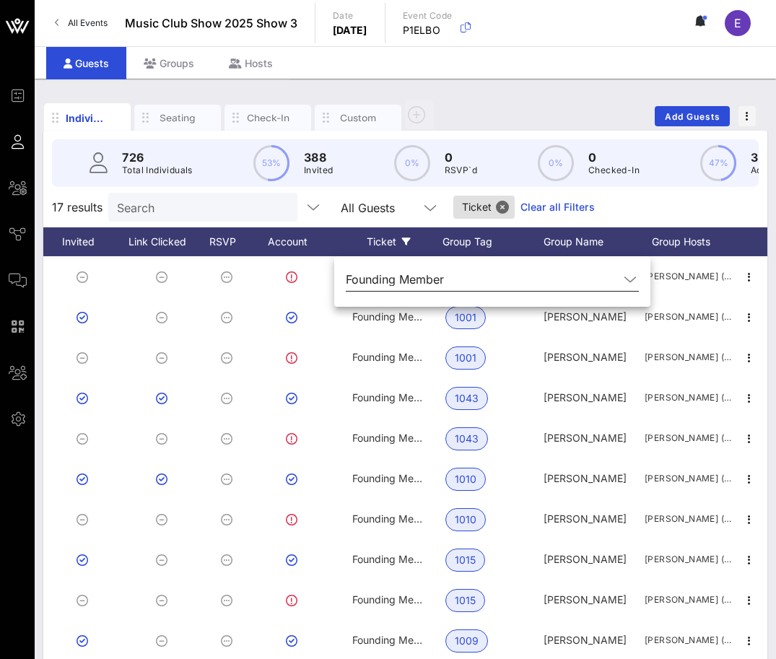
click at [381, 282] on div "Founding Member" at bounding box center [395, 279] width 98 height 13
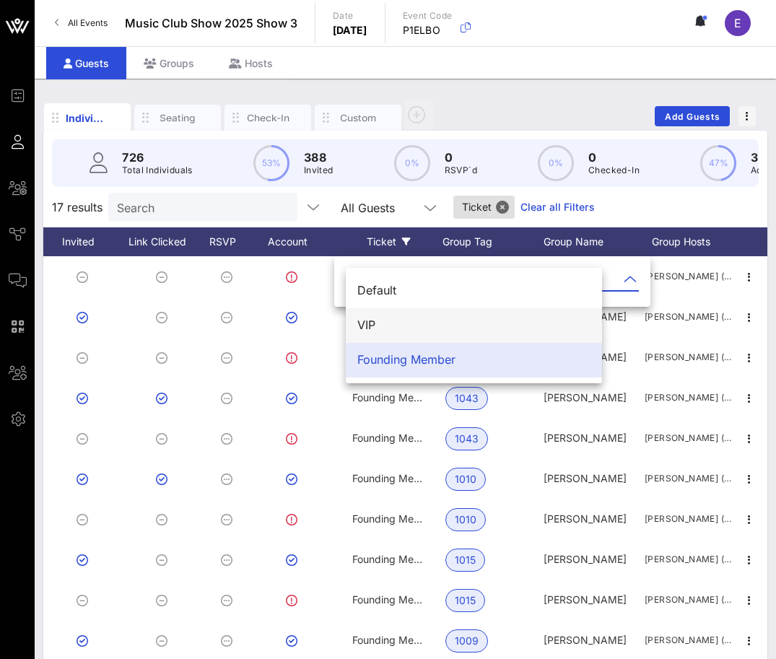
click at [382, 324] on div "VIP" at bounding box center [474, 326] width 233 height 14
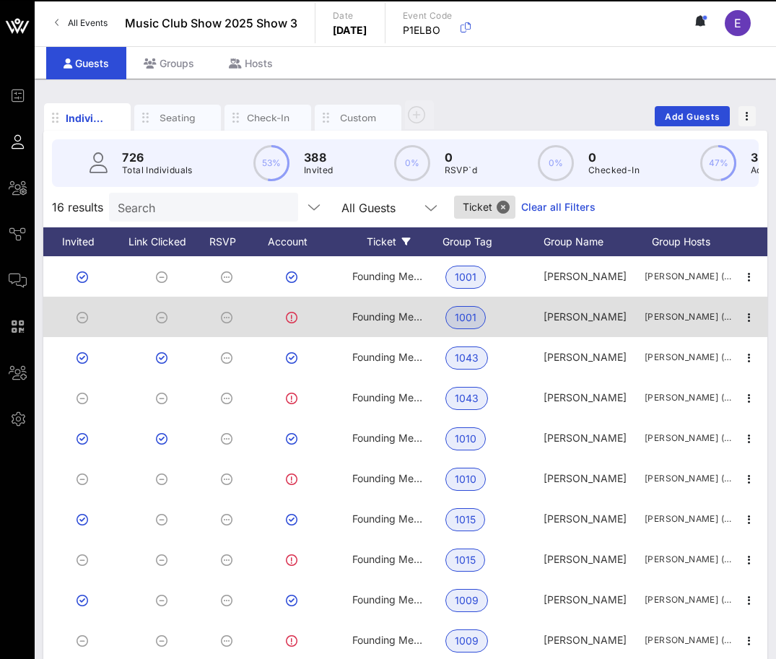
click at [382, 321] on span "Founding Member" at bounding box center [395, 317] width 86 height 12
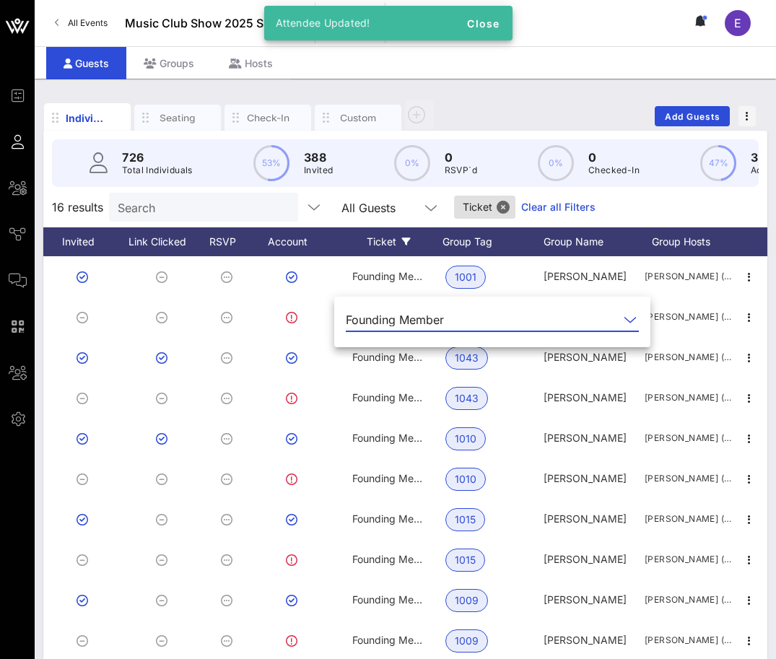
click at [383, 329] on div "Founding Member" at bounding box center [482, 319] width 273 height 23
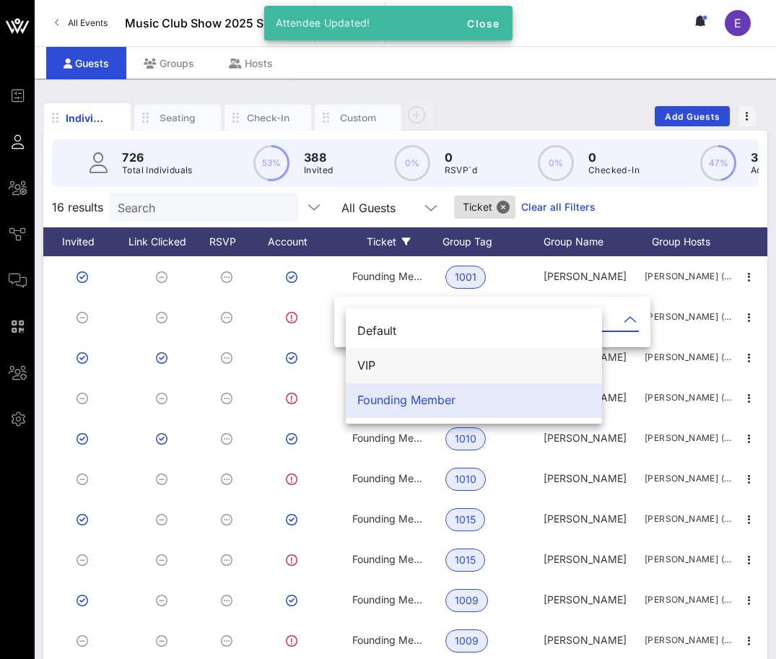
click at [382, 363] on div "VIP" at bounding box center [474, 366] width 233 height 14
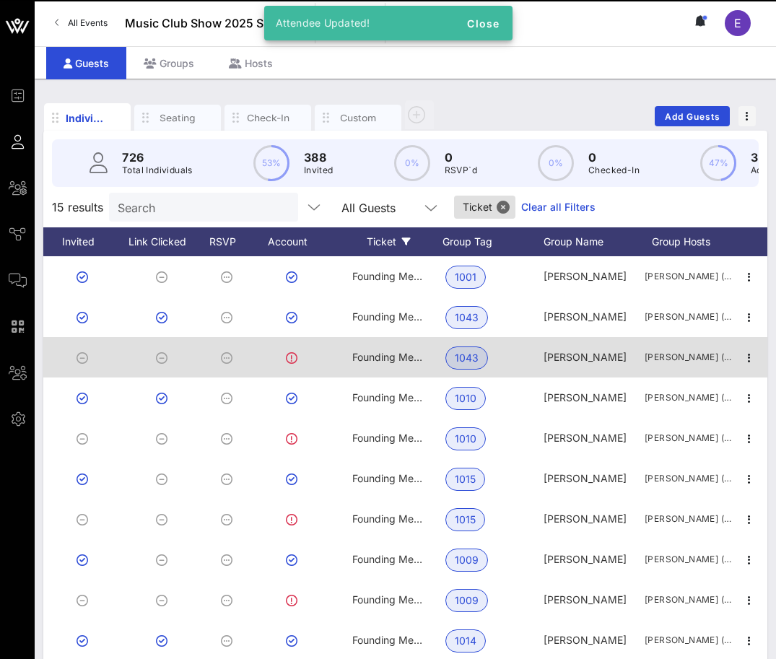
click at [382, 360] on span "Founding Member" at bounding box center [395, 357] width 86 height 12
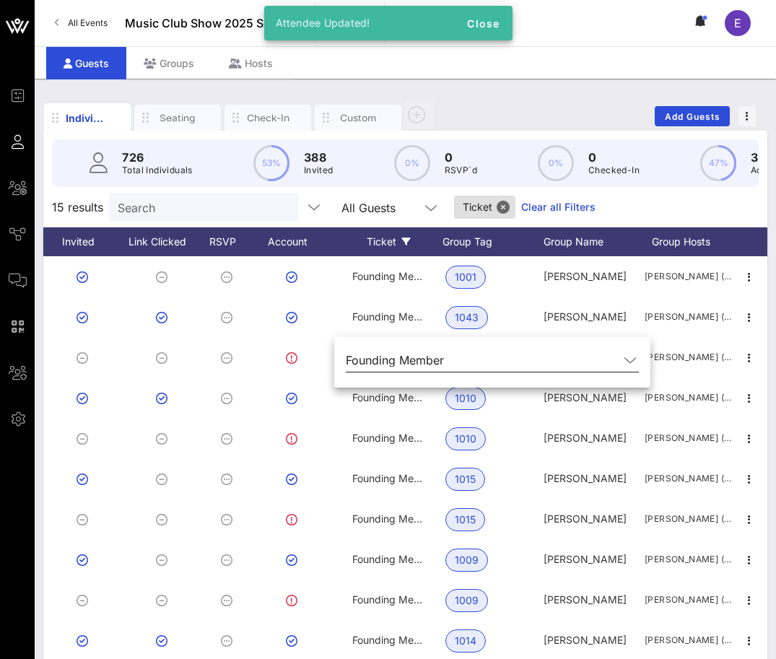
click at [383, 374] on div "Founding Member" at bounding box center [492, 368] width 293 height 39
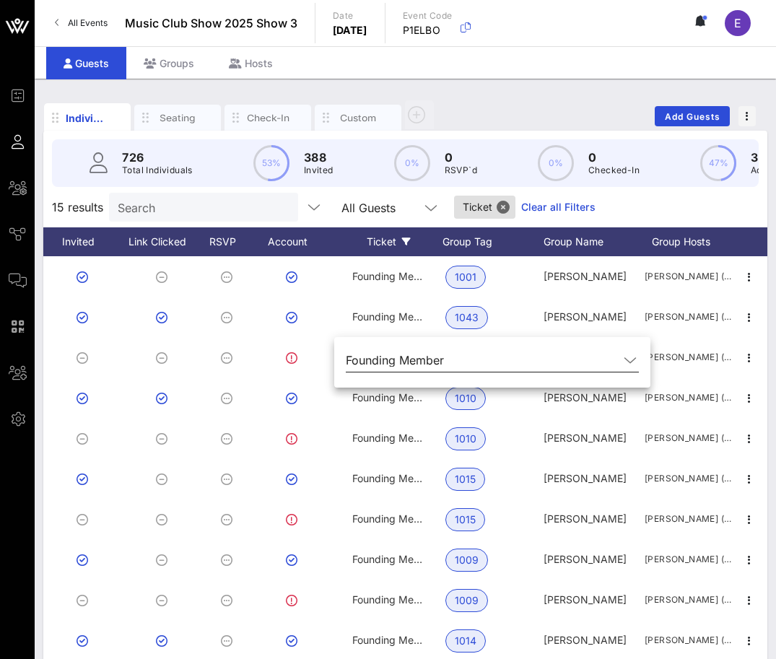
click at [382, 365] on div "Founding Member" at bounding box center [395, 360] width 98 height 13
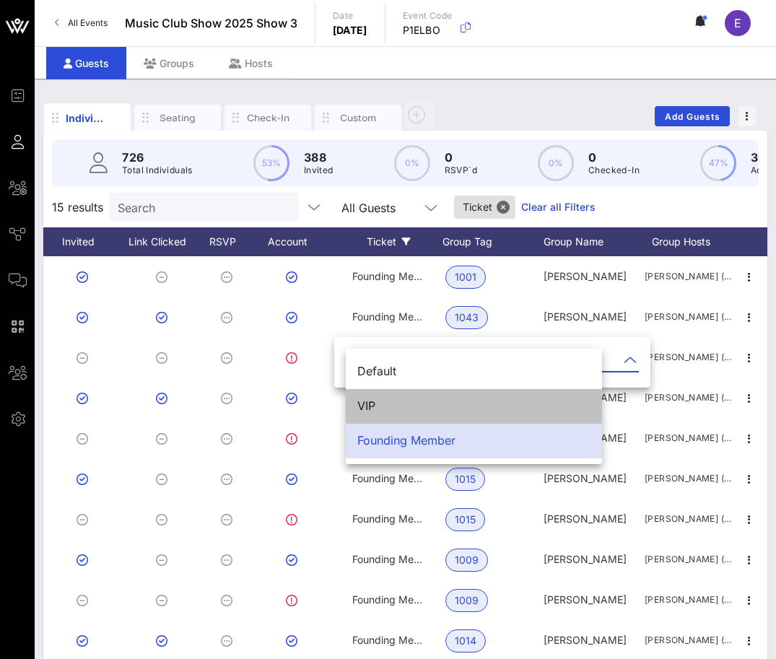
click at [383, 402] on div "VIP" at bounding box center [474, 406] width 233 height 14
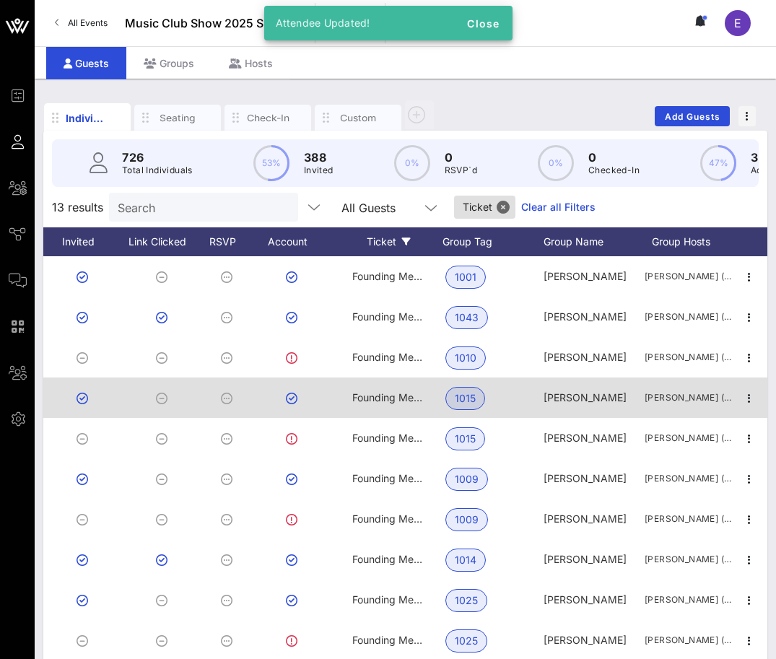
click at [383, 399] on span "Founding Member" at bounding box center [395, 397] width 86 height 12
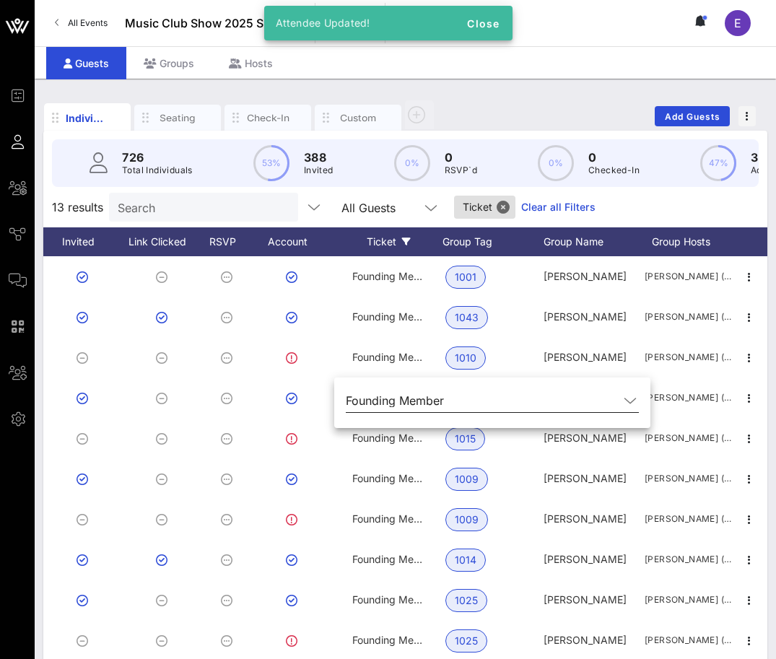
click at [382, 402] on div "Founding Member" at bounding box center [395, 400] width 98 height 13
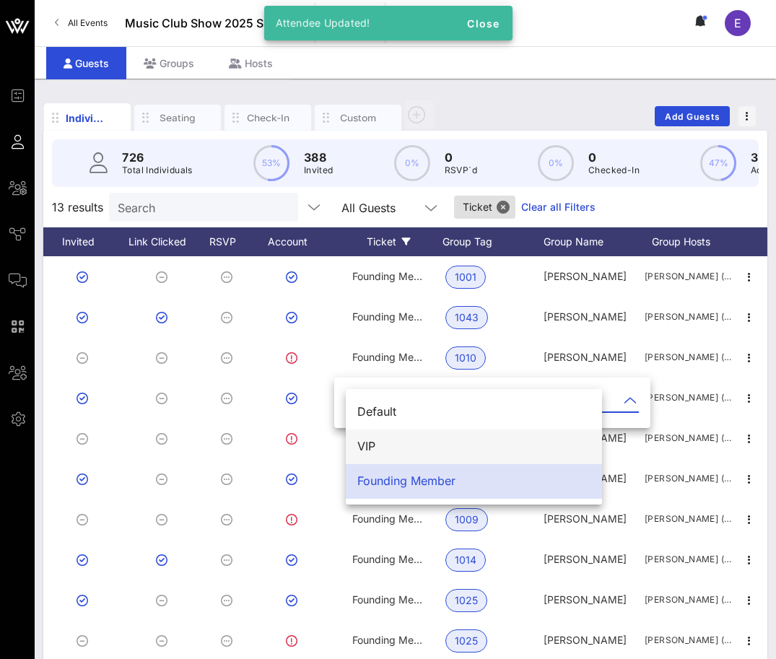
click at [379, 436] on div "VIP" at bounding box center [474, 446] width 233 height 31
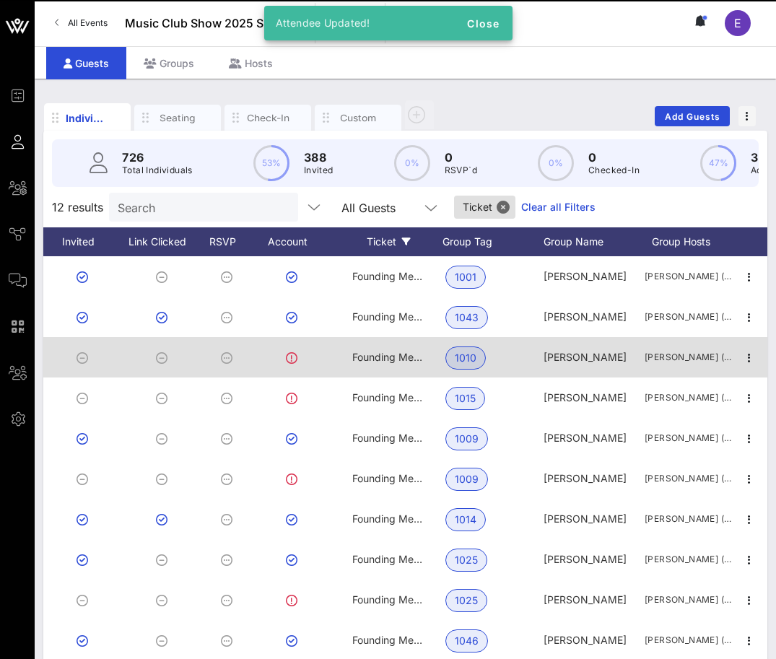
click at [377, 368] on div "Founding Member" at bounding box center [388, 357] width 72 height 40
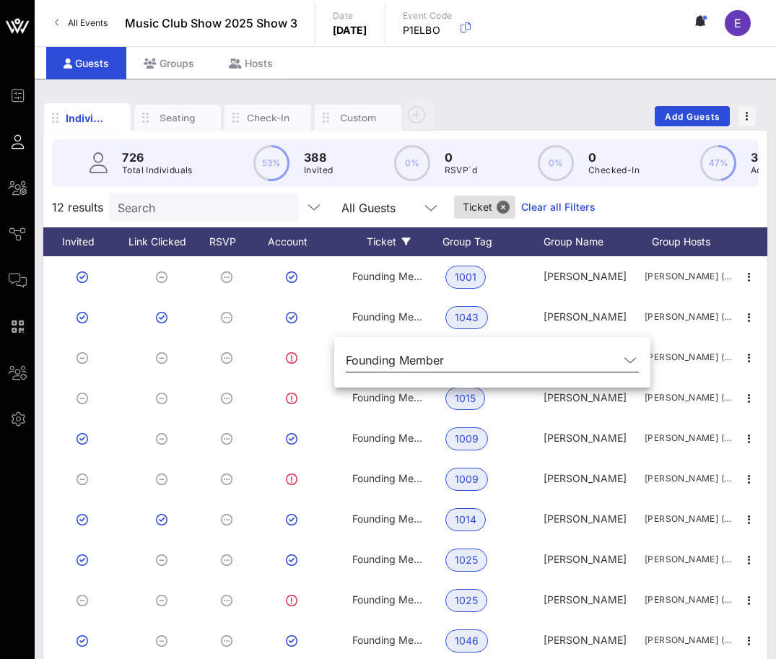
click at [376, 365] on div "Founding Member" at bounding box center [395, 360] width 98 height 13
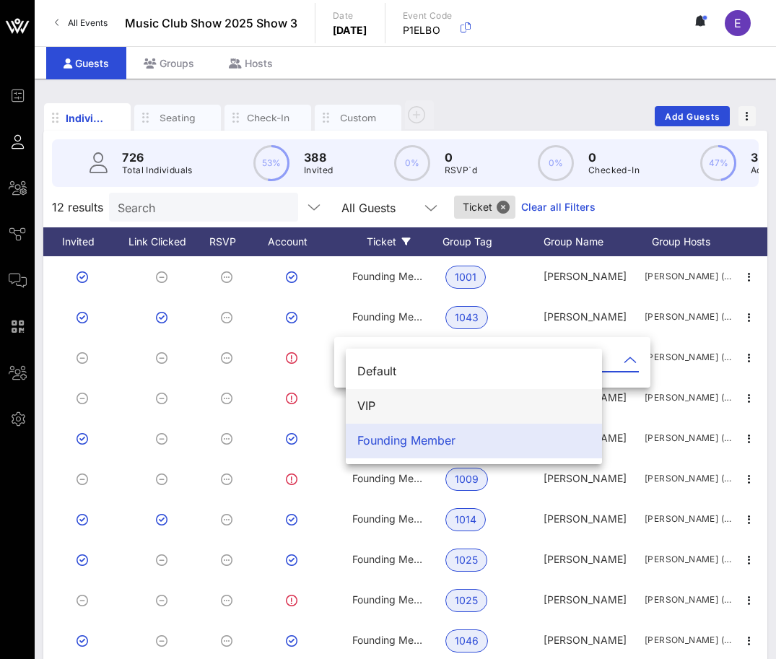
click at [373, 408] on div "VIP" at bounding box center [474, 406] width 233 height 14
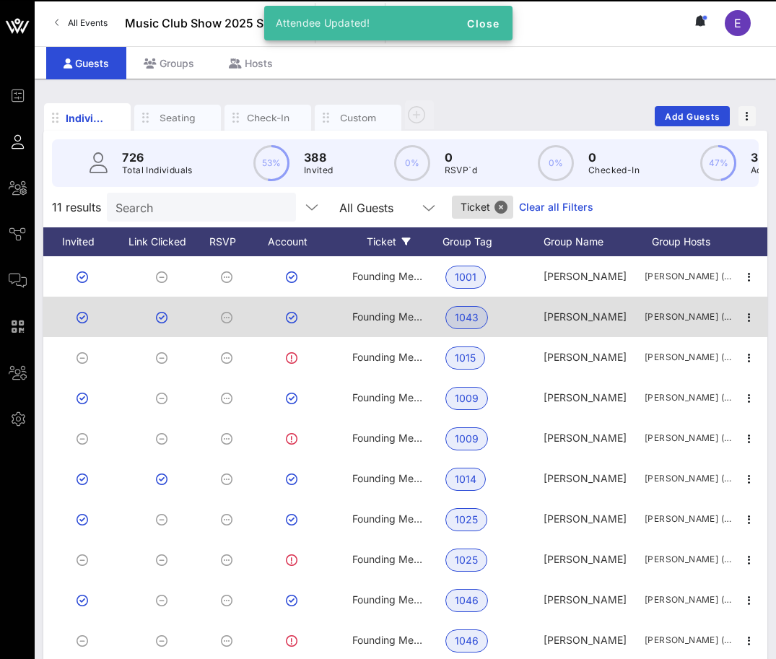
click at [373, 321] on span "Founding Member" at bounding box center [395, 317] width 86 height 12
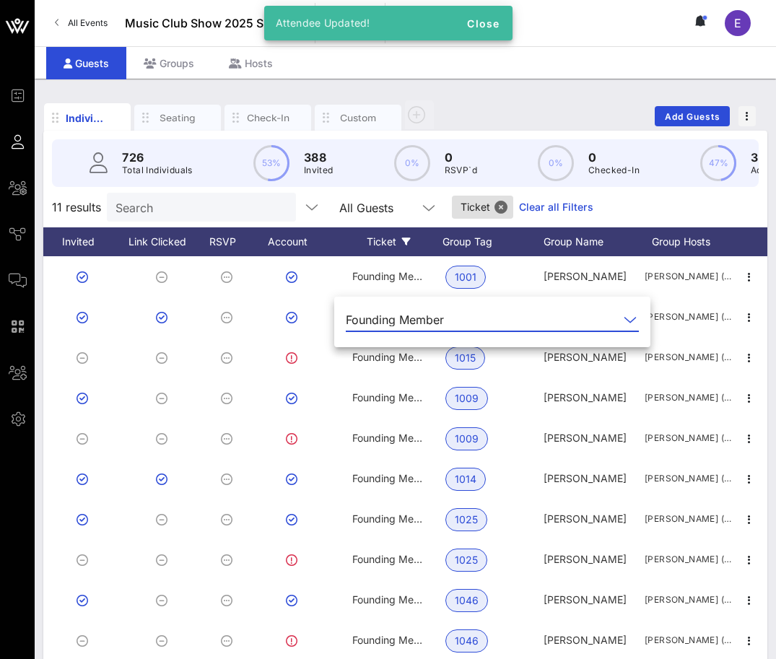
click at [371, 316] on div "Founding Member" at bounding box center [395, 319] width 98 height 13
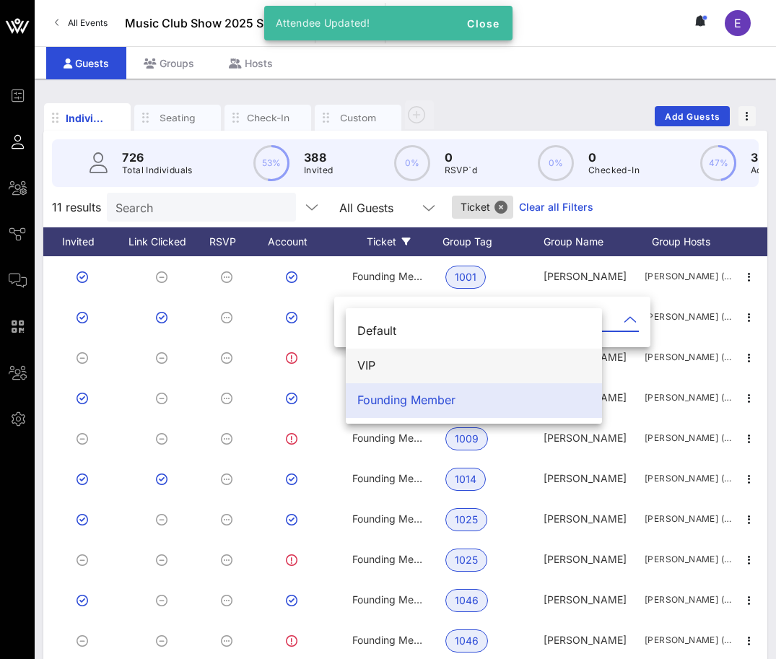
click at [371, 359] on div "VIP" at bounding box center [474, 366] width 233 height 14
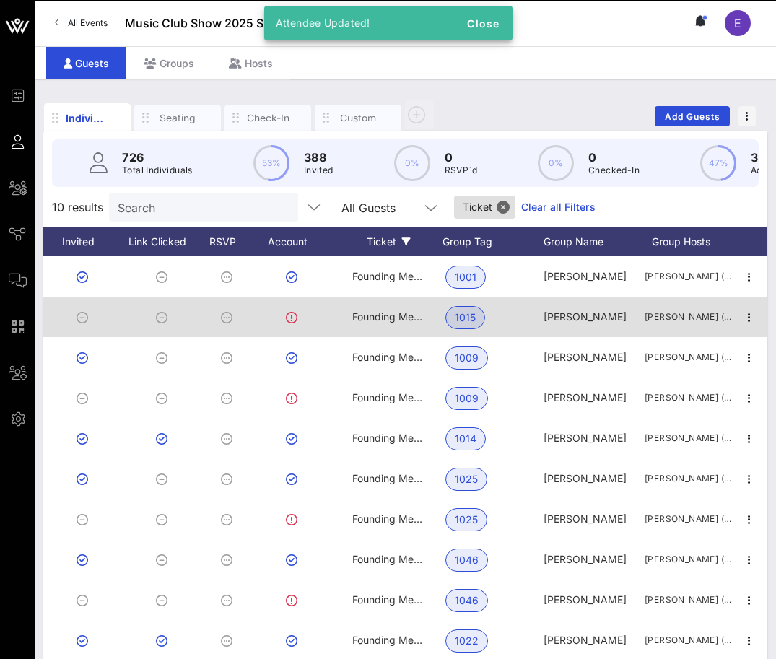
click at [372, 298] on div "Founding Member" at bounding box center [388, 317] width 72 height 40
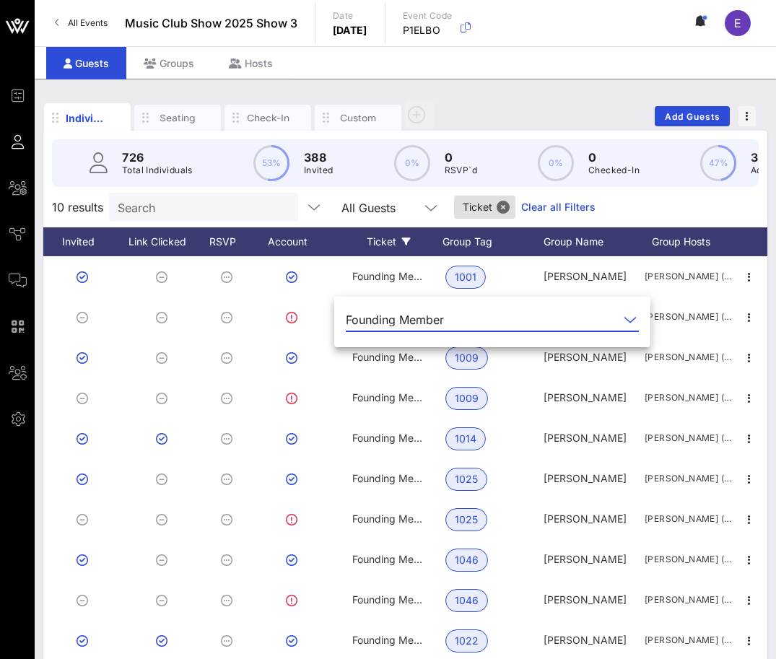
click at [373, 316] on div "Founding Member" at bounding box center [395, 319] width 98 height 13
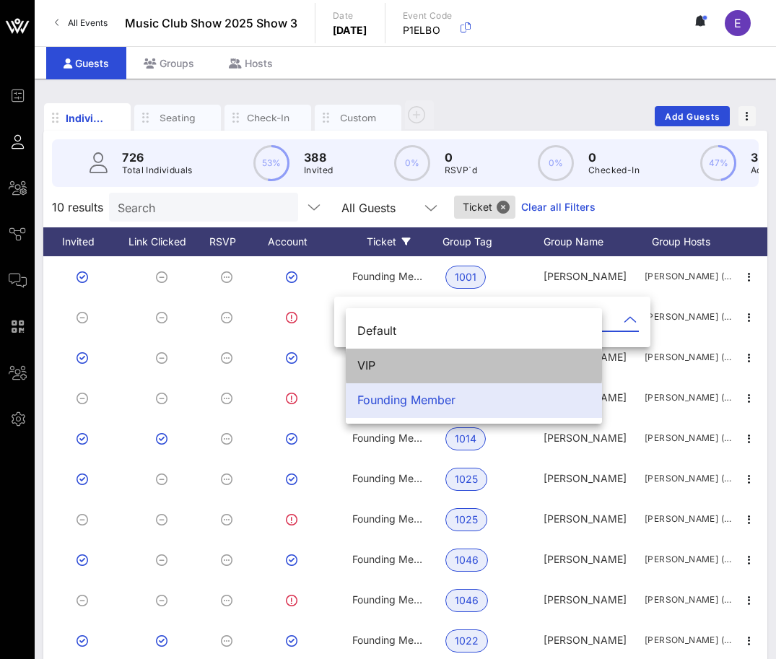
click at [372, 363] on div "VIP" at bounding box center [474, 366] width 233 height 14
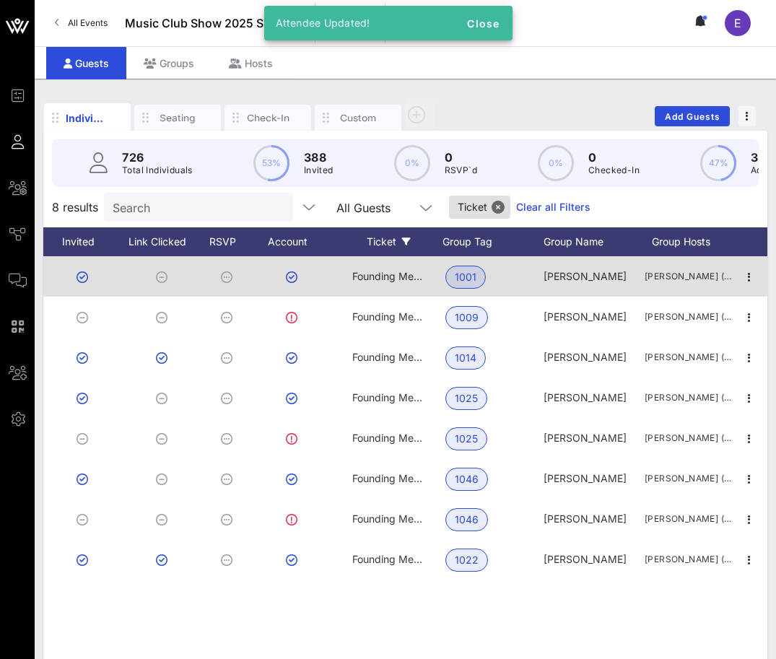
click at [372, 282] on div "Founding Member" at bounding box center [388, 276] width 72 height 40
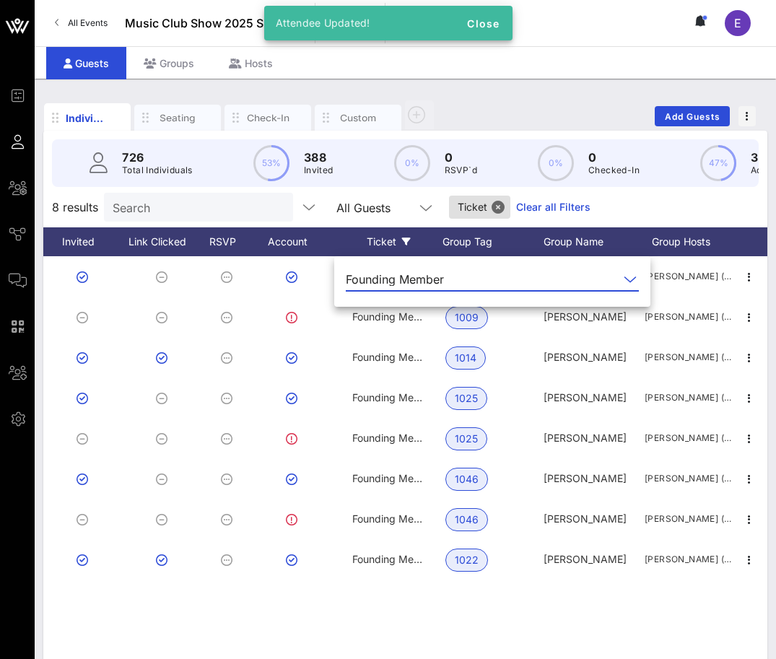
click at [372, 281] on div "Founding Member" at bounding box center [395, 279] width 98 height 13
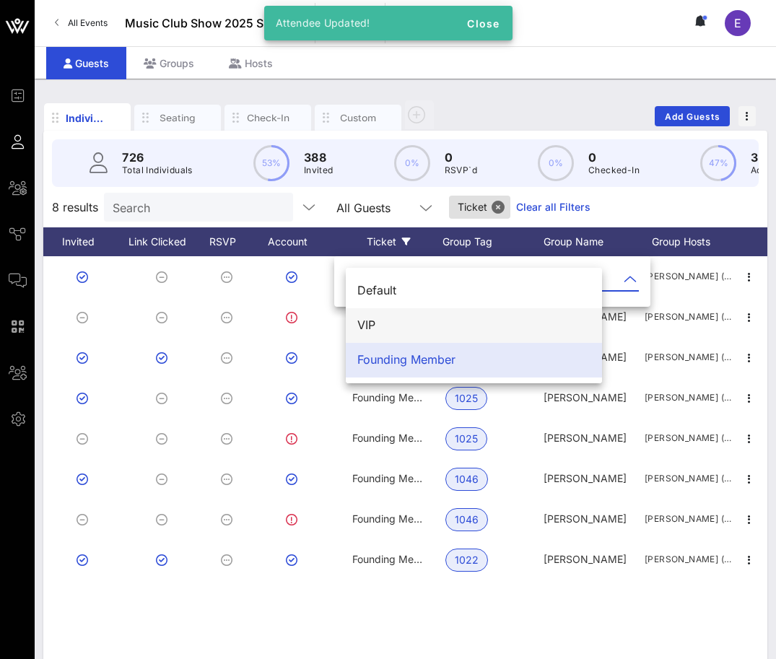
click at [371, 329] on div "VIP" at bounding box center [474, 326] width 233 height 14
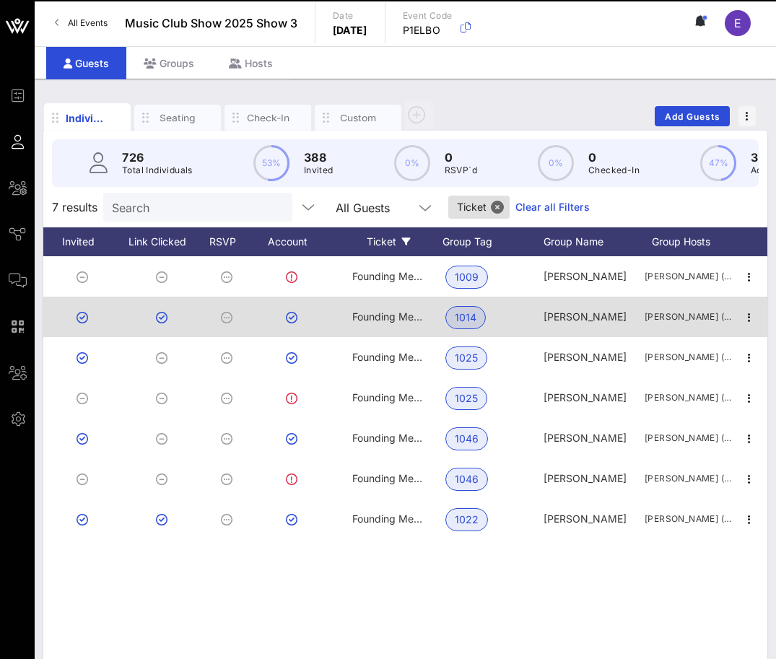
click at [376, 309] on div "Founding Member" at bounding box center [388, 317] width 72 height 40
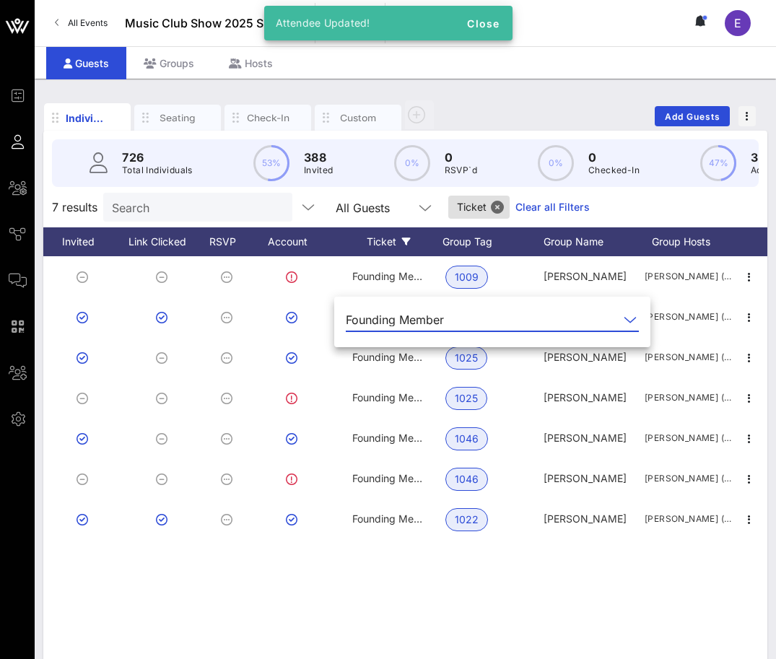
click at [376, 322] on div "Founding Member" at bounding box center [395, 319] width 98 height 13
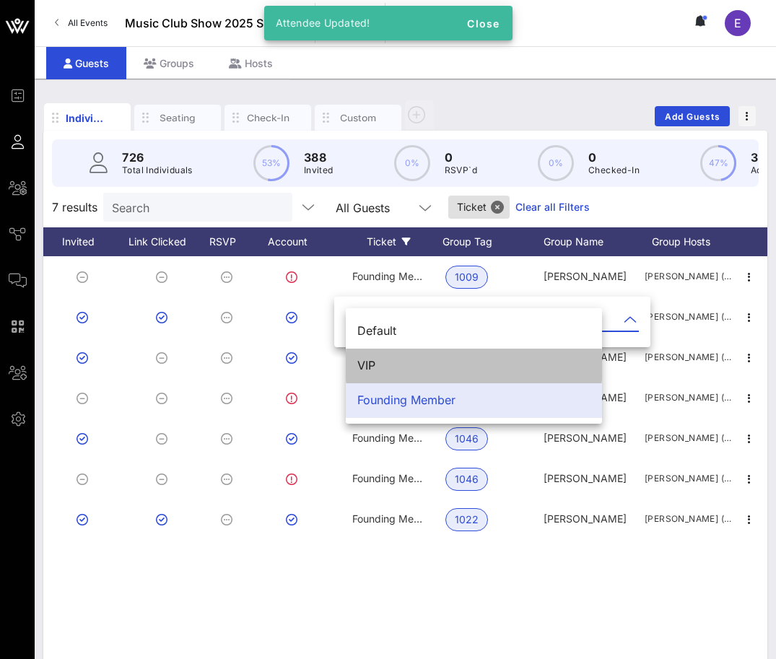
click at [373, 355] on div "VIP" at bounding box center [474, 365] width 233 height 31
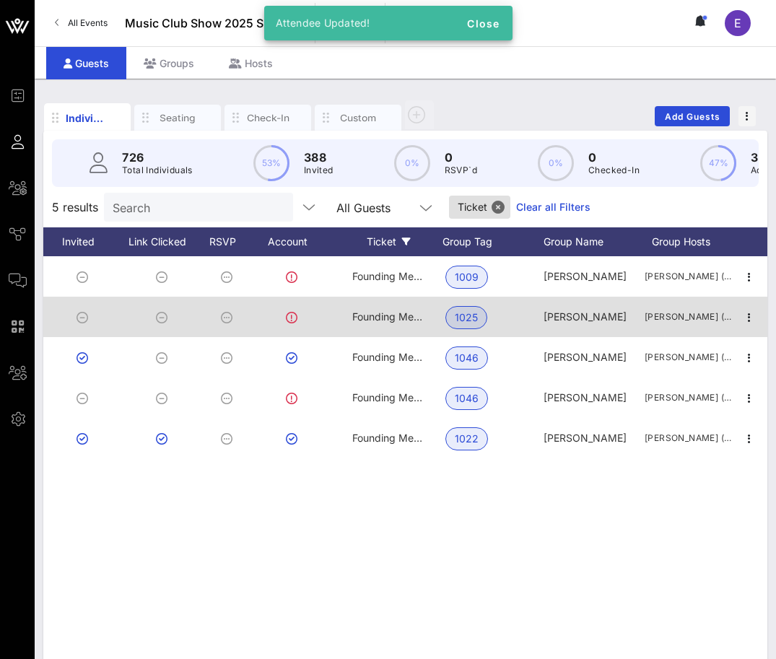
click at [376, 300] on div "Founding Member" at bounding box center [388, 317] width 72 height 40
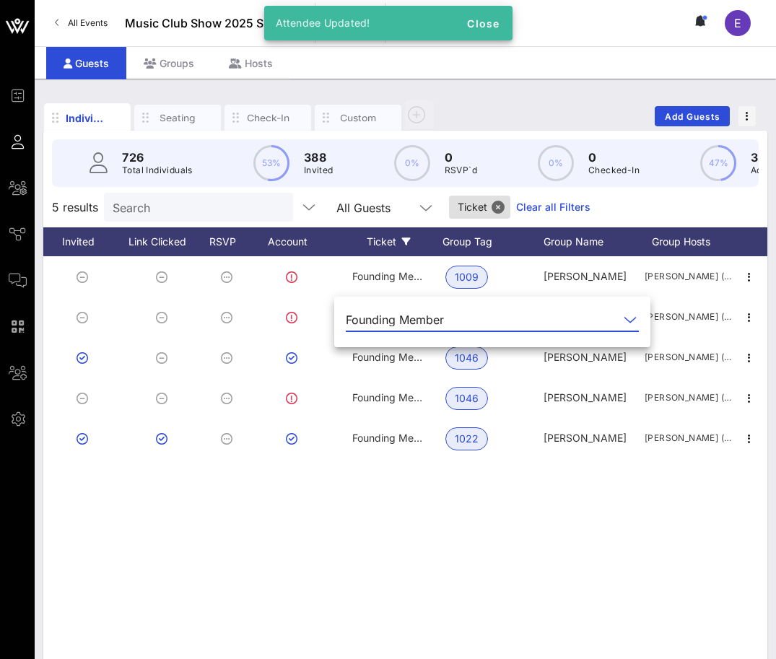
click at [378, 317] on div "Founding Member" at bounding box center [395, 319] width 98 height 13
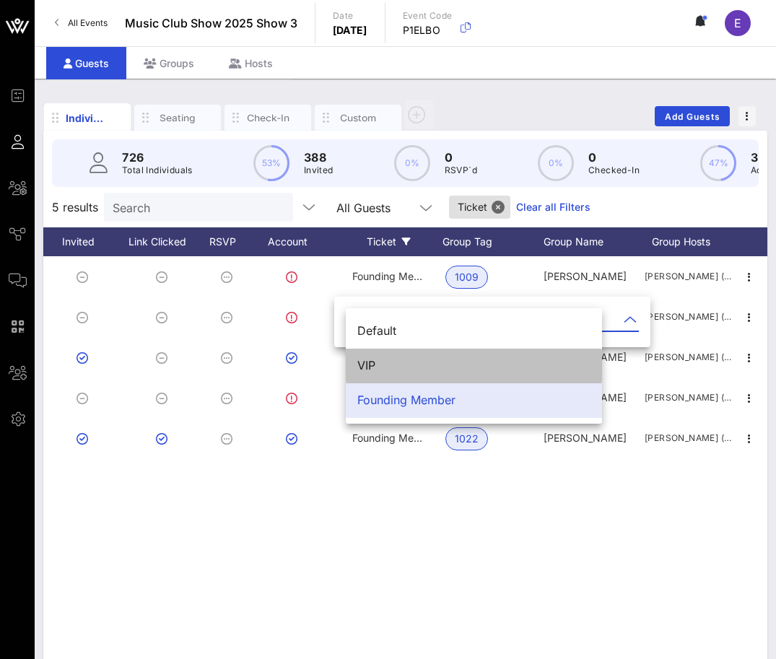
click at [377, 355] on div "VIP" at bounding box center [474, 365] width 233 height 31
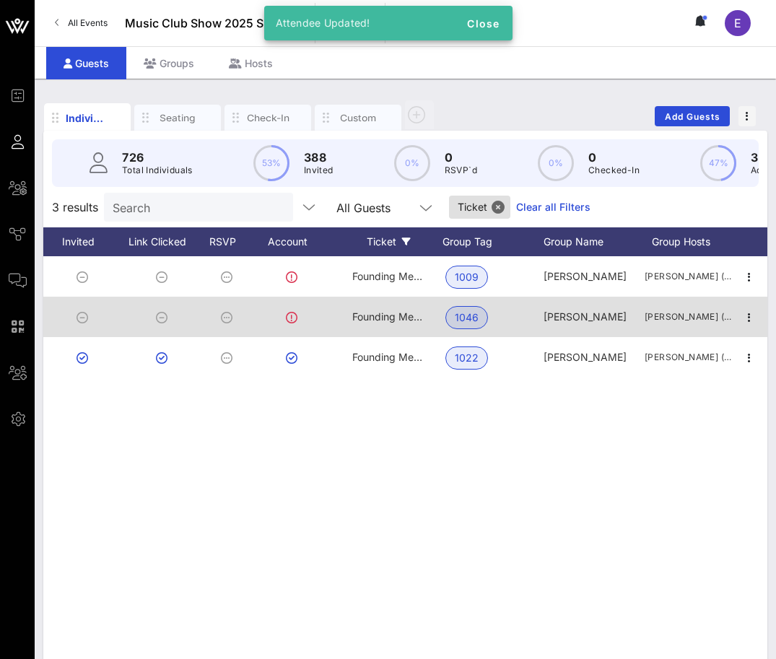
click at [381, 312] on span "Founding Member" at bounding box center [395, 317] width 86 height 12
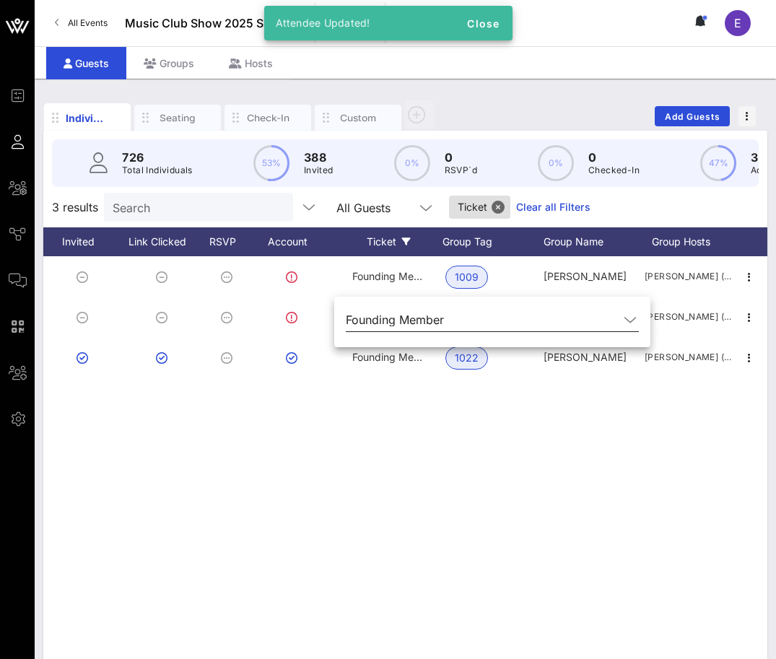
click at [378, 326] on div "Founding Member" at bounding box center [482, 319] width 273 height 23
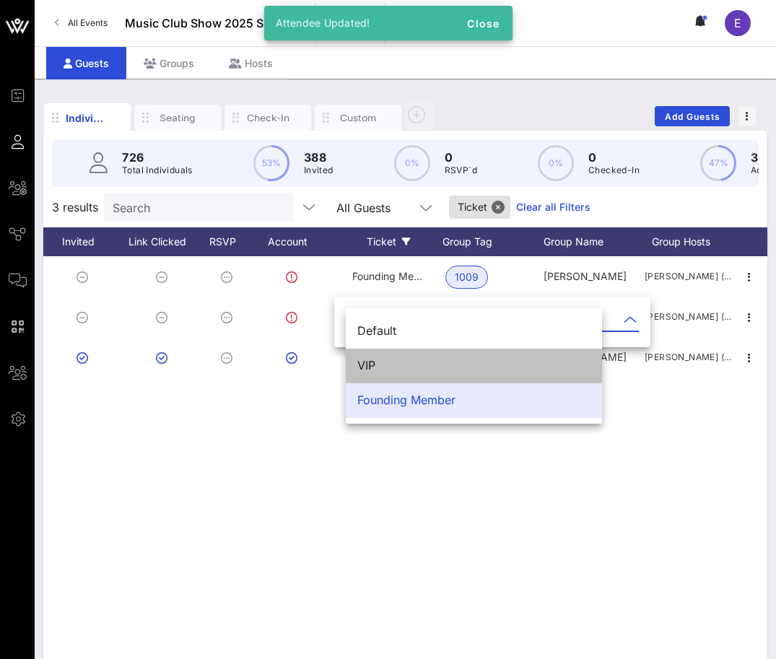
click at [378, 363] on div "VIP" at bounding box center [474, 366] width 233 height 14
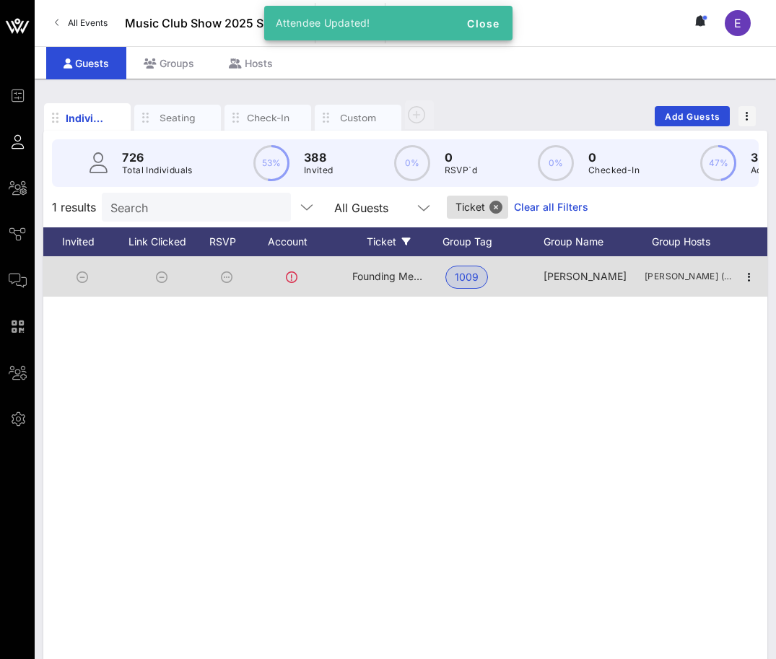
click at [389, 285] on div "Founding Member" at bounding box center [388, 276] width 72 height 40
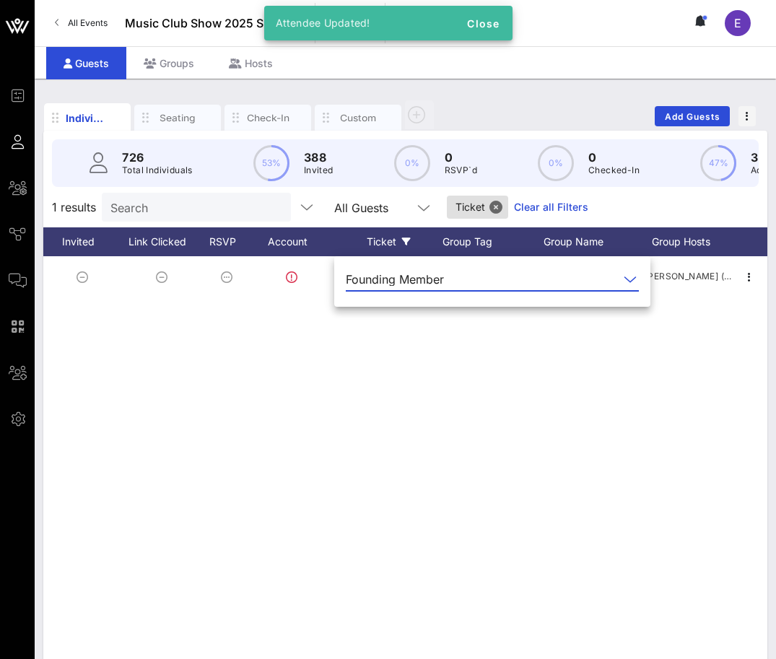
click at [384, 285] on div "Founding Member" at bounding box center [395, 279] width 98 height 13
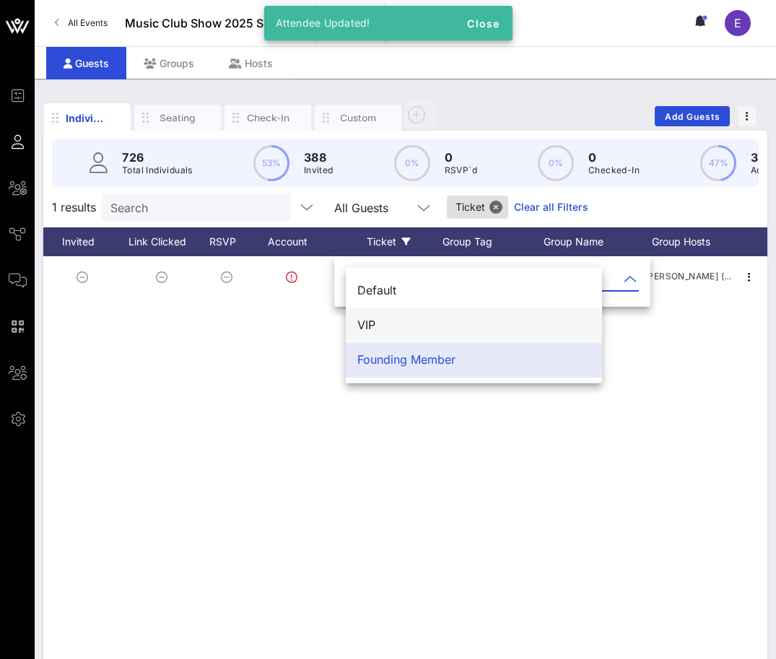
click at [384, 323] on div "VIP" at bounding box center [474, 326] width 233 height 14
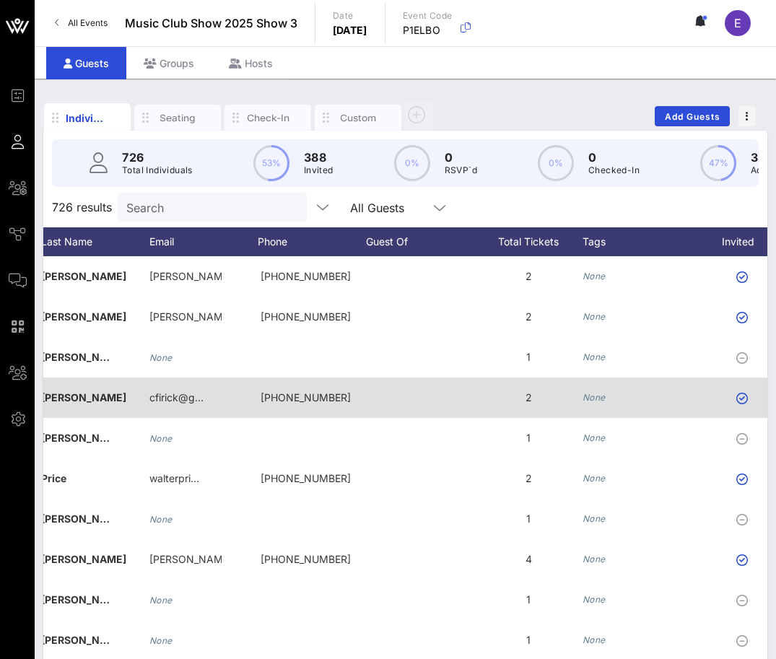
scroll to position [0, 376]
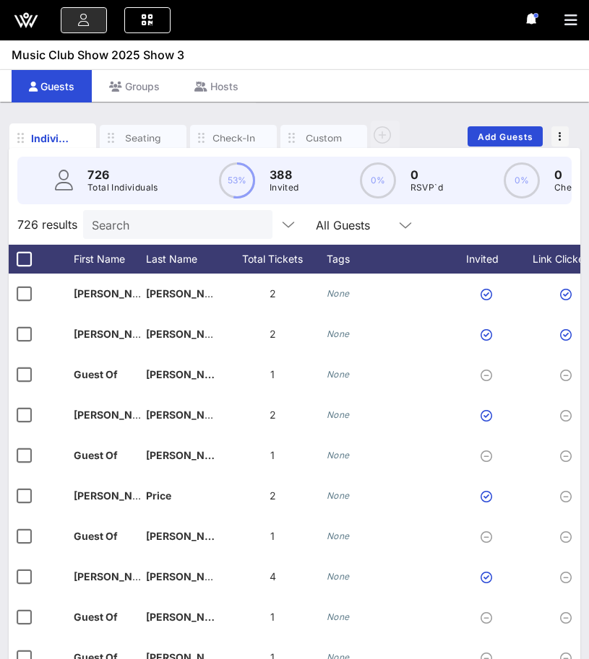
click at [111, 223] on input "Search" at bounding box center [176, 224] width 169 height 19
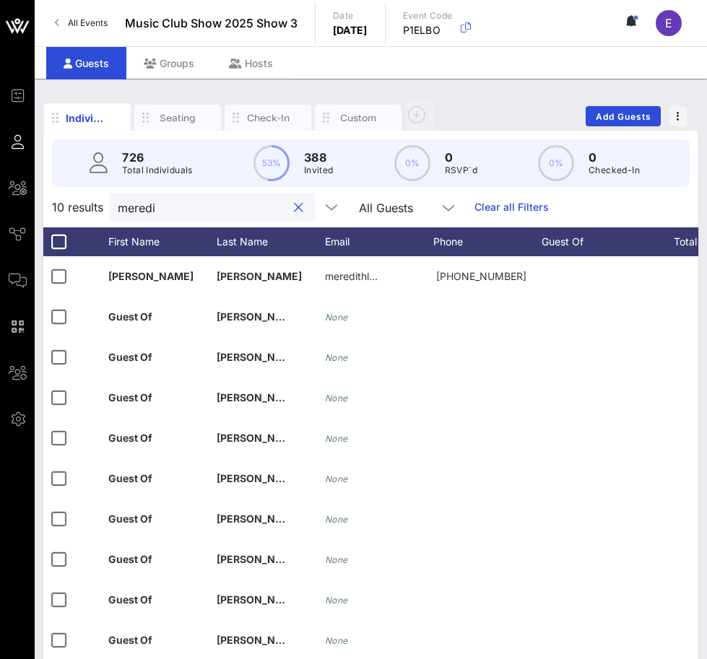
click at [205, 212] on input "meredi" at bounding box center [202, 207] width 169 height 19
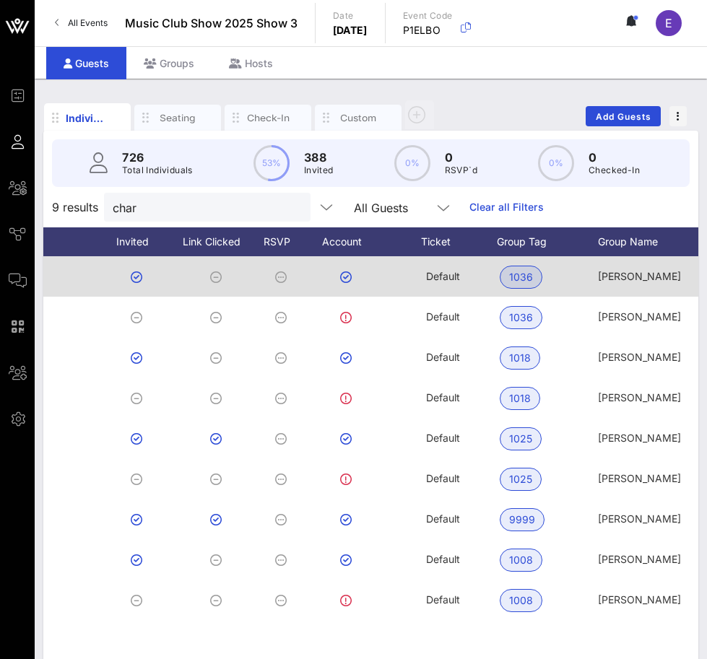
click at [454, 274] on span "Default" at bounding box center [443, 276] width 34 height 12
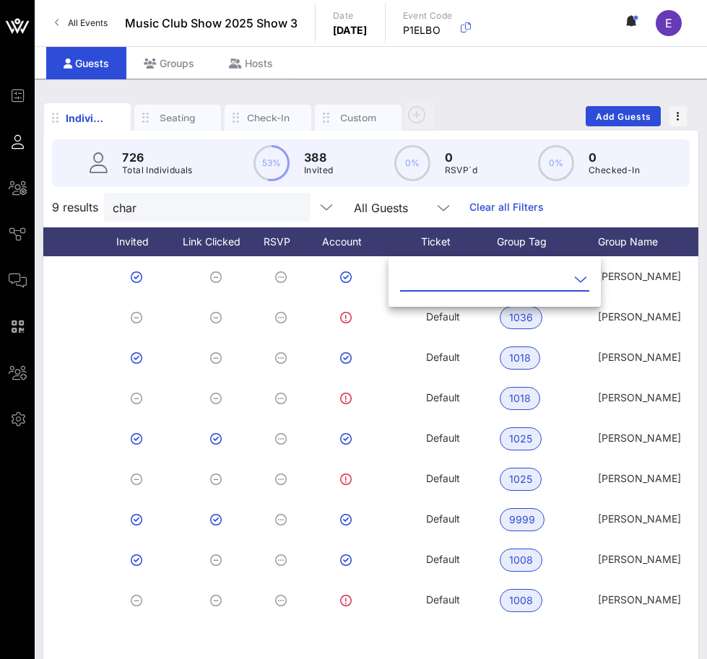
click at [479, 270] on input "text" at bounding box center [484, 279] width 169 height 23
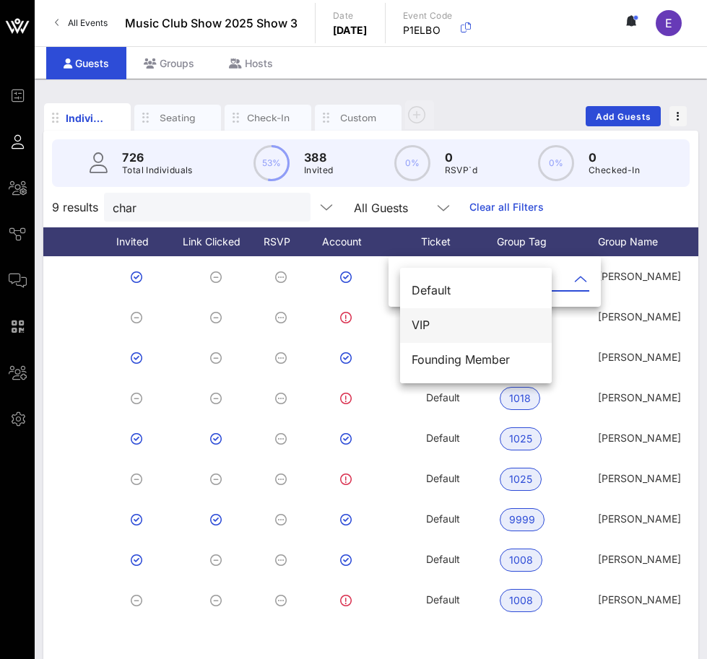
click at [463, 318] on div "VIP" at bounding box center [476, 325] width 129 height 31
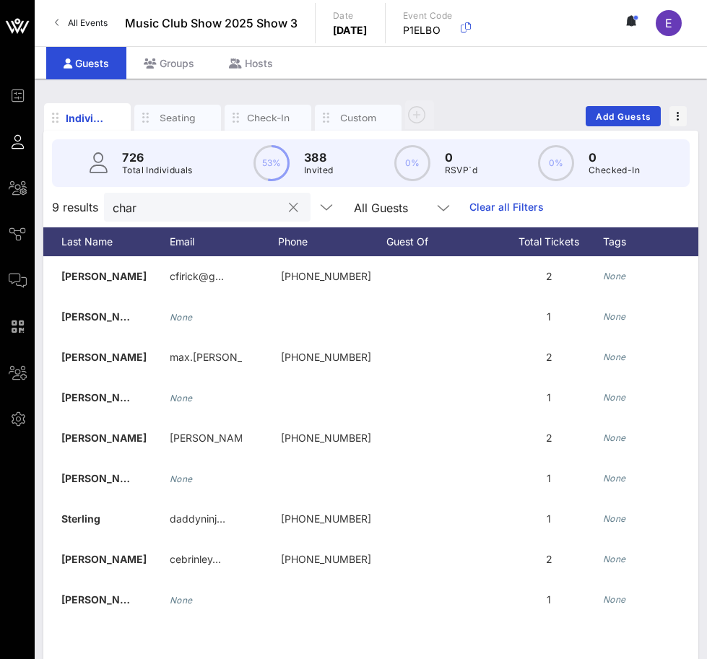
click at [209, 207] on input "char" at bounding box center [197, 207] width 169 height 19
type input "geo"
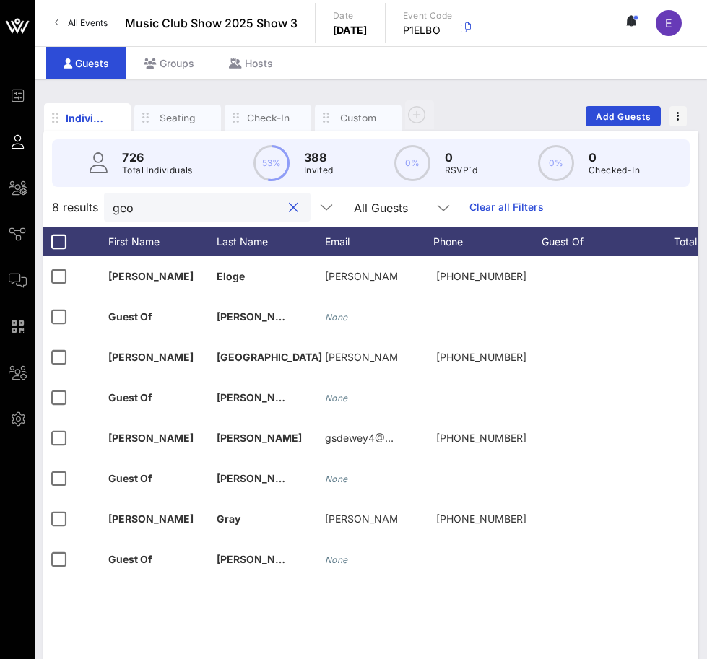
click at [198, 202] on input "geo" at bounding box center [197, 207] width 169 height 19
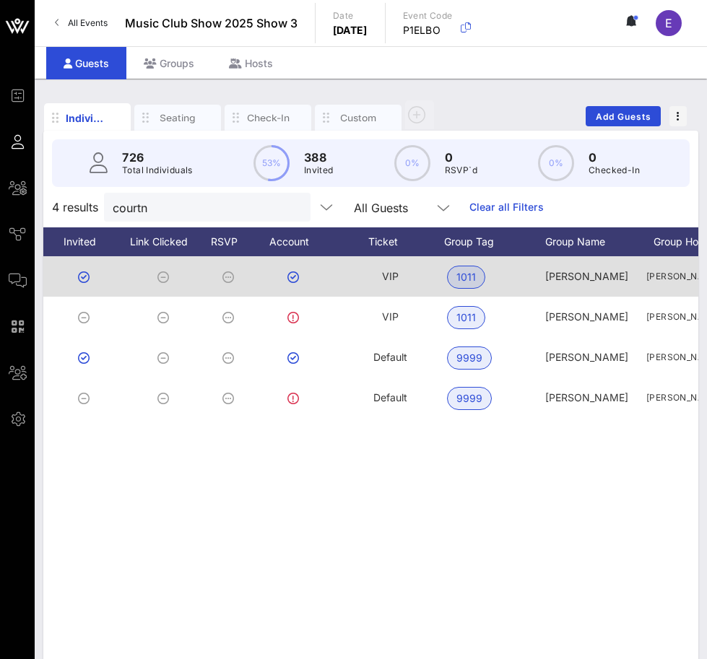
click at [392, 277] on span "VIP" at bounding box center [390, 276] width 17 height 12
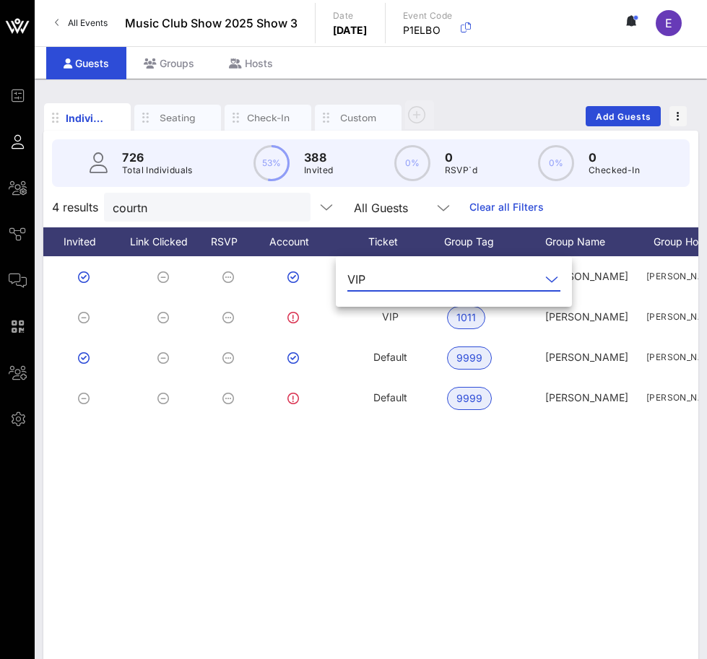
click at [410, 281] on input "text" at bounding box center [455, 279] width 169 height 23
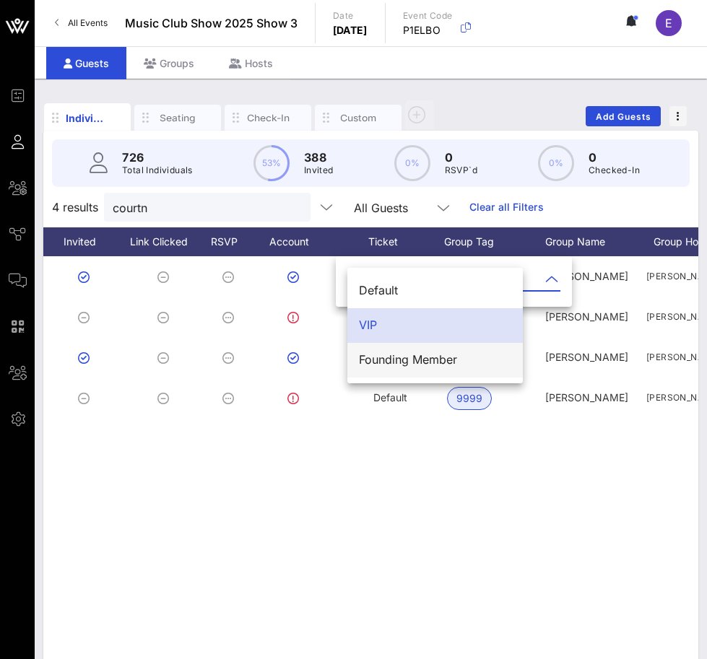
click at [405, 356] on div "Founding Member" at bounding box center [435, 360] width 152 height 14
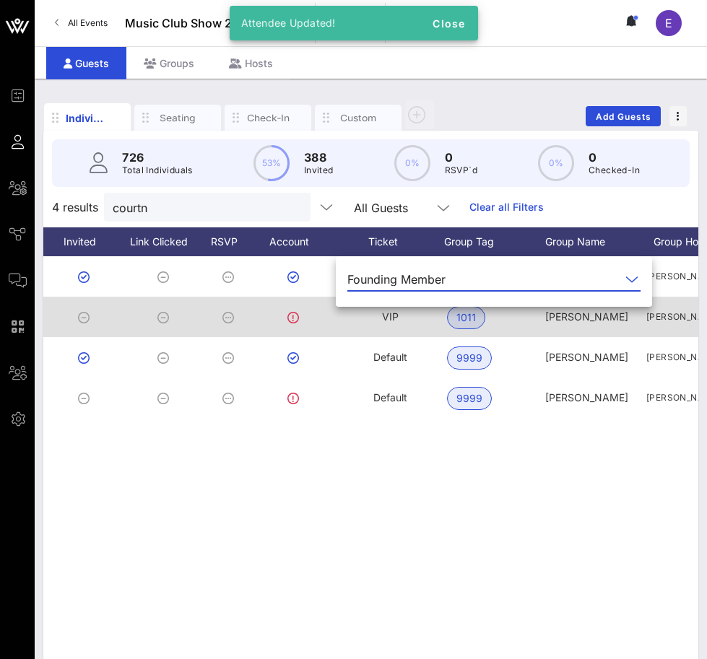
click at [397, 313] on span "VIP" at bounding box center [390, 317] width 17 height 12
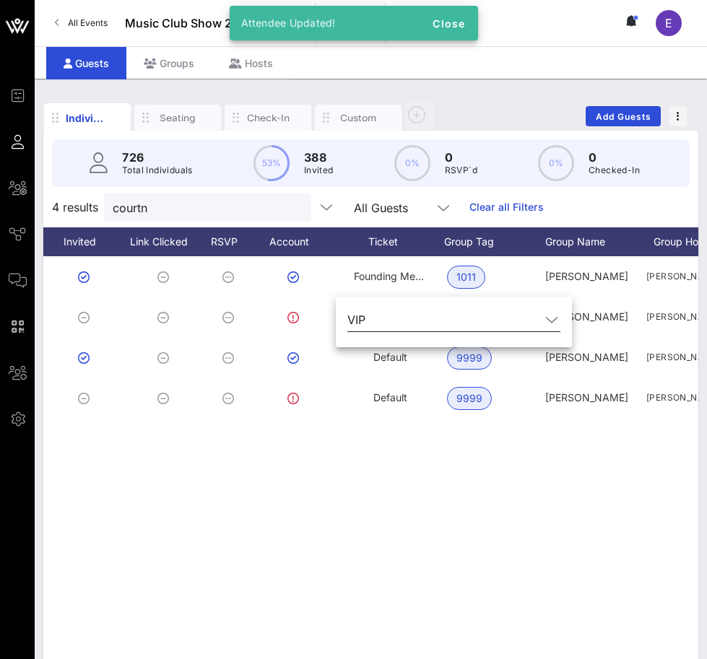
click at [396, 318] on input "text" at bounding box center [455, 319] width 169 height 23
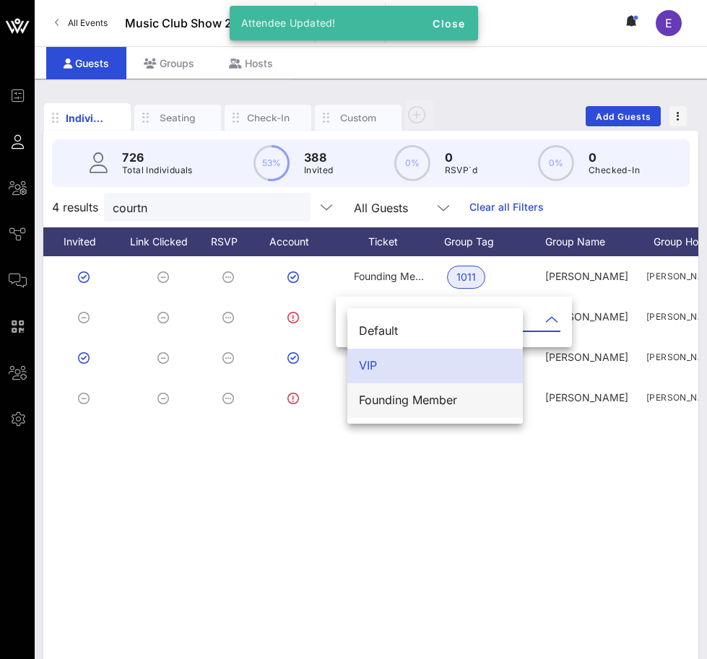
click at [397, 394] on div "Founding Member" at bounding box center [435, 401] width 152 height 14
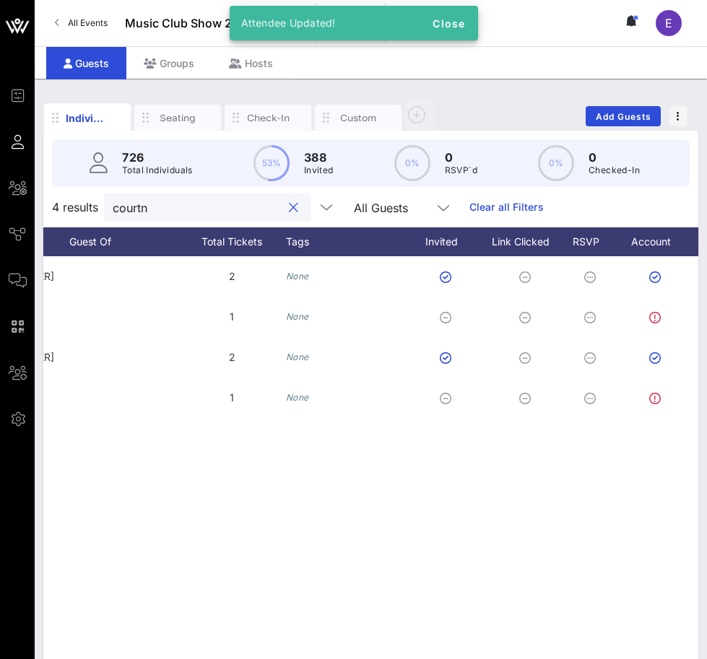
click at [165, 211] on input "courtn" at bounding box center [197, 207] width 169 height 19
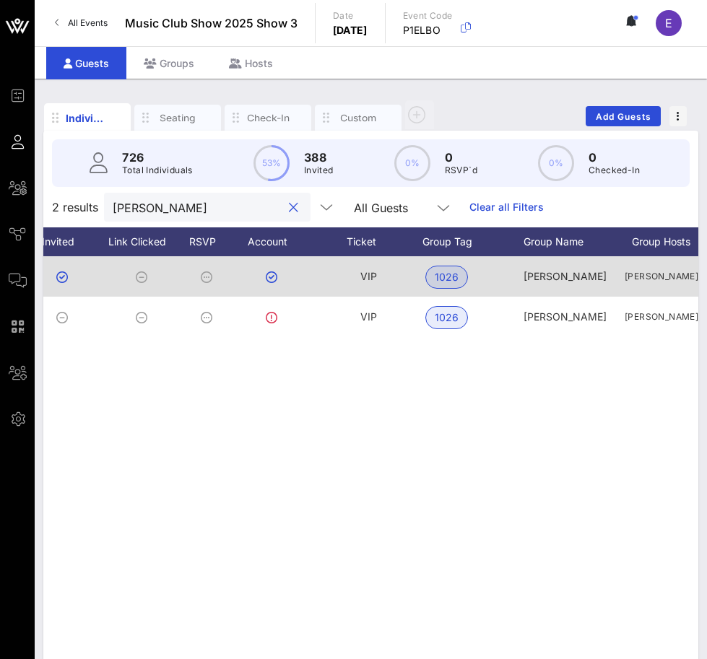
click at [368, 277] on span "VIP" at bounding box center [368, 276] width 17 height 12
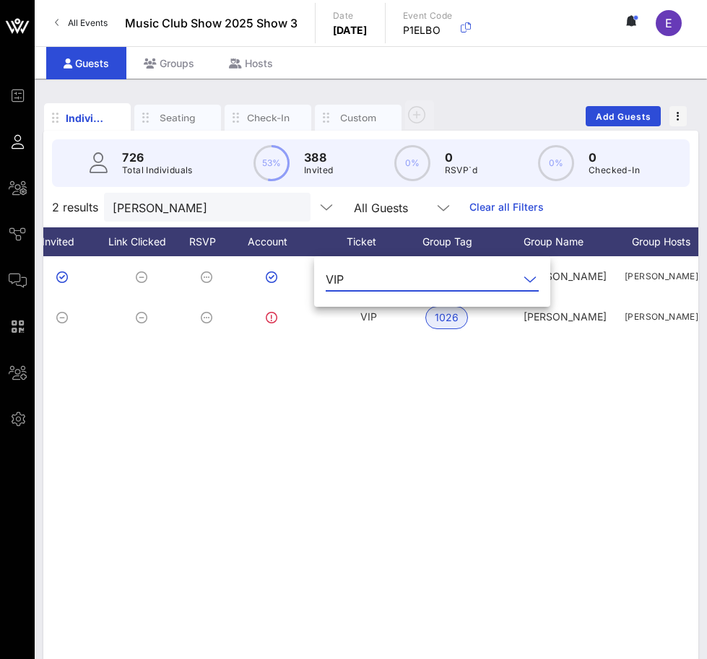
click at [378, 280] on input "text" at bounding box center [434, 279] width 169 height 23
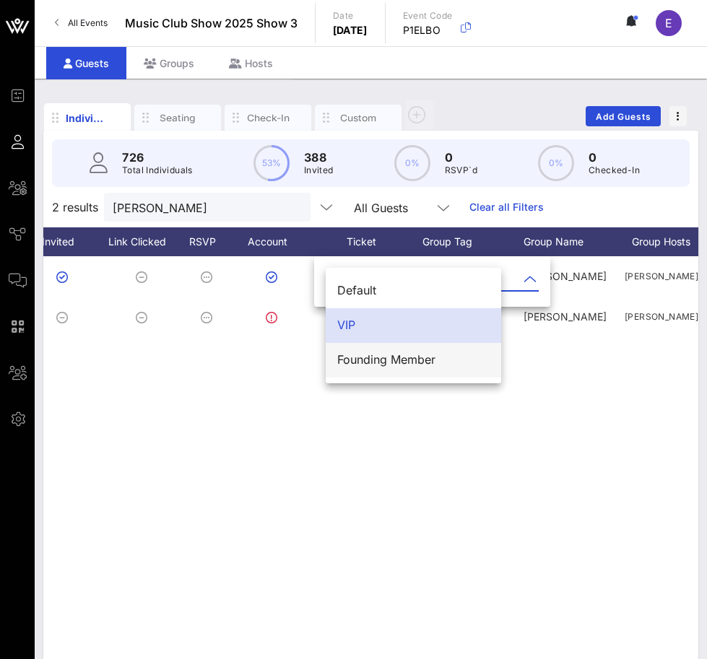
click at [370, 358] on div "Founding Member" at bounding box center [413, 360] width 152 height 14
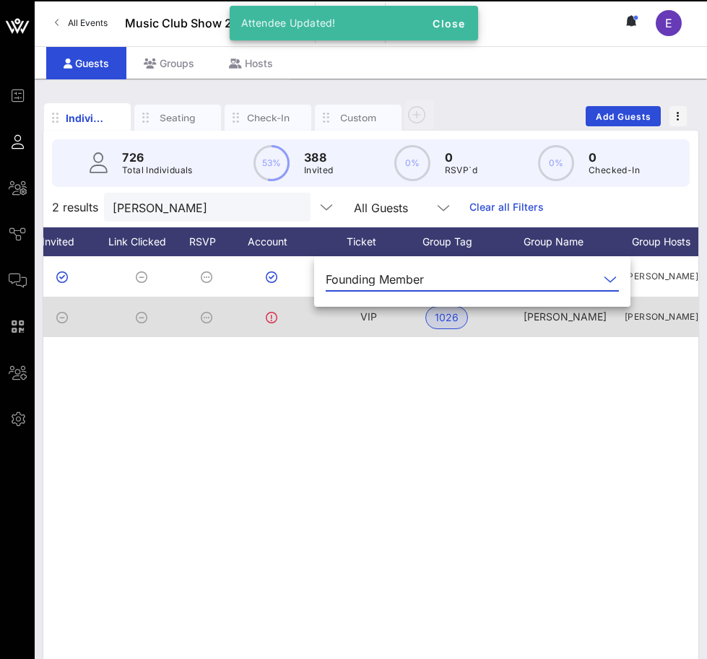
click at [370, 311] on span "VIP" at bounding box center [368, 317] width 17 height 12
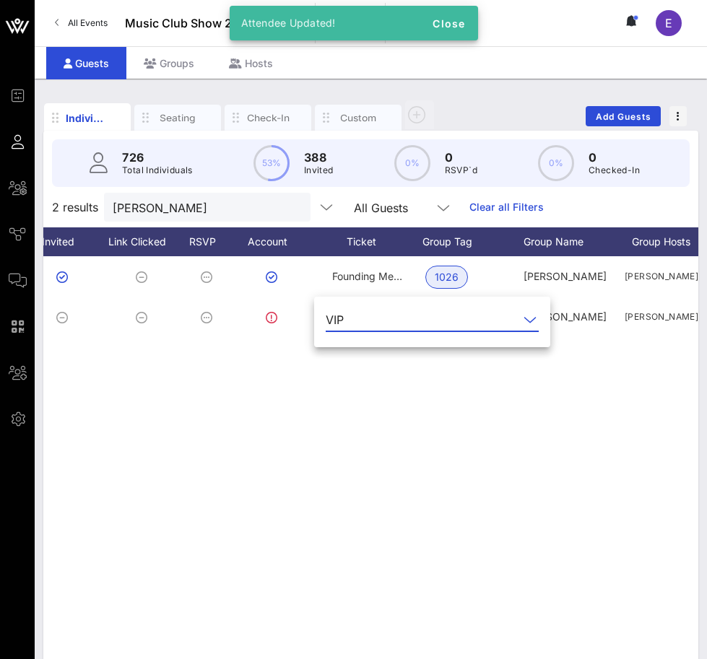
click at [369, 319] on input "text" at bounding box center [434, 319] width 169 height 23
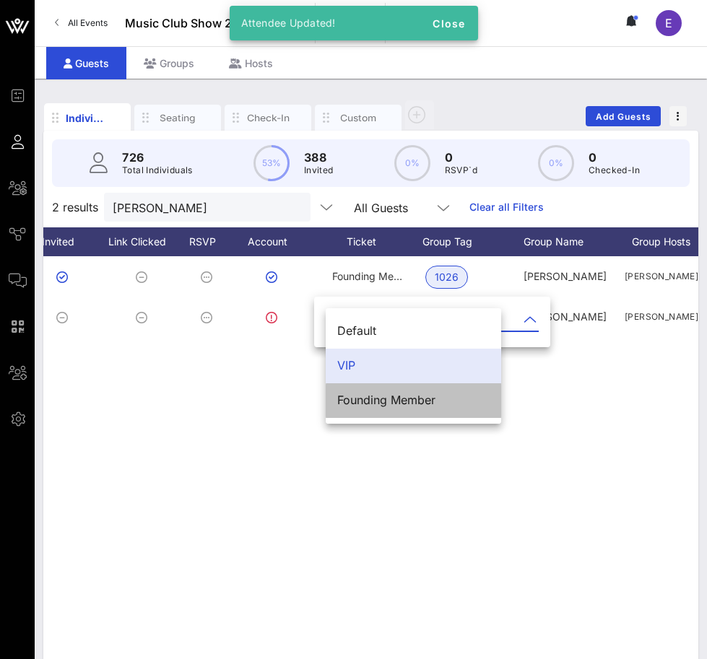
click at [367, 393] on div "Founding Member" at bounding box center [413, 400] width 152 height 31
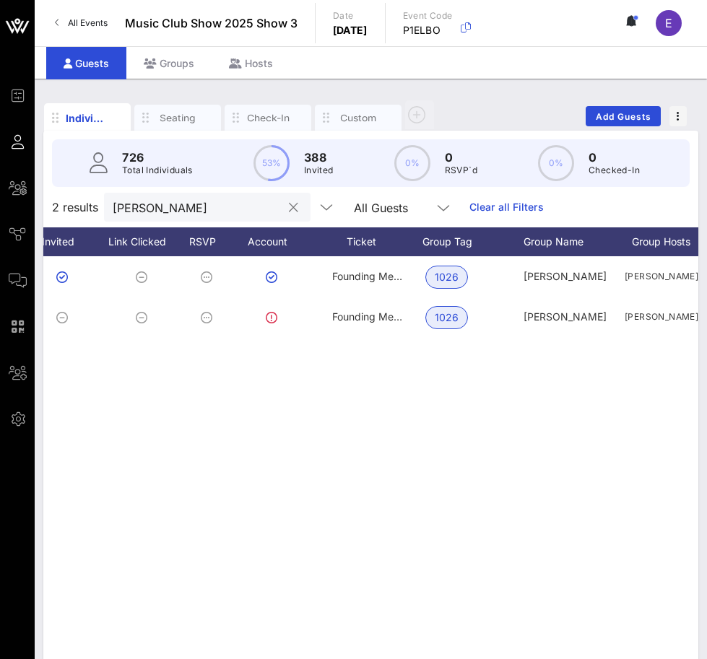
click at [194, 212] on input "[PERSON_NAME]" at bounding box center [197, 207] width 169 height 19
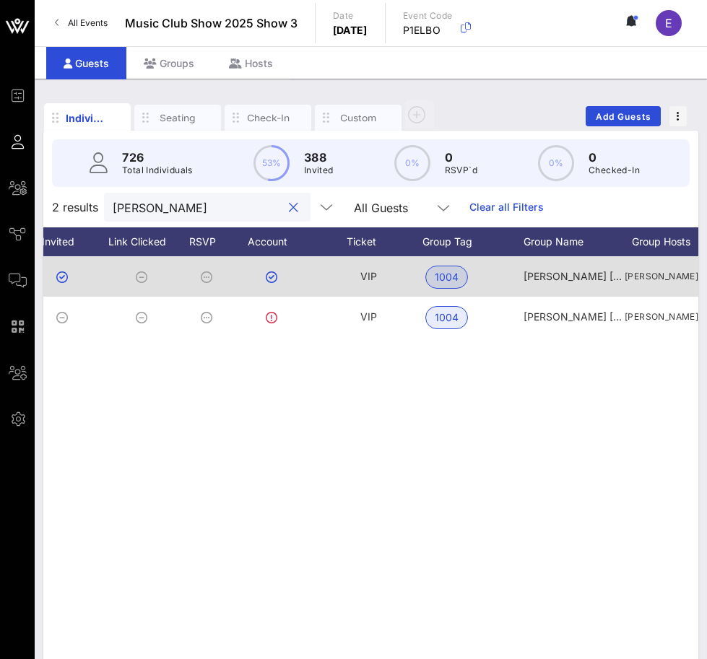
click at [376, 282] on div "VIP" at bounding box center [368, 284] width 108 height 57
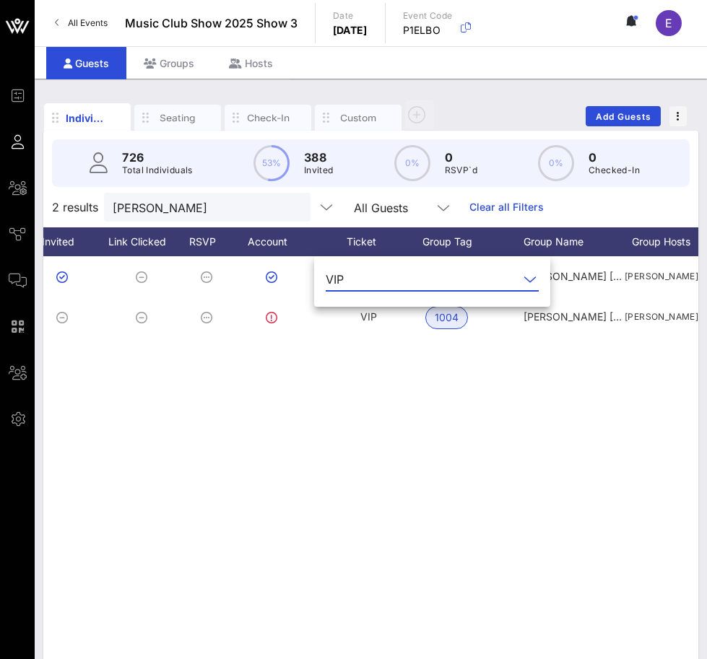
click at [371, 278] on input "text" at bounding box center [434, 279] width 169 height 23
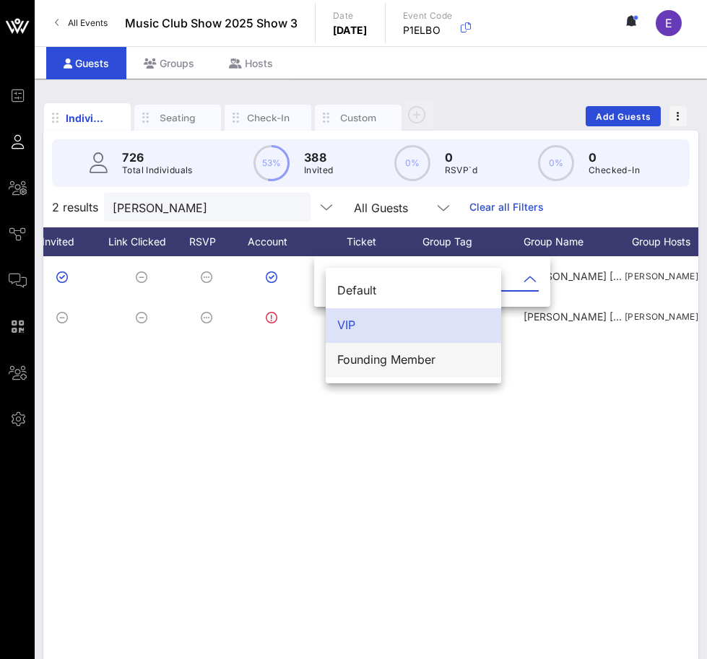
click at [367, 358] on div "Founding Member" at bounding box center [413, 360] width 152 height 14
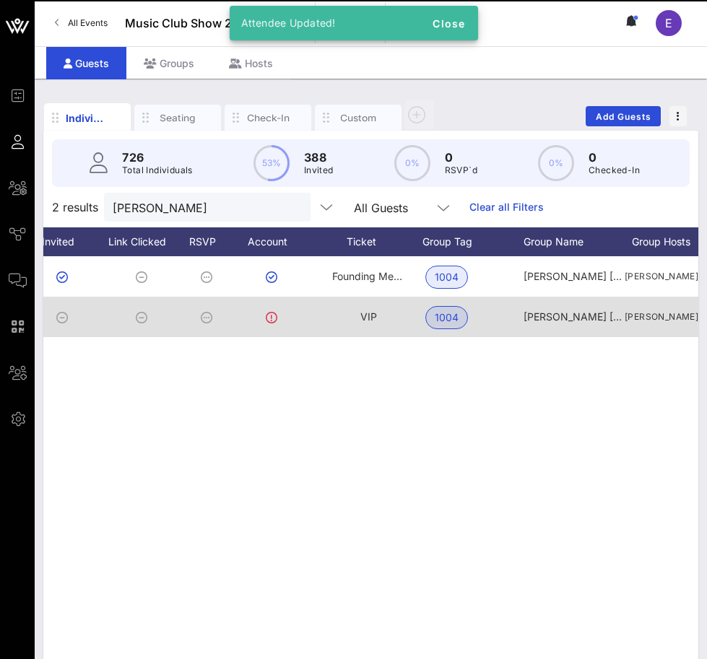
click at [368, 308] on div "VIP" at bounding box center [368, 317] width 17 height 40
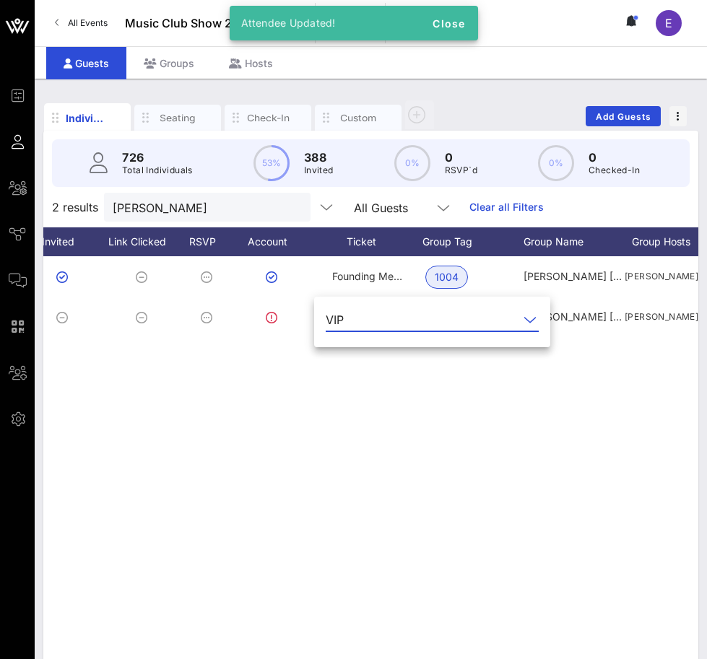
click at [368, 317] on input "text" at bounding box center [434, 319] width 169 height 23
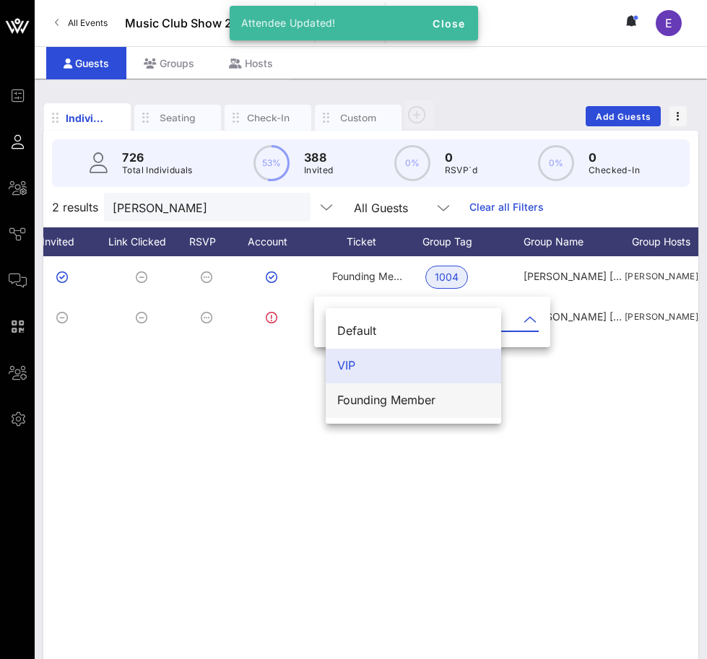
click at [370, 388] on div "Founding Member" at bounding box center [413, 400] width 152 height 31
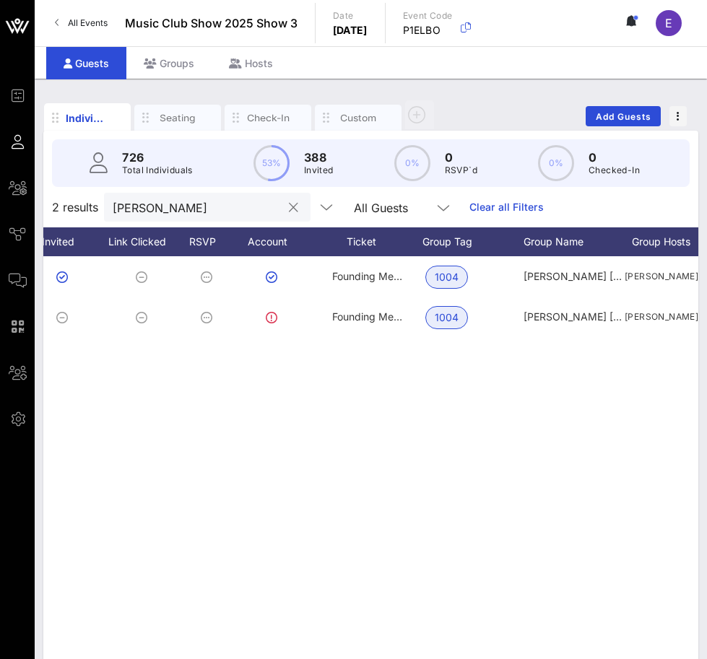
click at [204, 212] on input "[PERSON_NAME]" at bounding box center [197, 207] width 169 height 19
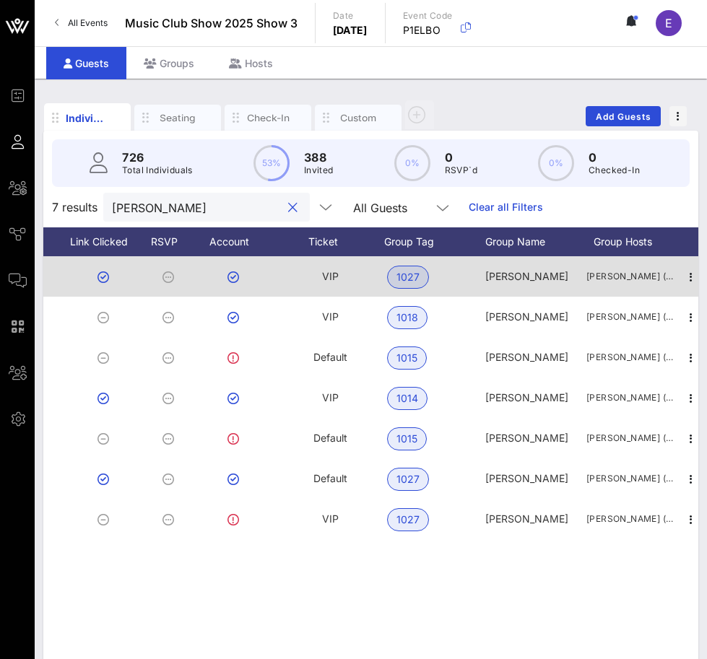
click at [329, 277] on span "VIP" at bounding box center [330, 276] width 17 height 12
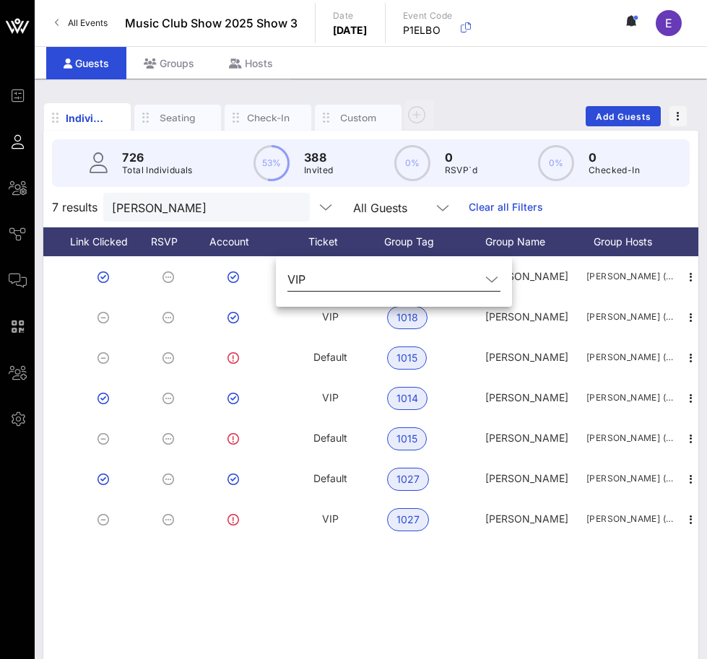
click at [329, 280] on input "text" at bounding box center [395, 279] width 169 height 23
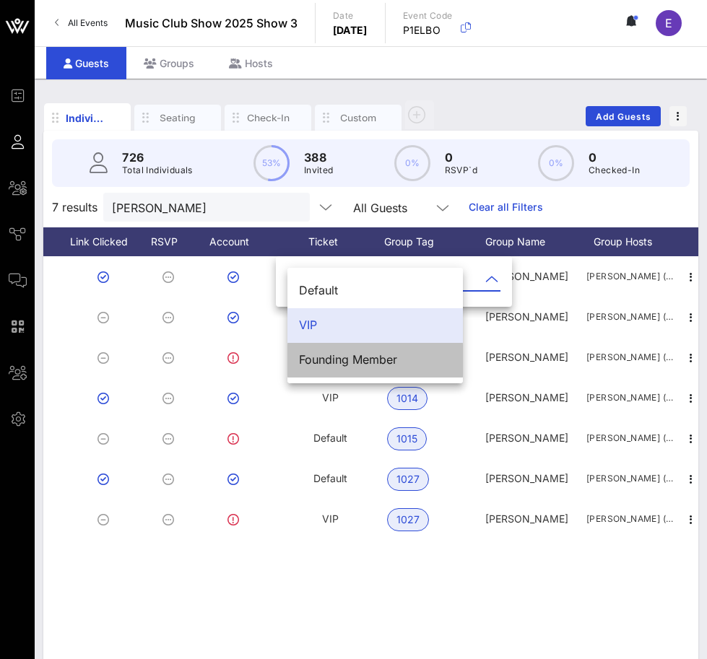
click at [329, 363] on div "Founding Member" at bounding box center [375, 360] width 152 height 14
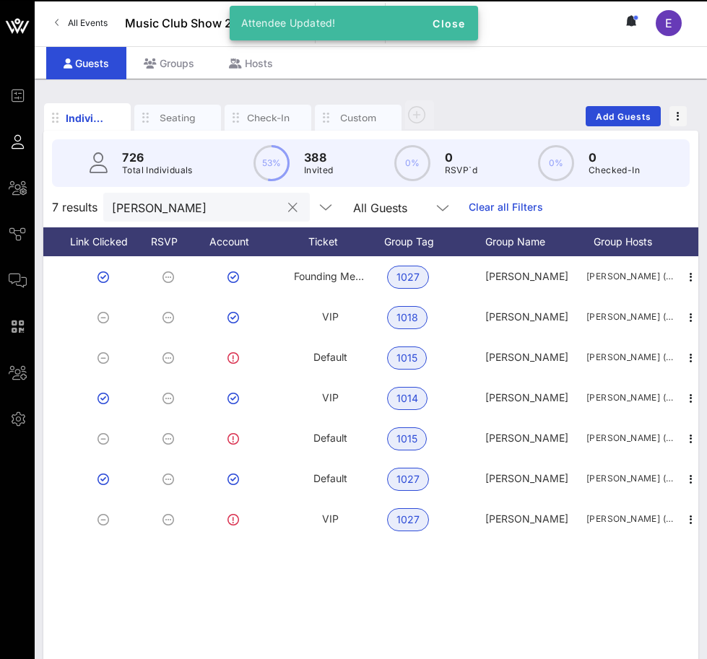
click at [204, 209] on input "[PERSON_NAME]" at bounding box center [196, 207] width 169 height 19
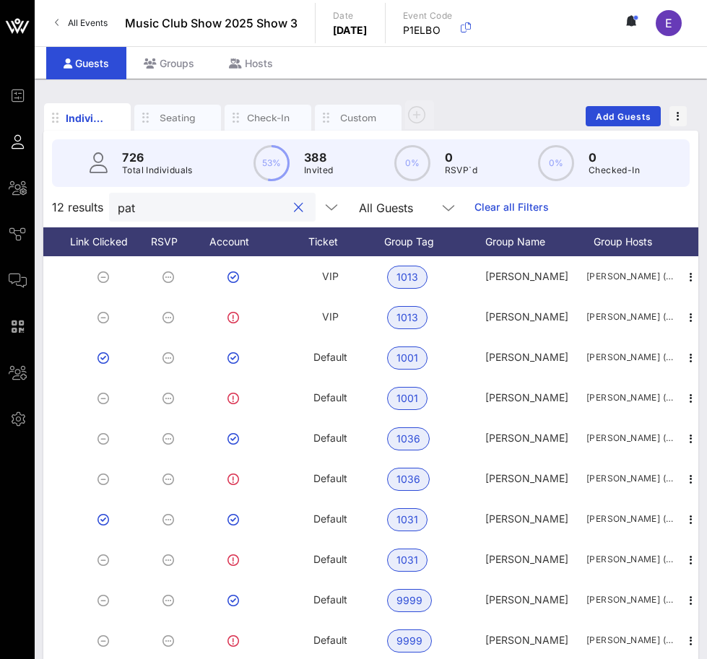
type input "pat"
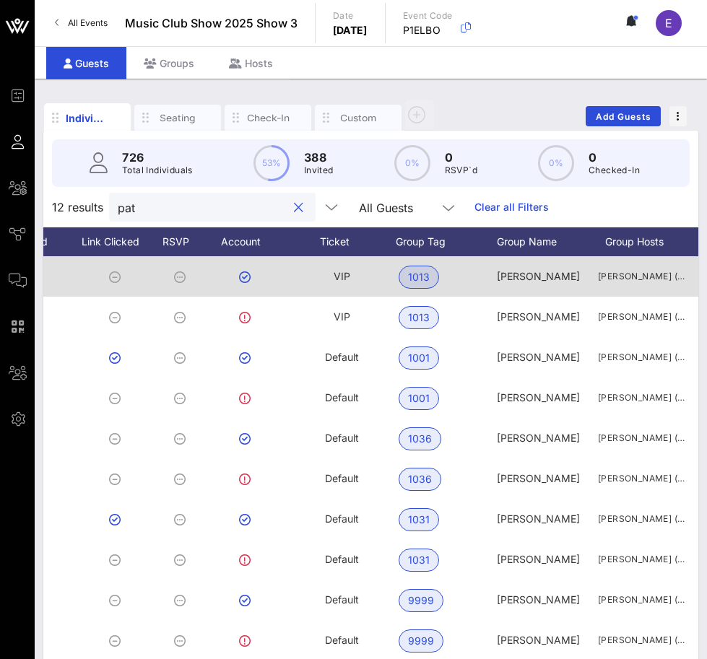
click at [332, 276] on div "VIP" at bounding box center [341, 284] width 108 height 57
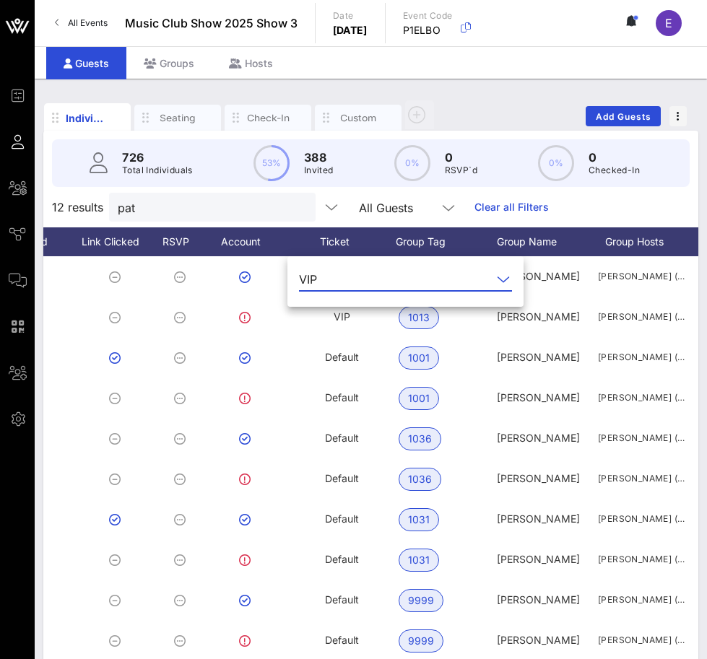
click at [335, 282] on input "text" at bounding box center [407, 279] width 169 height 23
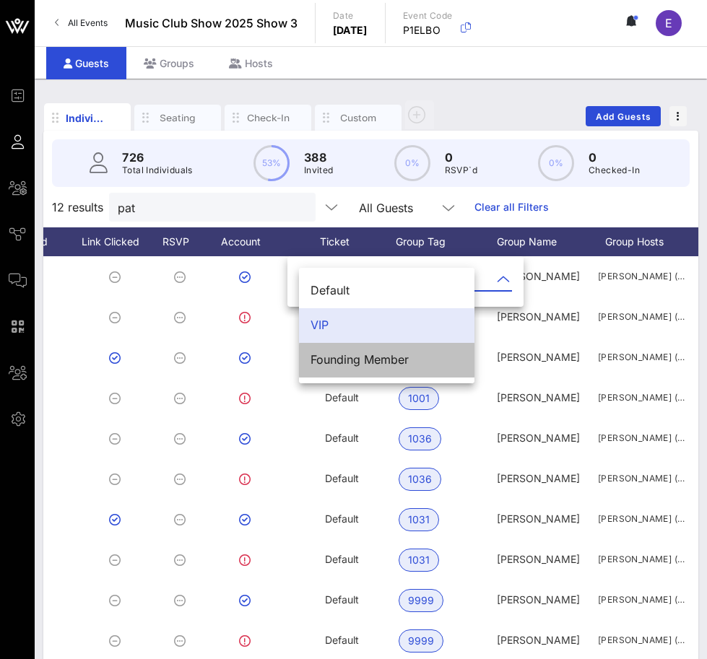
click at [333, 358] on div "Founding Member" at bounding box center [387, 360] width 152 height 14
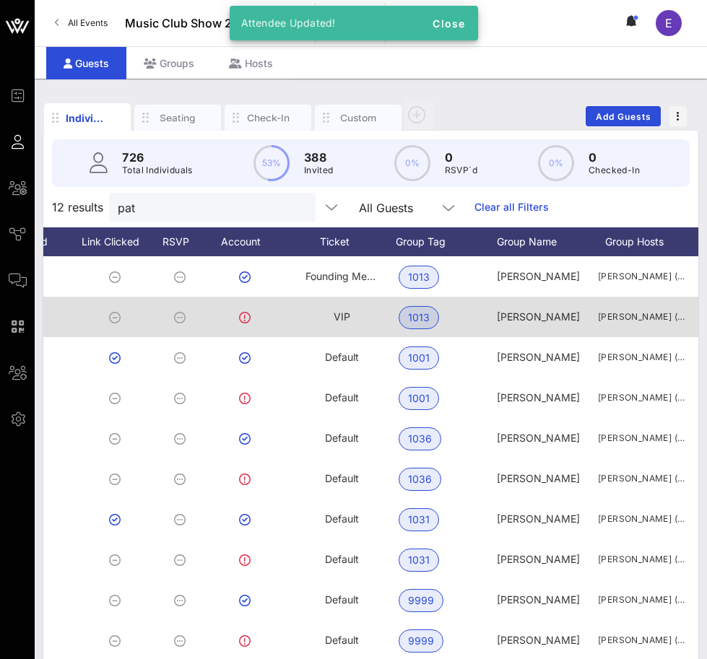
click at [328, 321] on div "VIP" at bounding box center [341, 325] width 108 height 57
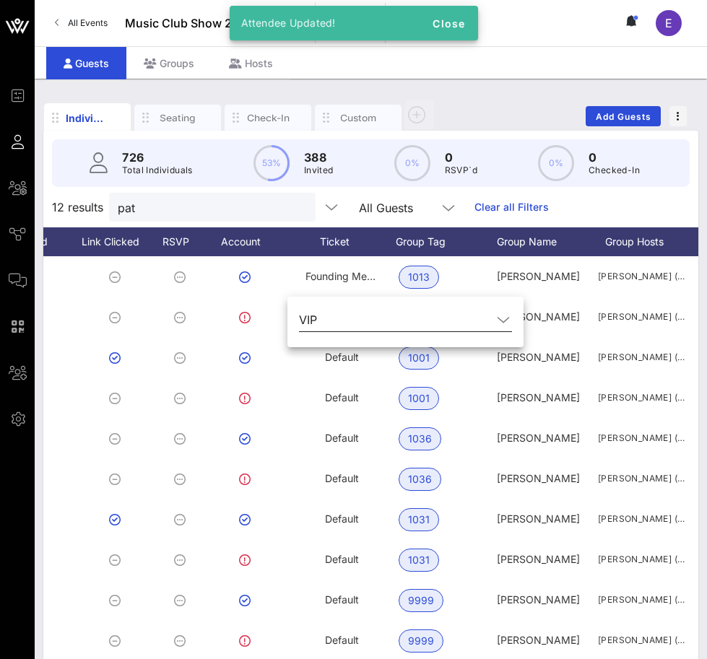
click at [338, 316] on input "text" at bounding box center [407, 319] width 169 height 23
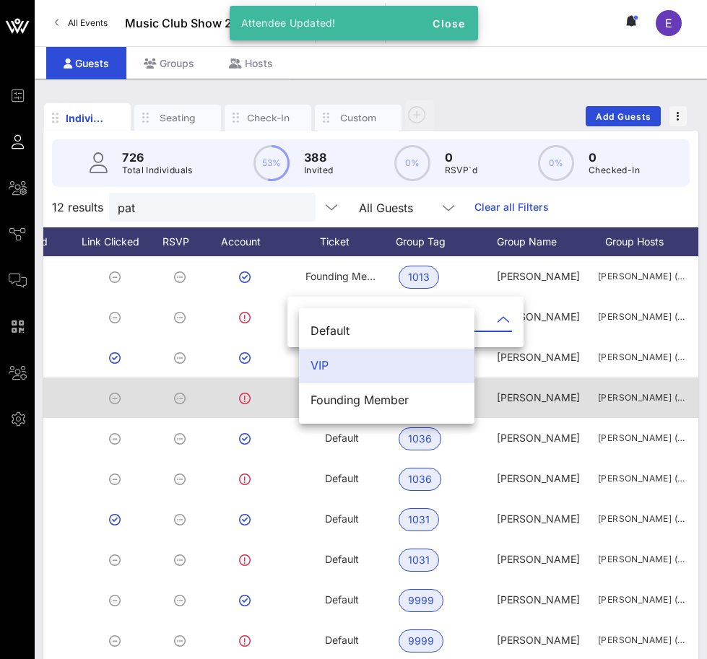
click at [332, 399] on div "Founding Member" at bounding box center [387, 401] width 152 height 14
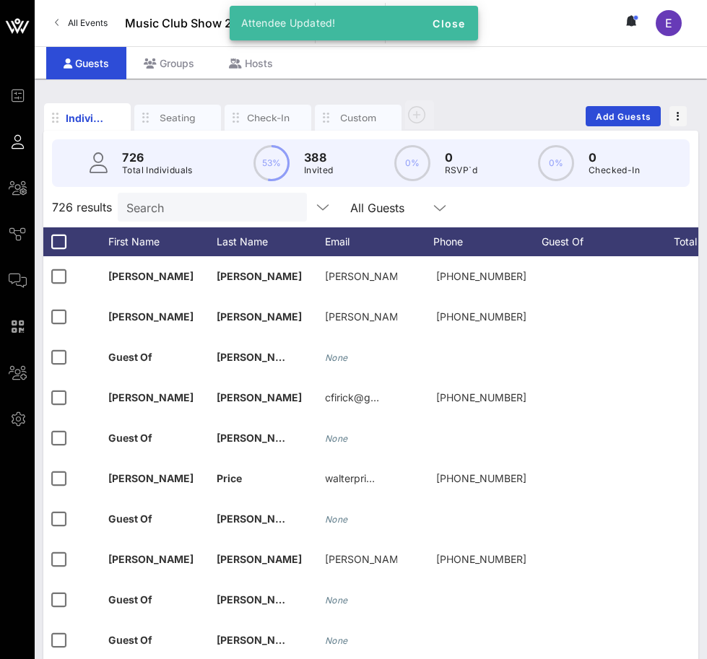
click at [65, 17] on link "All Events" at bounding box center [81, 23] width 70 height 23
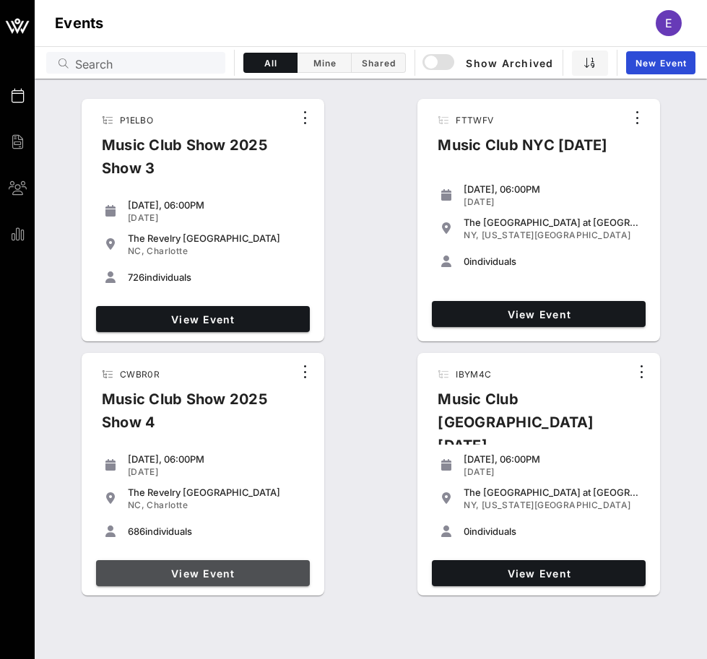
click at [270, 564] on link "View Event" at bounding box center [203, 573] width 214 height 26
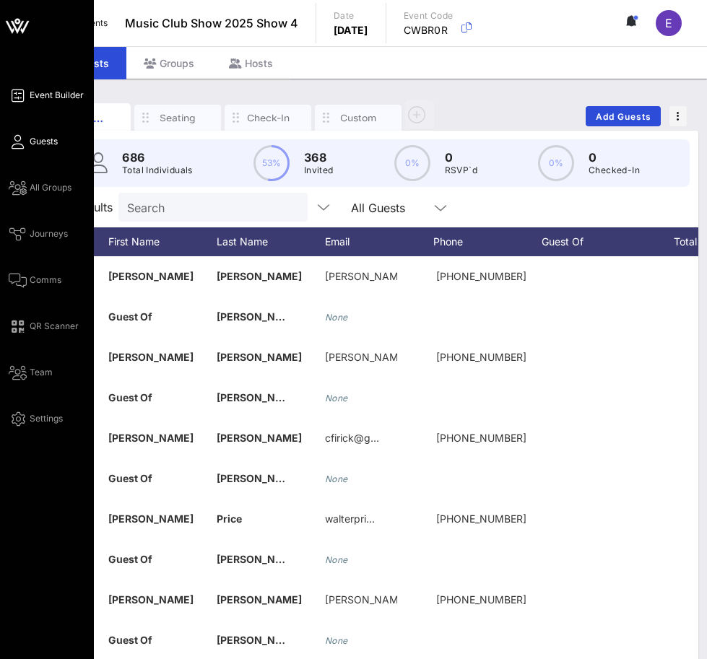
click at [26, 95] on icon at bounding box center [18, 96] width 18 height 2
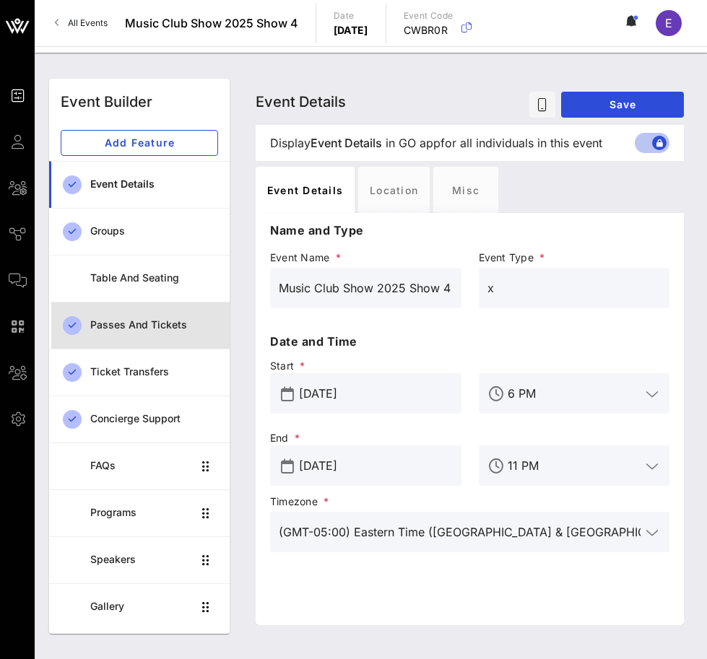
click at [160, 323] on div "Passes and Tickets" at bounding box center [154, 325] width 128 height 12
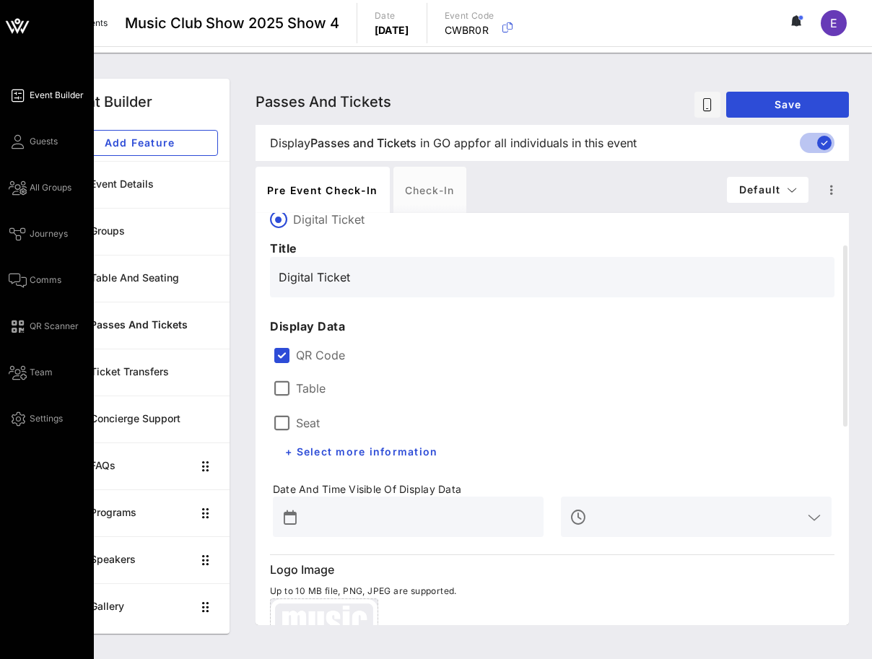
click at [29, 14] on icon at bounding box center [17, 26] width 35 height 35
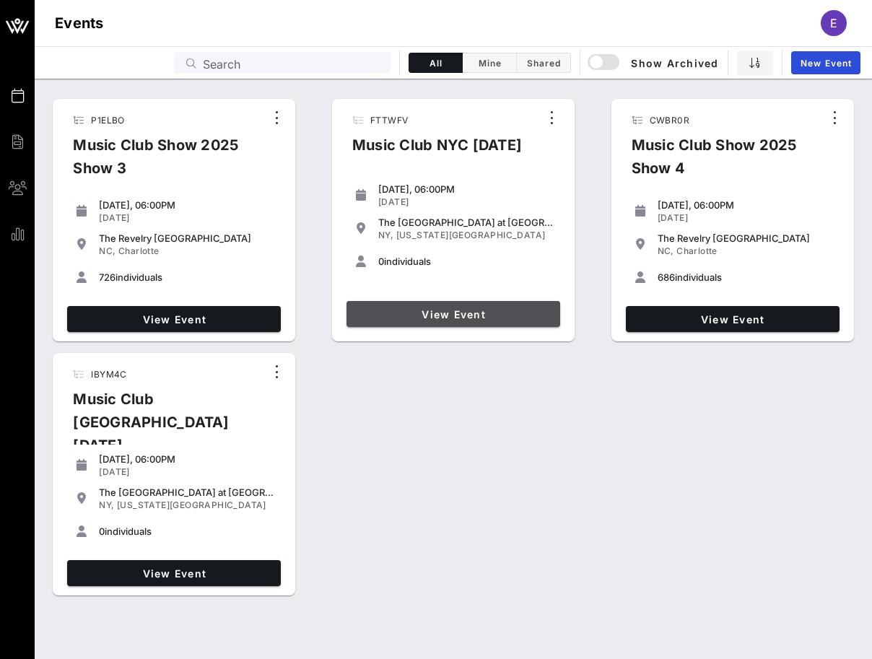
click at [389, 316] on span "View Event" at bounding box center [453, 314] width 202 height 12
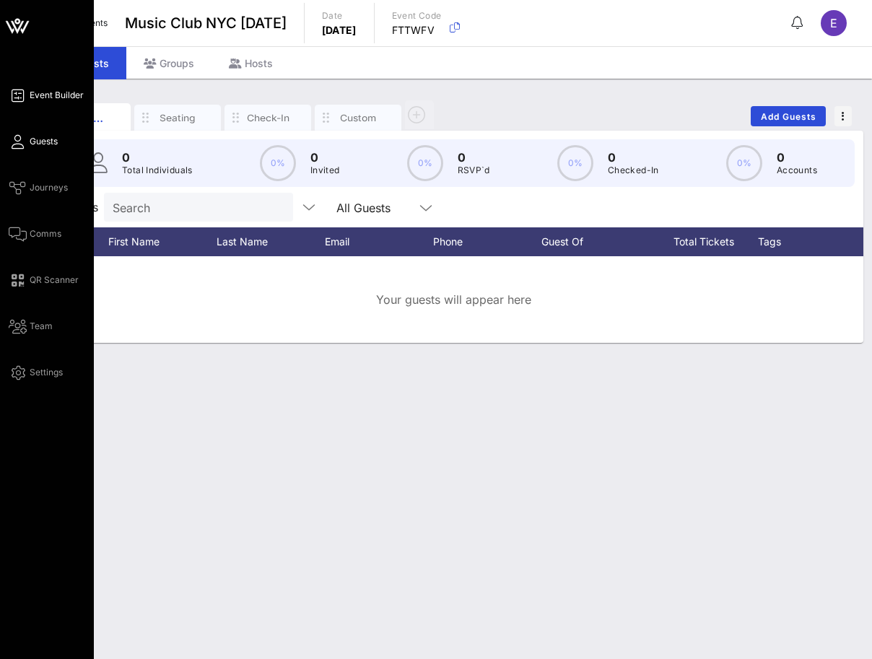
click at [36, 95] on span "Event Builder" at bounding box center [57, 95] width 54 height 13
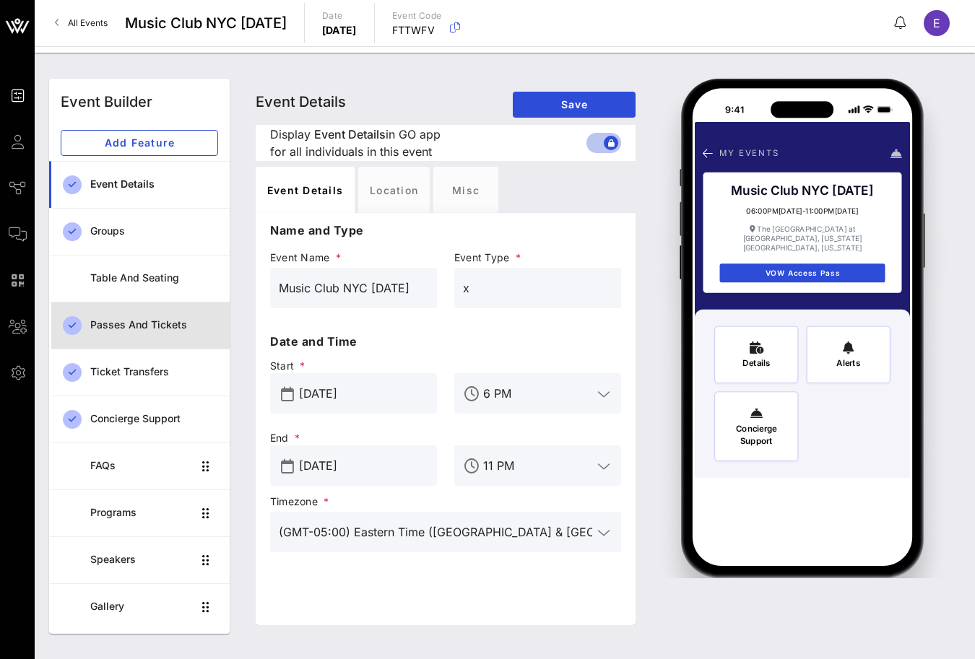
click at [170, 316] on div "Passes and Tickets" at bounding box center [154, 326] width 128 height 30
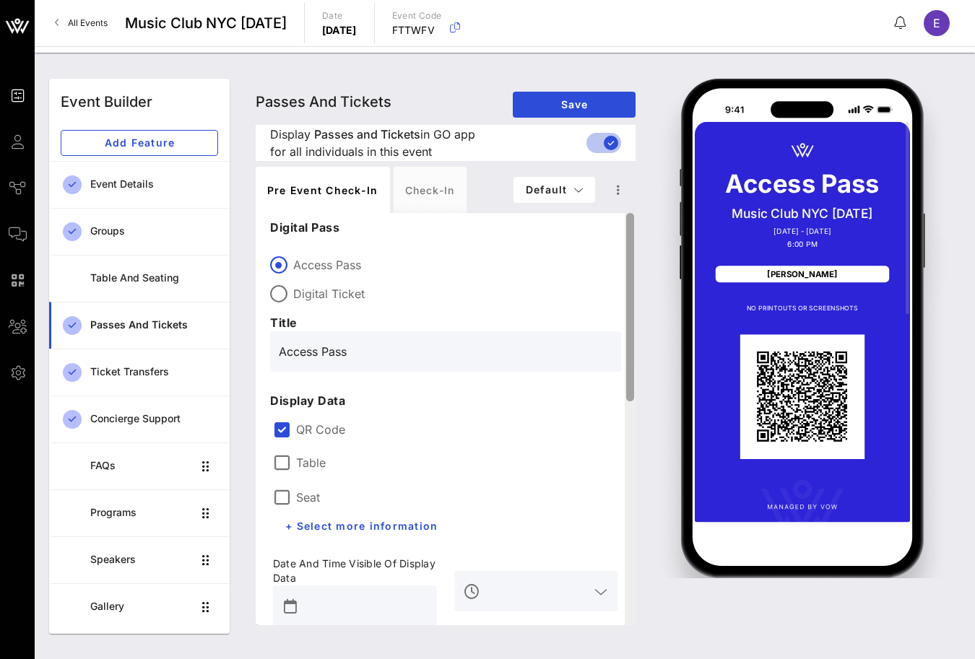
click at [633, 245] on div at bounding box center [630, 307] width 8 height 189
click at [576, 187] on icon "button" at bounding box center [578, 190] width 10 height 10
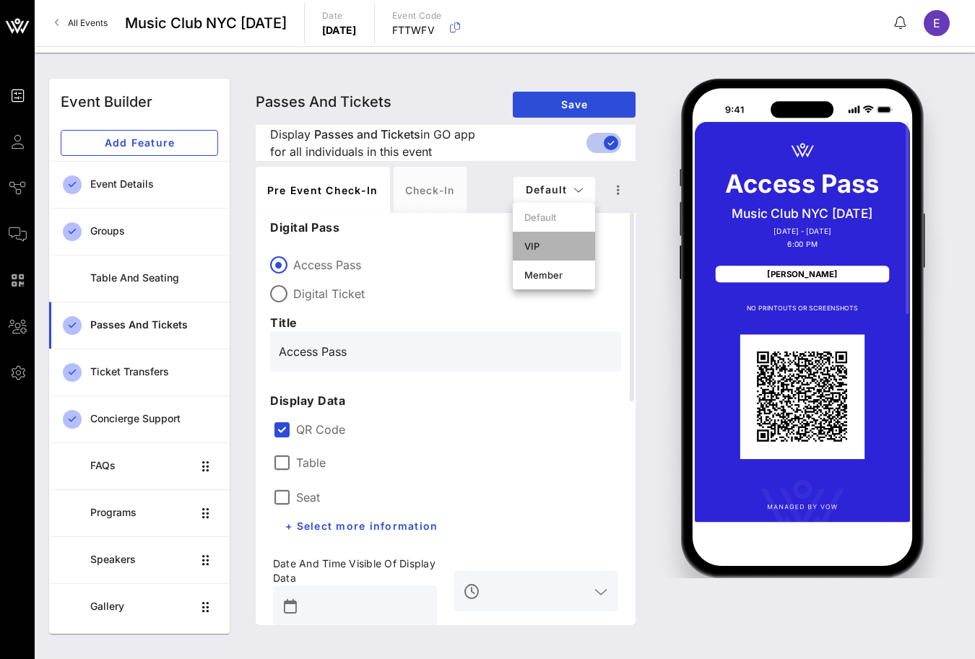
click at [556, 246] on div "VIP" at bounding box center [553, 247] width 59 height 12
type input "#ffffff"
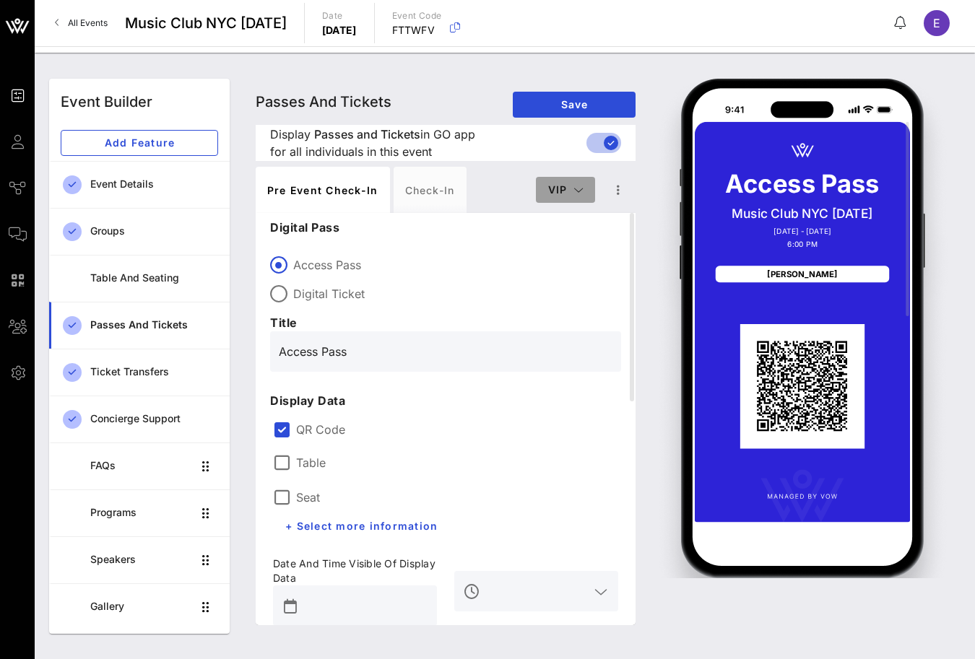
click at [573, 190] on icon "button" at bounding box center [578, 190] width 10 height 10
click at [571, 273] on div "Member" at bounding box center [566, 275] width 38 height 12
click at [571, 188] on span "Member" at bounding box center [552, 189] width 64 height 12
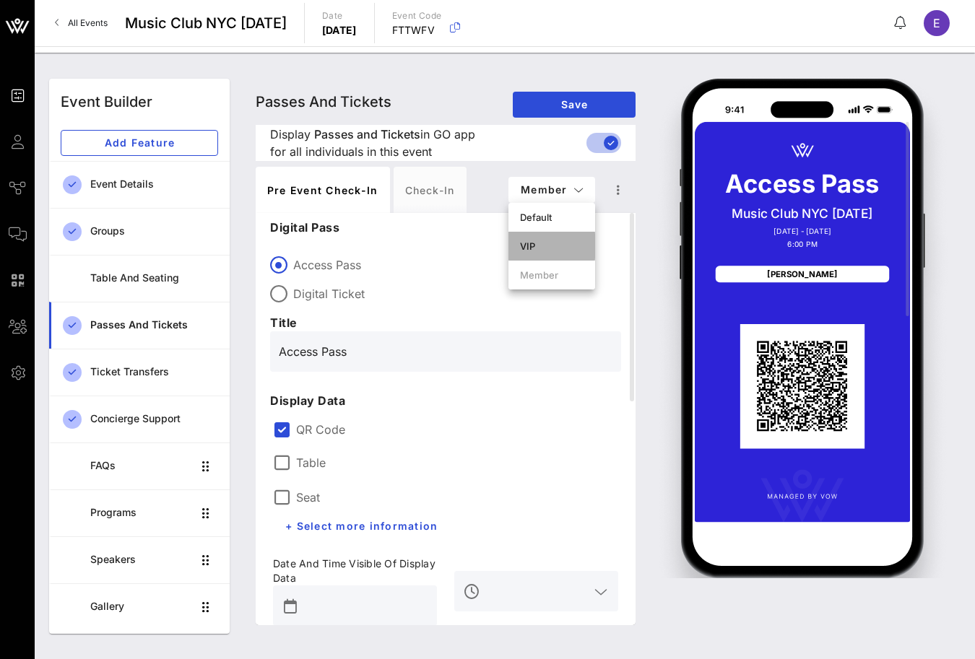
click at [558, 236] on div "VIP" at bounding box center [551, 246] width 87 height 29
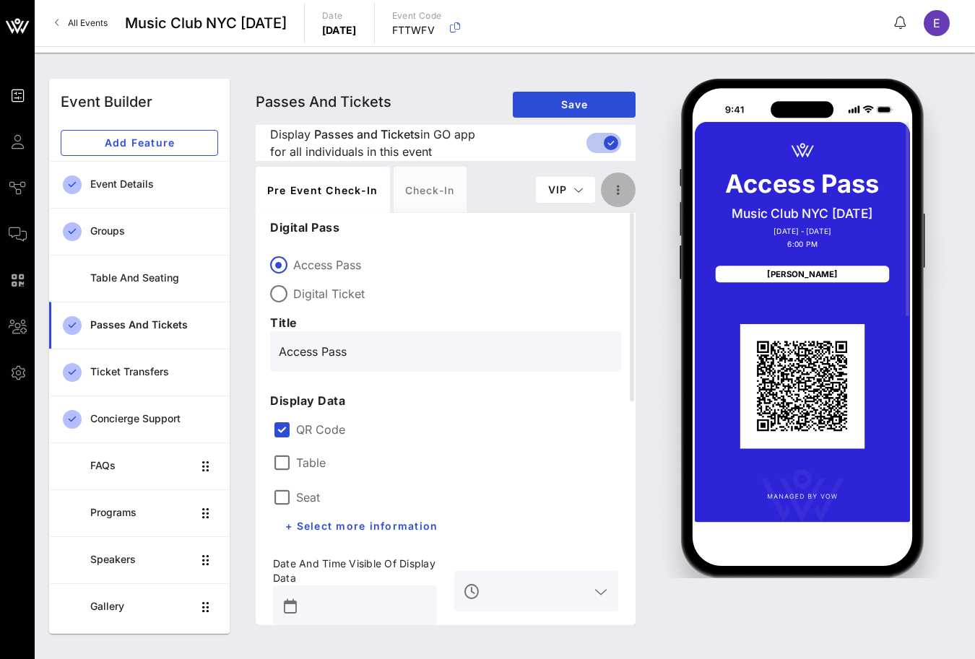
click at [614, 184] on icon "button" at bounding box center [618, 189] width 17 height 17
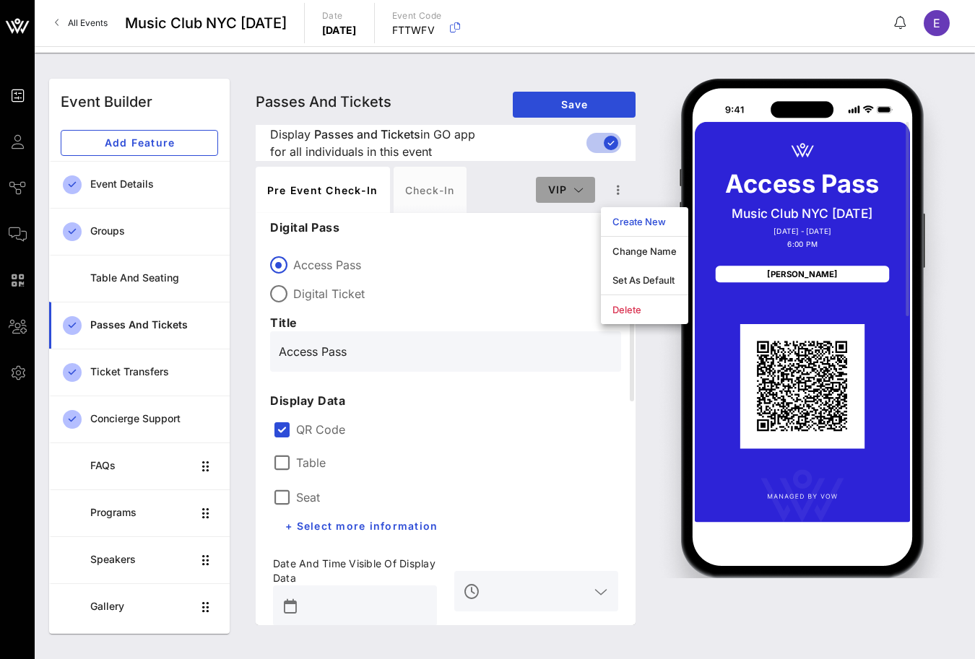
click at [585, 193] on button "VIP" at bounding box center [565, 190] width 59 height 26
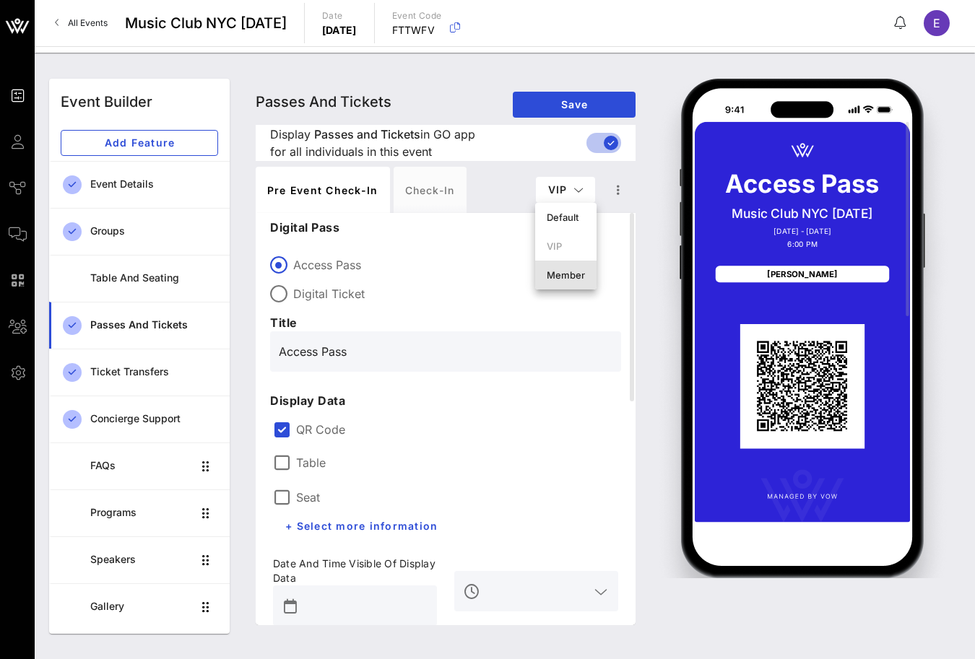
click at [573, 274] on div "Member" at bounding box center [566, 275] width 38 height 12
click at [586, 189] on button "Member" at bounding box center [551, 190] width 87 height 26
click at [618, 188] on icon "button" at bounding box center [618, 189] width 17 height 17
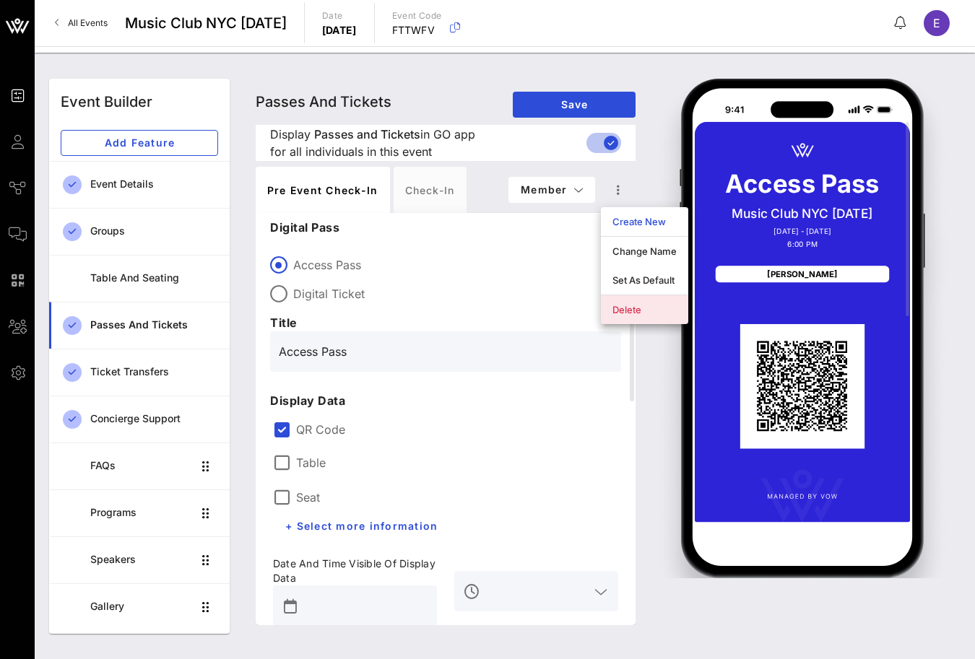
click at [620, 304] on div "Delete" at bounding box center [644, 310] width 64 height 12
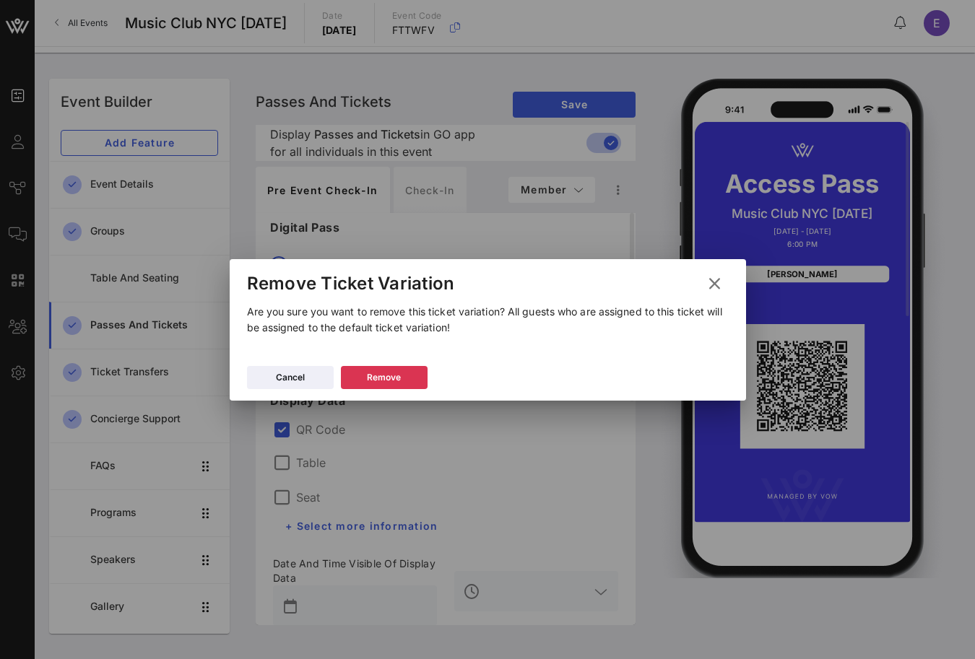
drag, startPoint x: 417, startPoint y: 378, endPoint x: 732, endPoint y: 283, distance: 329.5
click at [732, 283] on div "Remove Ticket Variation Are you sure you want to remove this ticket variation? …" at bounding box center [488, 330] width 516 height 142
click at [717, 283] on icon at bounding box center [714, 284] width 22 height 20
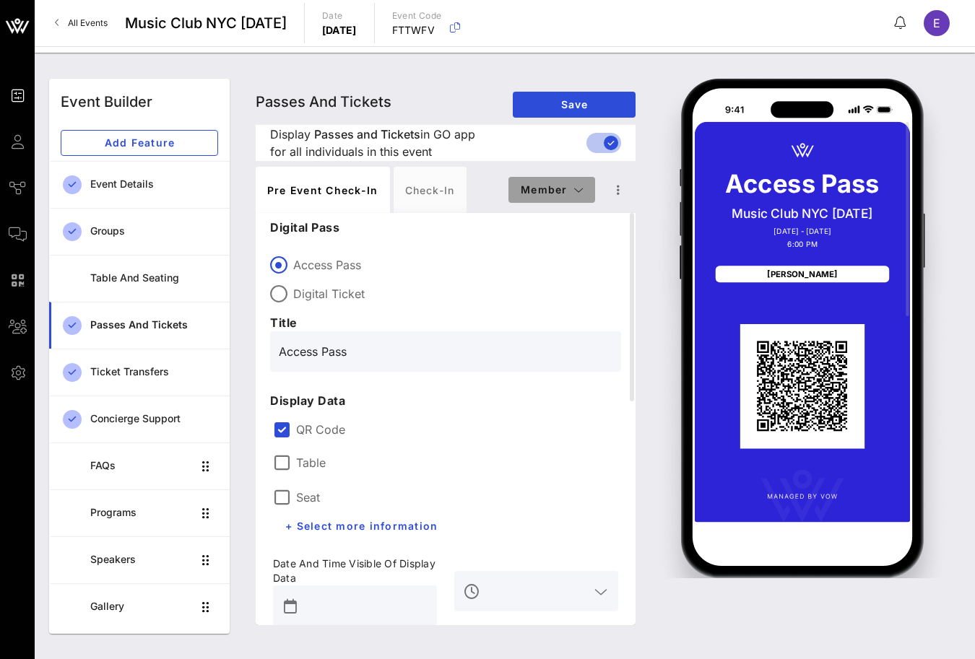
click at [580, 196] on button "Member" at bounding box center [551, 190] width 87 height 26
click at [608, 209] on div "Pre Event Check-in Check-in Member" at bounding box center [446, 190] width 380 height 46
click at [615, 191] on icon "button" at bounding box center [618, 189] width 17 height 17
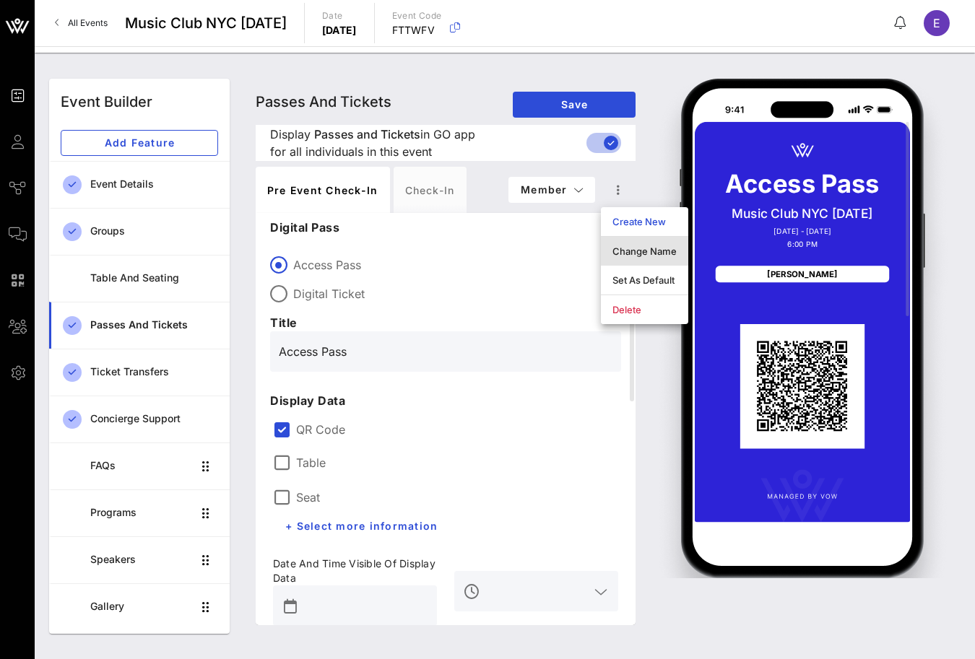
click at [635, 245] on div "Change Name" at bounding box center [644, 251] width 87 height 29
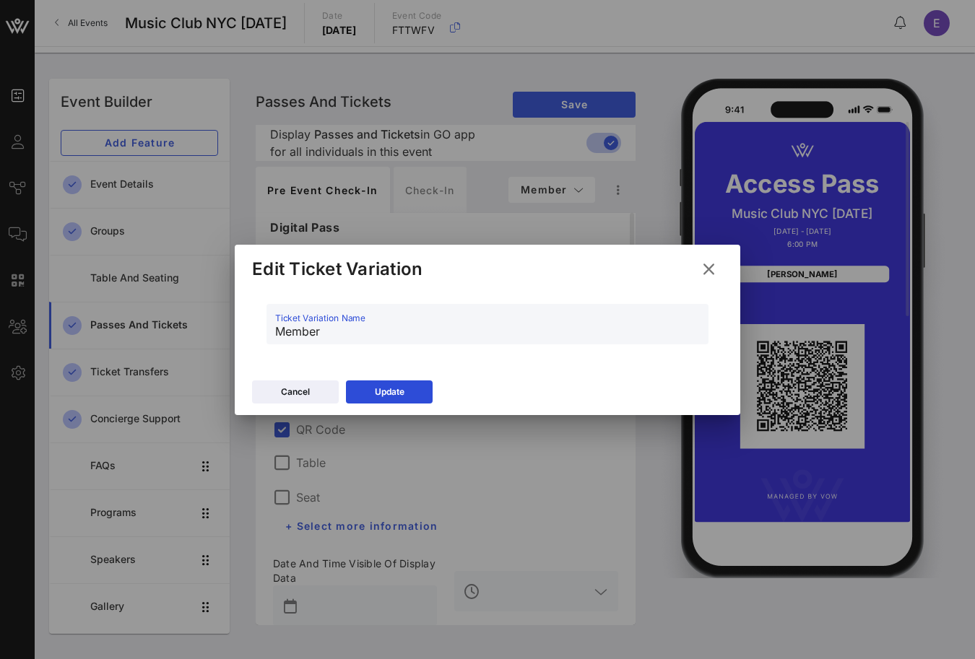
click at [278, 332] on input "Member" at bounding box center [487, 331] width 425 height 23
type input "Founding Member"
click at [386, 388] on icon at bounding box center [389, 391] width 11 height 9
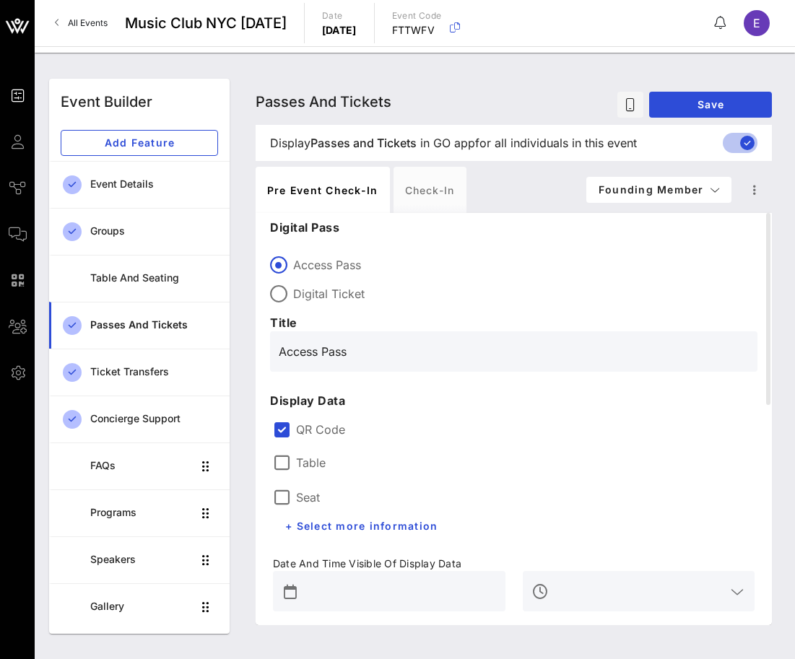
click at [99, 28] on link "All Events" at bounding box center [81, 23] width 70 height 23
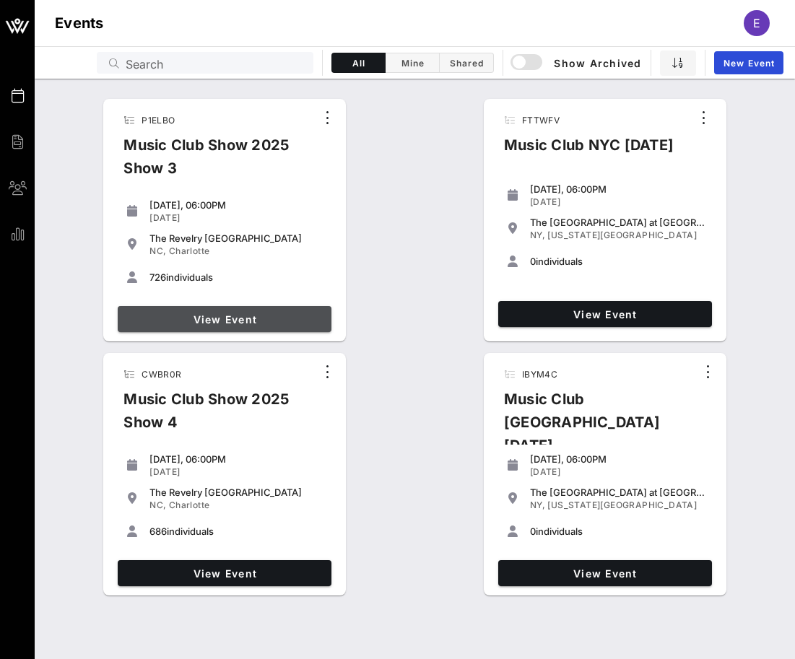
click at [178, 319] on span "View Event" at bounding box center [225, 319] width 202 height 12
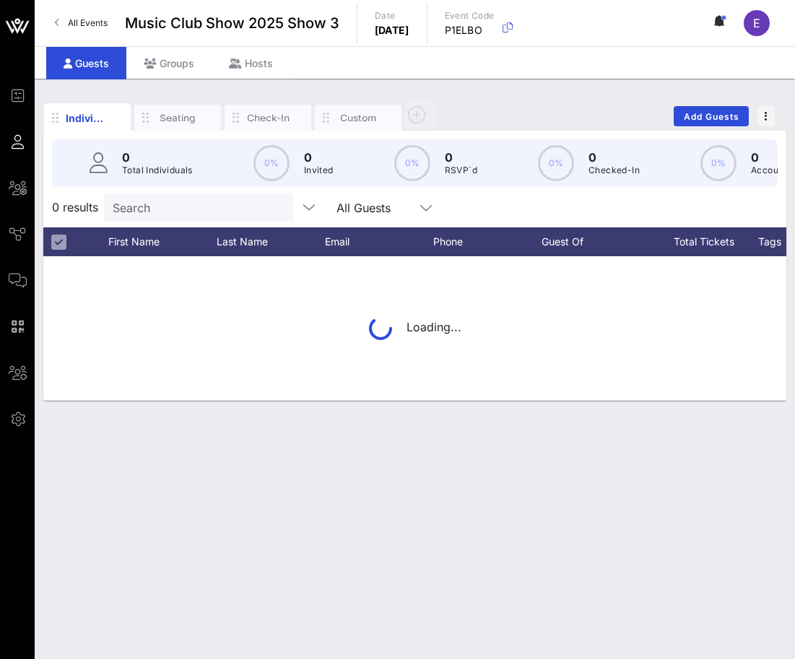
click at [173, 204] on input "Search" at bounding box center [197, 207] width 169 height 19
type input "[PERSON_NAME]"
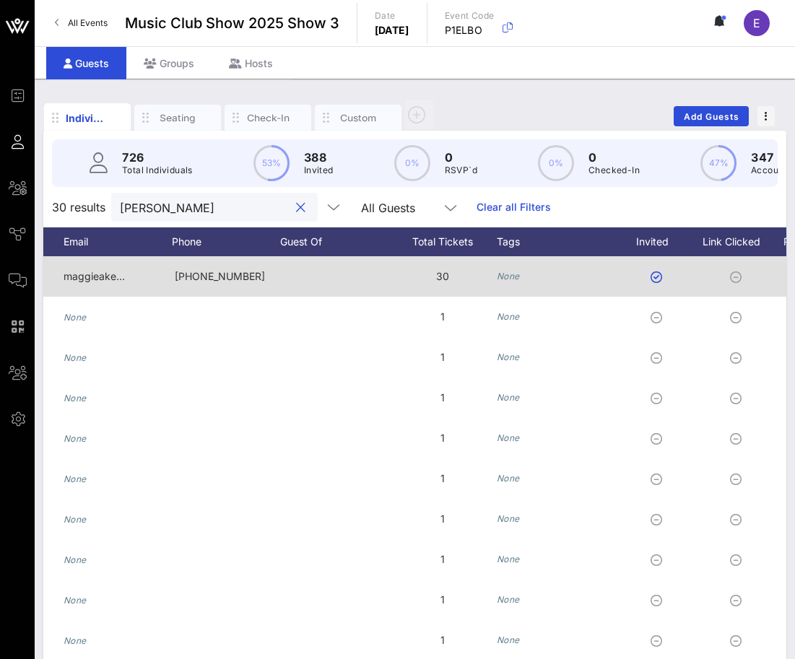
scroll to position [0, 356]
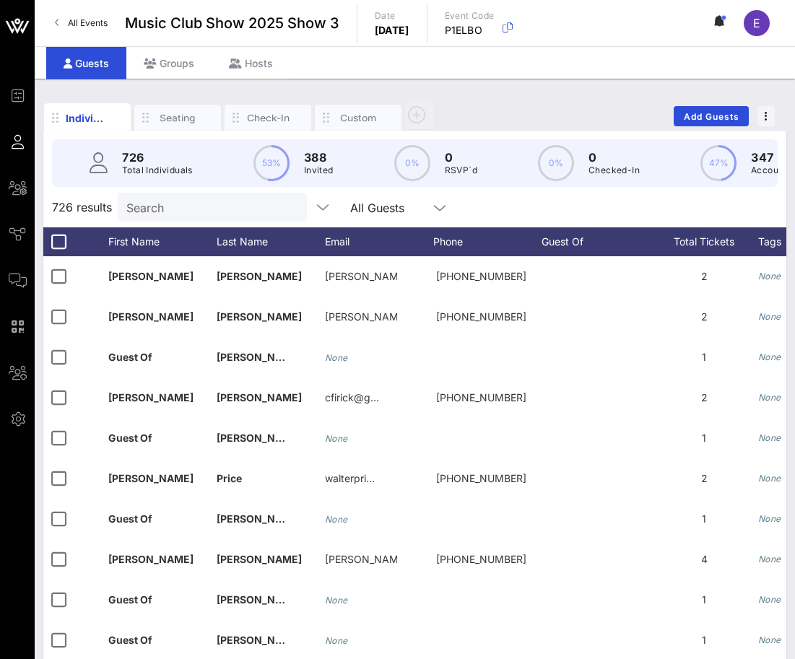
click at [80, 22] on span "All Events" at bounding box center [88, 22] width 40 height 11
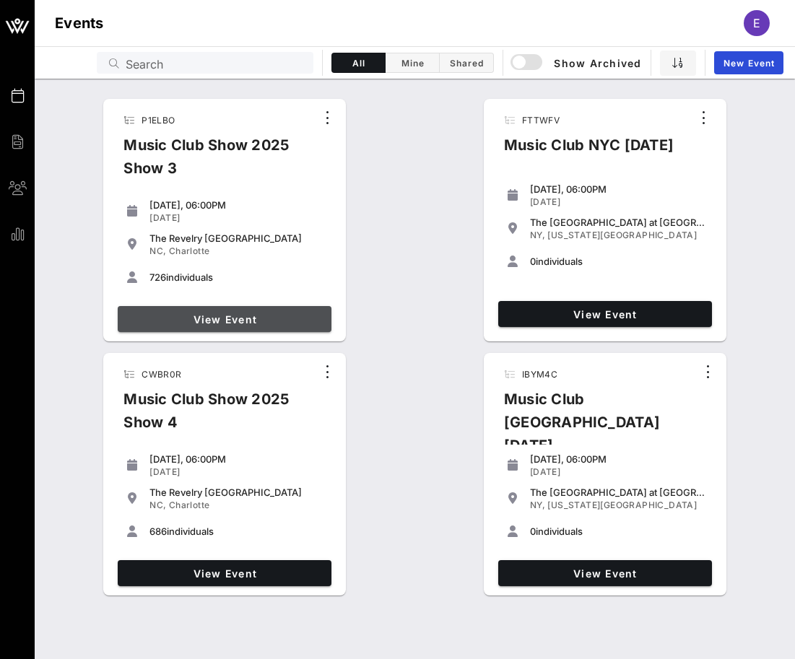
click at [220, 313] on span "View Event" at bounding box center [225, 319] width 202 height 12
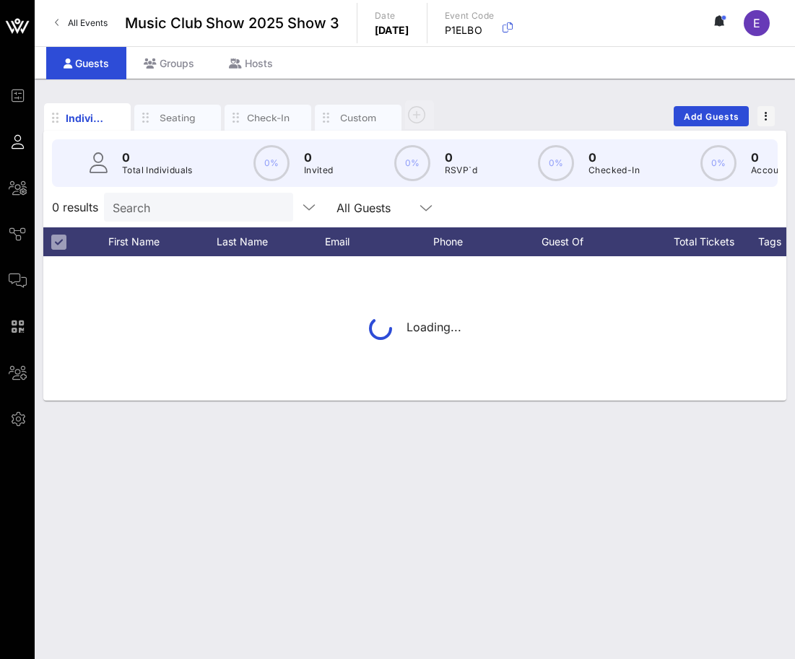
click at [66, 18] on link "All Events" at bounding box center [81, 23] width 70 height 23
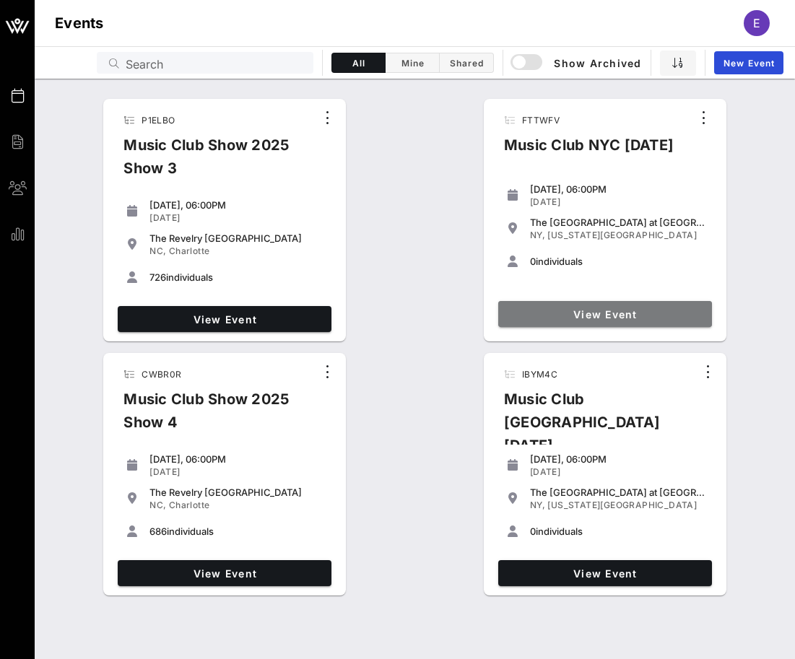
click at [545, 310] on span "View Event" at bounding box center [605, 314] width 202 height 12
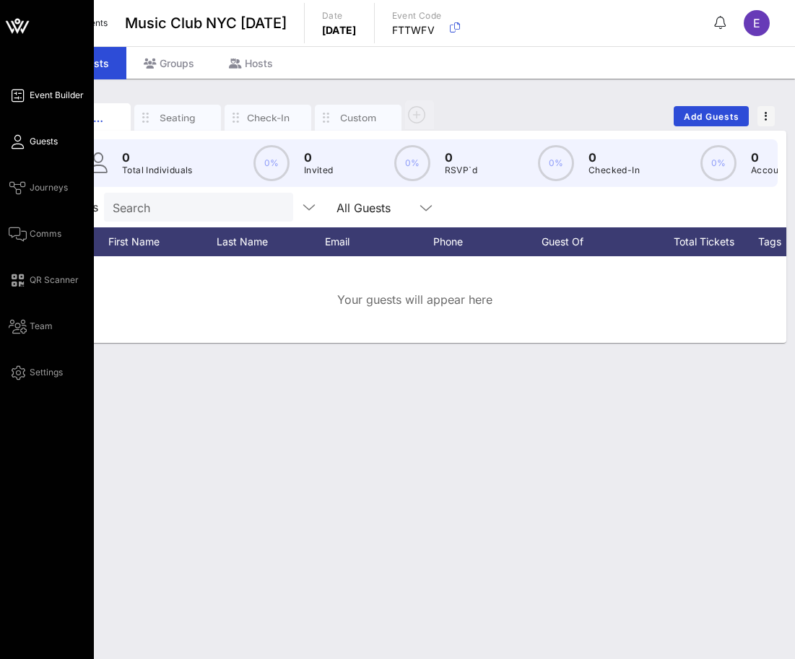
click at [48, 92] on span "Event Builder" at bounding box center [57, 95] width 54 height 13
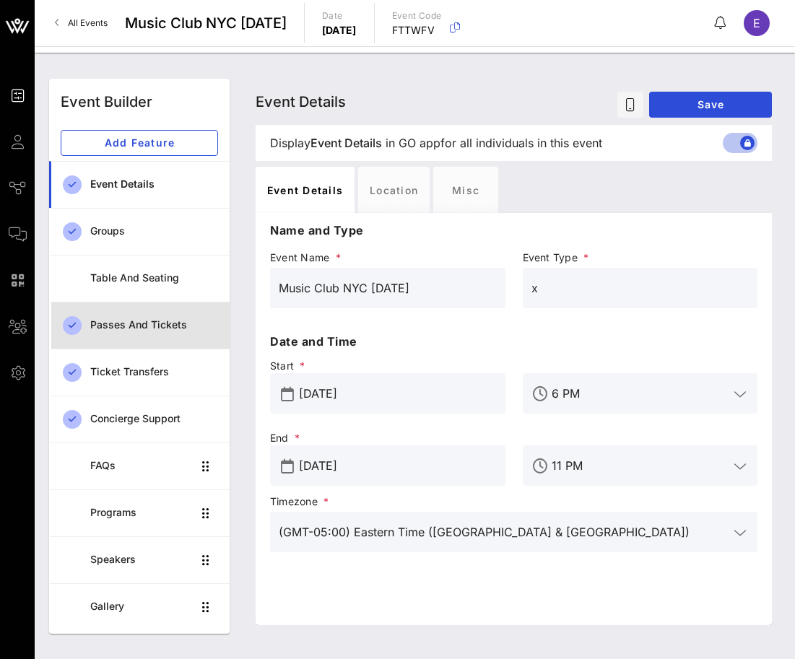
click at [143, 332] on div "Passes and Tickets" at bounding box center [154, 326] width 128 height 30
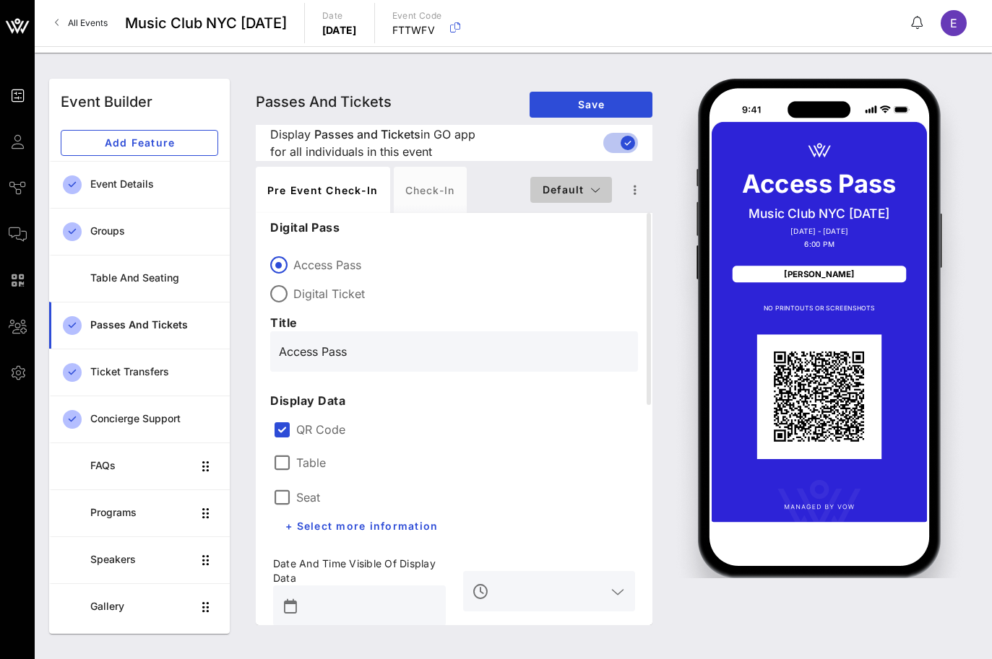
click at [586, 186] on span "Default" at bounding box center [571, 189] width 59 height 12
click at [583, 267] on div "Member" at bounding box center [570, 275] width 82 height 29
type input "#ffffff"
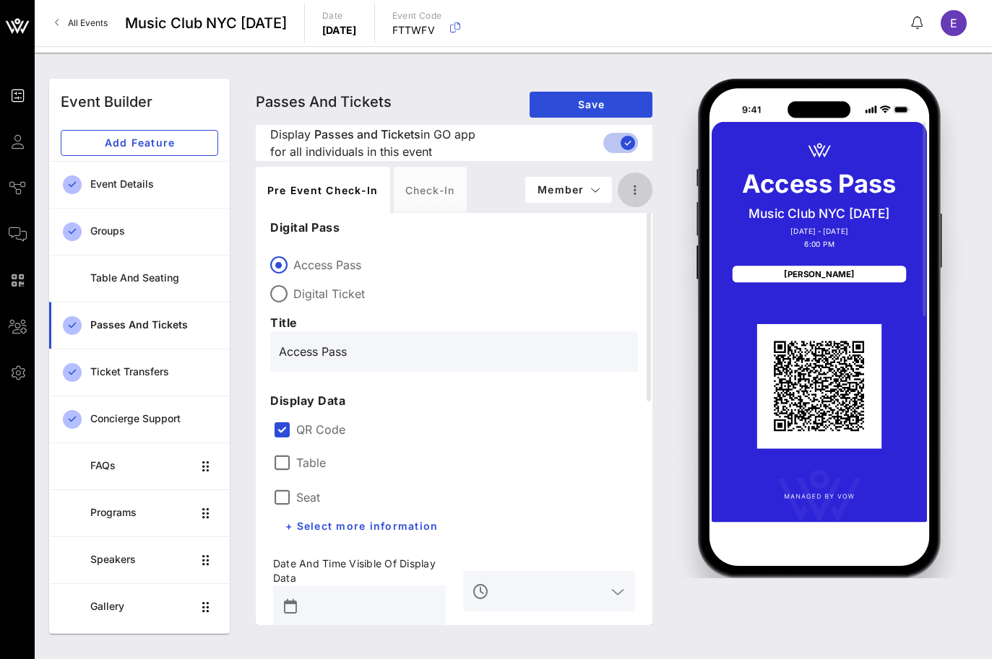
click at [631, 188] on icon "button" at bounding box center [634, 189] width 17 height 17
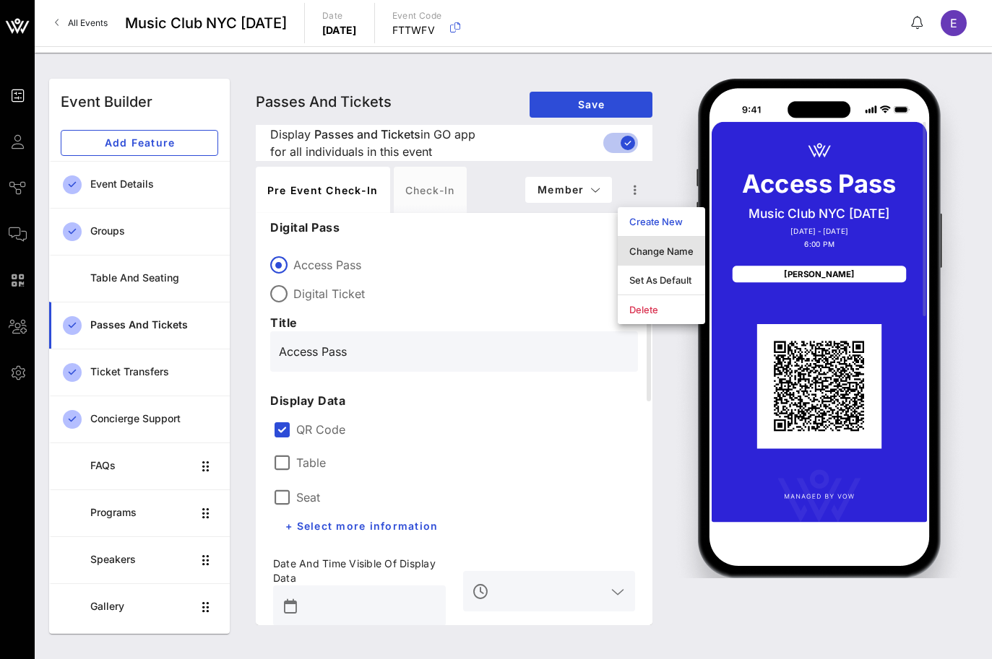
click at [648, 241] on div "Change Name" at bounding box center [661, 251] width 87 height 29
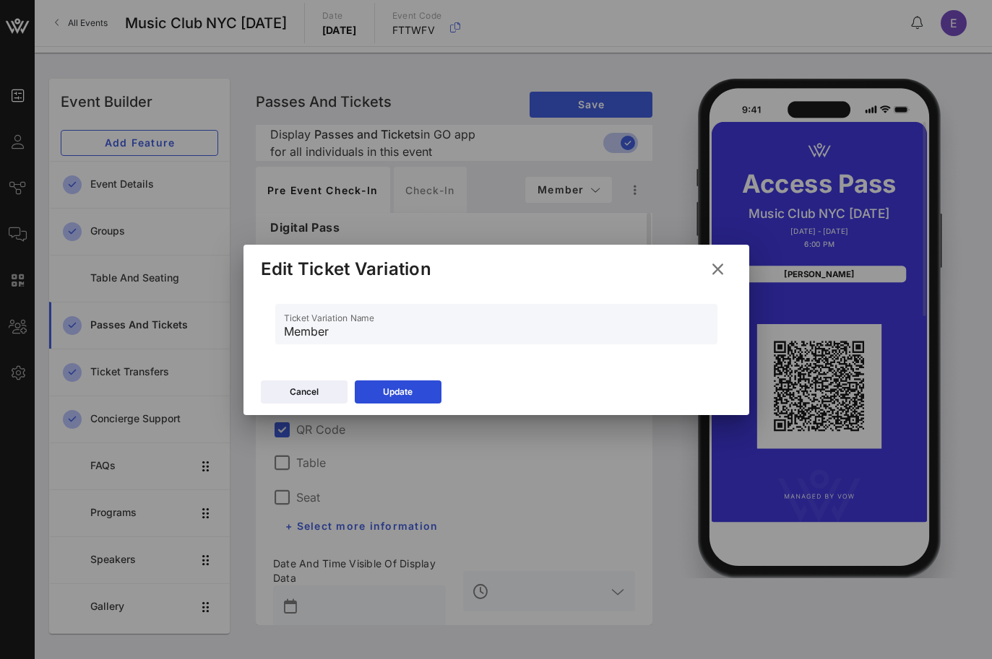
click at [282, 333] on div "Ticket Variation Name Member" at bounding box center [496, 324] width 442 height 40
click at [284, 333] on input "Member" at bounding box center [496, 331] width 425 height 23
type input "Founding Member"
click at [397, 383] on button "Update" at bounding box center [398, 392] width 87 height 23
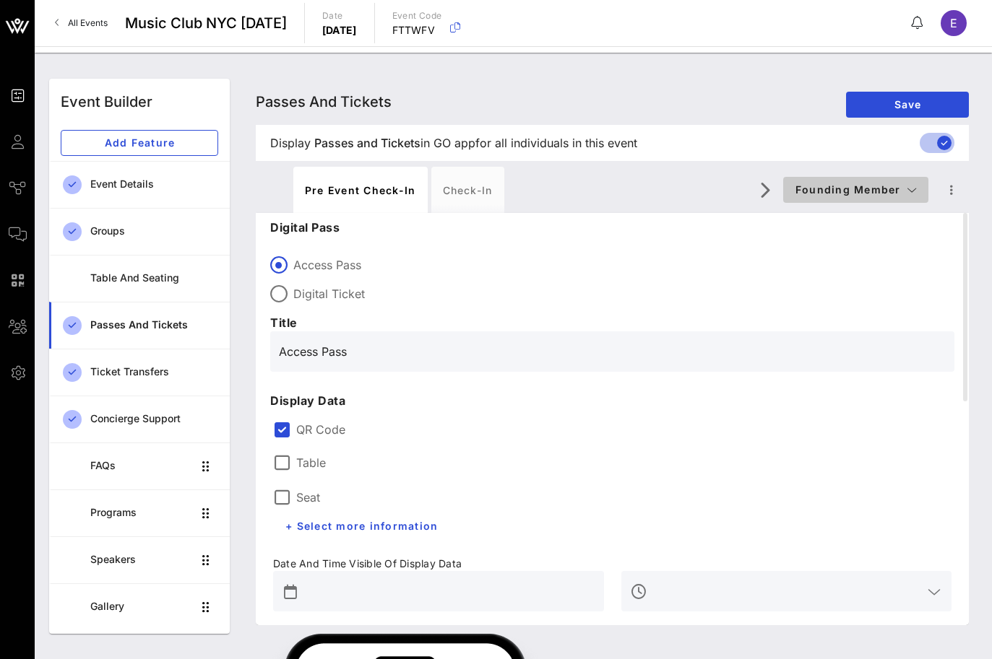
click at [906, 188] on icon "button" at bounding box center [911, 190] width 10 height 10
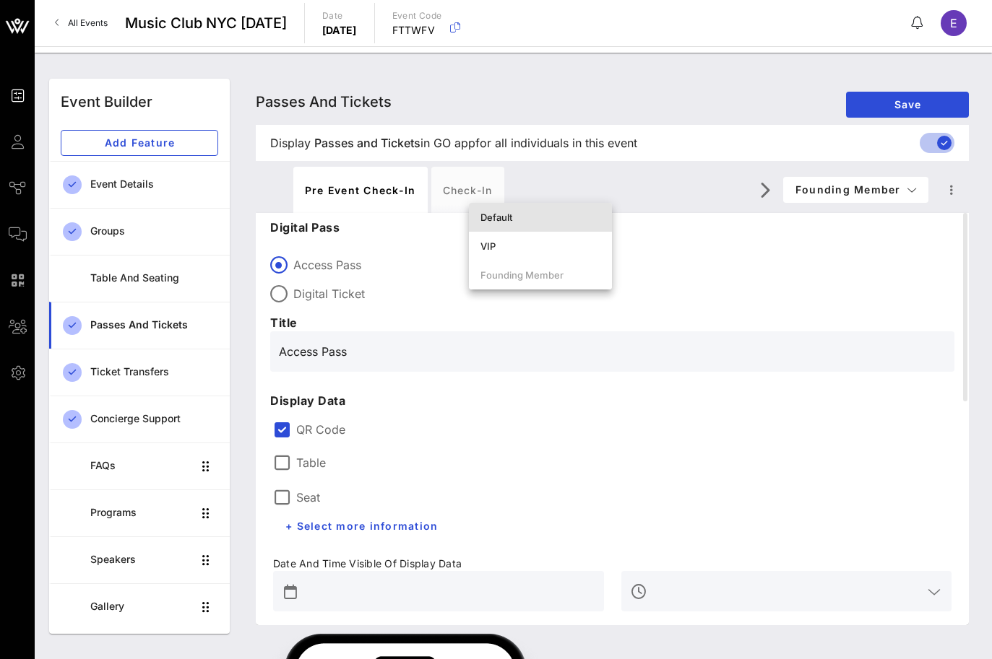
click at [566, 212] on div "Default" at bounding box center [540, 218] width 120 height 12
type input "#FFFFFF"
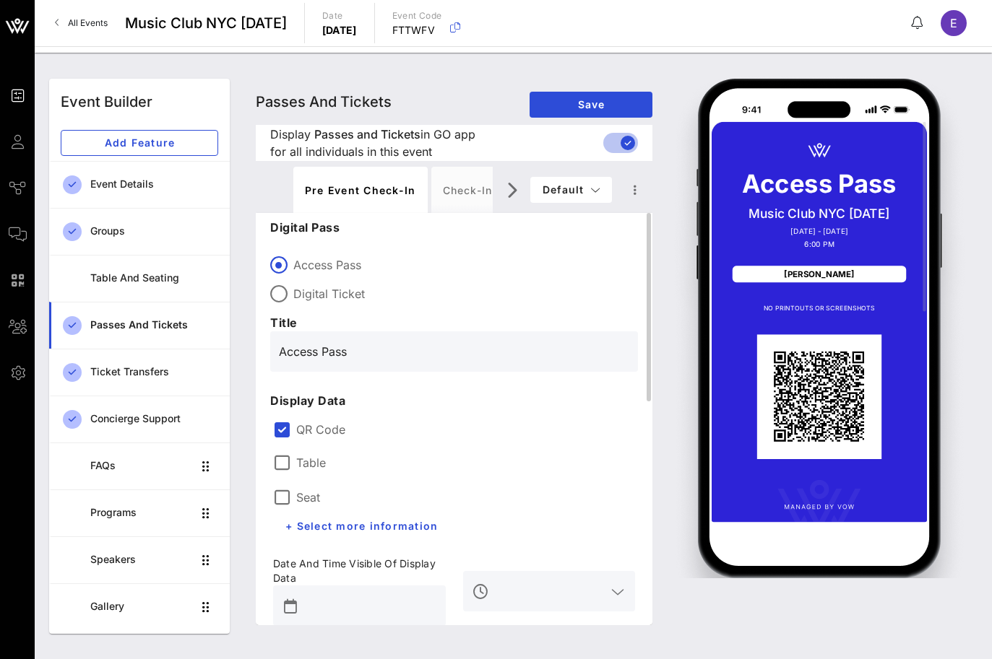
click at [356, 354] on input "Access Pass" at bounding box center [454, 351] width 350 height 23
click at [347, 354] on input "Access Pass" at bounding box center [454, 351] width 350 height 23
click at [311, 350] on input "Access Pass" at bounding box center [454, 351] width 350 height 23
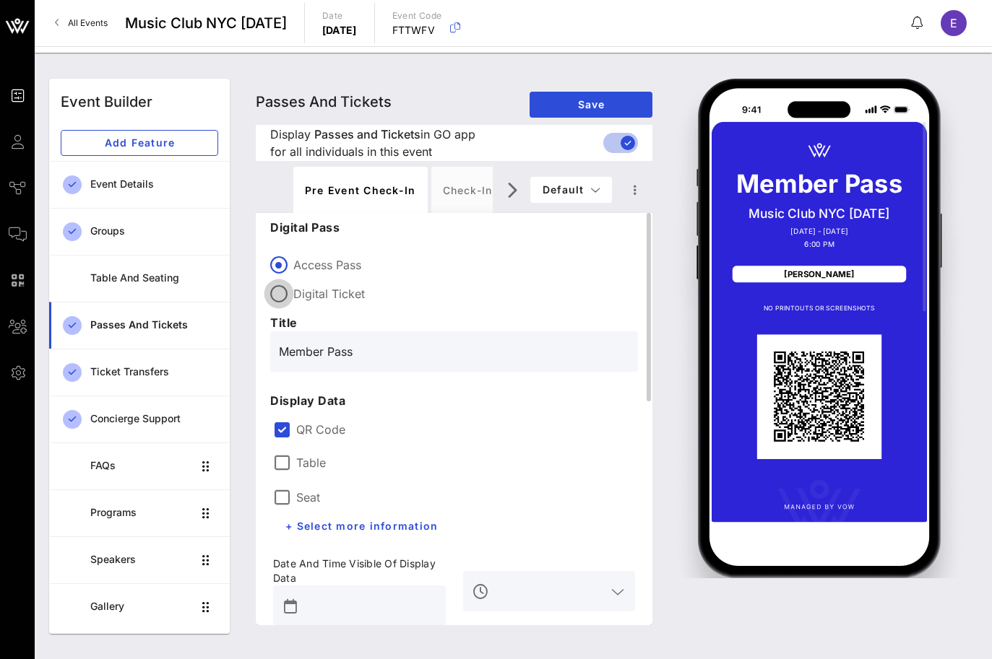
type input "Member Pass"
click at [276, 291] on div at bounding box center [279, 294] width 25 height 25
click at [385, 368] on div "Member Pass" at bounding box center [454, 352] width 350 height 40
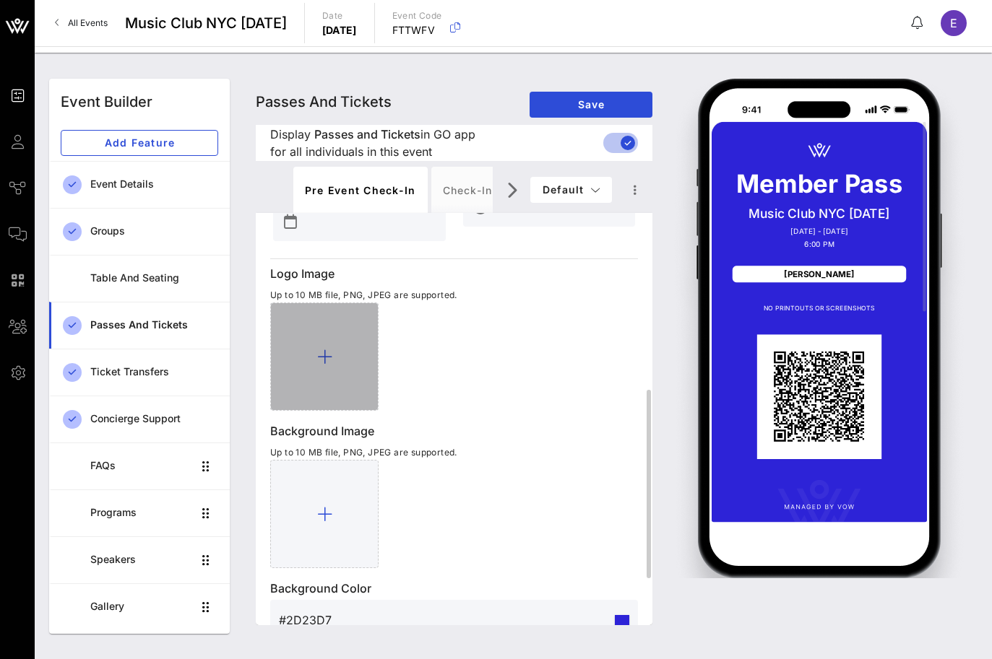
click at [320, 355] on icon at bounding box center [324, 356] width 15 height 17
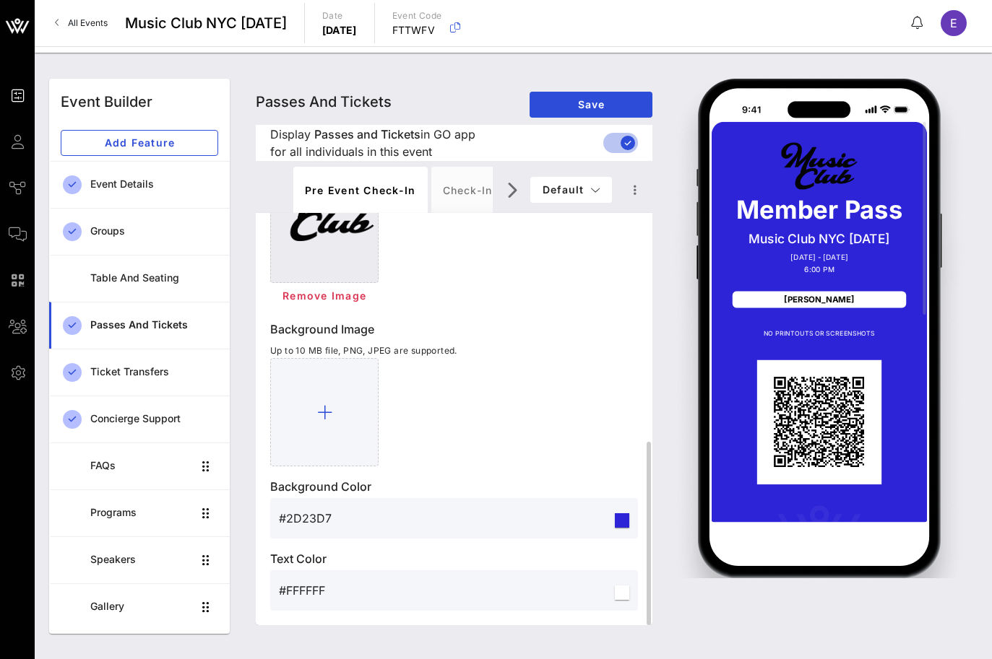
click at [310, 589] on input "#FFFFFF" at bounding box center [445, 590] width 333 height 23
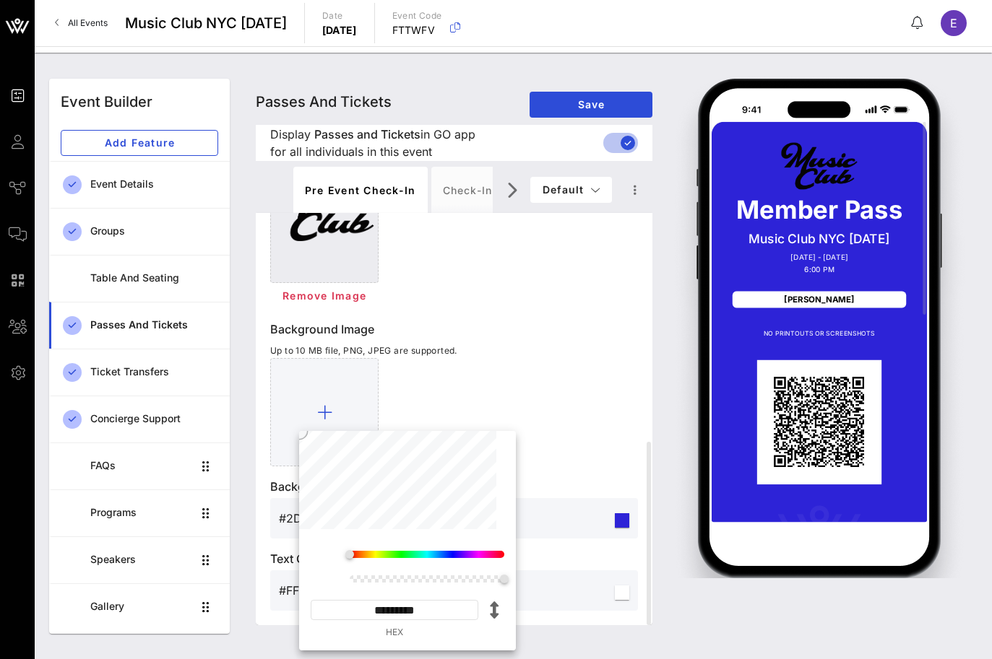
click at [389, 605] on input "*********" at bounding box center [395, 610] width 168 height 20
paste input
type input "*******"
type input "#0D0C0C"
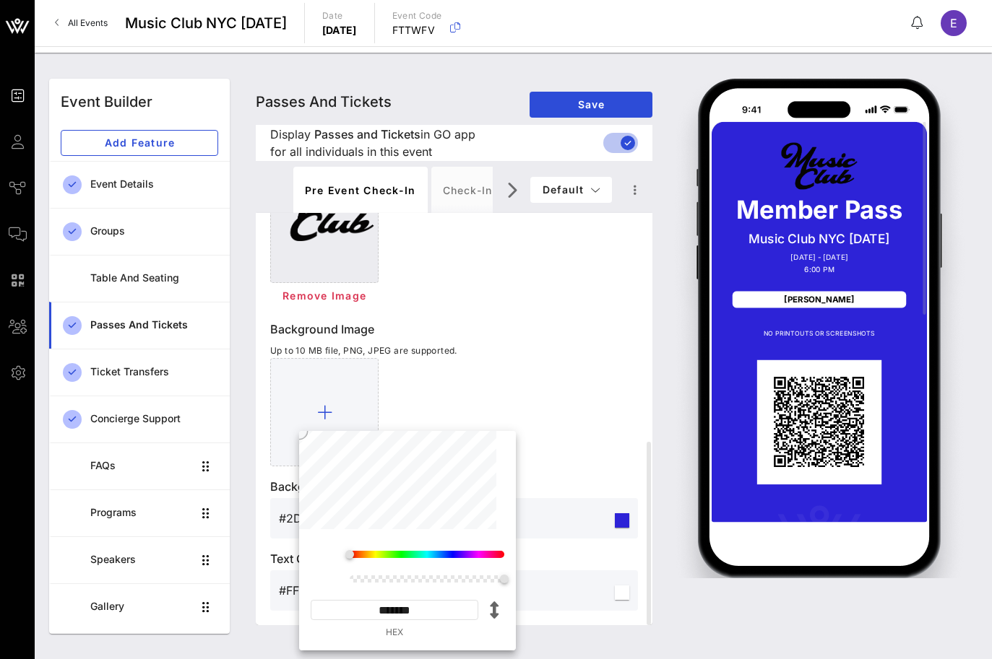
type input "*********"
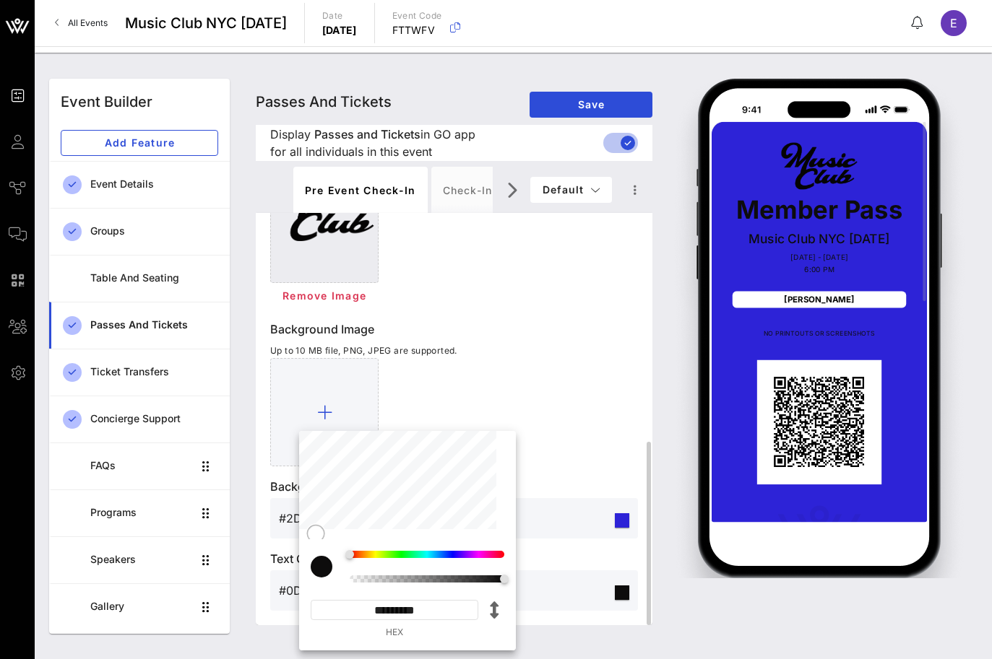
click at [556, 398] on div at bounding box center [454, 412] width 368 height 108
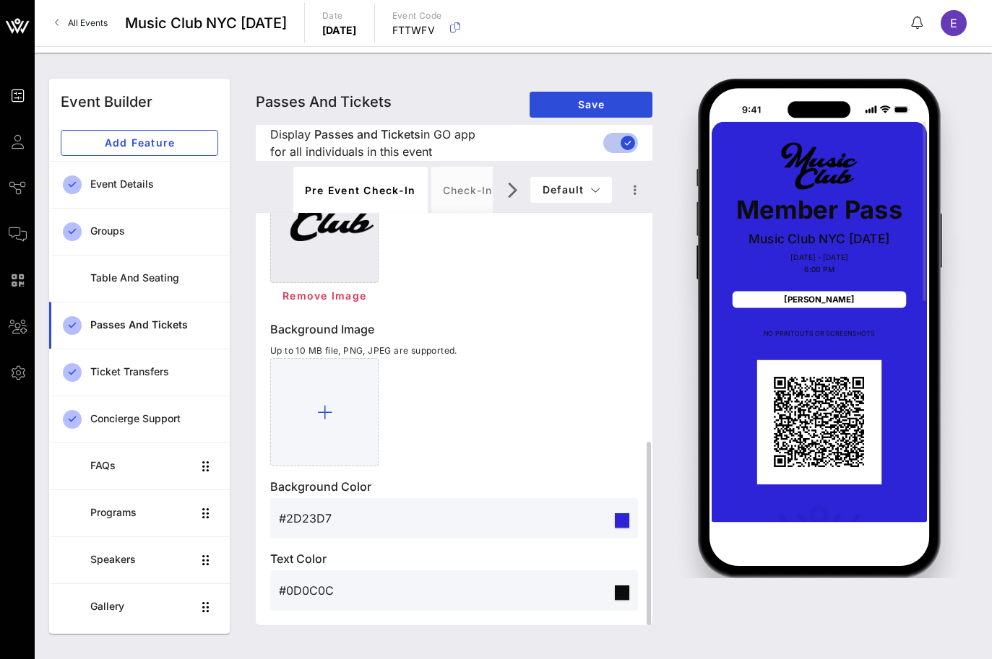
click at [319, 520] on input "#2D23D7" at bounding box center [445, 518] width 333 height 23
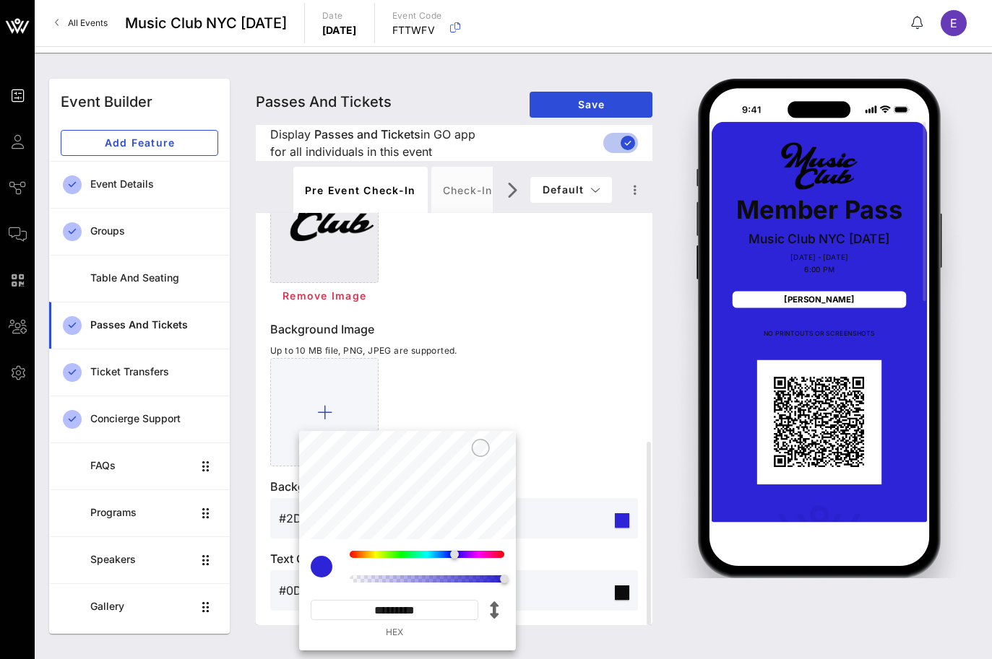
click at [390, 614] on input "*********" at bounding box center [395, 610] width 168 height 20
paste input
type input "*******"
type input "#CBCBCB"
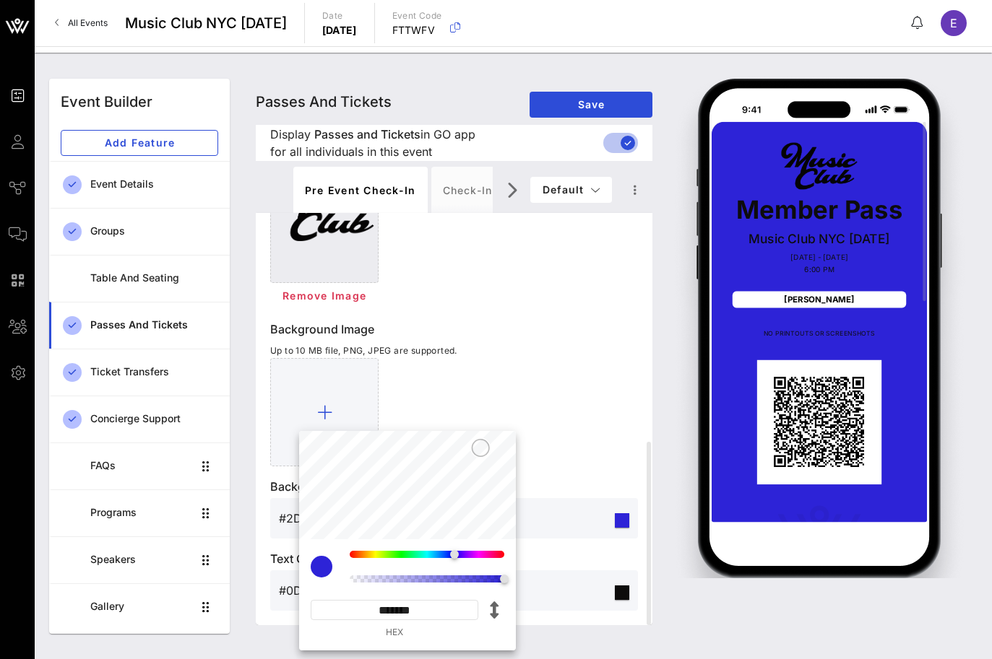
type input "*********"
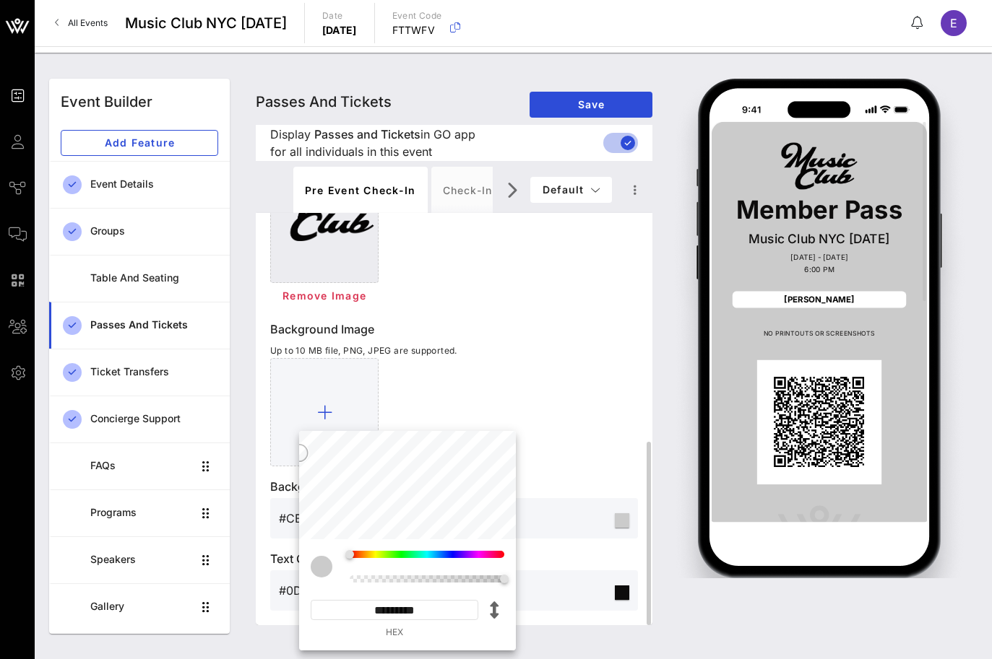
click at [582, 339] on div "Background Image Up to 10 MB file, PNG, JPEG are supported." at bounding box center [454, 394] width 368 height 146
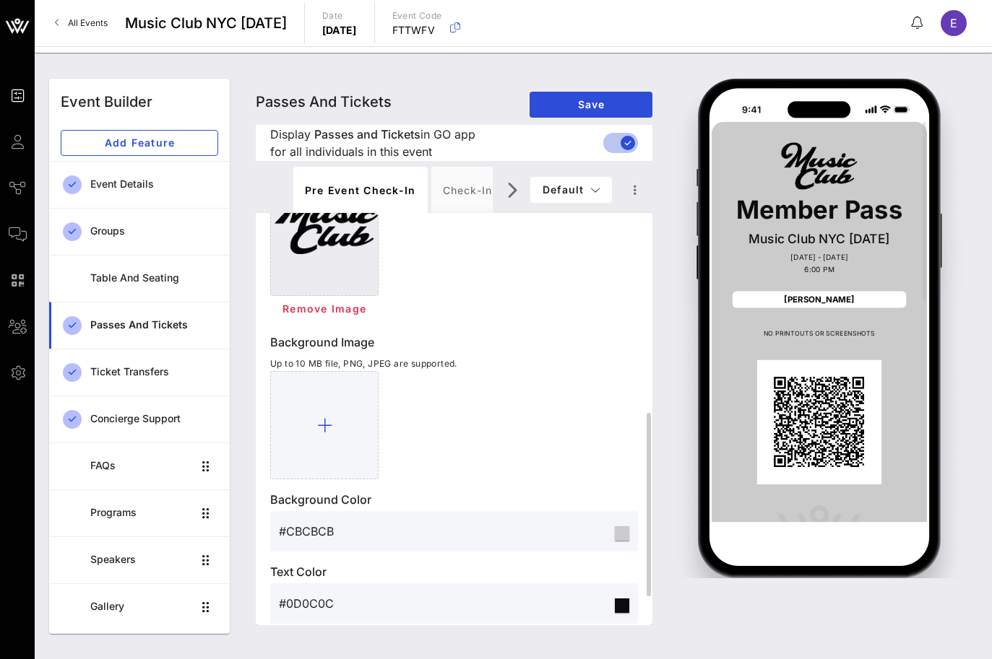
scroll to position [484, 0]
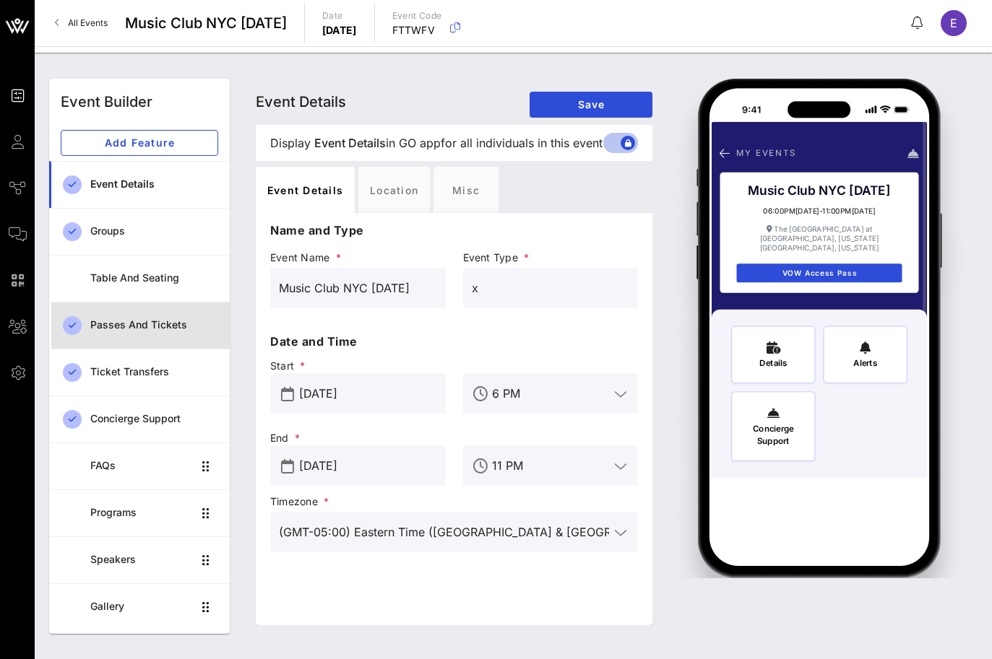
click at [144, 323] on div "Passes and Tickets" at bounding box center [154, 325] width 128 height 12
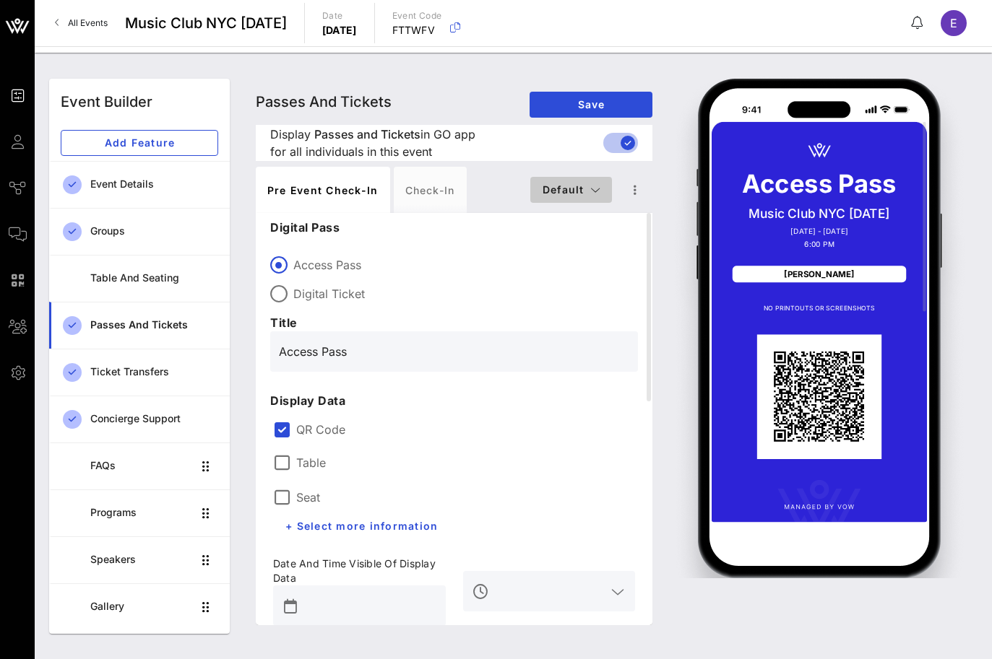
click at [560, 185] on span "Default" at bounding box center [571, 189] width 59 height 12
click at [560, 269] on div "Member" at bounding box center [570, 275] width 59 height 12
type input "#ffffff"
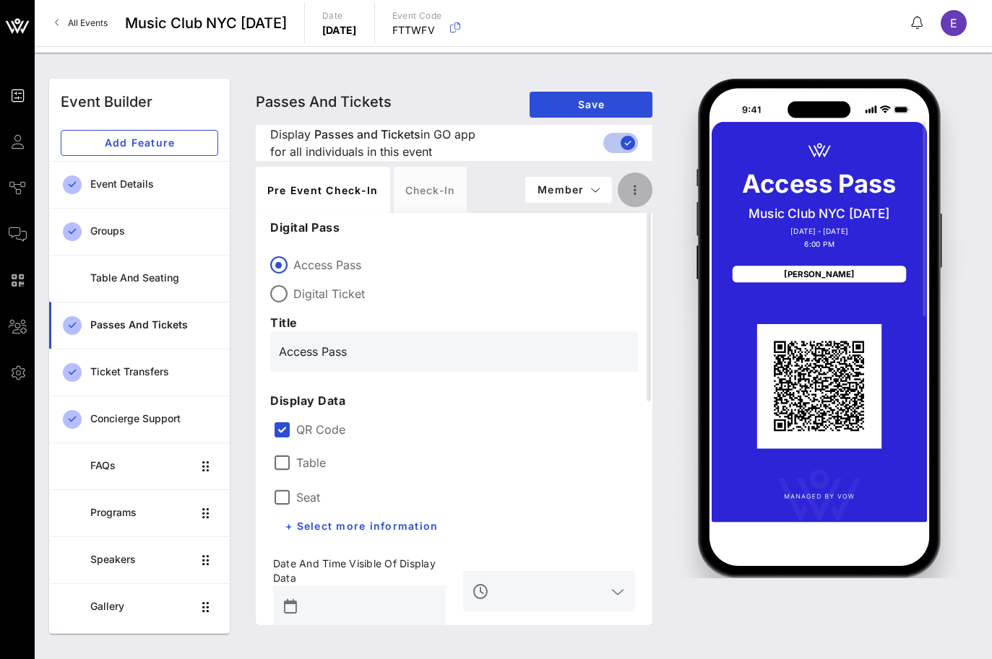
click at [637, 191] on icon "button" at bounding box center [634, 189] width 17 height 17
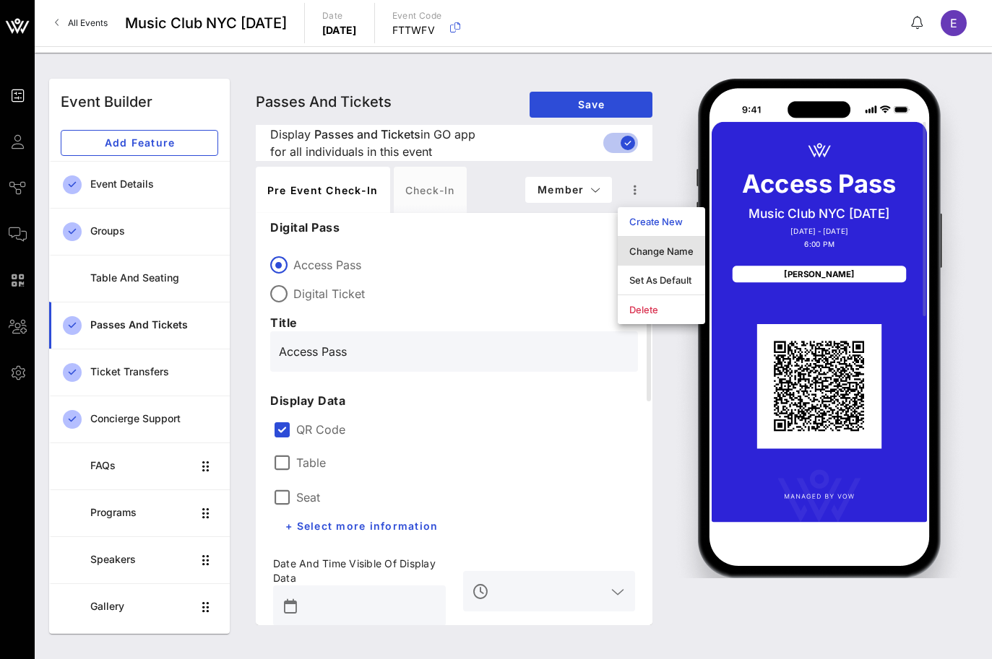
click at [640, 251] on div "Change Name" at bounding box center [661, 252] width 64 height 12
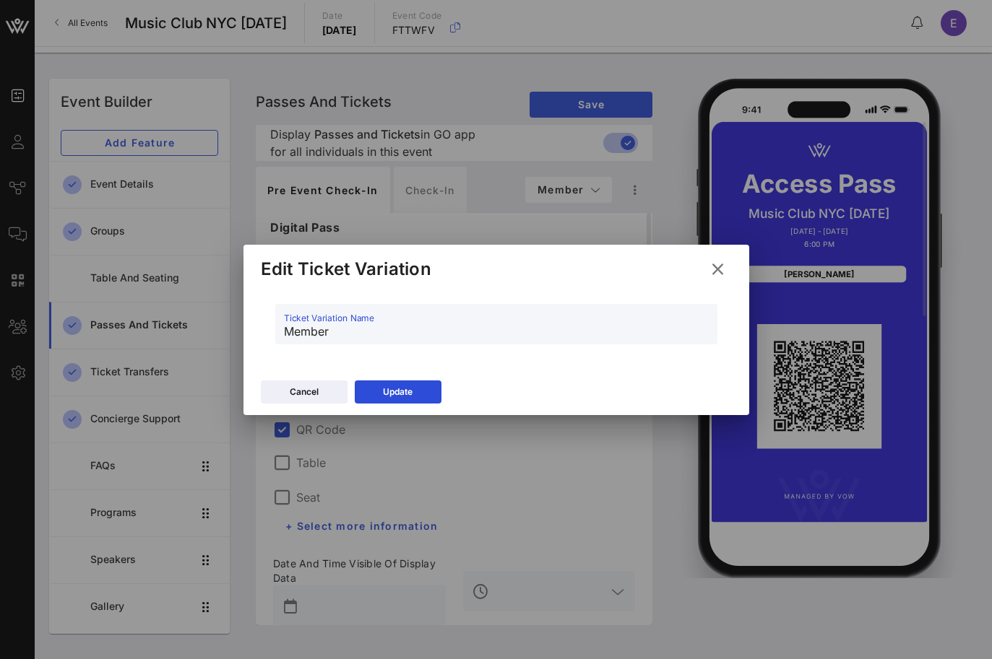
click at [289, 332] on input "Member" at bounding box center [496, 331] width 425 height 23
click at [285, 332] on input "Member" at bounding box center [496, 331] width 425 height 23
type input "Founding Member"
click at [387, 391] on div "Update" at bounding box center [398, 392] width 30 height 14
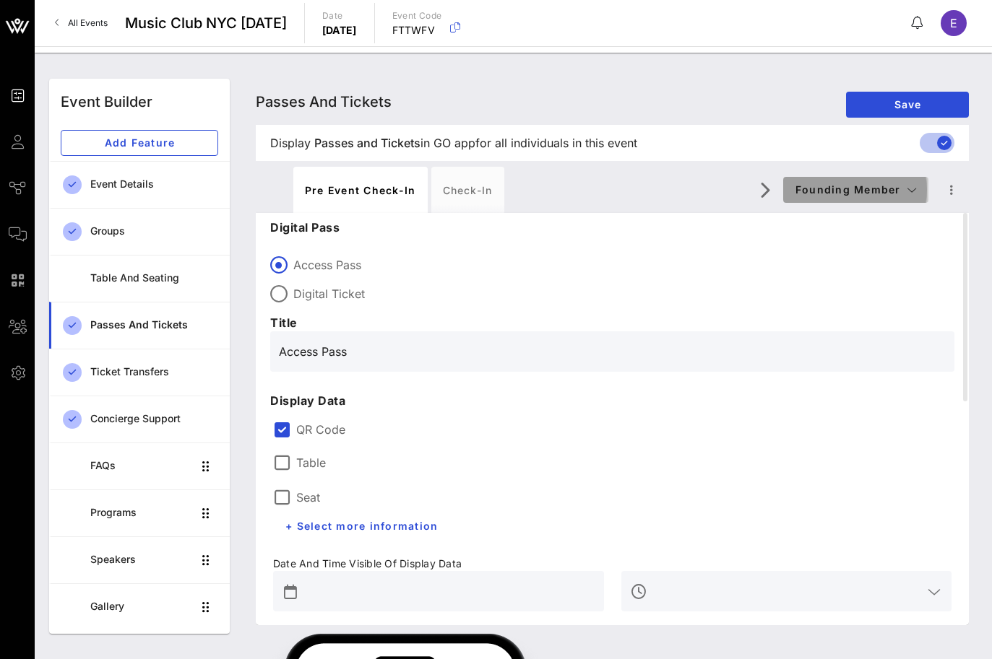
click at [794, 193] on span "Founding Member" at bounding box center [855, 189] width 122 height 12
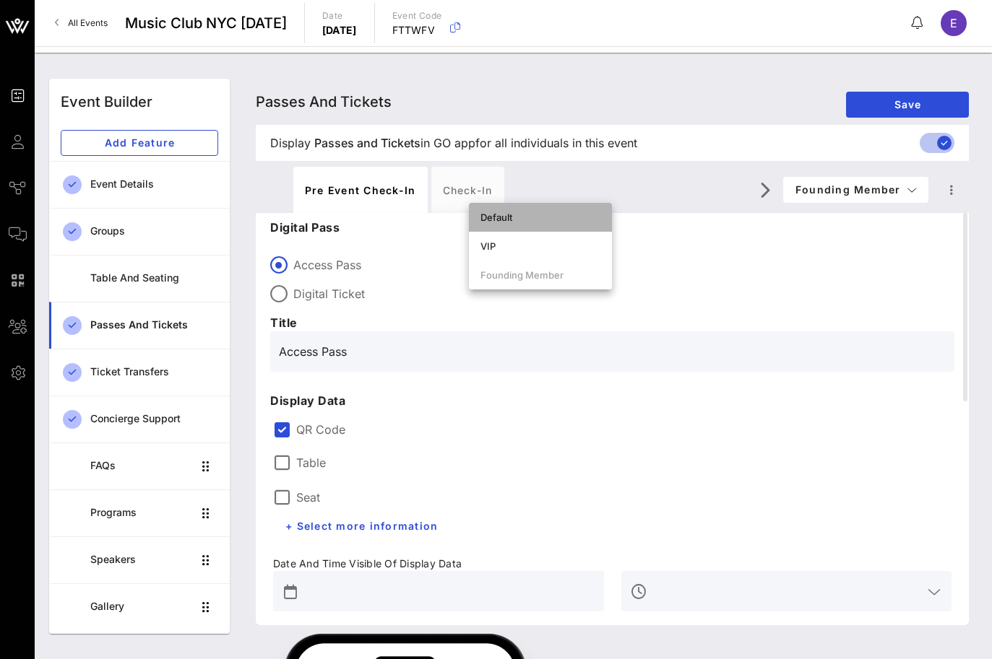
click at [543, 222] on div "Default" at bounding box center [540, 218] width 120 height 12
type input "#FFFFFF"
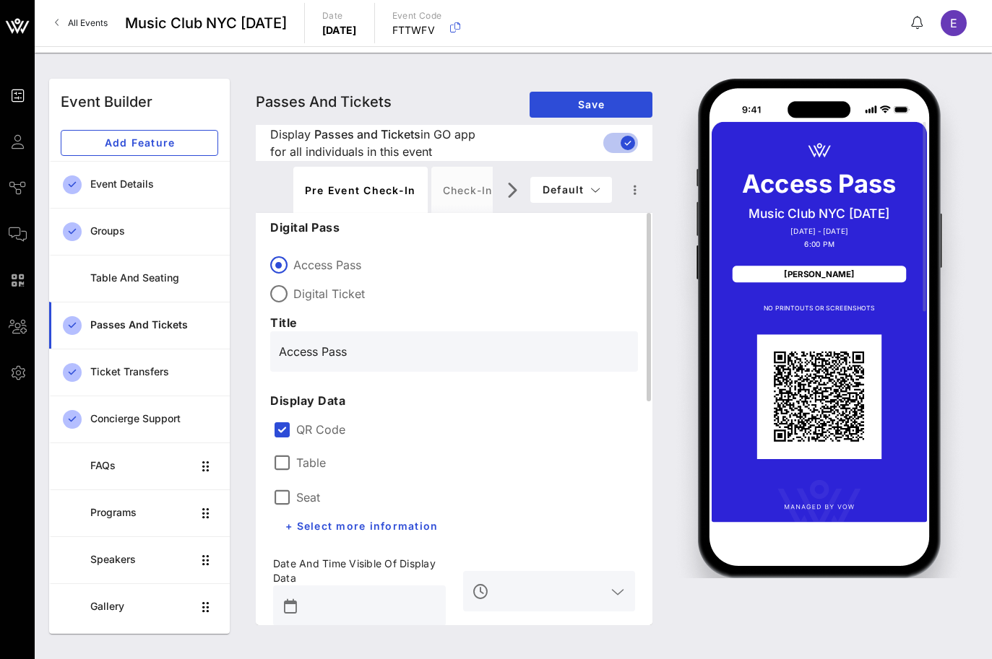
click at [310, 347] on input "Access Pass" at bounding box center [454, 351] width 350 height 23
click at [285, 295] on div at bounding box center [279, 294] width 25 height 25
click at [293, 340] on input "Digital Ticket" at bounding box center [454, 351] width 350 height 23
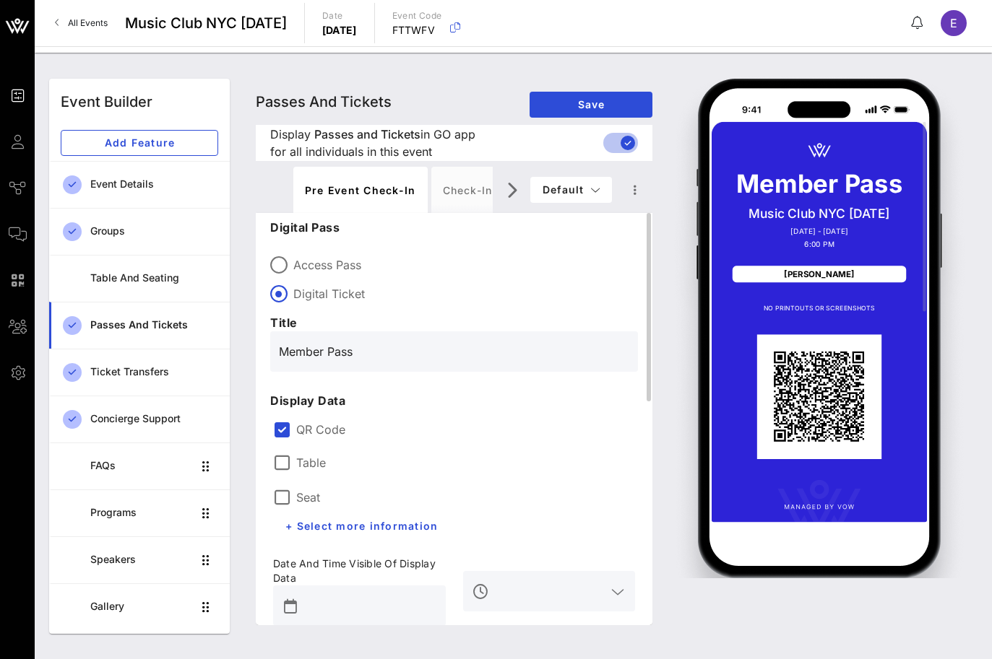
type input "Member Pass"
click at [368, 423] on label "QR Code" at bounding box center [465, 430] width 339 height 14
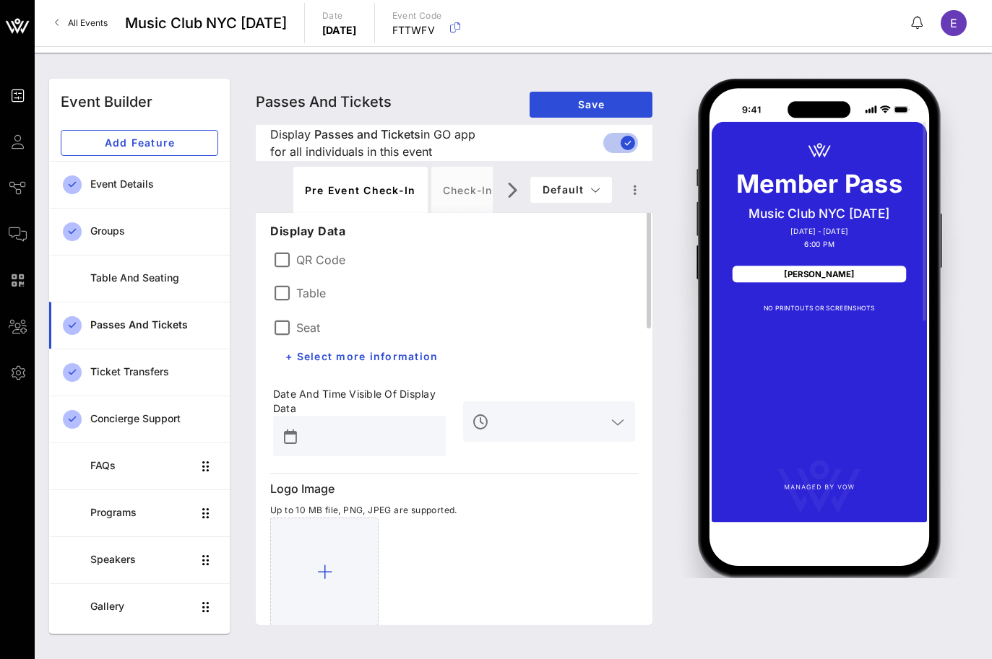
scroll to position [205, 0]
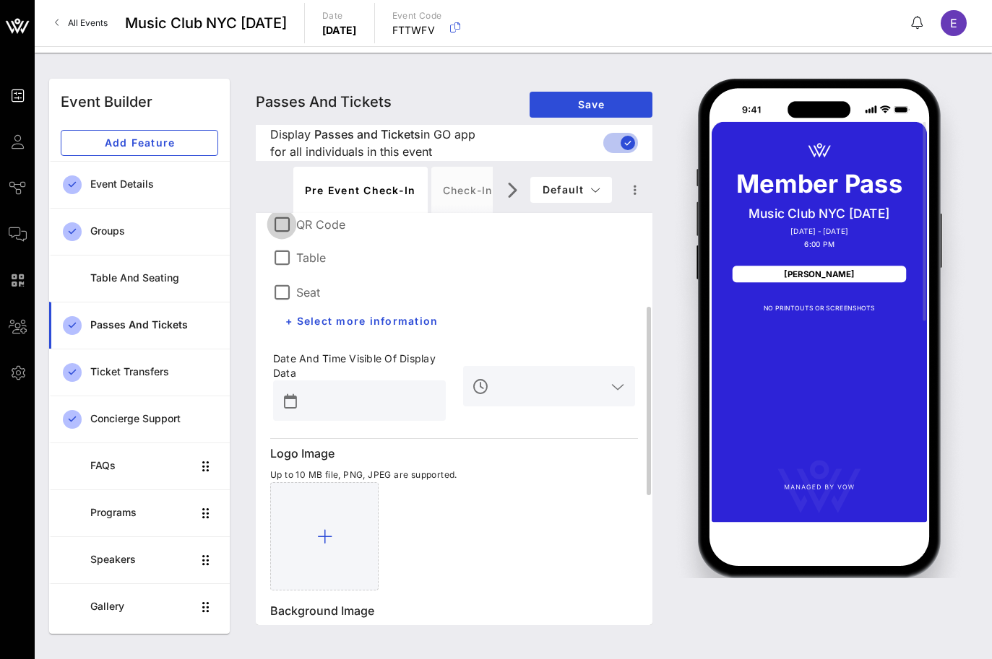
click at [289, 222] on div at bounding box center [281, 224] width 25 height 25
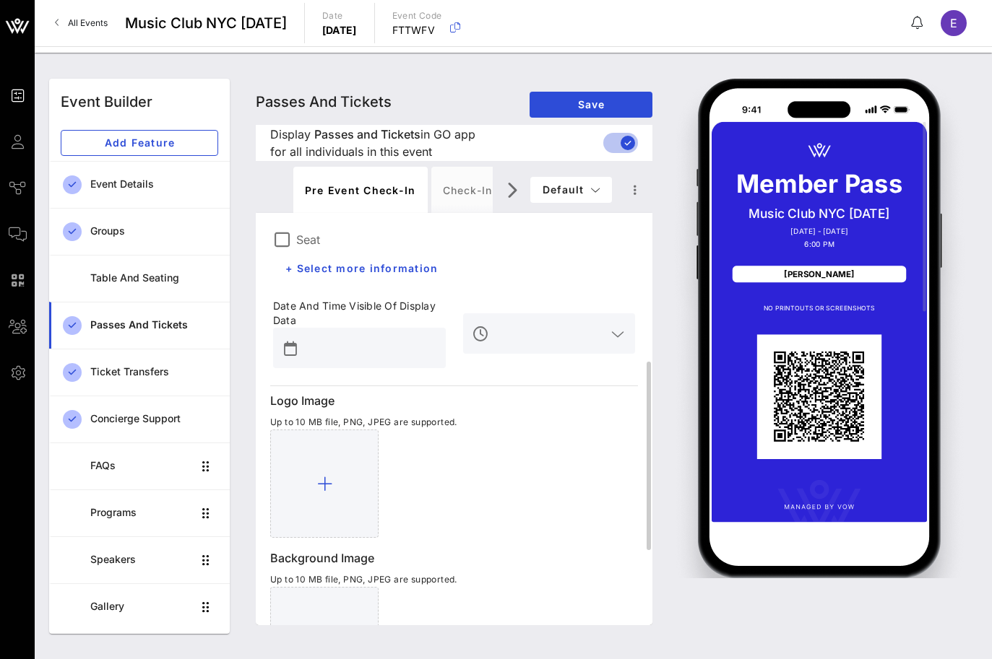
scroll to position [279, 0]
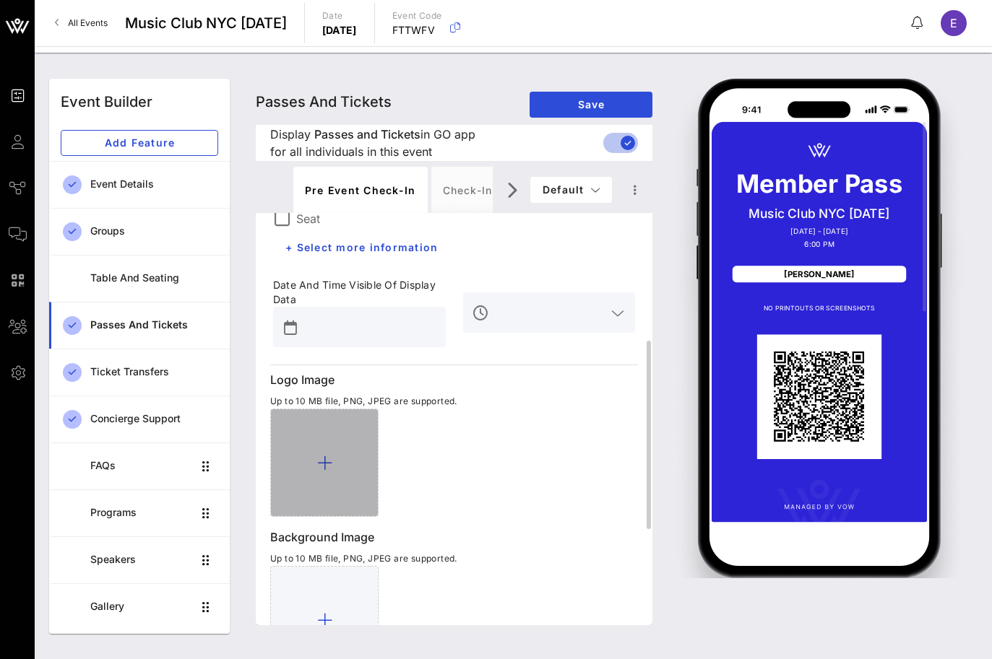
click at [329, 428] on div at bounding box center [324, 463] width 108 height 108
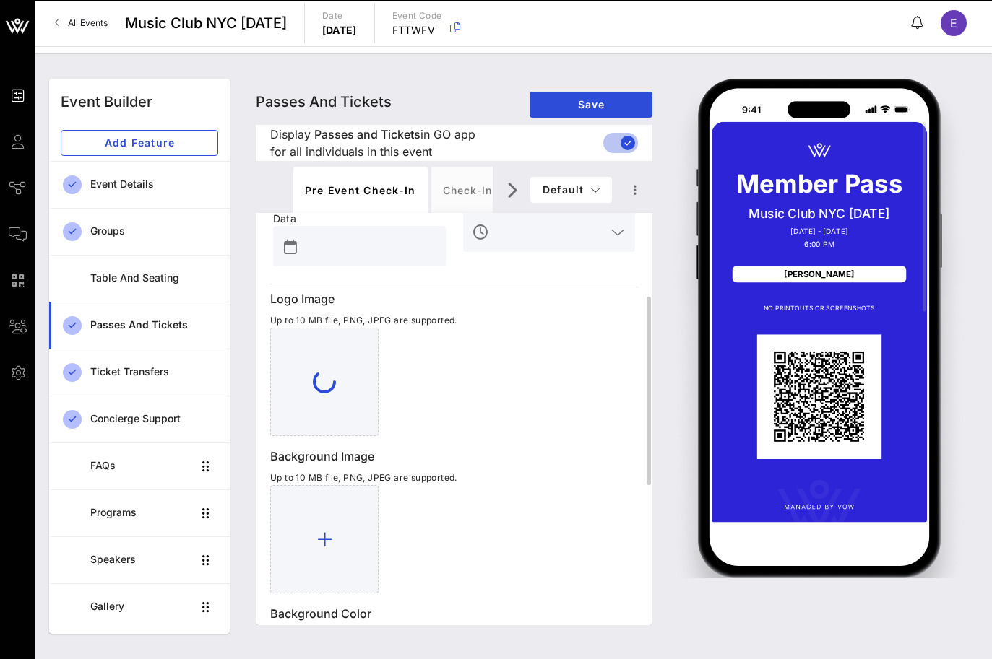
scroll to position [513, 0]
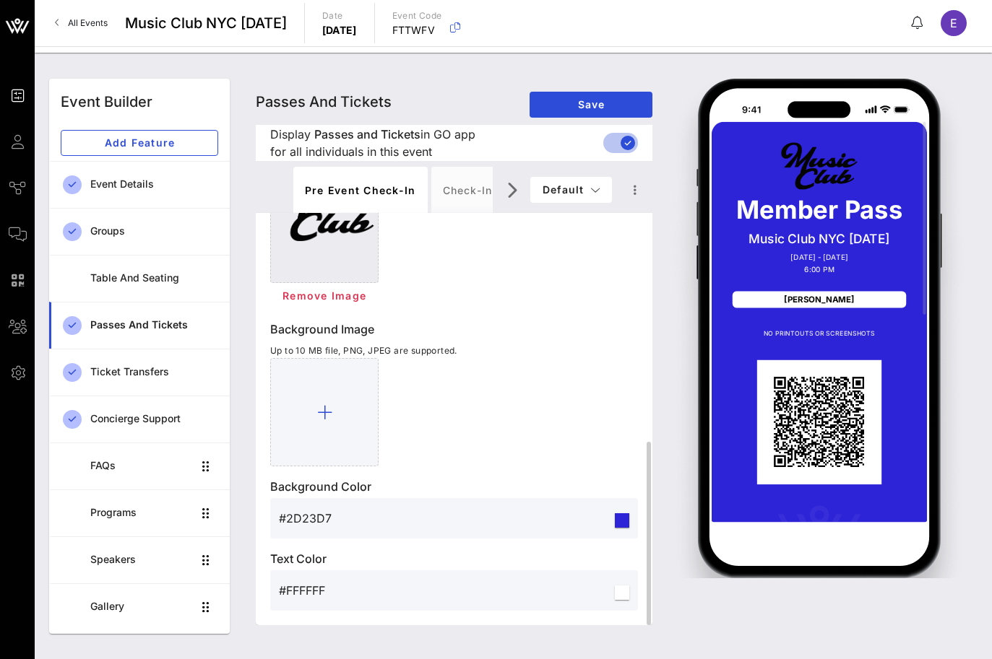
click at [323, 522] on input "#2D23D7" at bounding box center [445, 518] width 333 height 23
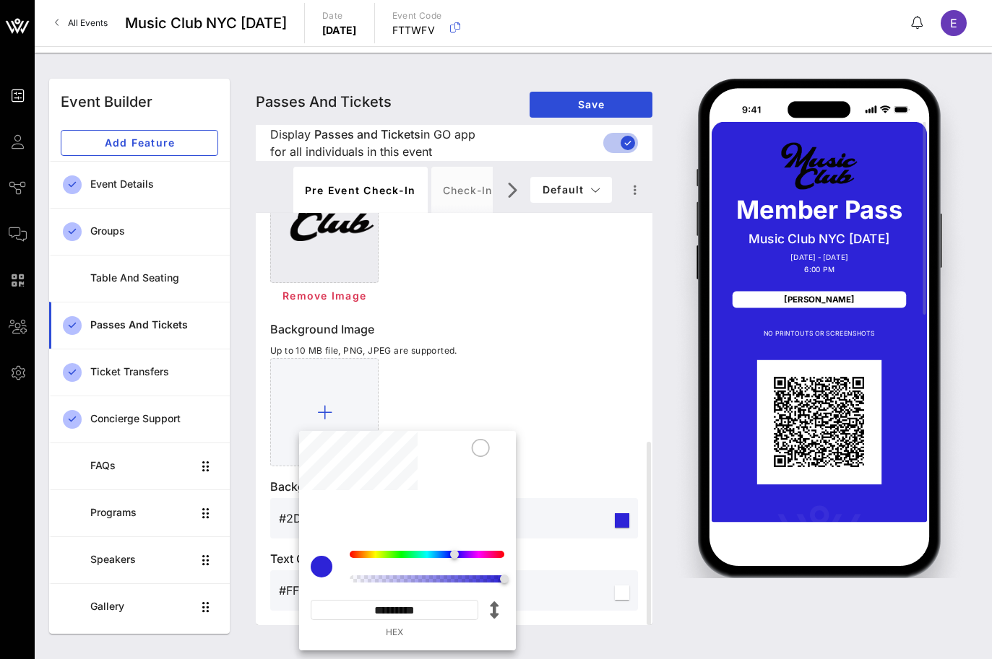
click at [404, 610] on input "*********" at bounding box center [395, 610] width 168 height 20
click at [576, 495] on div "Background Color #2D23D7" at bounding box center [454, 508] width 368 height 61
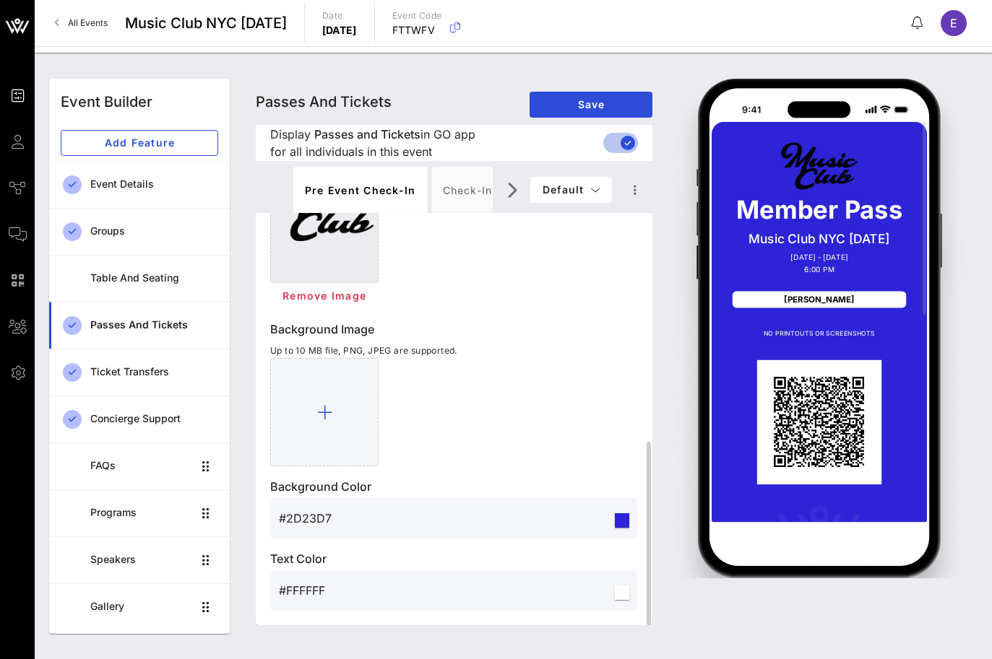
click at [313, 584] on input "#FFFFFF" at bounding box center [445, 590] width 333 height 23
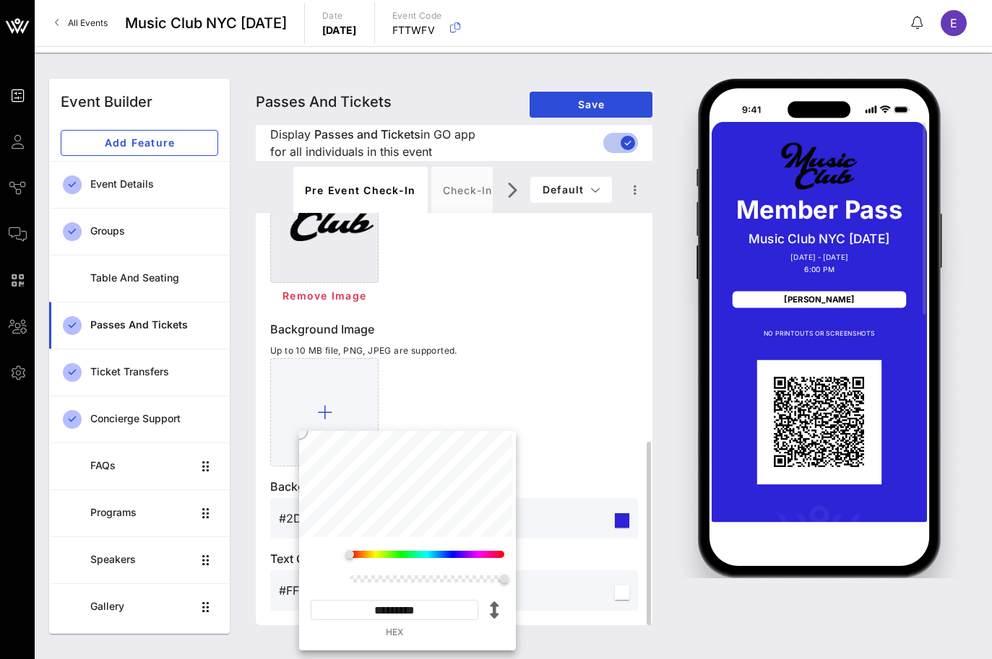
click at [488, 384] on div at bounding box center [454, 412] width 368 height 108
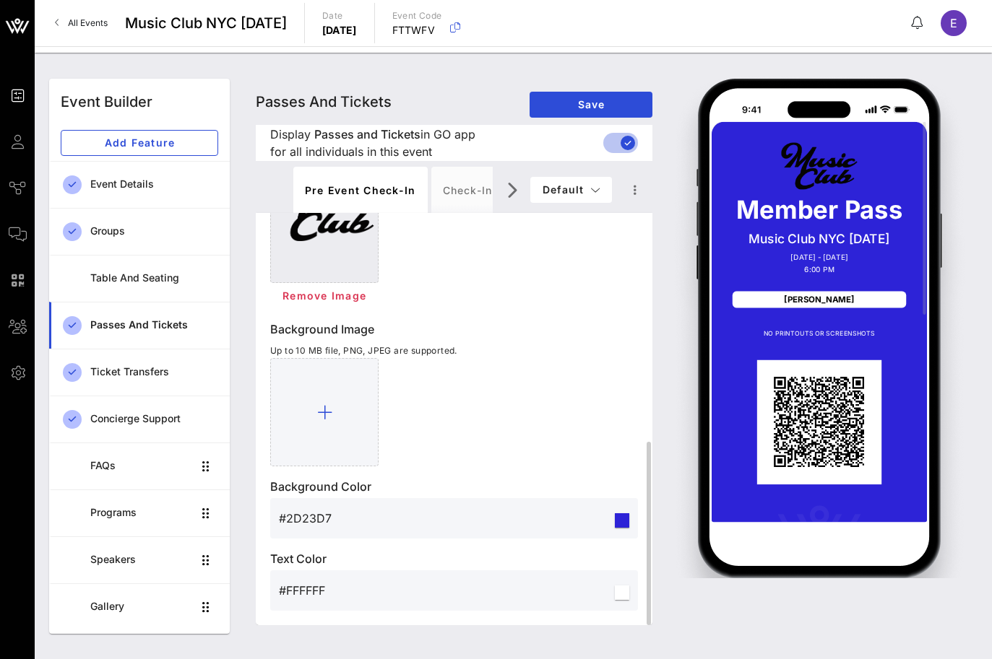
click at [312, 516] on input "#2D23D7" at bounding box center [445, 518] width 333 height 23
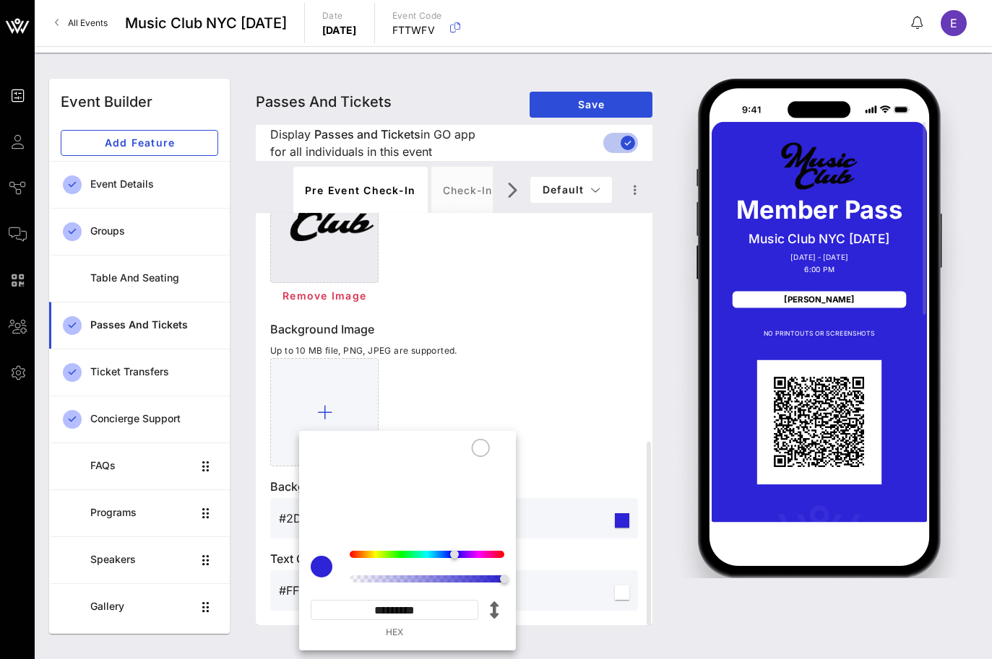
click at [386, 616] on input "*********" at bounding box center [395, 610] width 168 height 20
paste input
type input "*******"
type input "#CBCBCB"
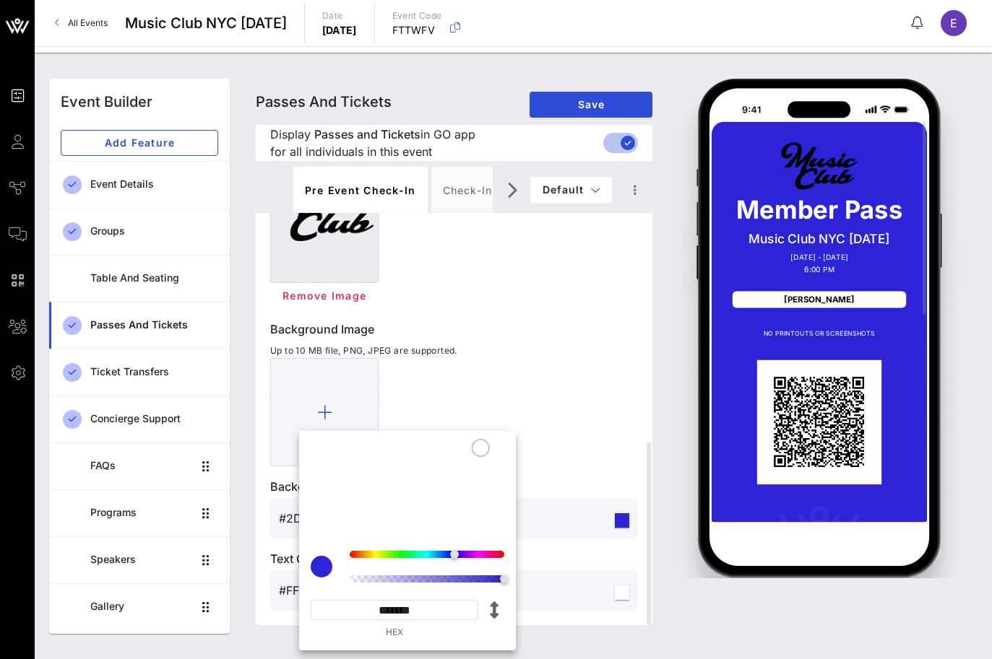
type input "*********"
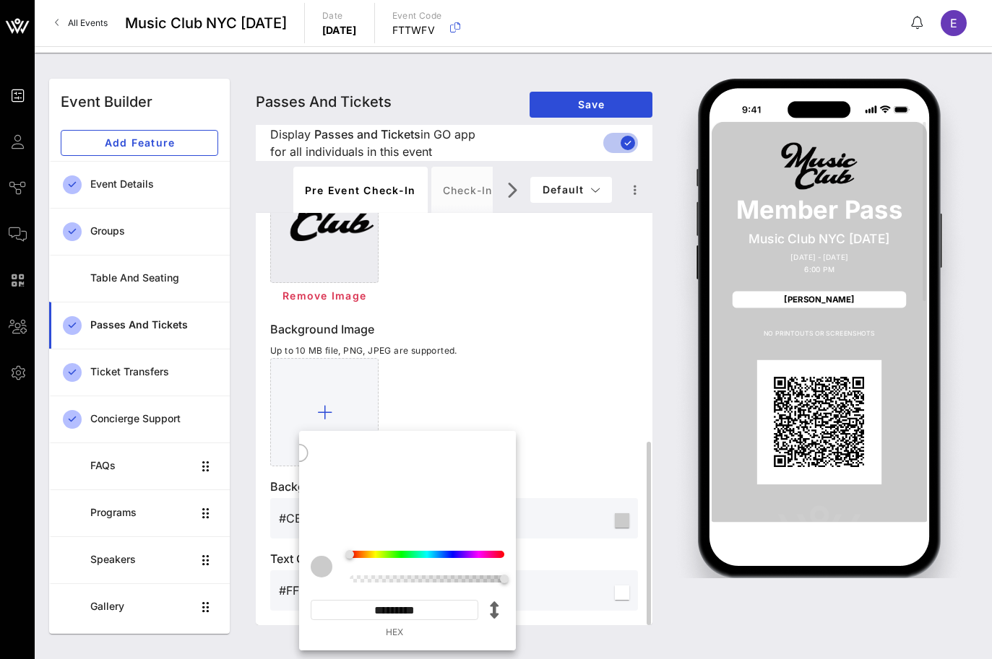
click at [586, 379] on div at bounding box center [454, 412] width 368 height 108
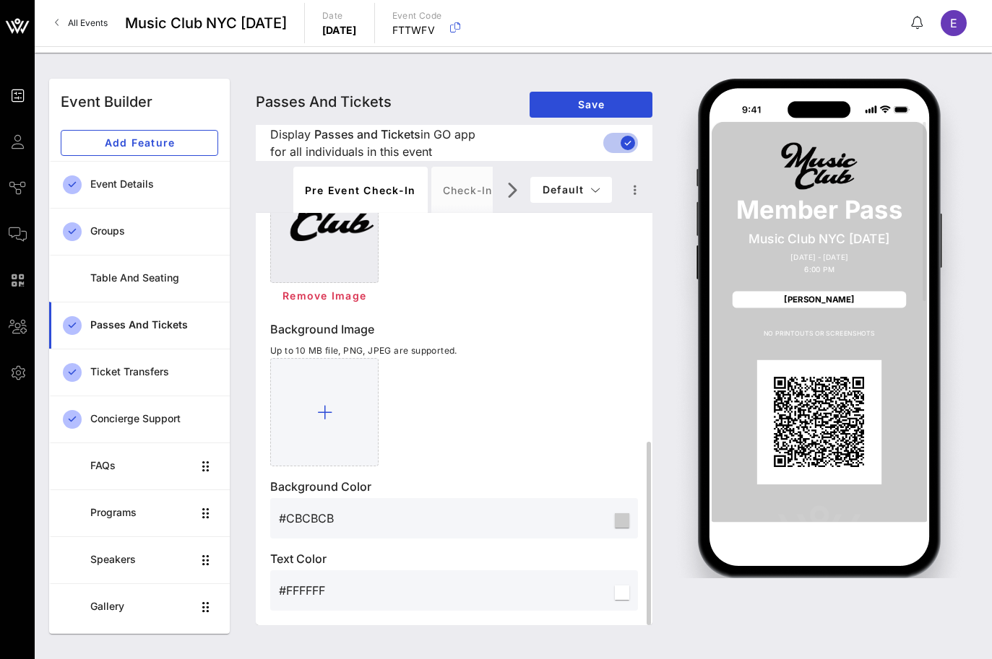
click at [311, 586] on input "#FFFFFF" at bounding box center [445, 590] width 333 height 23
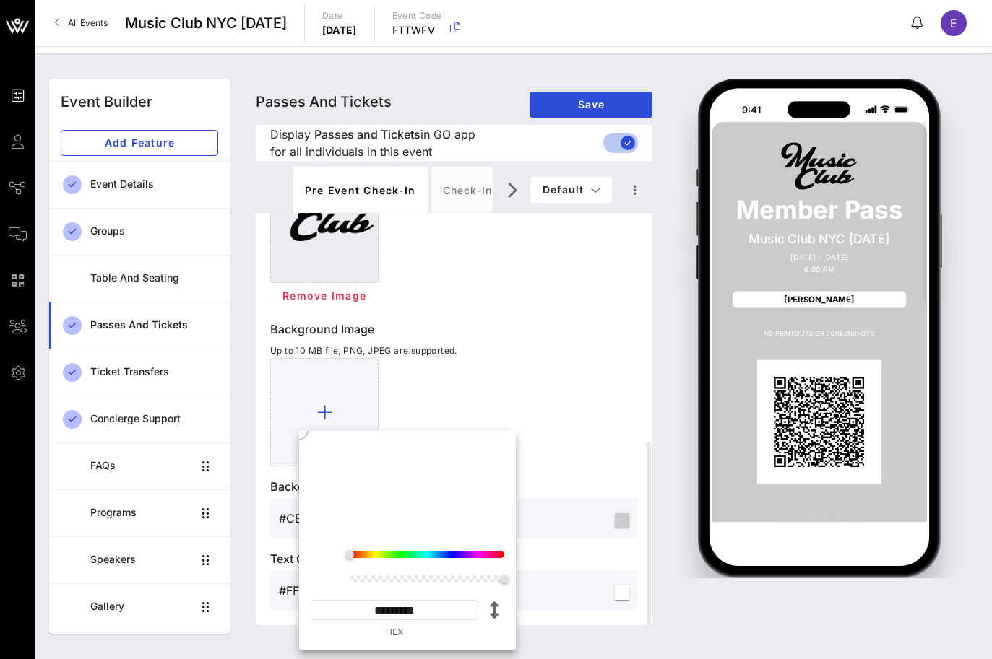
click at [387, 602] on input "*********" at bounding box center [395, 610] width 168 height 20
click at [390, 610] on input "*********" at bounding box center [395, 610] width 168 height 20
paste input
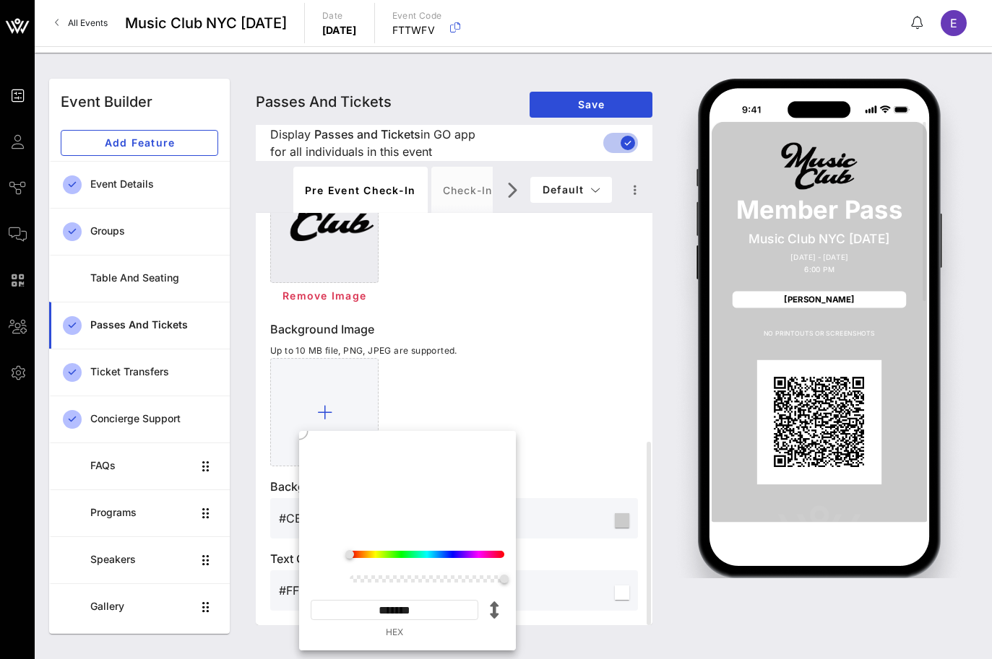
type input "*******"
type input "#0D0C0C"
type input "*********"
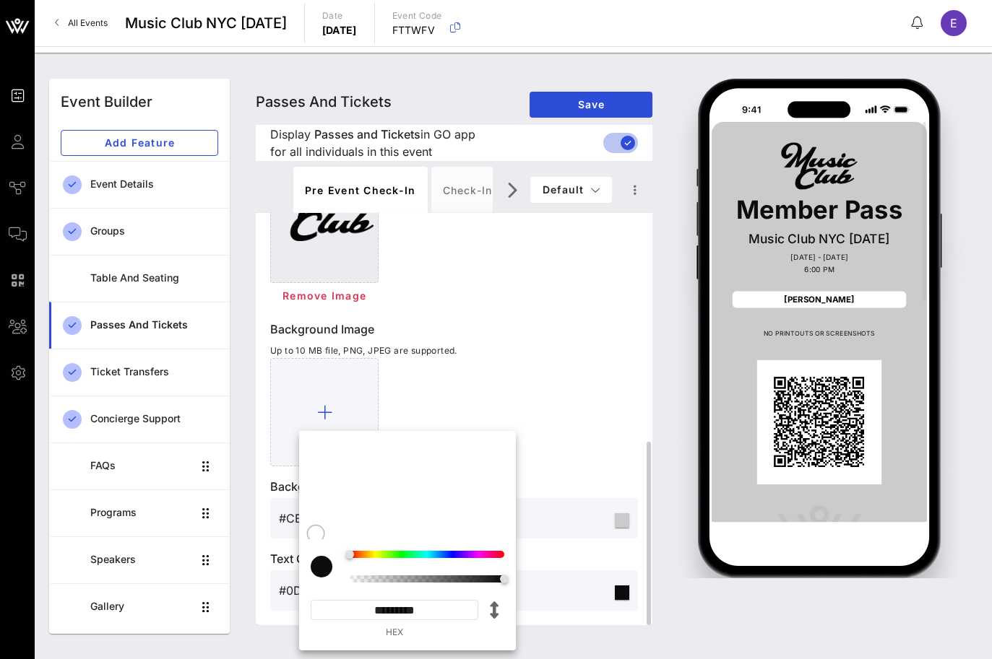
click at [494, 400] on div at bounding box center [454, 412] width 368 height 108
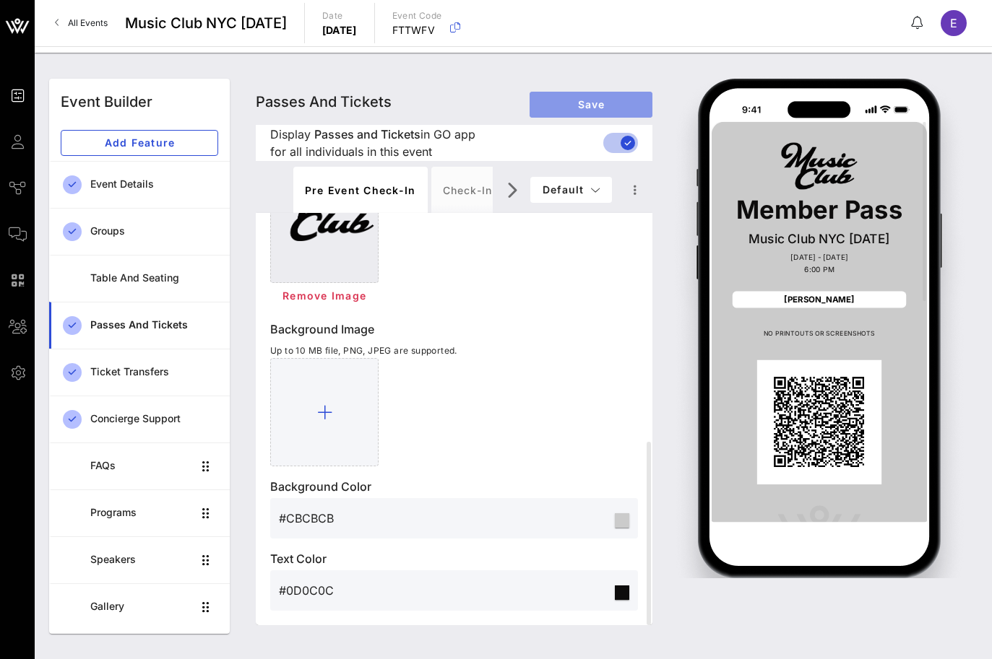
click at [547, 101] on span "Save" at bounding box center [591, 104] width 100 height 12
click at [550, 106] on span "Save" at bounding box center [591, 104] width 100 height 12
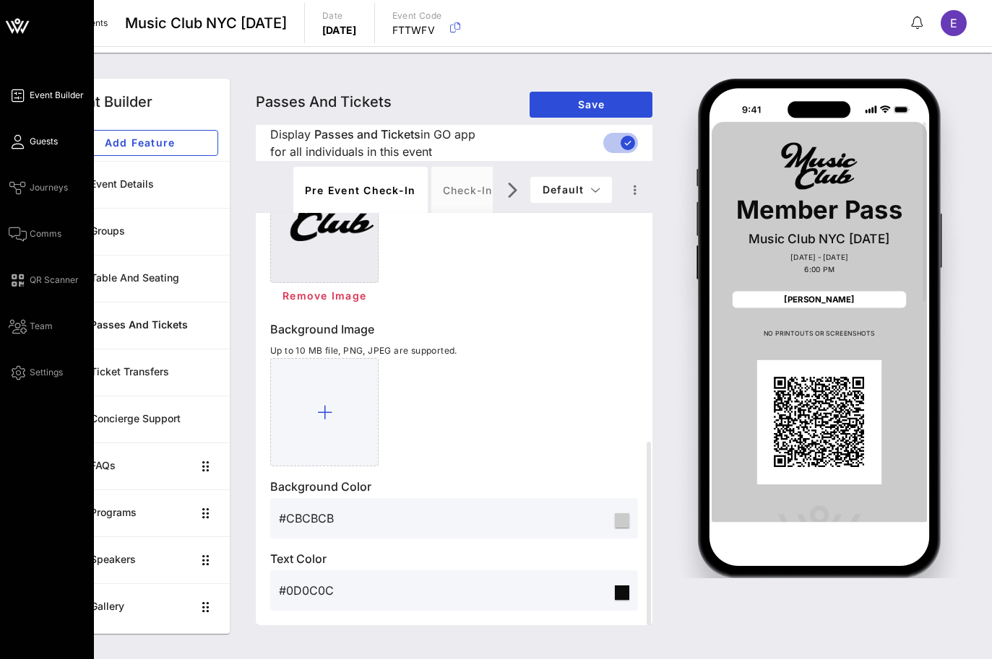
click at [29, 149] on link "Guests" at bounding box center [33, 141] width 49 height 17
